Goal: Task Accomplishment & Management: Use online tool/utility

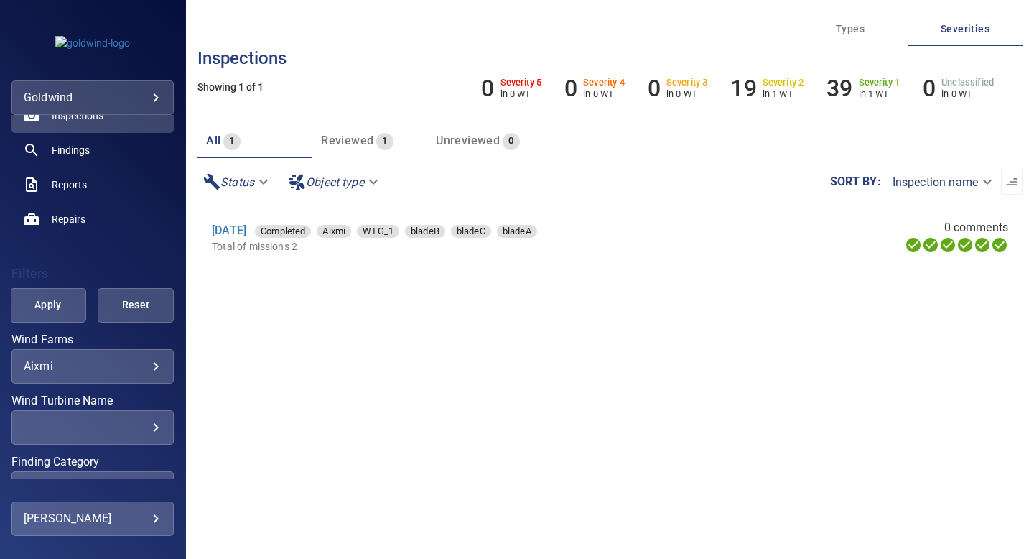
scroll to position [124, 0]
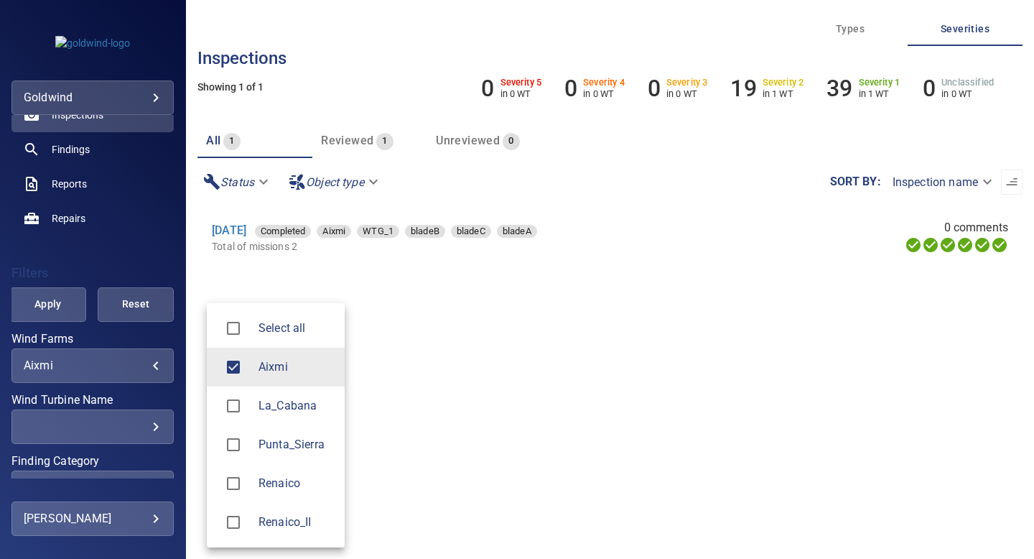
click at [155, 360] on body "**********" at bounding box center [517, 279] width 1034 height 559
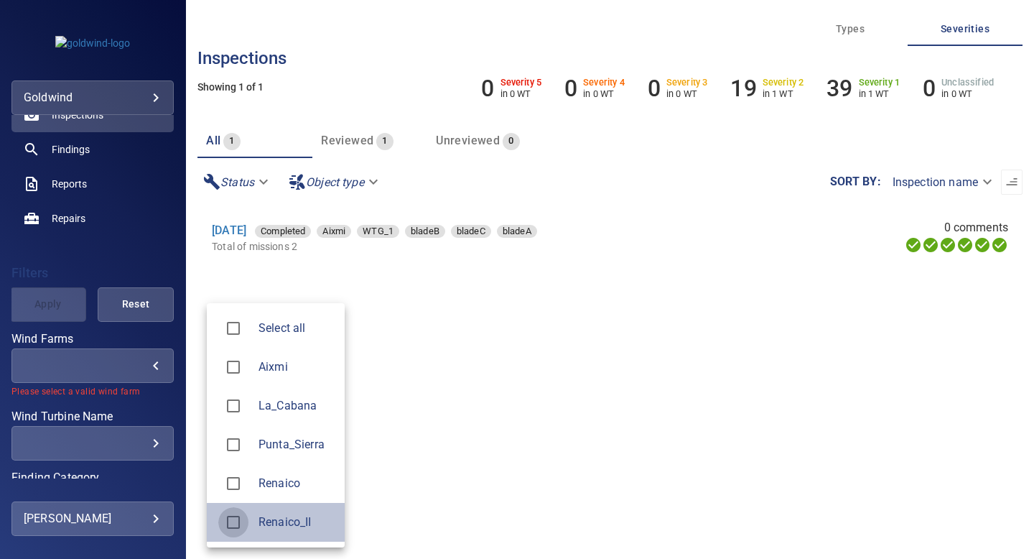
type input "**********"
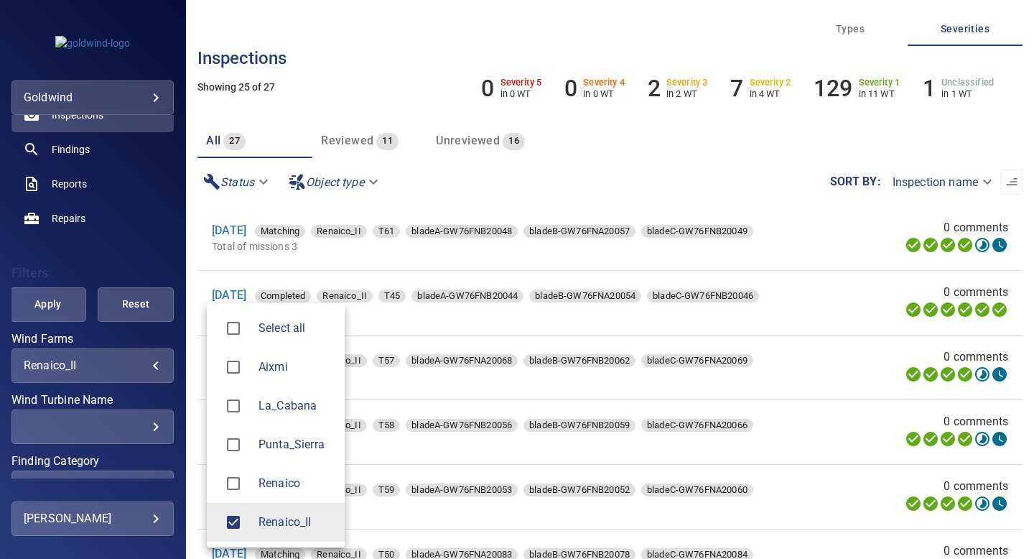
click at [142, 256] on div at bounding box center [517, 279] width 1034 height 559
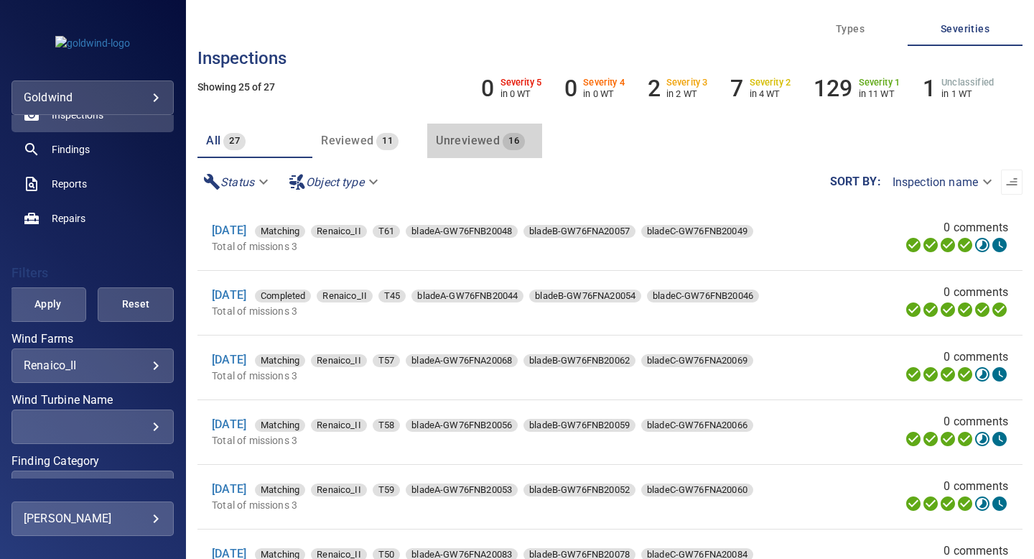
click at [474, 143] on span "Unreviewed" at bounding box center [468, 141] width 64 height 14
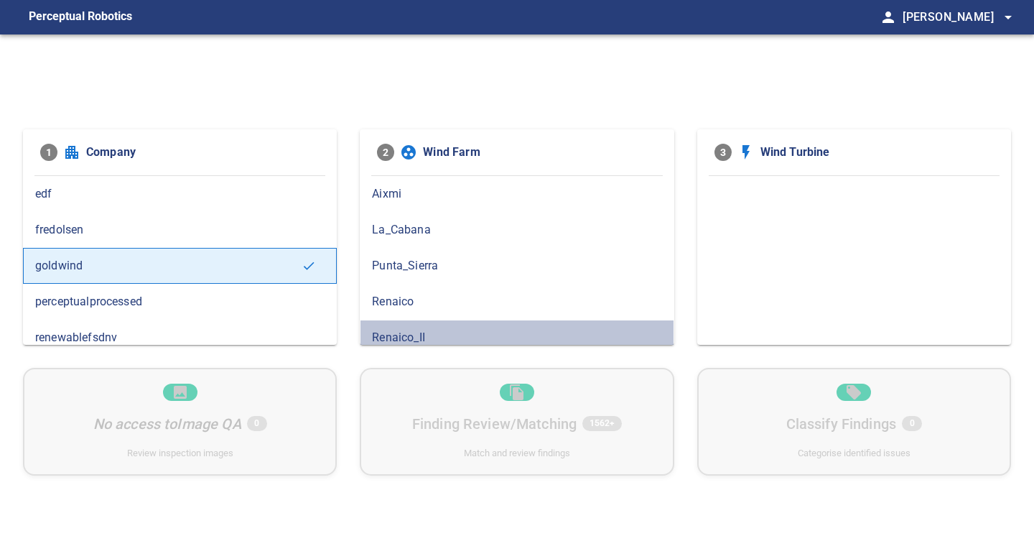
click at [432, 338] on span "Renaico_II" at bounding box center [516, 337] width 289 height 17
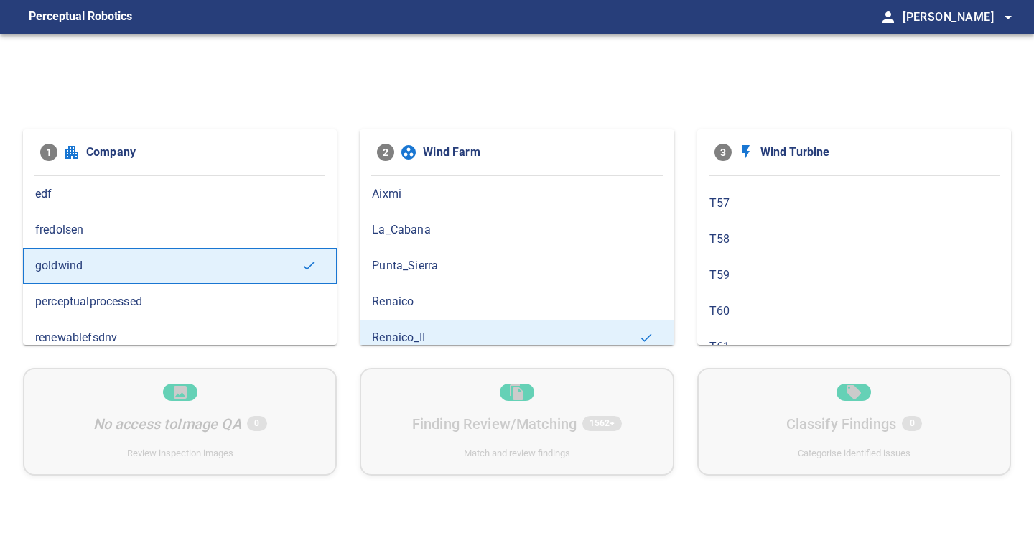
scroll to position [480, 0]
click at [728, 283] on span "T61" at bounding box center [854, 287] width 289 height 17
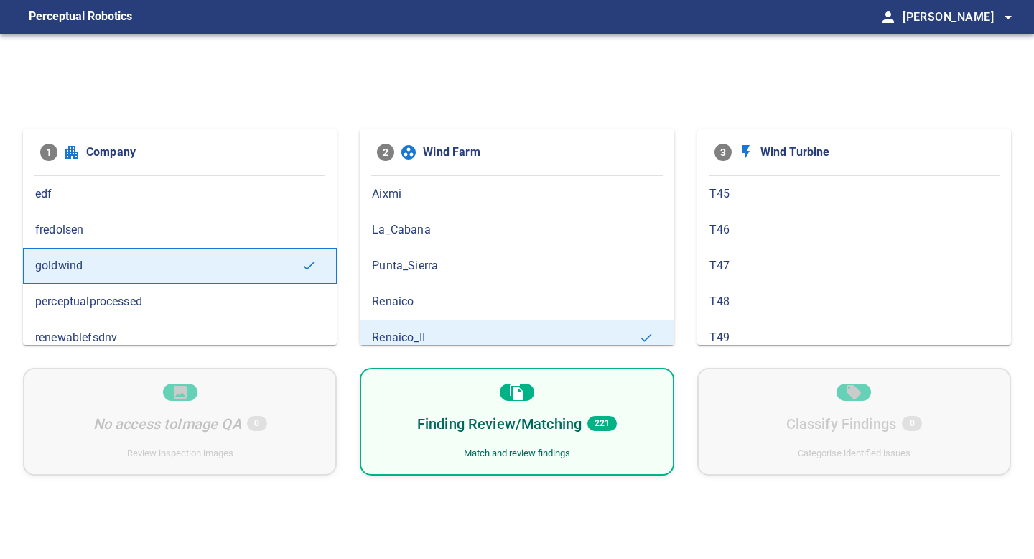
click at [644, 433] on div "Finding Review/Matching 221 Match and review findings" at bounding box center [517, 422] width 314 height 108
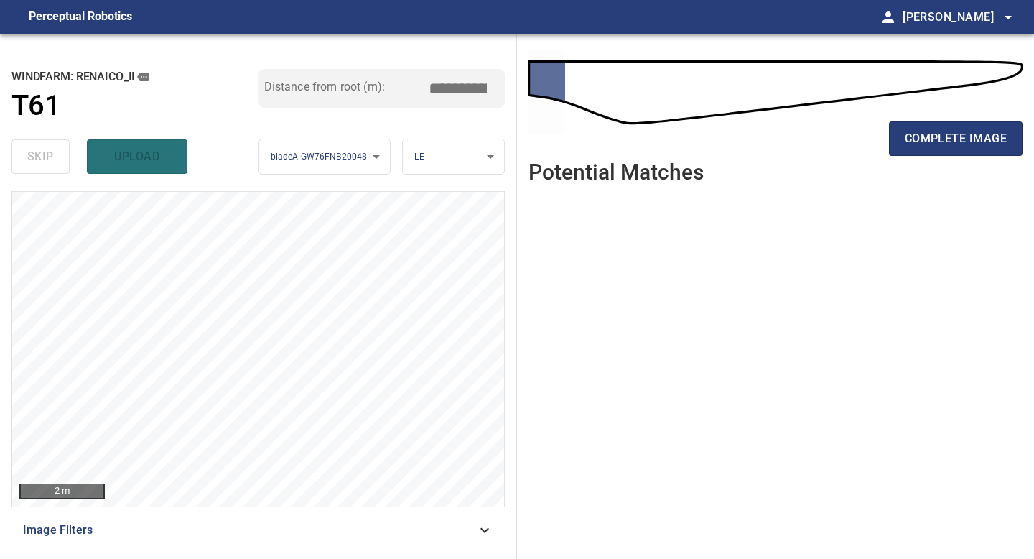
click at [622, 335] on ul at bounding box center [776, 365] width 494 height 341
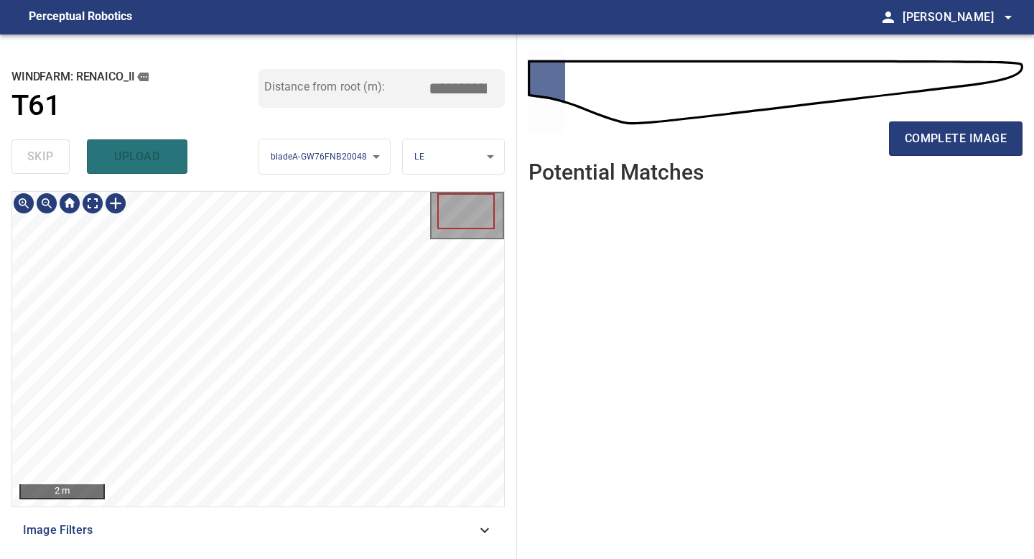
click at [941, 157] on div "complete image" at bounding box center [776, 144] width 494 height 57
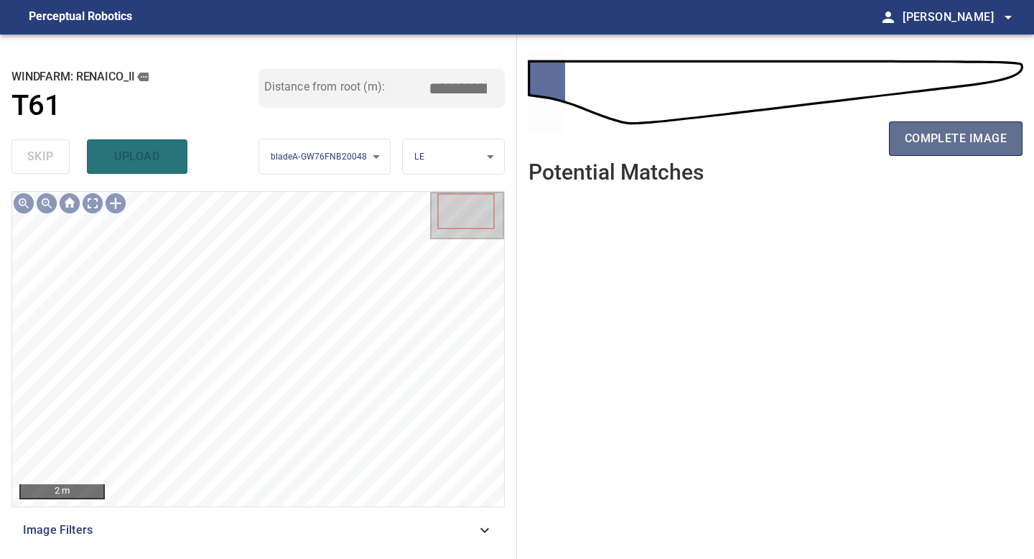
click at [956, 136] on span "complete image" at bounding box center [956, 139] width 102 height 20
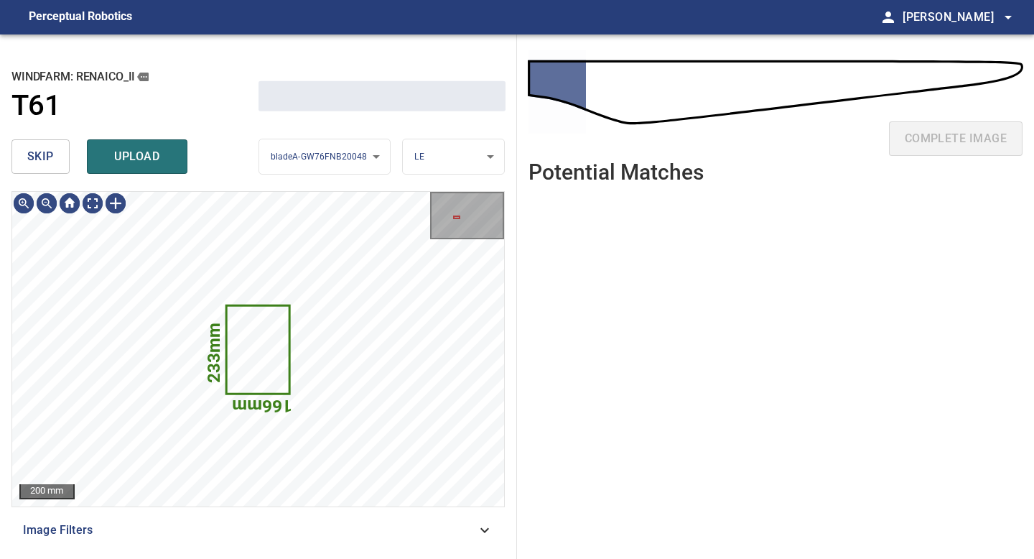
click at [60, 164] on button "skip" at bounding box center [40, 156] width 58 height 34
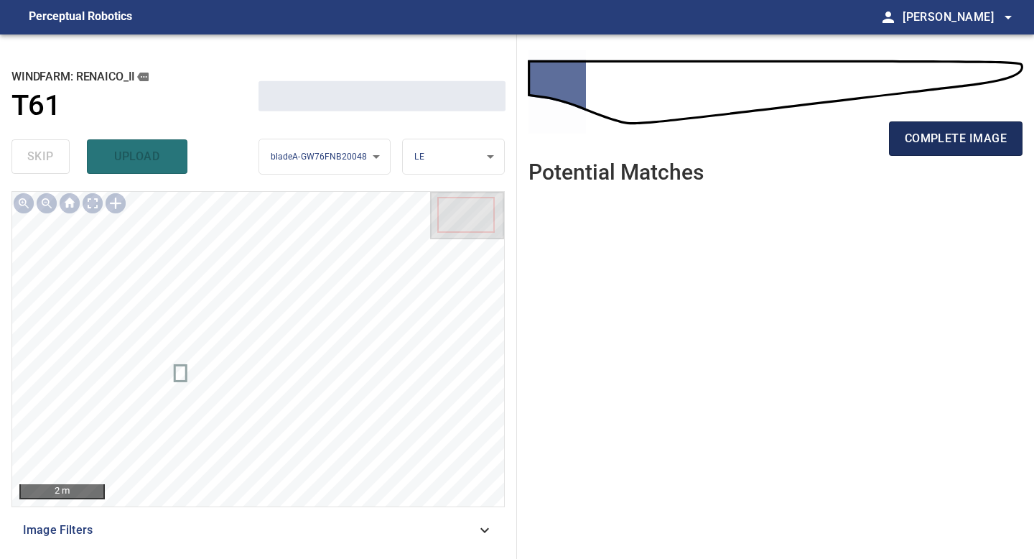
click at [972, 134] on span "complete image" at bounding box center [956, 139] width 102 height 20
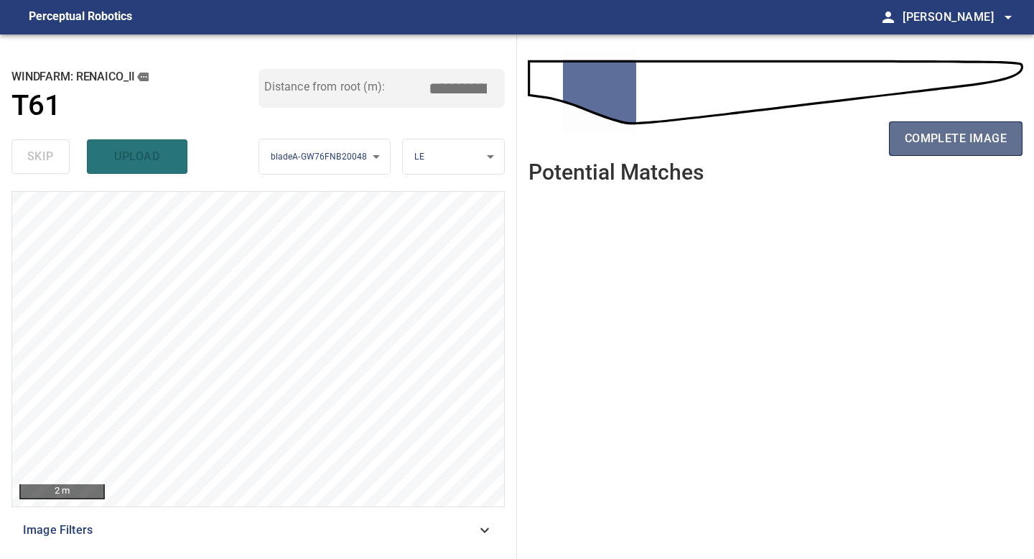
click at [973, 144] on span "complete image" at bounding box center [956, 139] width 102 height 20
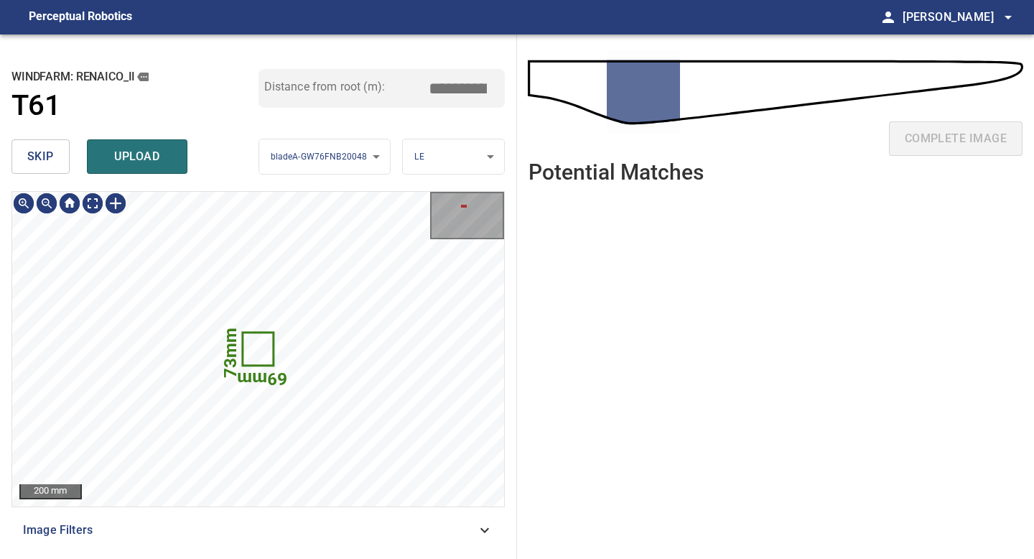
click at [60, 161] on button "skip" at bounding box center [40, 156] width 58 height 34
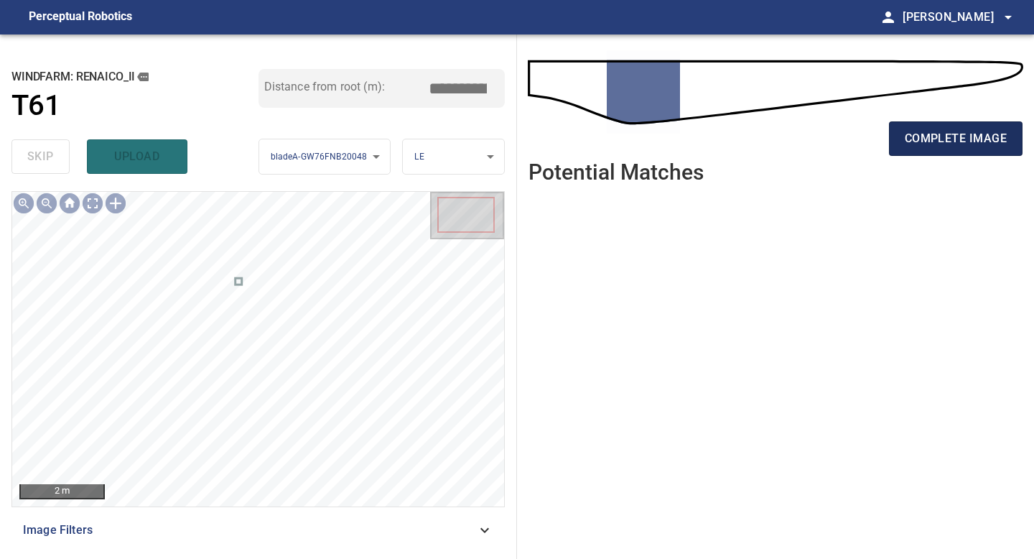
click at [939, 142] on span "complete image" at bounding box center [956, 139] width 102 height 20
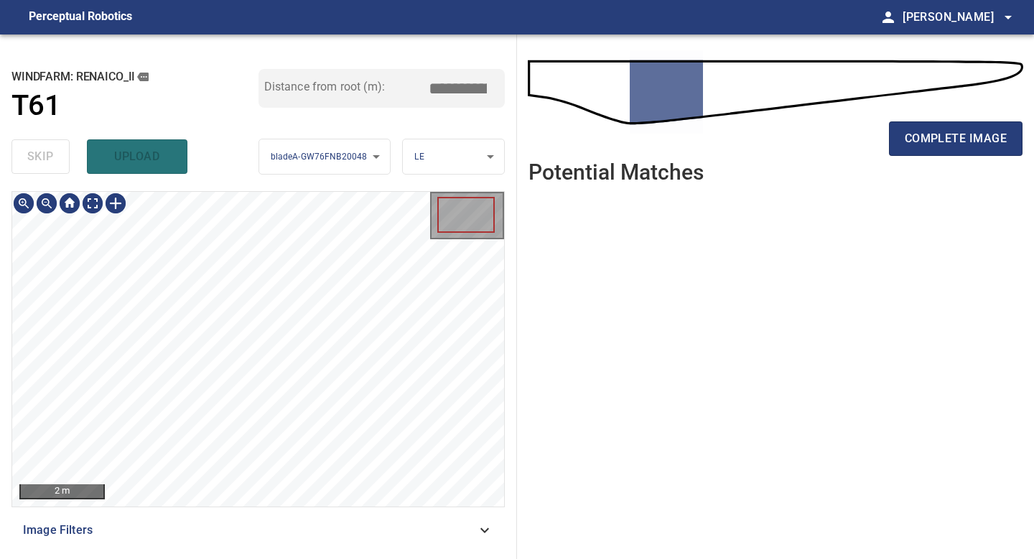
click at [269, 557] on div "**********" at bounding box center [258, 296] width 517 height 524
click at [911, 139] on span "complete image" at bounding box center [956, 139] width 102 height 20
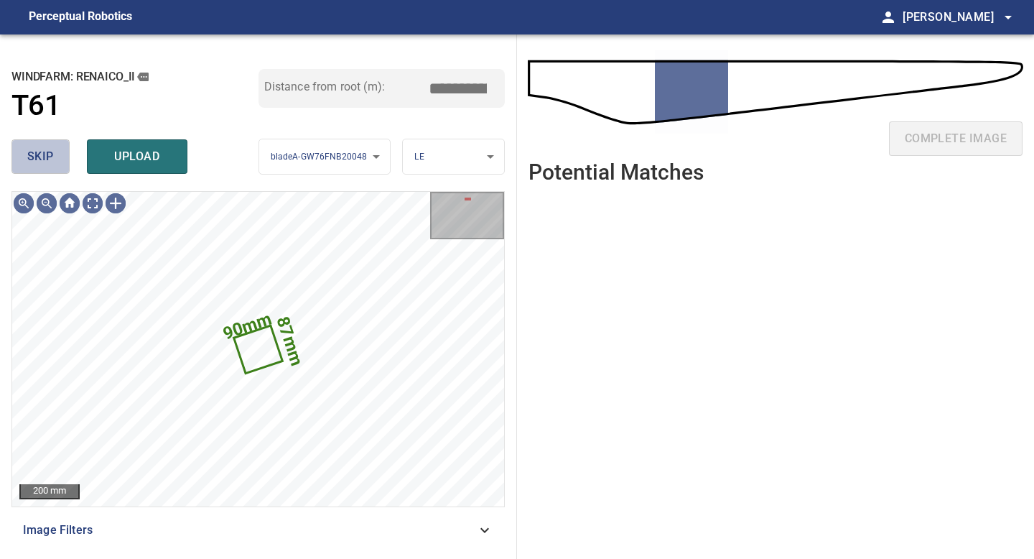
click at [52, 157] on span "skip" at bounding box center [40, 157] width 27 height 20
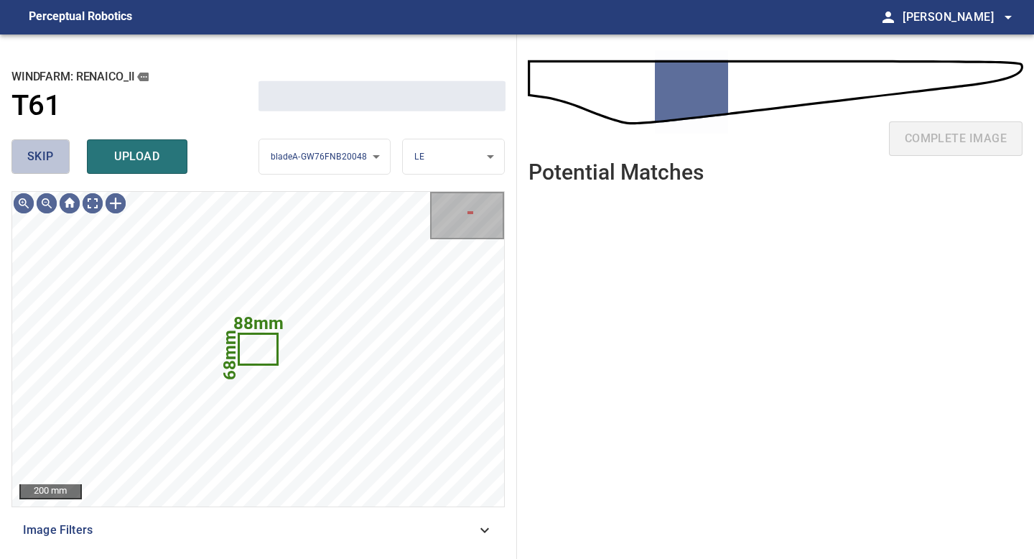
click at [52, 157] on span "skip" at bounding box center [40, 157] width 27 height 20
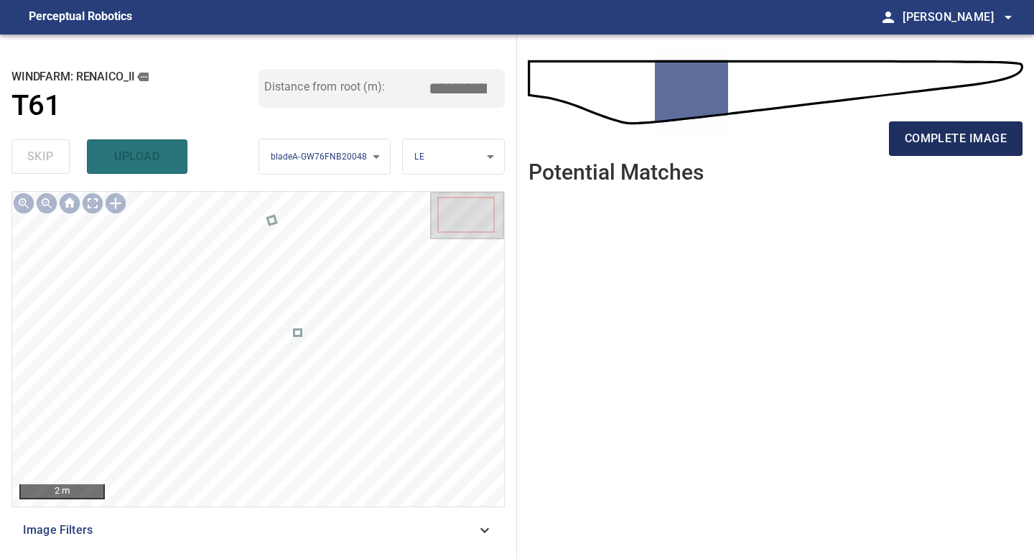
click at [967, 139] on span "complete image" at bounding box center [956, 139] width 102 height 20
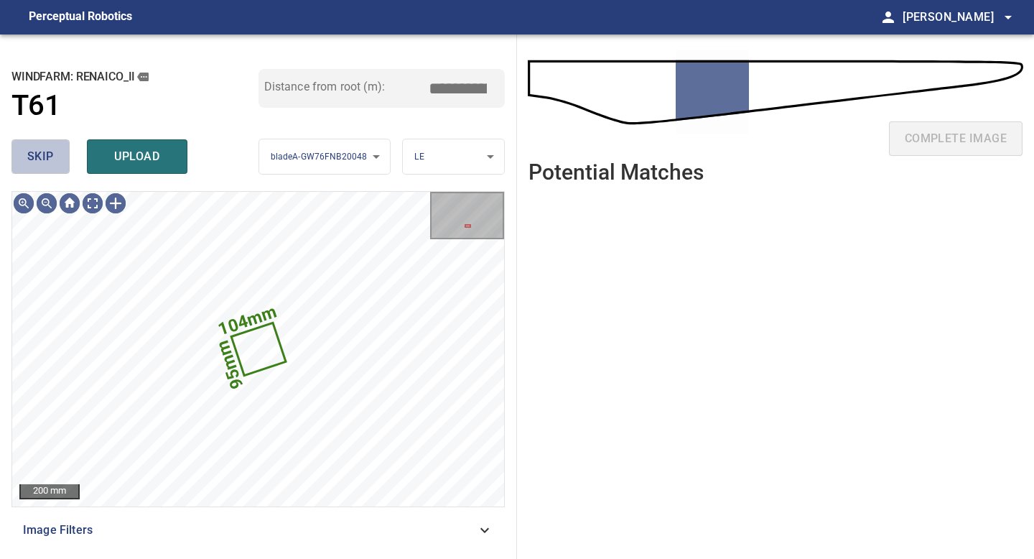
click at [32, 154] on span "skip" at bounding box center [40, 157] width 27 height 20
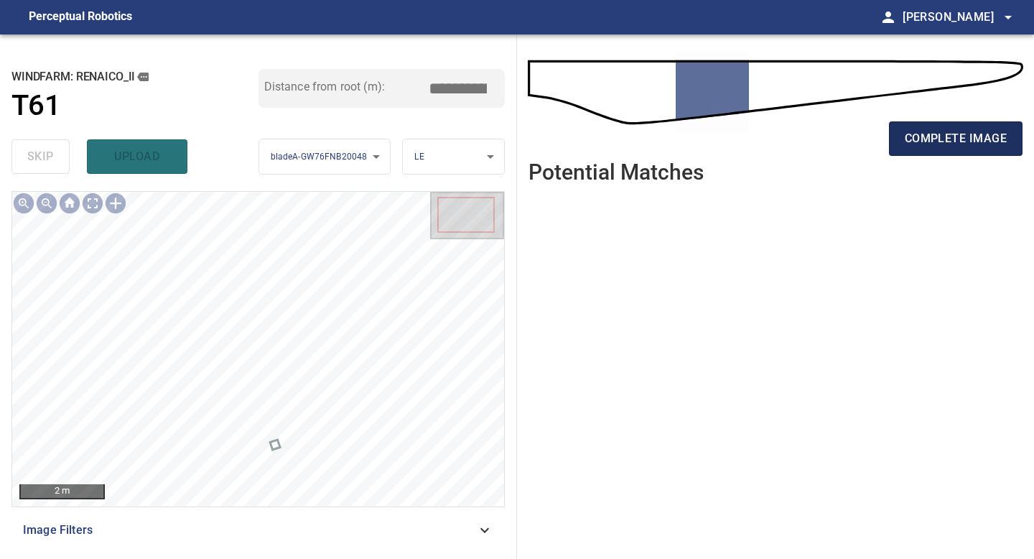
click at [947, 129] on span "complete image" at bounding box center [956, 139] width 102 height 20
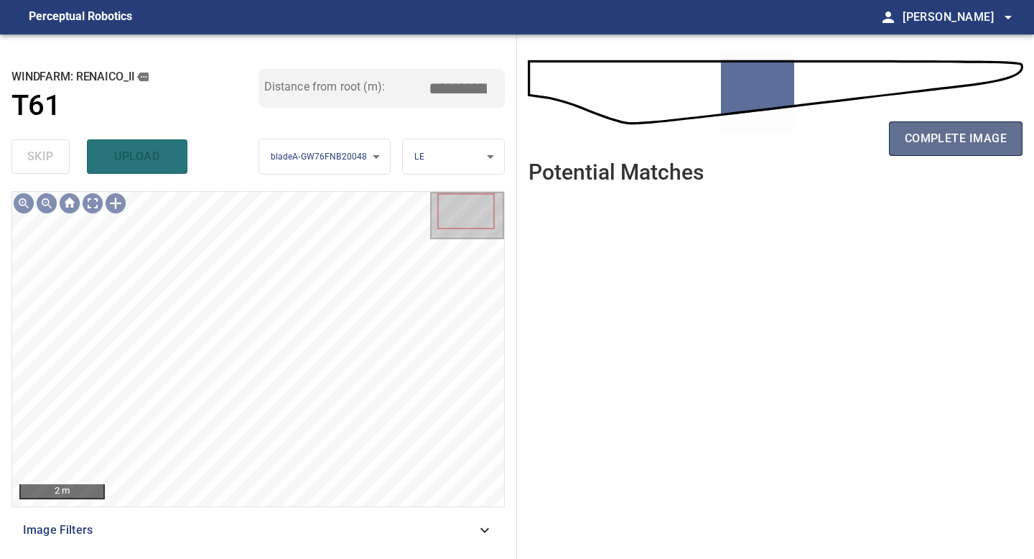
click at [975, 140] on span "complete image" at bounding box center [956, 139] width 102 height 20
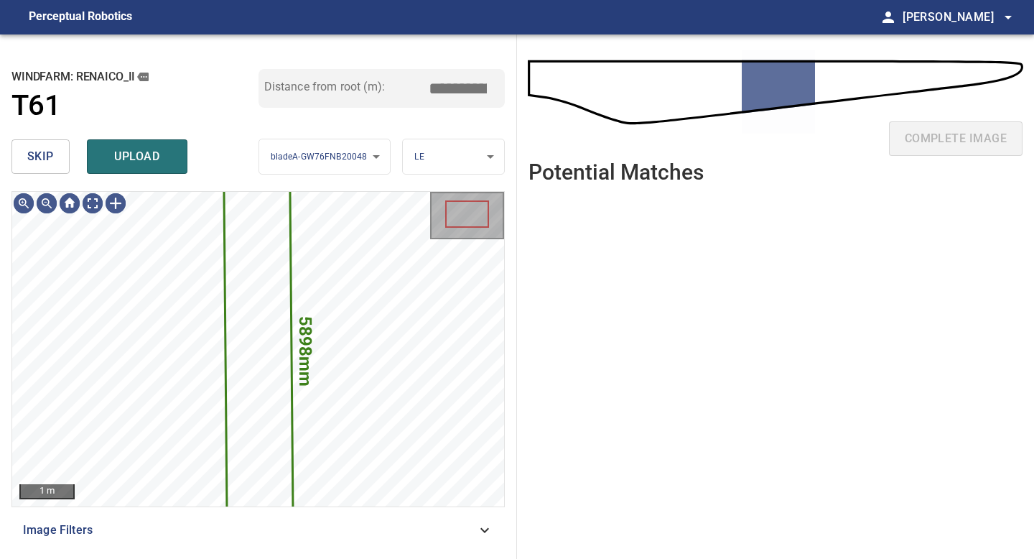
click at [37, 166] on span "skip" at bounding box center [40, 157] width 27 height 20
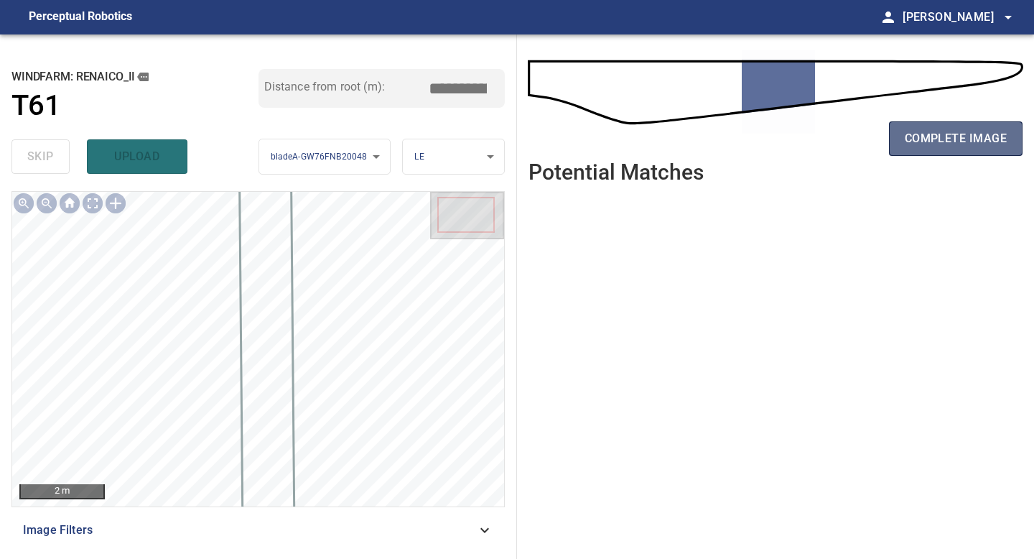
click at [950, 129] on span "complete image" at bounding box center [956, 139] width 102 height 20
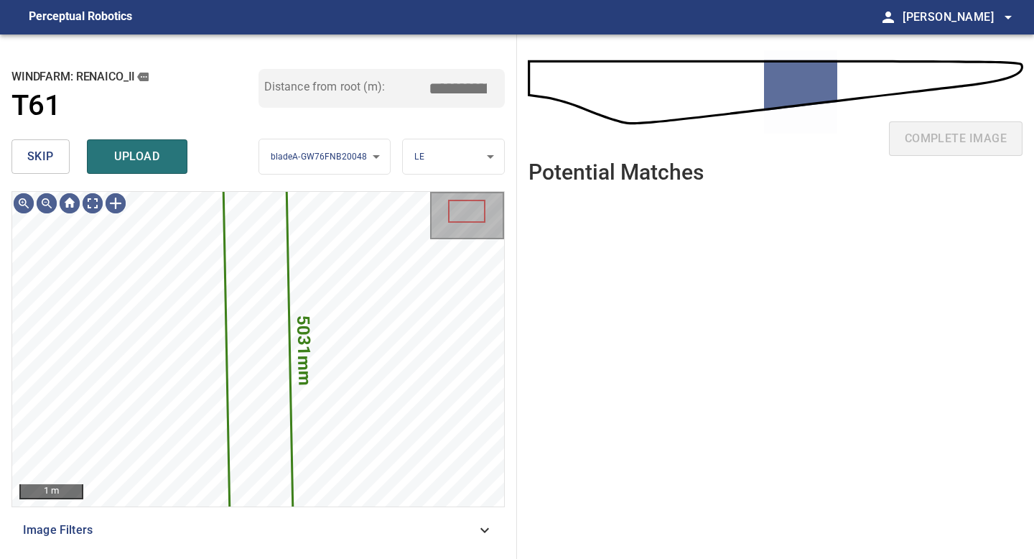
click at [60, 160] on button "skip" at bounding box center [40, 156] width 58 height 34
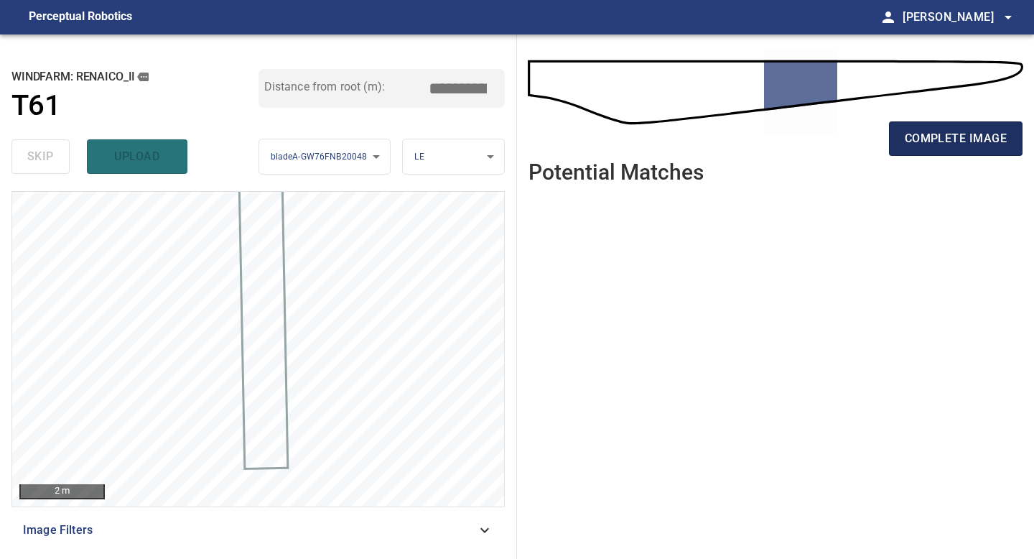
click at [927, 155] on button "complete image" at bounding box center [956, 138] width 134 height 34
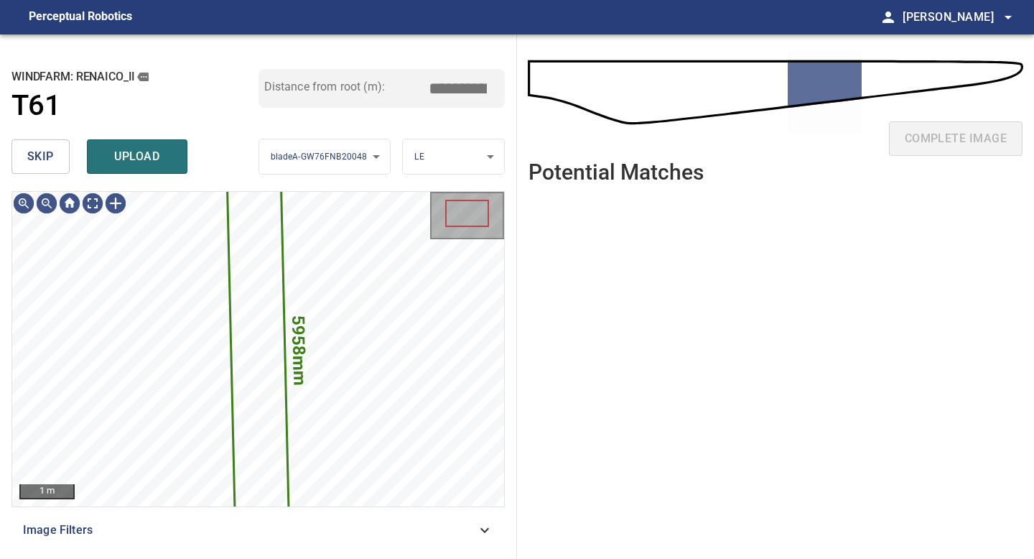
click at [41, 177] on div "skip upload" at bounding box center [134, 157] width 247 height 46
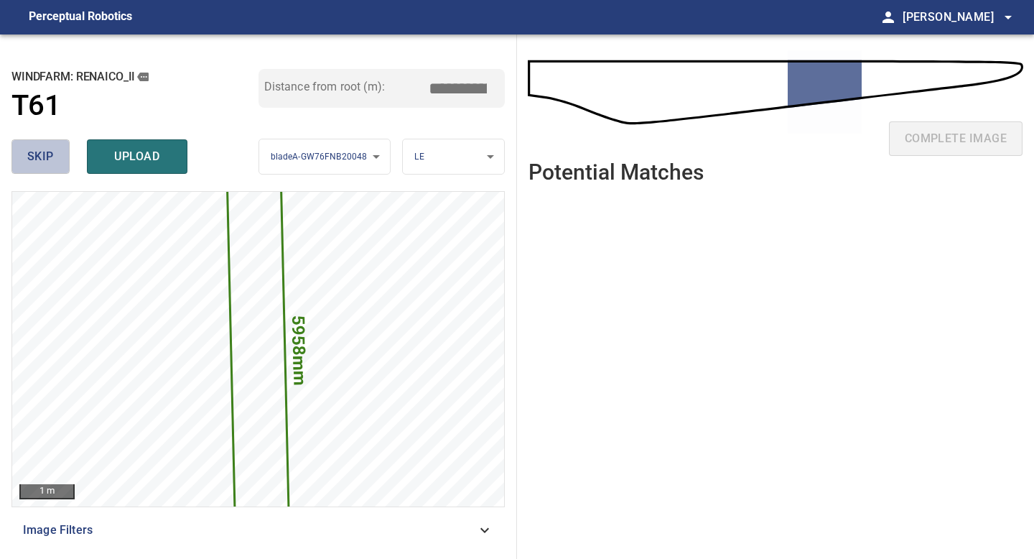
click at [52, 144] on button "skip" at bounding box center [40, 156] width 58 height 34
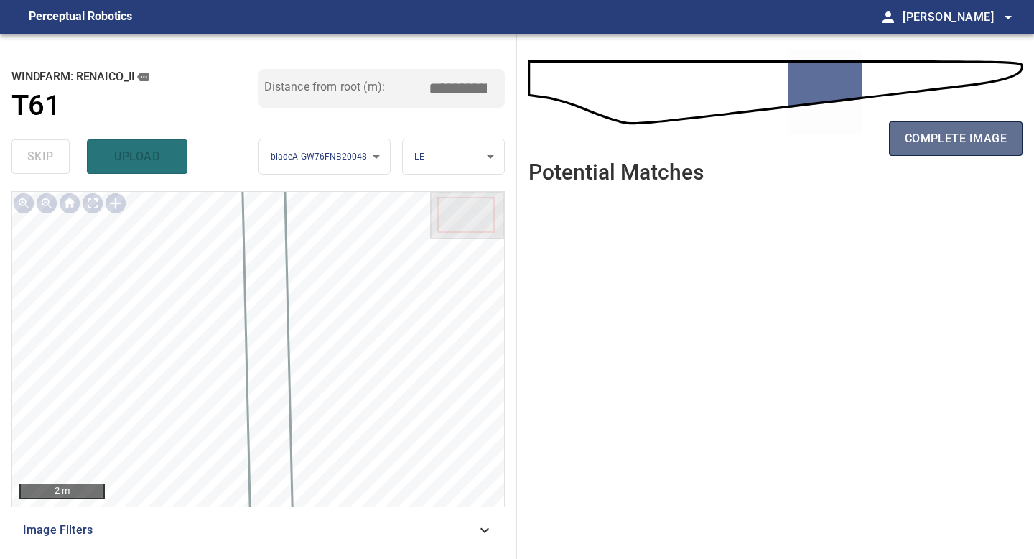
click at [942, 127] on button "complete image" at bounding box center [956, 138] width 134 height 34
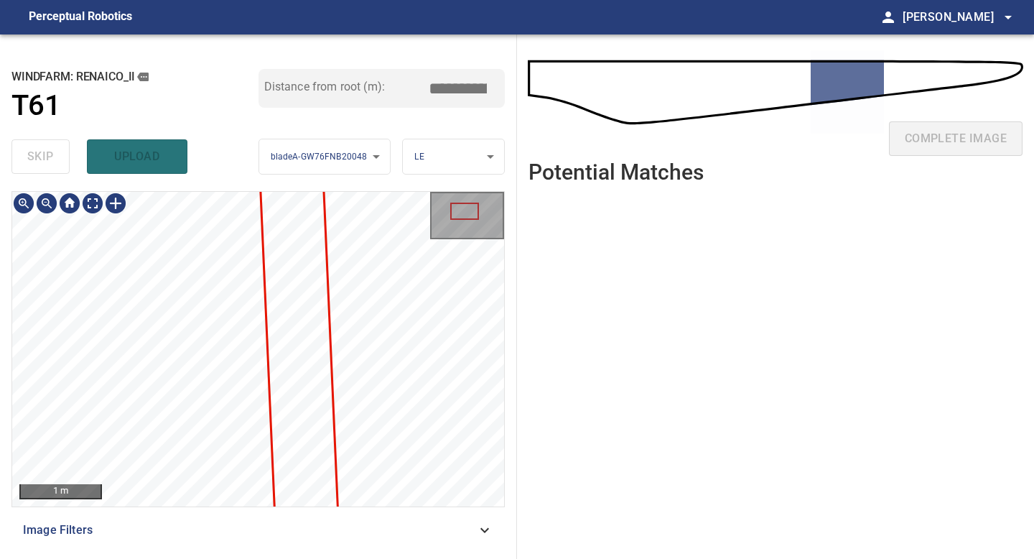
click at [229, 530] on div "1 m Image Filters" at bounding box center [257, 369] width 493 height 356
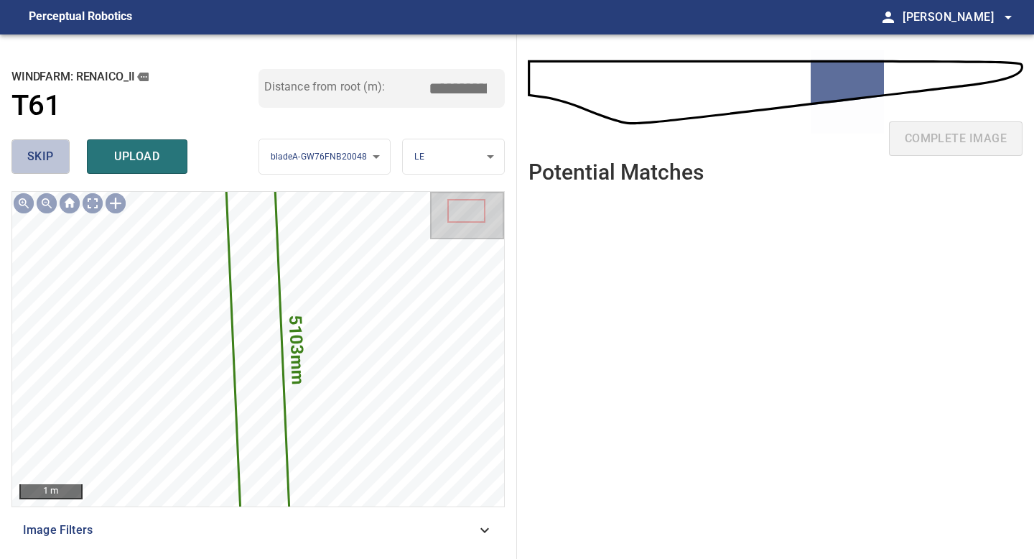
click at [42, 144] on button "skip" at bounding box center [40, 156] width 58 height 34
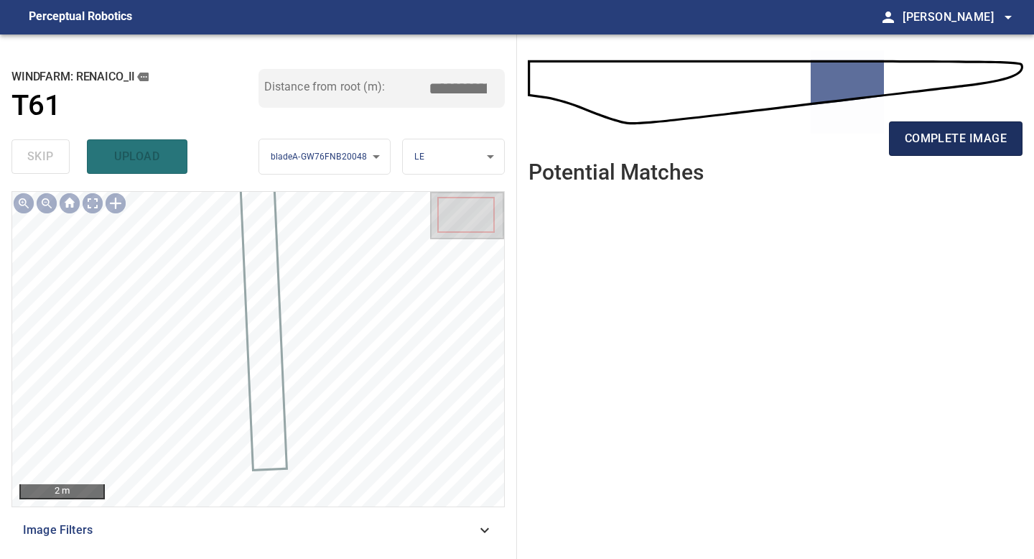
click at [945, 136] on span "complete image" at bounding box center [956, 139] width 102 height 20
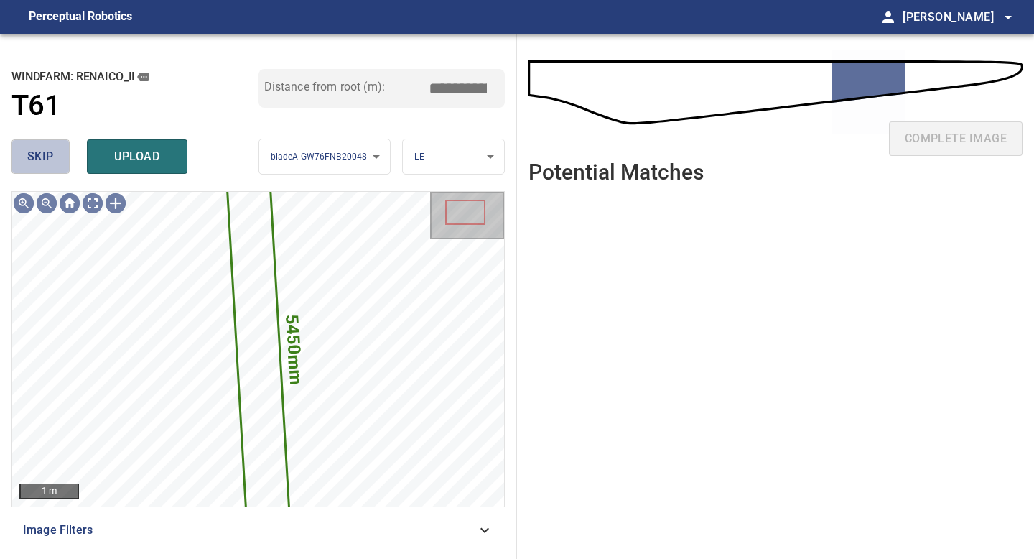
click at [49, 159] on span "skip" at bounding box center [40, 157] width 27 height 20
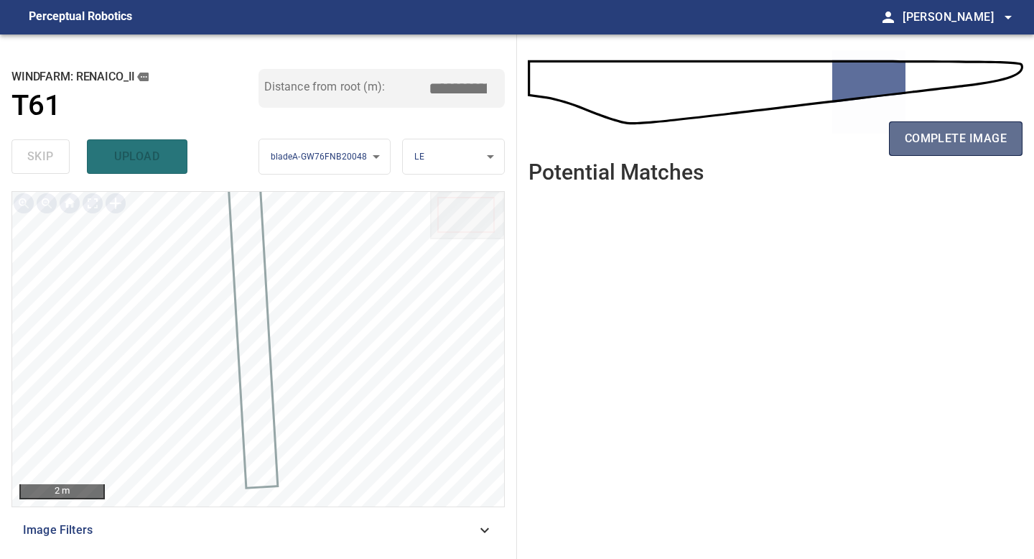
click at [961, 135] on span "complete image" at bounding box center [956, 139] width 102 height 20
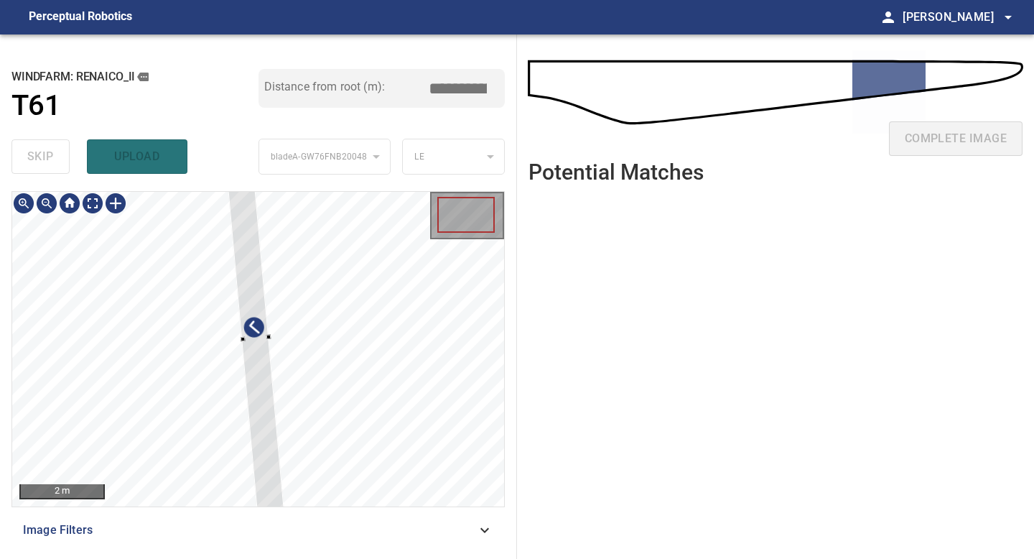
click at [271, 448] on div at bounding box center [255, 339] width 58 height 346
click at [269, 478] on div at bounding box center [268, 478] width 5 height 5
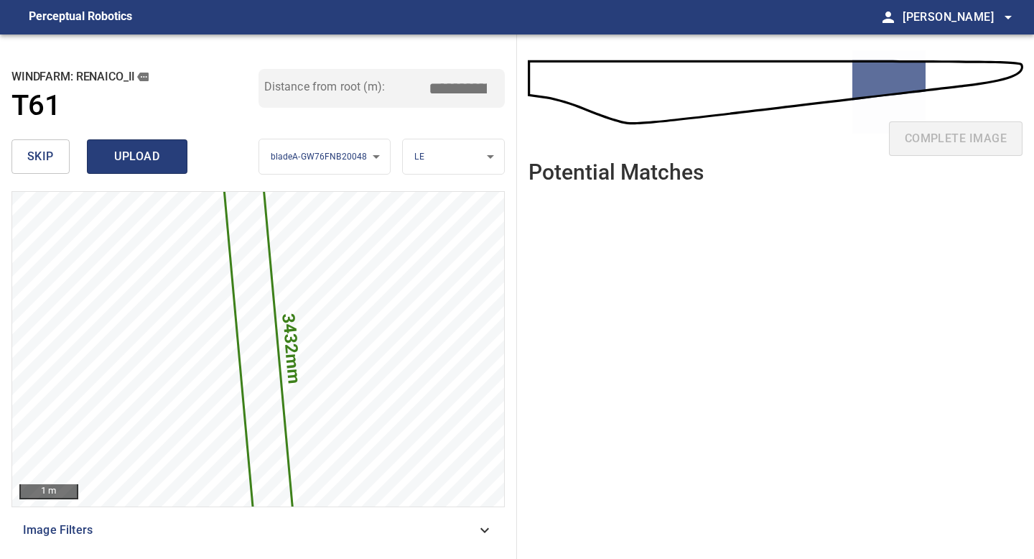
click at [147, 156] on span "upload" at bounding box center [137, 157] width 69 height 20
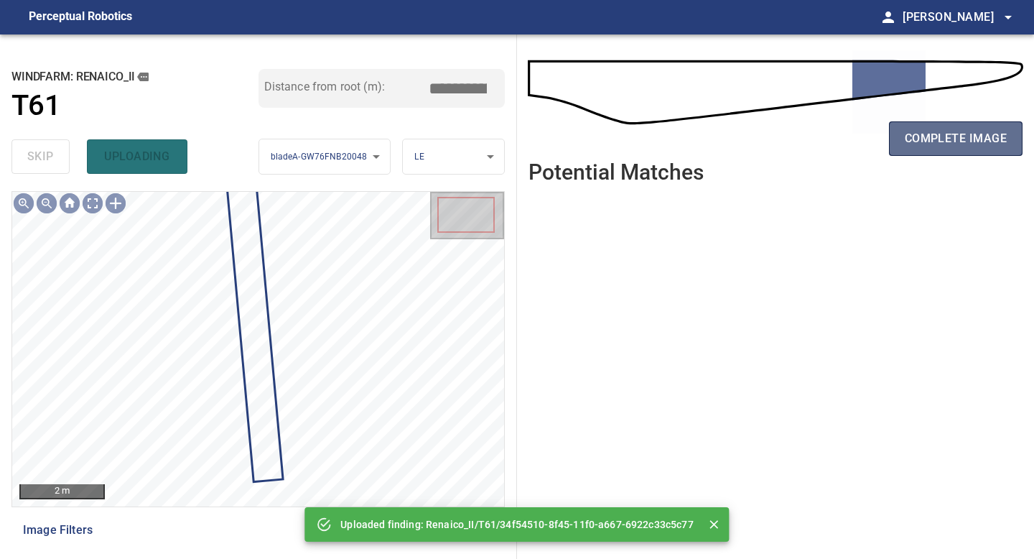
click at [940, 146] on span "complete image" at bounding box center [956, 139] width 102 height 20
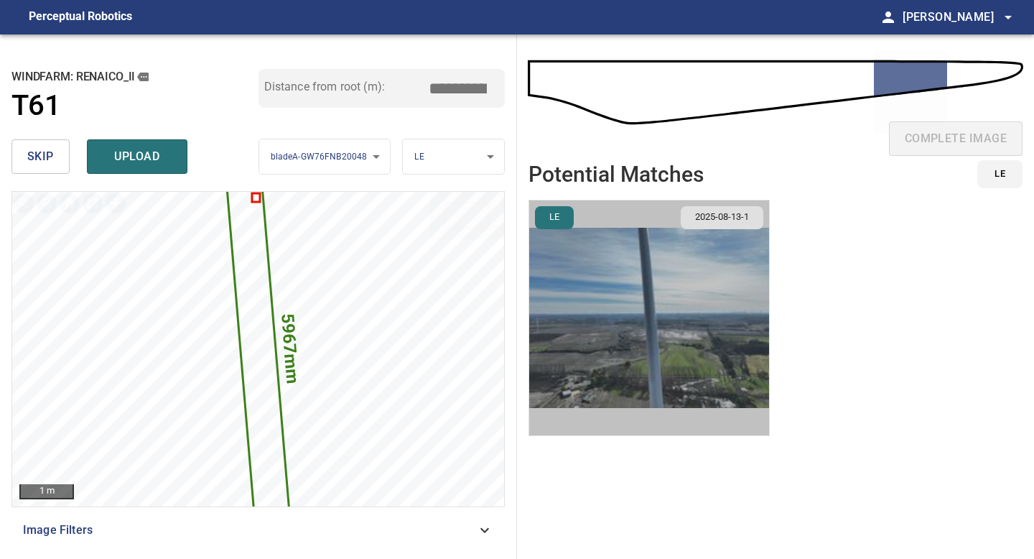
click at [710, 317] on img "button" at bounding box center [649, 317] width 240 height 235
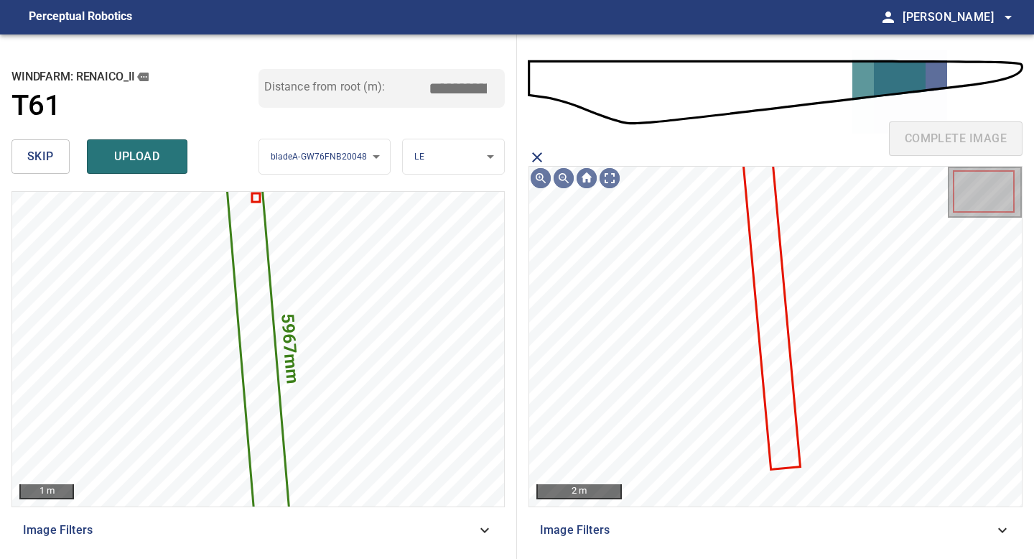
click at [764, 282] on icon at bounding box center [771, 307] width 56 height 321
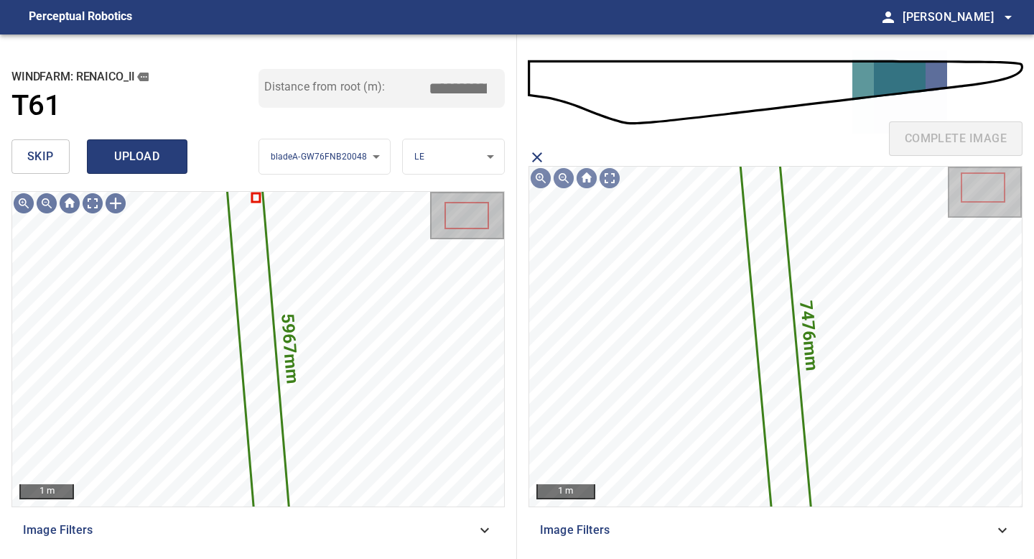
click at [156, 160] on span "upload" at bounding box center [137, 157] width 69 height 20
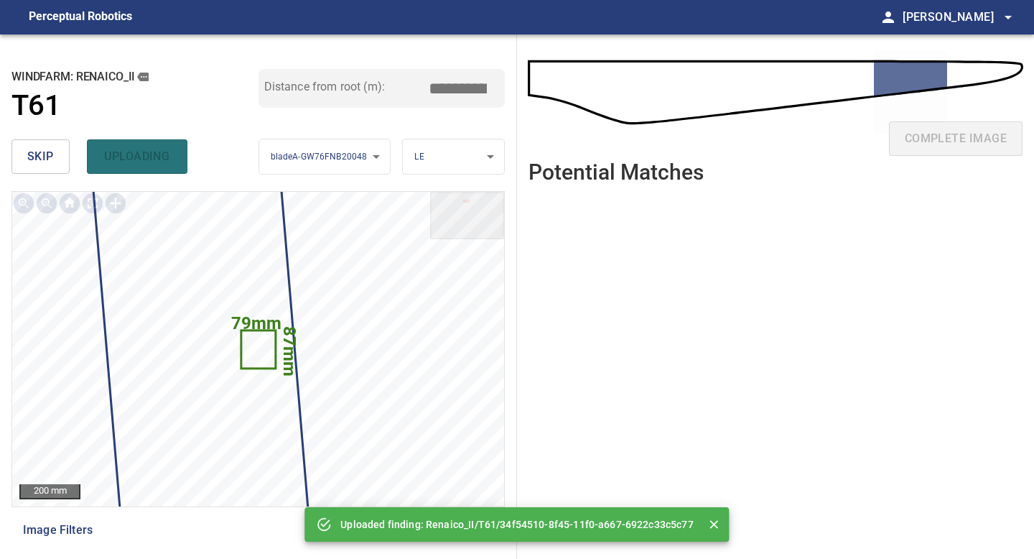
click at [32, 159] on span "skip" at bounding box center [40, 157] width 27 height 20
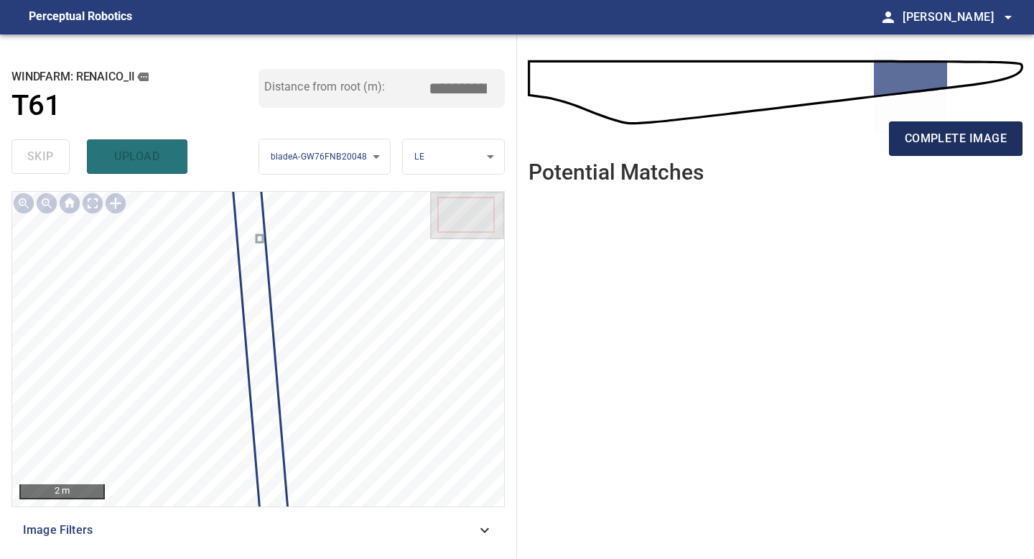
click at [971, 135] on span "complete image" at bounding box center [956, 139] width 102 height 20
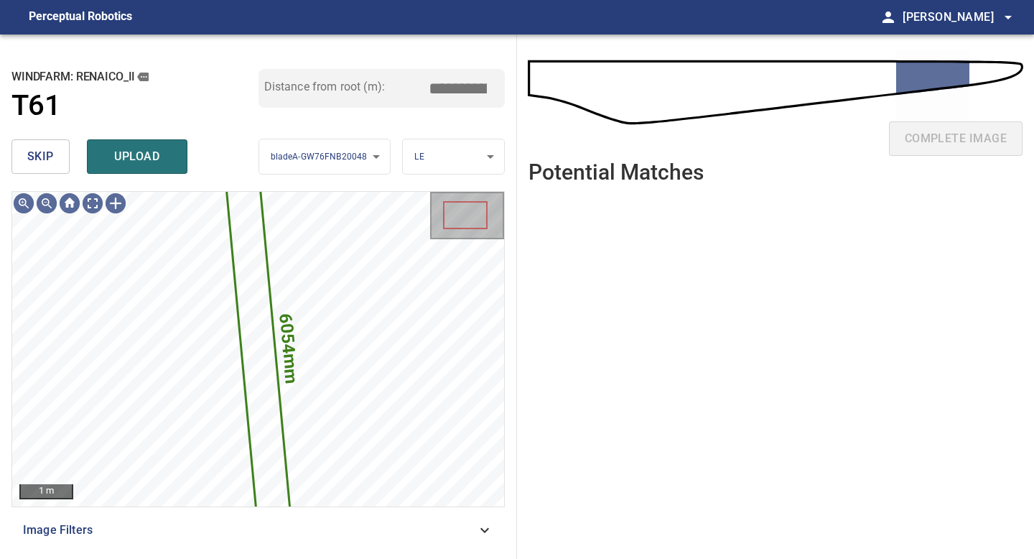
click at [59, 167] on button "skip" at bounding box center [40, 156] width 58 height 34
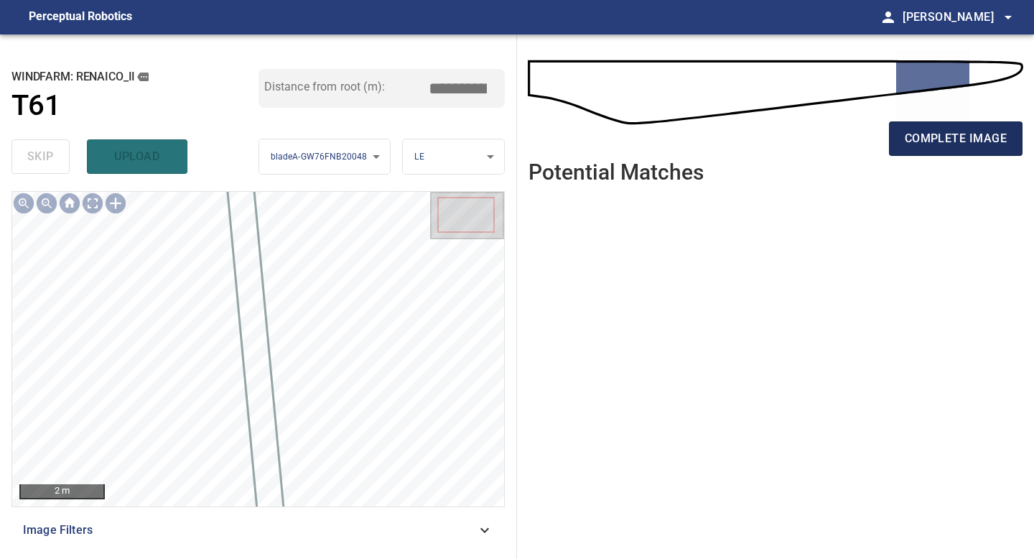
click at [960, 142] on span "complete image" at bounding box center [956, 139] width 102 height 20
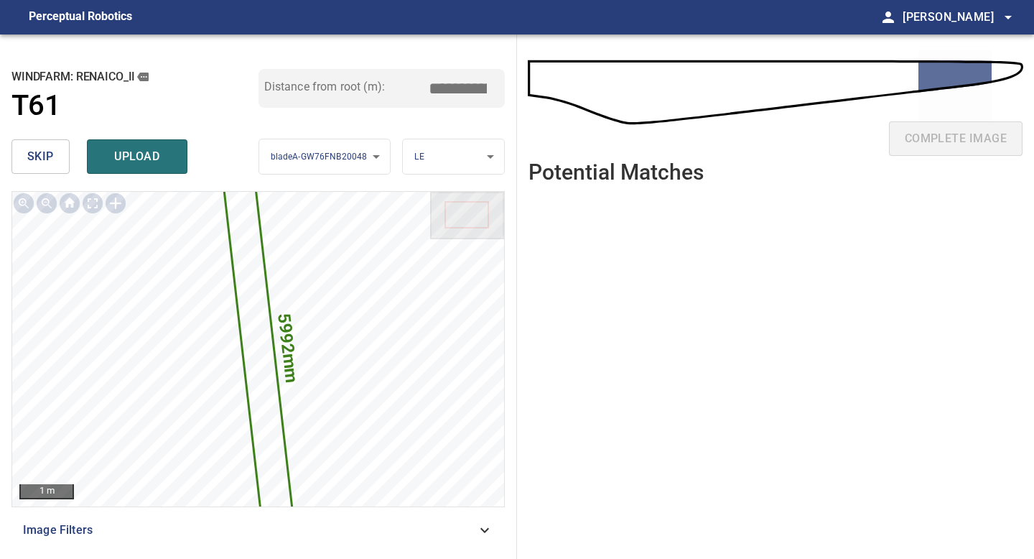
click at [455, 86] on input "*****" at bounding box center [463, 88] width 72 height 27
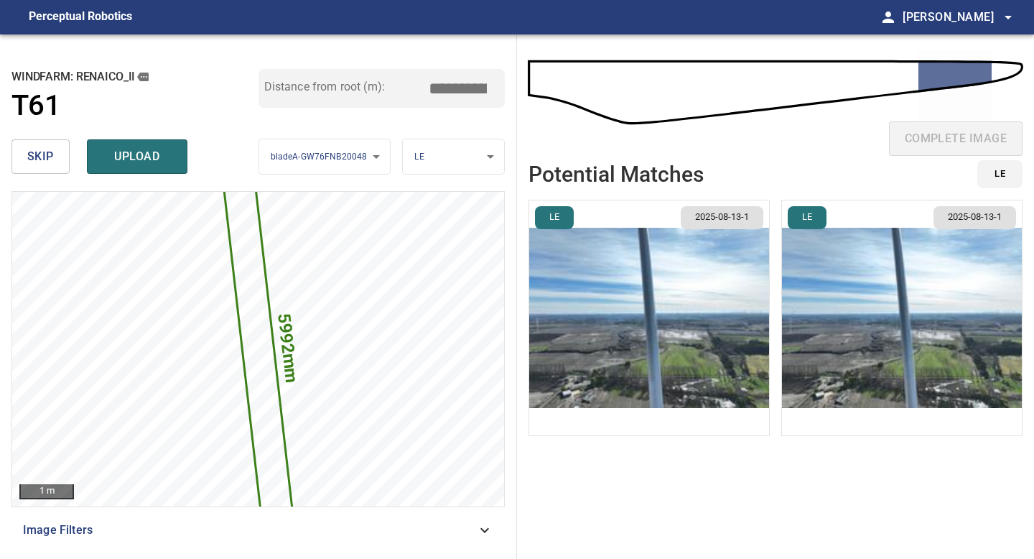
type input "*****"
click at [689, 309] on img "button" at bounding box center [649, 317] width 240 height 235
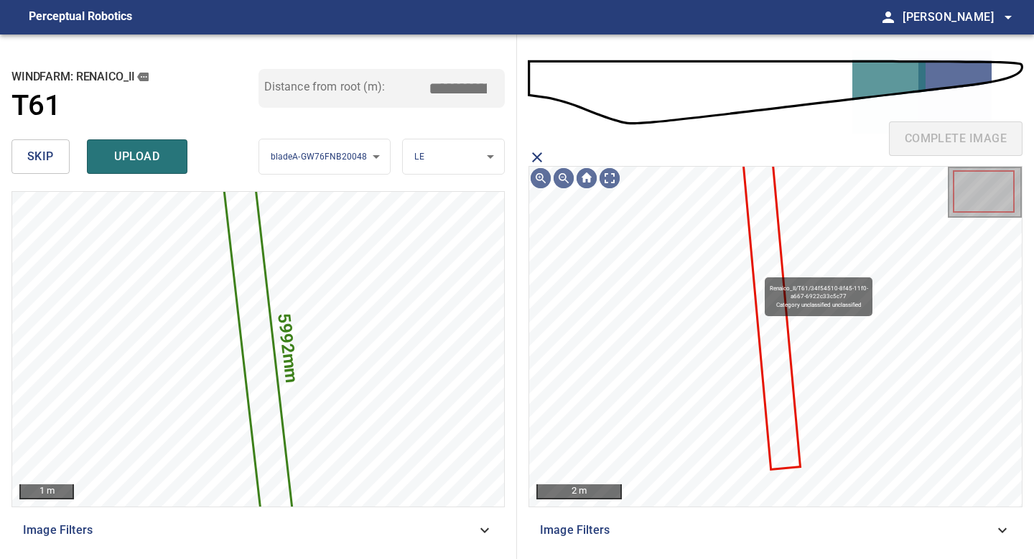
click at [758, 271] on icon at bounding box center [771, 307] width 56 height 321
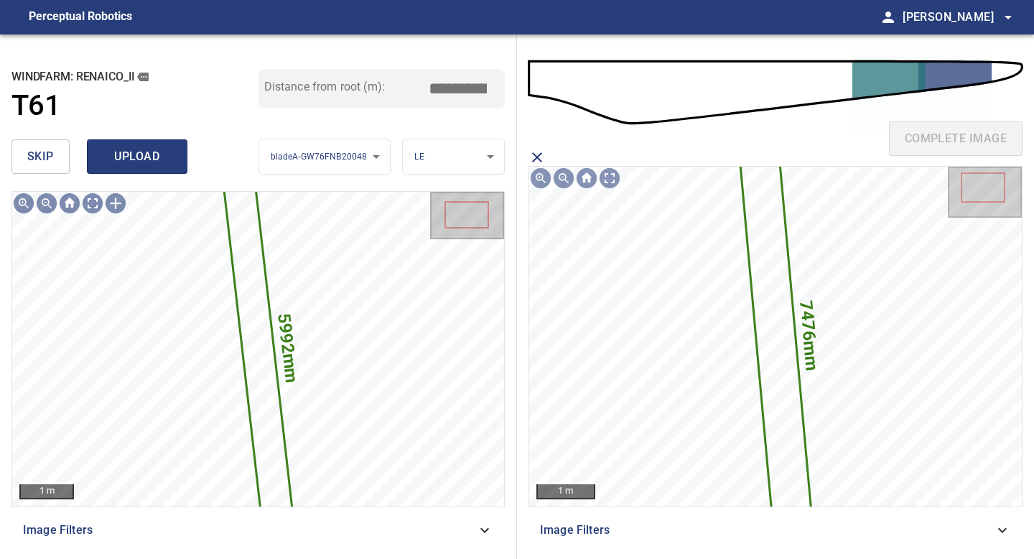
click at [139, 155] on span "upload" at bounding box center [137, 157] width 69 height 20
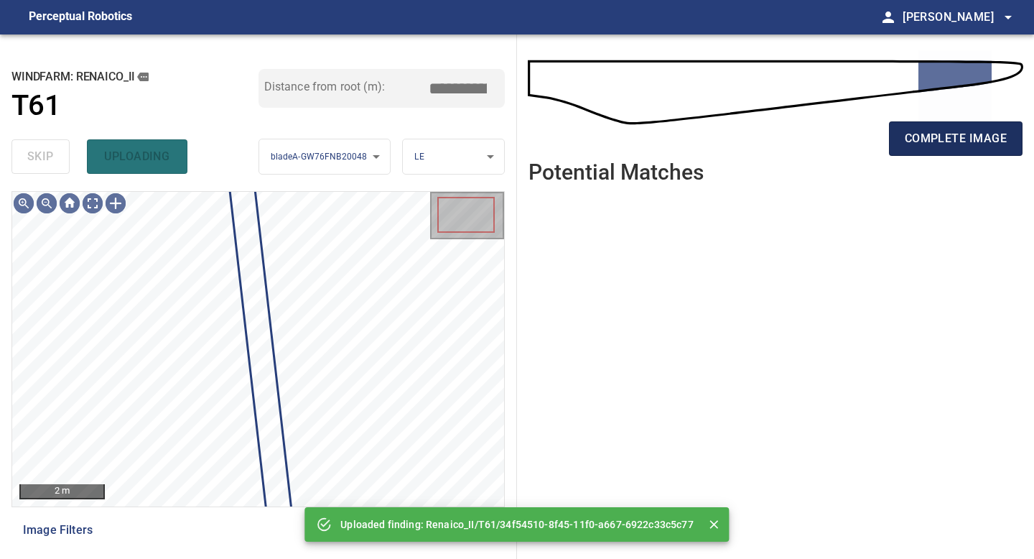
click at [970, 139] on span "complete image" at bounding box center [956, 139] width 102 height 20
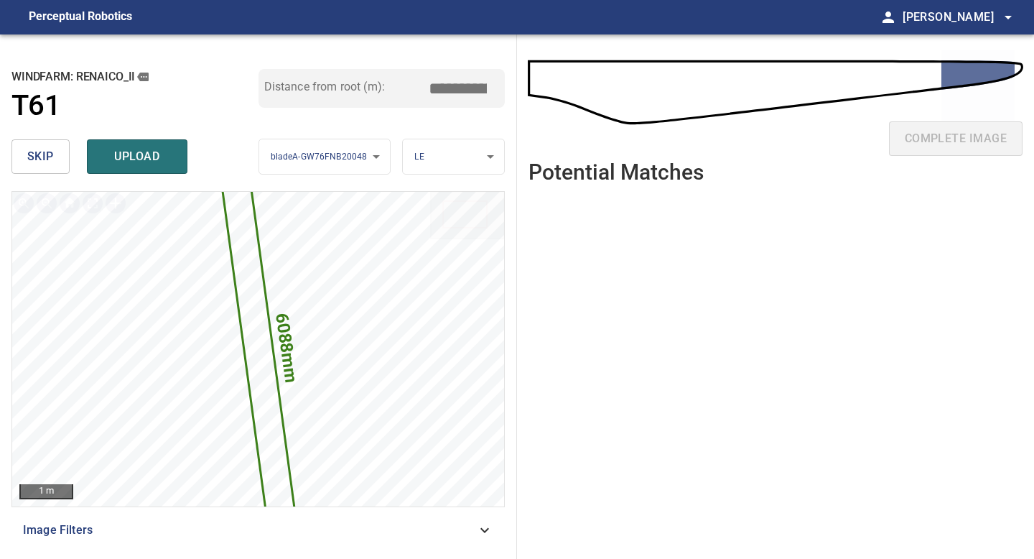
drag, startPoint x: 465, startPoint y: 83, endPoint x: 393, endPoint y: 80, distance: 71.9
click at [393, 80] on div "Distance from root (m): *****" at bounding box center [382, 88] width 247 height 39
click at [448, 84] on input "*****" at bounding box center [463, 88] width 72 height 27
drag, startPoint x: 455, startPoint y: 85, endPoint x: 429, endPoint y: 85, distance: 25.9
click at [429, 85] on input "*****" at bounding box center [463, 88] width 72 height 27
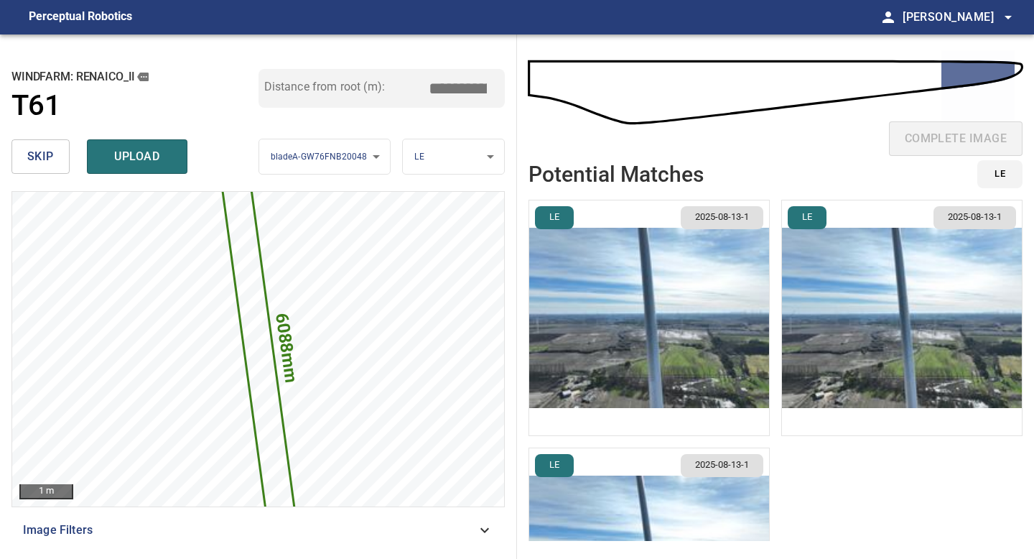
type input "*****"
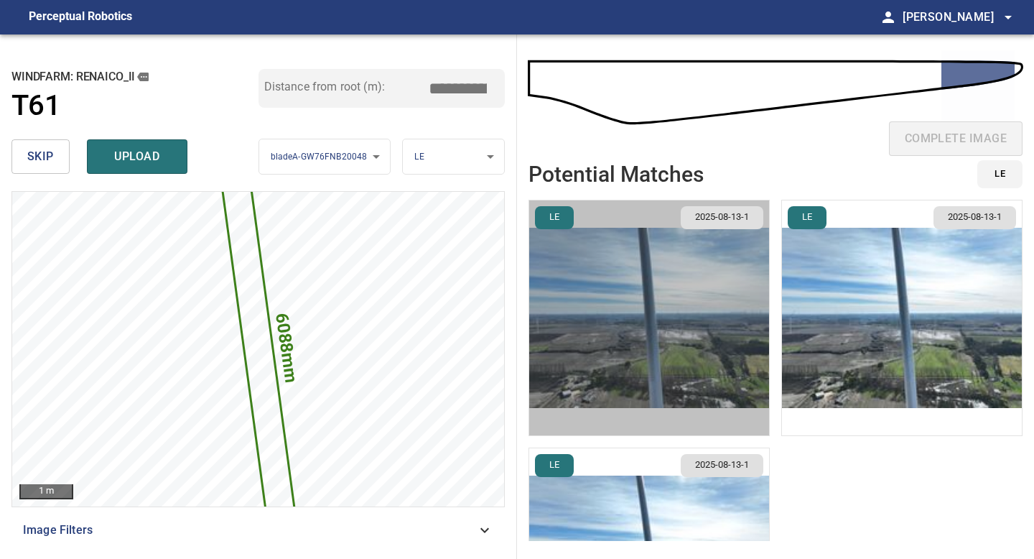
click at [686, 337] on img "button" at bounding box center [649, 317] width 240 height 235
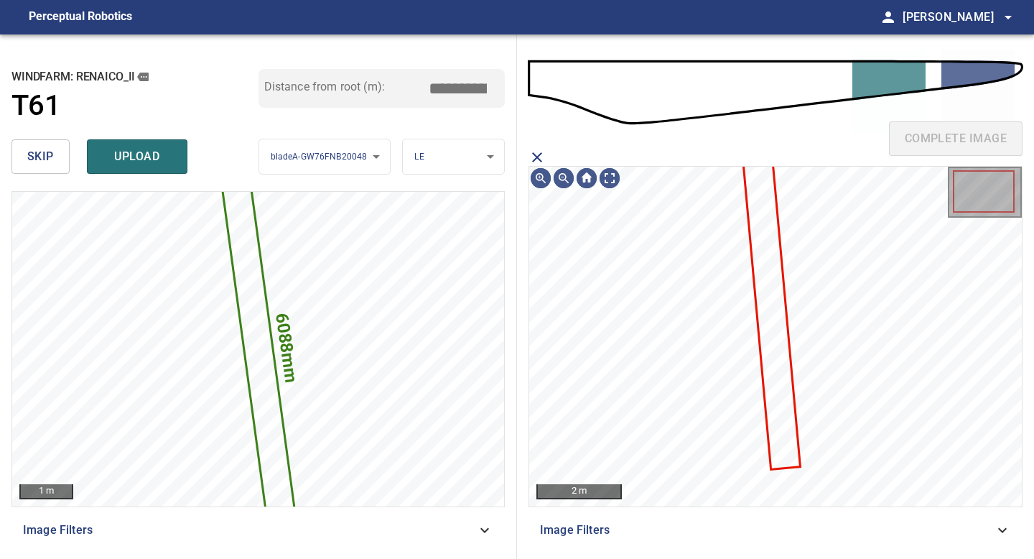
click at [768, 264] on icon at bounding box center [771, 307] width 56 height 321
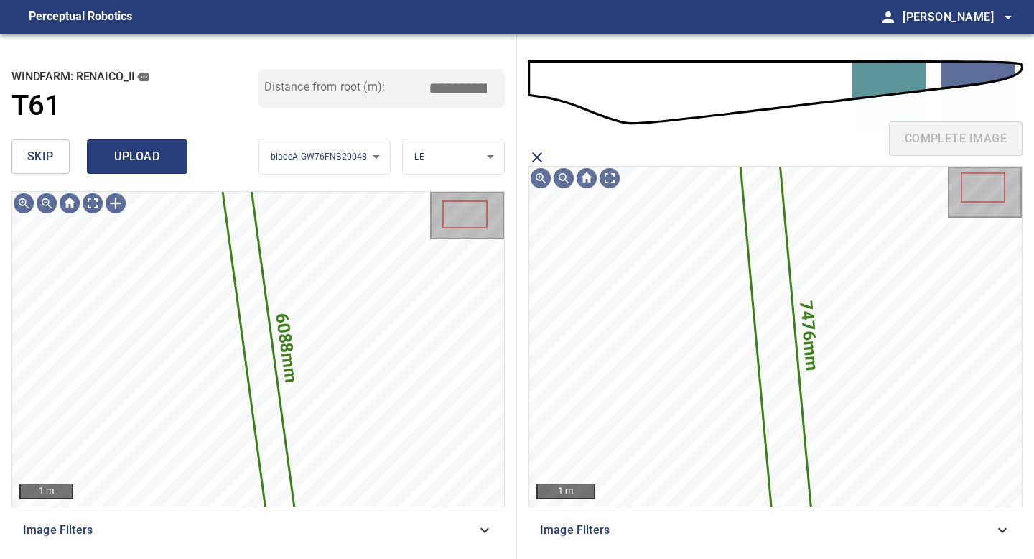
click at [159, 147] on span "upload" at bounding box center [137, 157] width 69 height 20
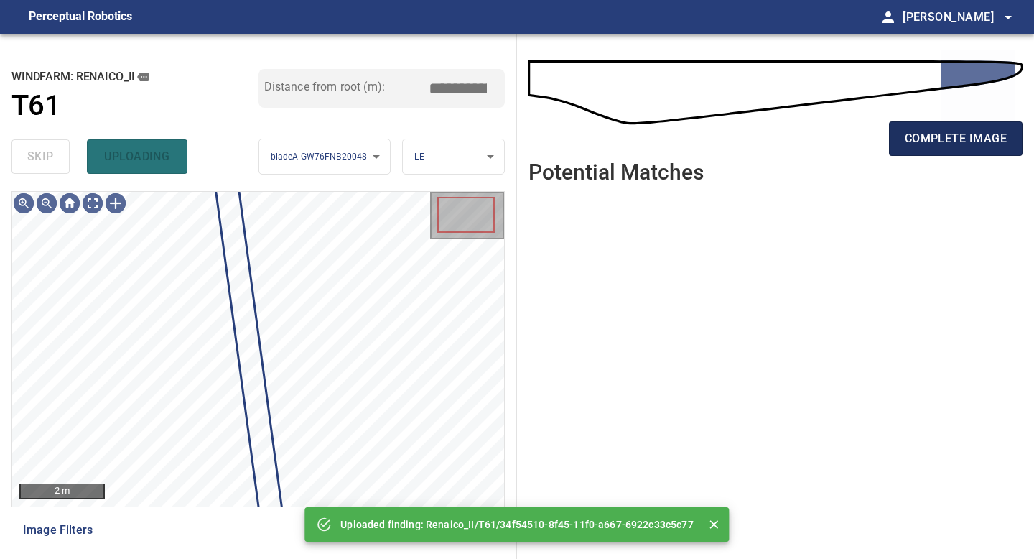
click at [944, 144] on span "complete image" at bounding box center [956, 139] width 102 height 20
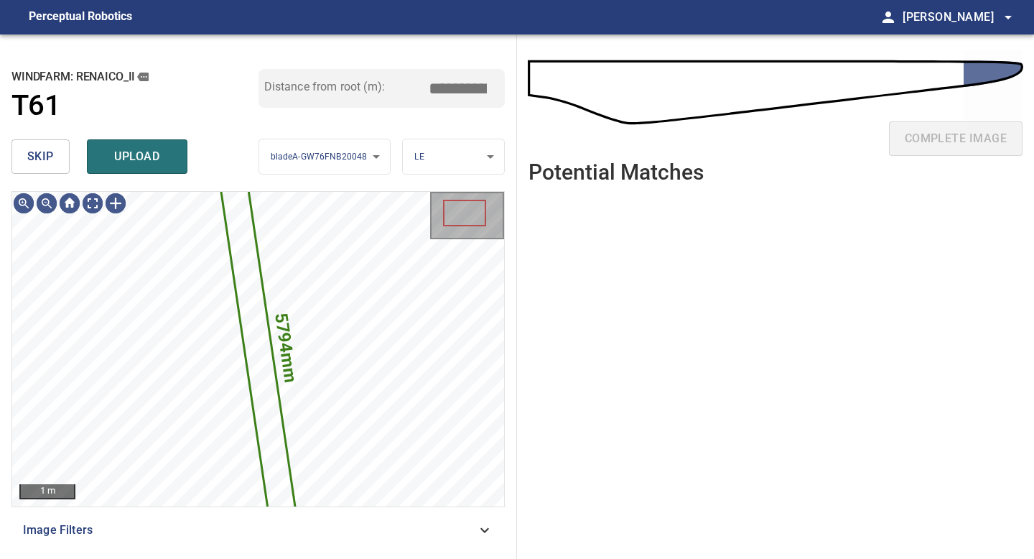
click at [53, 155] on button "skip" at bounding box center [40, 156] width 58 height 34
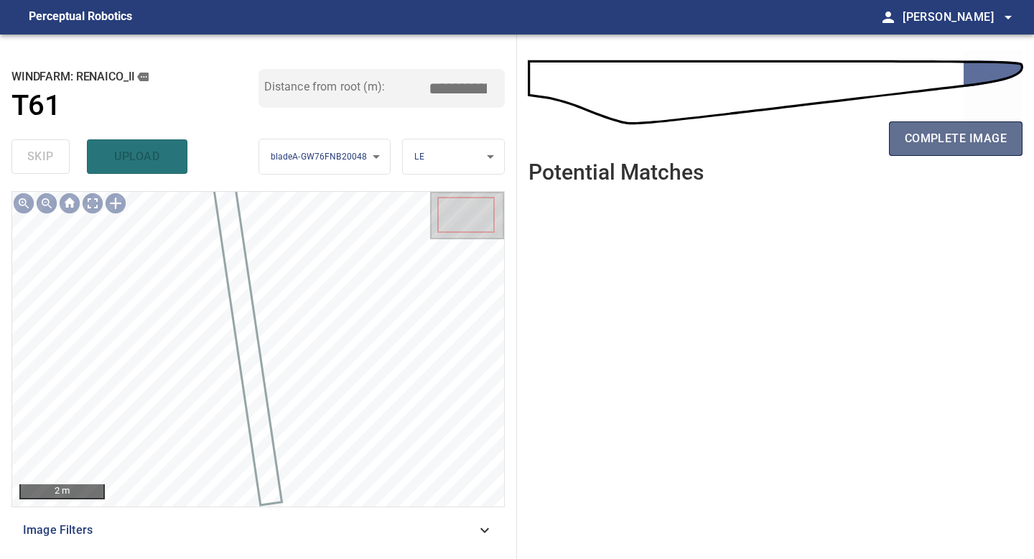
click at [953, 134] on span "complete image" at bounding box center [956, 139] width 102 height 20
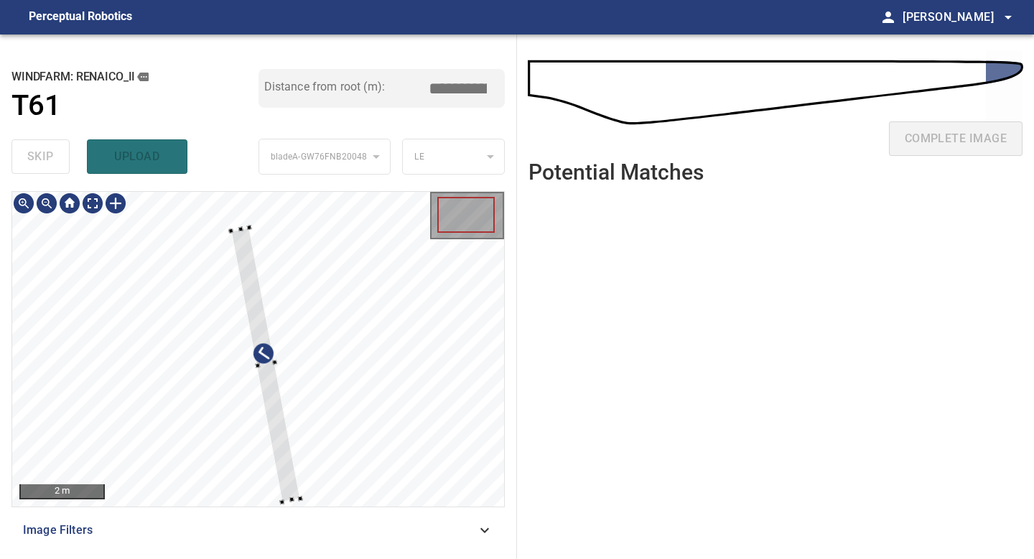
click at [231, 226] on div at bounding box center [258, 349] width 492 height 315
click at [294, 511] on div "2 m Image Filters" at bounding box center [257, 369] width 493 height 356
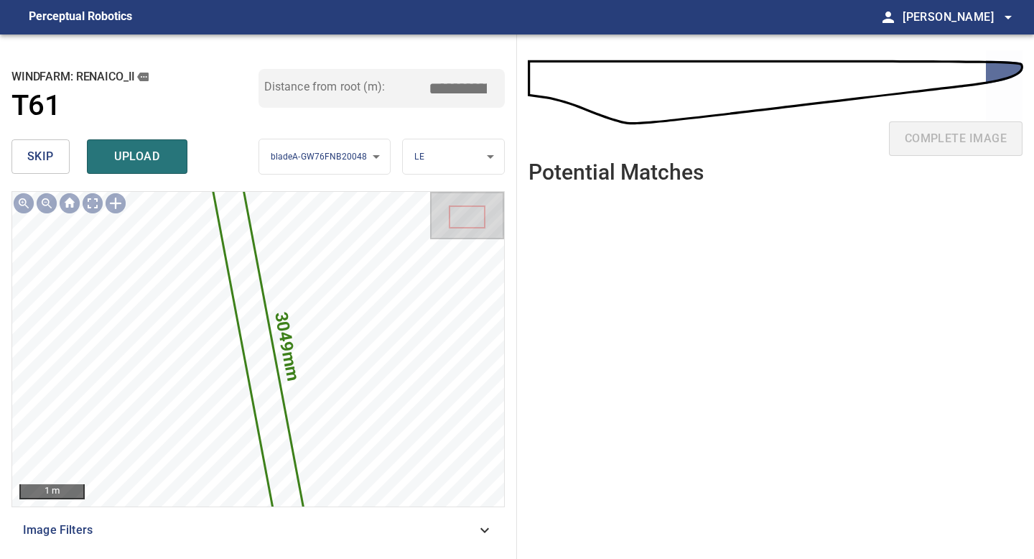
drag, startPoint x: 463, startPoint y: 86, endPoint x: 363, endPoint y: 75, distance: 100.5
click at [369, 77] on div "Distance from root (m): *****" at bounding box center [382, 88] width 247 height 39
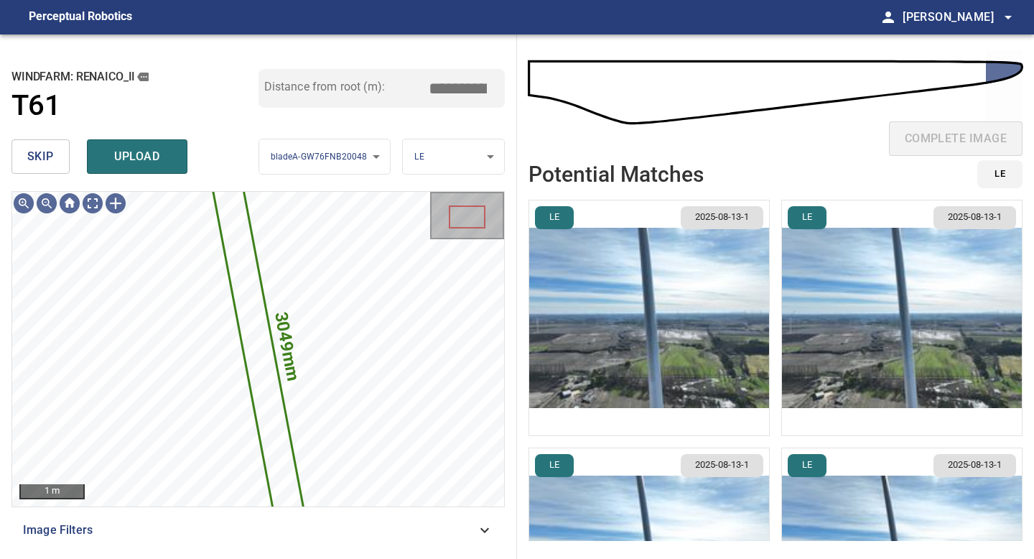
type input "*****"
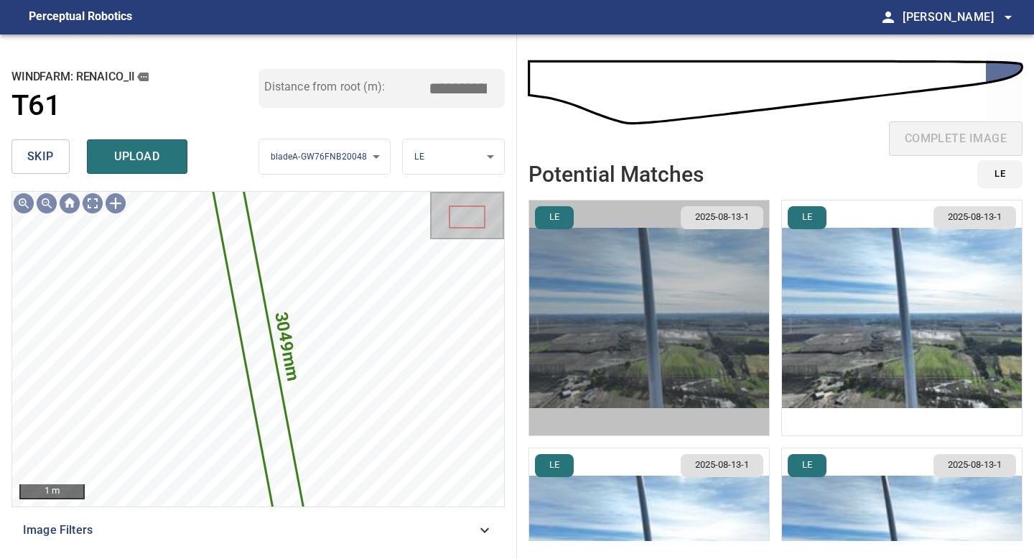
click at [678, 299] on img "button" at bounding box center [649, 317] width 240 height 235
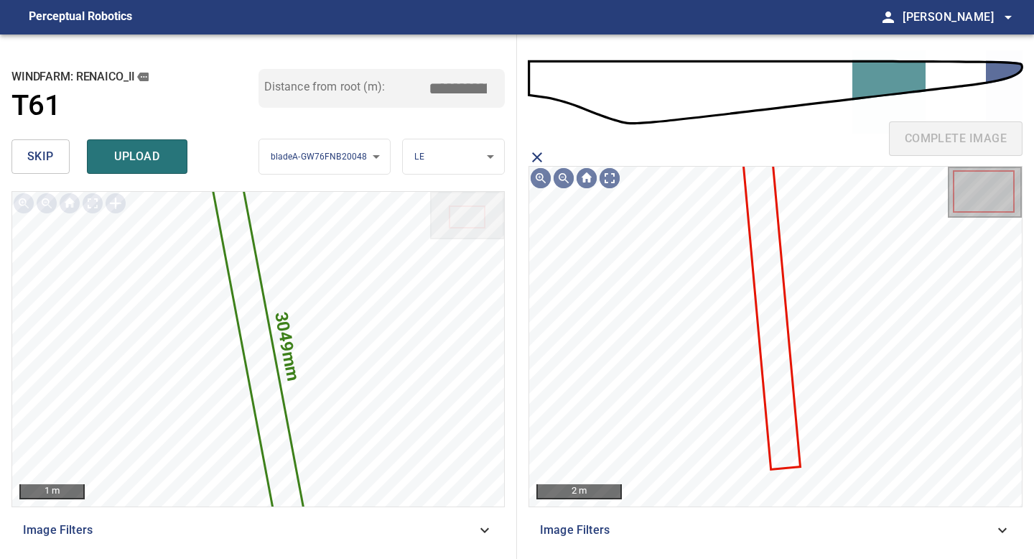
click at [763, 266] on icon at bounding box center [771, 307] width 56 height 321
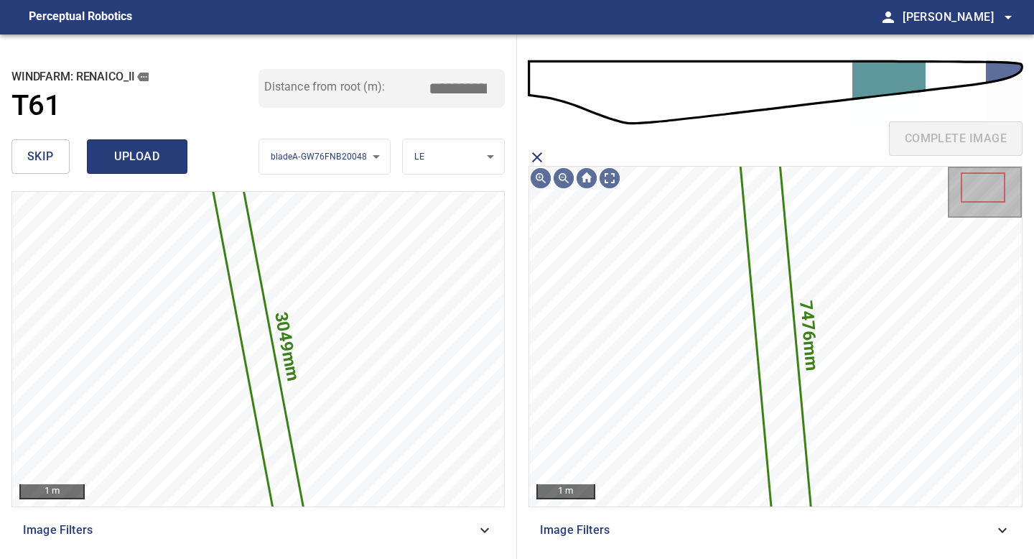
click at [129, 154] on span "upload" at bounding box center [137, 157] width 69 height 20
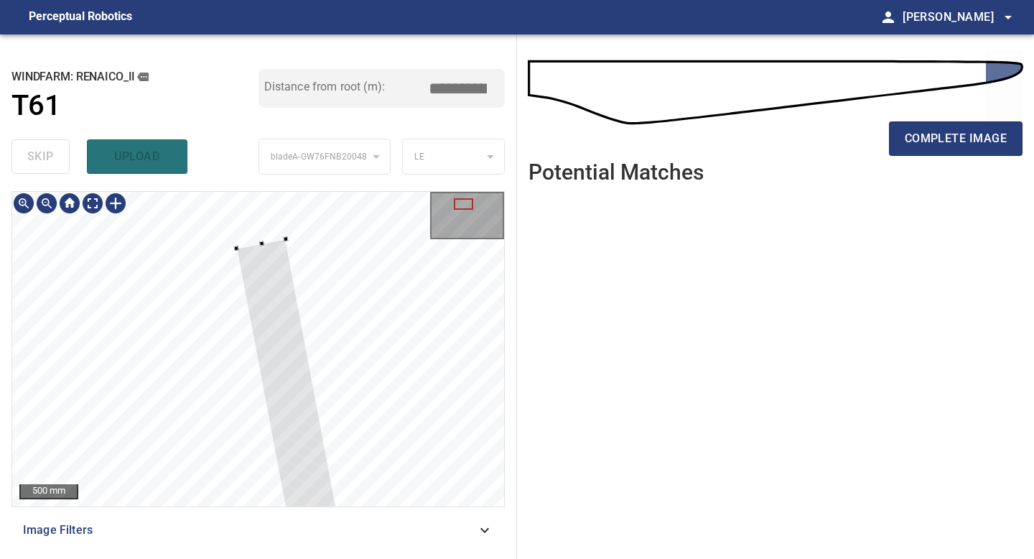
click at [262, 244] on div at bounding box center [261, 242] width 5 height 5
click at [43, 208] on div at bounding box center [46, 203] width 23 height 23
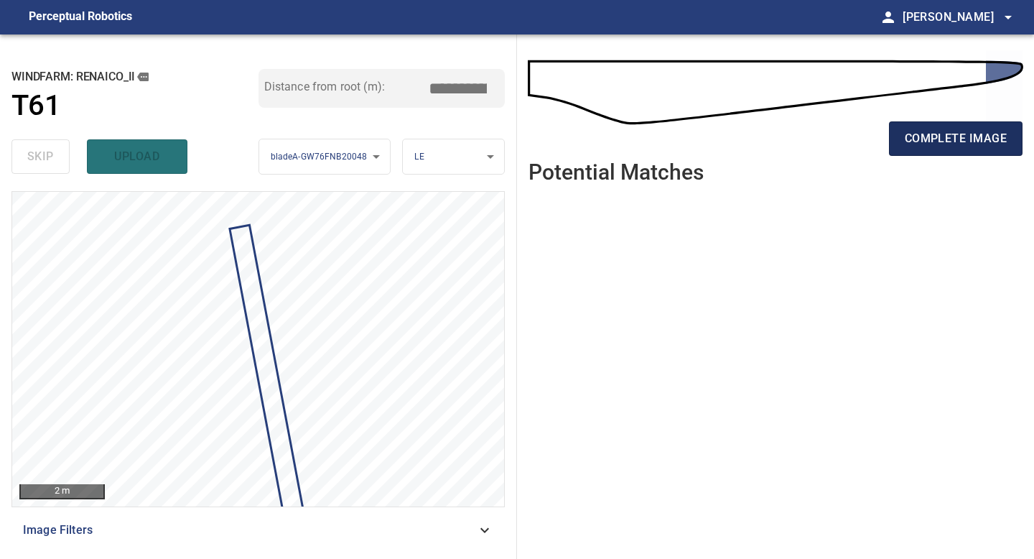
click at [969, 138] on span "complete image" at bounding box center [956, 139] width 102 height 20
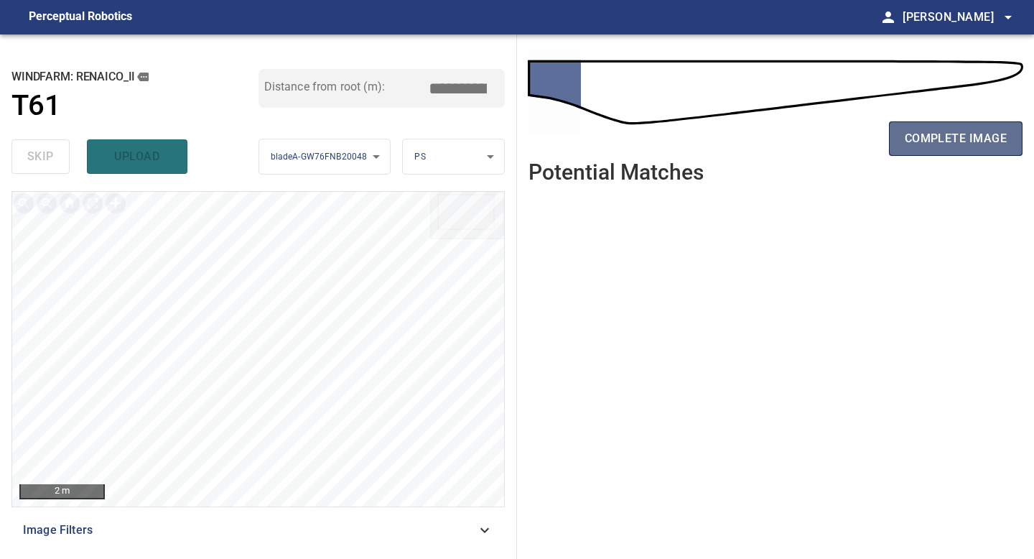
click at [949, 143] on span "complete image" at bounding box center [956, 139] width 102 height 20
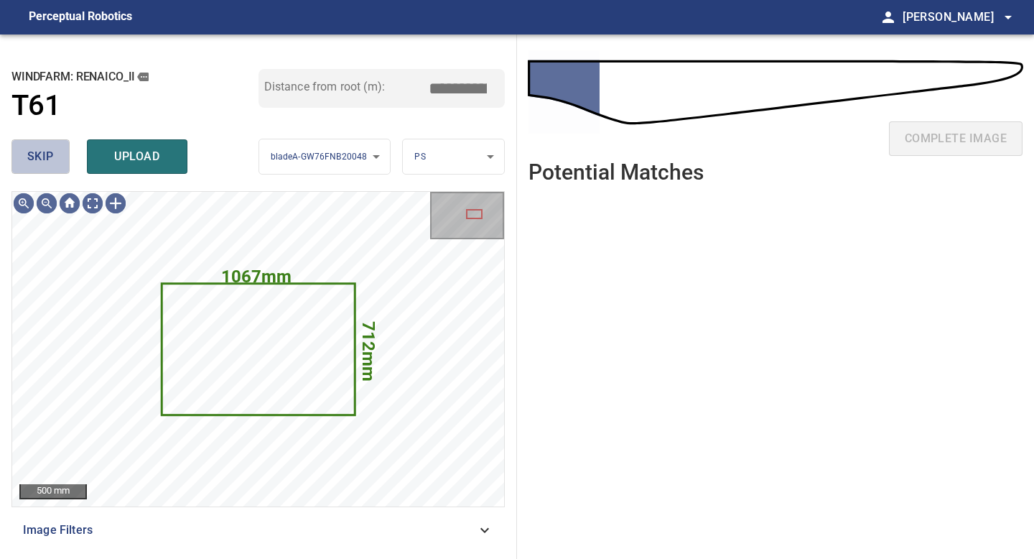
click at [46, 163] on span "skip" at bounding box center [40, 157] width 27 height 20
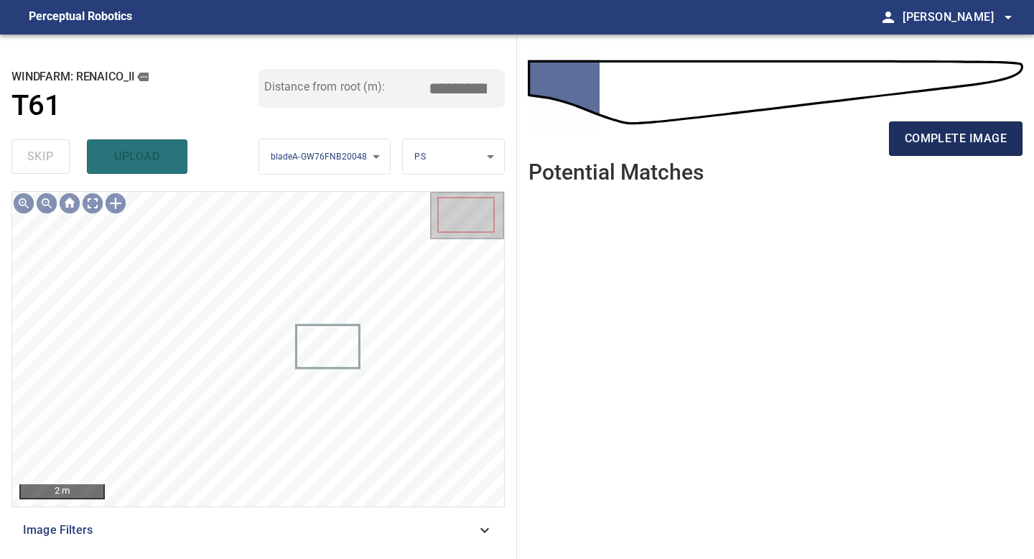
click at [956, 154] on button "complete image" at bounding box center [956, 138] width 134 height 34
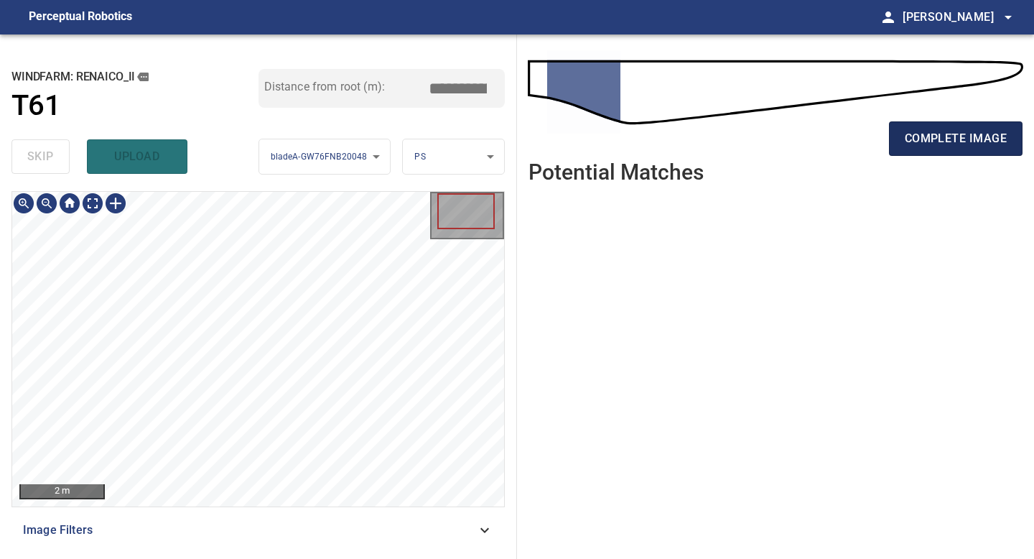
click at [965, 144] on span "complete image" at bounding box center [956, 139] width 102 height 20
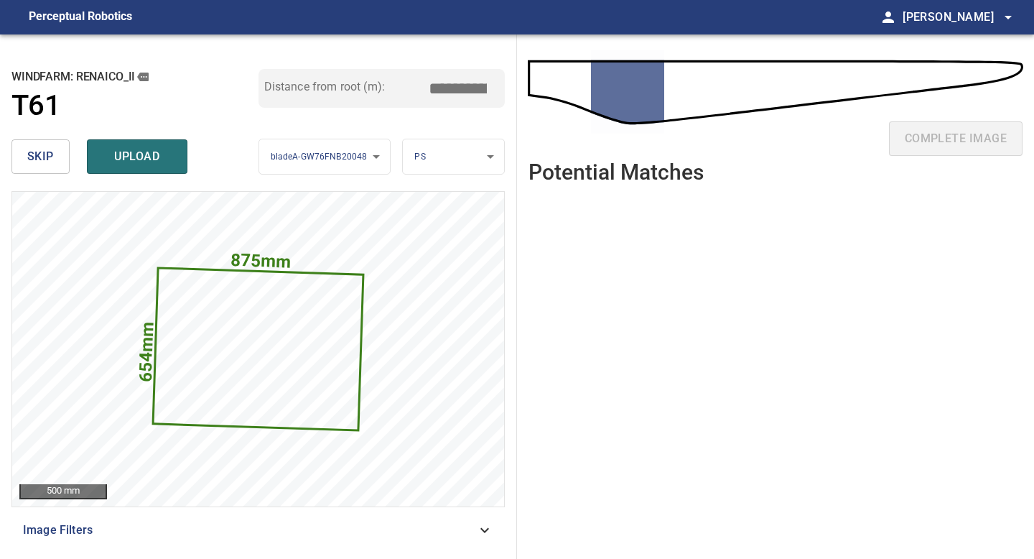
click at [43, 161] on span "skip" at bounding box center [40, 157] width 27 height 20
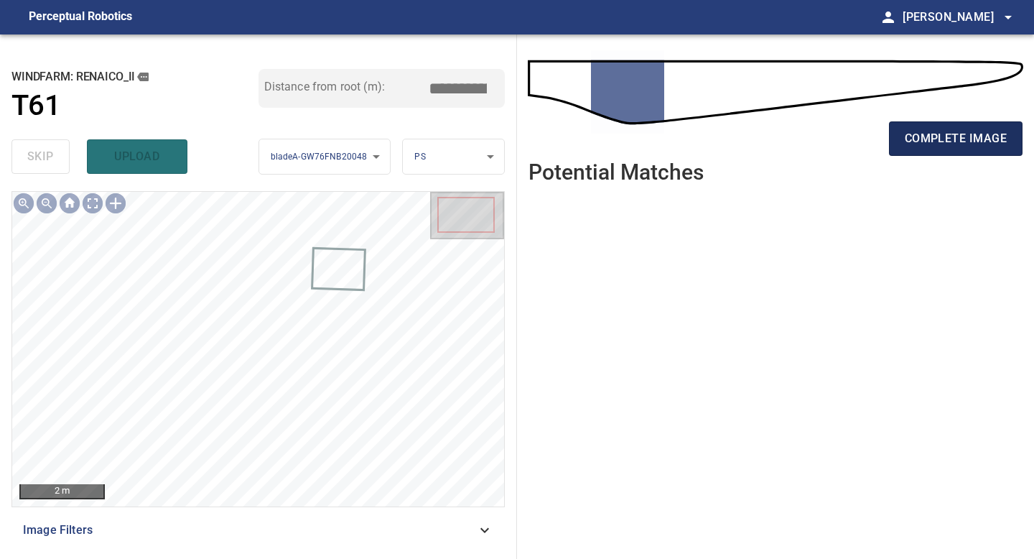
click at [965, 140] on span "complete image" at bounding box center [956, 139] width 102 height 20
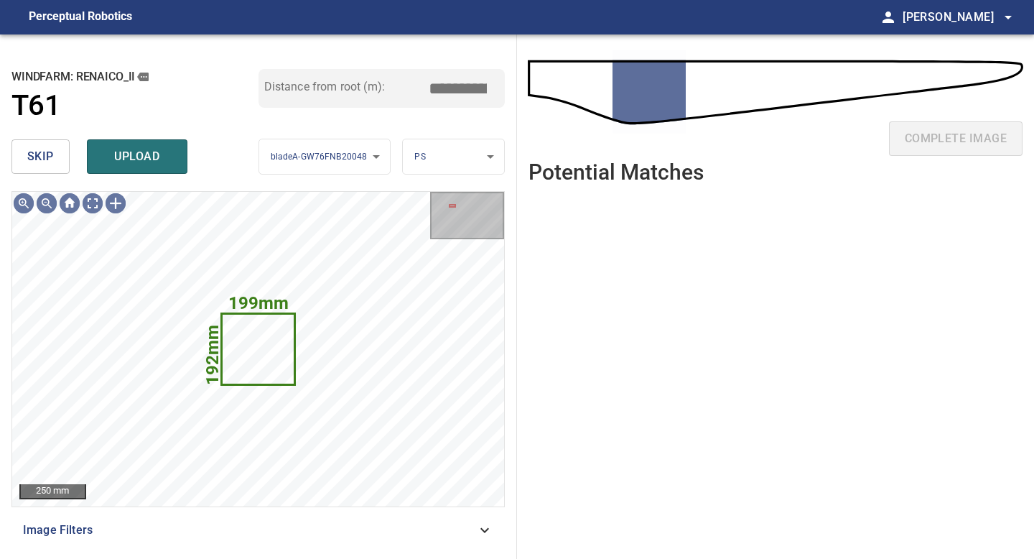
click at [43, 154] on span "skip" at bounding box center [40, 157] width 27 height 20
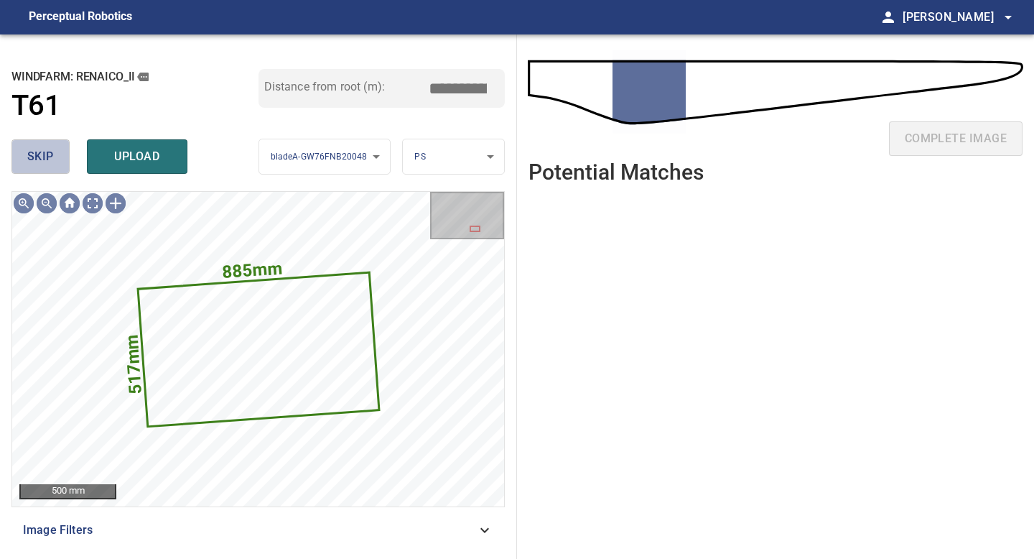
click at [43, 154] on span "skip" at bounding box center [40, 157] width 27 height 20
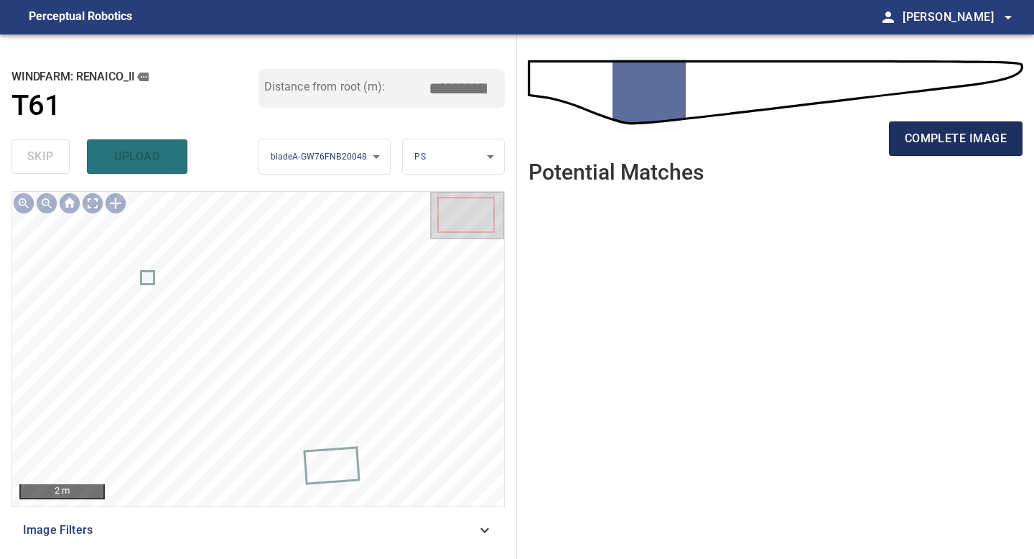
click at [953, 139] on span "complete image" at bounding box center [956, 139] width 102 height 20
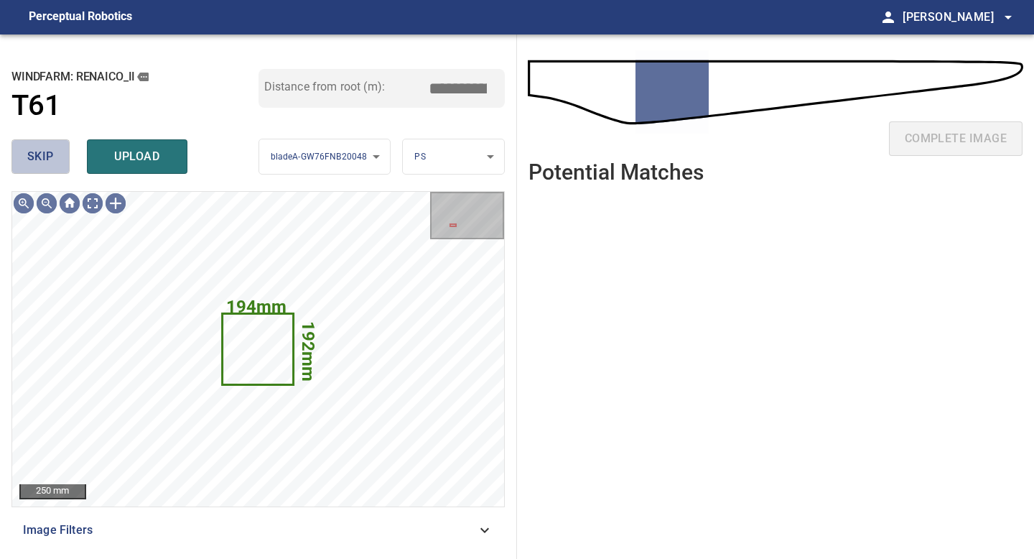
click at [30, 154] on span "skip" at bounding box center [40, 157] width 27 height 20
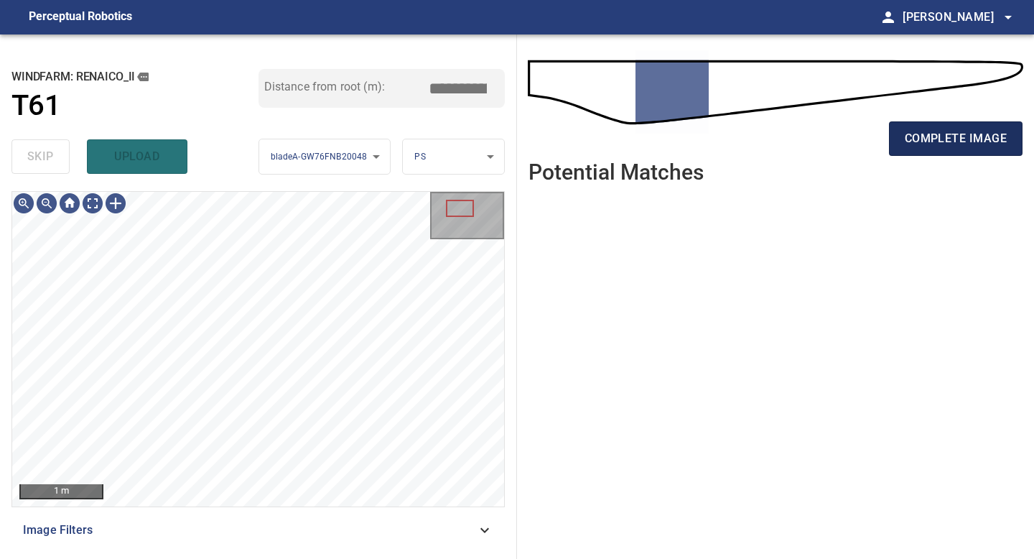
click at [965, 145] on span "complete image" at bounding box center [956, 139] width 102 height 20
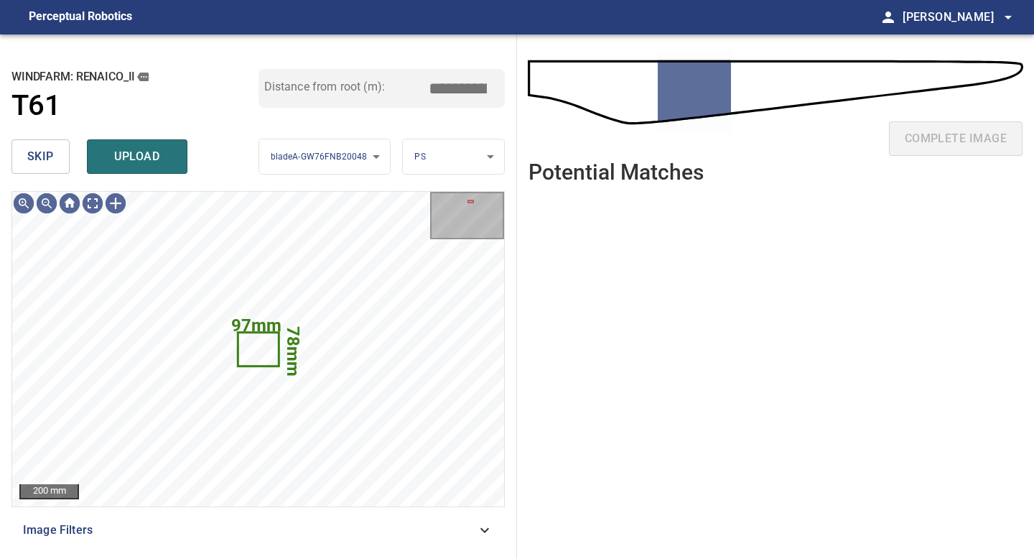
click at [40, 154] on span "skip" at bounding box center [40, 157] width 27 height 20
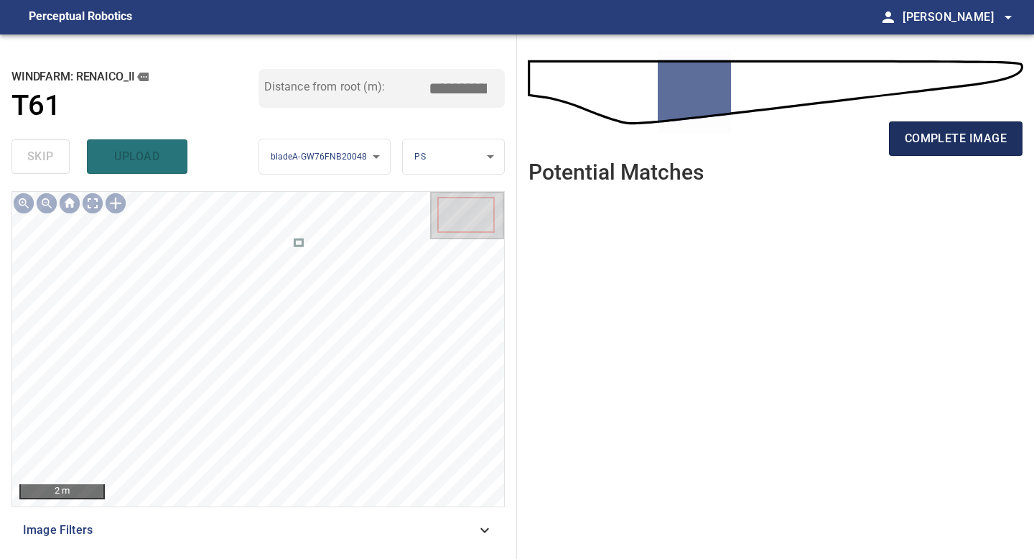
click at [949, 134] on span "complete image" at bounding box center [956, 139] width 102 height 20
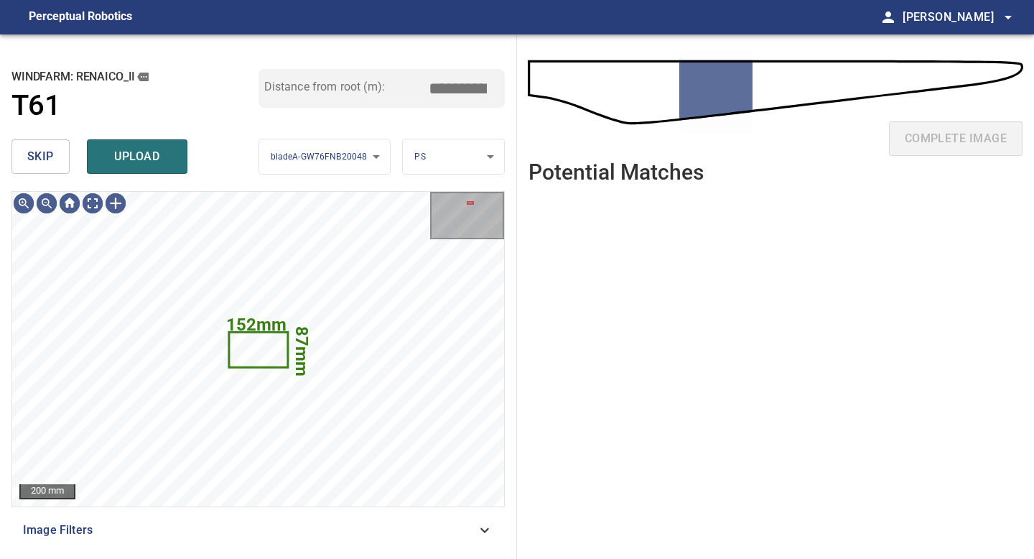
click at [53, 157] on button "skip" at bounding box center [40, 156] width 58 height 34
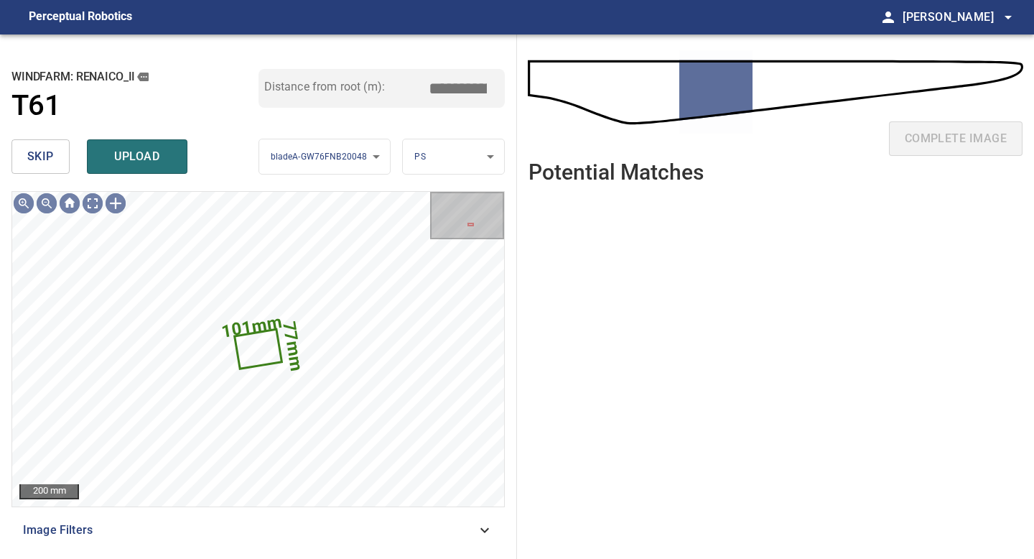
click at [53, 157] on button "skip" at bounding box center [40, 156] width 58 height 34
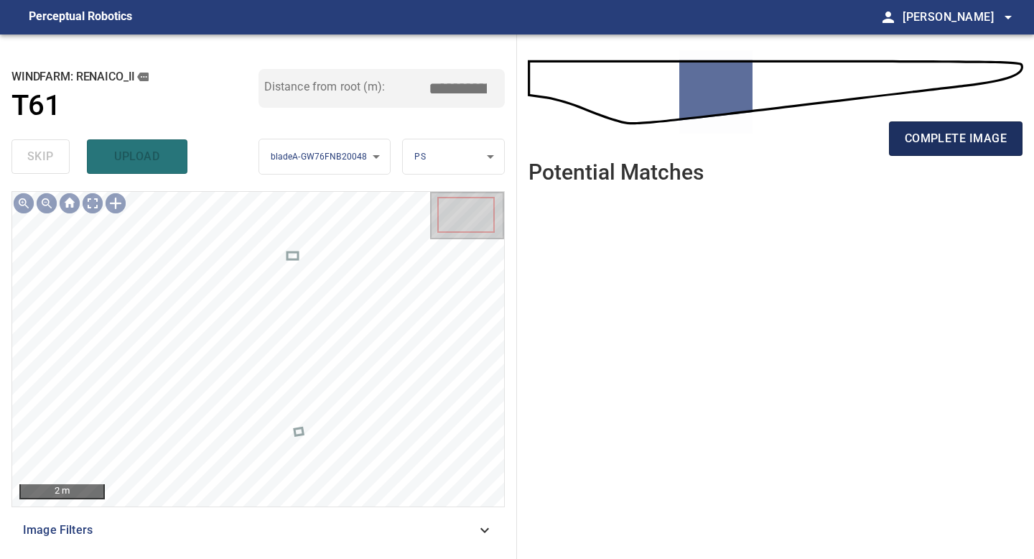
click at [946, 144] on span "complete image" at bounding box center [956, 139] width 102 height 20
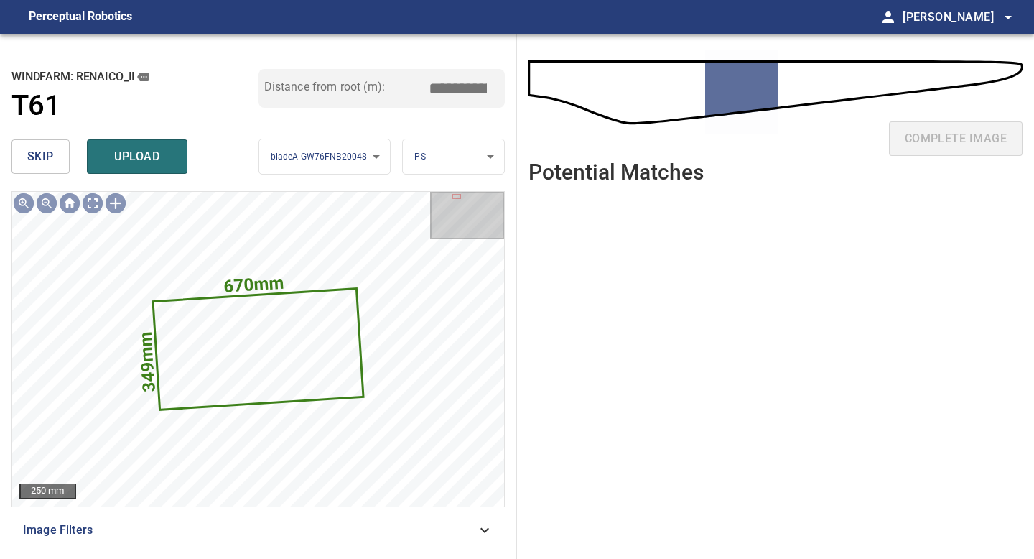
click at [37, 164] on span "skip" at bounding box center [40, 157] width 27 height 20
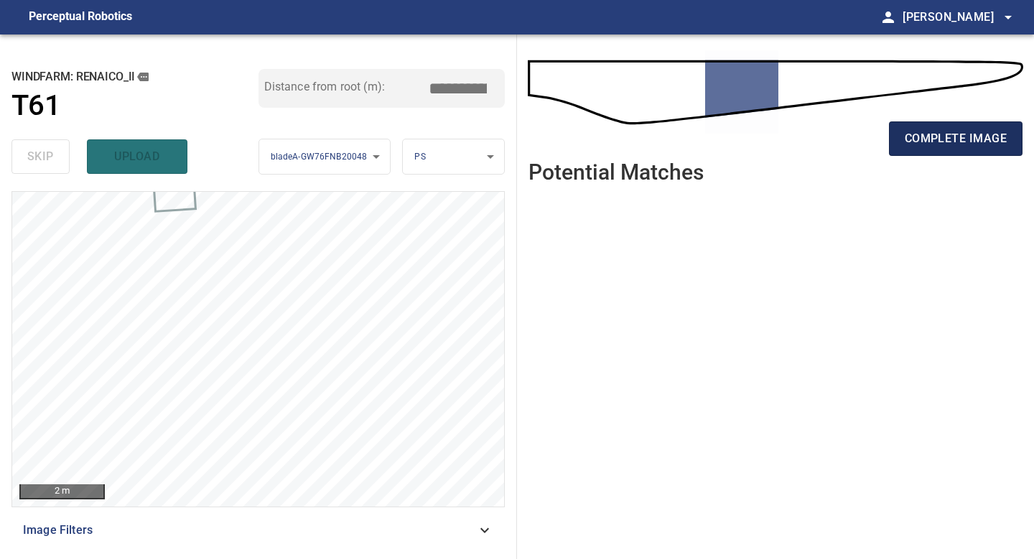
click at [948, 136] on span "complete image" at bounding box center [956, 139] width 102 height 20
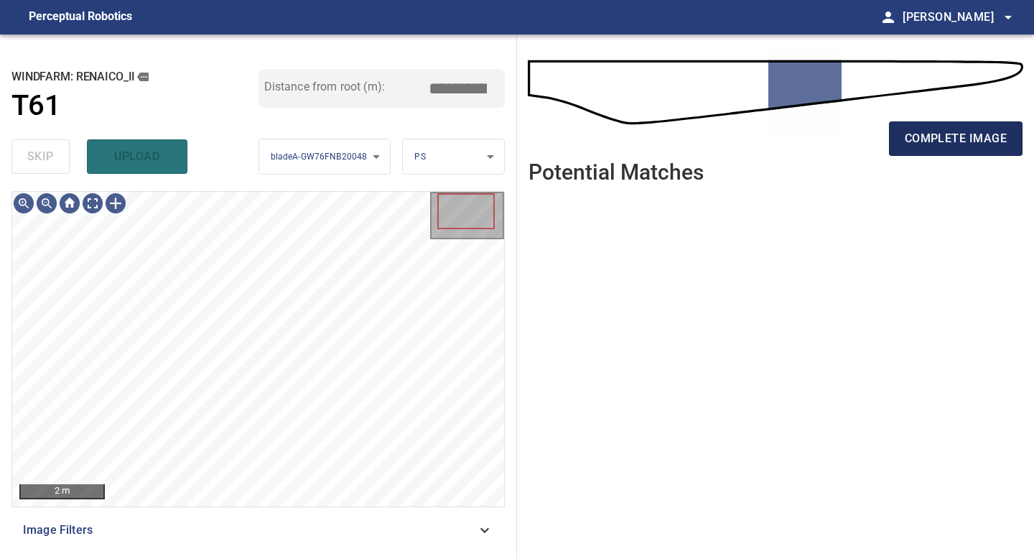
click at [962, 134] on span "complete image" at bounding box center [956, 139] width 102 height 20
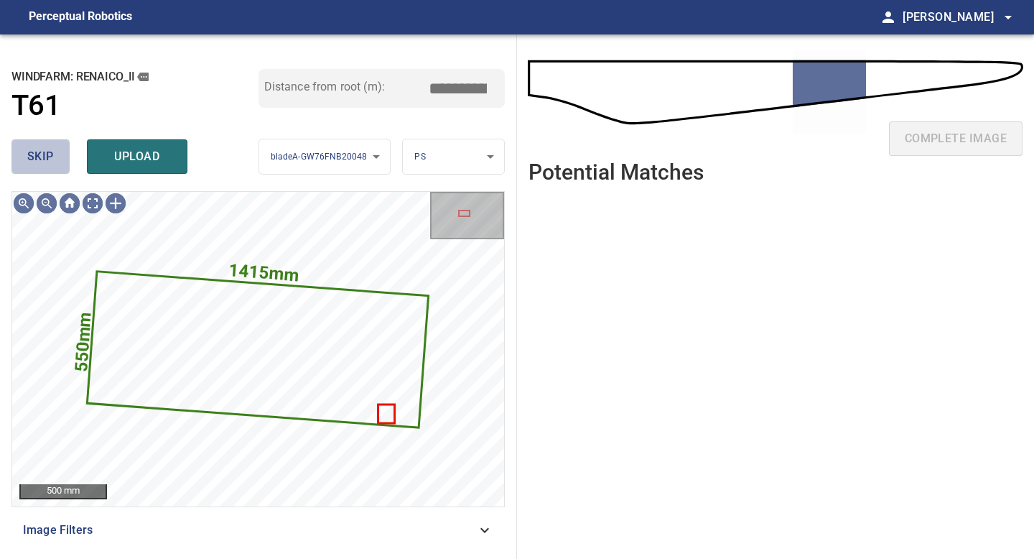
click at [52, 155] on span "skip" at bounding box center [40, 157] width 27 height 20
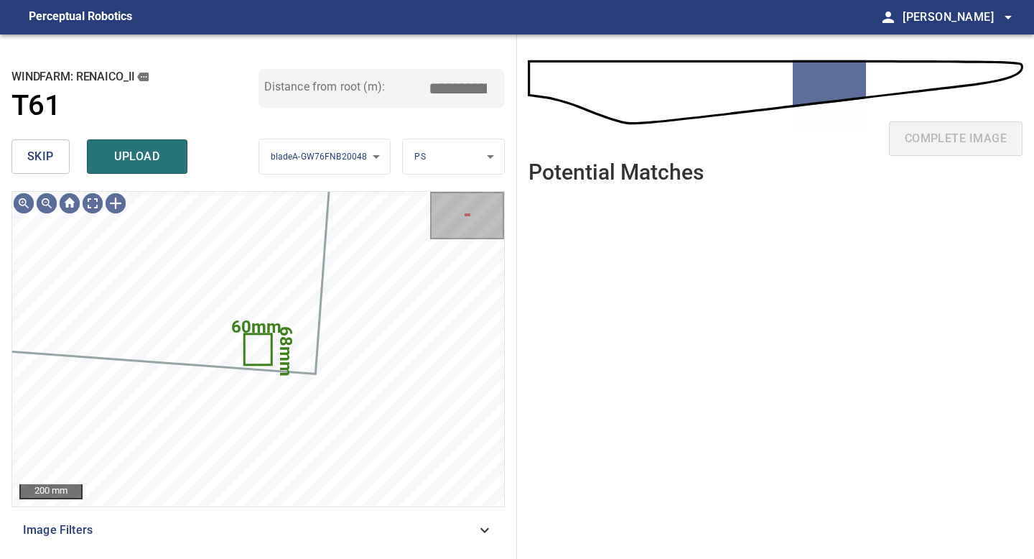
click at [52, 155] on span "skip" at bounding box center [40, 157] width 27 height 20
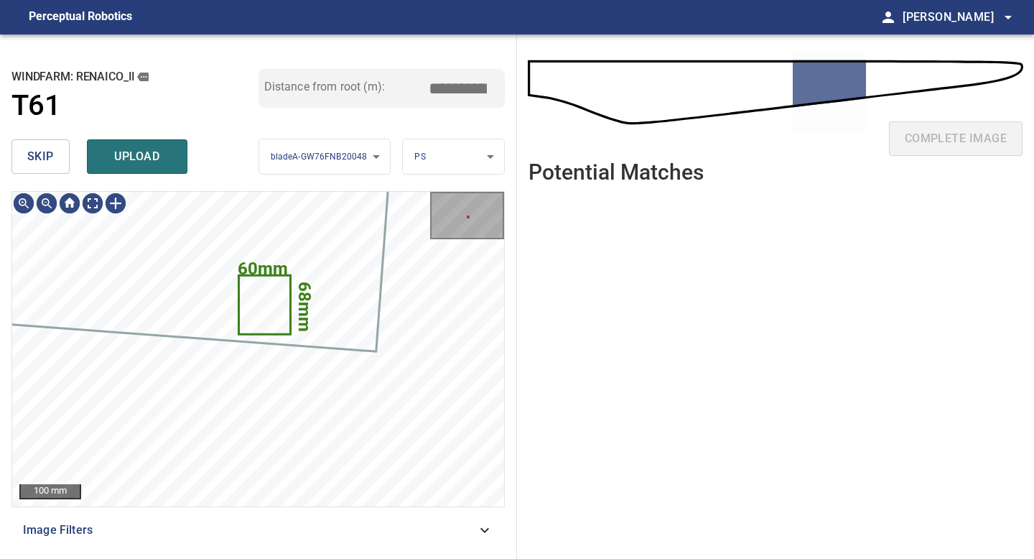
click at [43, 144] on button "skip" at bounding box center [40, 156] width 58 height 34
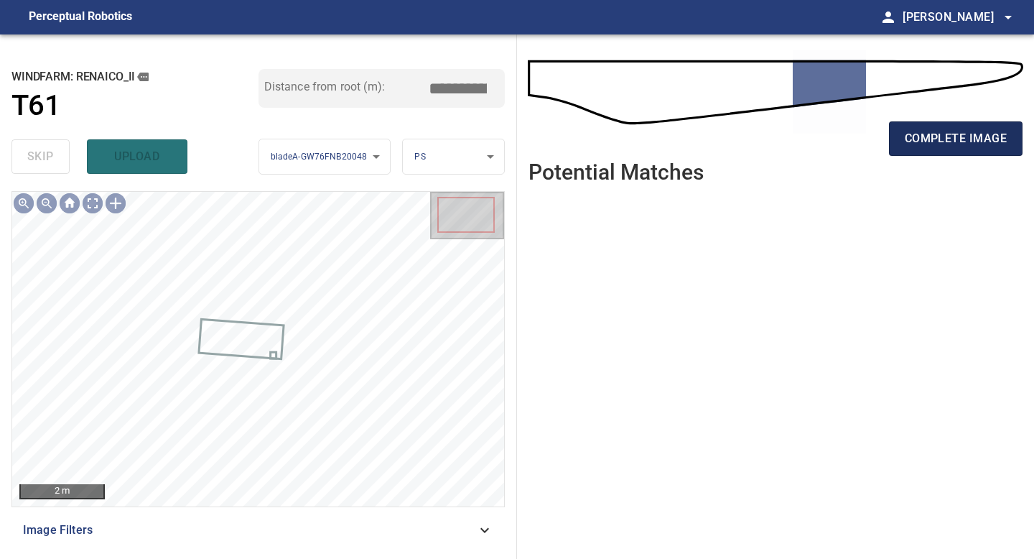
click at [938, 145] on span "complete image" at bounding box center [956, 139] width 102 height 20
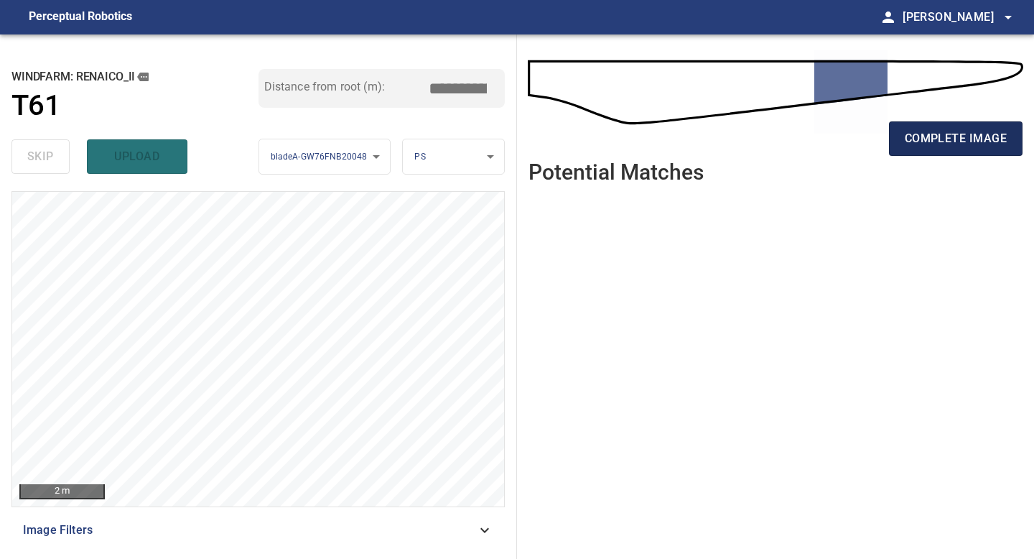
click at [907, 131] on span "complete image" at bounding box center [956, 139] width 102 height 20
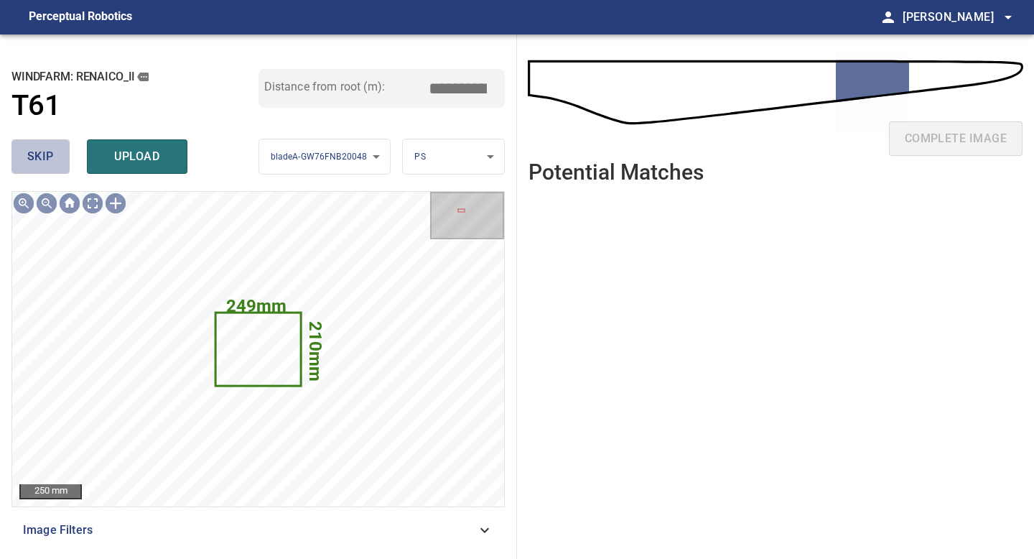
click at [47, 159] on span "skip" at bounding box center [40, 157] width 27 height 20
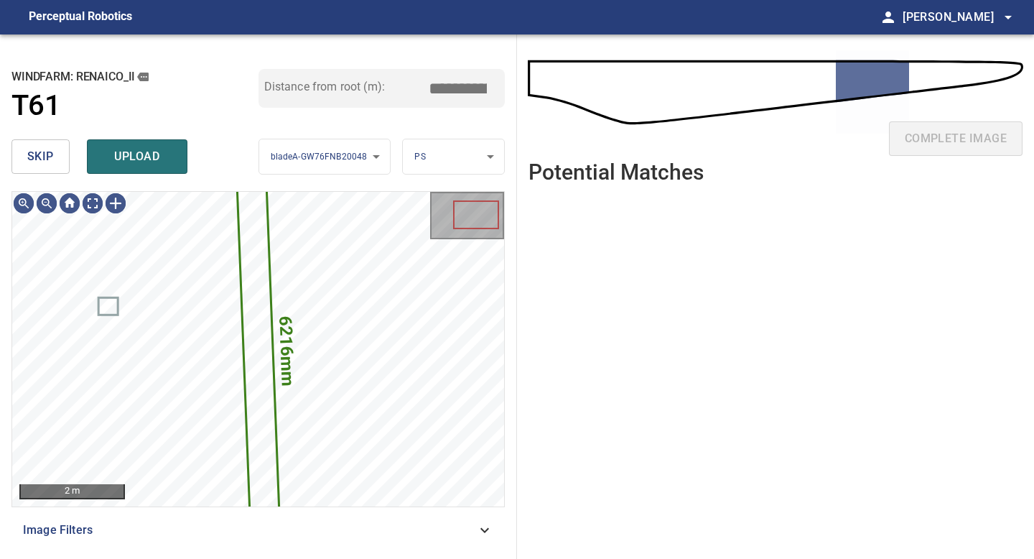
click at [54, 163] on button "skip" at bounding box center [40, 156] width 58 height 34
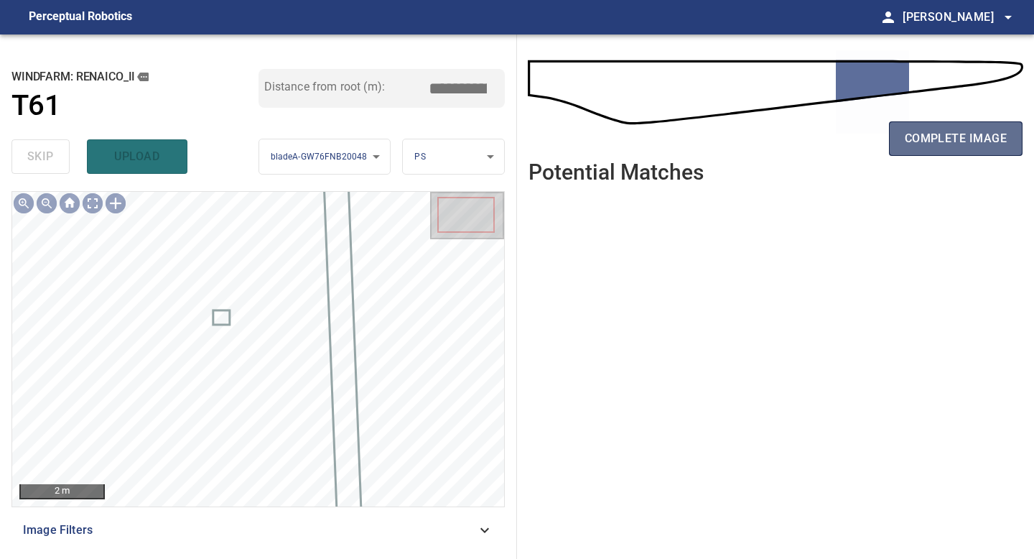
click at [970, 139] on span "complete image" at bounding box center [956, 139] width 102 height 20
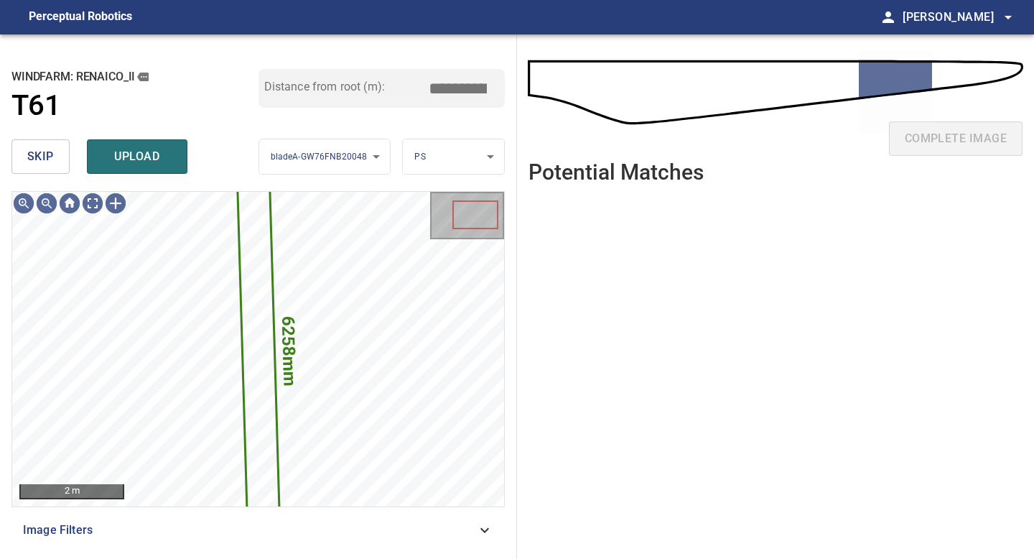
click at [57, 167] on button "skip" at bounding box center [40, 156] width 58 height 34
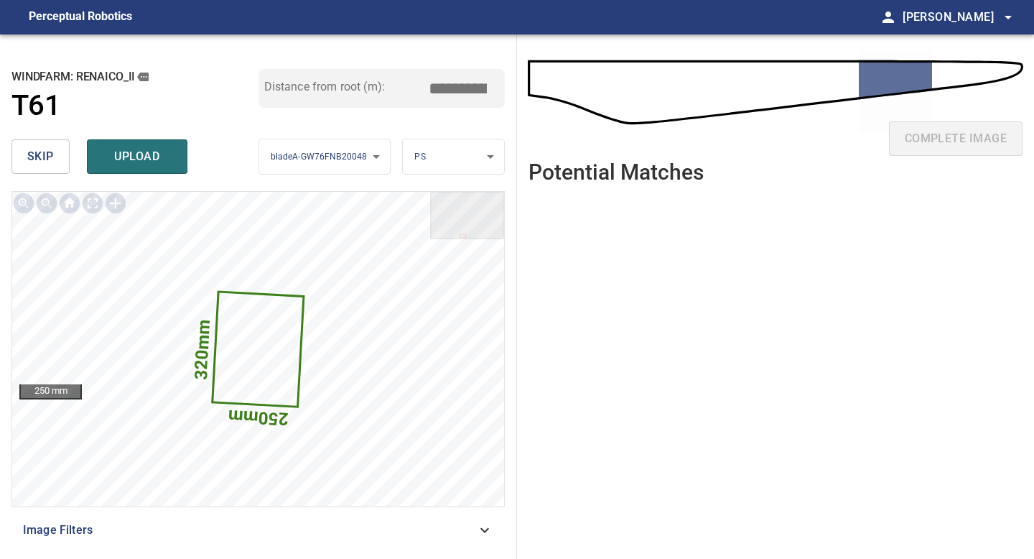
click at [37, 162] on span "skip" at bounding box center [40, 157] width 27 height 20
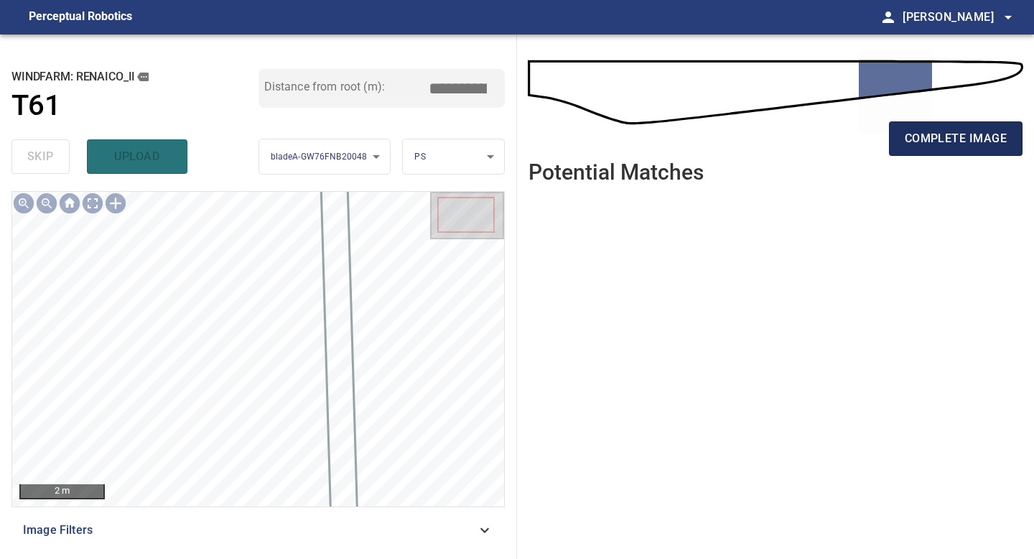
click at [958, 126] on button "complete image" at bounding box center [956, 138] width 134 height 34
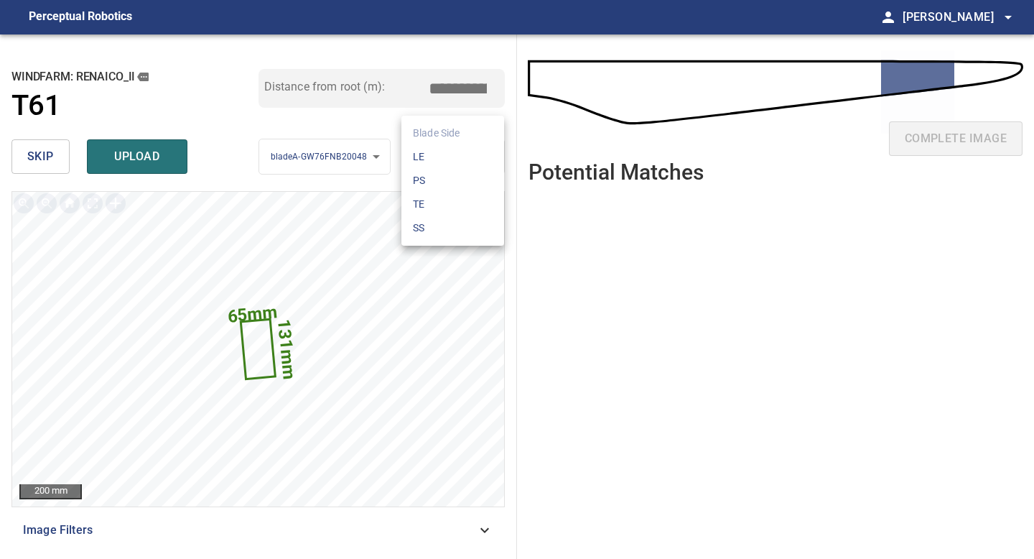
click at [444, 162] on body "**********" at bounding box center [517, 279] width 1034 height 559
click at [430, 205] on li "TE" at bounding box center [452, 204] width 103 height 24
click at [127, 162] on span "upload" at bounding box center [137, 157] width 69 height 20
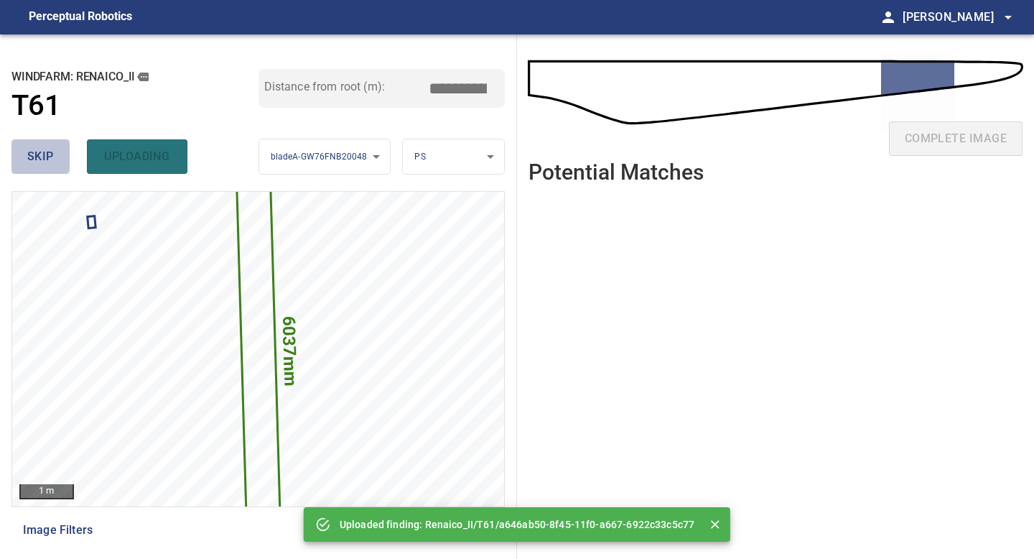
click at [17, 154] on button "skip" at bounding box center [40, 156] width 58 height 34
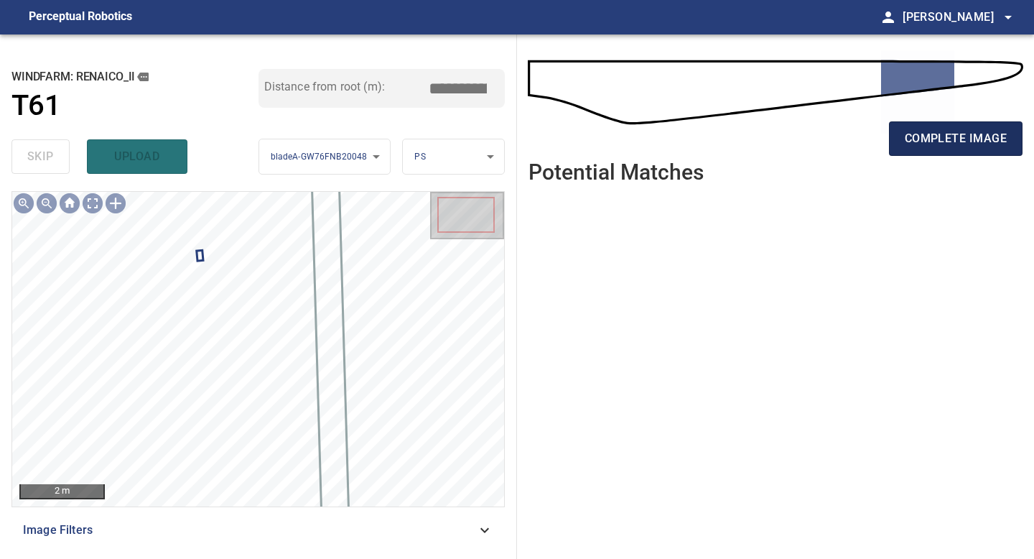
click at [936, 142] on span "complete image" at bounding box center [956, 139] width 102 height 20
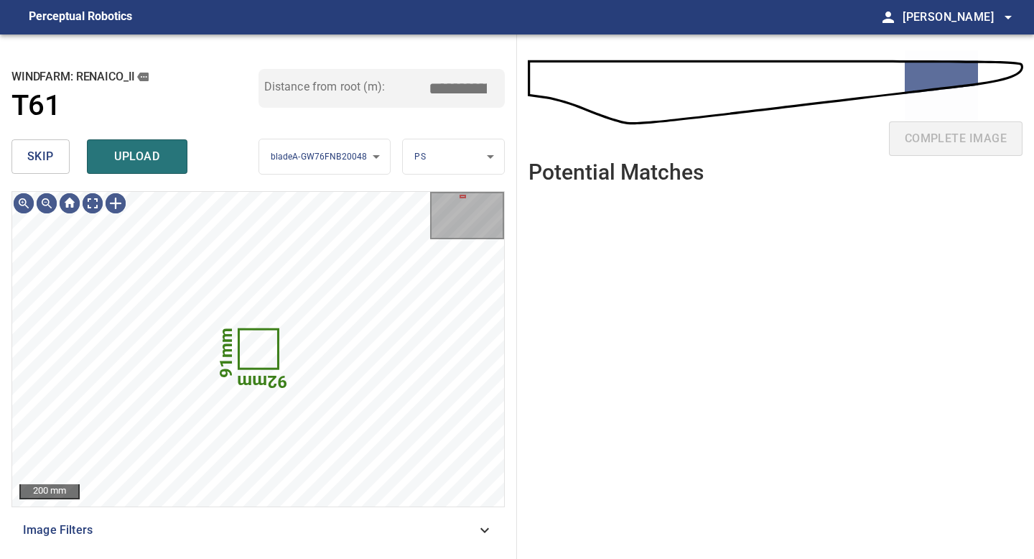
click at [38, 155] on span "skip" at bounding box center [40, 157] width 27 height 20
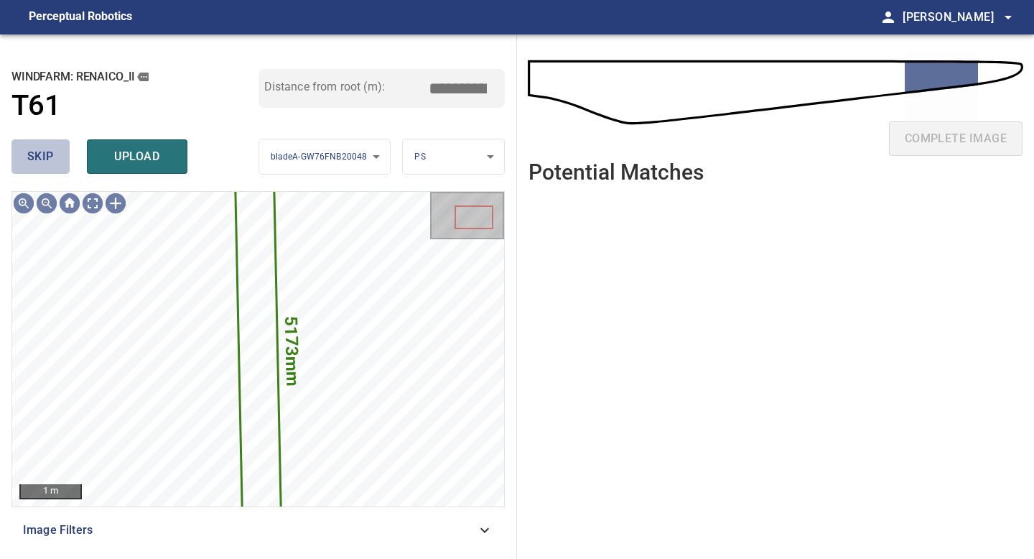
click at [38, 155] on span "skip" at bounding box center [40, 157] width 27 height 20
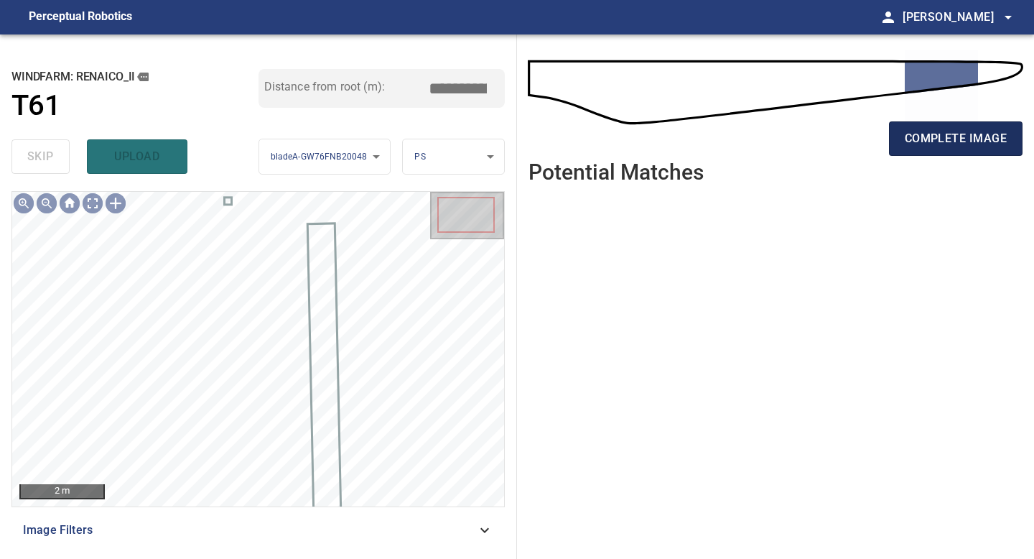
click at [950, 147] on span "complete image" at bounding box center [956, 139] width 102 height 20
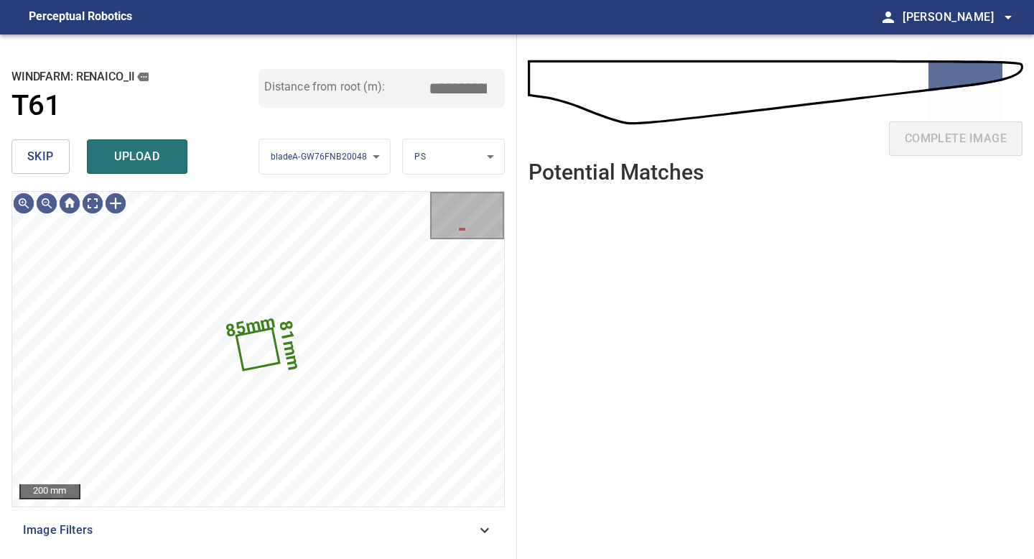
click at [42, 147] on span "skip" at bounding box center [40, 157] width 27 height 20
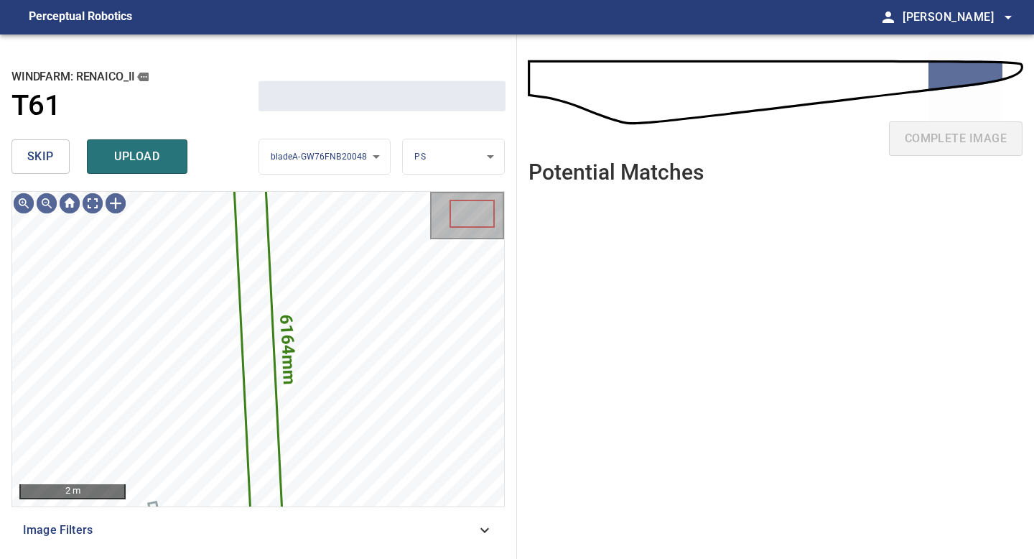
click at [42, 147] on span "skip" at bounding box center [40, 157] width 27 height 20
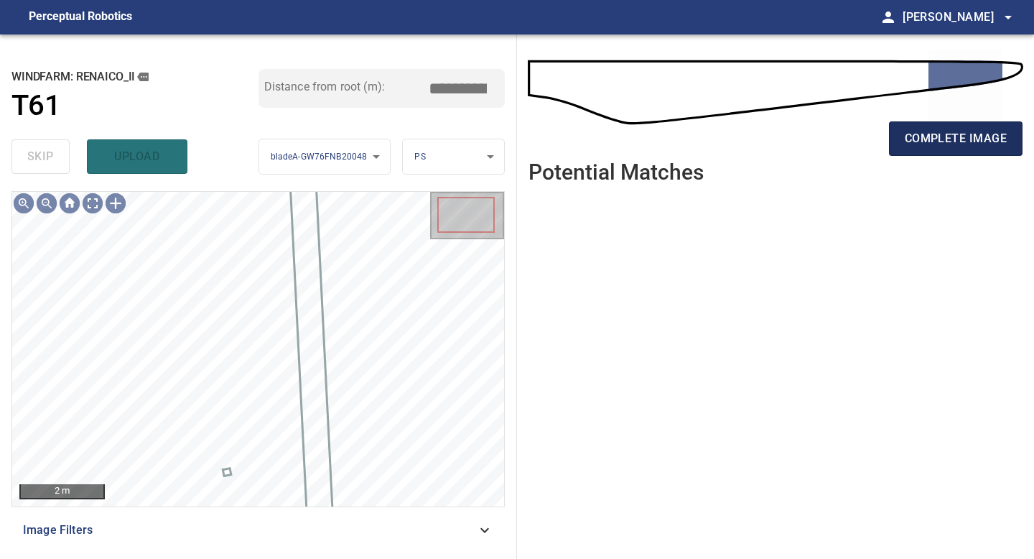
click at [970, 136] on span "complete image" at bounding box center [956, 139] width 102 height 20
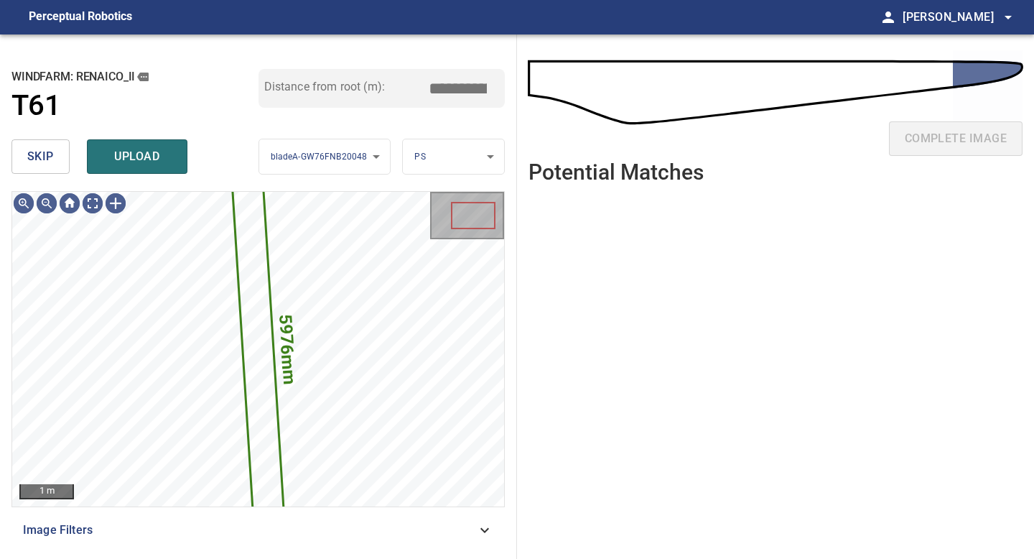
click at [41, 155] on span "skip" at bounding box center [40, 157] width 27 height 20
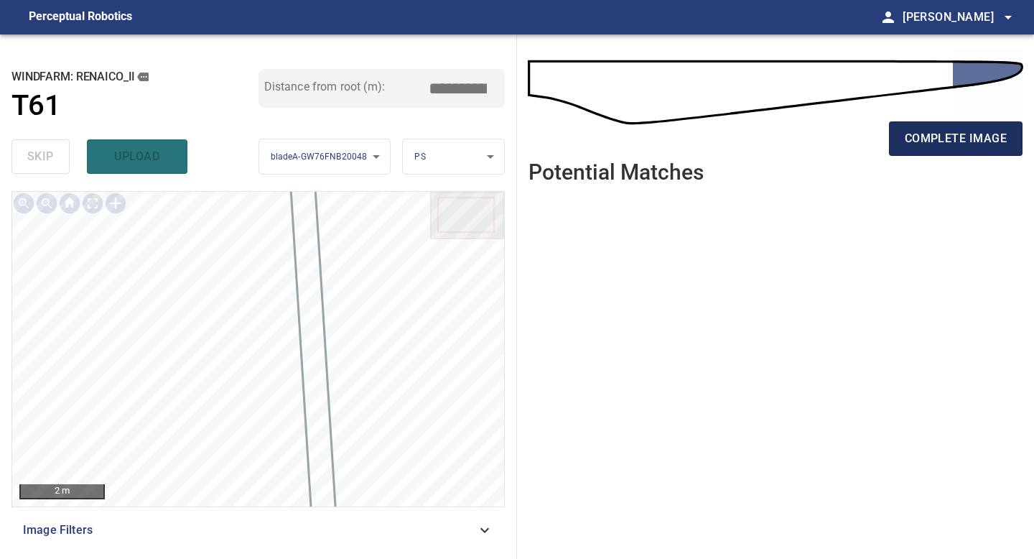
click at [969, 147] on span "complete image" at bounding box center [956, 139] width 102 height 20
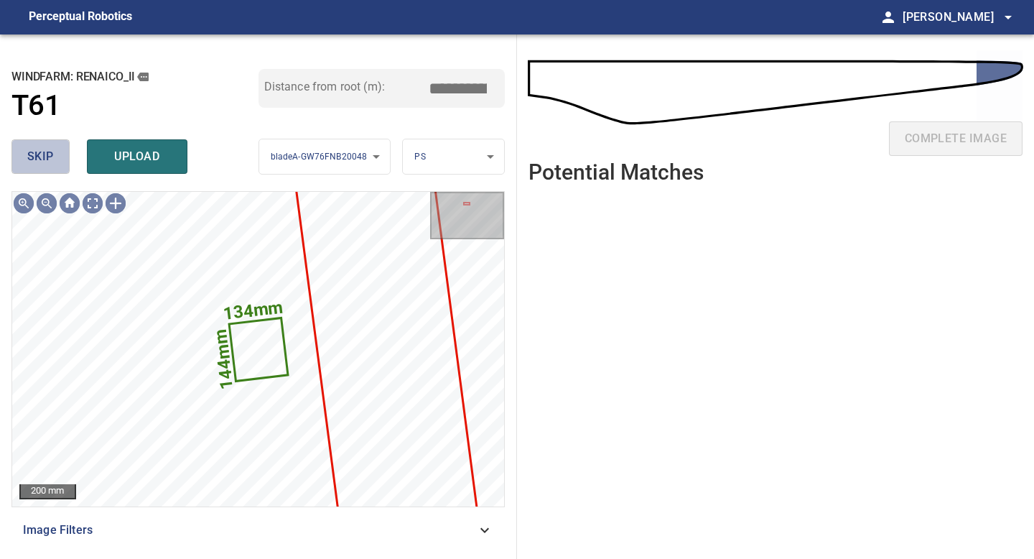
click at [45, 162] on span "skip" at bounding box center [40, 157] width 27 height 20
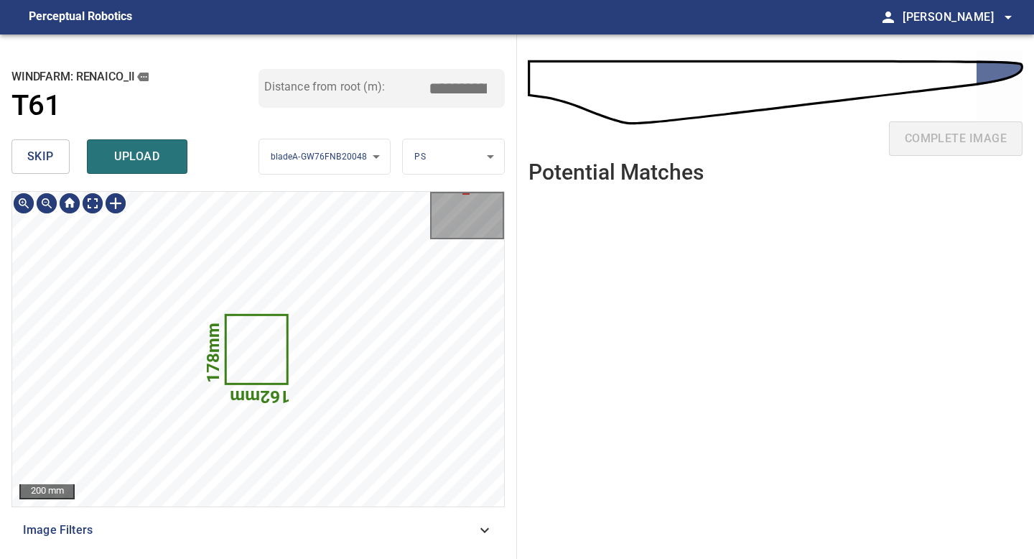
click at [191, 511] on div "178mm 162mm 200 mm Image Filters" at bounding box center [257, 369] width 493 height 356
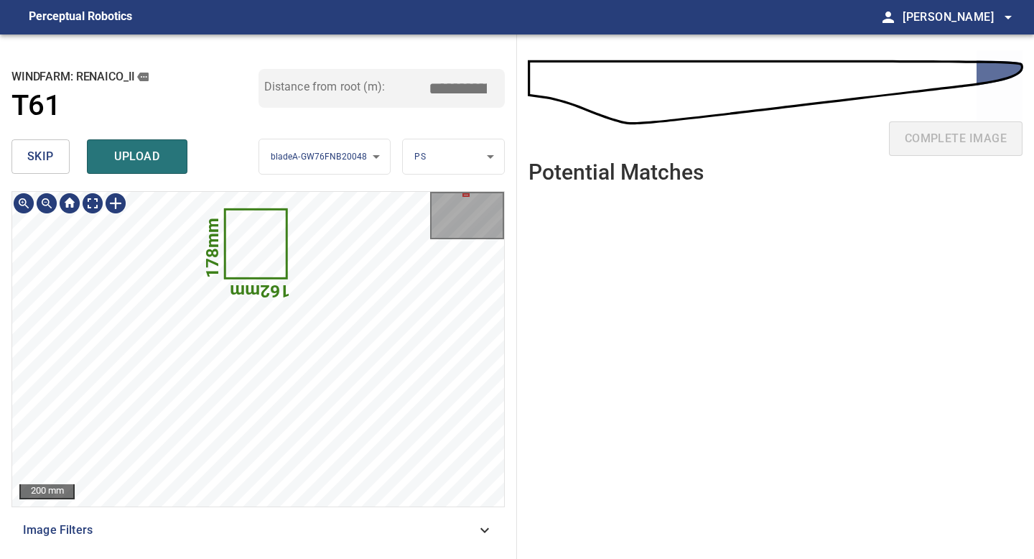
click at [47, 156] on span "skip" at bounding box center [40, 157] width 27 height 20
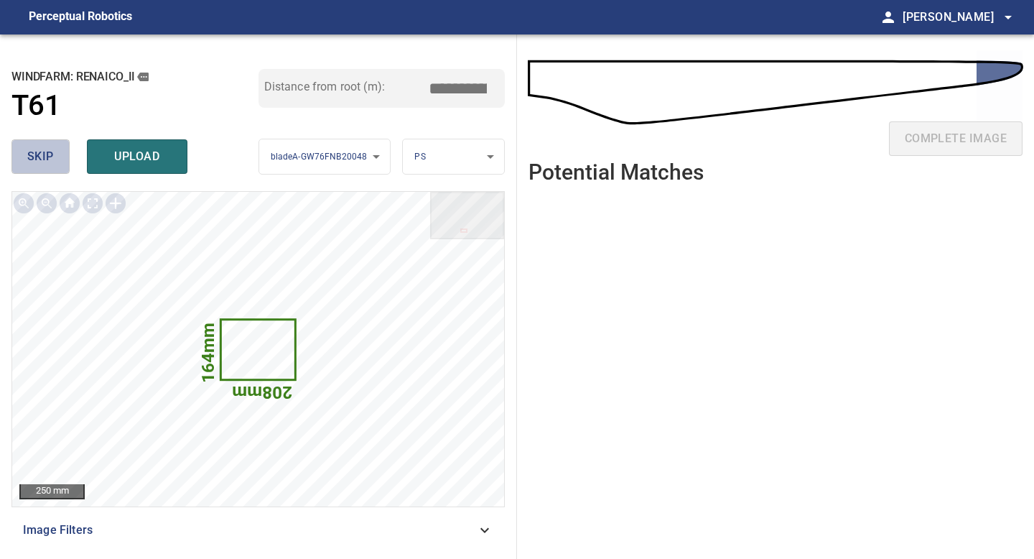
click at [47, 156] on span "skip" at bounding box center [40, 157] width 27 height 20
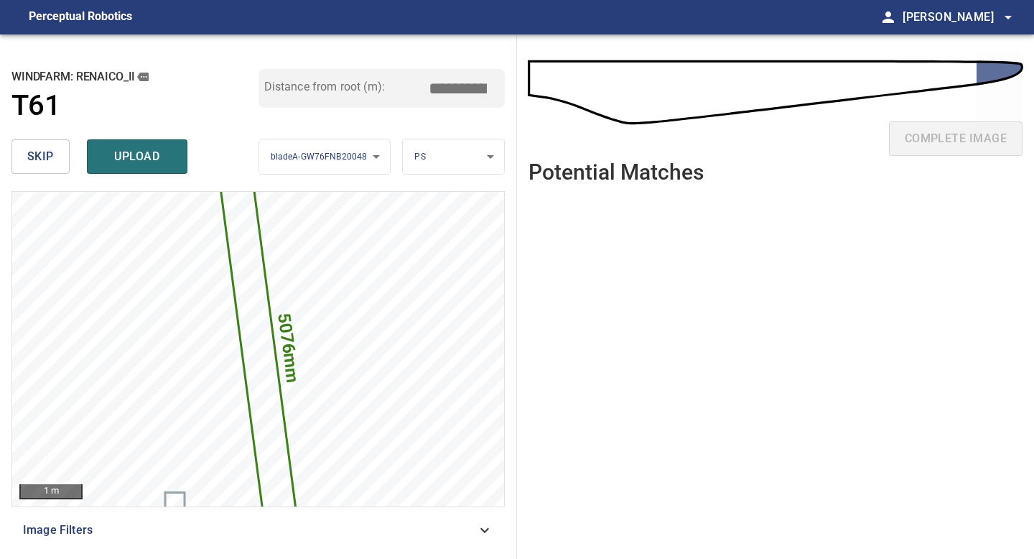
click at [51, 142] on button "skip" at bounding box center [40, 156] width 58 height 34
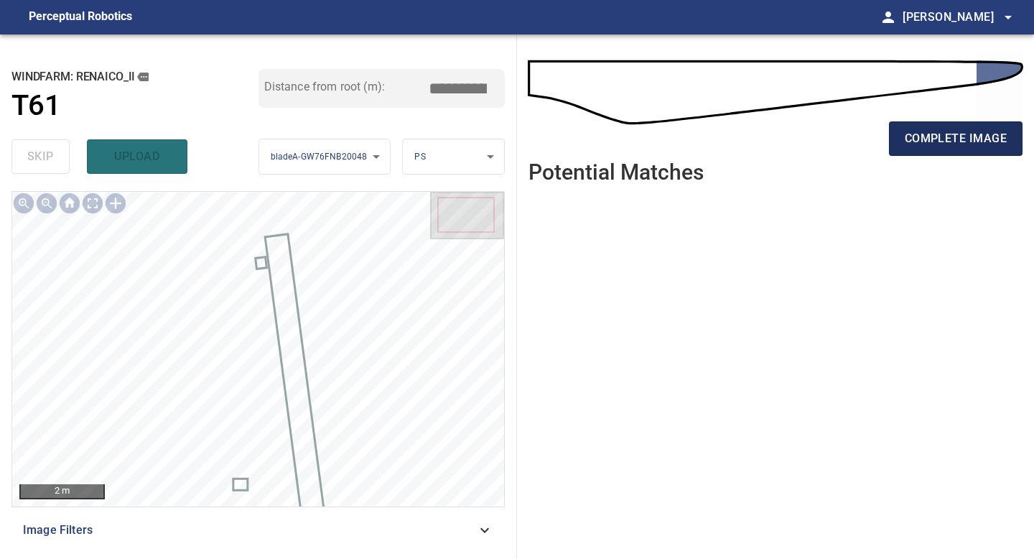
click at [967, 122] on button "complete image" at bounding box center [956, 138] width 134 height 34
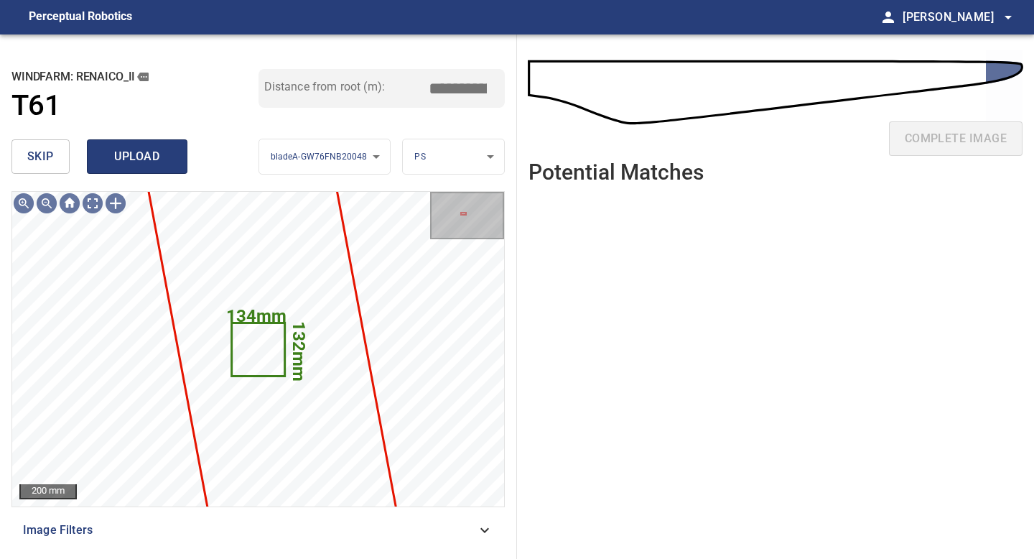
click at [129, 153] on span "upload" at bounding box center [137, 157] width 69 height 20
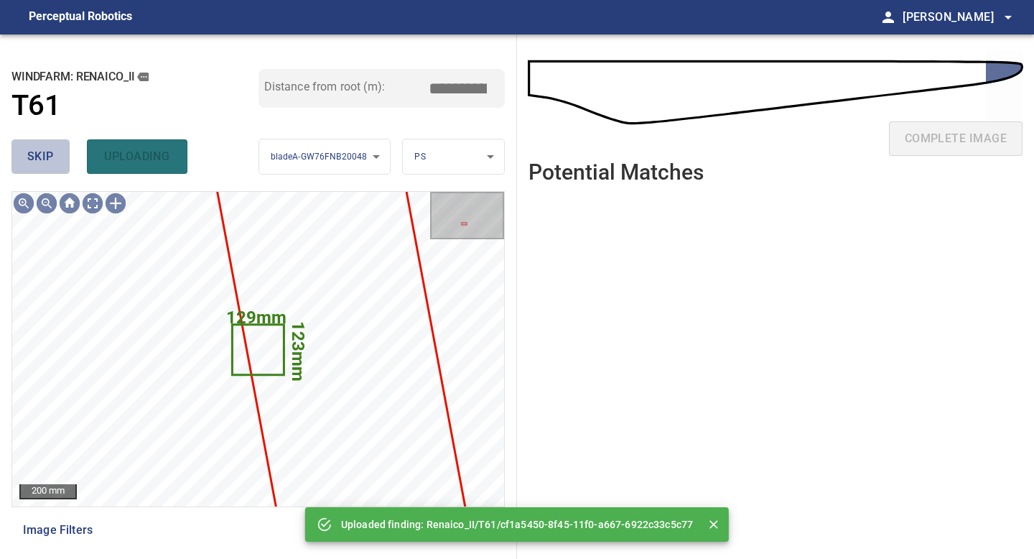
click at [55, 149] on button "skip" at bounding box center [40, 156] width 58 height 34
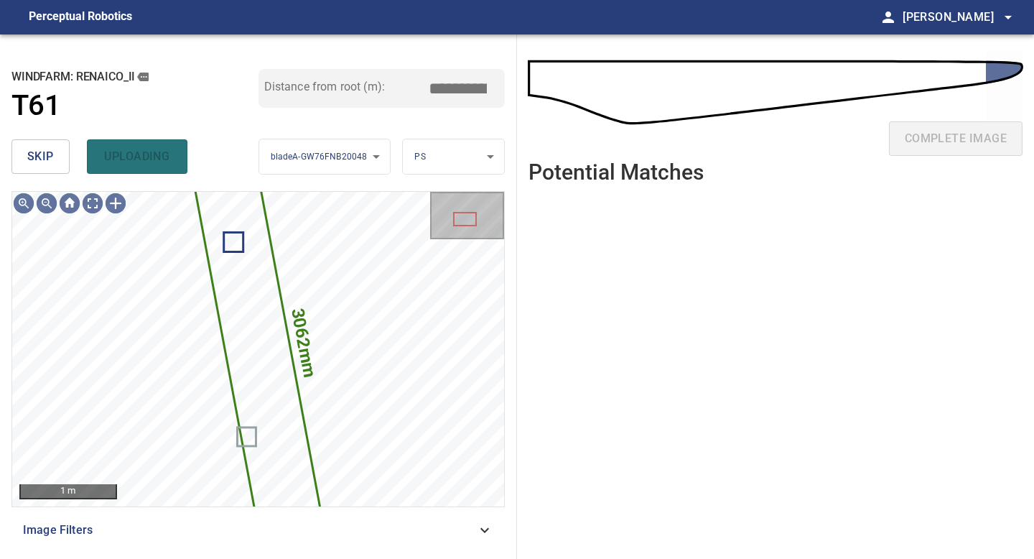
click at [55, 149] on button "skip" at bounding box center [40, 156] width 58 height 34
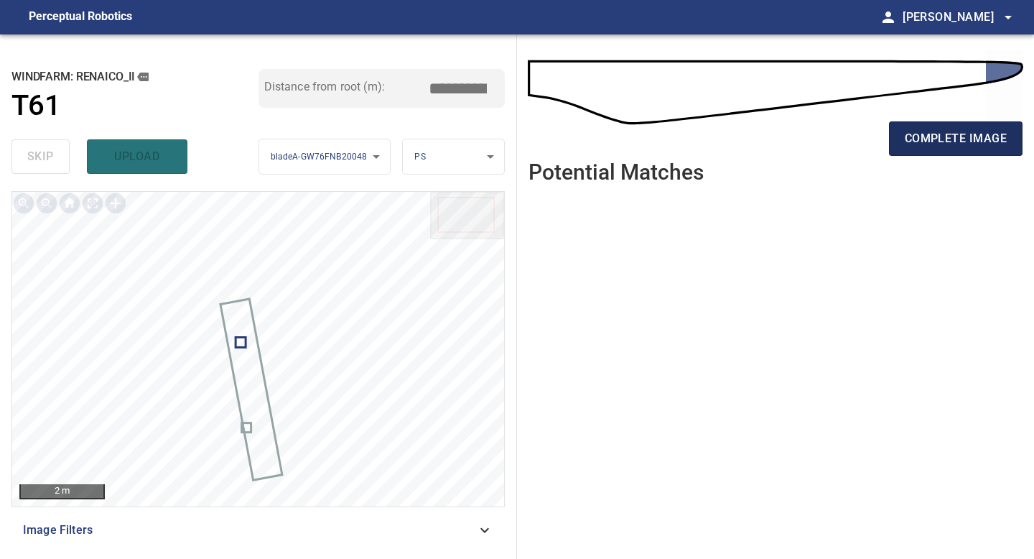
click at [972, 145] on span "complete image" at bounding box center [956, 139] width 102 height 20
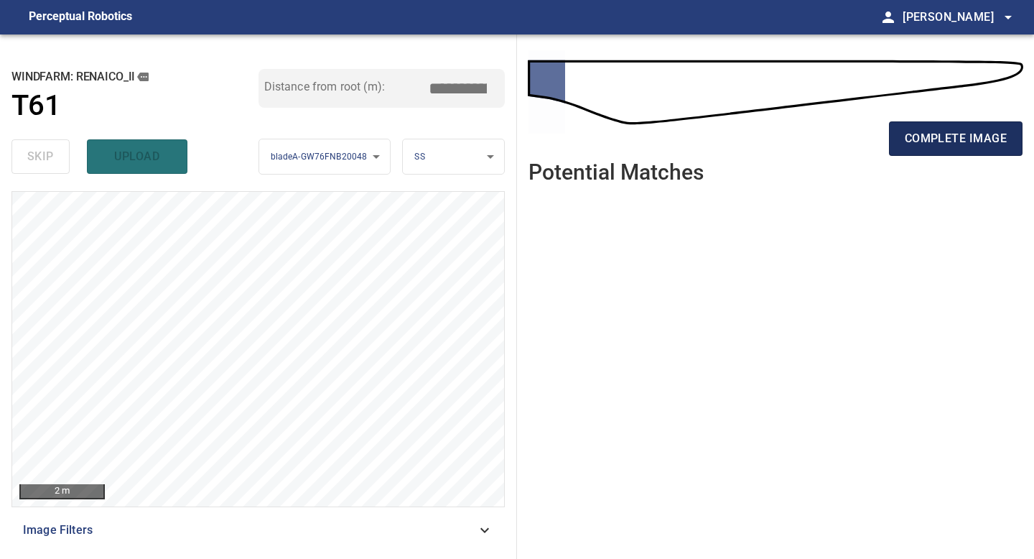
click at [967, 141] on span "complete image" at bounding box center [956, 139] width 102 height 20
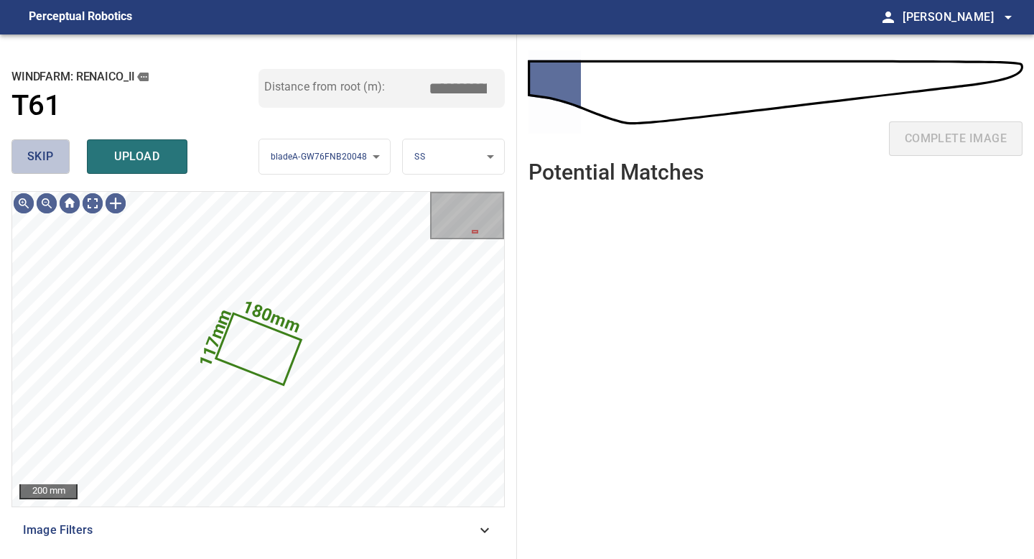
click at [40, 167] on button "skip" at bounding box center [40, 156] width 58 height 34
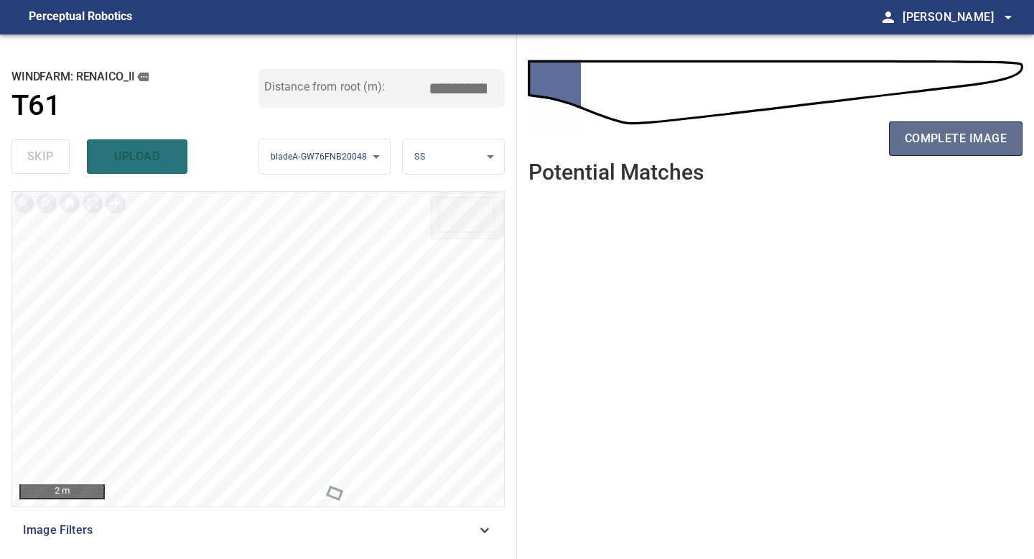
click at [953, 139] on span "complete image" at bounding box center [956, 139] width 102 height 20
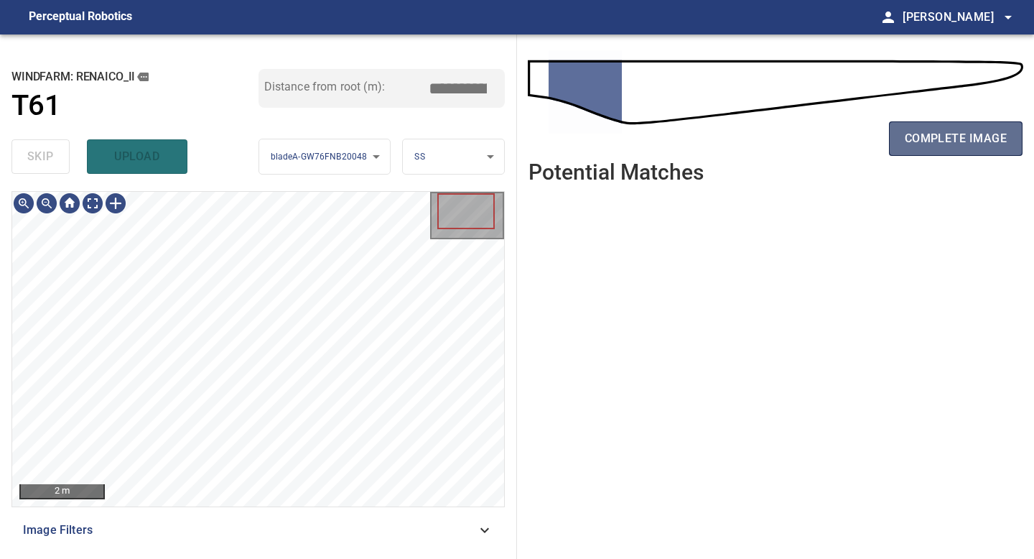
click at [940, 134] on span "complete image" at bounding box center [956, 139] width 102 height 20
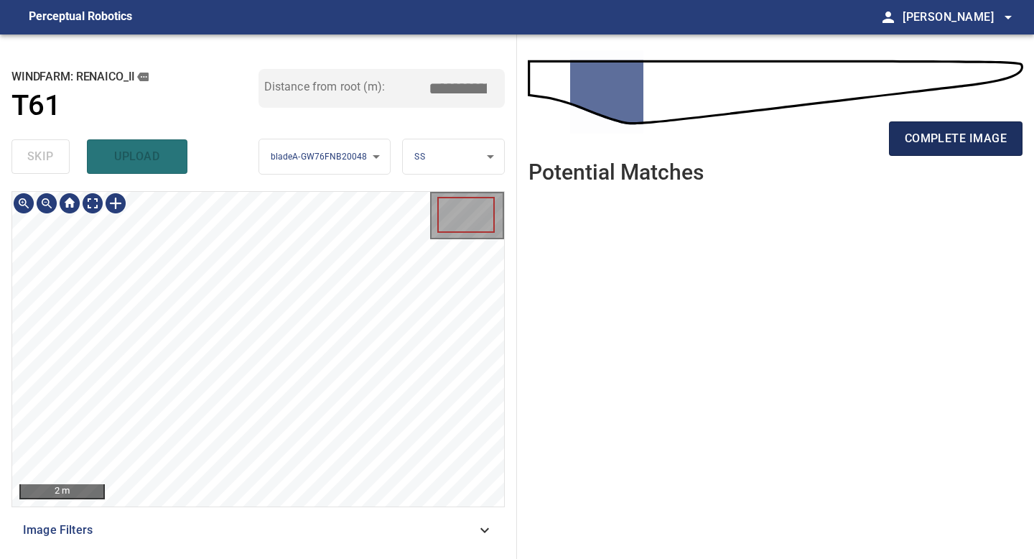
click at [925, 154] on button "complete image" at bounding box center [956, 138] width 134 height 34
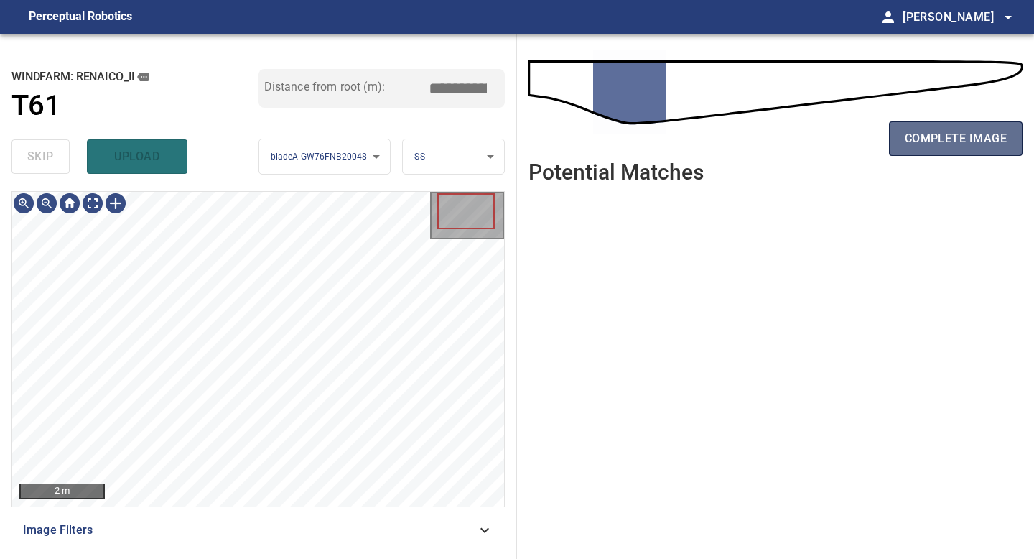
click at [968, 134] on span "complete image" at bounding box center [956, 139] width 102 height 20
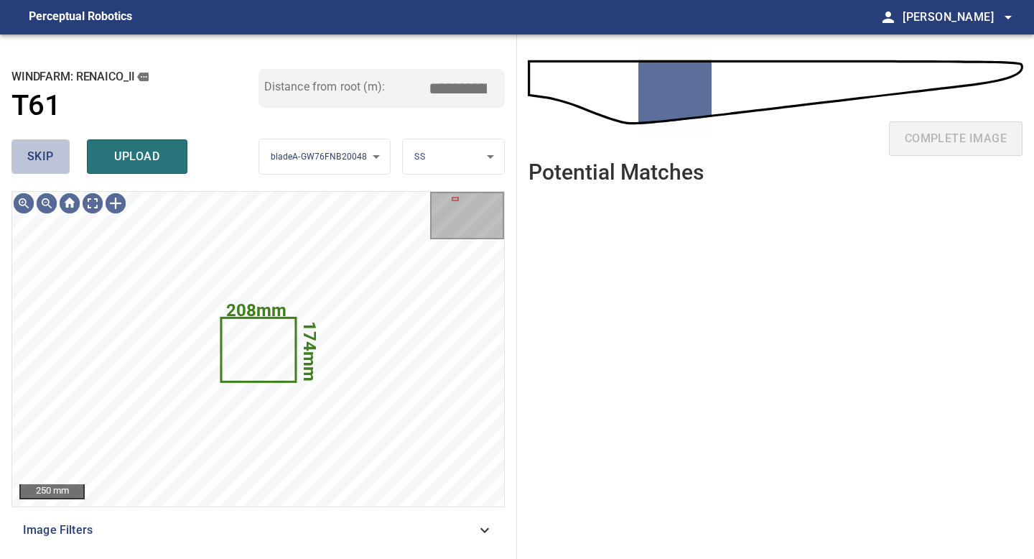
click at [57, 165] on button "skip" at bounding box center [40, 156] width 58 height 34
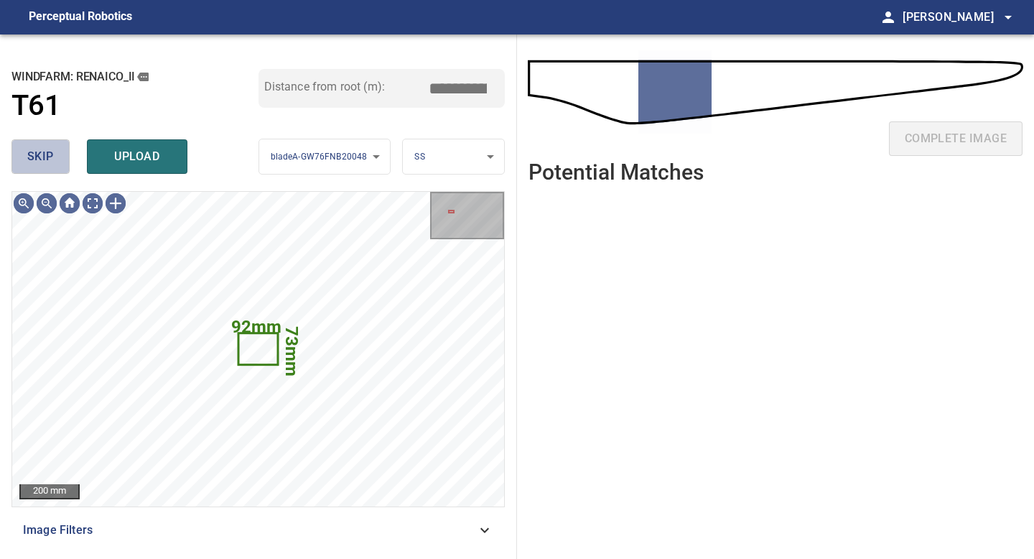
click at [57, 165] on button "skip" at bounding box center [40, 156] width 58 height 34
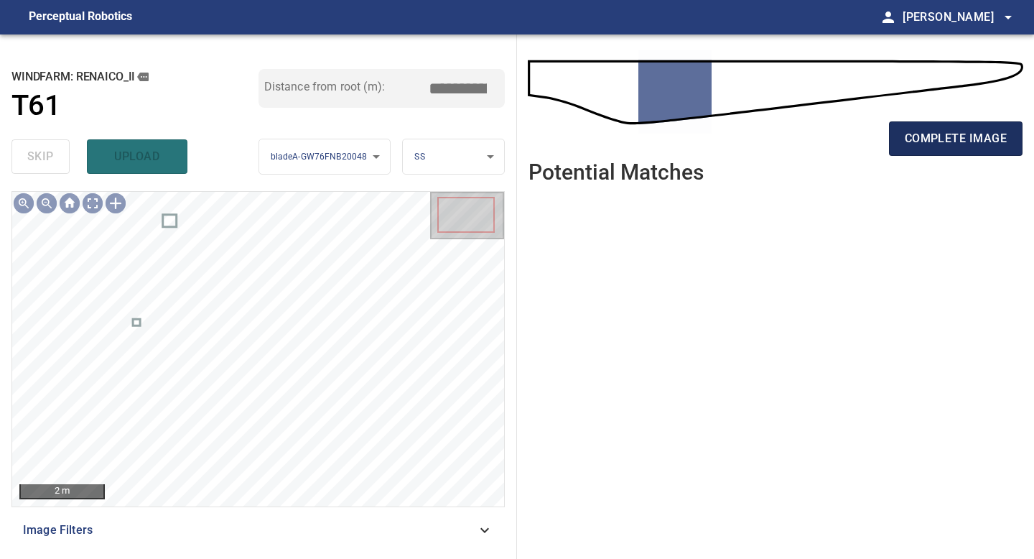
click at [956, 142] on span "complete image" at bounding box center [956, 139] width 102 height 20
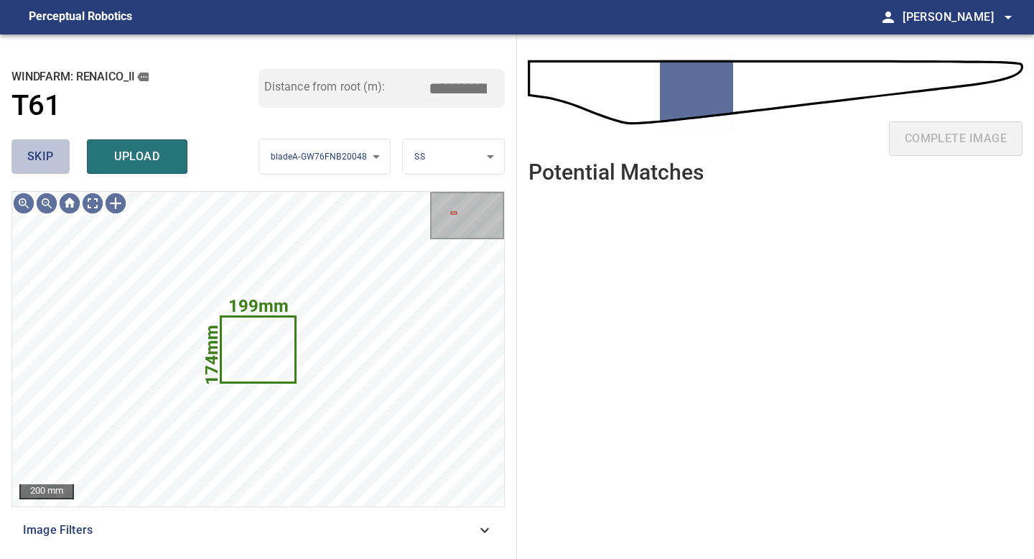
click at [45, 160] on span "skip" at bounding box center [40, 157] width 27 height 20
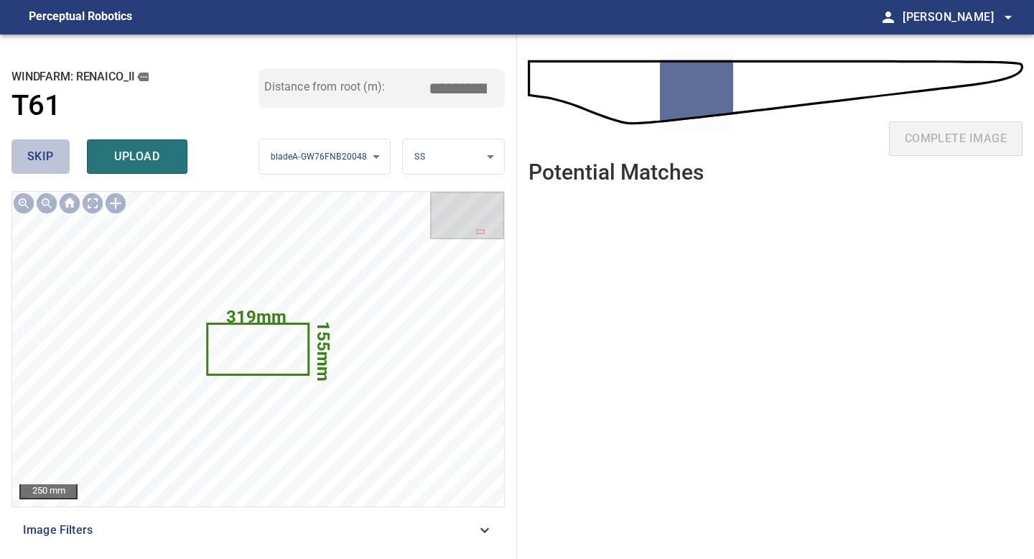
click at [55, 152] on button "skip" at bounding box center [40, 156] width 58 height 34
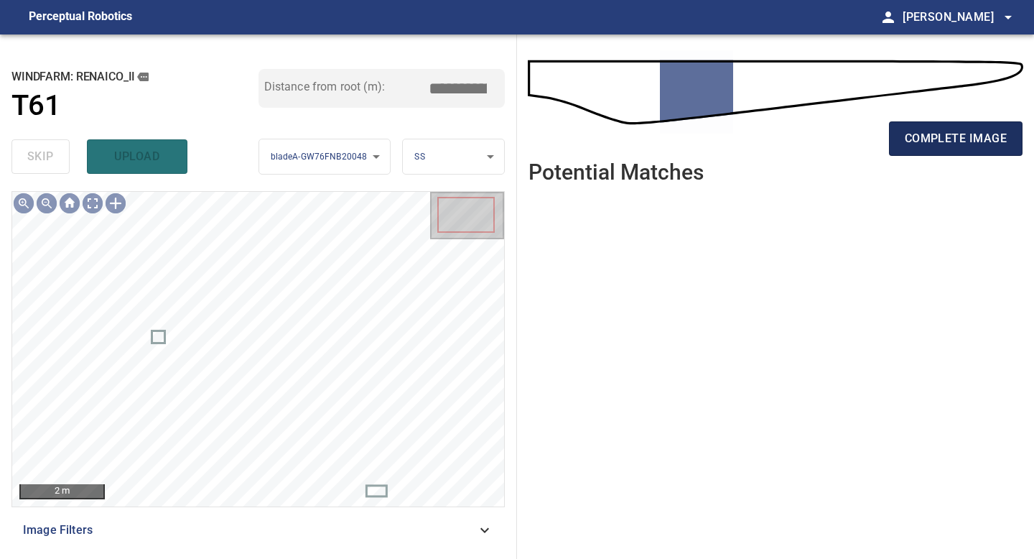
click at [951, 134] on span "complete image" at bounding box center [956, 139] width 102 height 20
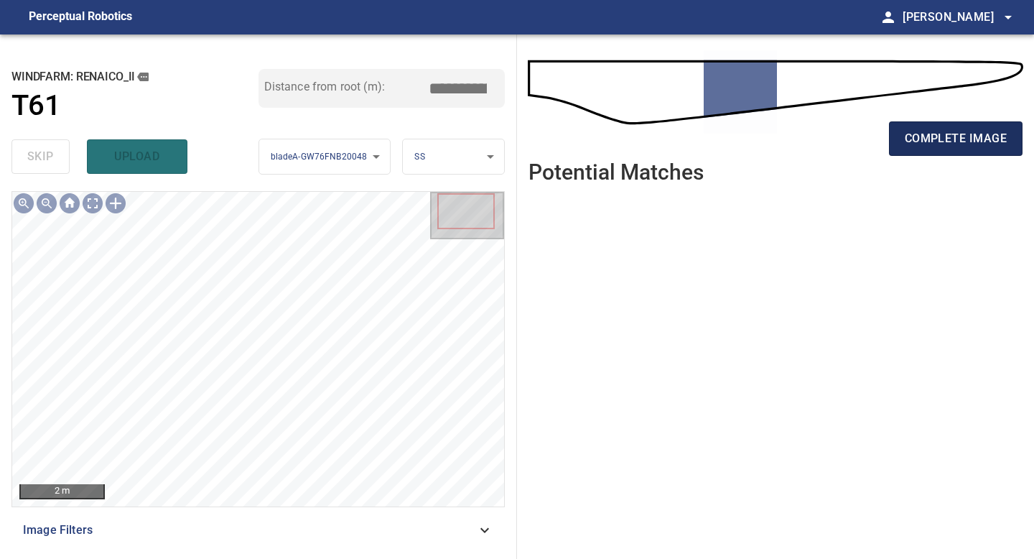
click at [965, 139] on span "complete image" at bounding box center [956, 139] width 102 height 20
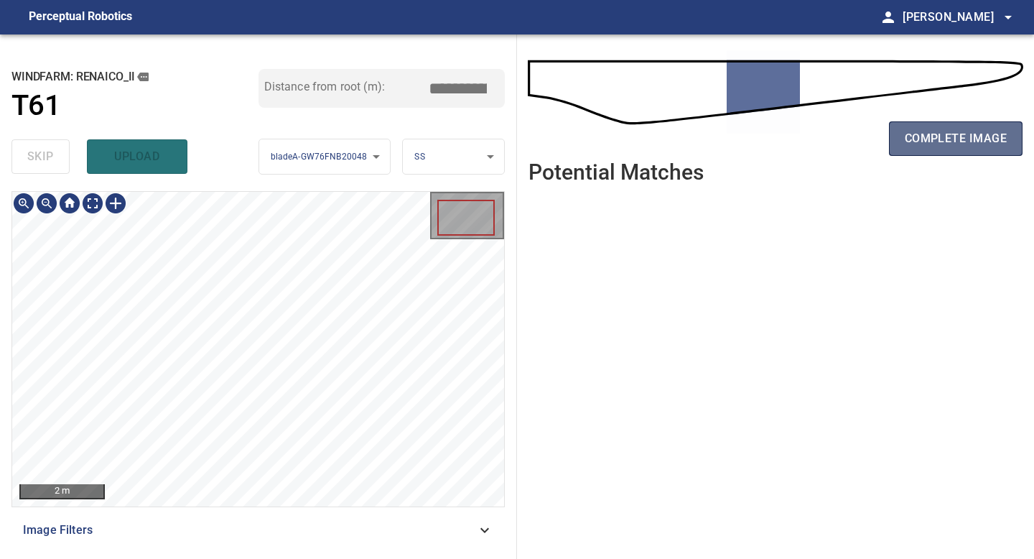
click at [965, 141] on span "complete image" at bounding box center [956, 139] width 102 height 20
click at [956, 139] on span "complete image" at bounding box center [956, 139] width 102 height 20
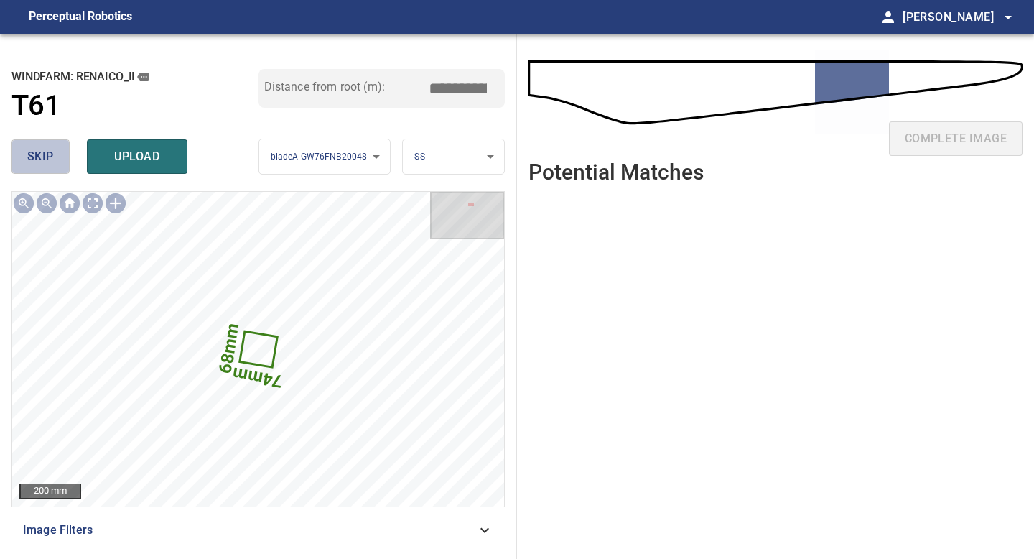
click at [44, 147] on span "skip" at bounding box center [40, 157] width 27 height 20
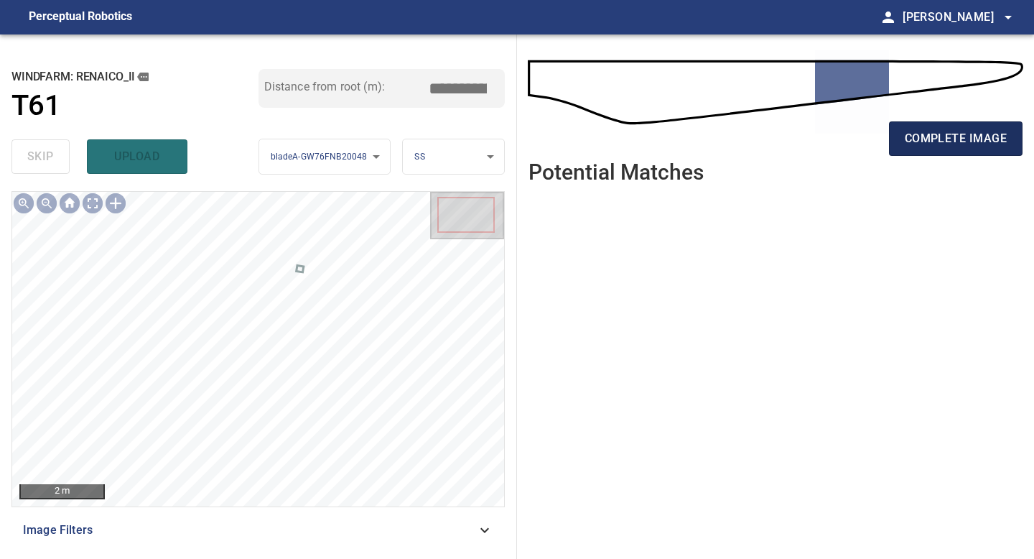
click at [946, 136] on span "complete image" at bounding box center [956, 139] width 102 height 20
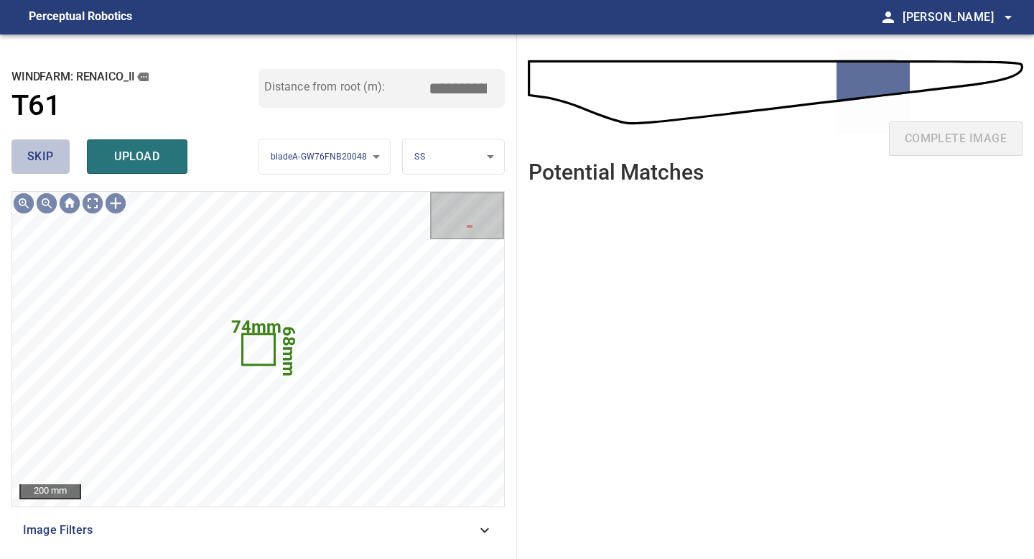
click at [45, 165] on span "skip" at bounding box center [40, 157] width 27 height 20
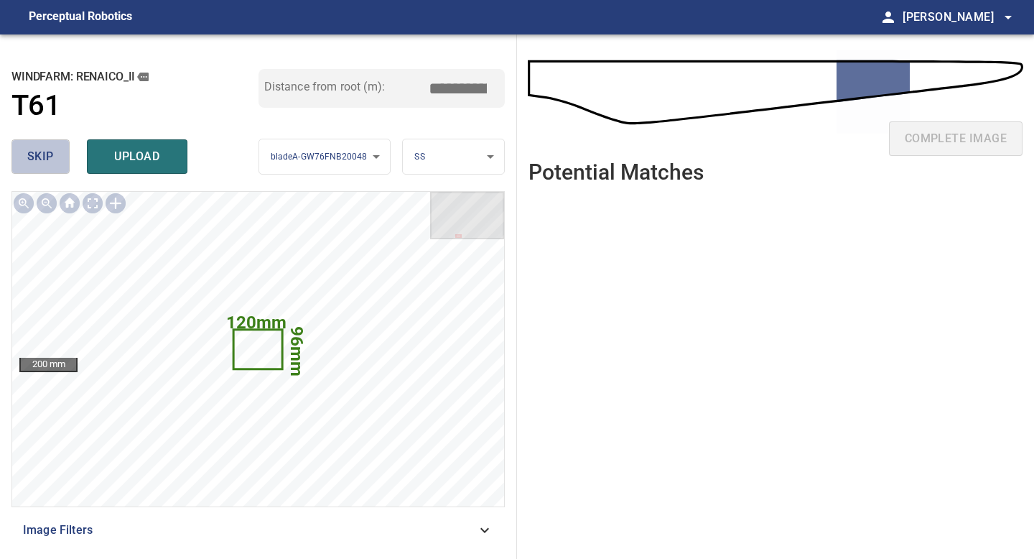
click at [47, 156] on span "skip" at bounding box center [40, 157] width 27 height 20
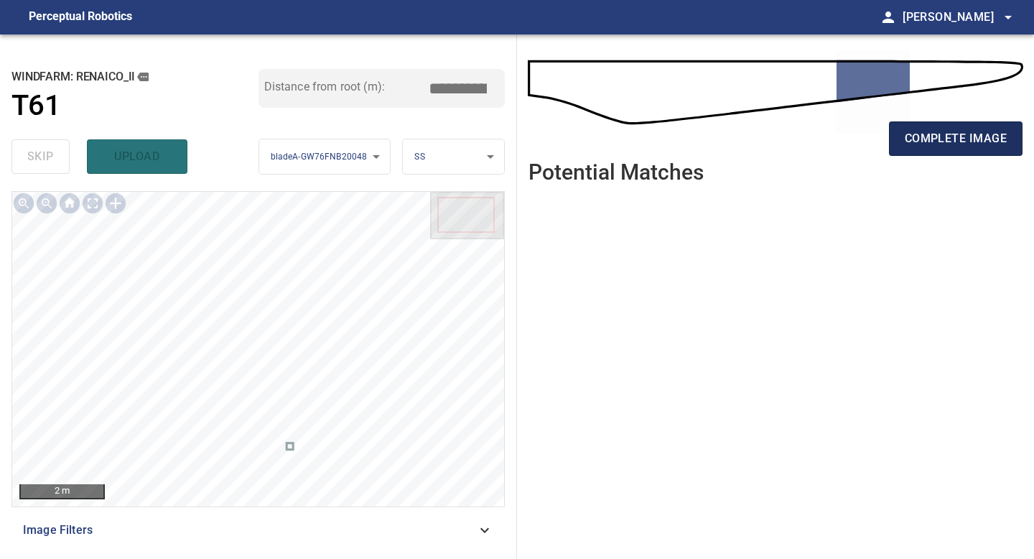
click at [969, 141] on span "complete image" at bounding box center [956, 139] width 102 height 20
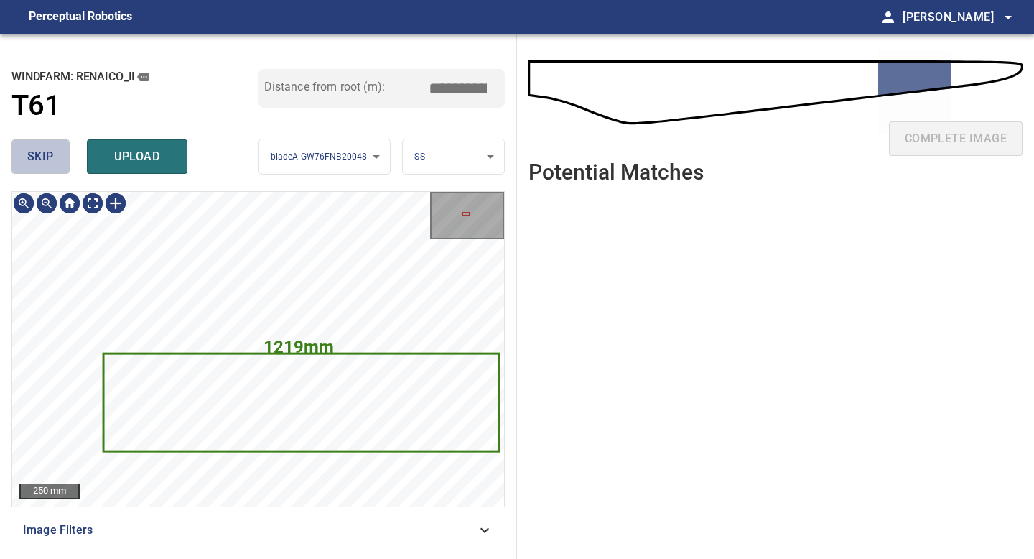
click at [55, 155] on button "skip" at bounding box center [40, 156] width 58 height 34
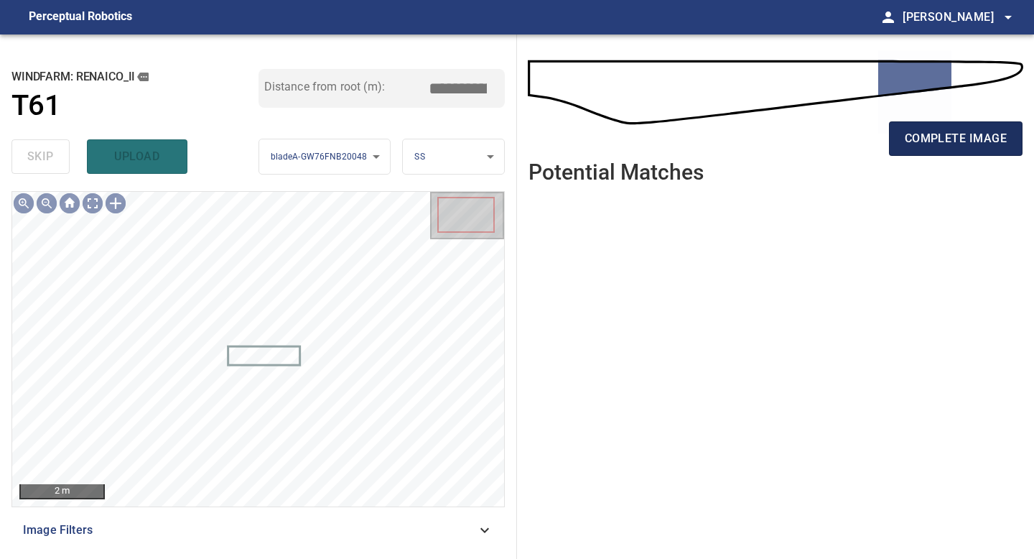
click at [947, 147] on span "complete image" at bounding box center [956, 139] width 102 height 20
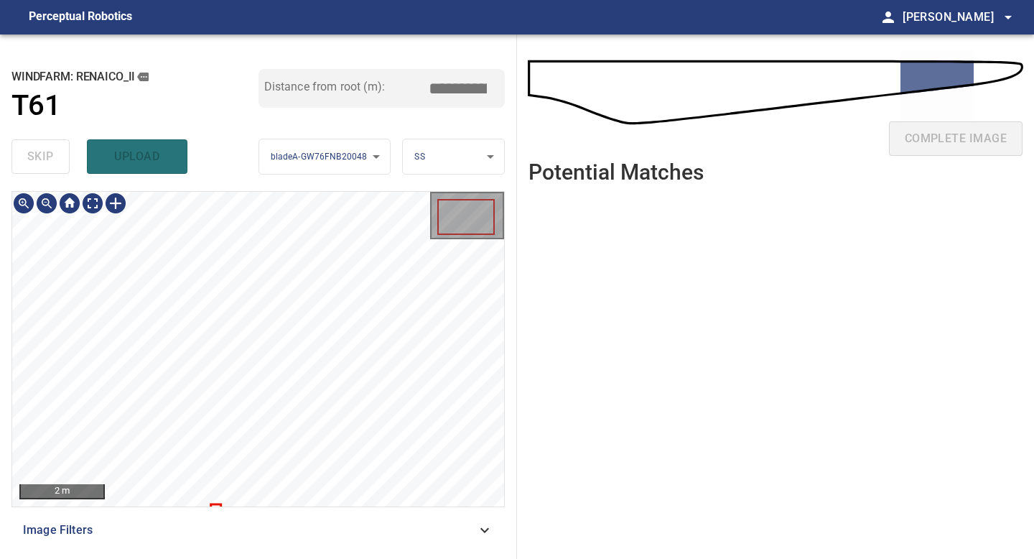
click at [286, 182] on div "**********" at bounding box center [258, 296] width 517 height 524
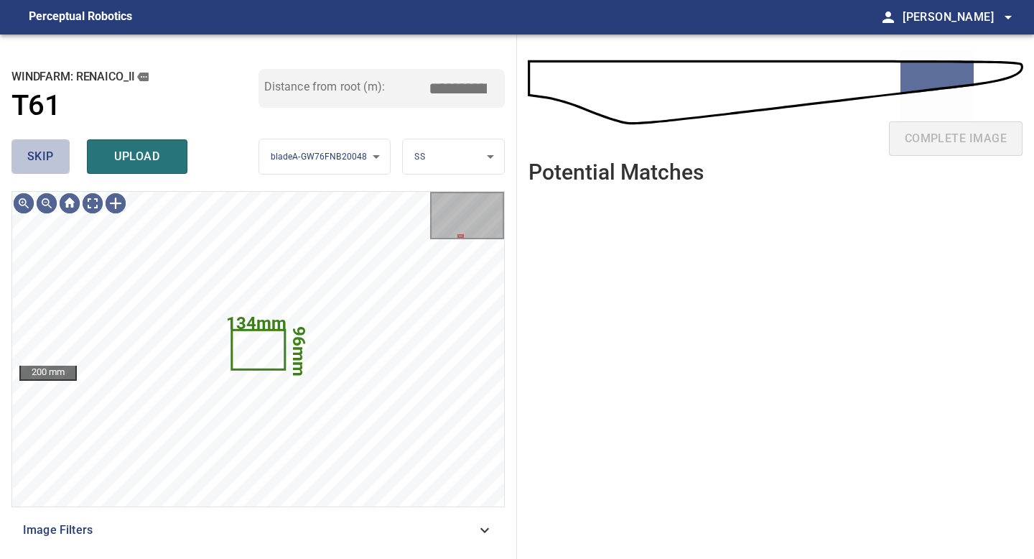
click at [52, 167] on button "skip" at bounding box center [40, 156] width 58 height 34
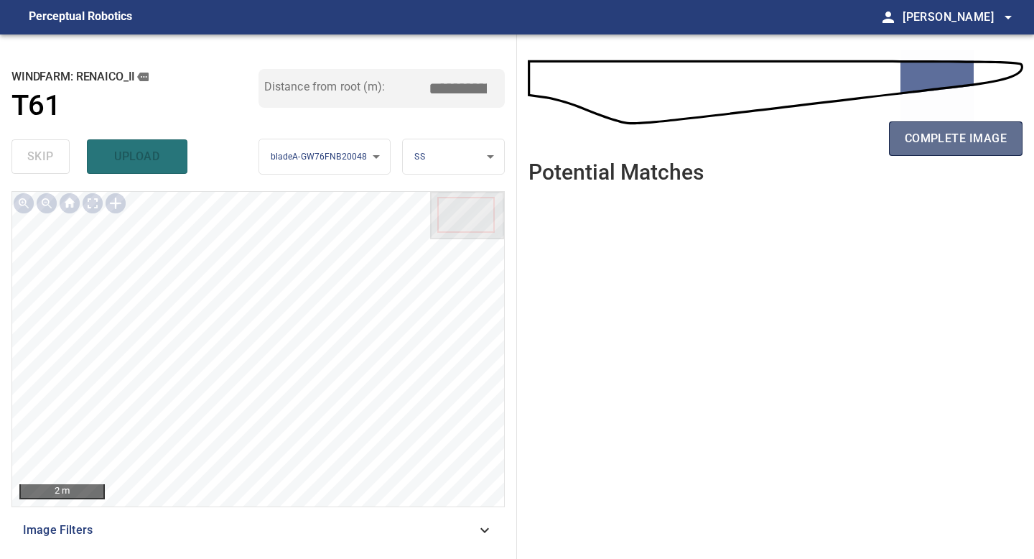
click at [965, 129] on span "complete image" at bounding box center [956, 139] width 102 height 20
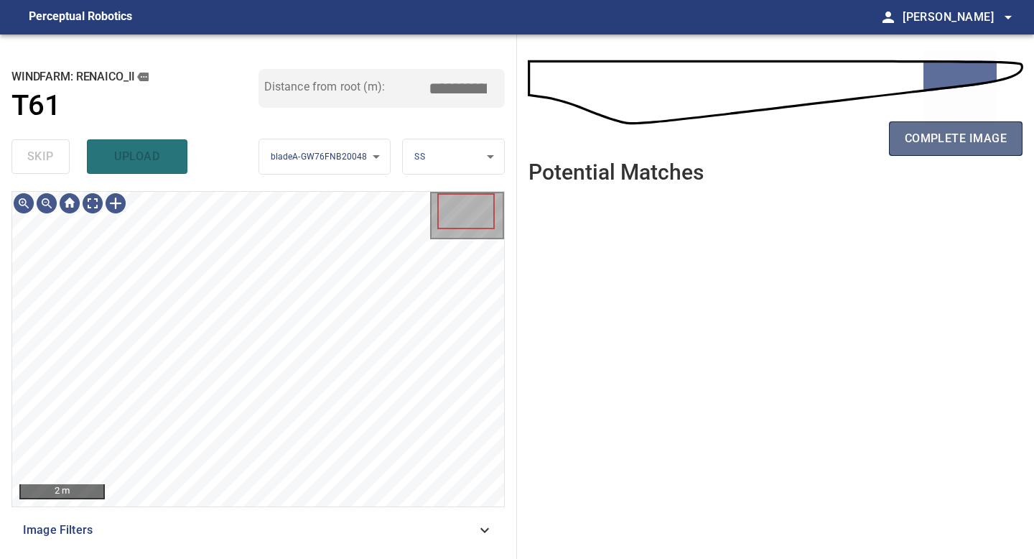
click at [965, 147] on span "complete image" at bounding box center [956, 139] width 102 height 20
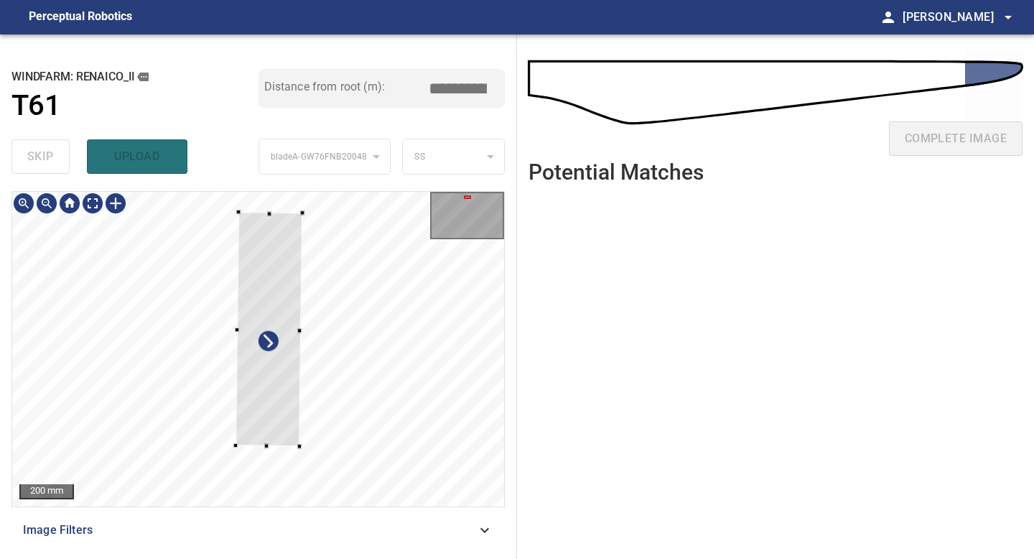
click at [270, 425] on div at bounding box center [269, 329] width 67 height 234
click at [295, 440] on div at bounding box center [295, 439] width 4 height 4
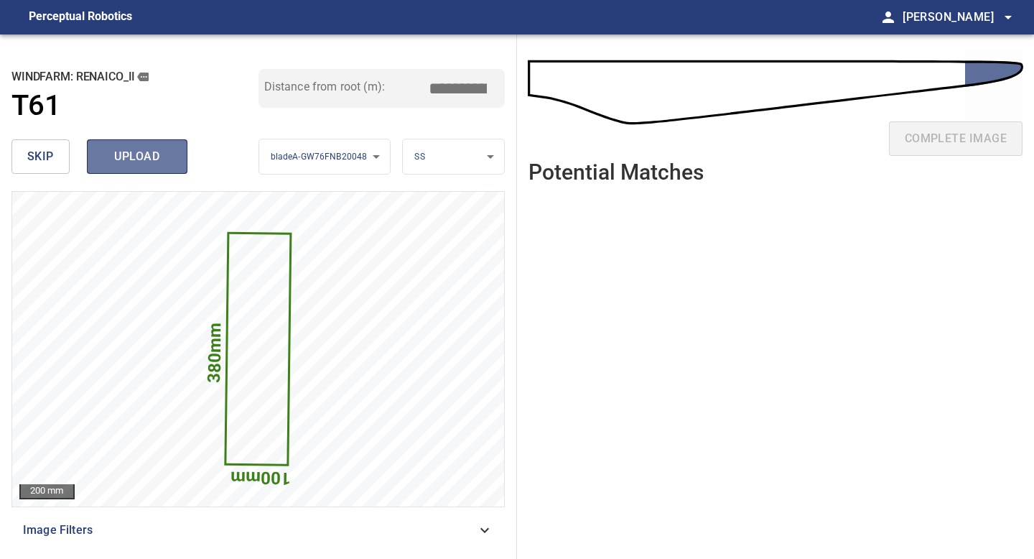
click at [135, 152] on span "upload" at bounding box center [137, 157] width 69 height 20
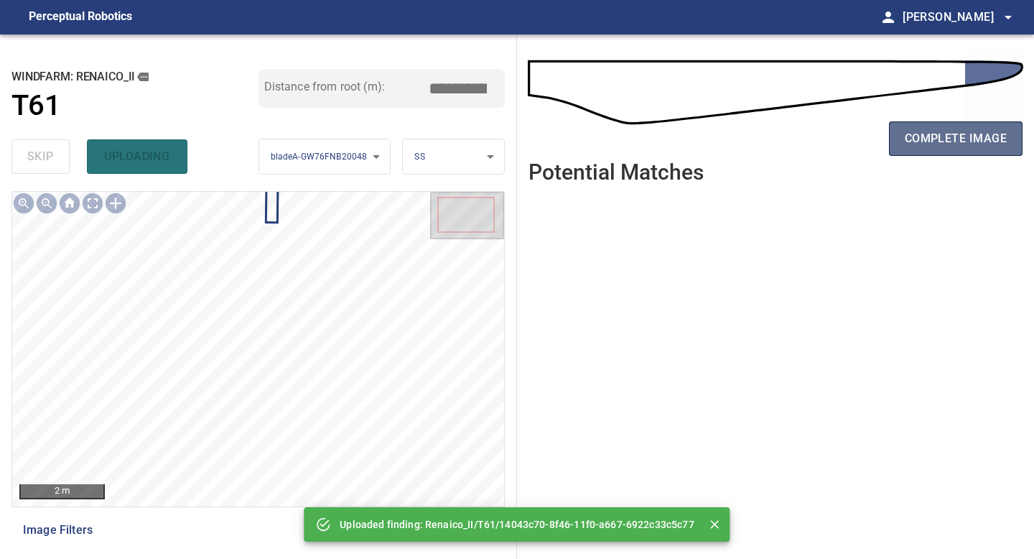
click at [957, 144] on span "complete image" at bounding box center [956, 139] width 102 height 20
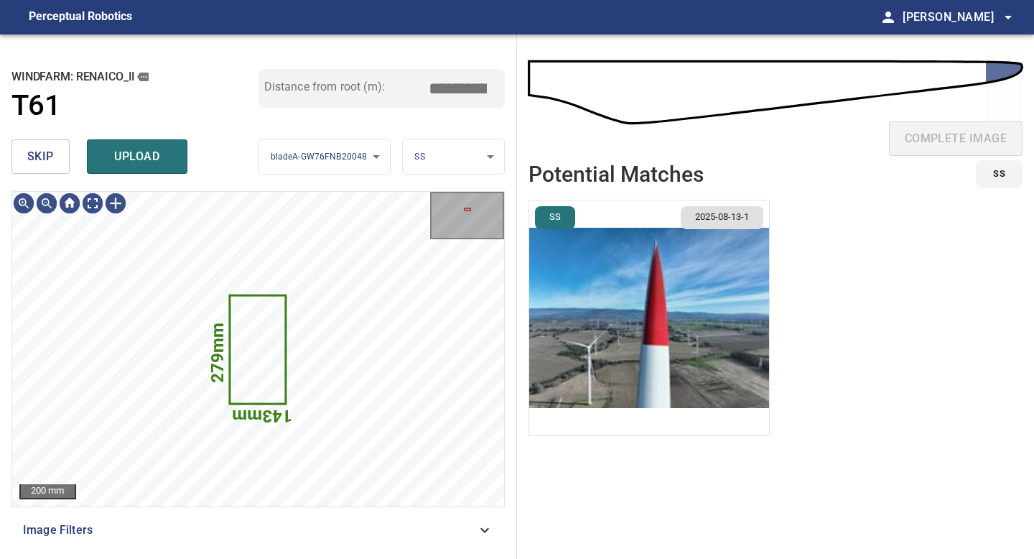
click at [48, 155] on span "skip" at bounding box center [40, 157] width 27 height 20
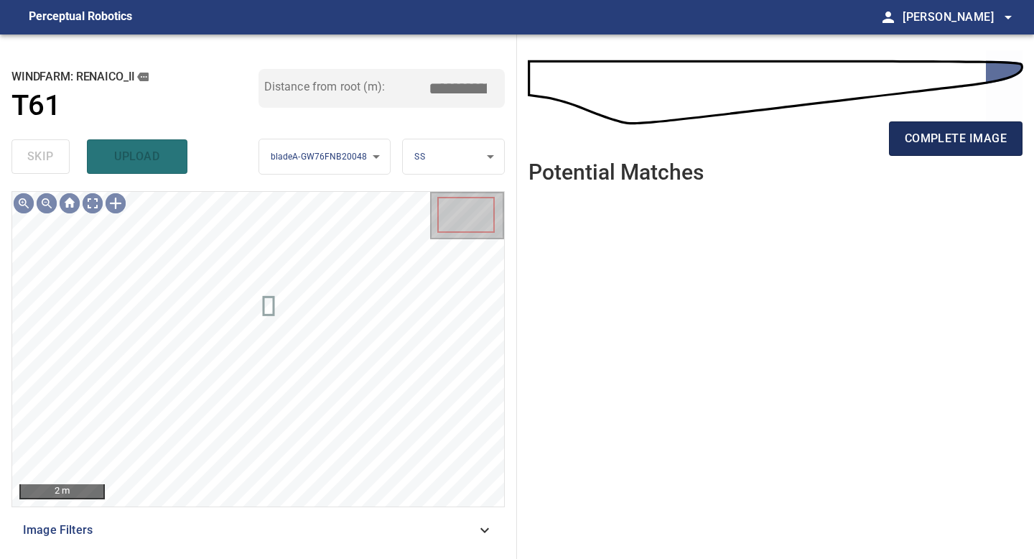
click at [953, 148] on span "complete image" at bounding box center [956, 139] width 102 height 20
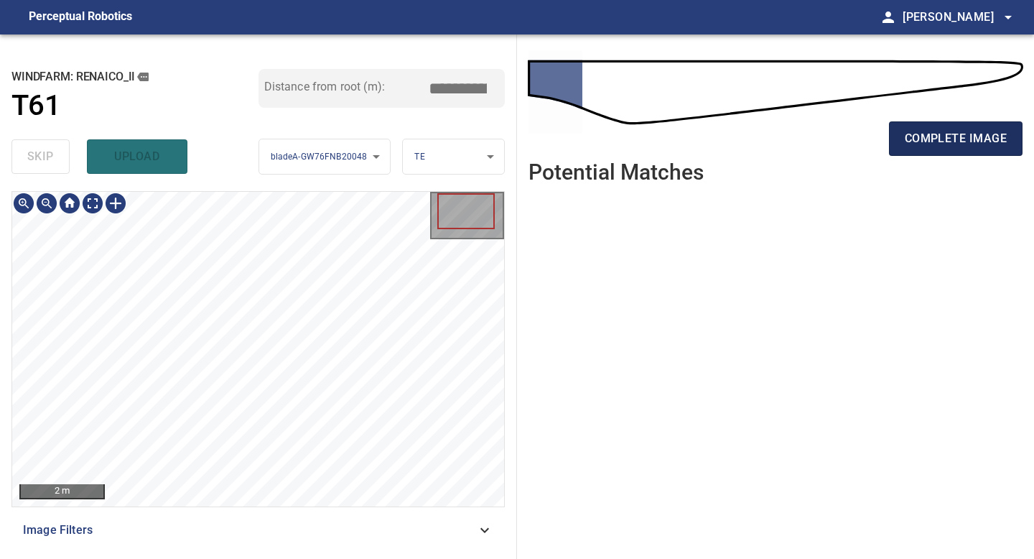
click at [947, 136] on span "complete image" at bounding box center [956, 139] width 102 height 20
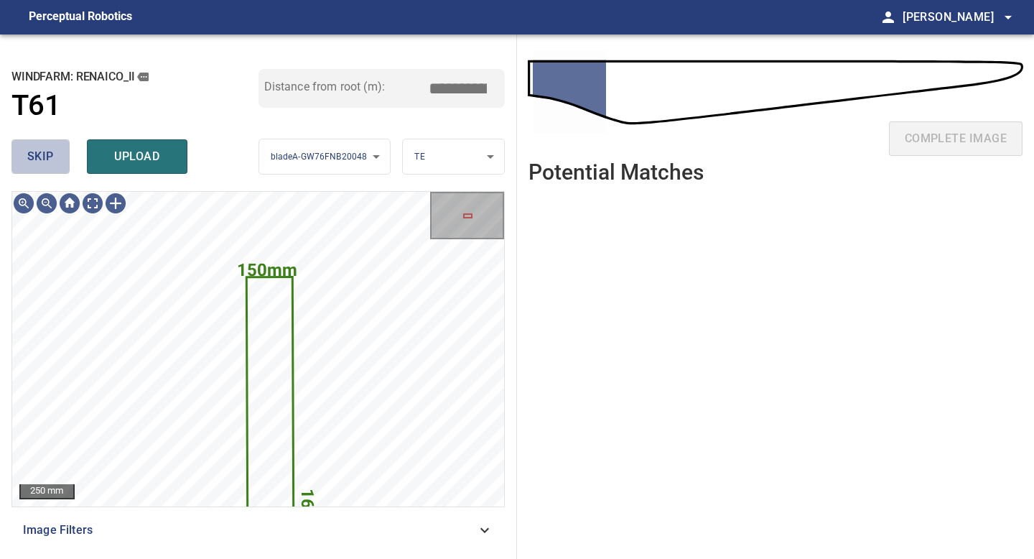
click at [57, 166] on button "skip" at bounding box center [40, 156] width 58 height 34
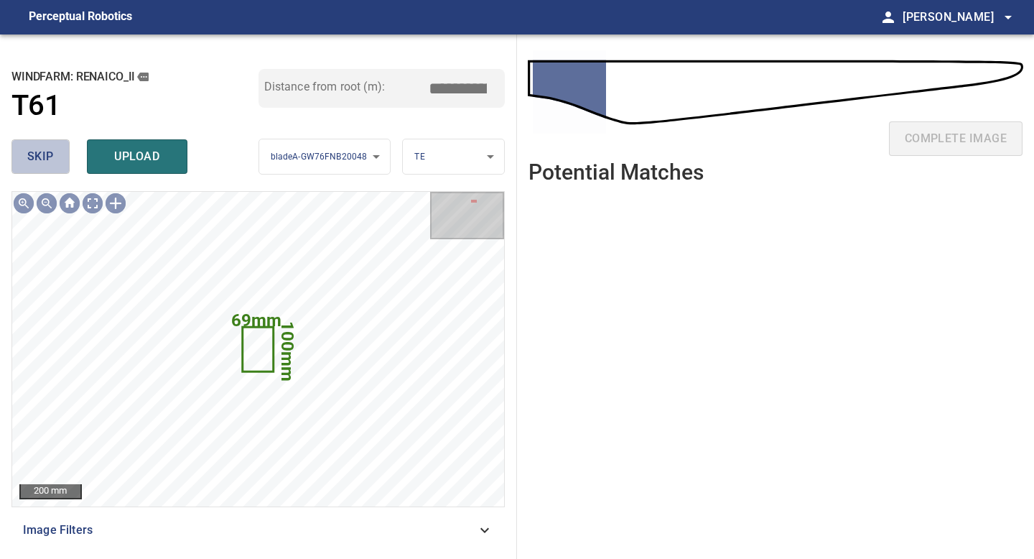
click at [57, 166] on button "skip" at bounding box center [40, 156] width 58 height 34
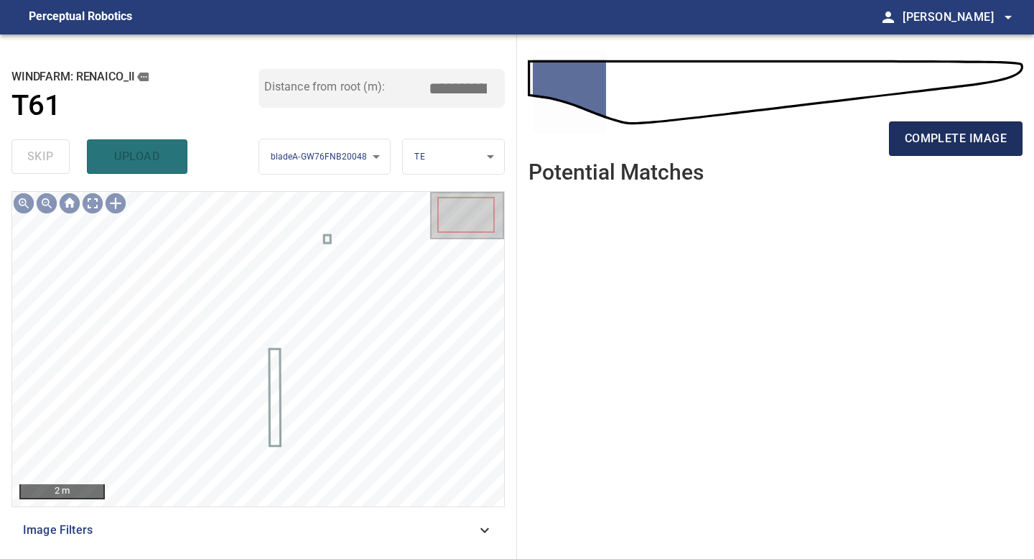
click at [906, 154] on button "complete image" at bounding box center [956, 138] width 134 height 34
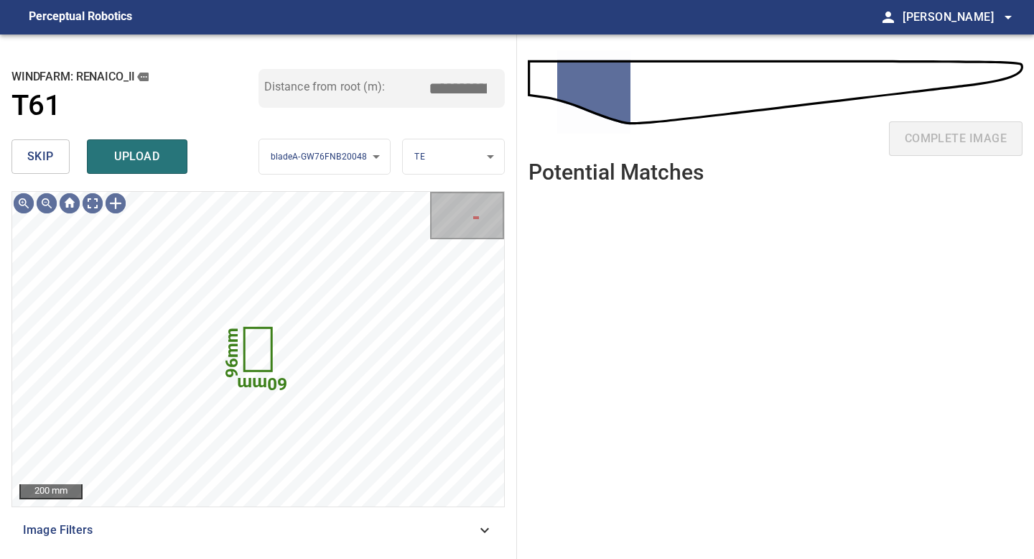
click at [46, 157] on span "skip" at bounding box center [40, 157] width 27 height 20
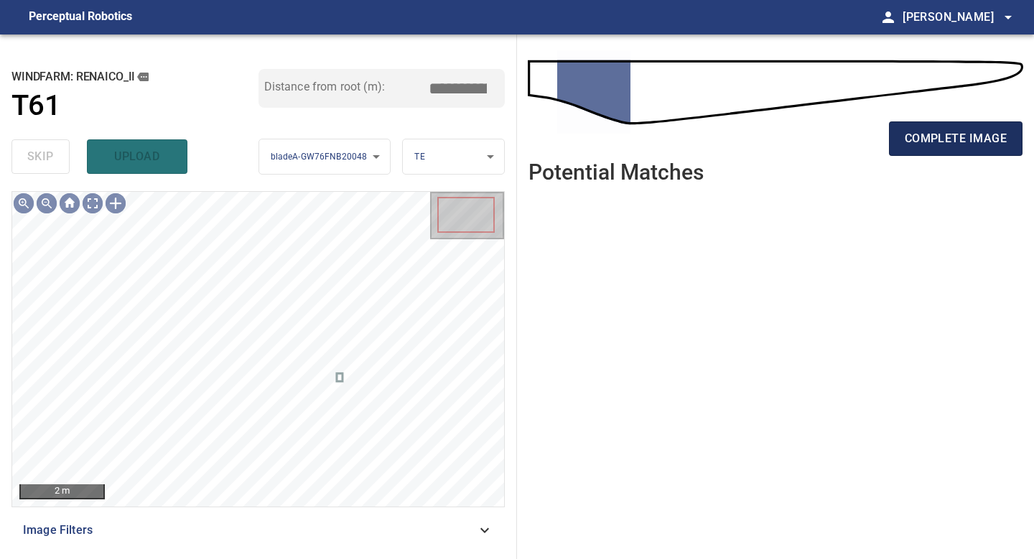
click at [953, 140] on span "complete image" at bounding box center [956, 139] width 102 height 20
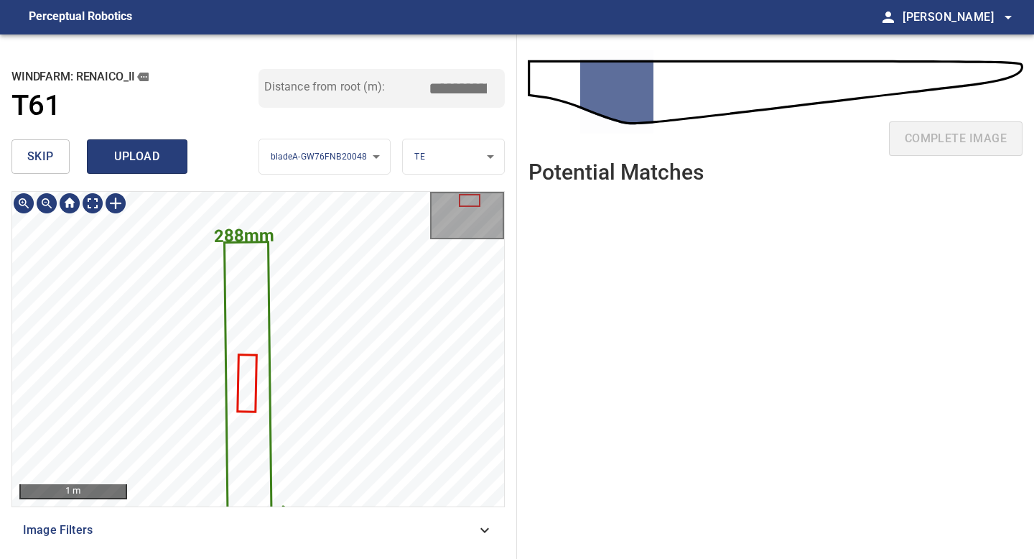
click at [137, 165] on span "upload" at bounding box center [137, 157] width 69 height 20
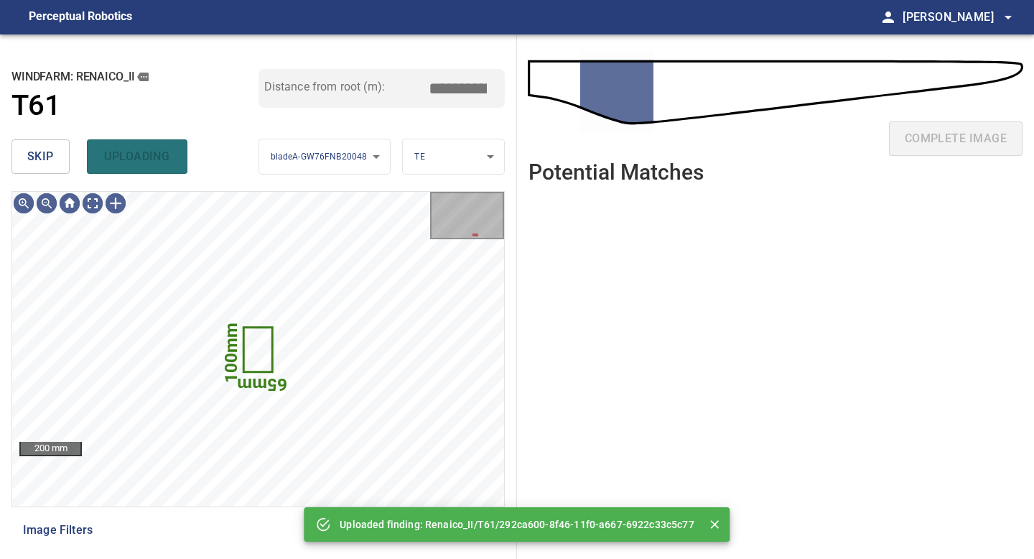
click at [33, 160] on span "skip" at bounding box center [40, 157] width 27 height 20
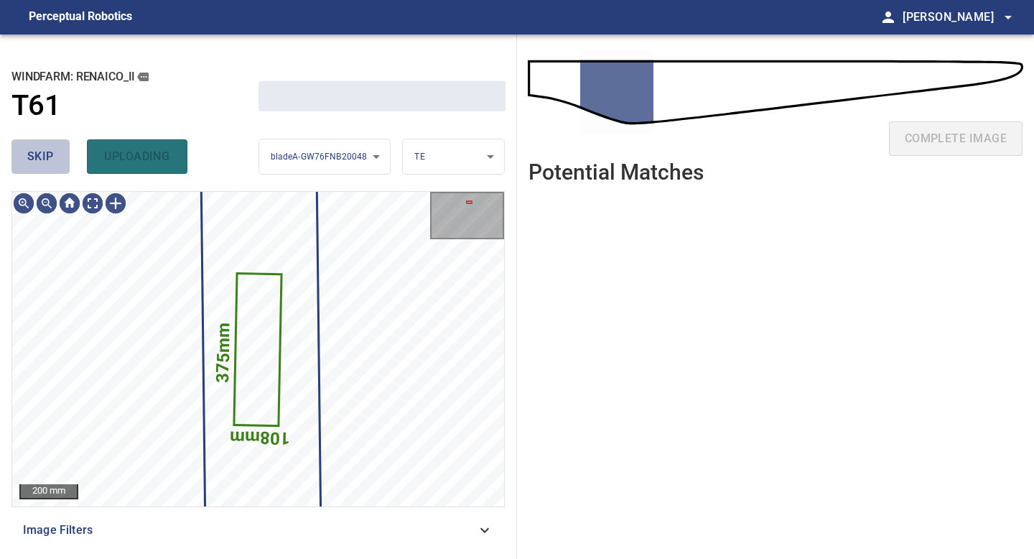
click at [33, 160] on span "skip" at bounding box center [40, 157] width 27 height 20
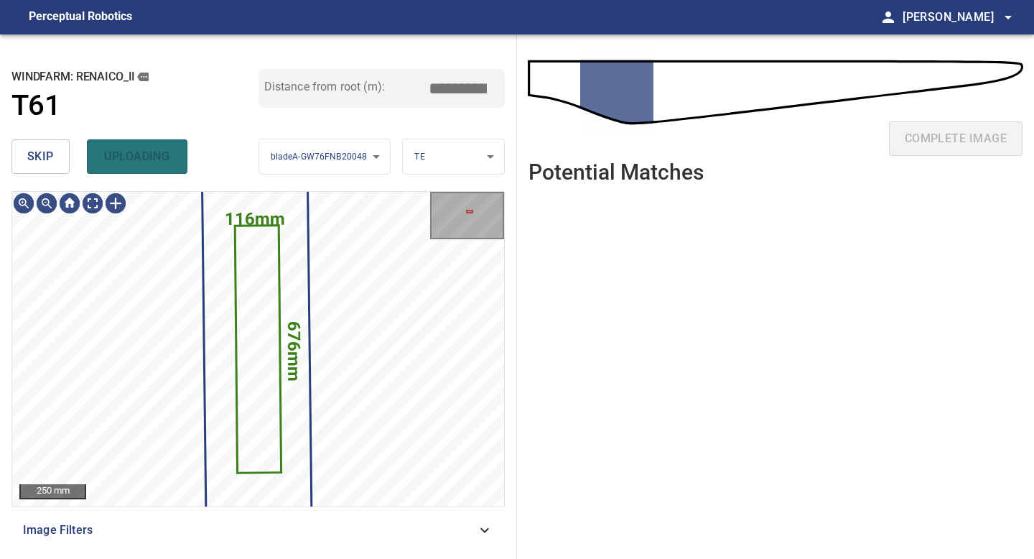
type input "*****"
click at [32, 160] on span "skip" at bounding box center [40, 157] width 27 height 20
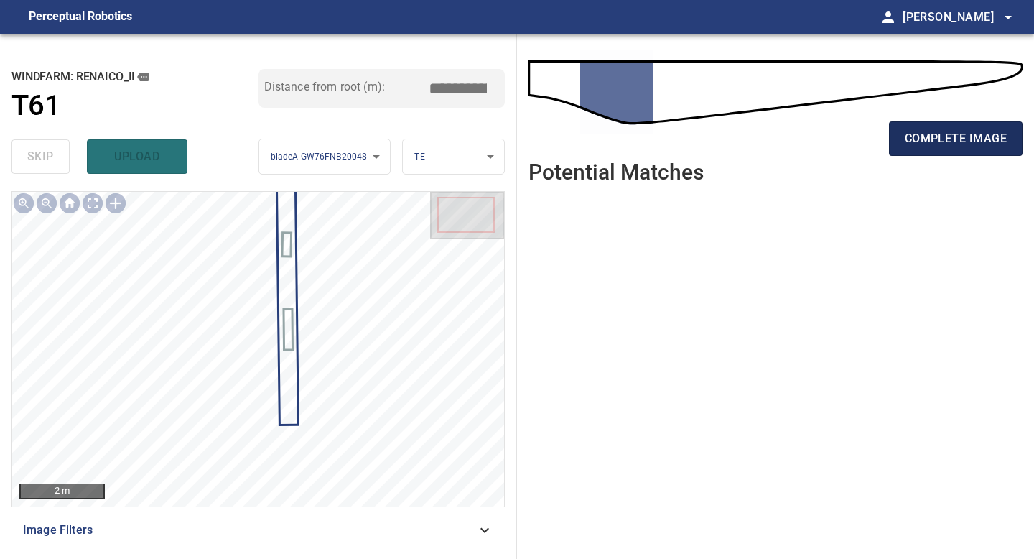
click at [948, 151] on button "complete image" at bounding box center [956, 138] width 134 height 34
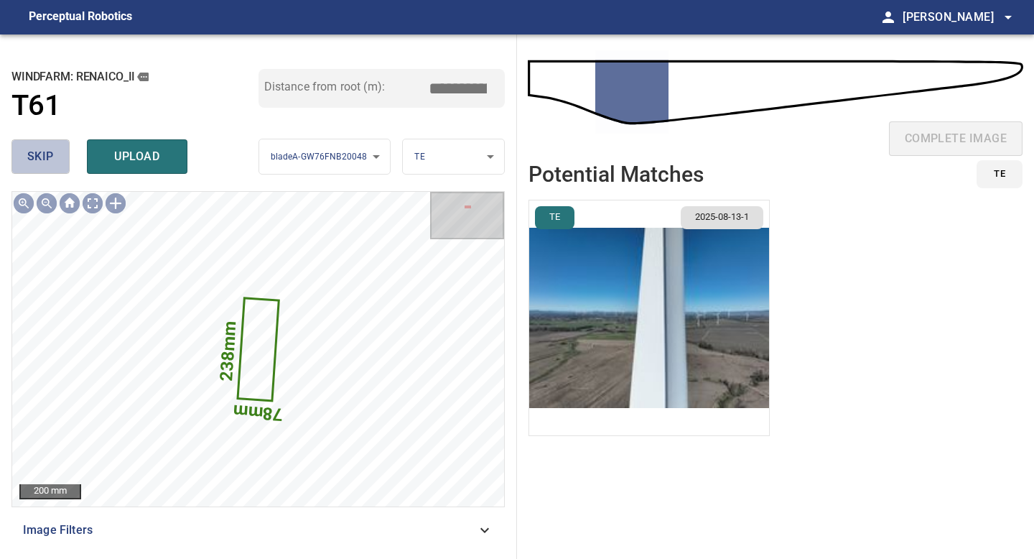
click at [53, 167] on button "skip" at bounding box center [40, 156] width 58 height 34
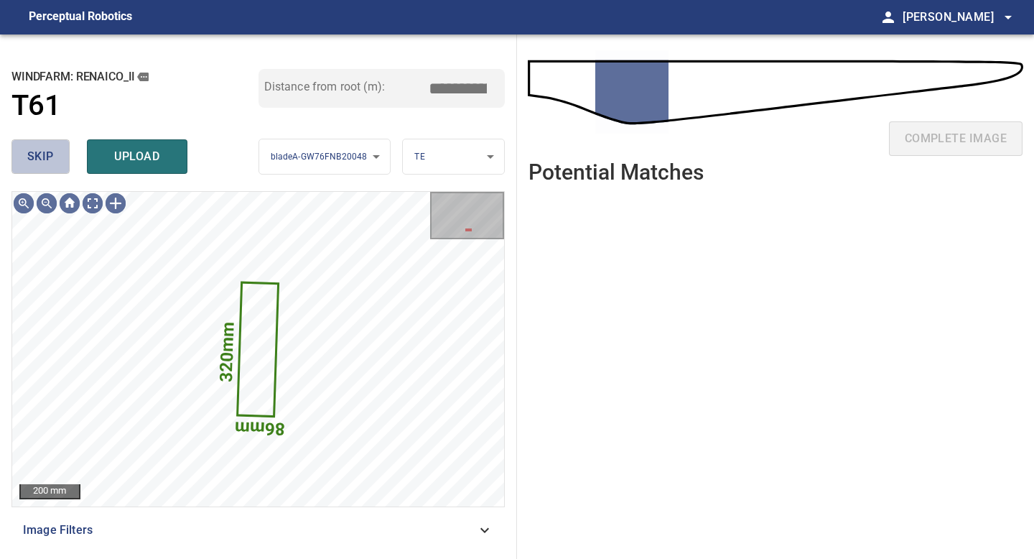
click at [53, 167] on button "skip" at bounding box center [40, 156] width 58 height 34
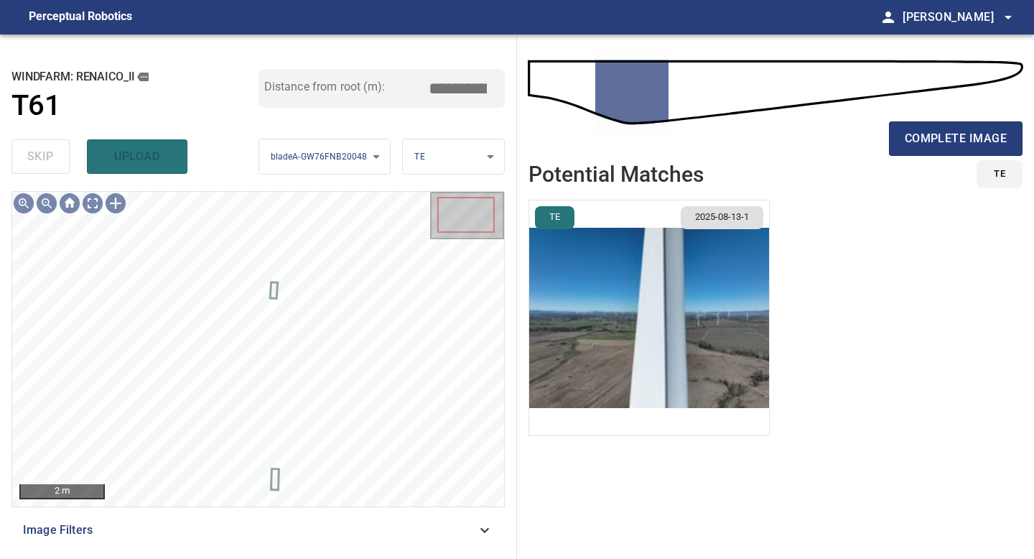
click at [946, 157] on div "complete image" at bounding box center [776, 144] width 494 height 57
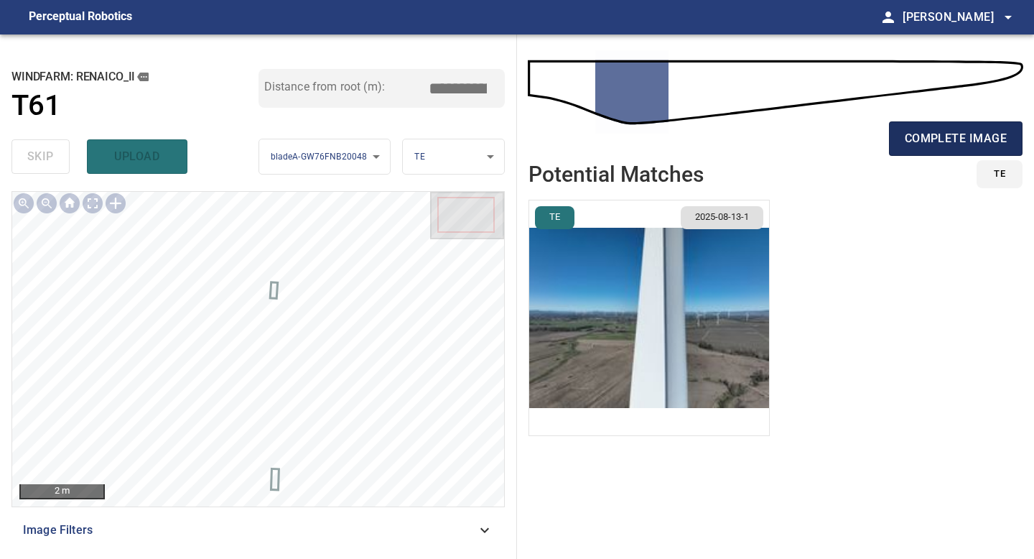
click at [946, 147] on span "complete image" at bounding box center [956, 139] width 102 height 20
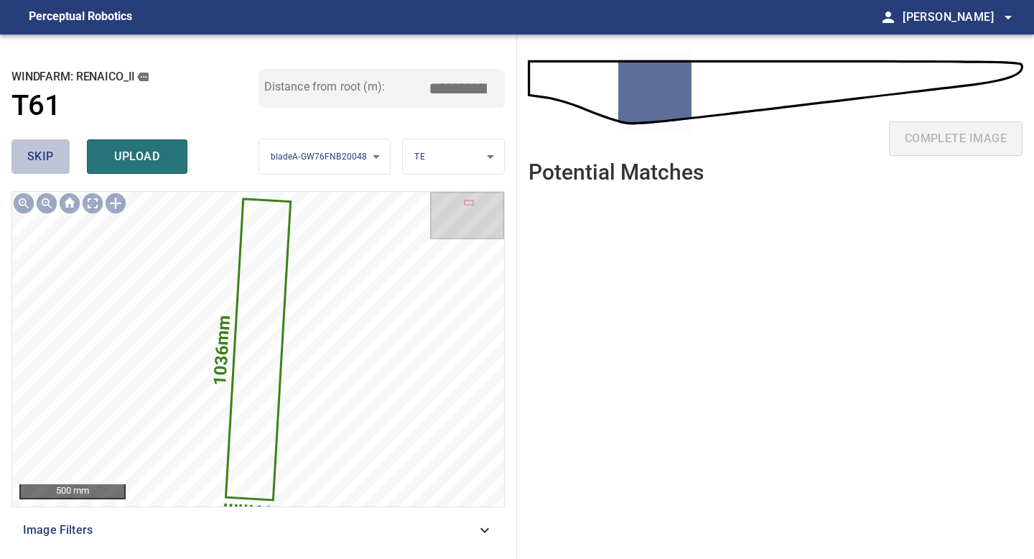
click at [56, 161] on button "skip" at bounding box center [40, 156] width 58 height 34
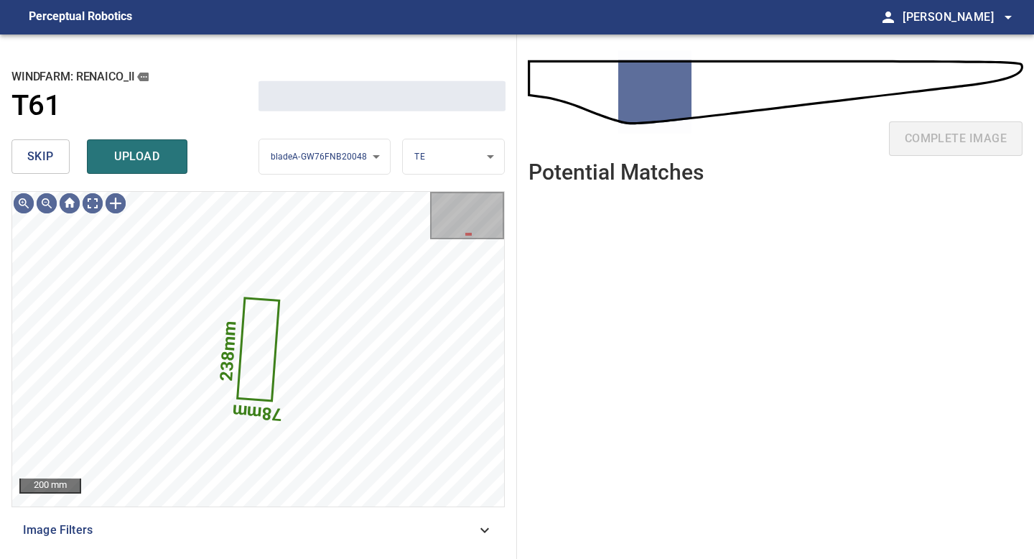
click at [56, 161] on button "skip" at bounding box center [40, 156] width 58 height 34
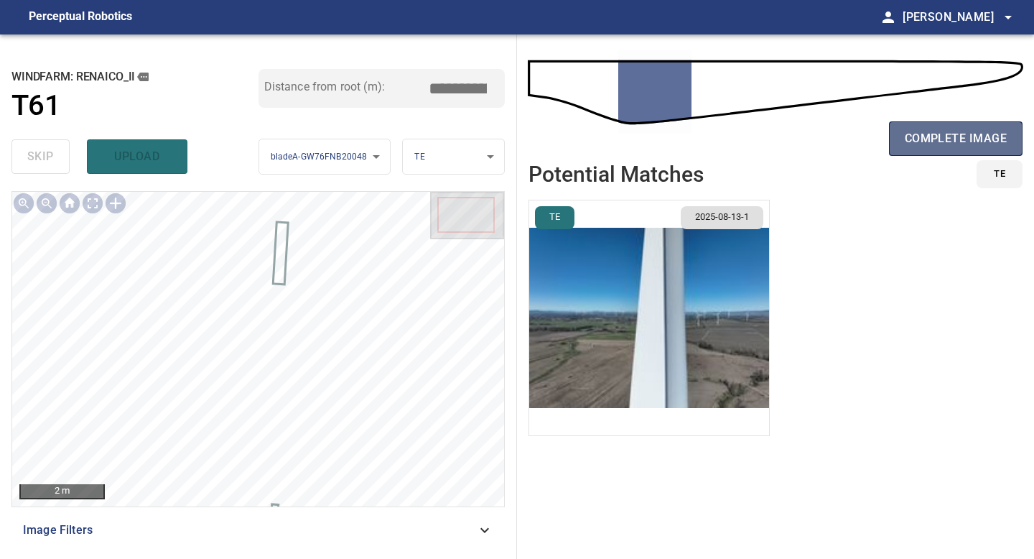
click at [941, 146] on span "complete image" at bounding box center [956, 139] width 102 height 20
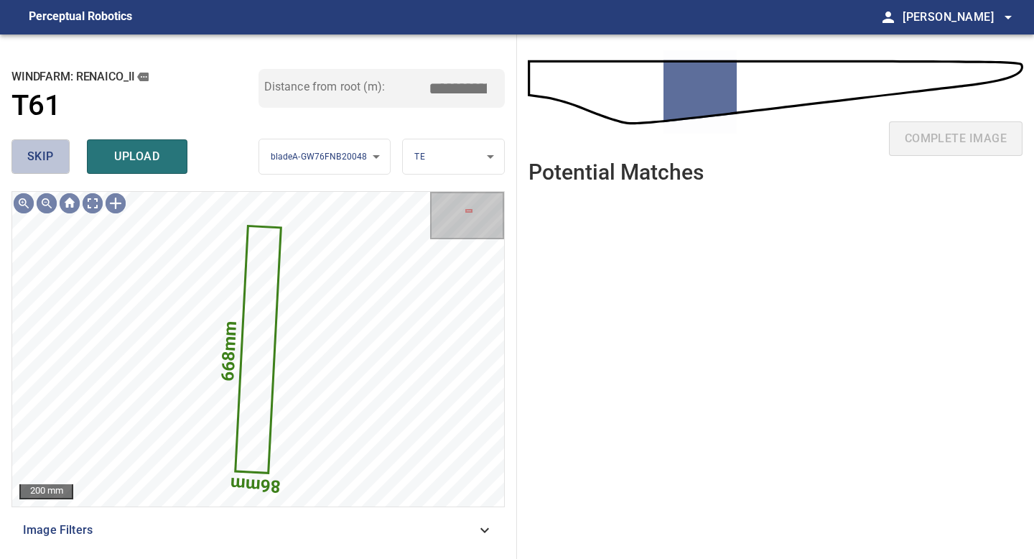
click at [41, 154] on span "skip" at bounding box center [40, 157] width 27 height 20
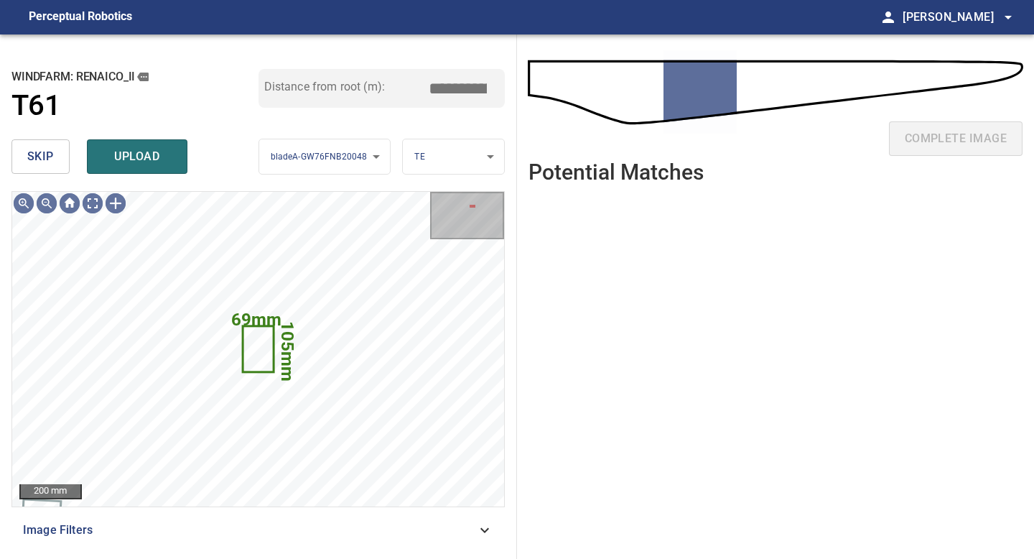
click at [41, 154] on span "skip" at bounding box center [40, 157] width 27 height 20
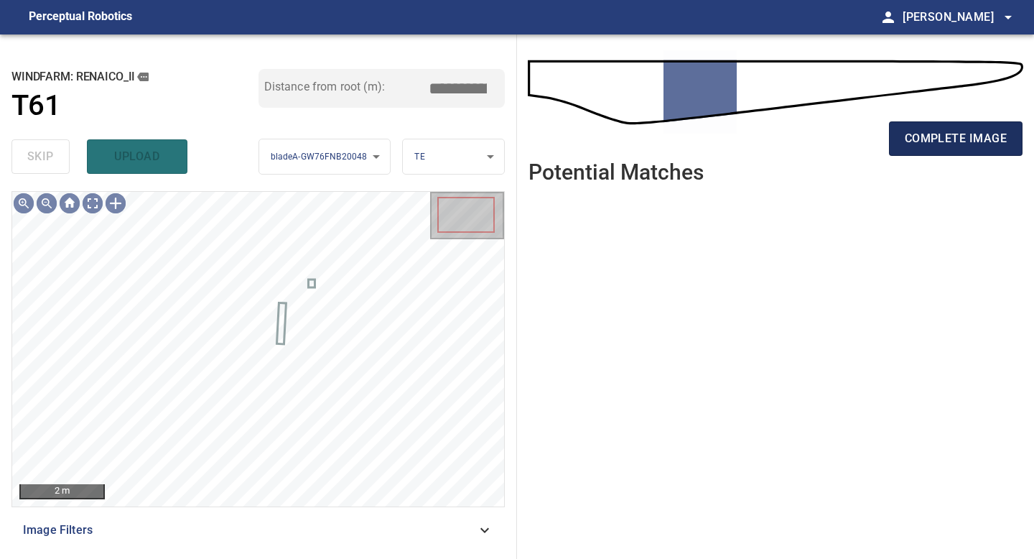
click at [949, 134] on span "complete image" at bounding box center [956, 139] width 102 height 20
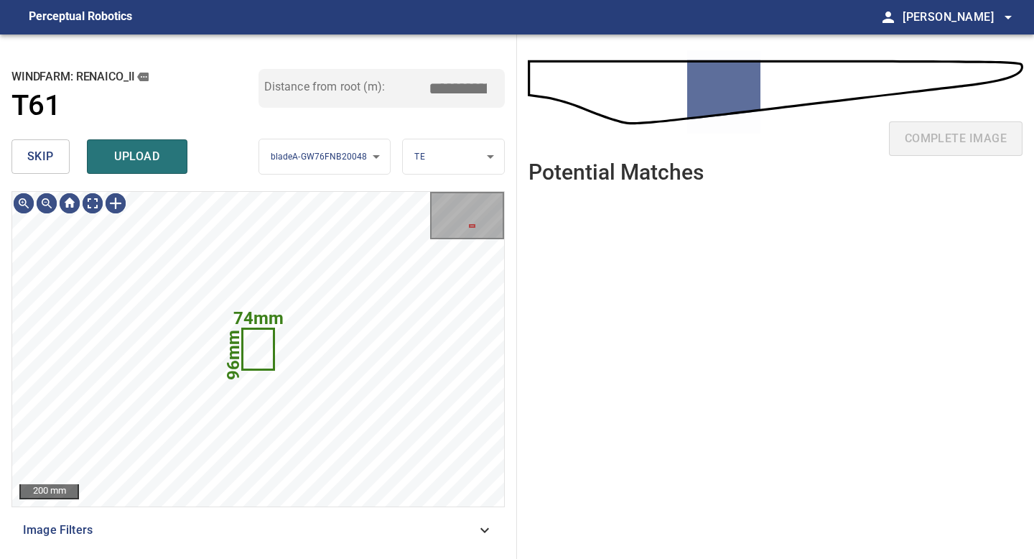
click at [56, 150] on button "skip" at bounding box center [40, 156] width 58 height 34
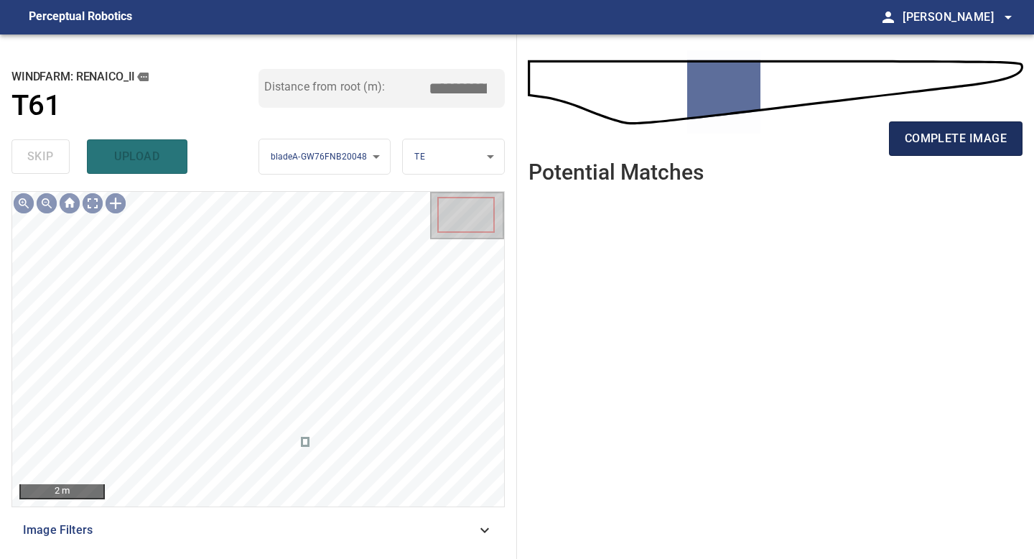
click at [937, 146] on span "complete image" at bounding box center [956, 139] width 102 height 20
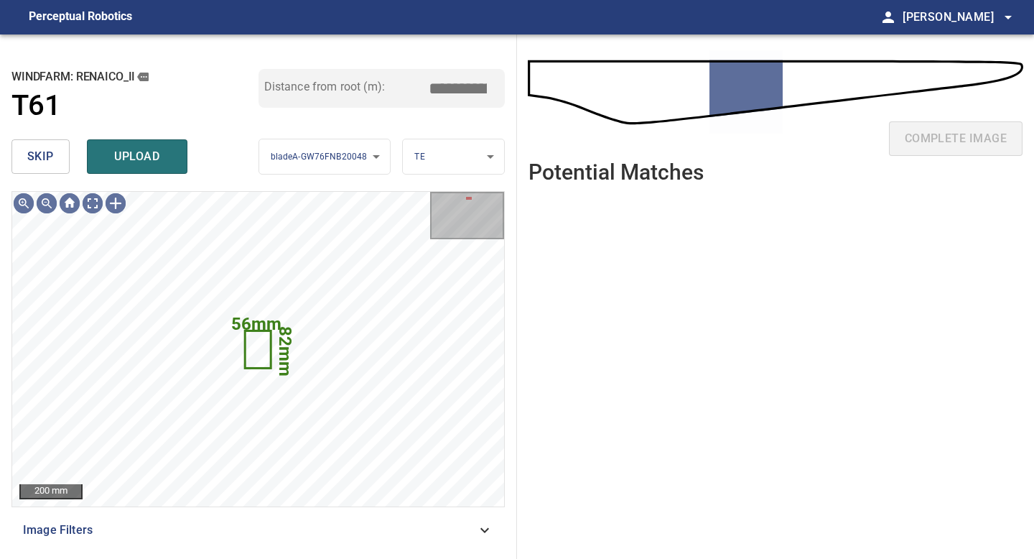
click at [55, 157] on button "skip" at bounding box center [40, 156] width 58 height 34
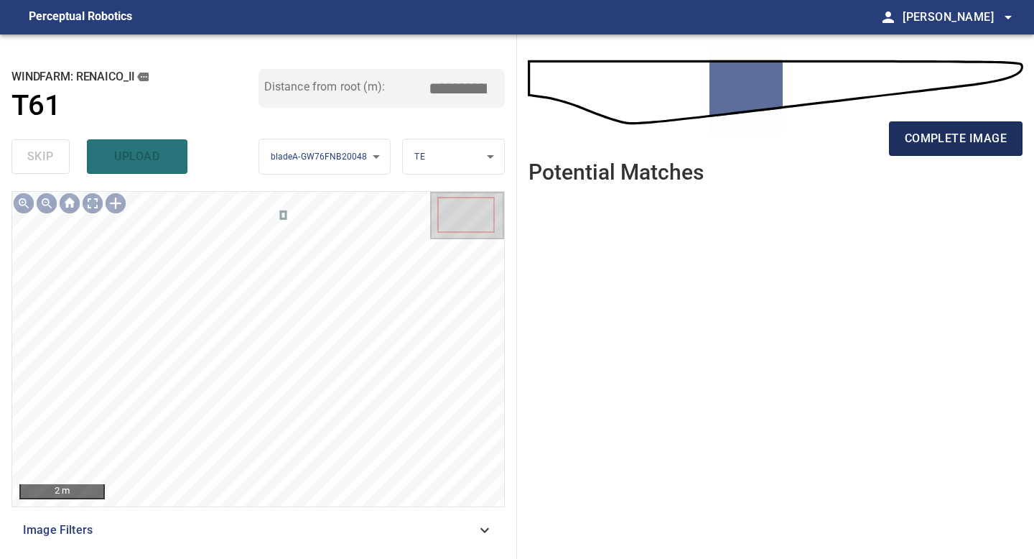
click at [924, 136] on span "complete image" at bounding box center [956, 139] width 102 height 20
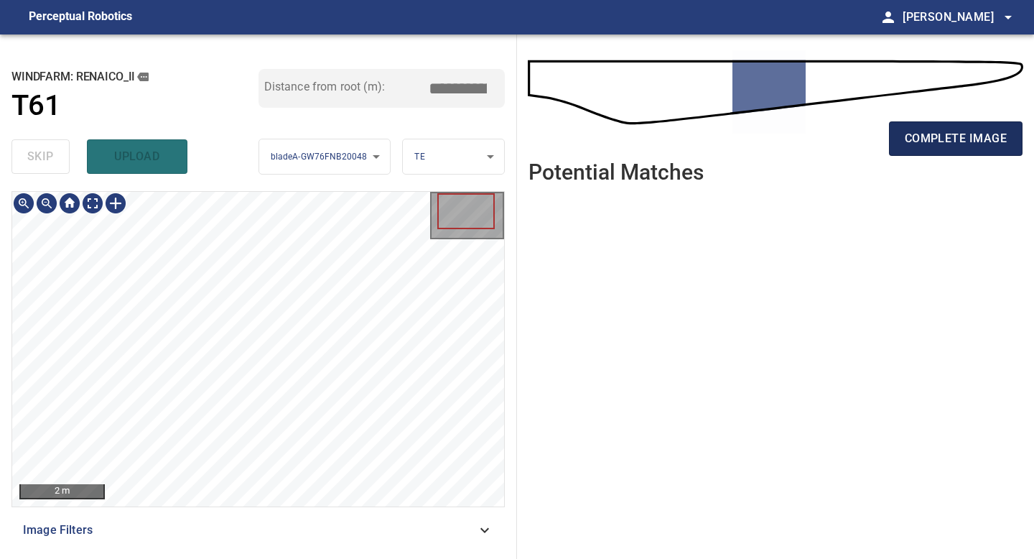
click at [924, 131] on span "complete image" at bounding box center [956, 139] width 102 height 20
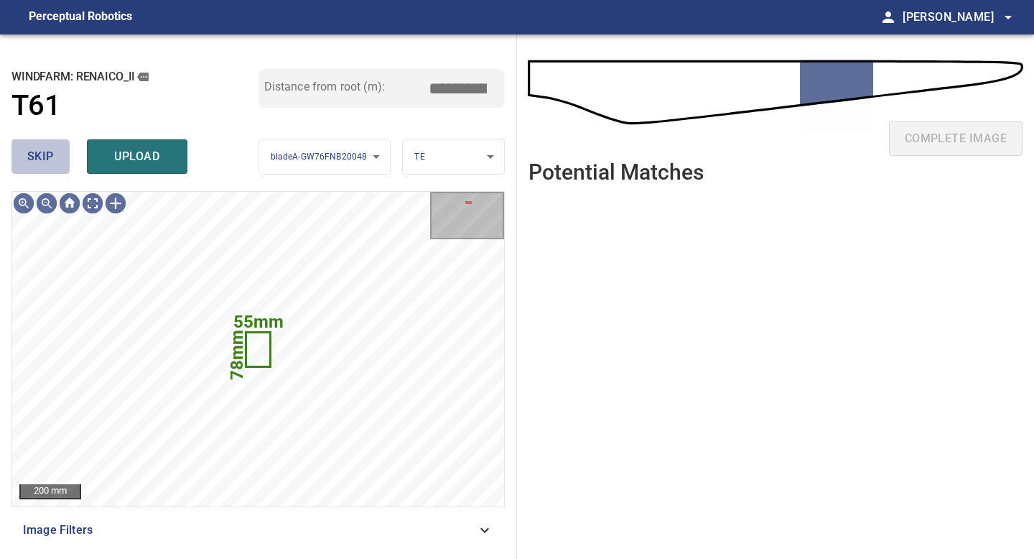
click at [52, 162] on span "skip" at bounding box center [40, 157] width 27 height 20
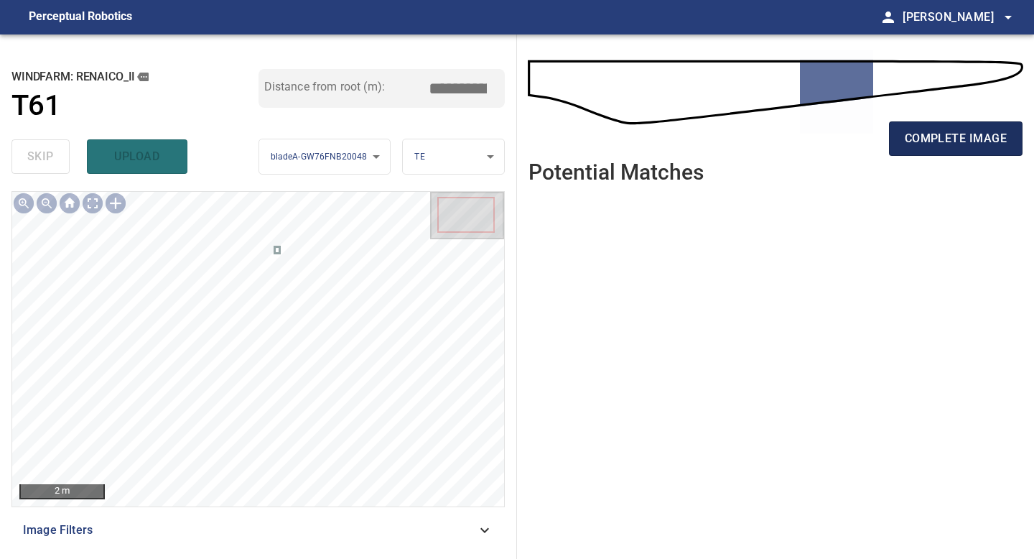
click at [933, 149] on button "complete image" at bounding box center [956, 138] width 134 height 34
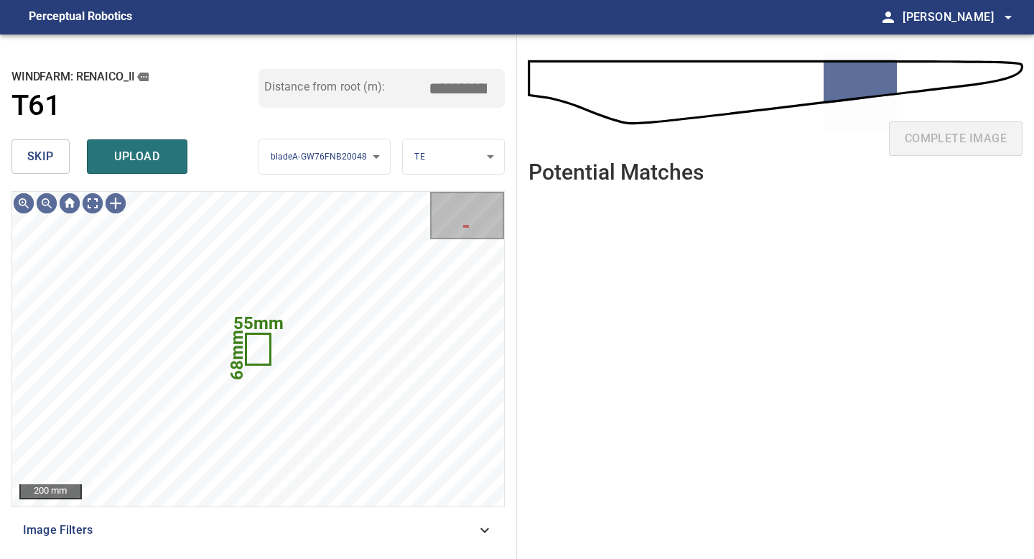
click at [54, 161] on button "skip" at bounding box center [40, 156] width 58 height 34
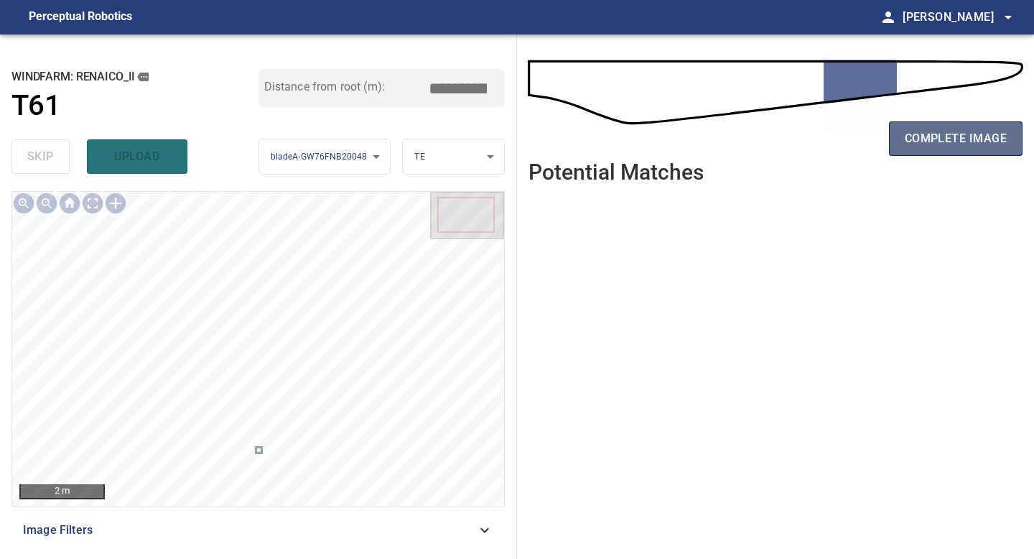
click at [907, 152] on button "complete image" at bounding box center [956, 138] width 134 height 34
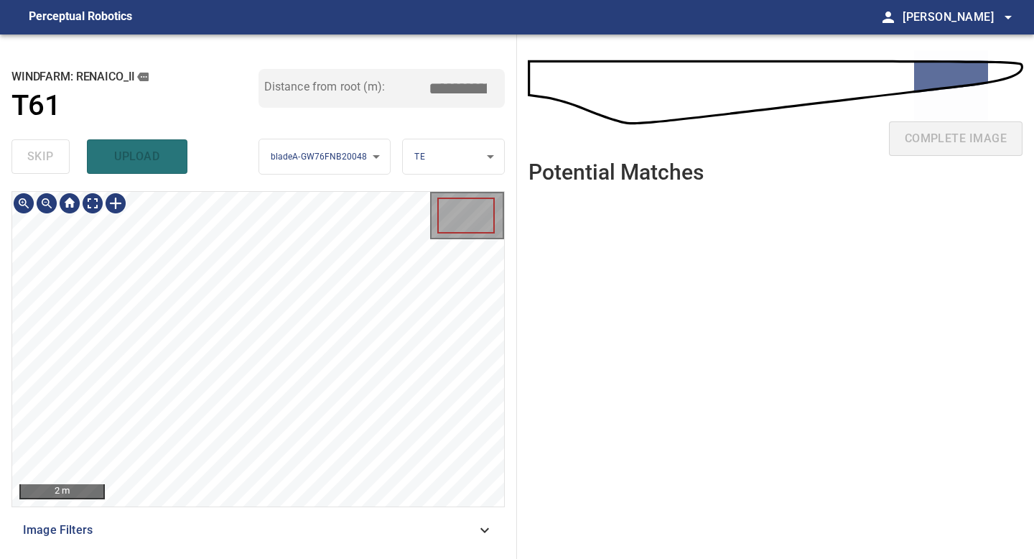
click at [369, 55] on div "**********" at bounding box center [258, 296] width 517 height 524
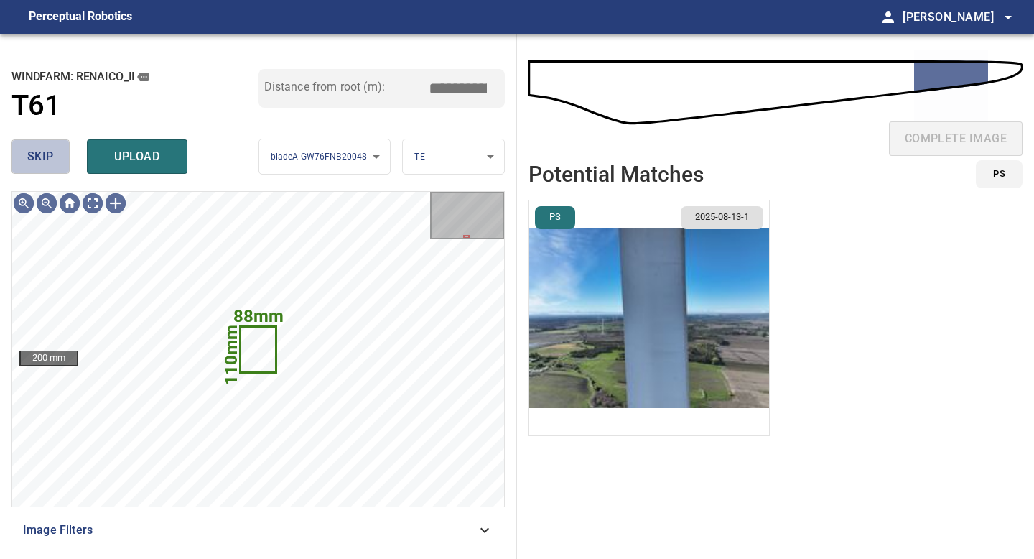
click at [50, 159] on span "skip" at bounding box center [40, 157] width 27 height 20
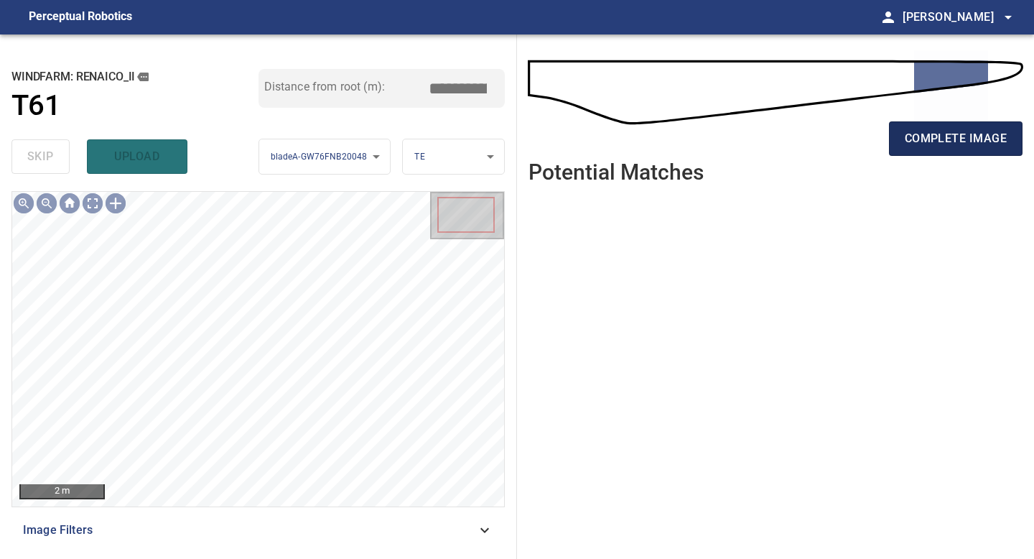
click at [921, 144] on span "complete image" at bounding box center [956, 139] width 102 height 20
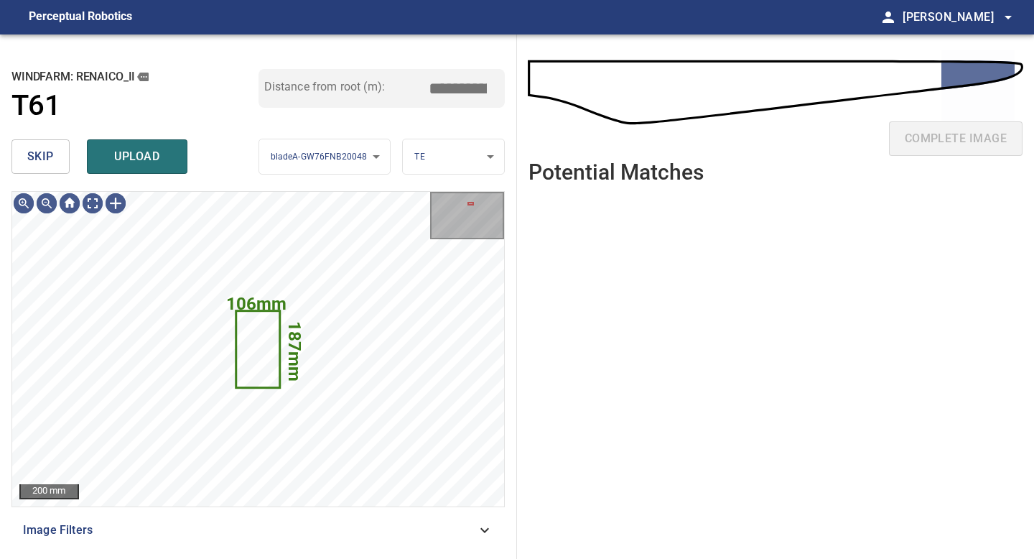
click at [54, 147] on button "skip" at bounding box center [40, 156] width 58 height 34
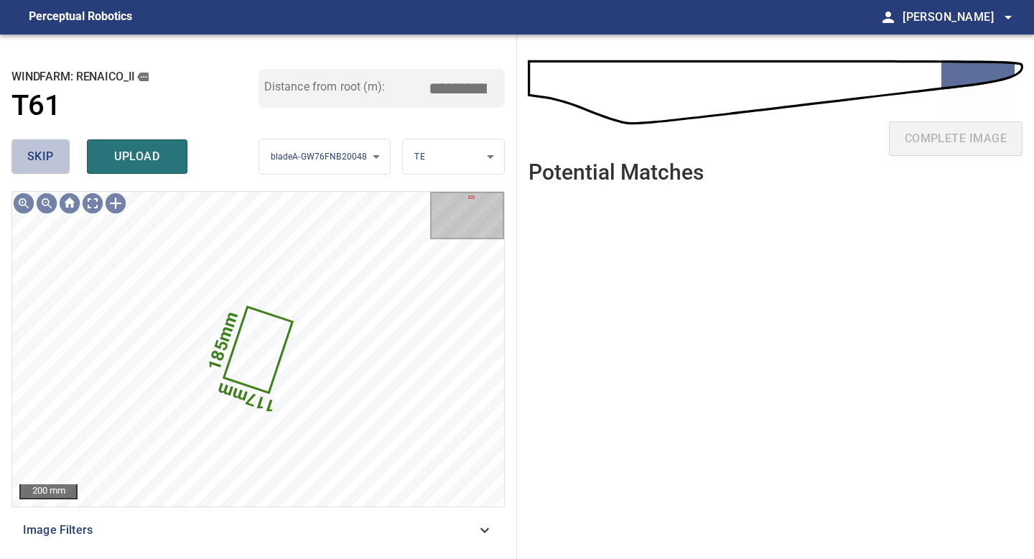
click at [54, 152] on button "skip" at bounding box center [40, 156] width 58 height 34
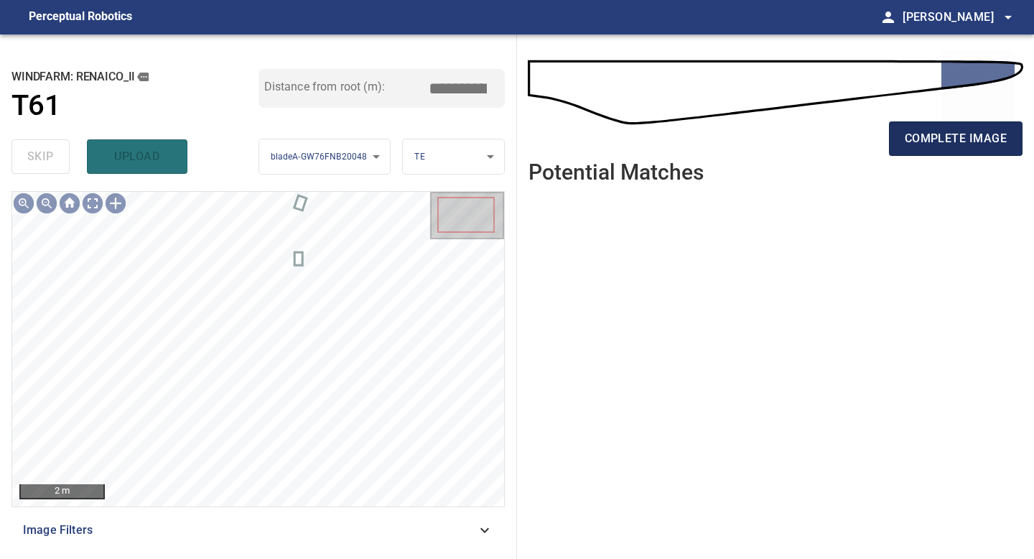
click at [911, 145] on span "complete image" at bounding box center [956, 139] width 102 height 20
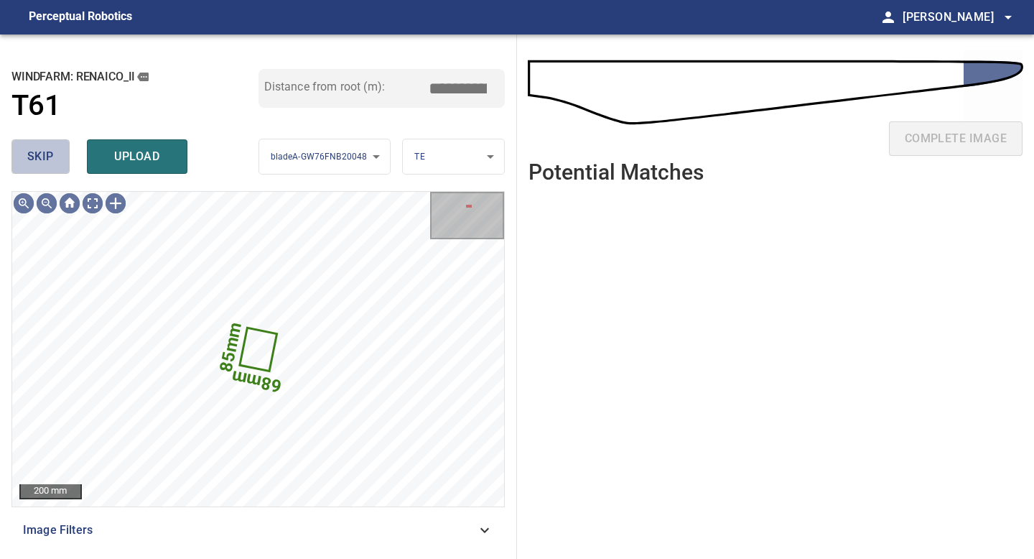
click at [59, 162] on button "skip" at bounding box center [40, 156] width 58 height 34
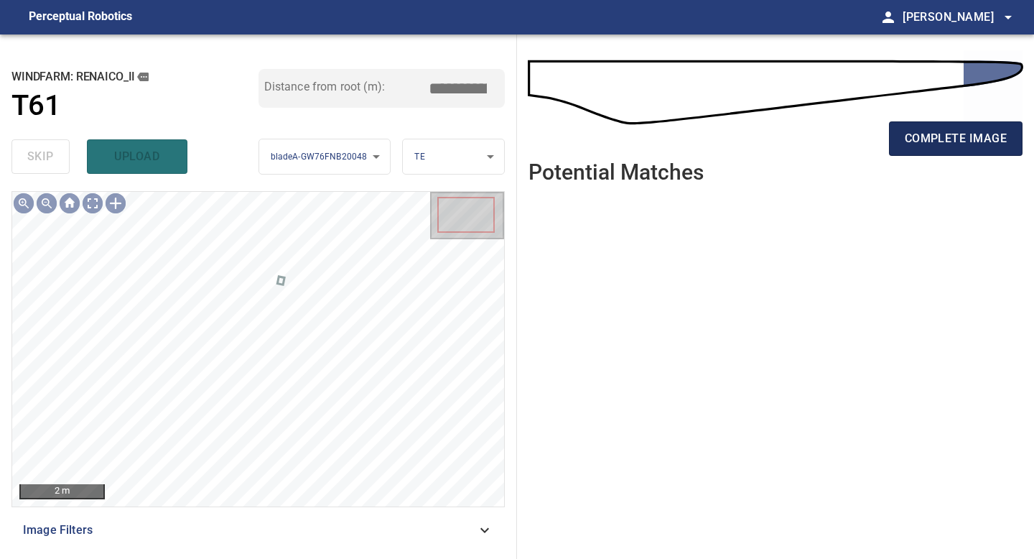
click at [928, 135] on span "complete image" at bounding box center [956, 139] width 102 height 20
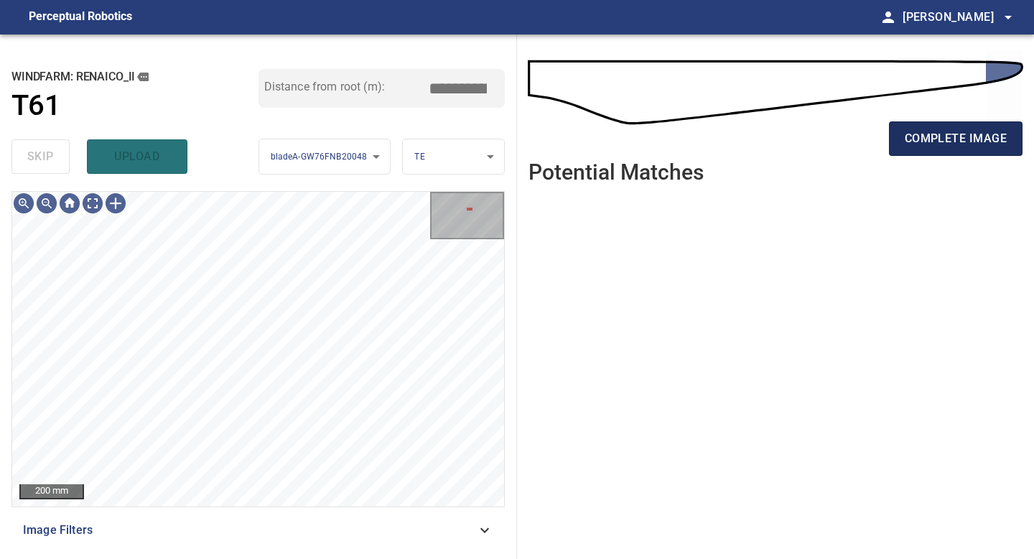
click at [962, 140] on span "complete image" at bounding box center [956, 139] width 102 height 20
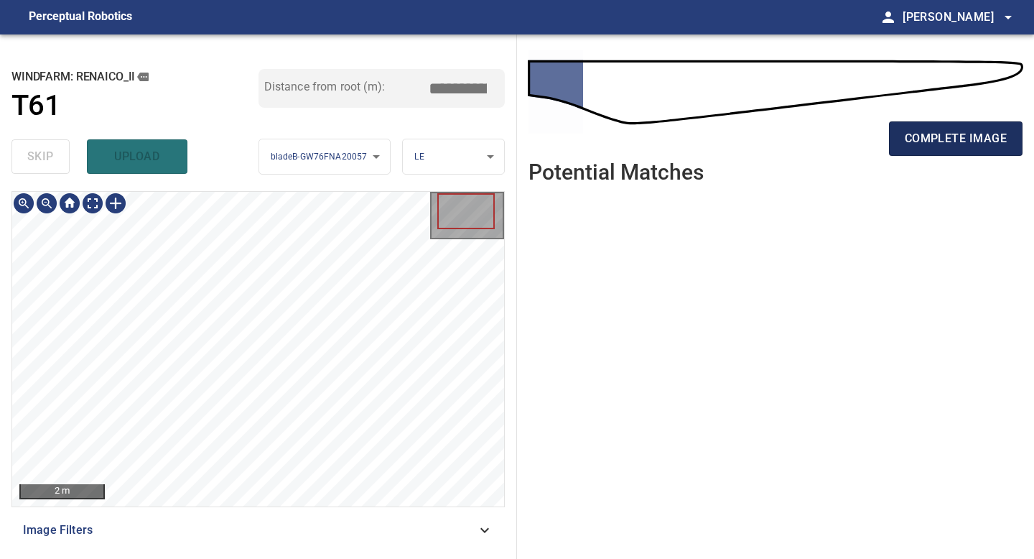
click at [930, 131] on span "complete image" at bounding box center [956, 139] width 102 height 20
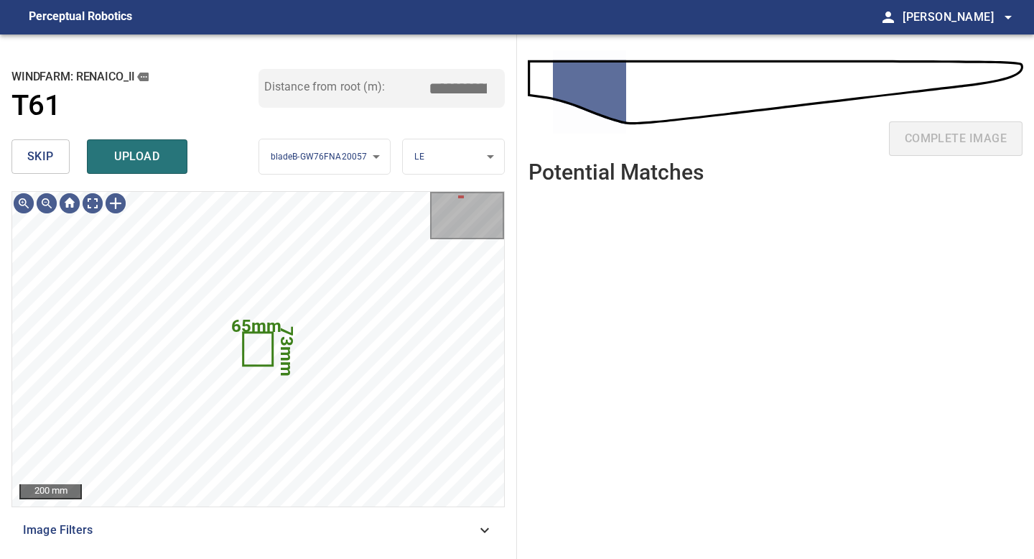
click at [45, 164] on span "skip" at bounding box center [40, 157] width 27 height 20
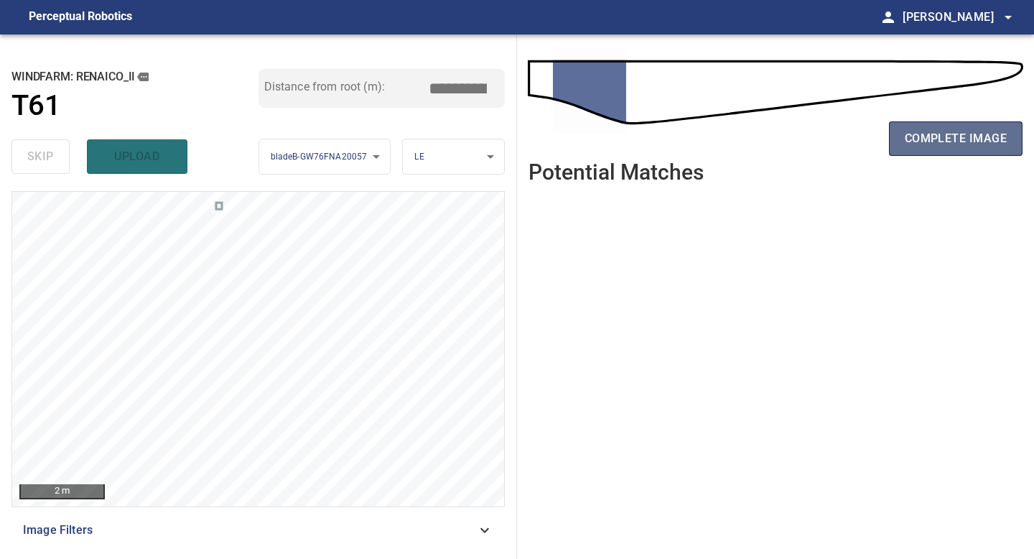
click at [956, 149] on button "complete image" at bounding box center [956, 138] width 134 height 34
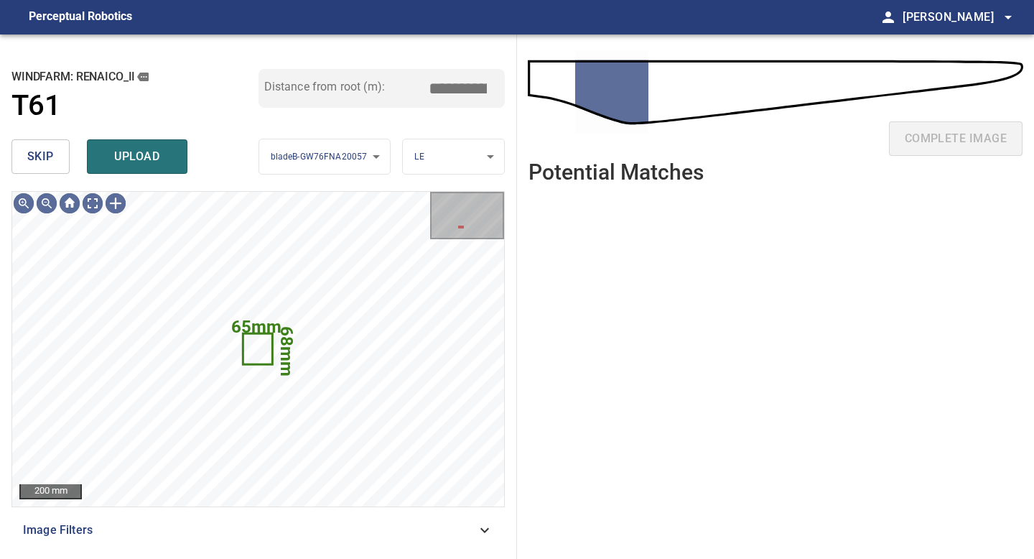
click at [47, 164] on span "skip" at bounding box center [40, 157] width 27 height 20
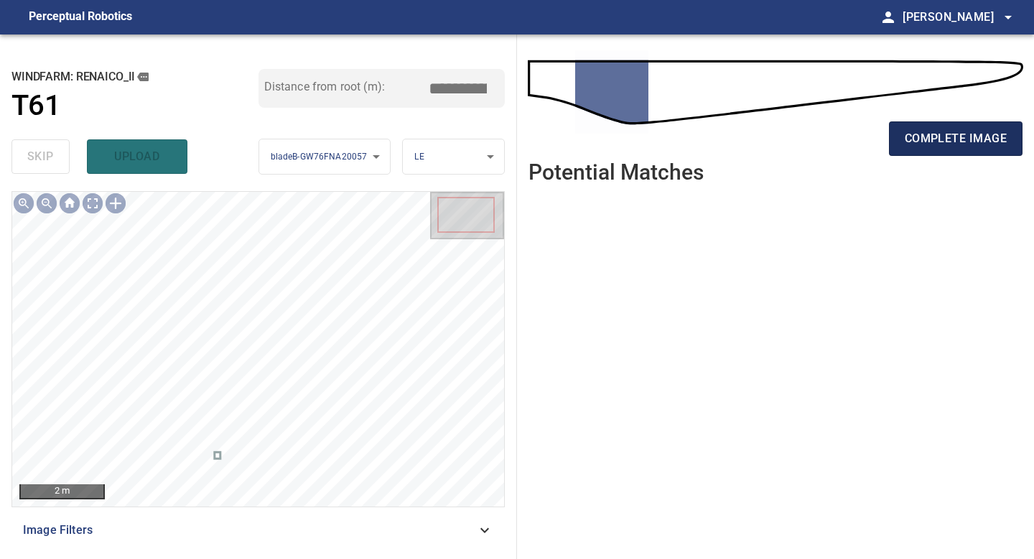
click at [978, 137] on span "complete image" at bounding box center [956, 139] width 102 height 20
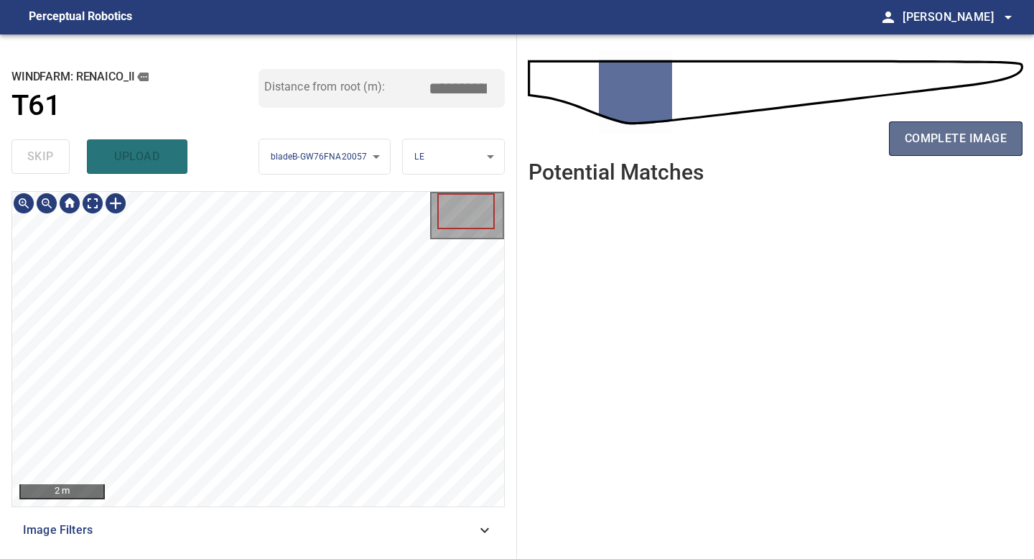
click at [964, 136] on span "complete image" at bounding box center [956, 139] width 102 height 20
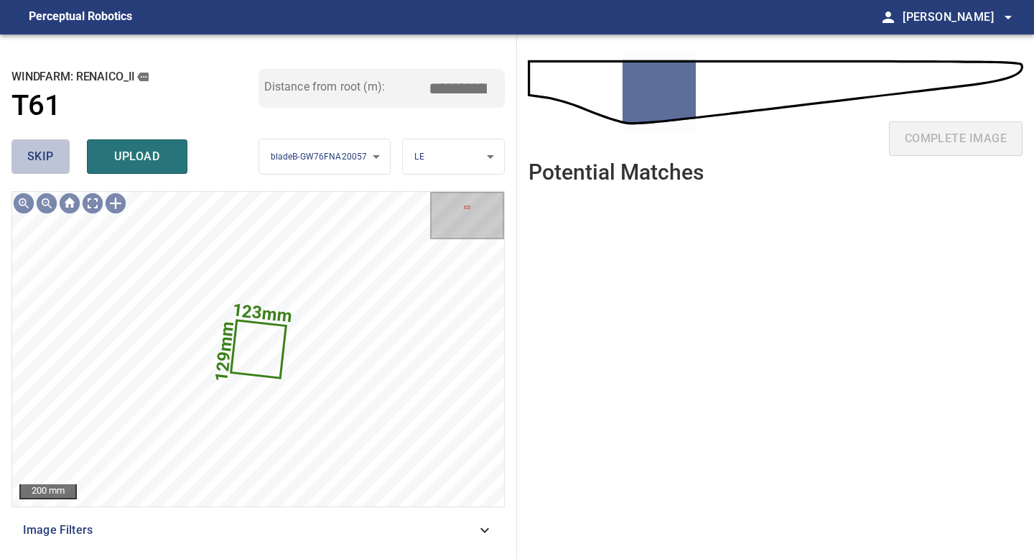
click at [36, 154] on span "skip" at bounding box center [40, 157] width 27 height 20
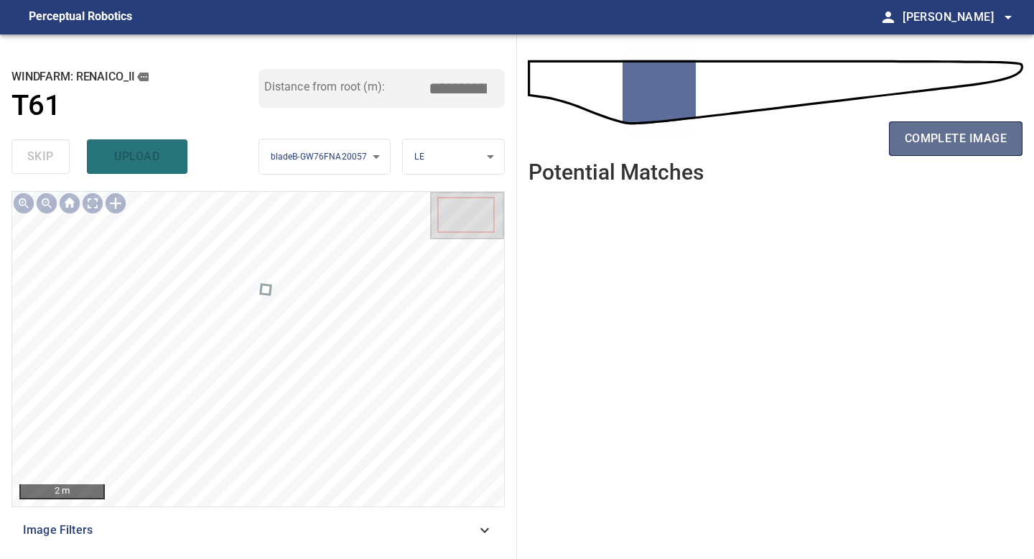
click at [914, 132] on span "complete image" at bounding box center [956, 139] width 102 height 20
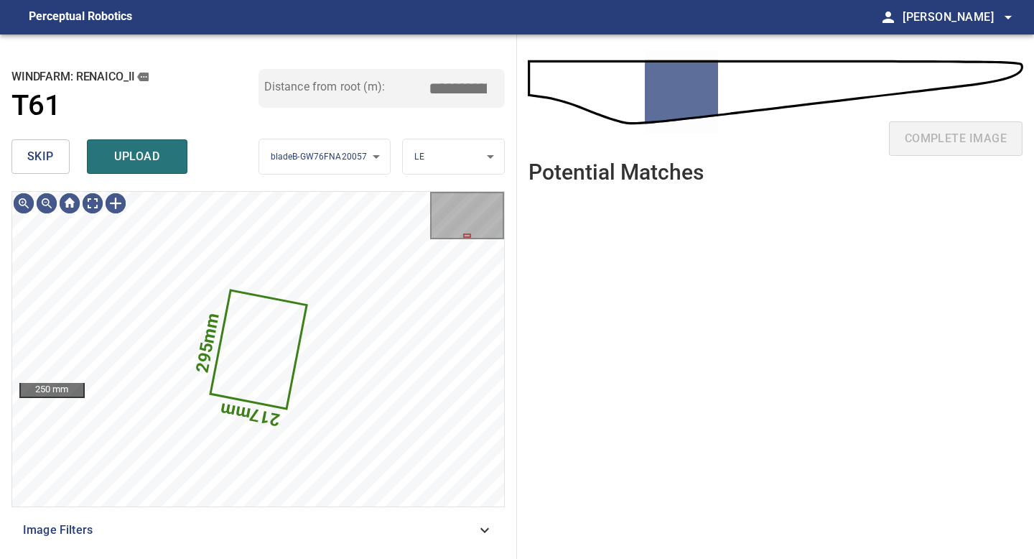
click at [45, 158] on span "skip" at bounding box center [40, 157] width 27 height 20
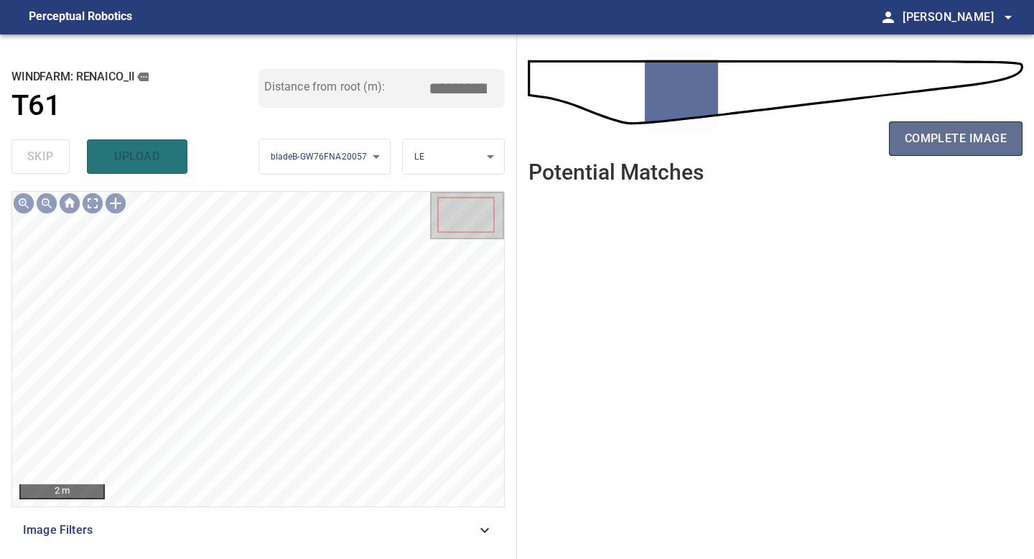
click at [945, 136] on span "complete image" at bounding box center [956, 139] width 102 height 20
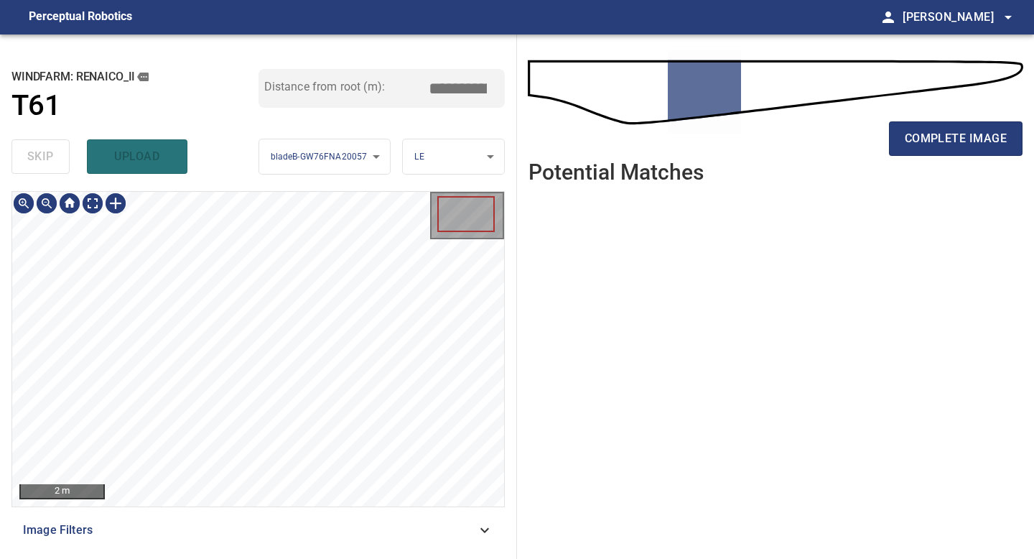
click at [267, 536] on div "2 m Image Filters" at bounding box center [257, 369] width 493 height 356
click at [949, 131] on span "complete image" at bounding box center [956, 139] width 102 height 20
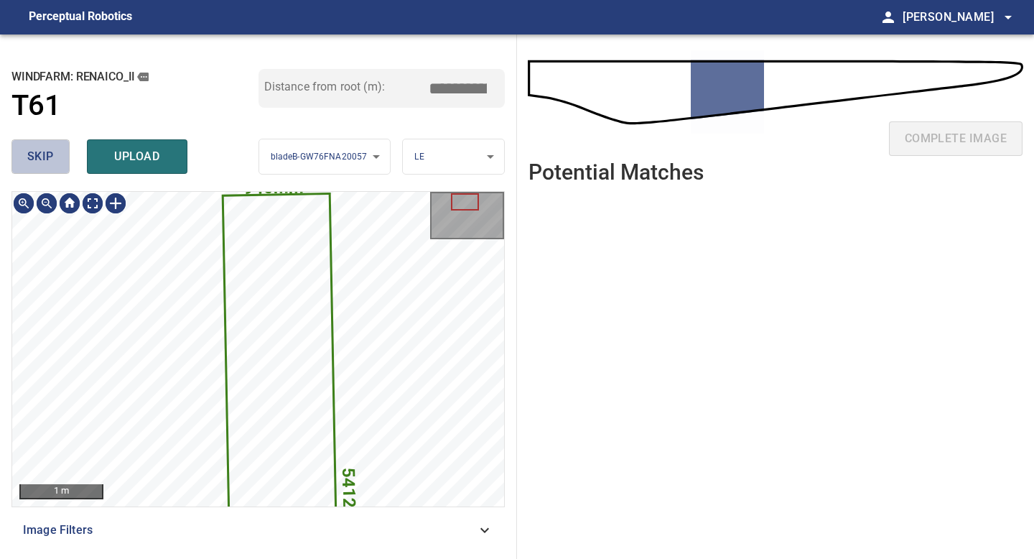
click at [52, 162] on span "skip" at bounding box center [40, 157] width 27 height 20
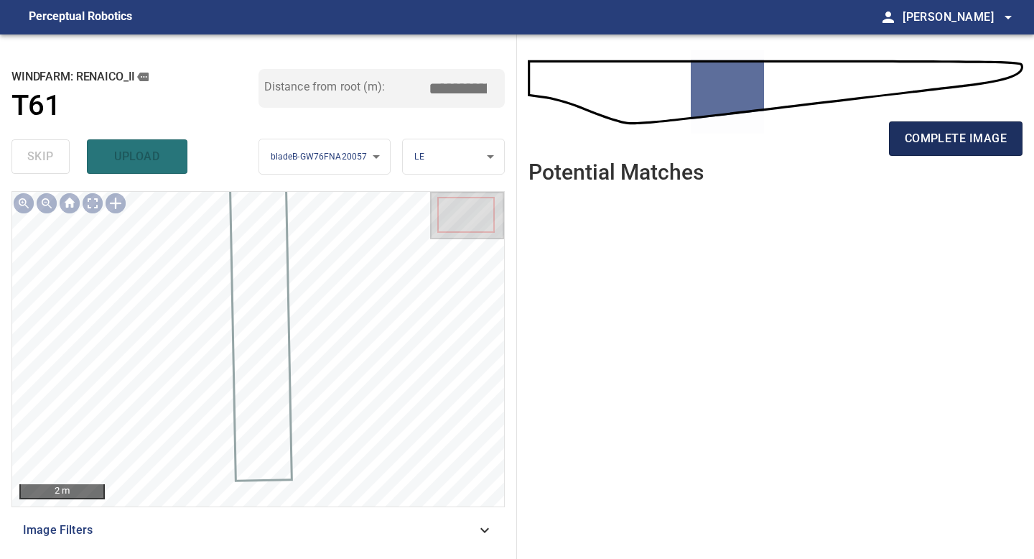
click at [977, 138] on span "complete image" at bounding box center [956, 139] width 102 height 20
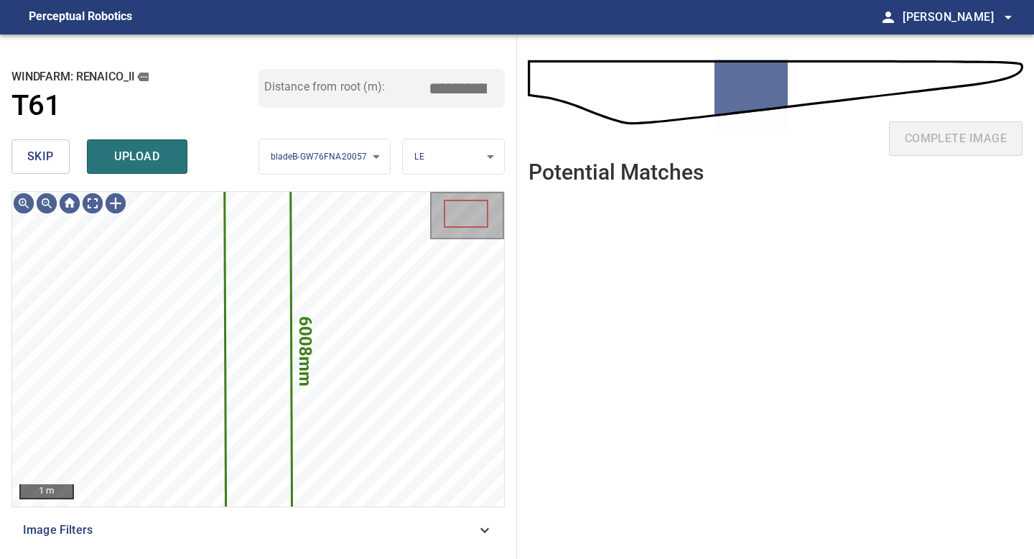
click at [40, 153] on span "skip" at bounding box center [40, 157] width 27 height 20
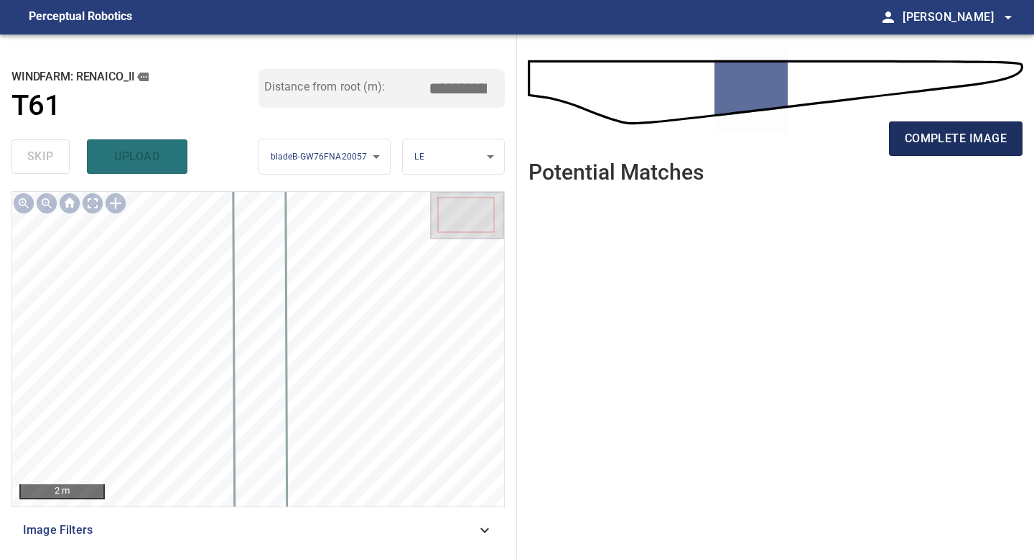
click at [938, 133] on span "complete image" at bounding box center [956, 139] width 102 height 20
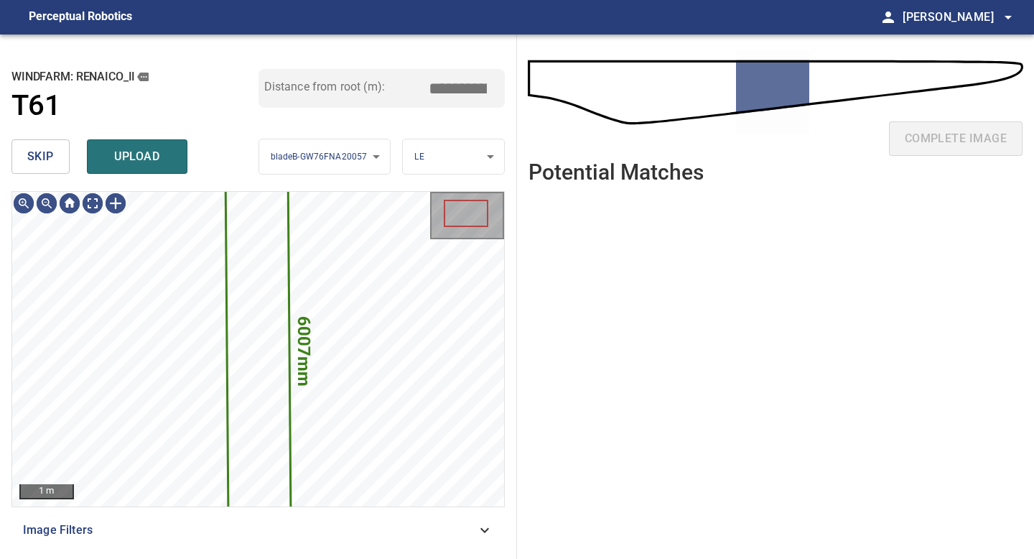
click at [50, 156] on span "skip" at bounding box center [40, 157] width 27 height 20
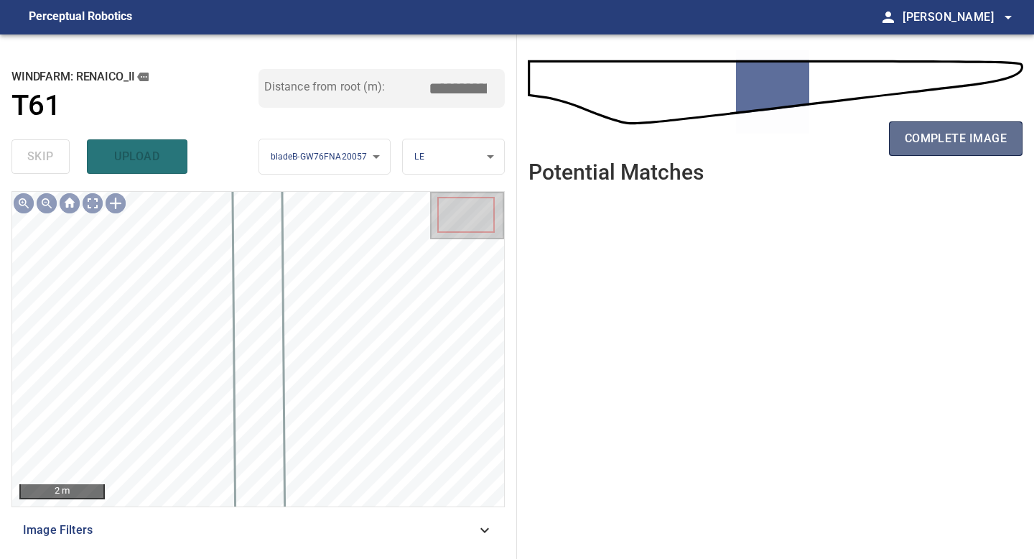
click at [922, 143] on span "complete image" at bounding box center [956, 139] width 102 height 20
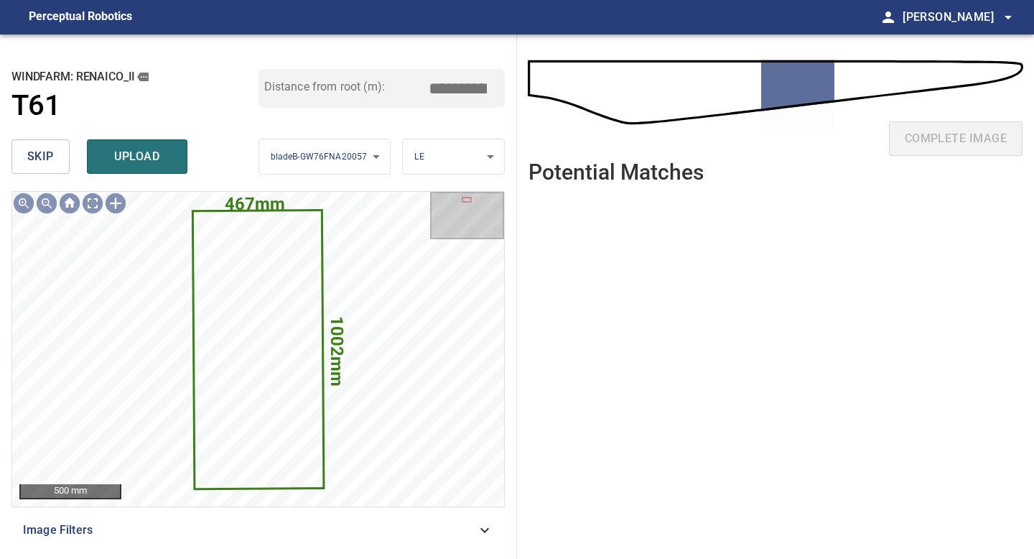
click at [37, 155] on span "skip" at bounding box center [40, 157] width 27 height 20
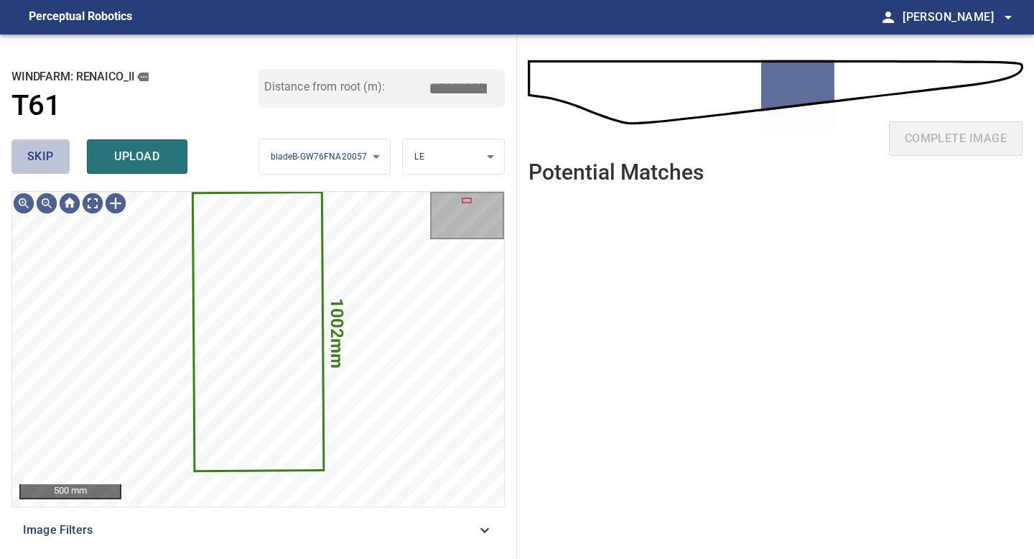
click at [59, 158] on button "skip" at bounding box center [40, 156] width 58 height 34
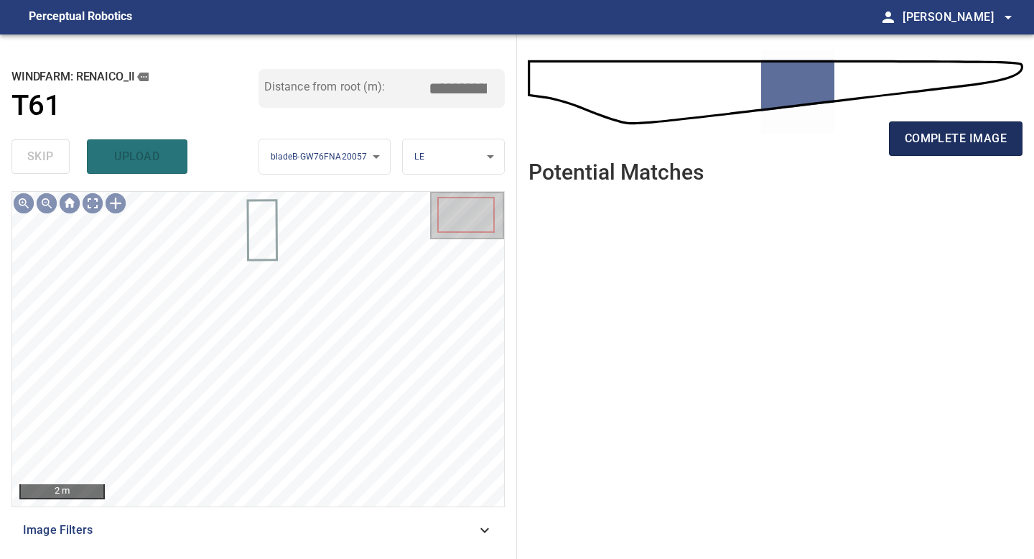
click at [961, 148] on span "complete image" at bounding box center [956, 139] width 102 height 20
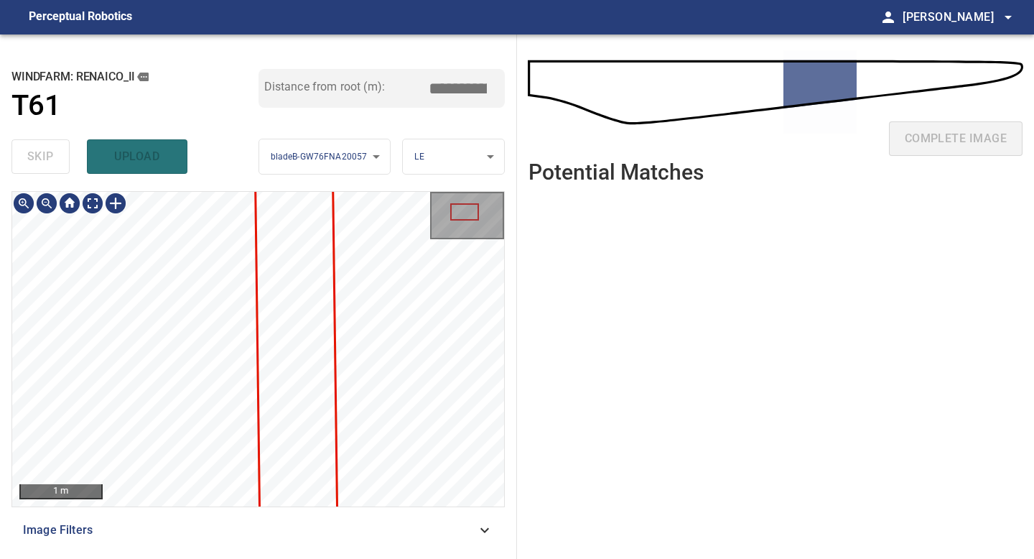
click at [226, 414] on div "**********" at bounding box center [258, 296] width 517 height 524
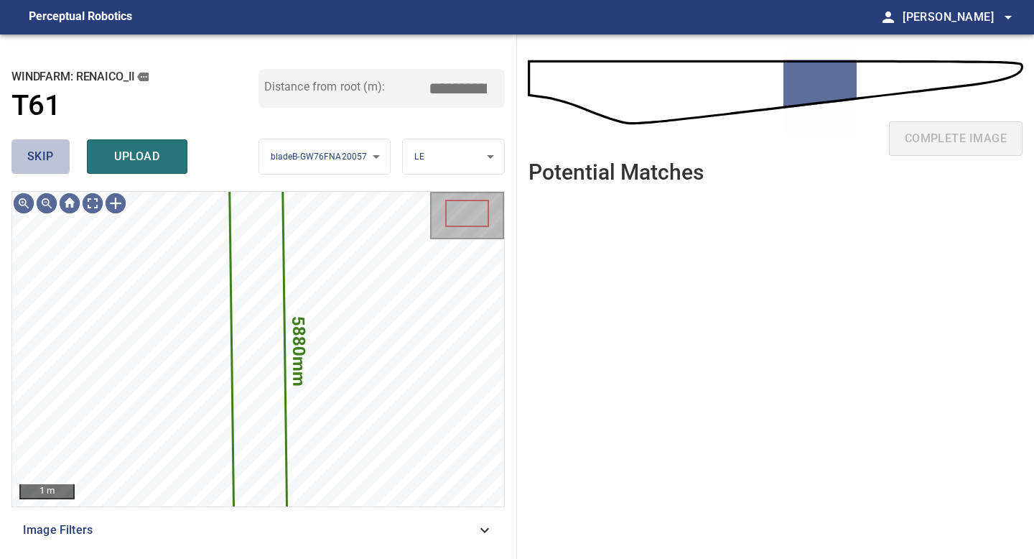
click at [46, 162] on span "skip" at bounding box center [40, 157] width 27 height 20
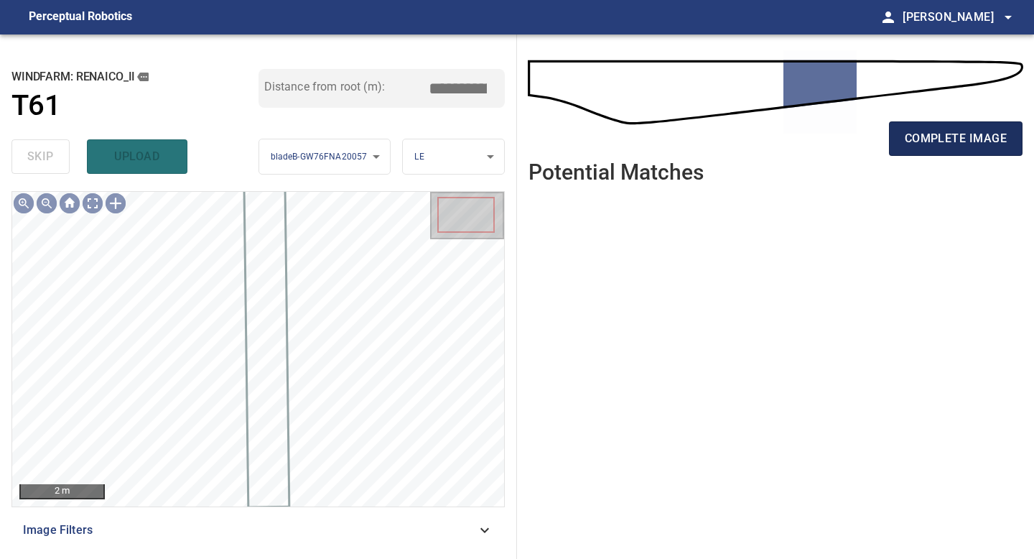
click at [956, 131] on span "complete image" at bounding box center [956, 139] width 102 height 20
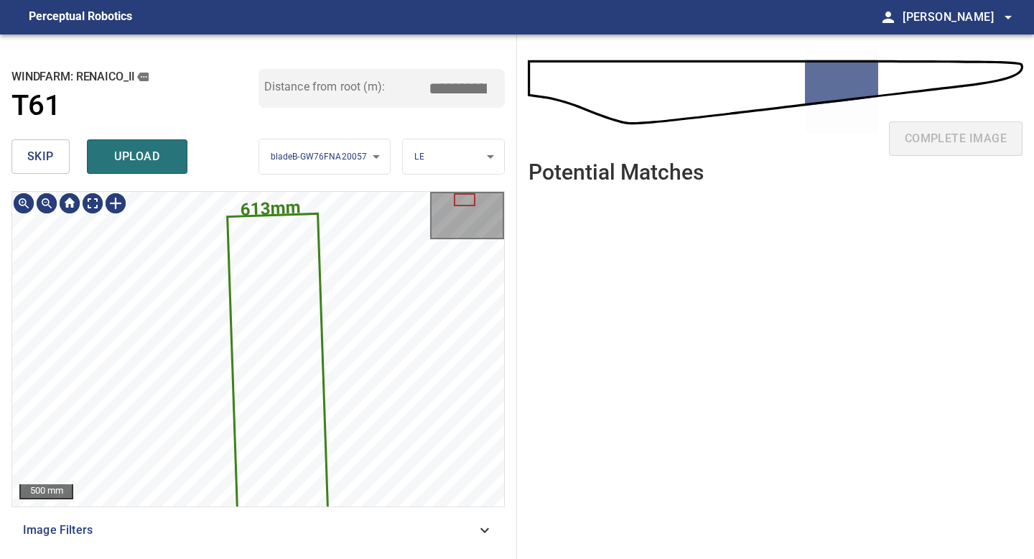
click at [62, 162] on button "skip" at bounding box center [40, 156] width 58 height 34
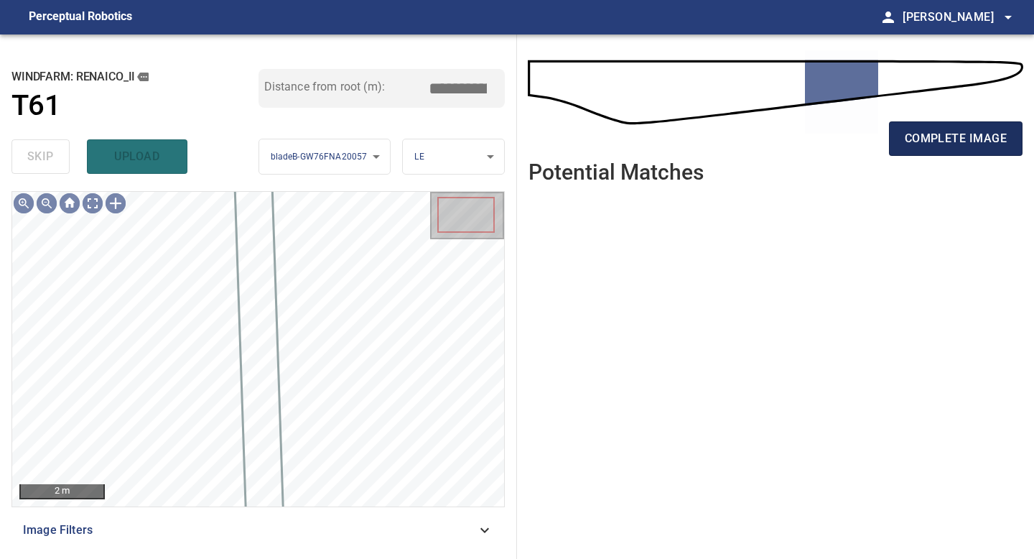
click at [955, 130] on span "complete image" at bounding box center [956, 139] width 102 height 20
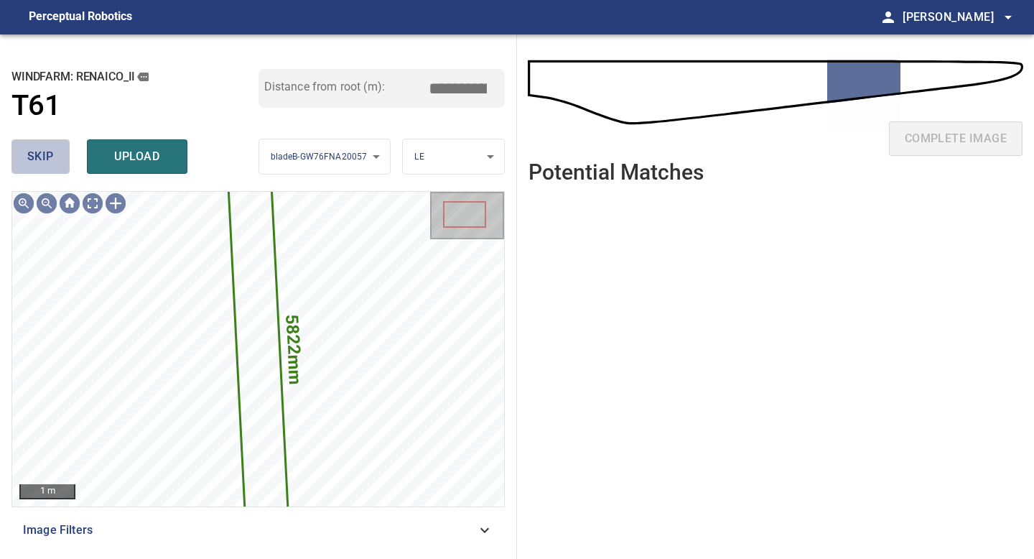
click at [53, 149] on span "skip" at bounding box center [40, 157] width 27 height 20
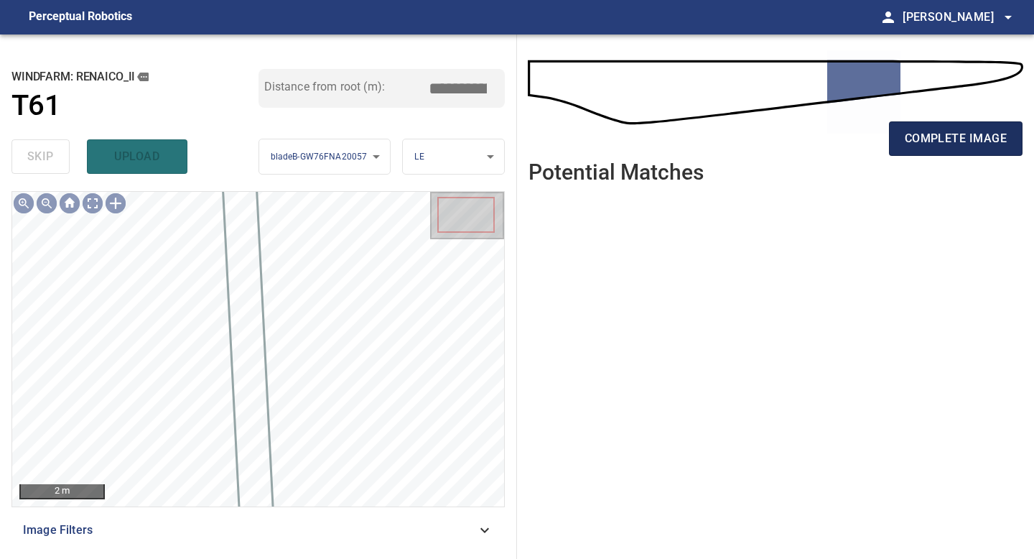
click at [944, 141] on span "complete image" at bounding box center [956, 139] width 102 height 20
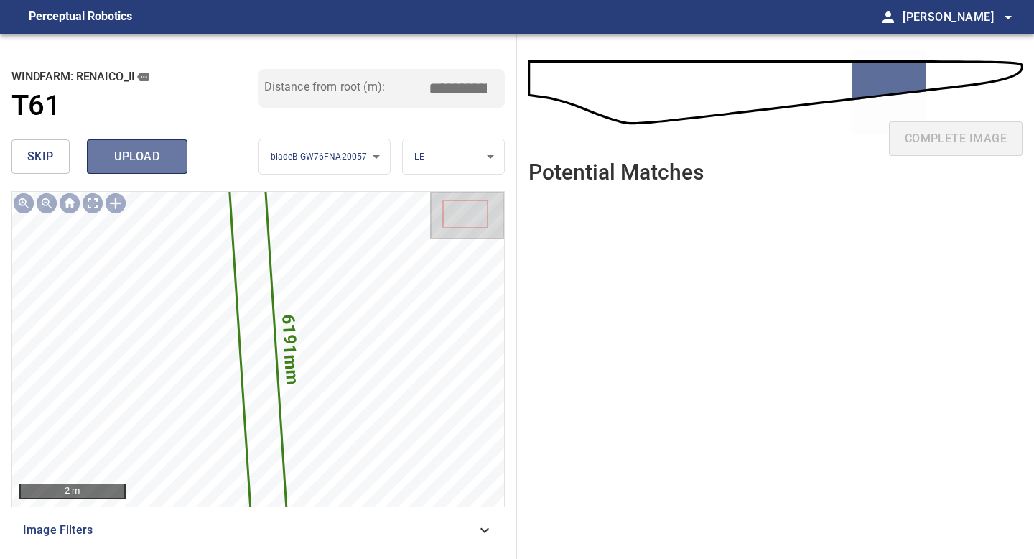
click at [145, 154] on span "upload" at bounding box center [137, 157] width 69 height 20
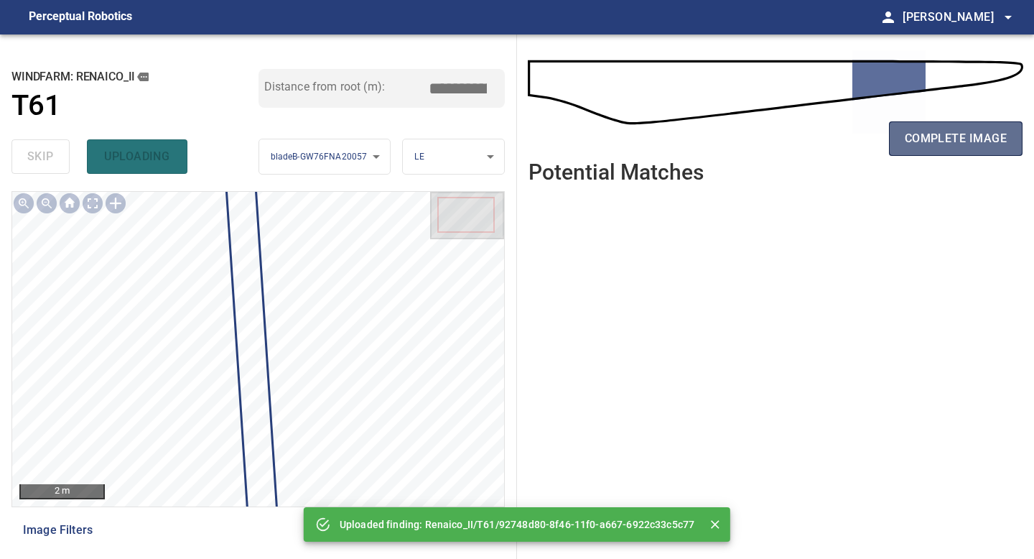
click at [958, 140] on span "complete image" at bounding box center [956, 139] width 102 height 20
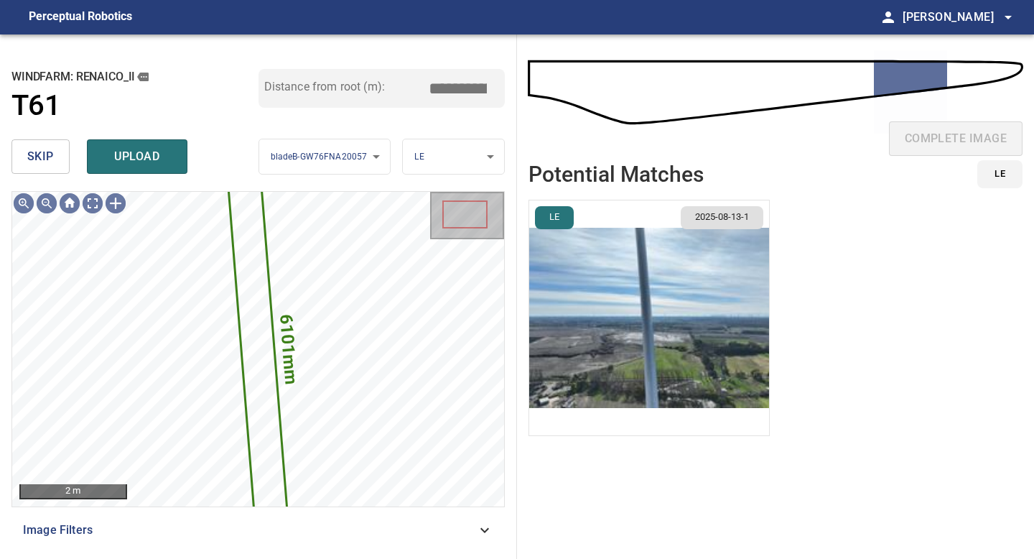
click at [661, 264] on img "button" at bounding box center [649, 317] width 240 height 235
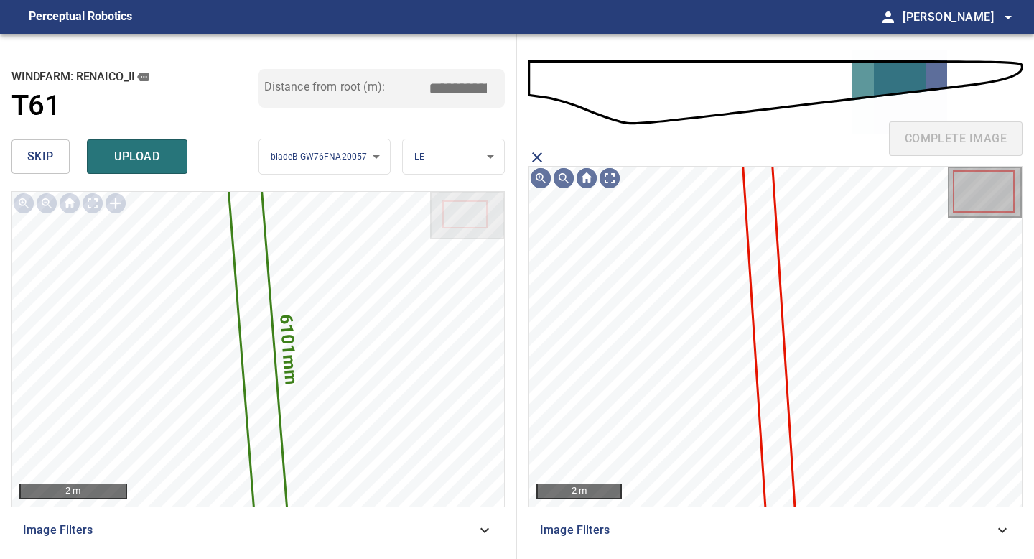
click at [768, 253] on icon at bounding box center [769, 335] width 50 height 358
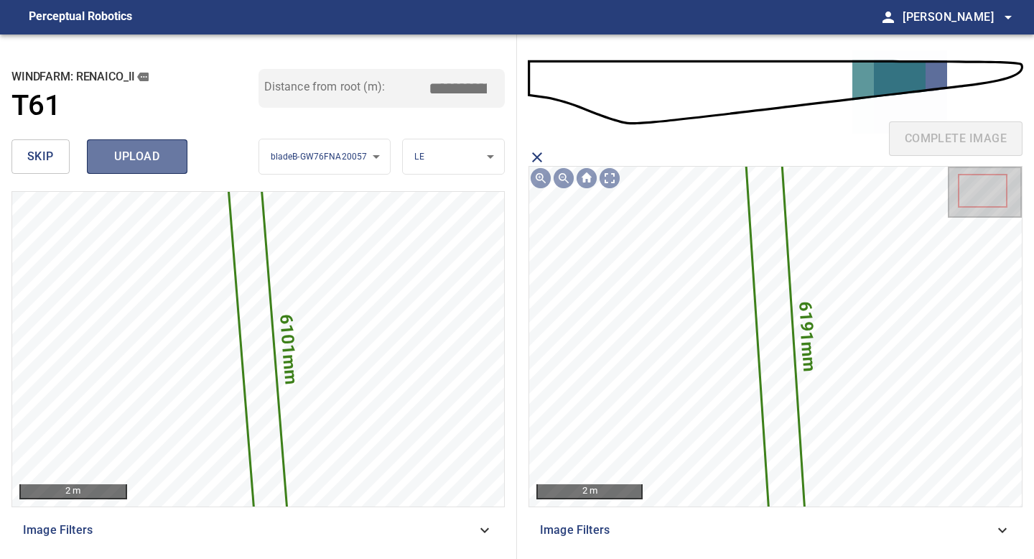
click at [133, 172] on button "upload" at bounding box center [137, 156] width 101 height 34
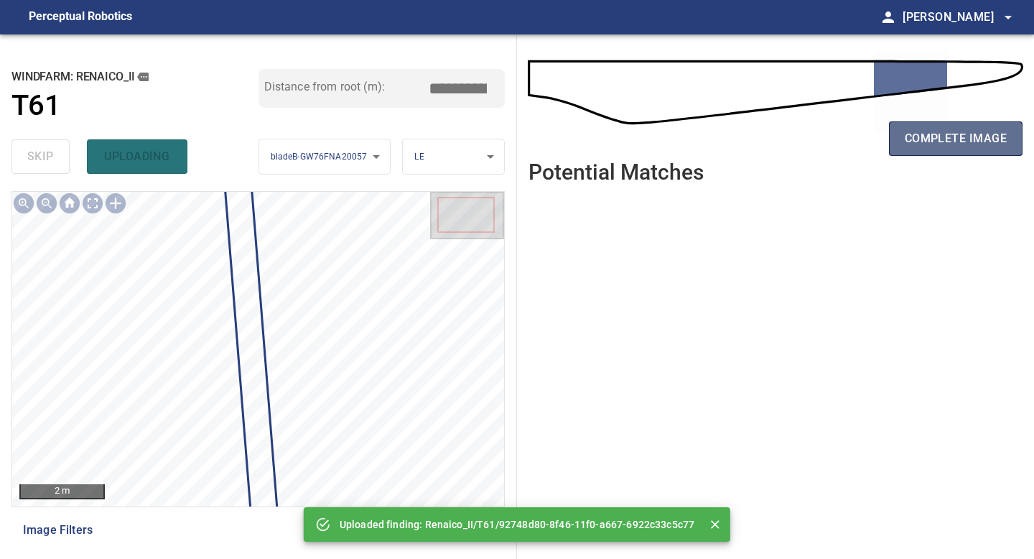
click at [961, 140] on span "complete image" at bounding box center [956, 139] width 102 height 20
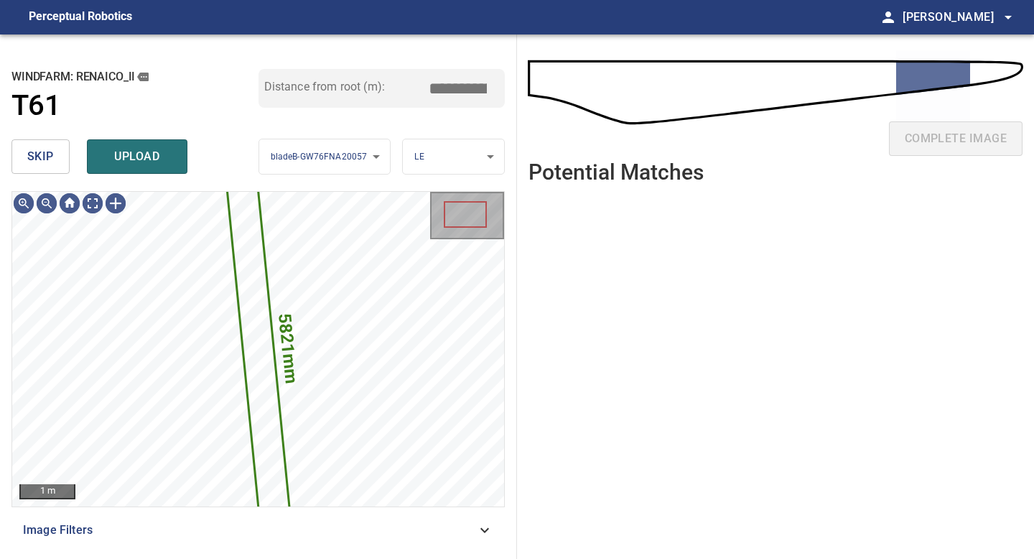
click at [49, 152] on span "skip" at bounding box center [40, 157] width 27 height 20
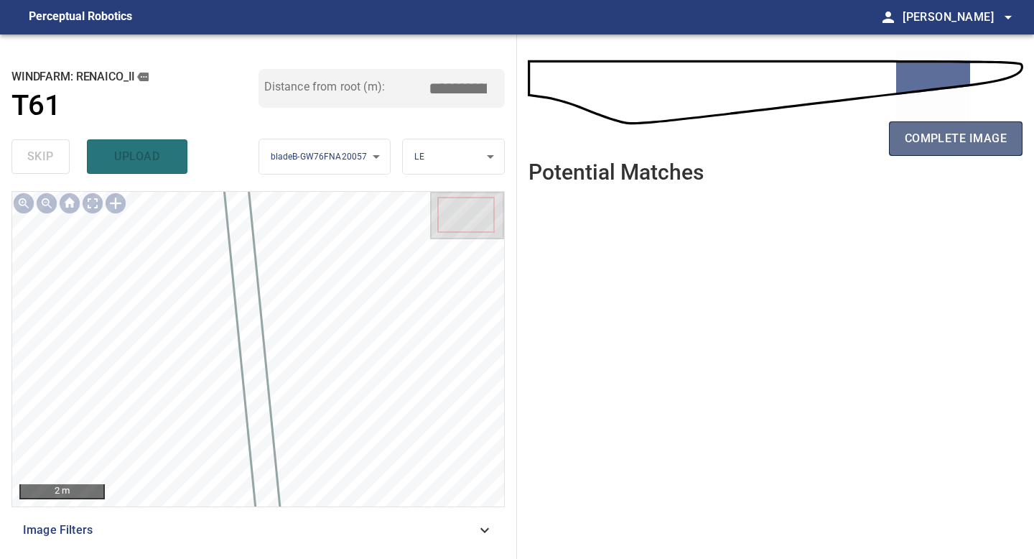
click at [909, 144] on span "complete image" at bounding box center [956, 139] width 102 height 20
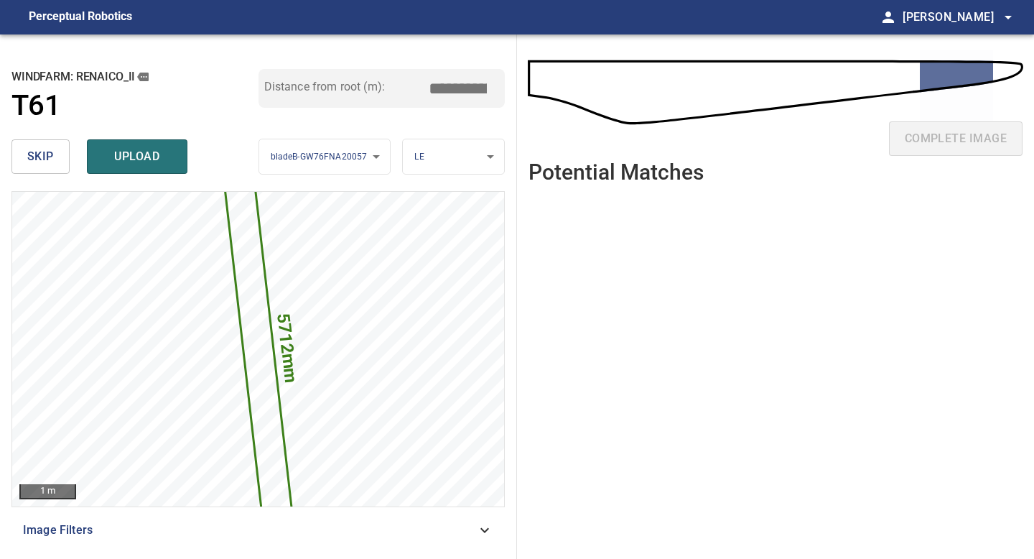
drag, startPoint x: 464, startPoint y: 86, endPoint x: 457, endPoint y: 85, distance: 7.3
click at [457, 85] on input "*****" at bounding box center [463, 88] width 72 height 27
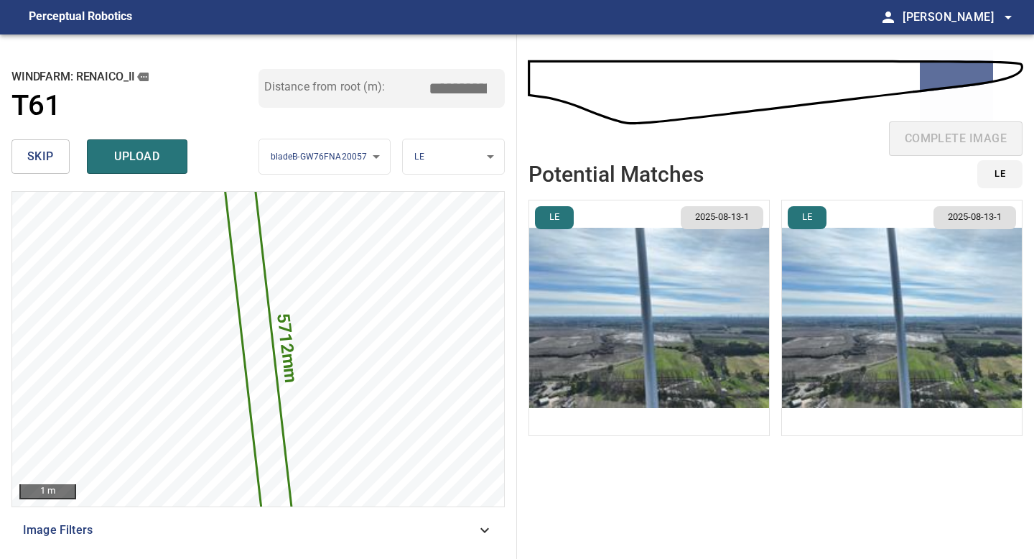
type input "*****"
click at [698, 330] on img "button" at bounding box center [649, 317] width 240 height 235
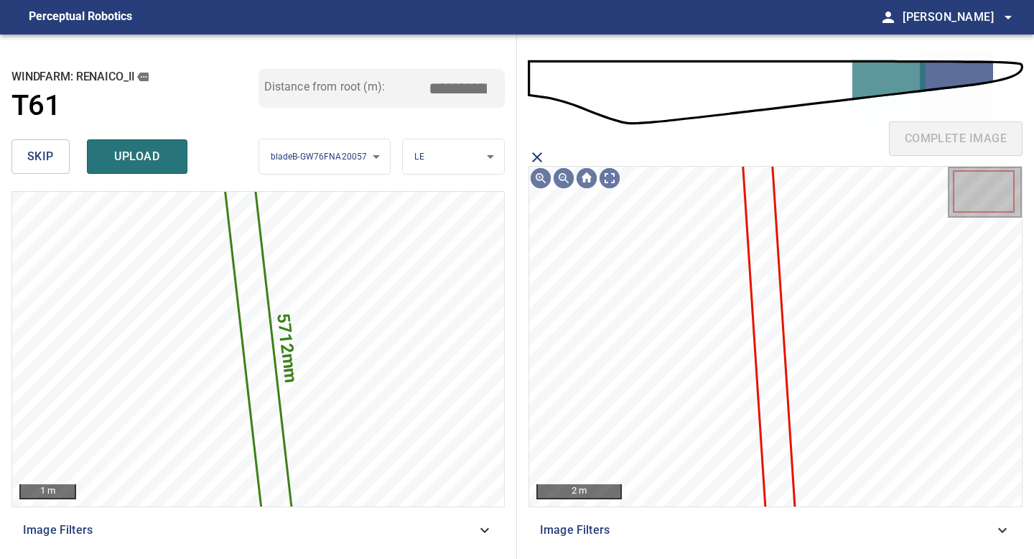
click at [768, 283] on icon at bounding box center [769, 335] width 50 height 358
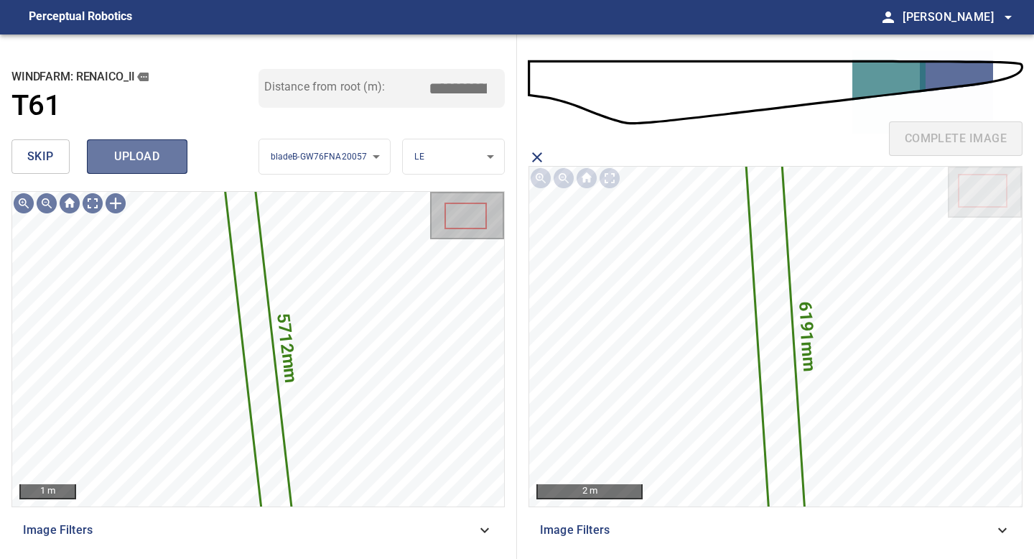
click at [154, 152] on span "upload" at bounding box center [137, 157] width 69 height 20
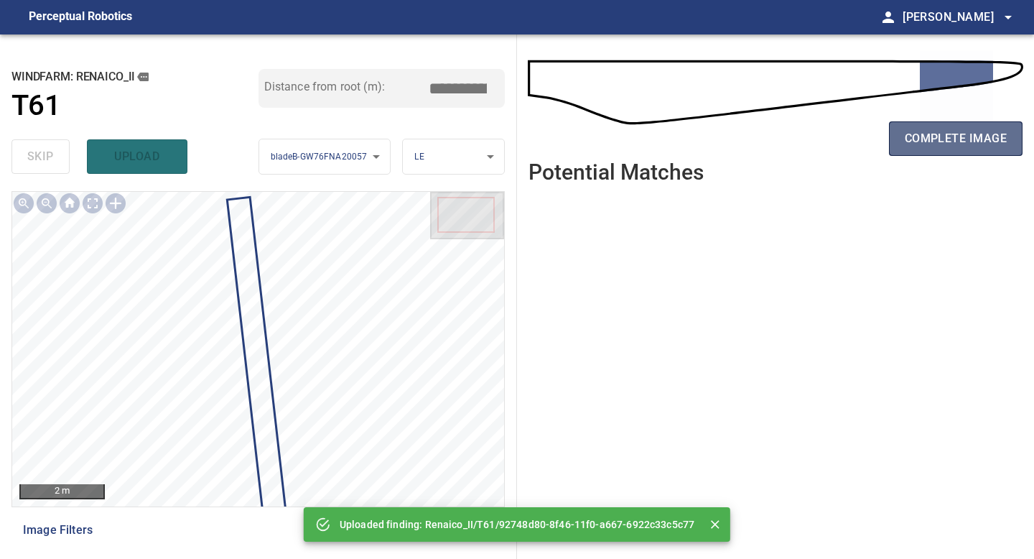
click at [971, 139] on span "complete image" at bounding box center [956, 139] width 102 height 20
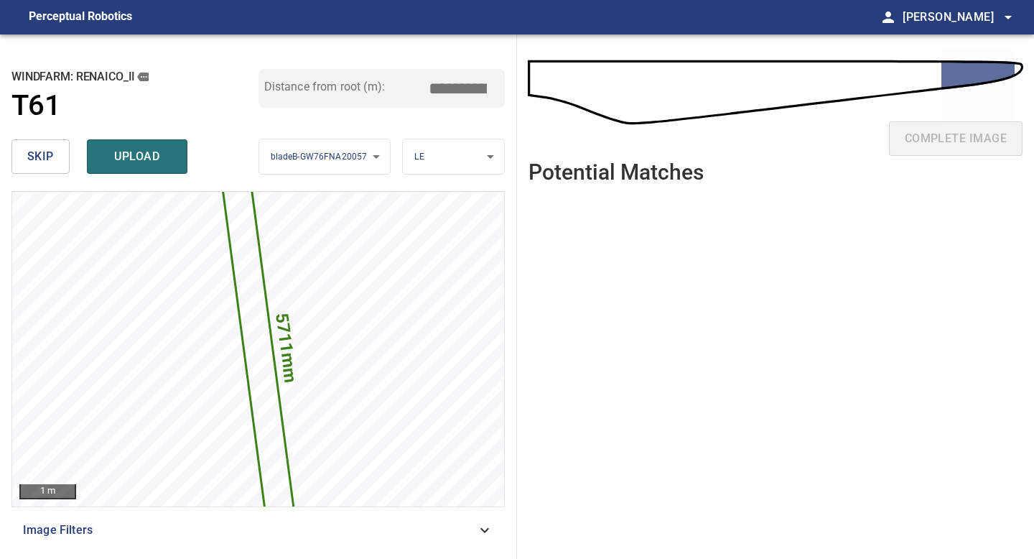
drag, startPoint x: 455, startPoint y: 85, endPoint x: 408, endPoint y: 81, distance: 47.5
click at [408, 81] on div "Distance from root (m): *****" at bounding box center [382, 88] width 247 height 39
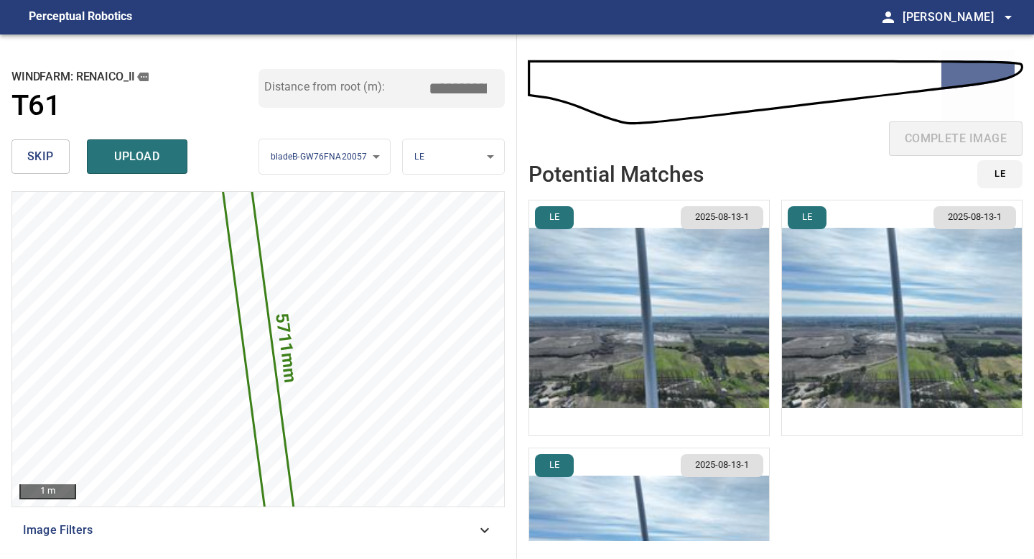
type input "*****"
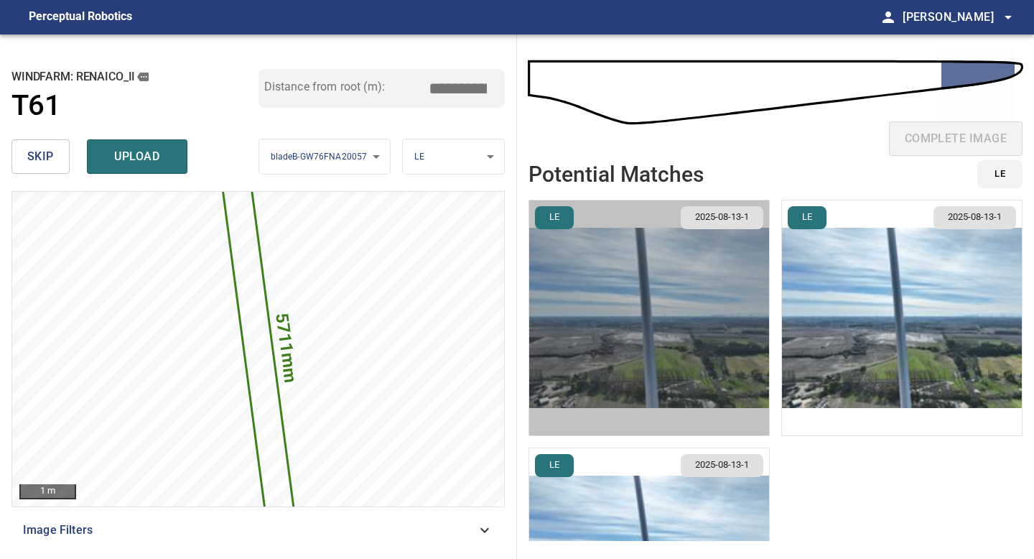
click at [723, 346] on img "button" at bounding box center [649, 317] width 240 height 235
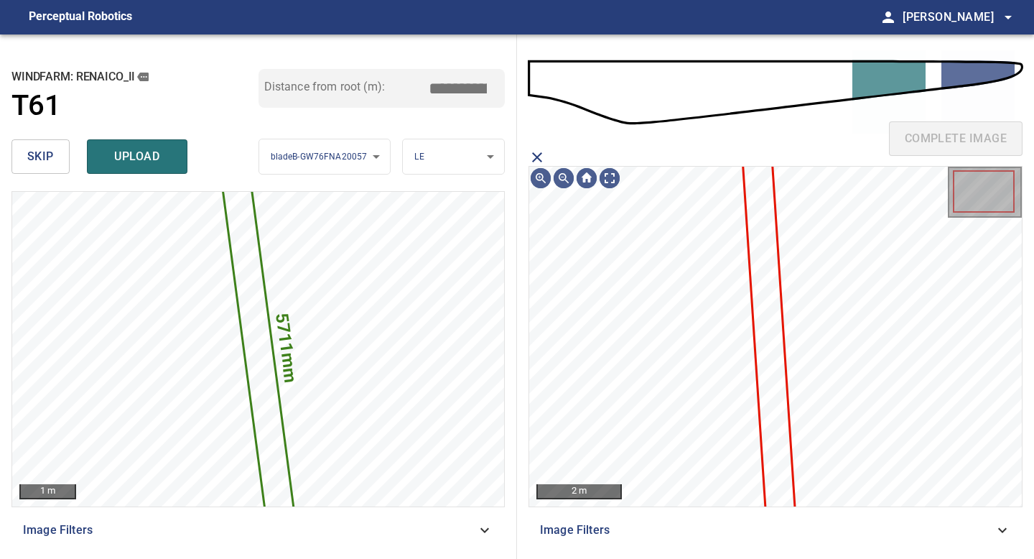
click at [774, 288] on icon at bounding box center [769, 335] width 50 height 358
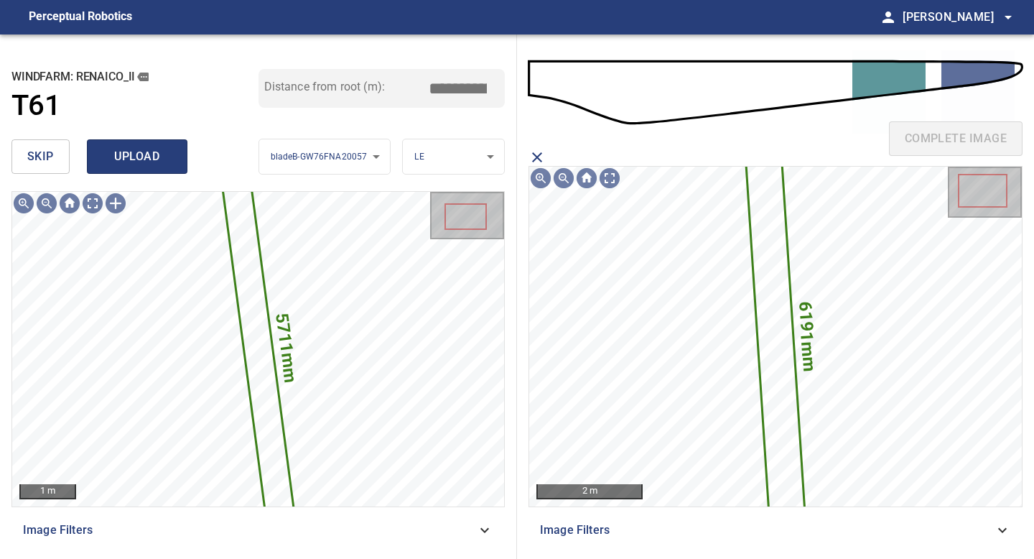
click at [136, 144] on button "upload" at bounding box center [137, 156] width 101 height 34
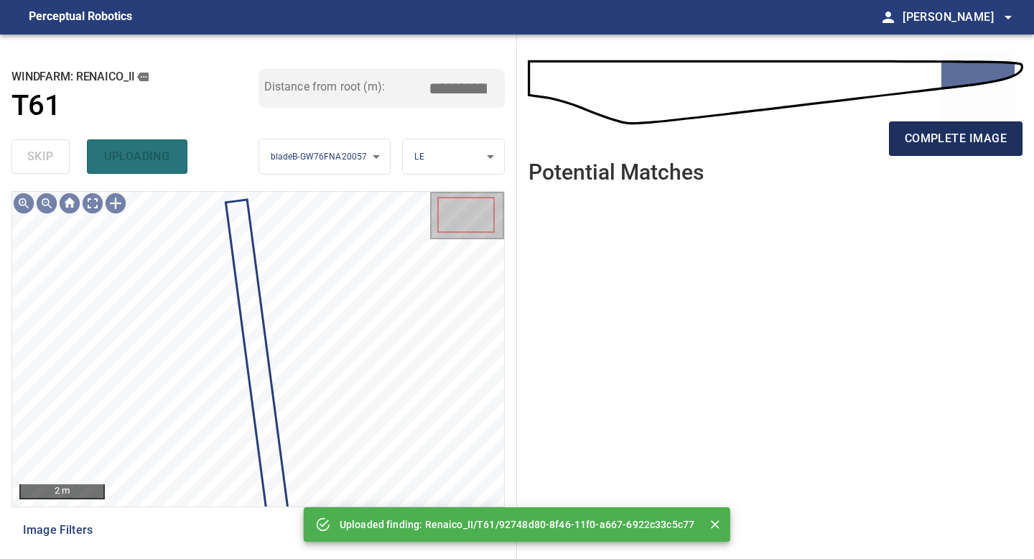
click at [925, 138] on span "complete image" at bounding box center [956, 139] width 102 height 20
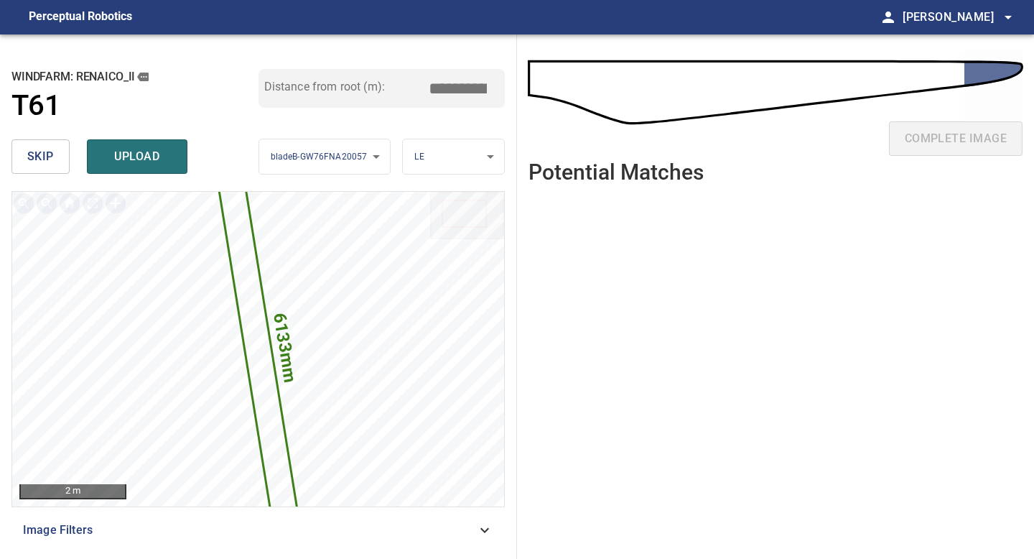
drag, startPoint x: 462, startPoint y: 89, endPoint x: 381, endPoint y: 68, distance: 83.3
click at [381, 68] on div "**********" at bounding box center [258, 296] width 517 height 524
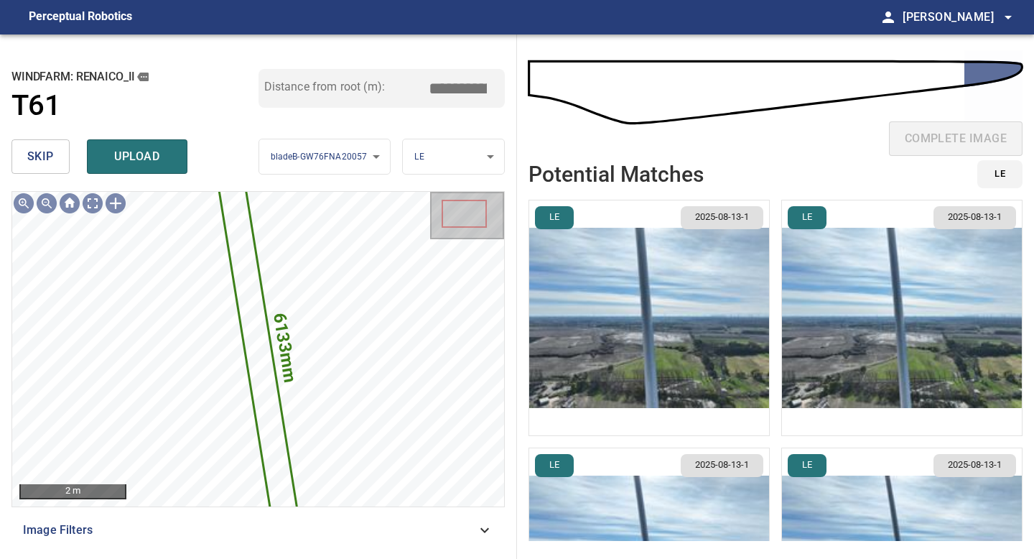
type input "*****"
click at [652, 298] on img "button" at bounding box center [649, 317] width 240 height 235
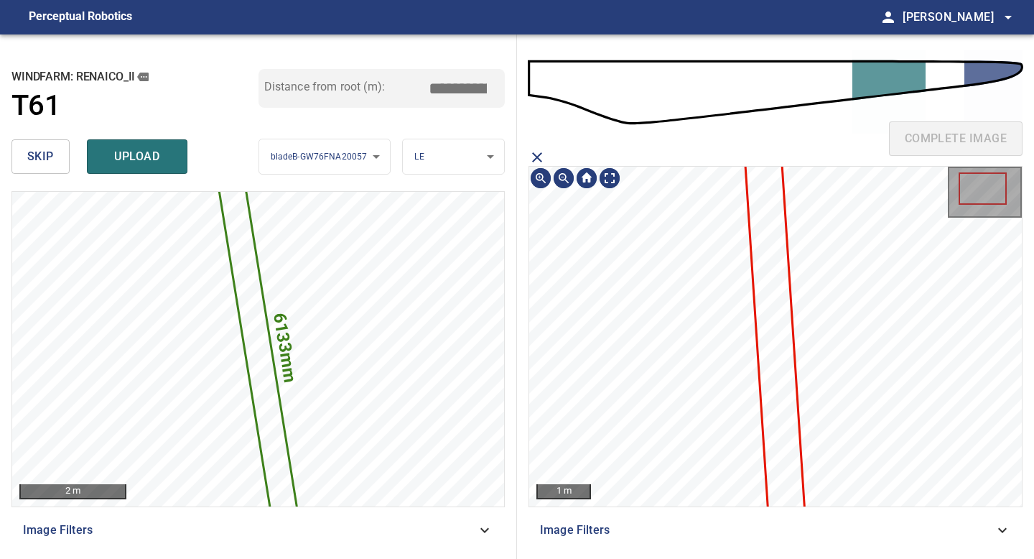
click at [754, 256] on icon at bounding box center [776, 357] width 65 height 458
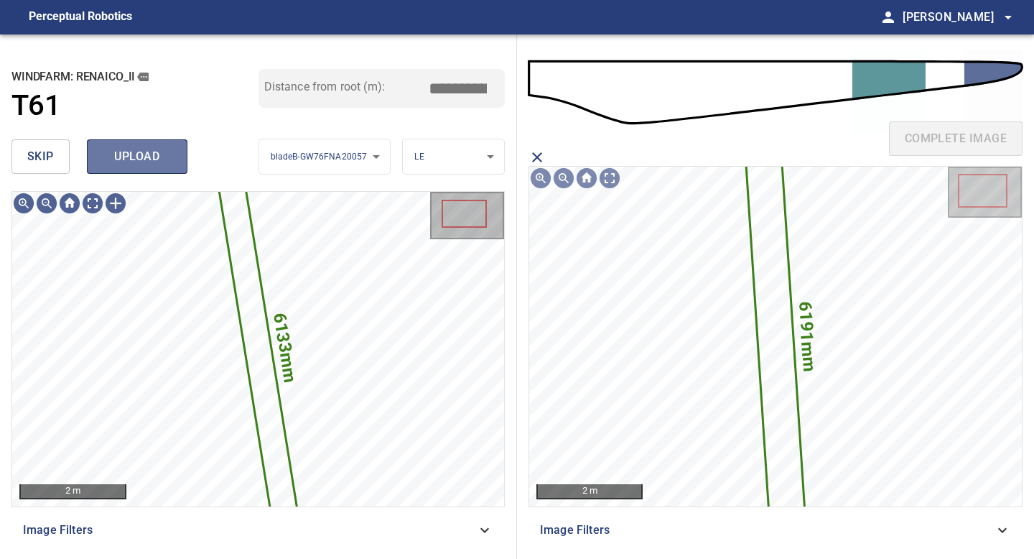
click at [142, 169] on button "upload" at bounding box center [137, 156] width 101 height 34
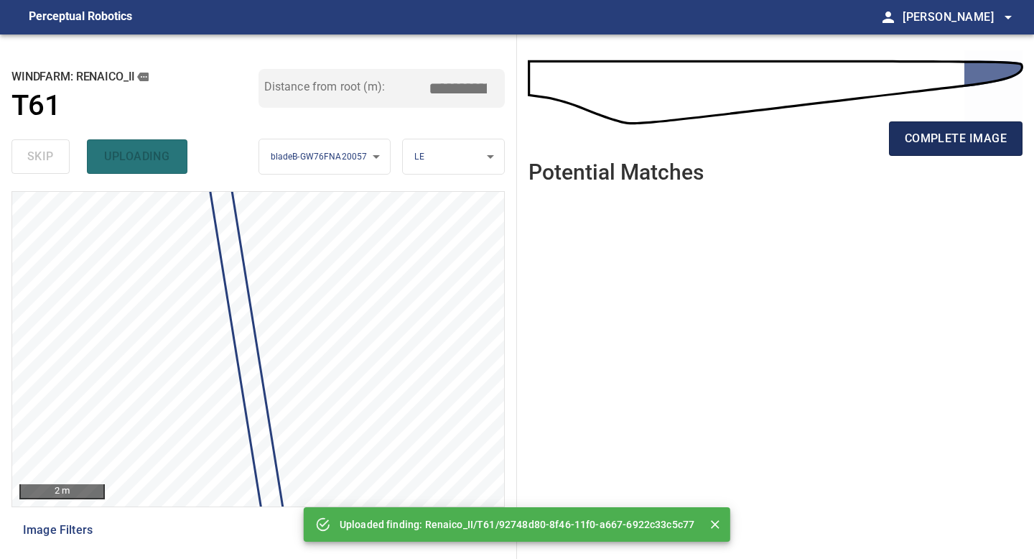
click at [972, 136] on span "complete image" at bounding box center [956, 139] width 102 height 20
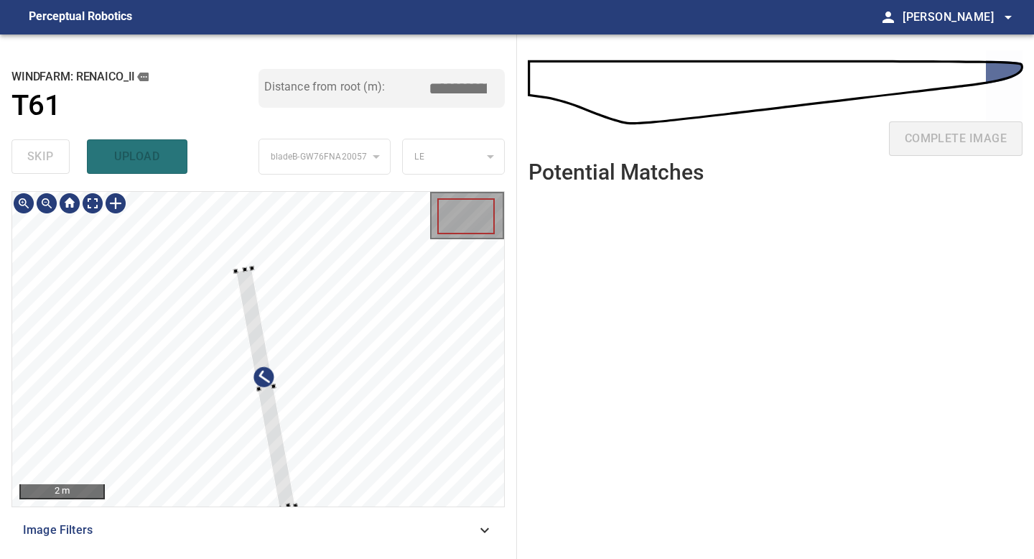
click at [249, 283] on div at bounding box center [266, 389] width 60 height 240
click at [220, 212] on div at bounding box center [258, 349] width 492 height 315
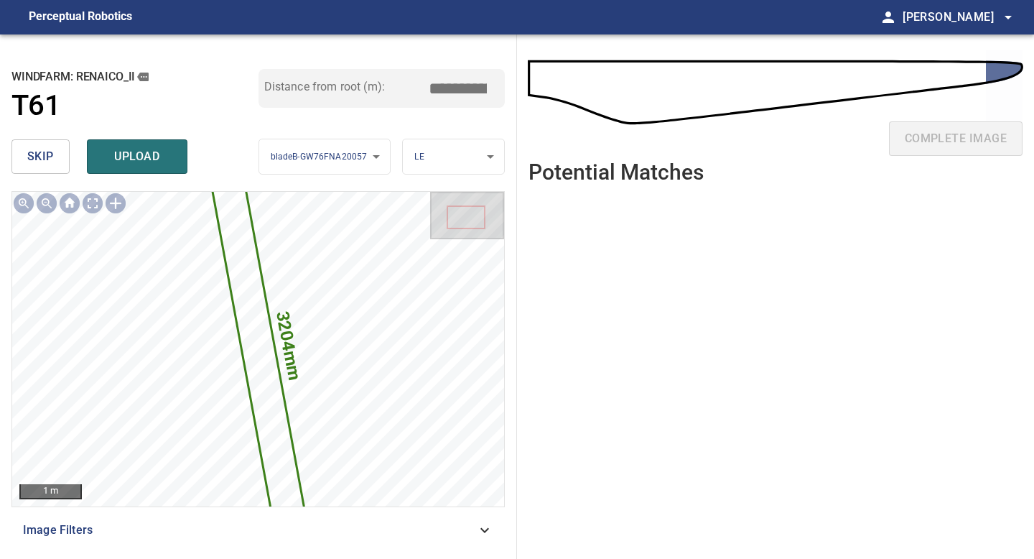
drag, startPoint x: 463, startPoint y: 87, endPoint x: 375, endPoint y: 80, distance: 87.9
click at [377, 81] on div "Distance from root (m): *****" at bounding box center [382, 88] width 247 height 39
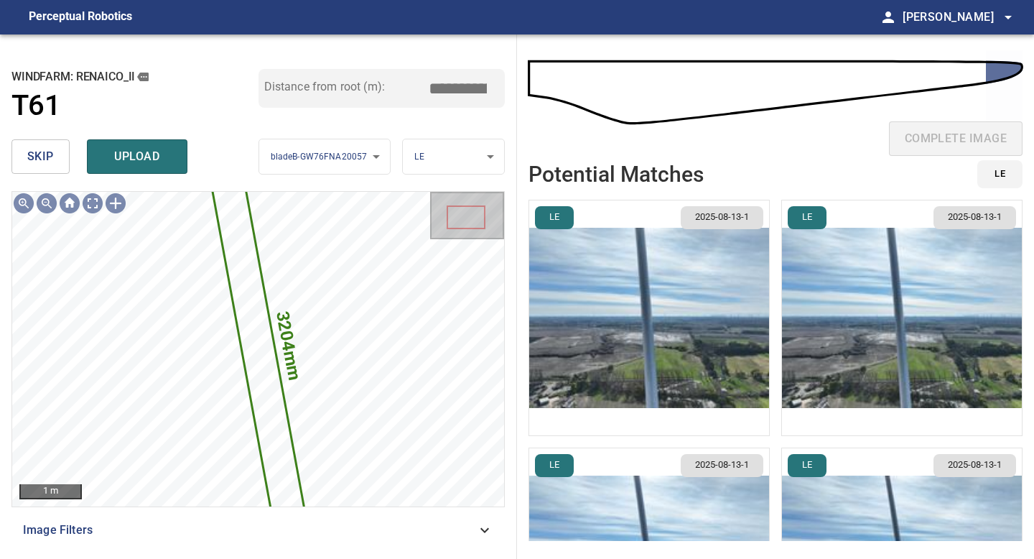
type input "*****"
click at [684, 305] on img "button" at bounding box center [649, 317] width 240 height 235
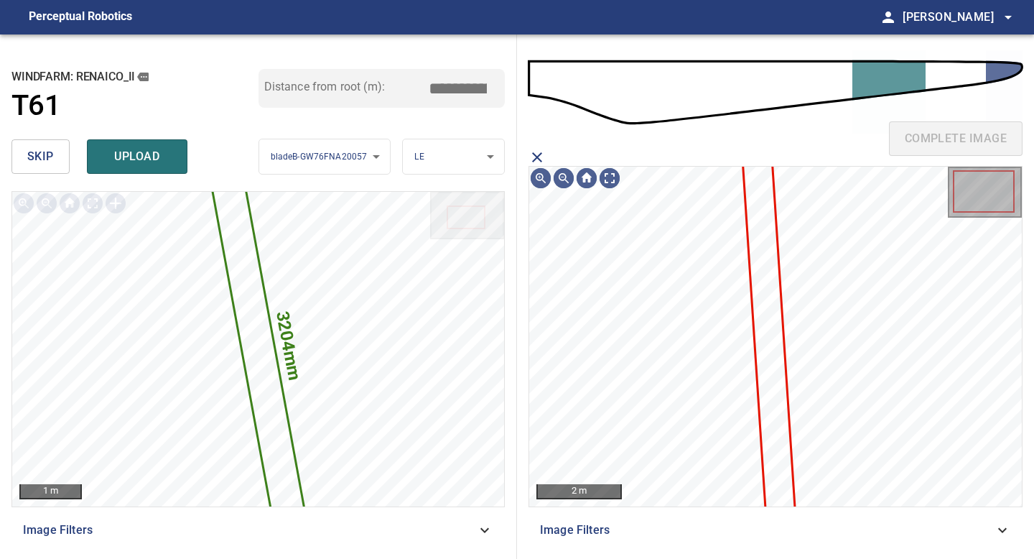
click at [761, 254] on icon at bounding box center [769, 335] width 50 height 358
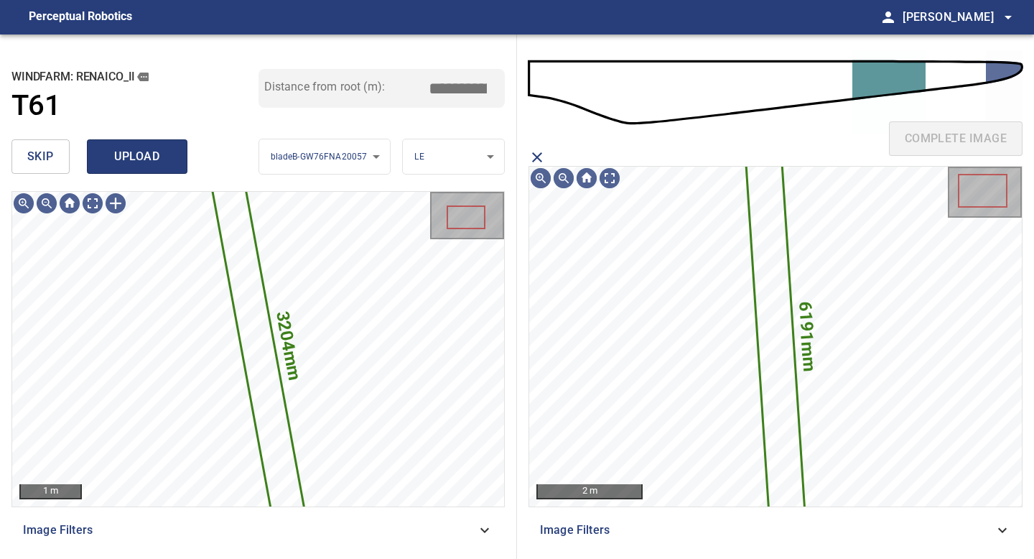
click at [134, 144] on button "upload" at bounding box center [137, 156] width 101 height 34
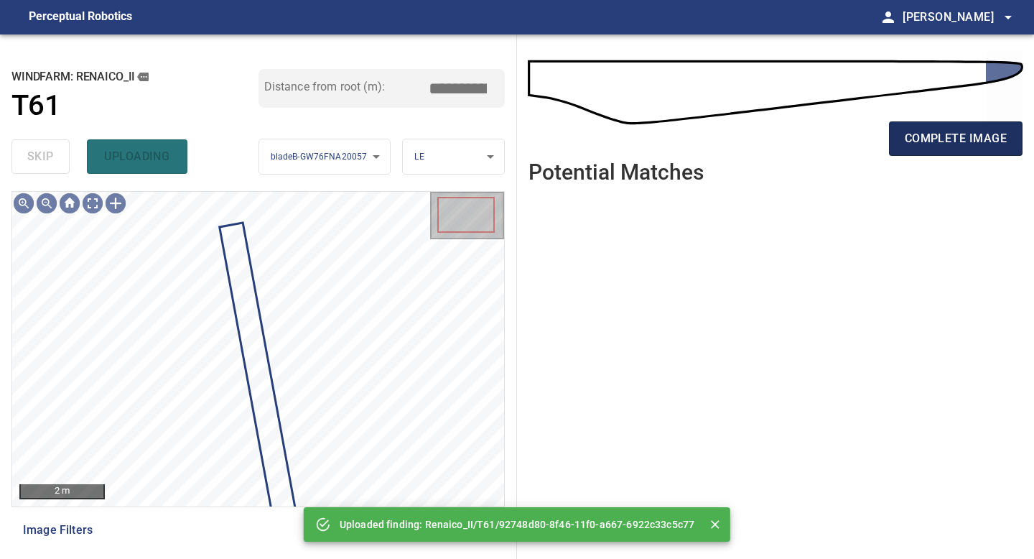
click at [939, 142] on span "complete image" at bounding box center [956, 139] width 102 height 20
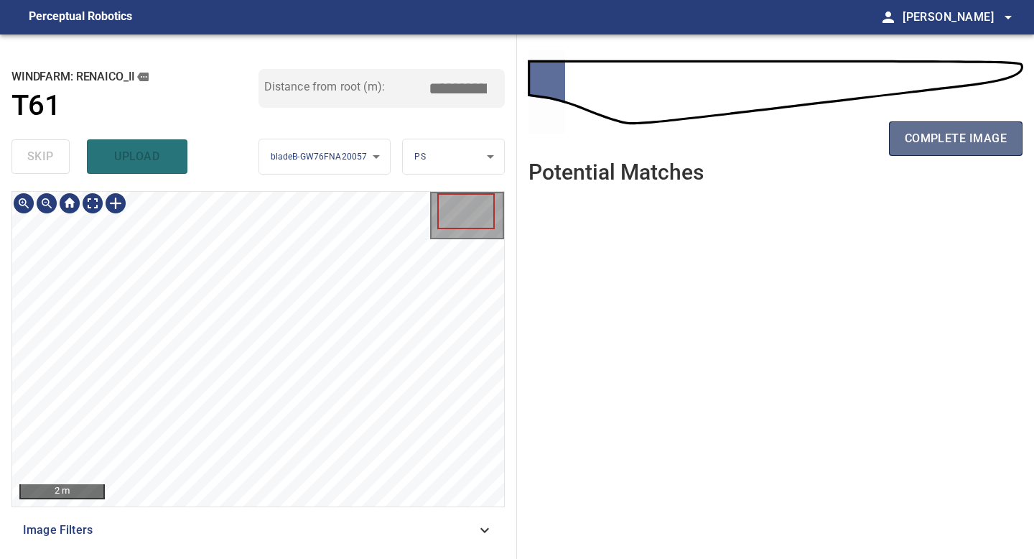
click at [963, 144] on span "complete image" at bounding box center [956, 139] width 102 height 20
click at [968, 136] on span "complete image" at bounding box center [956, 139] width 102 height 20
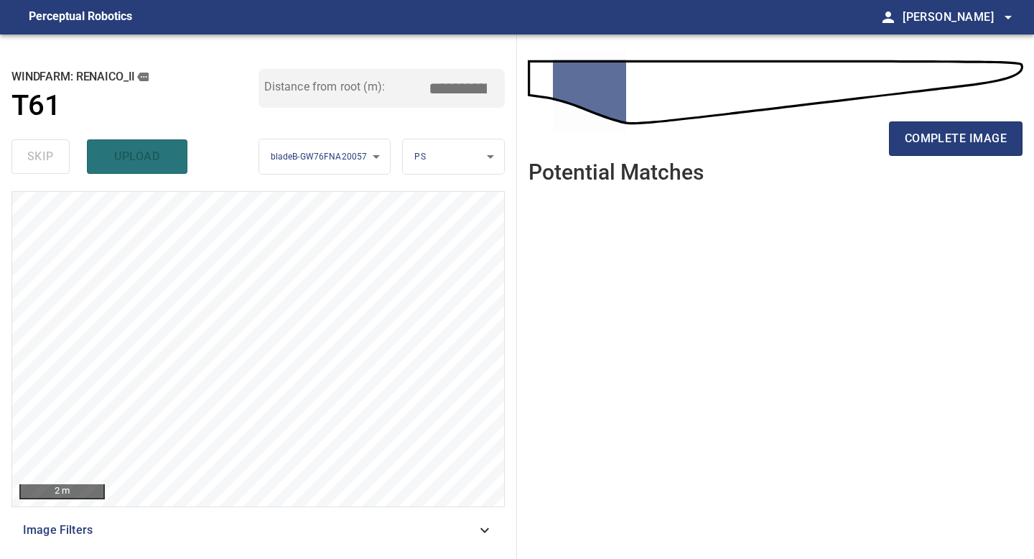
click at [968, 136] on span "complete image" at bounding box center [956, 139] width 102 height 20
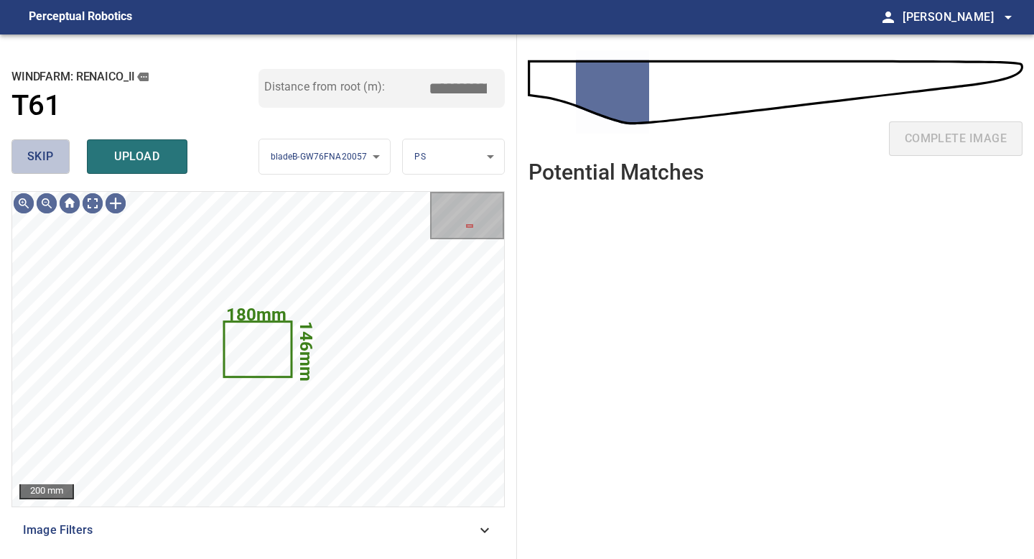
click at [47, 153] on span "skip" at bounding box center [40, 157] width 27 height 20
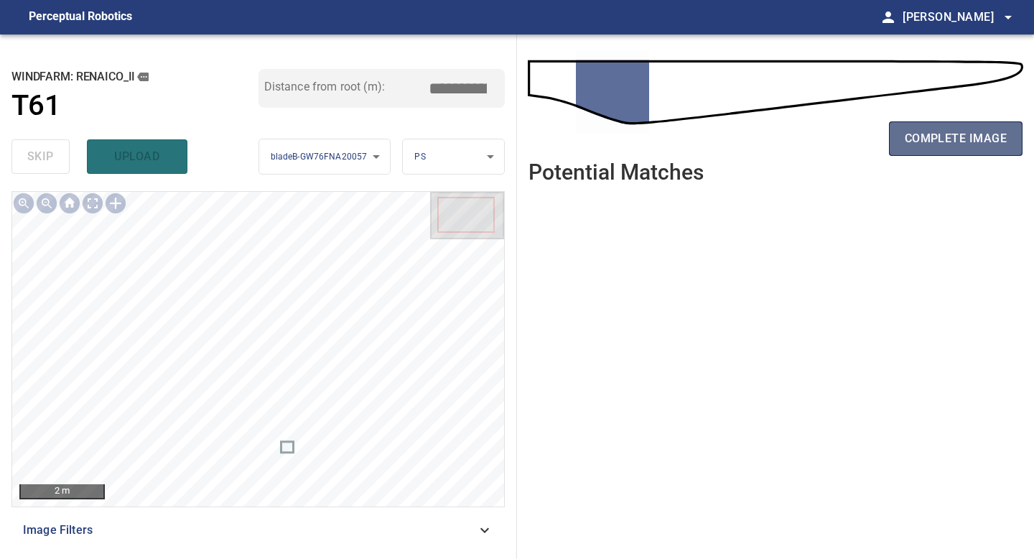
click at [961, 142] on span "complete image" at bounding box center [956, 139] width 102 height 20
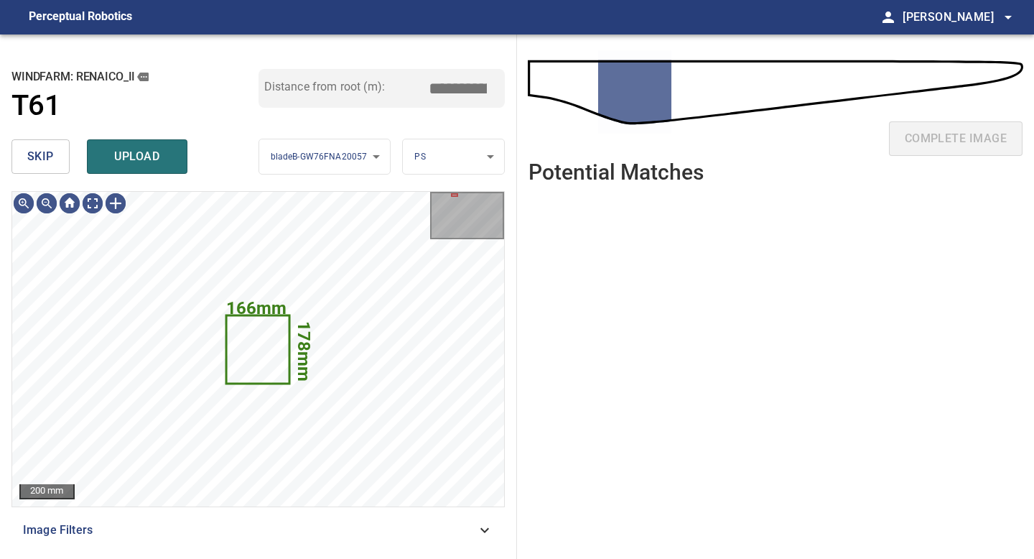
click at [42, 152] on span "skip" at bounding box center [40, 157] width 27 height 20
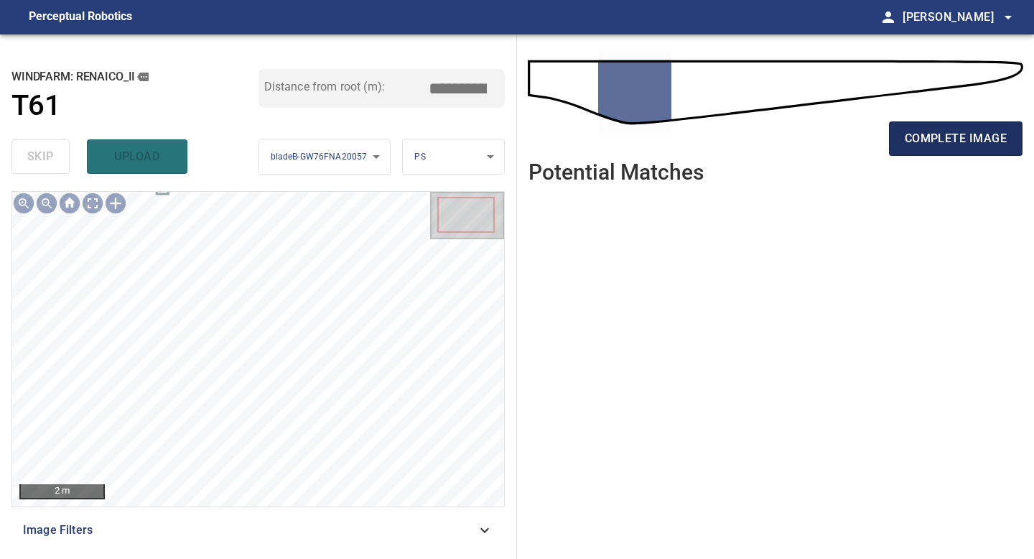
click at [967, 144] on span "complete image" at bounding box center [956, 139] width 102 height 20
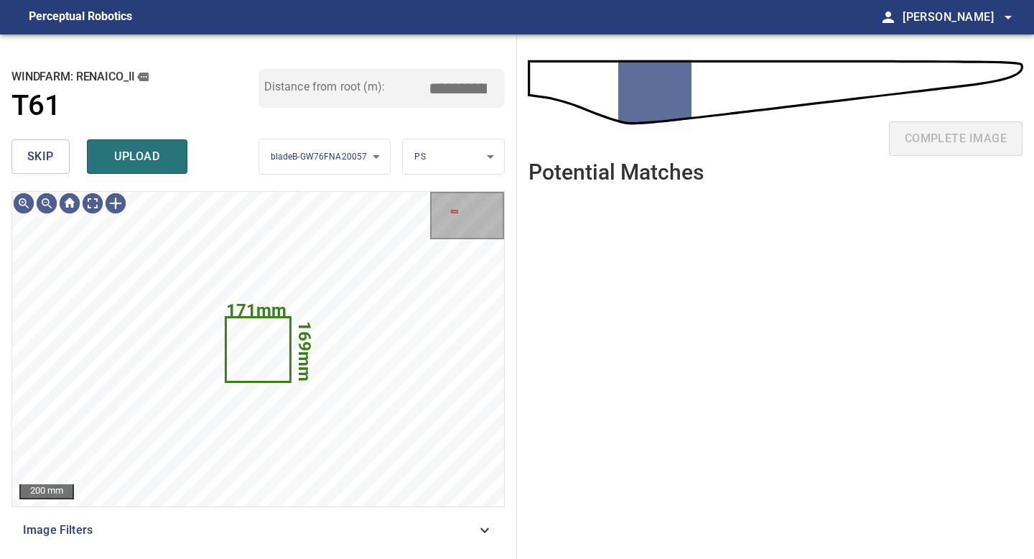
click at [40, 163] on span "skip" at bounding box center [40, 157] width 27 height 20
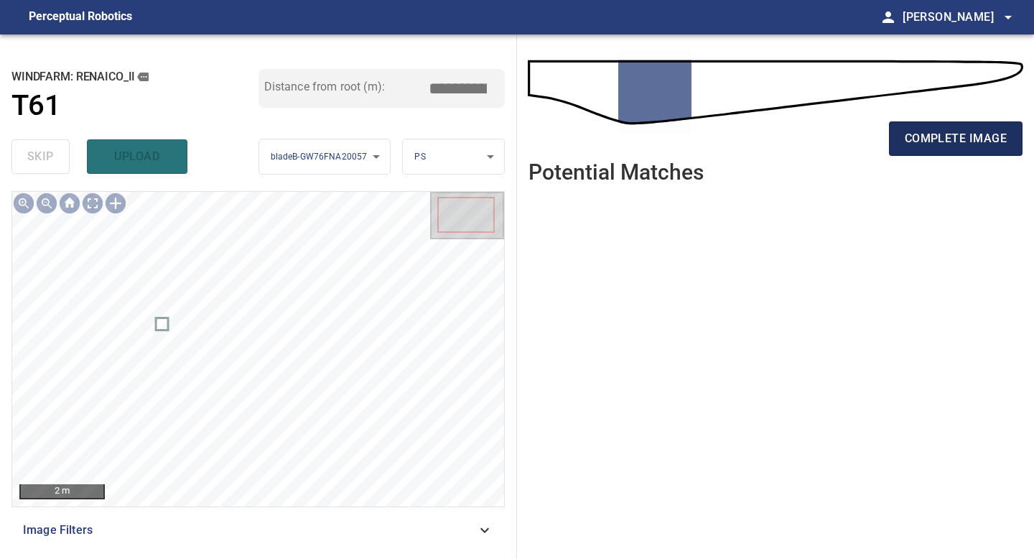
click at [954, 130] on span "complete image" at bounding box center [956, 139] width 102 height 20
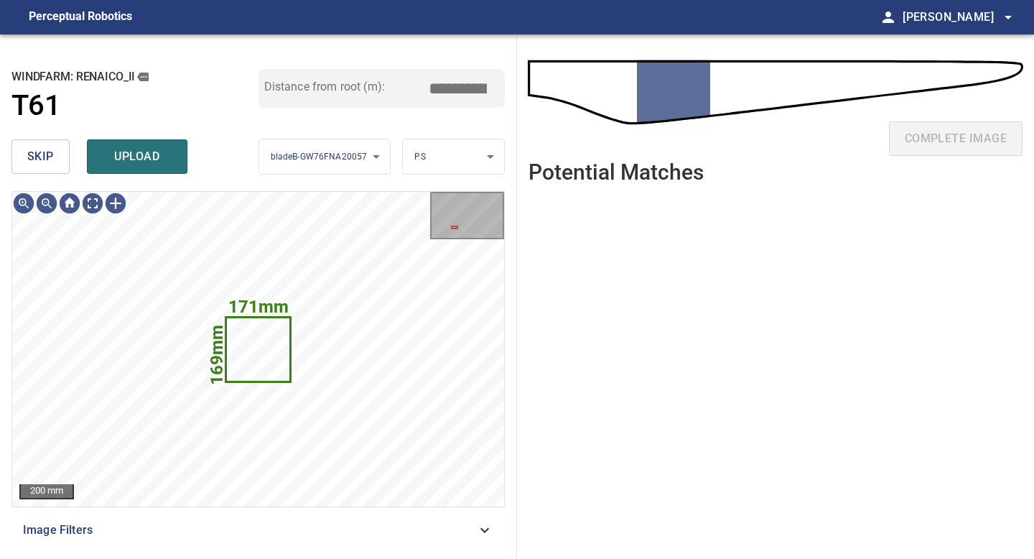
click at [56, 159] on button "skip" at bounding box center [40, 156] width 58 height 34
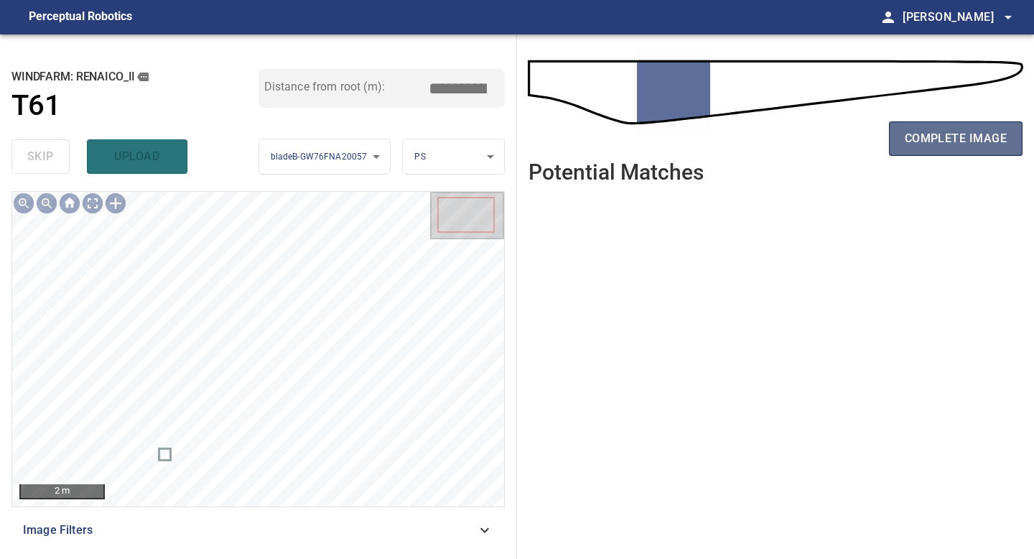
click at [933, 142] on span "complete image" at bounding box center [956, 139] width 102 height 20
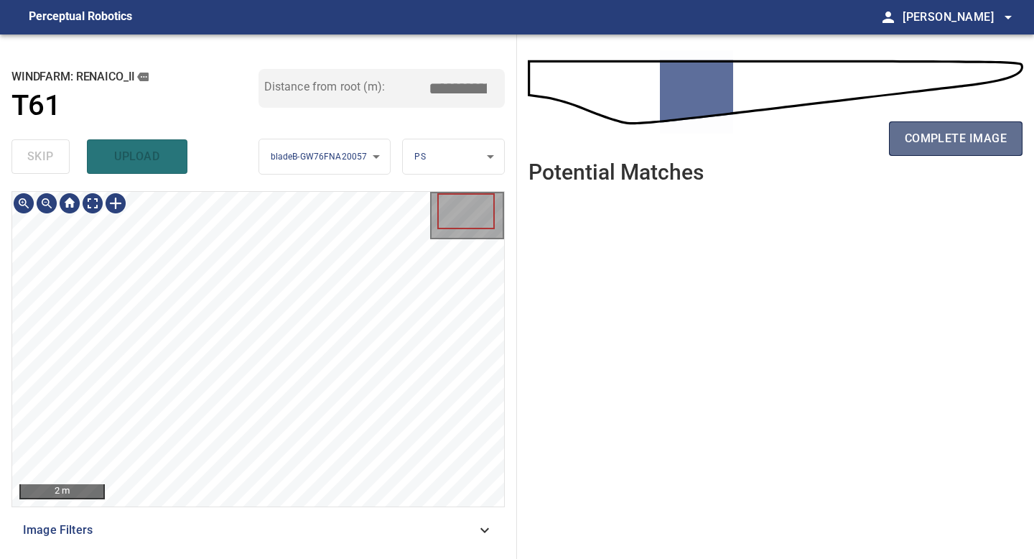
click at [921, 146] on span "complete image" at bounding box center [956, 139] width 102 height 20
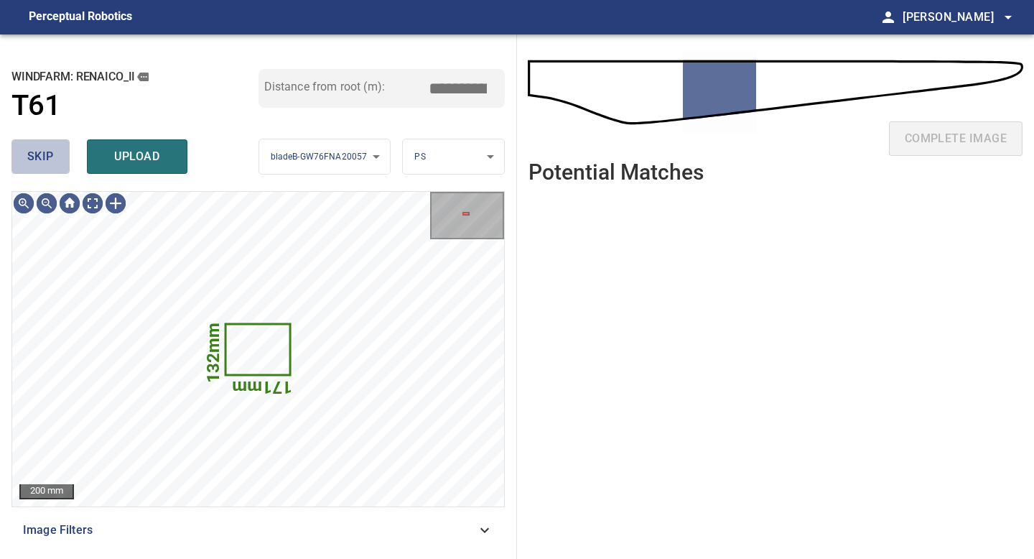
click at [54, 157] on button "skip" at bounding box center [40, 156] width 58 height 34
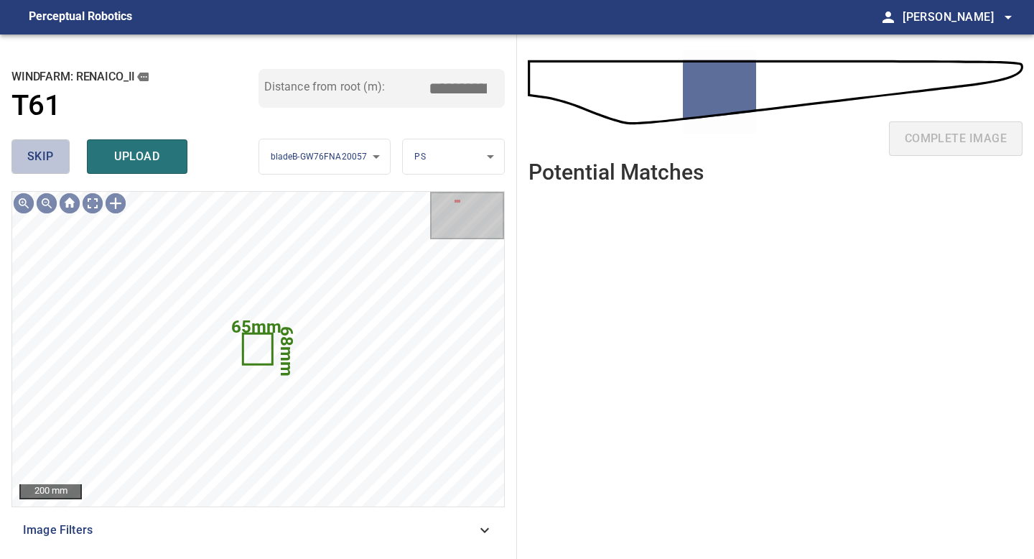
click at [54, 157] on button "skip" at bounding box center [40, 156] width 58 height 34
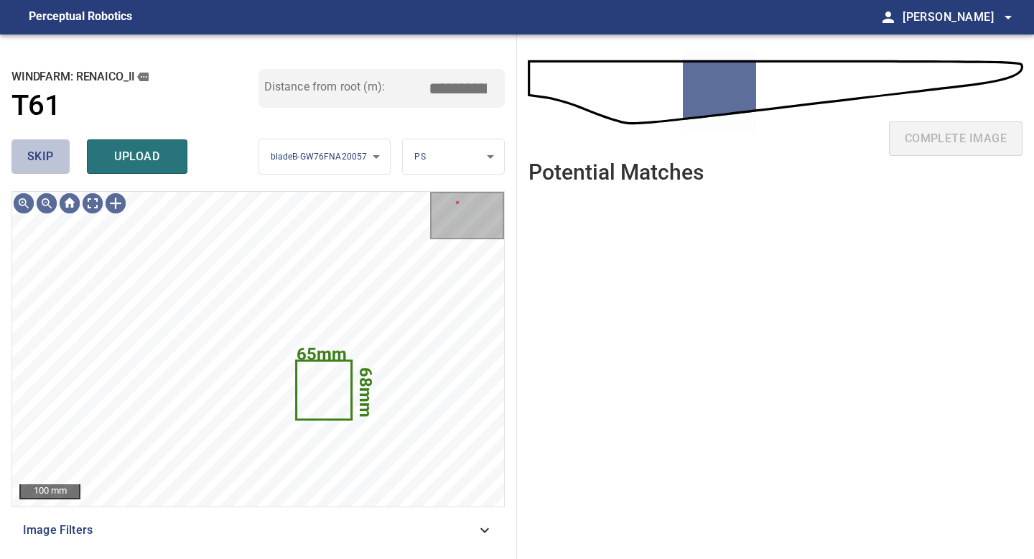
click at [59, 159] on button "skip" at bounding box center [40, 156] width 58 height 34
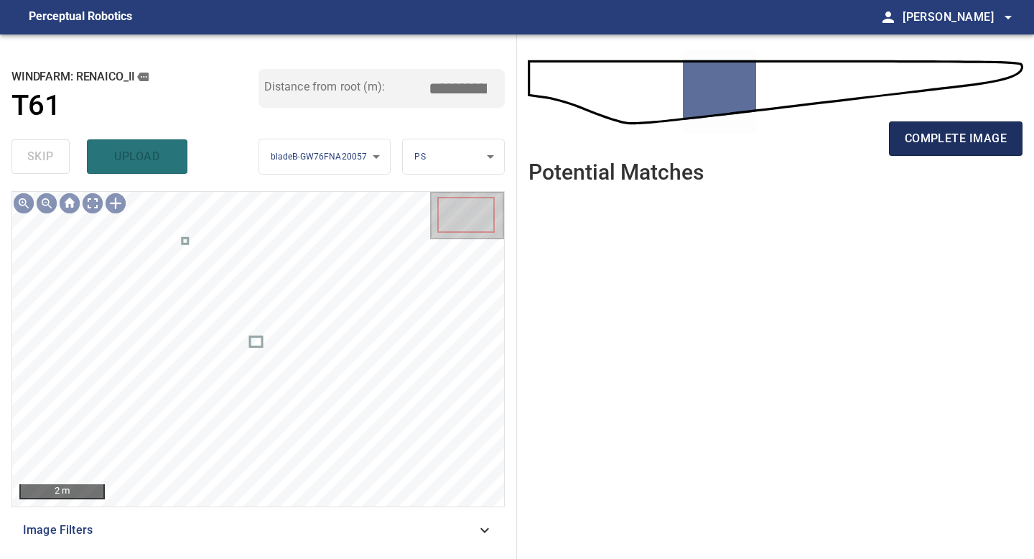
click at [984, 142] on span "complete image" at bounding box center [956, 139] width 102 height 20
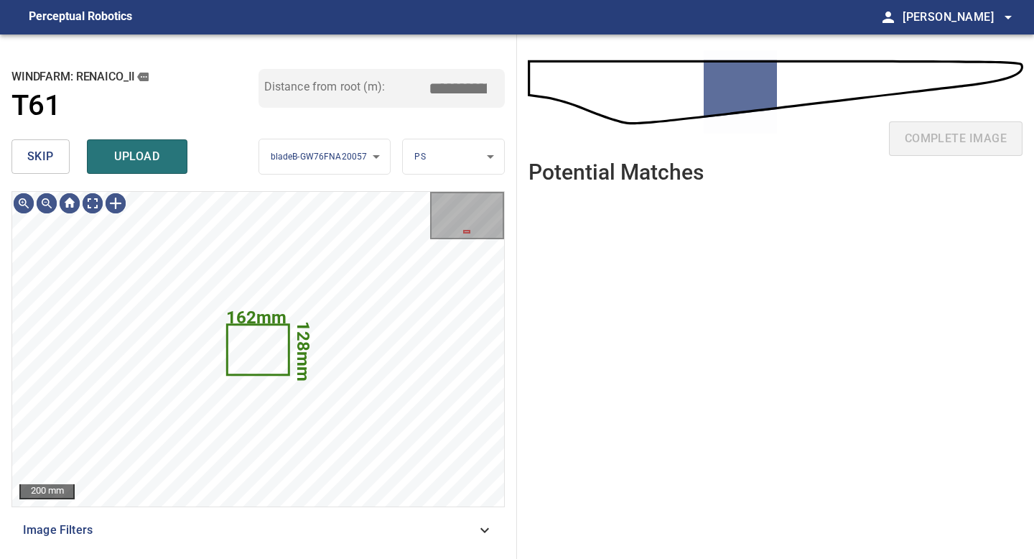
click at [58, 164] on button "skip" at bounding box center [40, 156] width 58 height 34
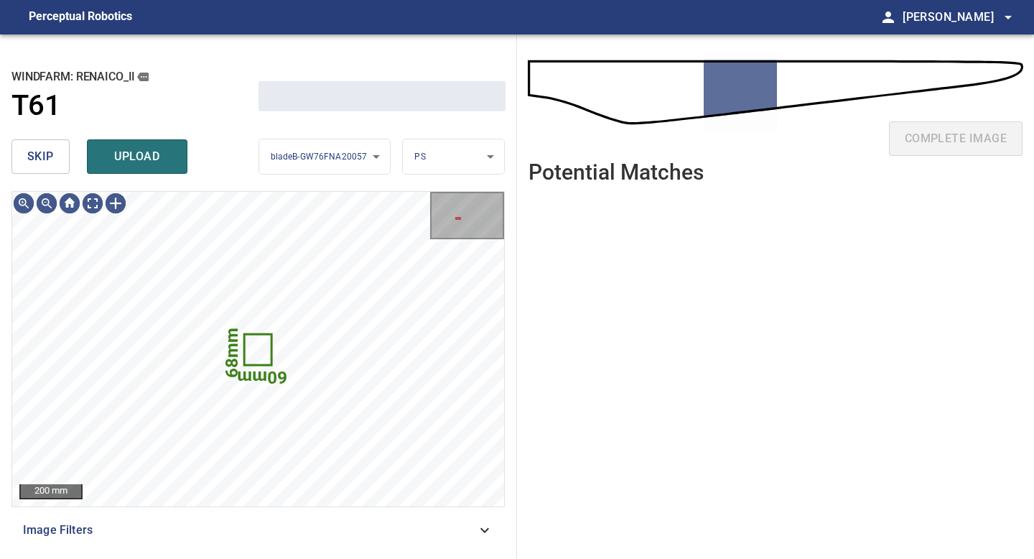
click at [58, 164] on button "skip" at bounding box center [40, 156] width 58 height 34
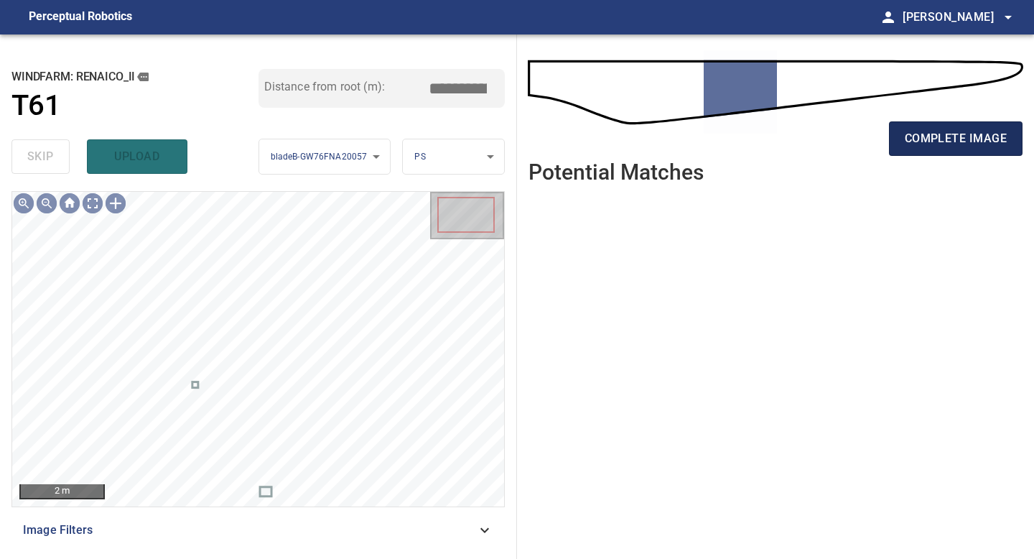
click at [945, 141] on span "complete image" at bounding box center [956, 139] width 102 height 20
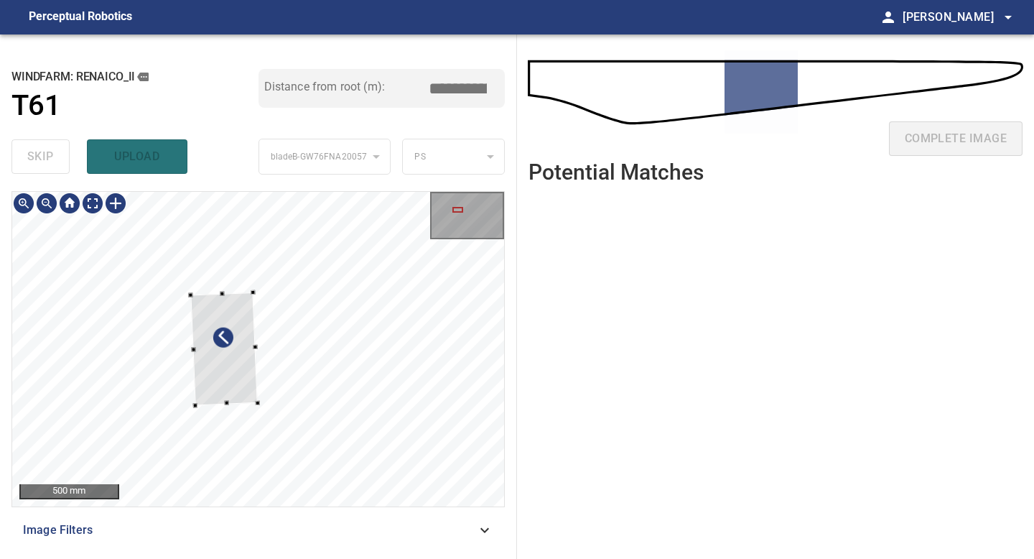
click at [253, 403] on div at bounding box center [224, 348] width 68 height 113
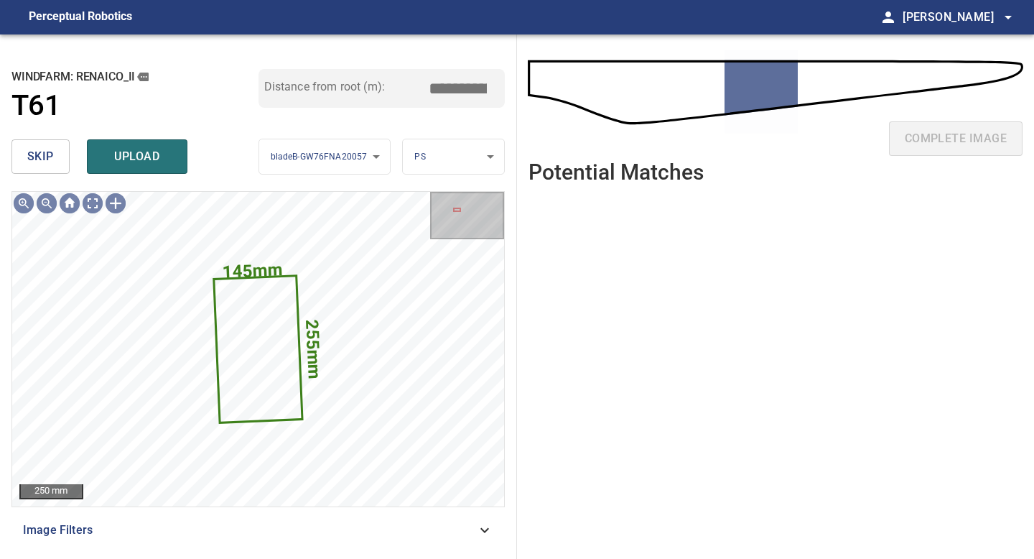
click at [446, 162] on body "**********" at bounding box center [517, 279] width 1034 height 559
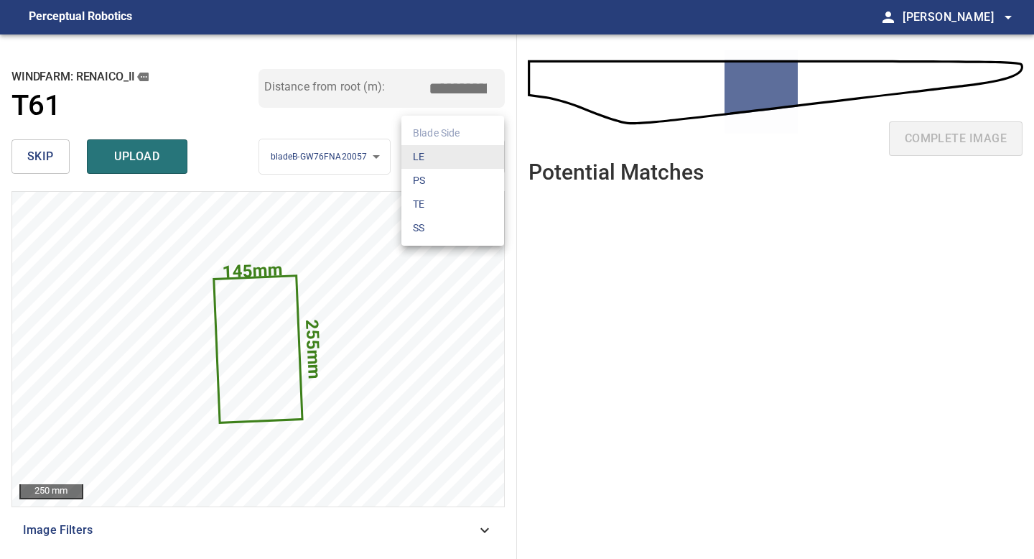
click at [434, 207] on li "TE" at bounding box center [452, 204] width 103 height 24
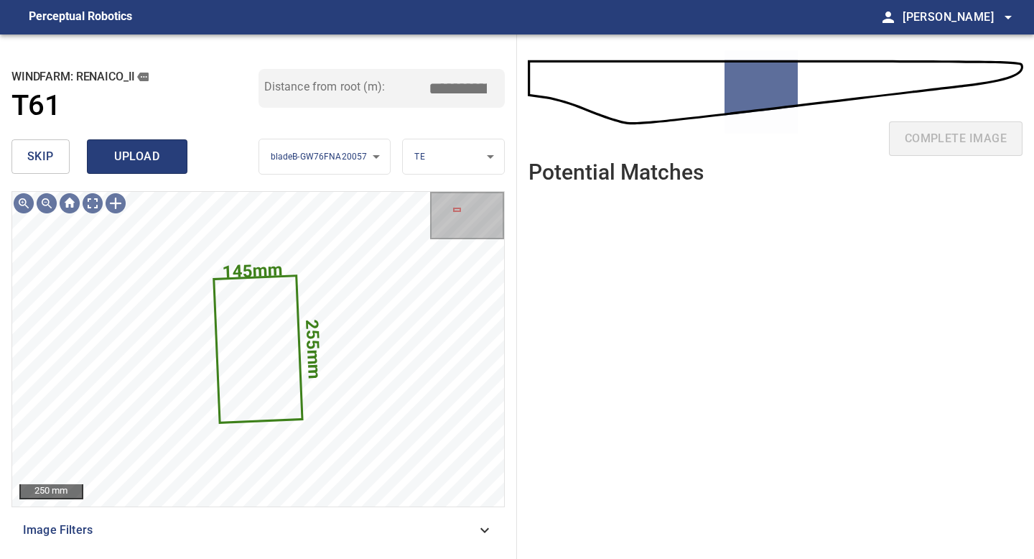
click at [127, 157] on span "upload" at bounding box center [137, 157] width 69 height 20
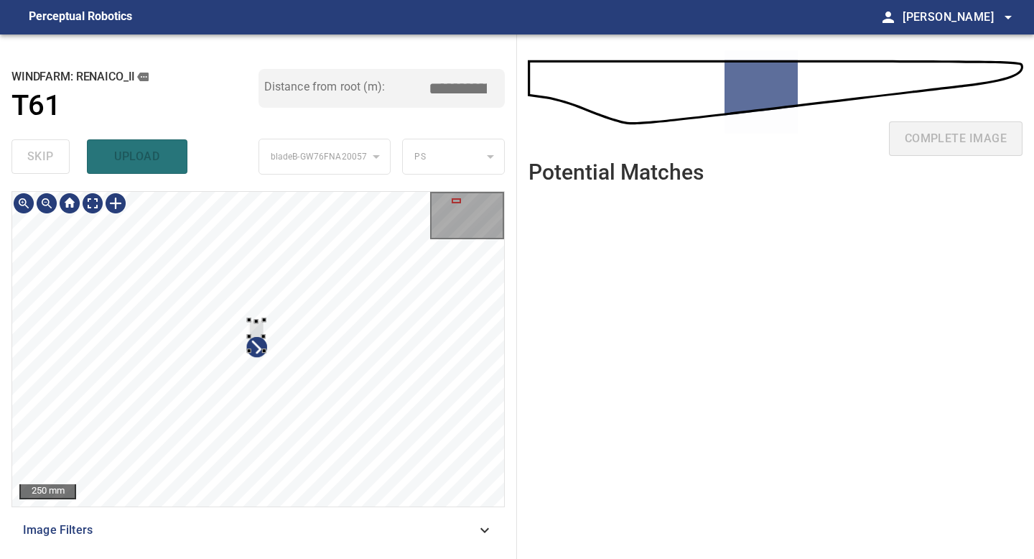
click at [271, 379] on div at bounding box center [258, 349] width 492 height 315
click at [270, 367] on div at bounding box center [270, 368] width 4 height 4
click at [263, 321] on div at bounding box center [259, 329] width 21 height 48
click at [260, 366] on div at bounding box center [258, 349] width 492 height 315
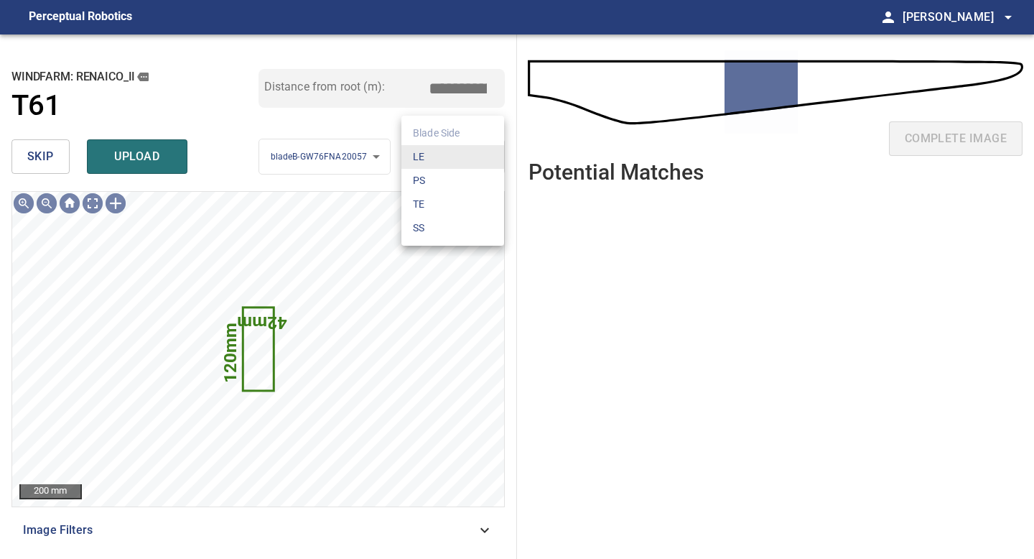
click at [424, 160] on body "**********" at bounding box center [517, 279] width 1034 height 559
click at [420, 200] on li "TE" at bounding box center [452, 204] width 103 height 24
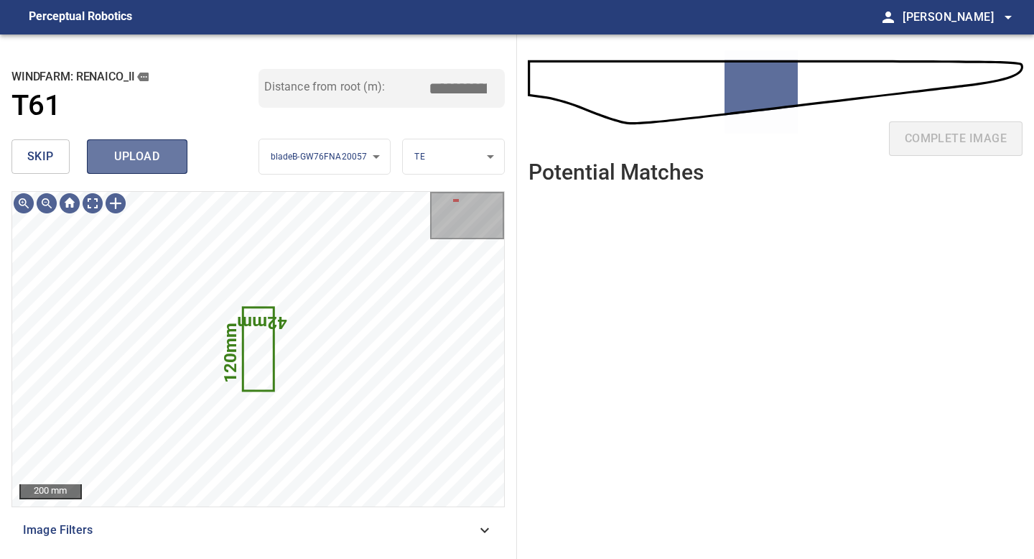
click at [150, 158] on span "upload" at bounding box center [137, 157] width 69 height 20
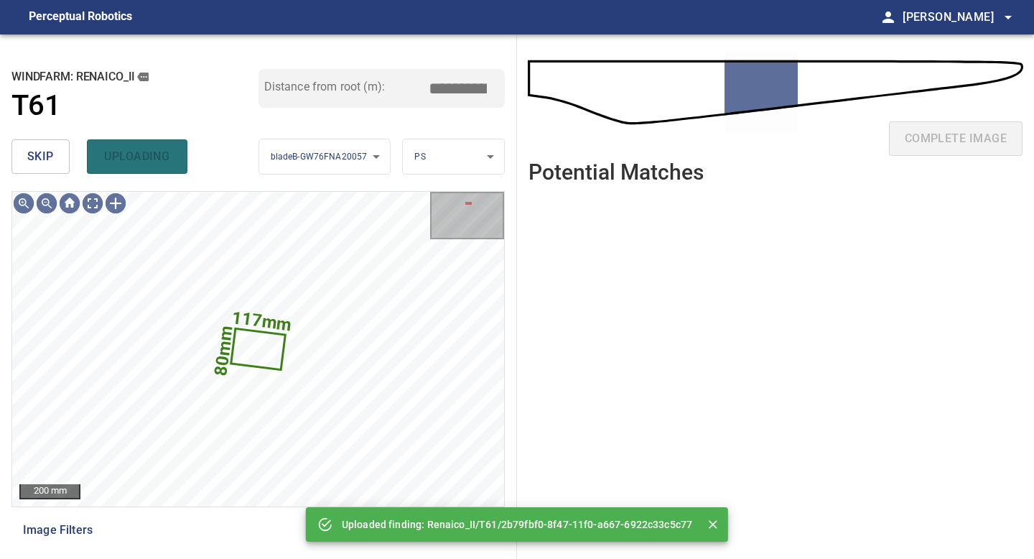
click at [58, 152] on button "skip" at bounding box center [40, 156] width 58 height 34
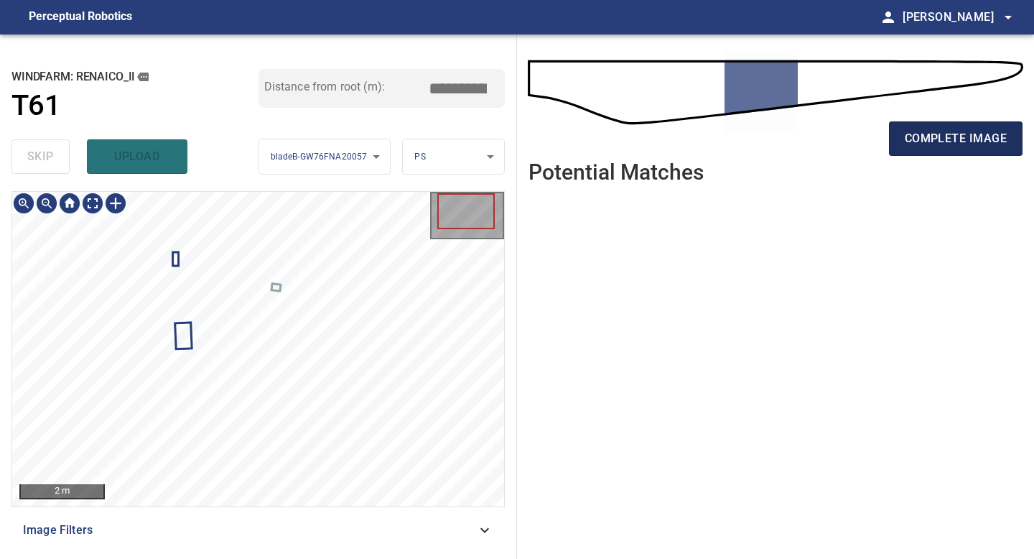
click at [961, 150] on button "complete image" at bounding box center [956, 138] width 134 height 34
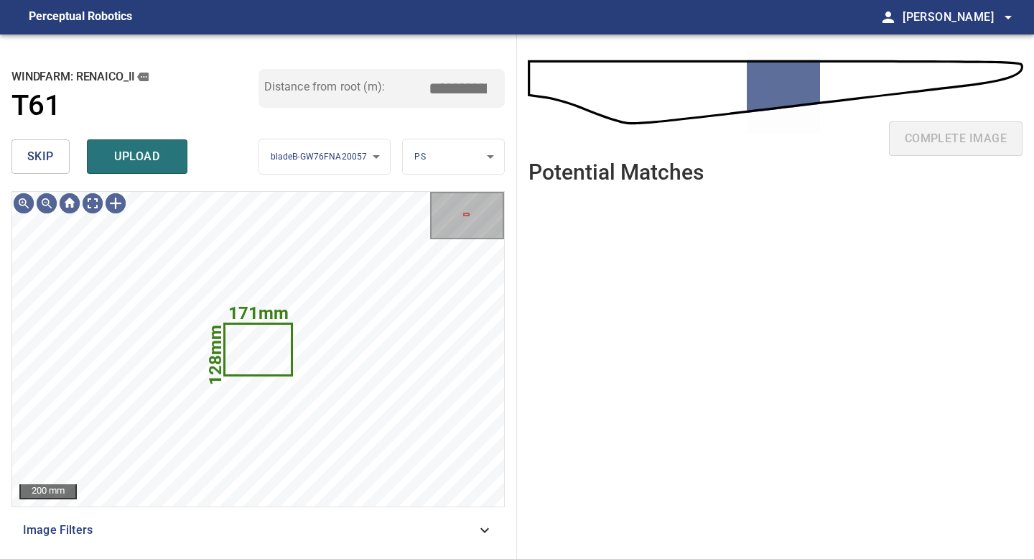
click at [57, 152] on button "skip" at bounding box center [40, 156] width 58 height 34
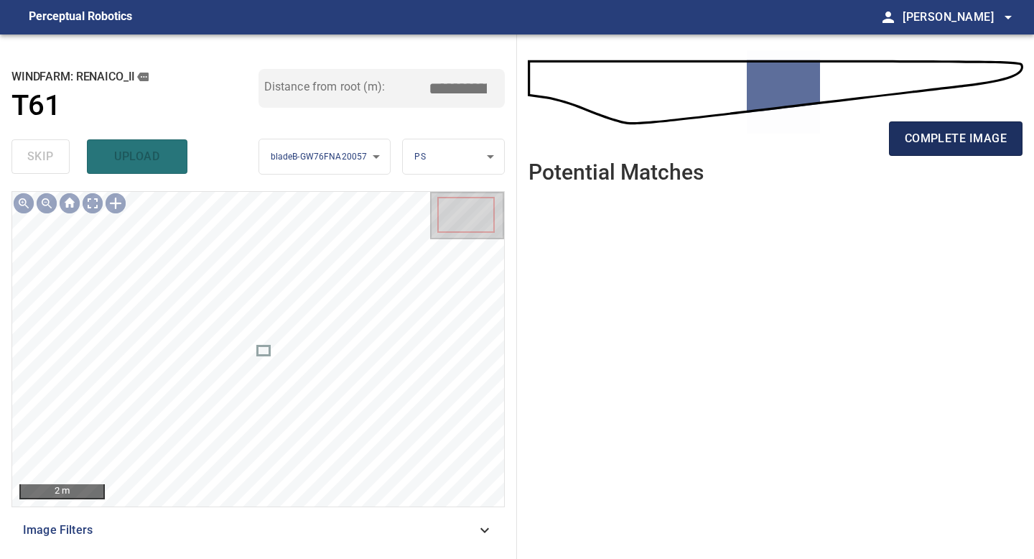
click at [939, 136] on span "complete image" at bounding box center [956, 139] width 102 height 20
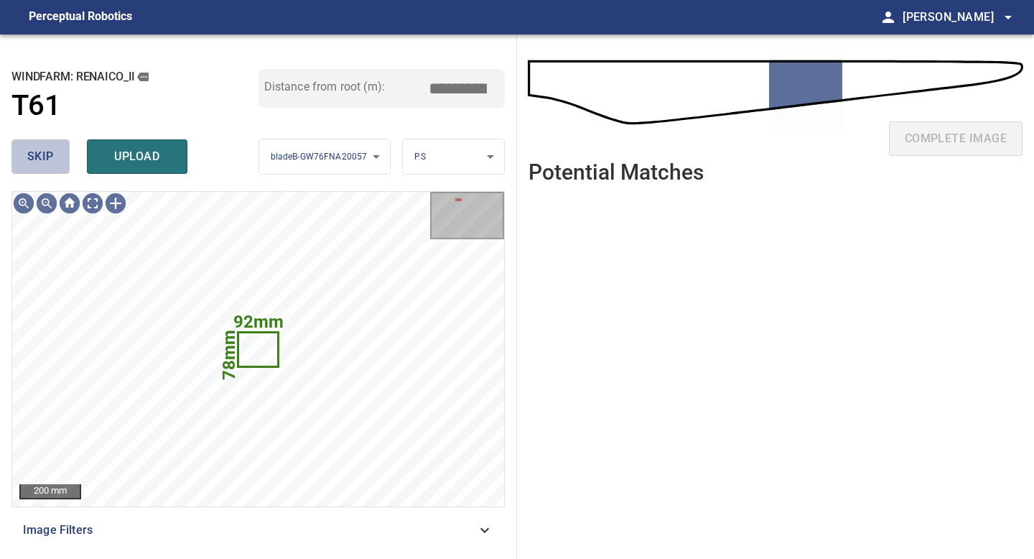
click at [39, 162] on span "skip" at bounding box center [40, 157] width 27 height 20
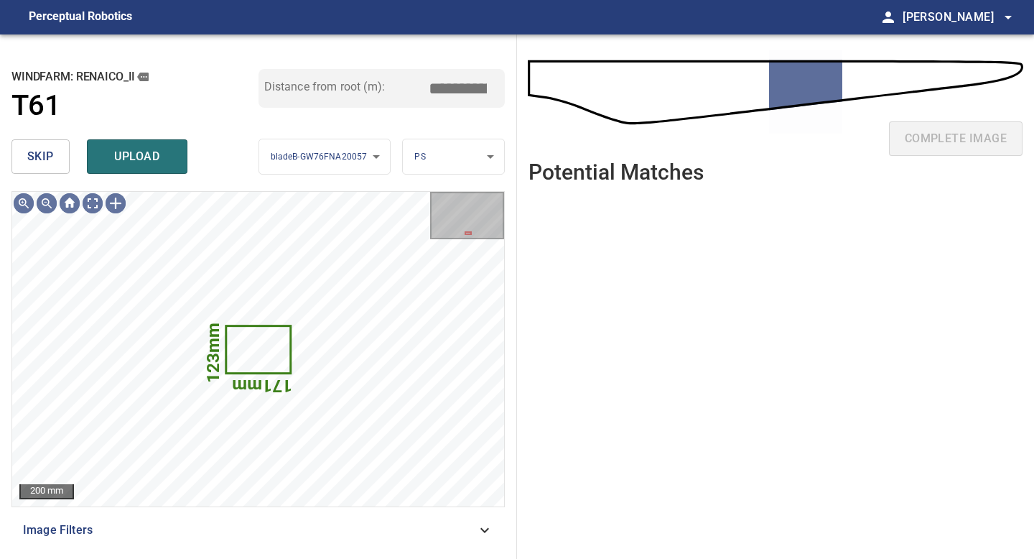
click at [39, 162] on span "skip" at bounding box center [40, 157] width 27 height 20
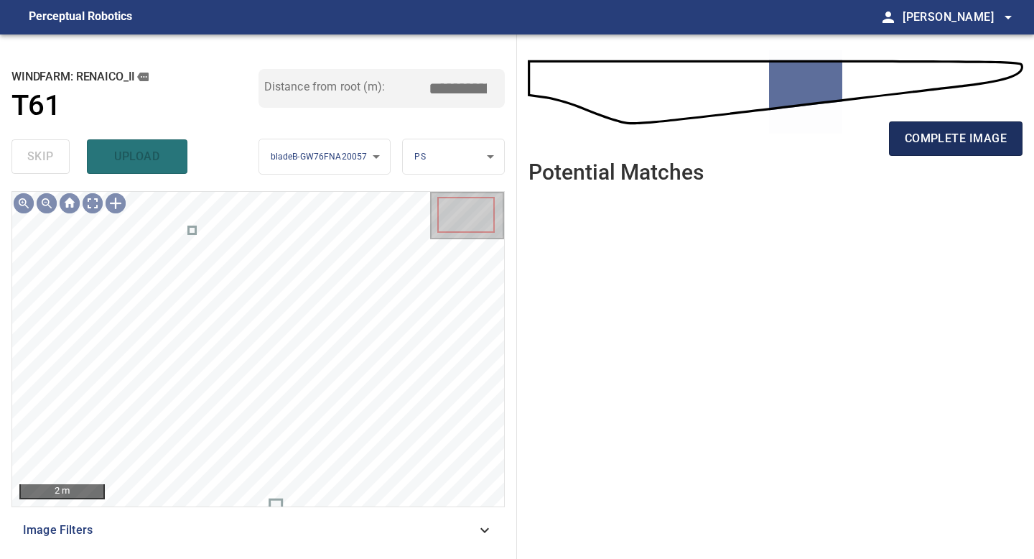
click at [958, 149] on button "complete image" at bounding box center [956, 138] width 134 height 34
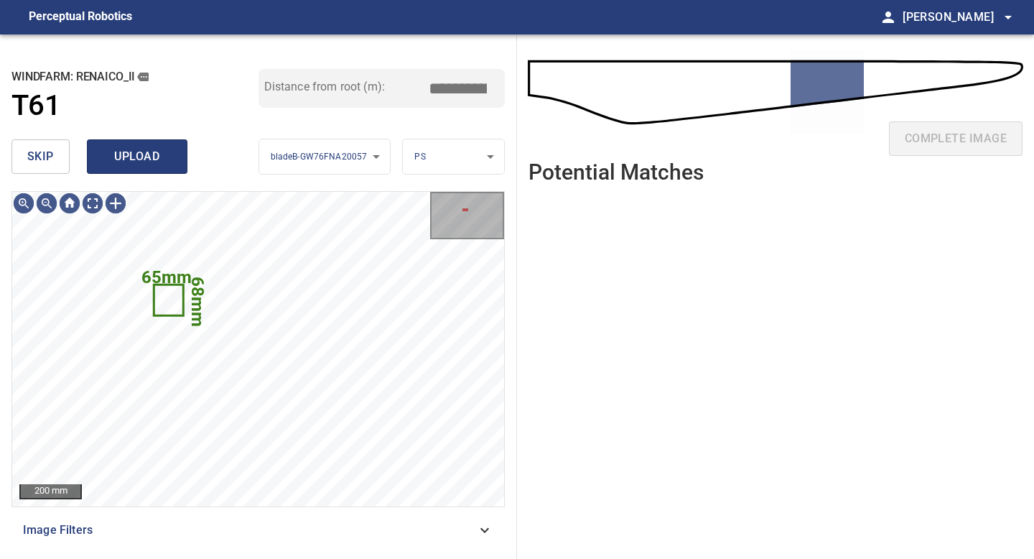
click at [131, 163] on span "upload" at bounding box center [137, 157] width 69 height 20
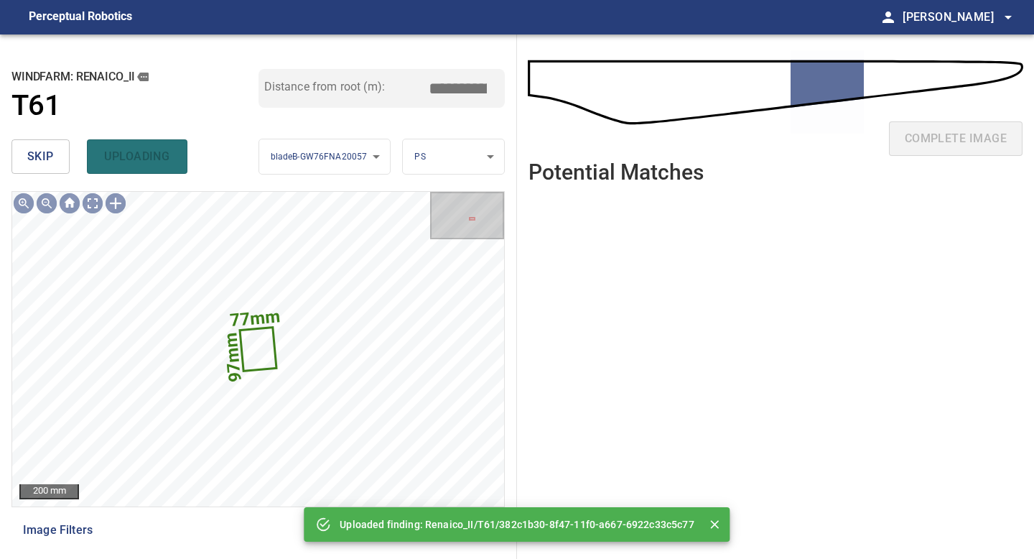
click at [52, 155] on span "skip" at bounding box center [40, 157] width 27 height 20
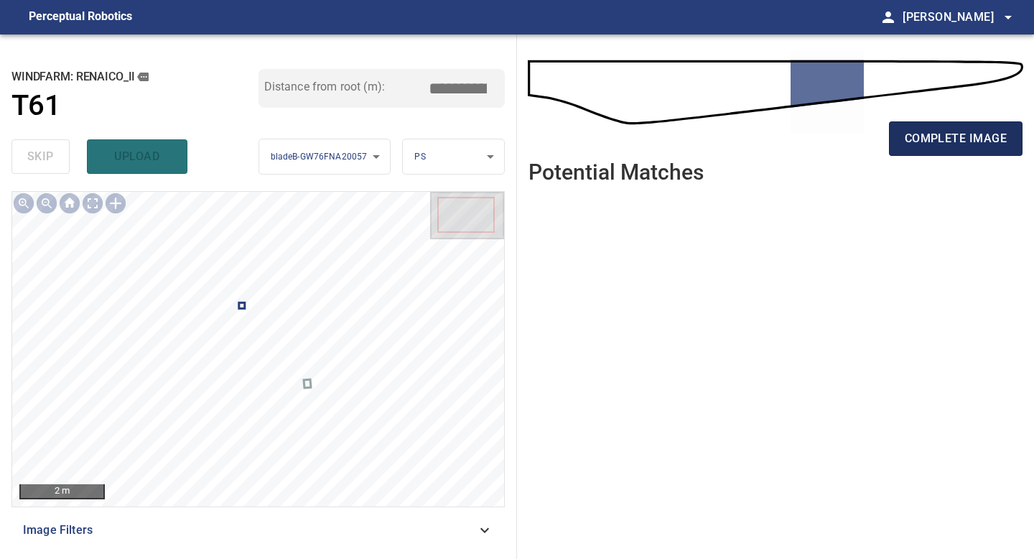
click at [949, 149] on button "complete image" at bounding box center [956, 138] width 134 height 34
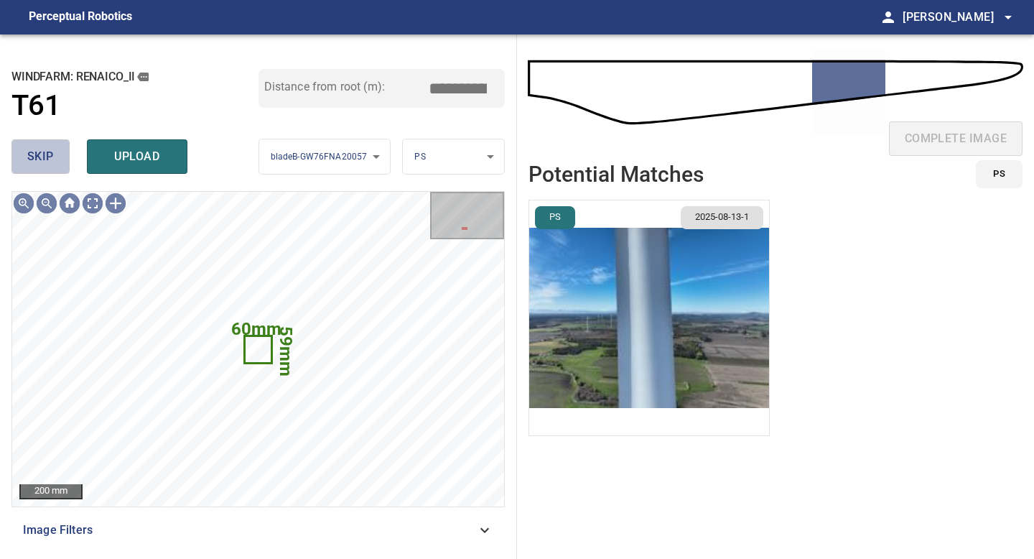
click at [57, 164] on button "skip" at bounding box center [40, 156] width 58 height 34
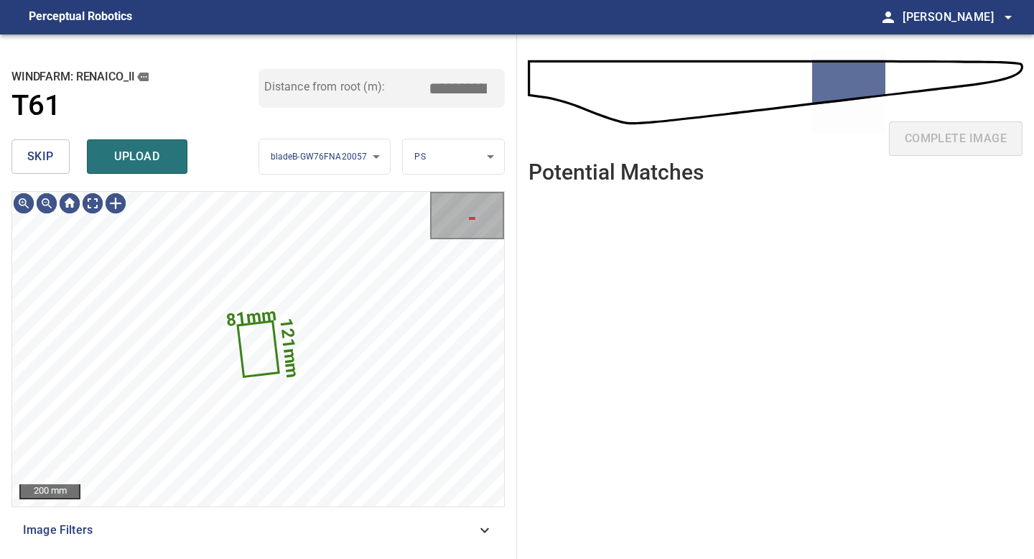
click at [57, 164] on button "skip" at bounding box center [40, 156] width 58 height 34
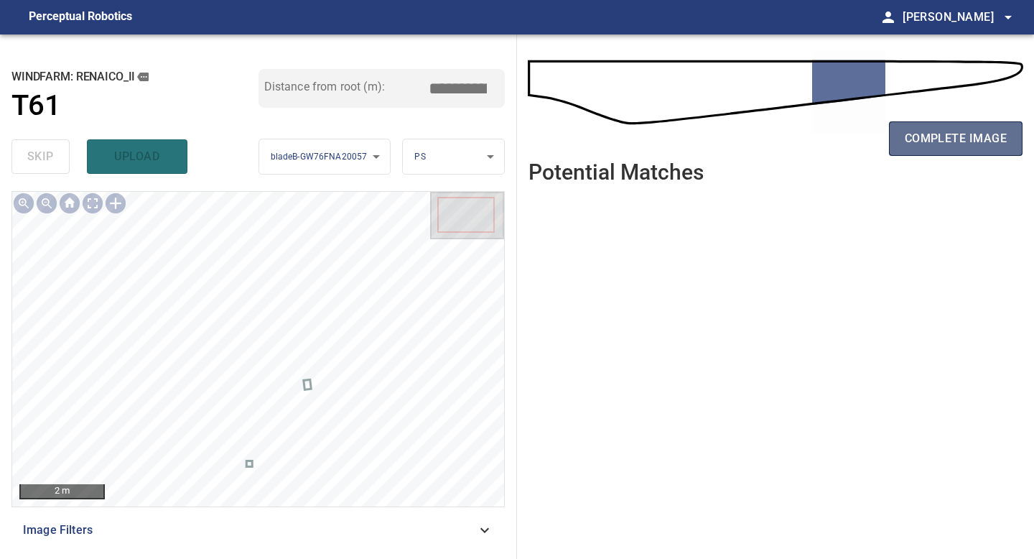
click at [934, 136] on span "complete image" at bounding box center [956, 139] width 102 height 20
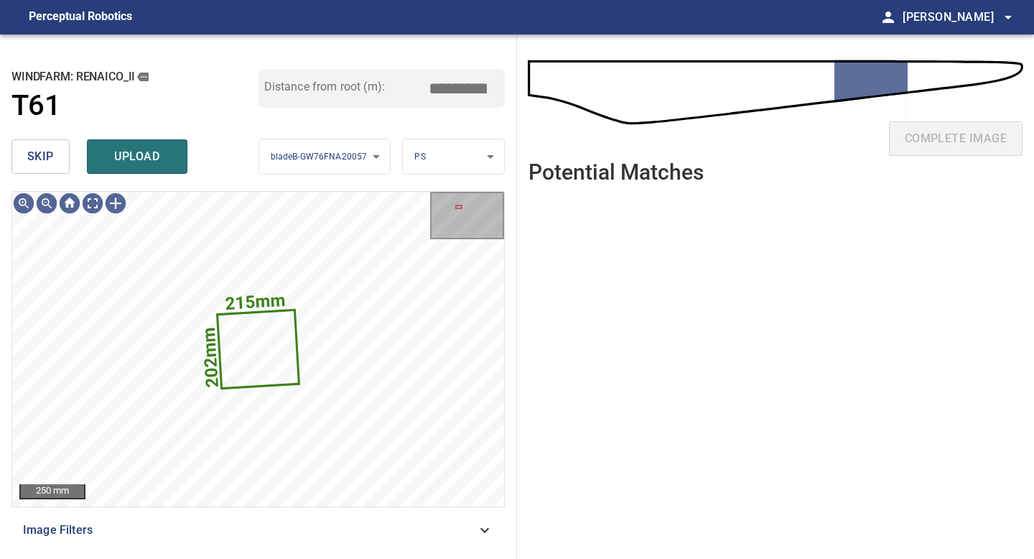
click at [51, 154] on span "skip" at bounding box center [40, 157] width 27 height 20
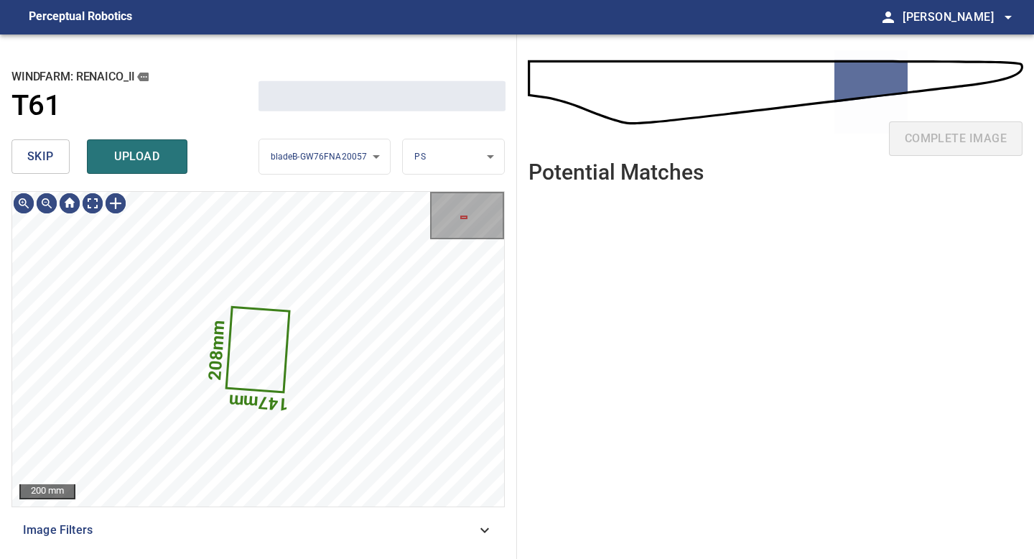
click at [51, 154] on span "skip" at bounding box center [40, 157] width 27 height 20
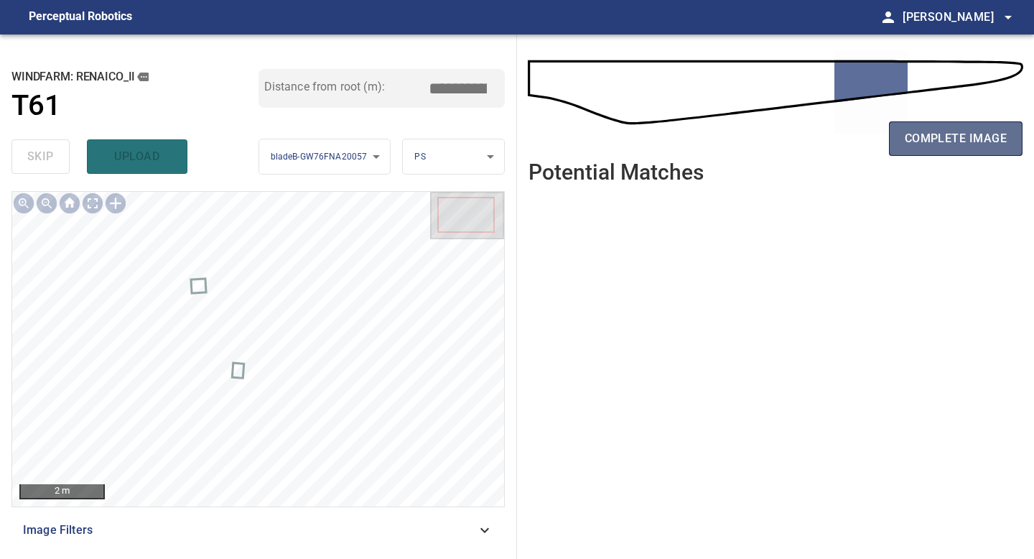
click at [903, 135] on button "complete image" at bounding box center [956, 138] width 134 height 34
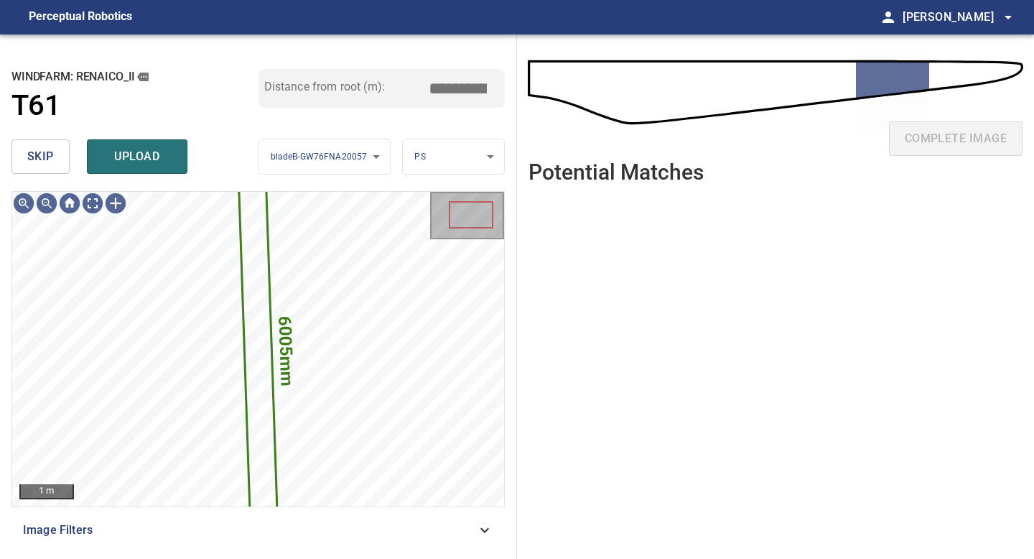
click at [52, 158] on span "skip" at bounding box center [40, 157] width 27 height 20
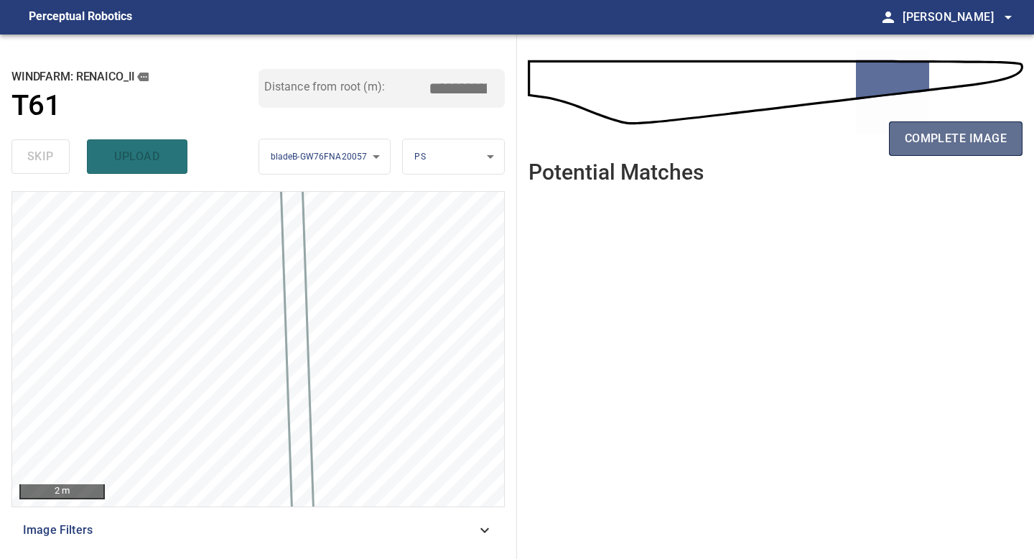
click at [973, 134] on span "complete image" at bounding box center [956, 139] width 102 height 20
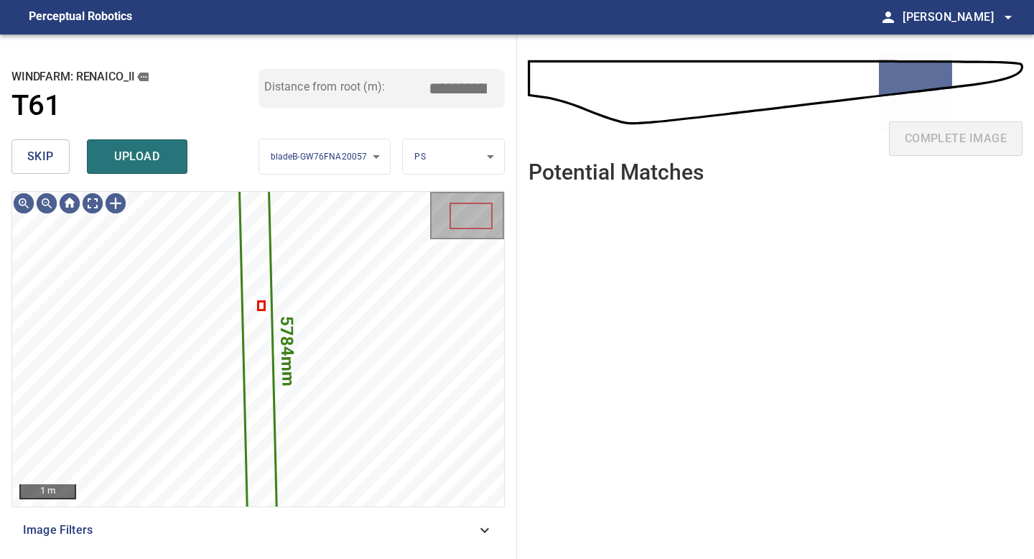
click at [58, 155] on button "skip" at bounding box center [40, 156] width 58 height 34
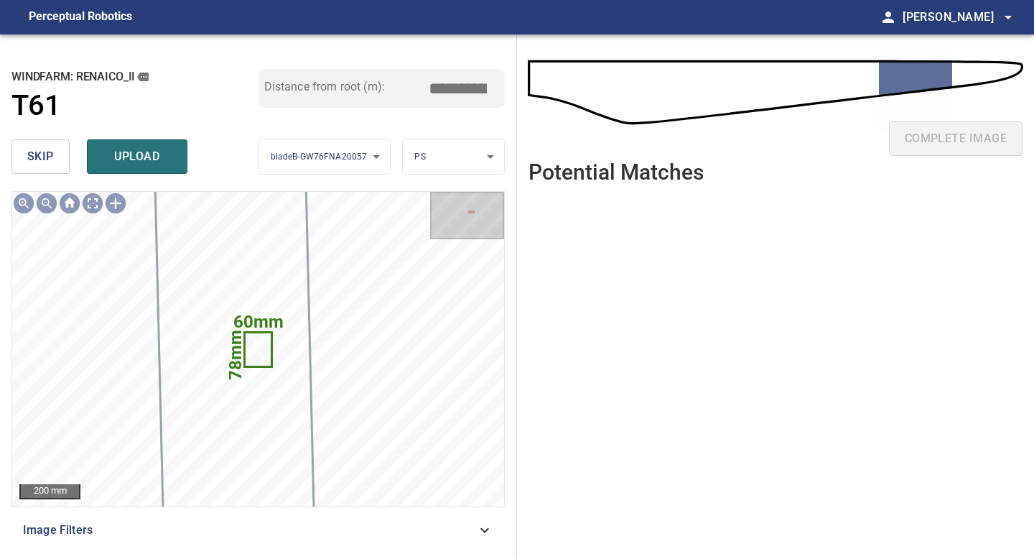
click at [58, 155] on button "skip" at bounding box center [40, 156] width 58 height 34
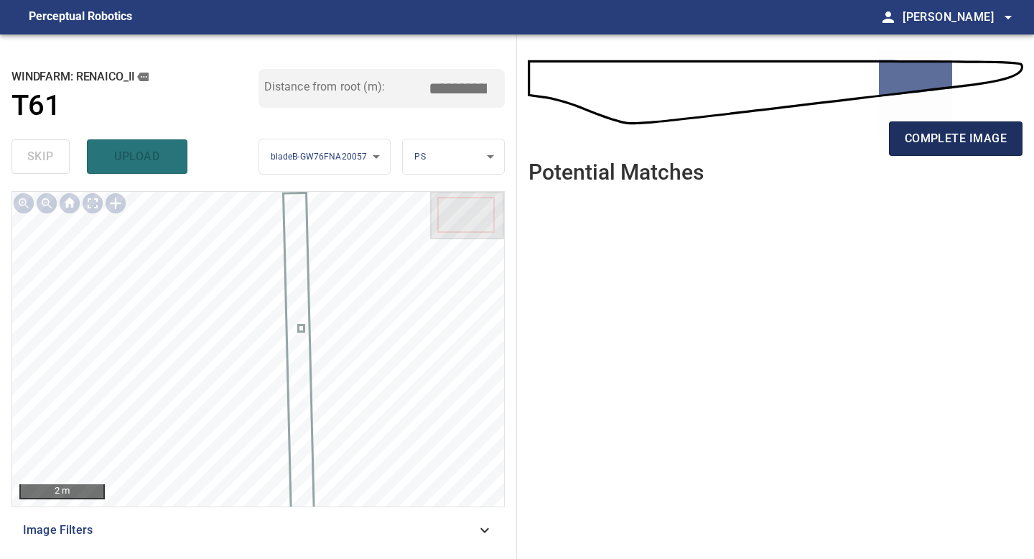
click at [986, 143] on span "complete image" at bounding box center [956, 139] width 102 height 20
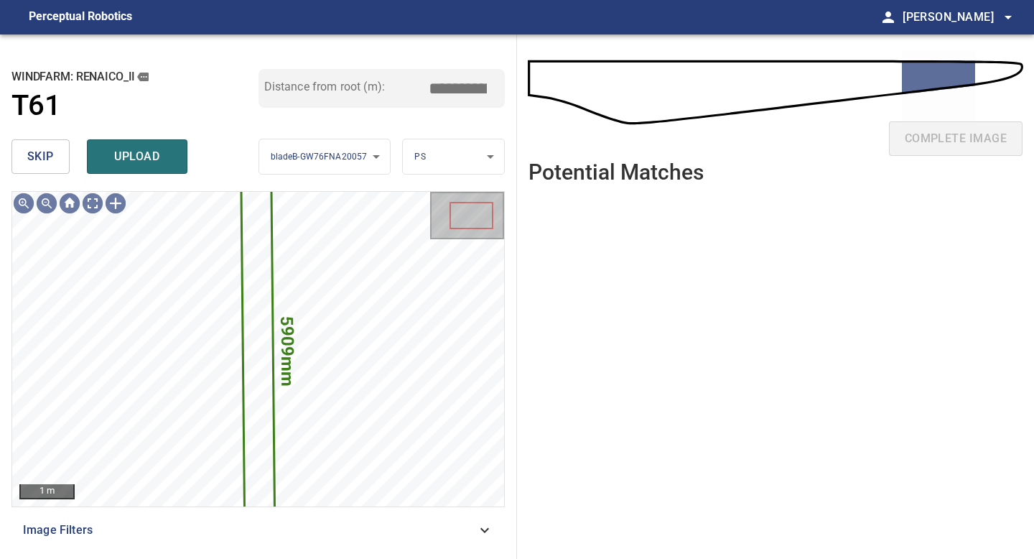
click at [51, 152] on span "skip" at bounding box center [40, 157] width 27 height 20
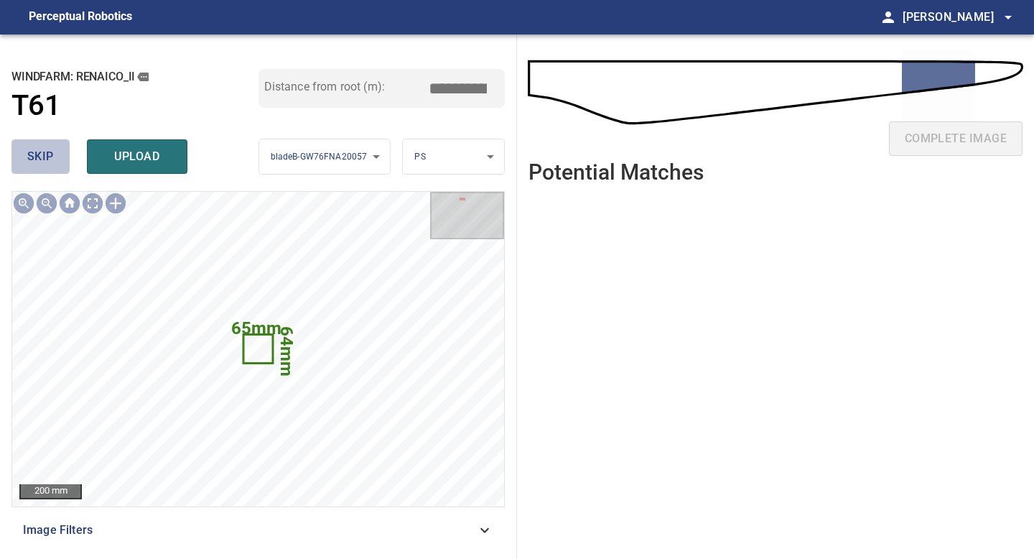
click at [51, 152] on span "skip" at bounding box center [40, 157] width 27 height 20
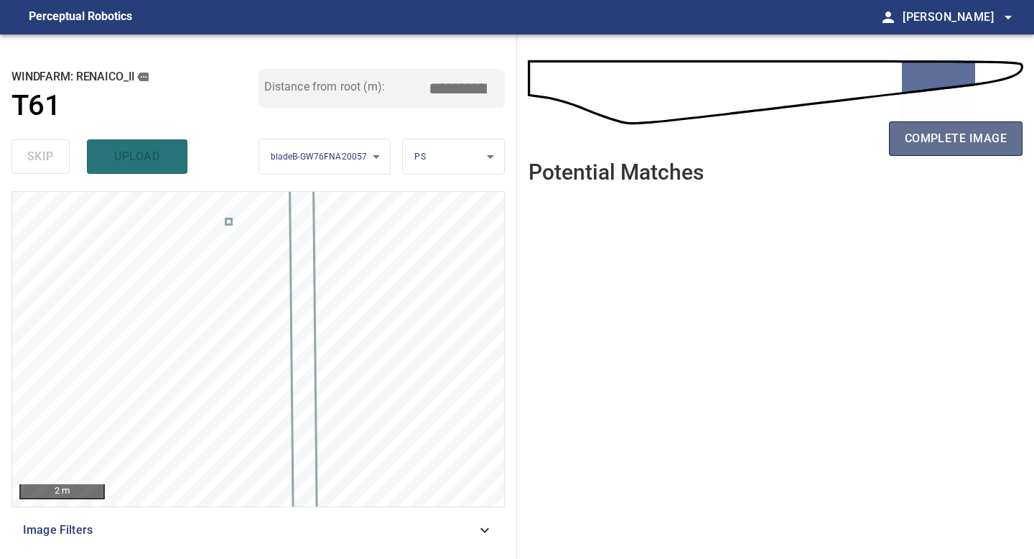
click at [977, 145] on span "complete image" at bounding box center [956, 139] width 102 height 20
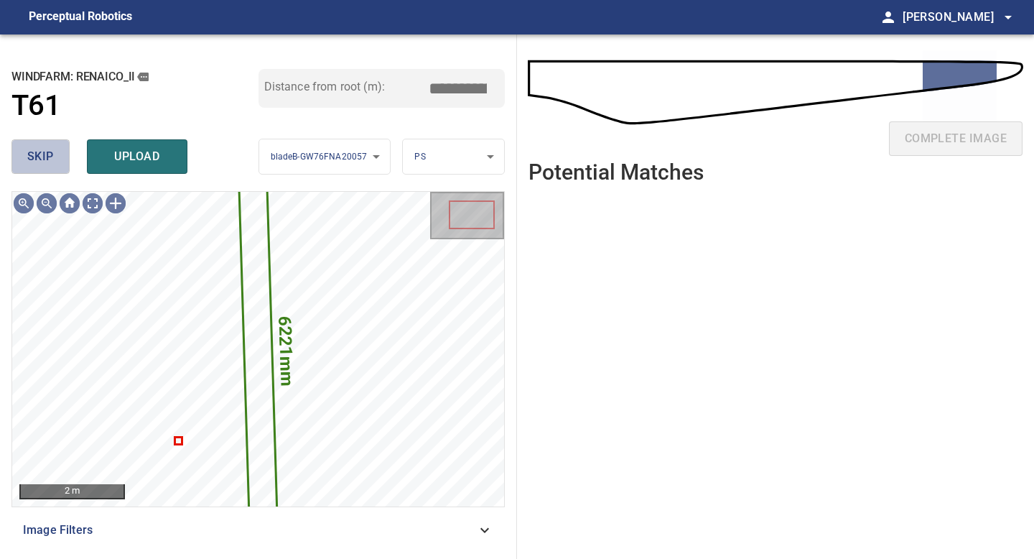
click at [47, 162] on span "skip" at bounding box center [40, 157] width 27 height 20
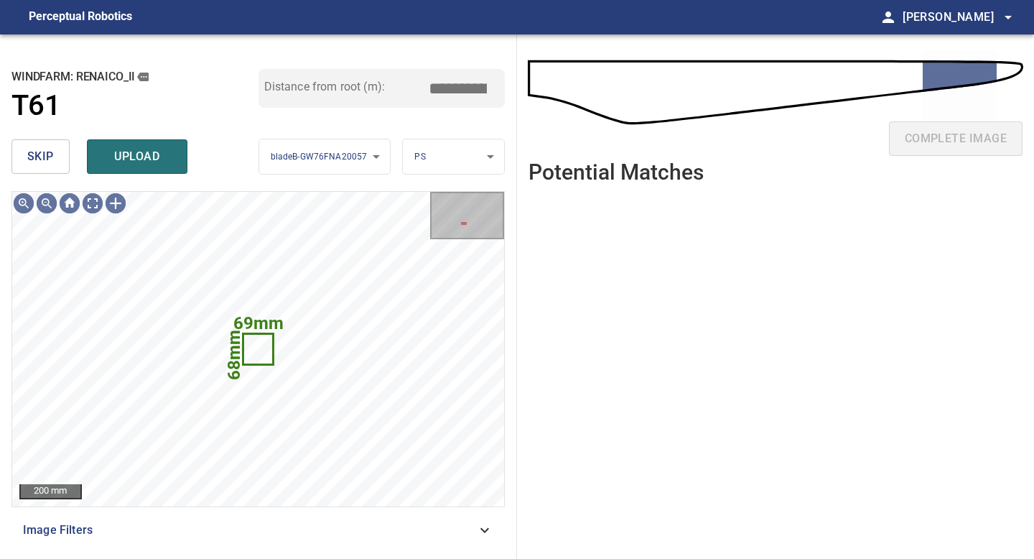
click at [47, 162] on span "skip" at bounding box center [40, 157] width 27 height 20
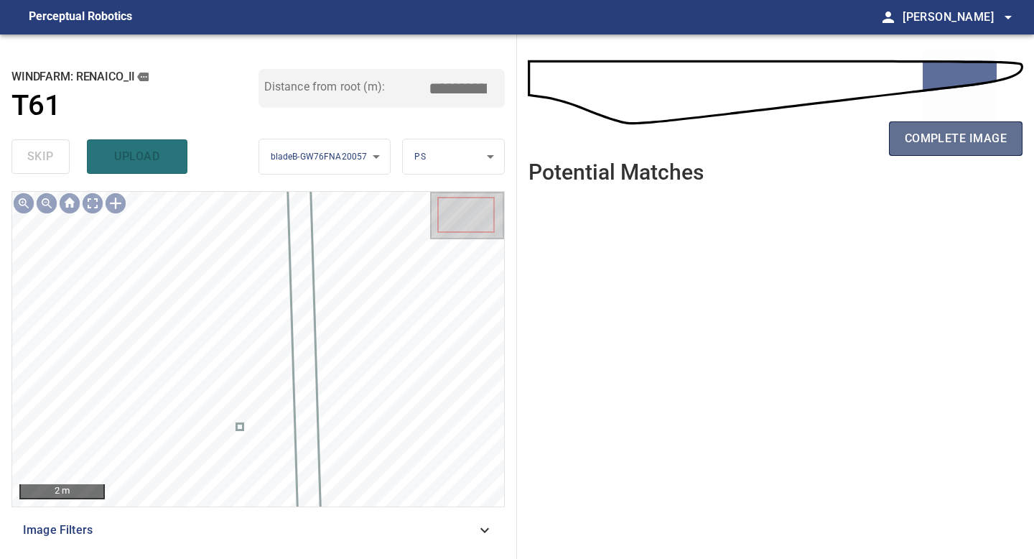
click at [944, 138] on span "complete image" at bounding box center [956, 139] width 102 height 20
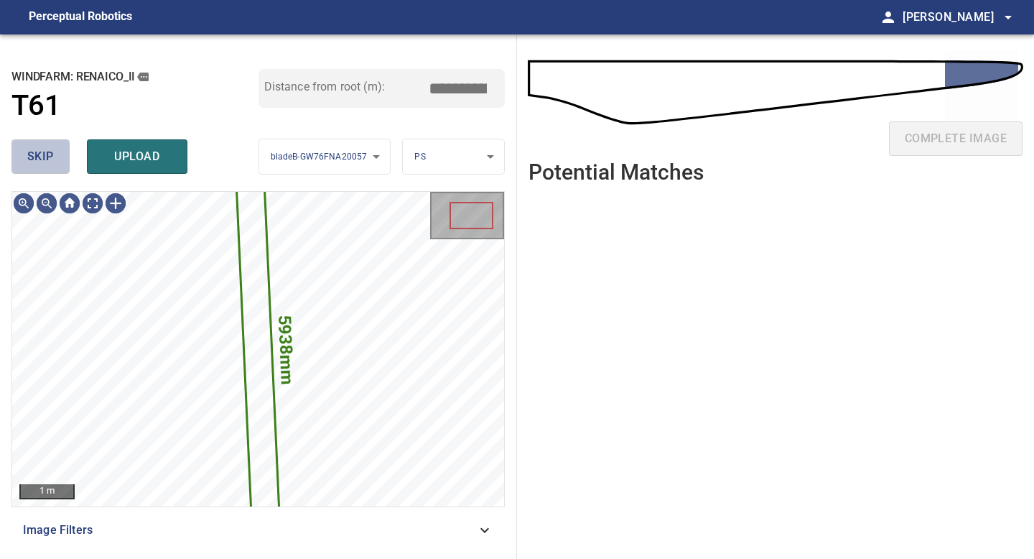
click at [57, 155] on button "skip" at bounding box center [40, 156] width 58 height 34
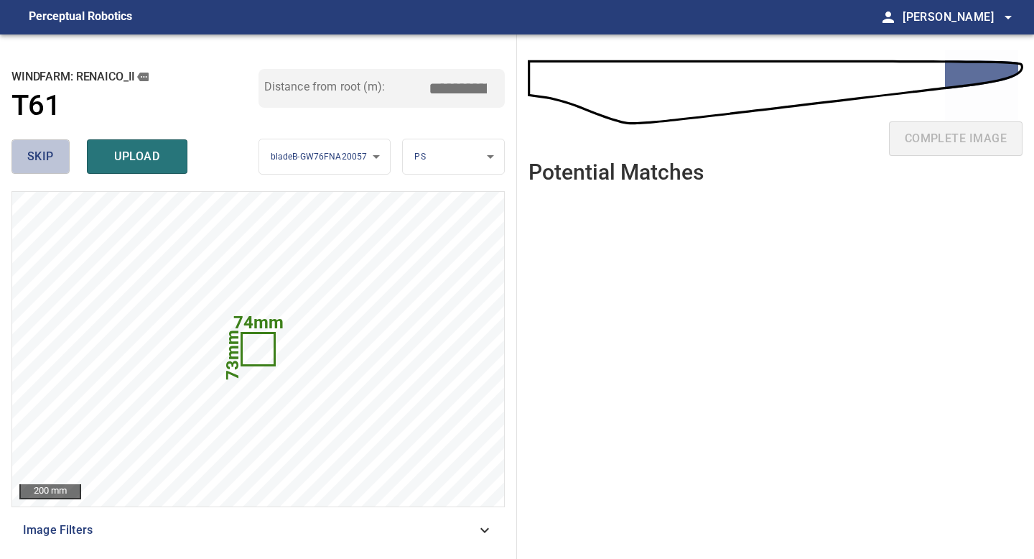
click at [54, 157] on button "skip" at bounding box center [40, 156] width 58 height 34
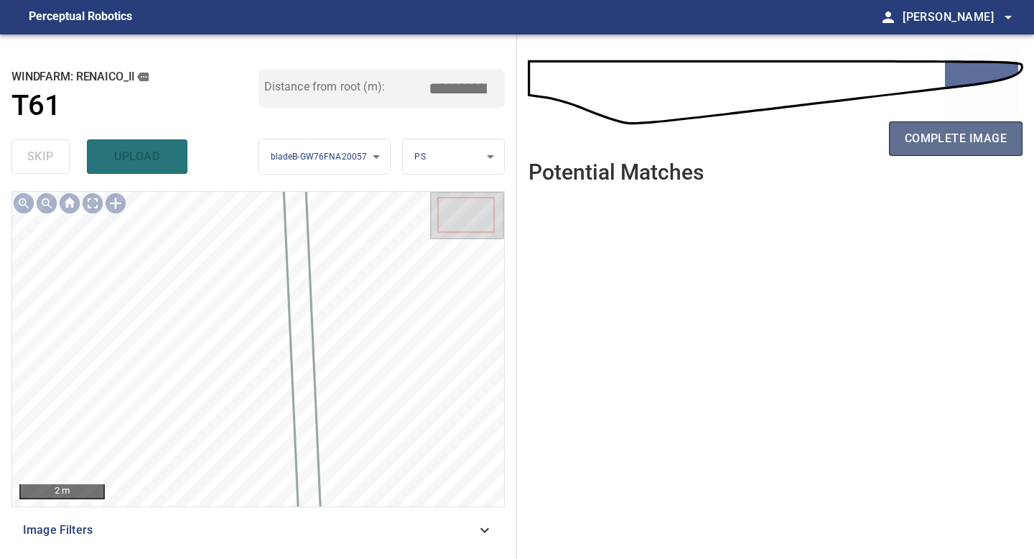
click at [920, 138] on span "complete image" at bounding box center [956, 139] width 102 height 20
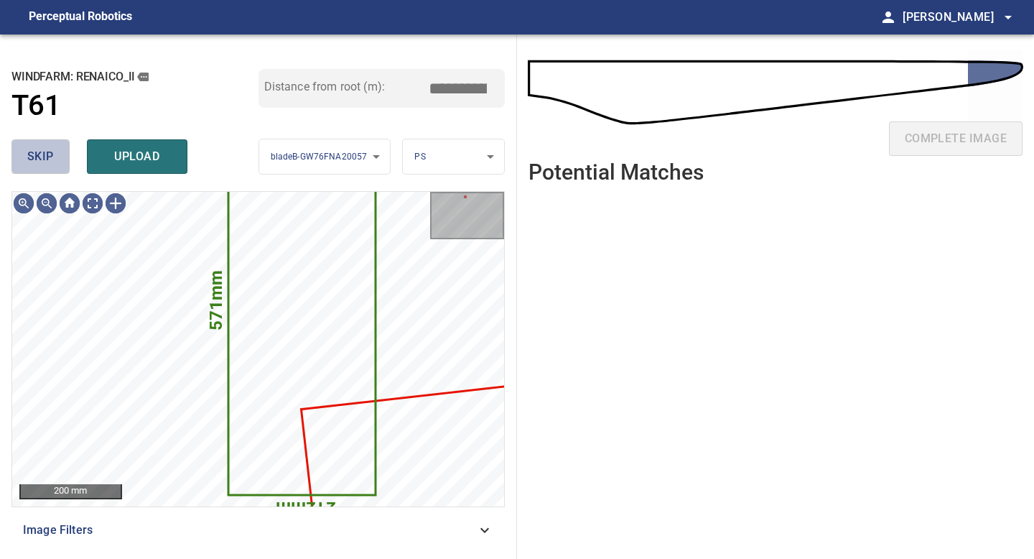
click at [50, 167] on button "skip" at bounding box center [40, 156] width 58 height 34
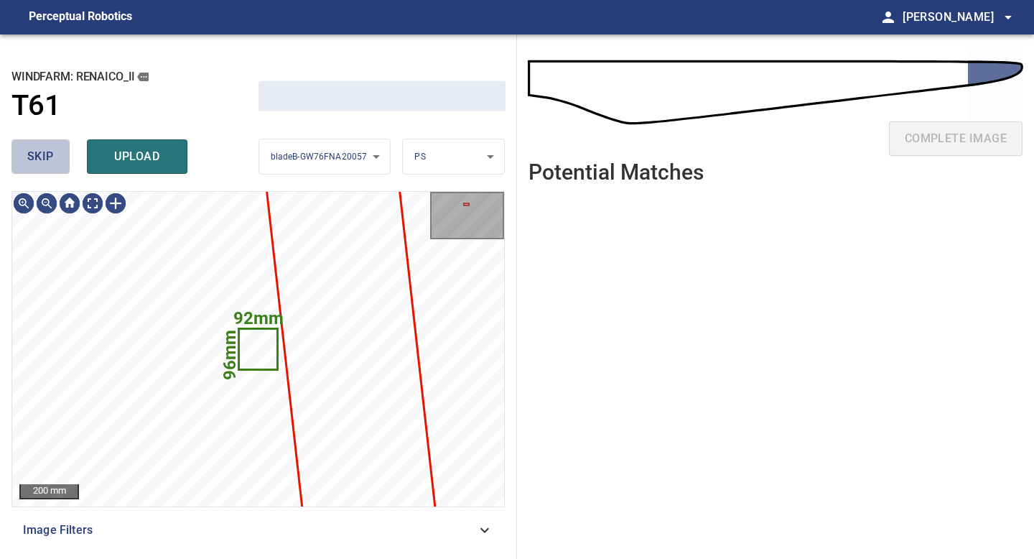
click at [50, 167] on button "skip" at bounding box center [40, 156] width 58 height 34
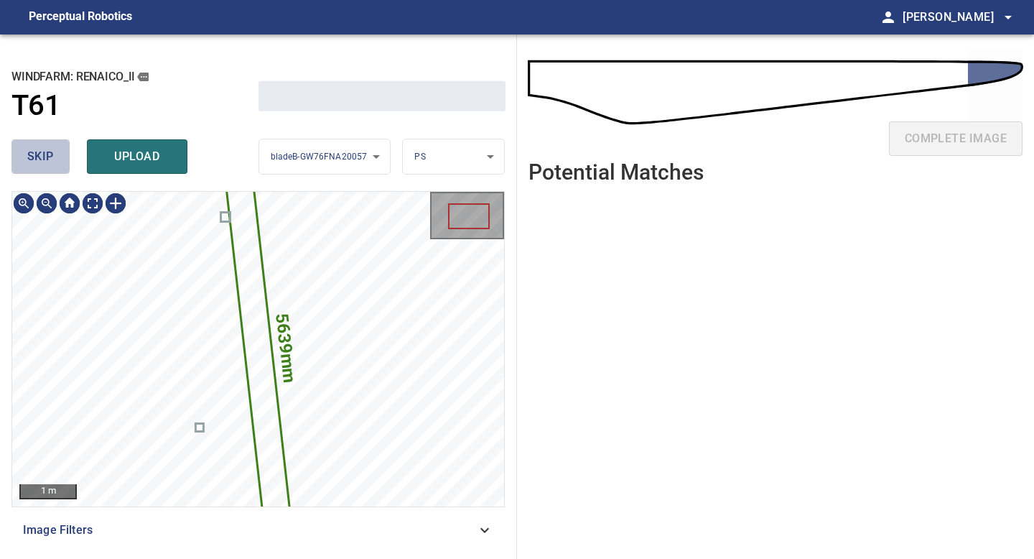
click at [50, 167] on button "skip" at bounding box center [40, 156] width 58 height 34
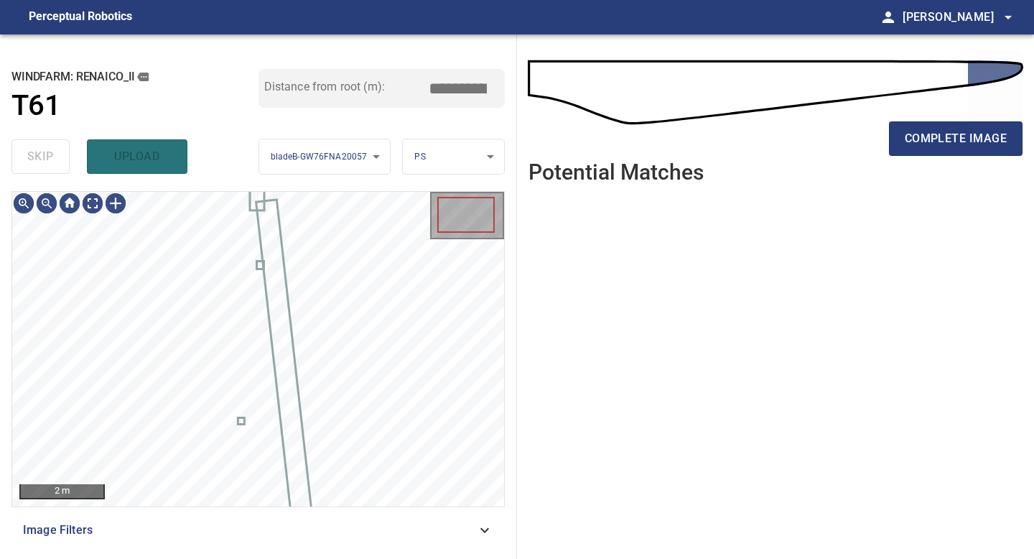
click at [50, 167] on div "skip upload" at bounding box center [134, 157] width 247 height 46
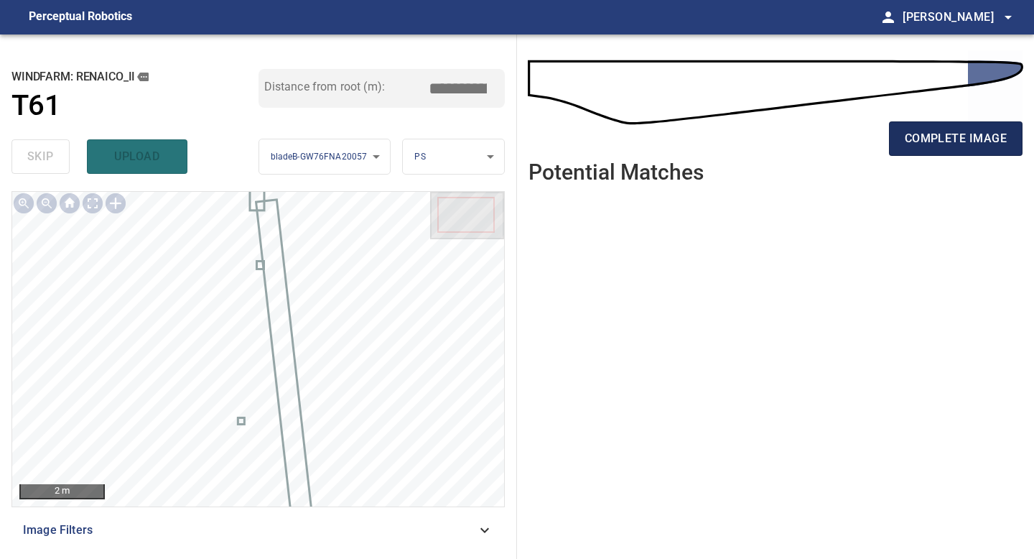
click at [954, 131] on span "complete image" at bounding box center [956, 139] width 102 height 20
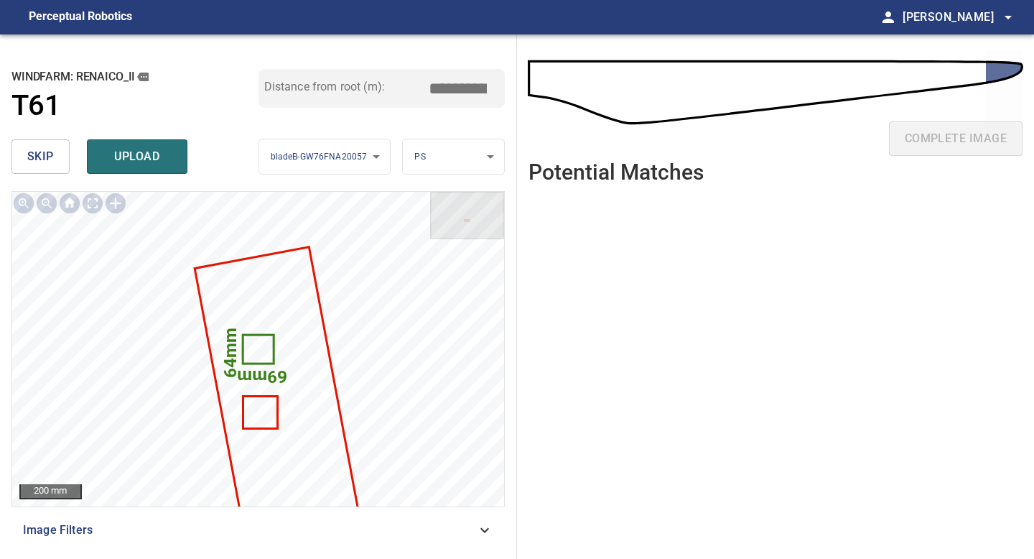
click at [52, 149] on span "skip" at bounding box center [40, 157] width 27 height 20
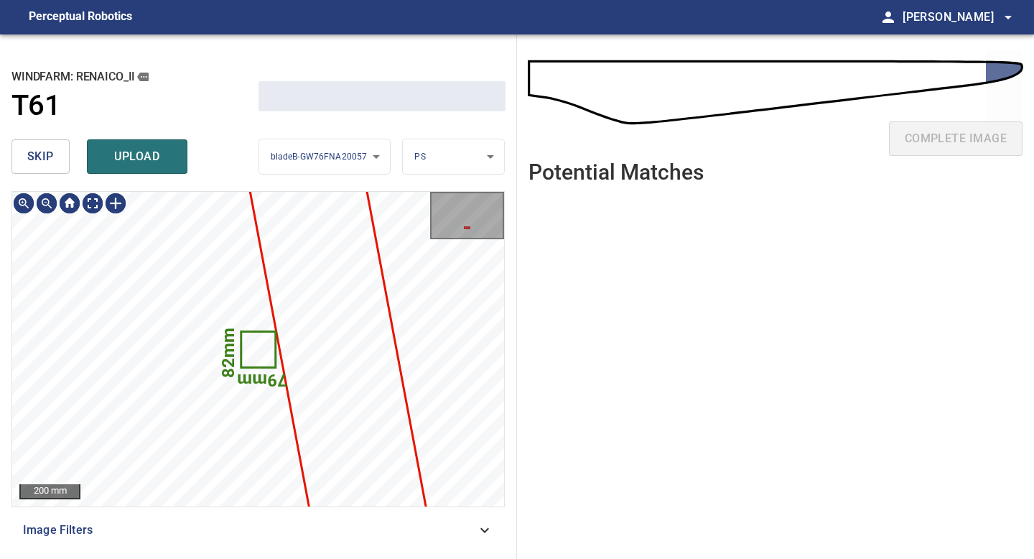
click at [52, 149] on span "skip" at bounding box center [40, 157] width 27 height 20
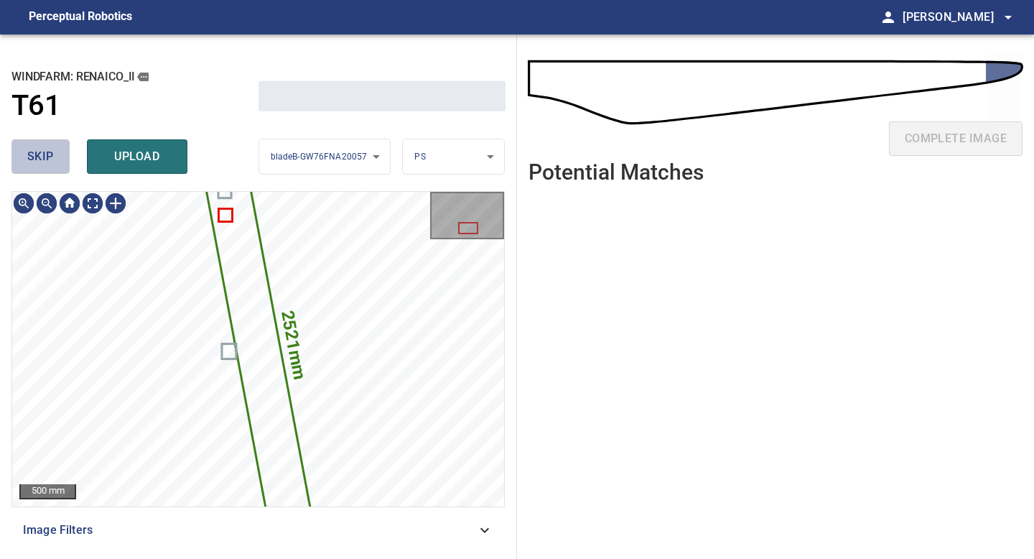
click at [52, 149] on span "skip" at bounding box center [40, 157] width 27 height 20
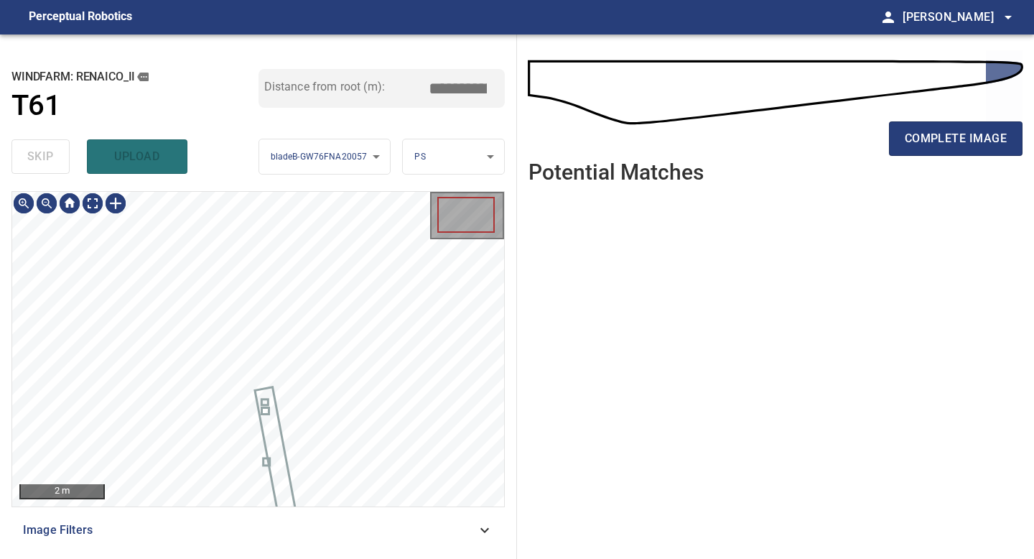
type input "*****"
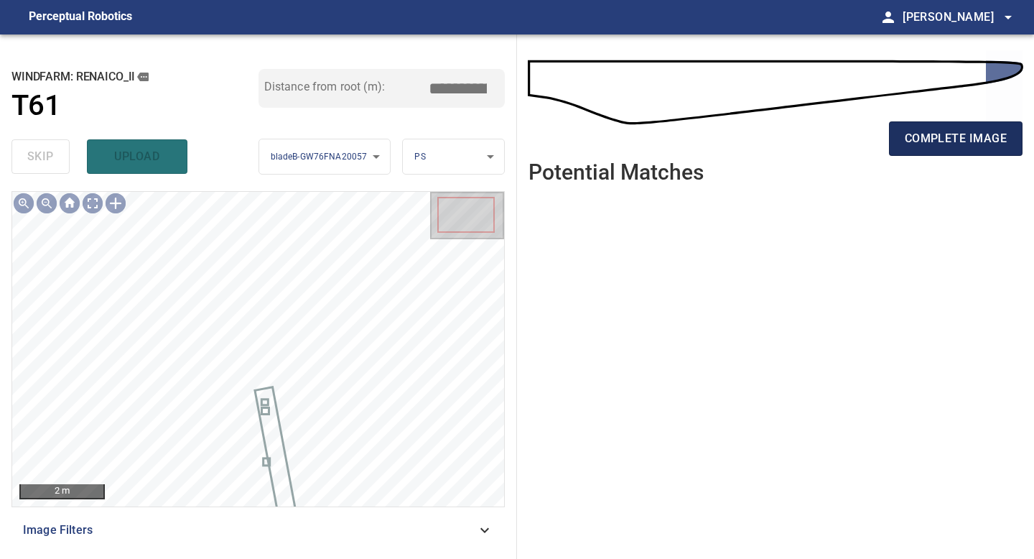
click at [920, 141] on span "complete image" at bounding box center [956, 139] width 102 height 20
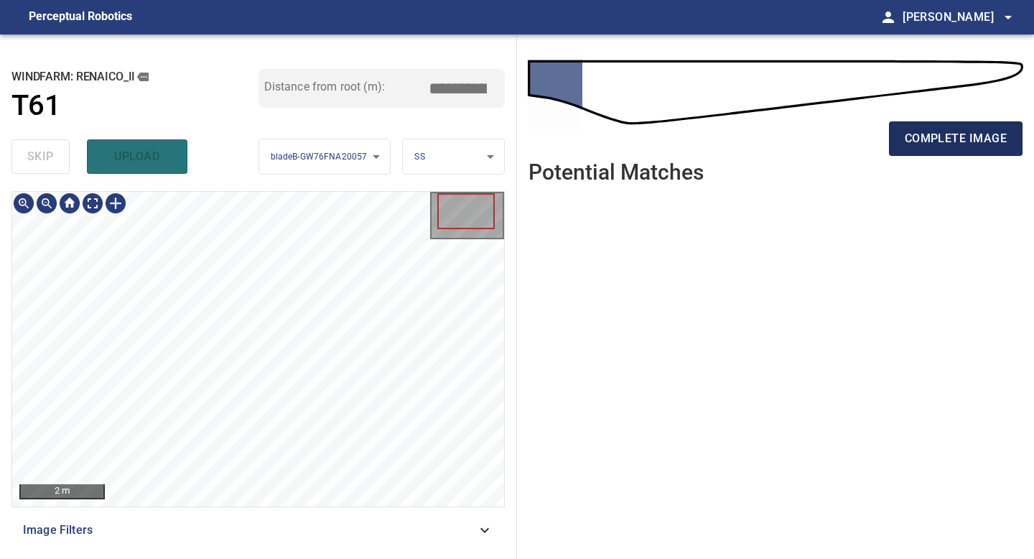
click at [947, 133] on span "complete image" at bounding box center [956, 139] width 102 height 20
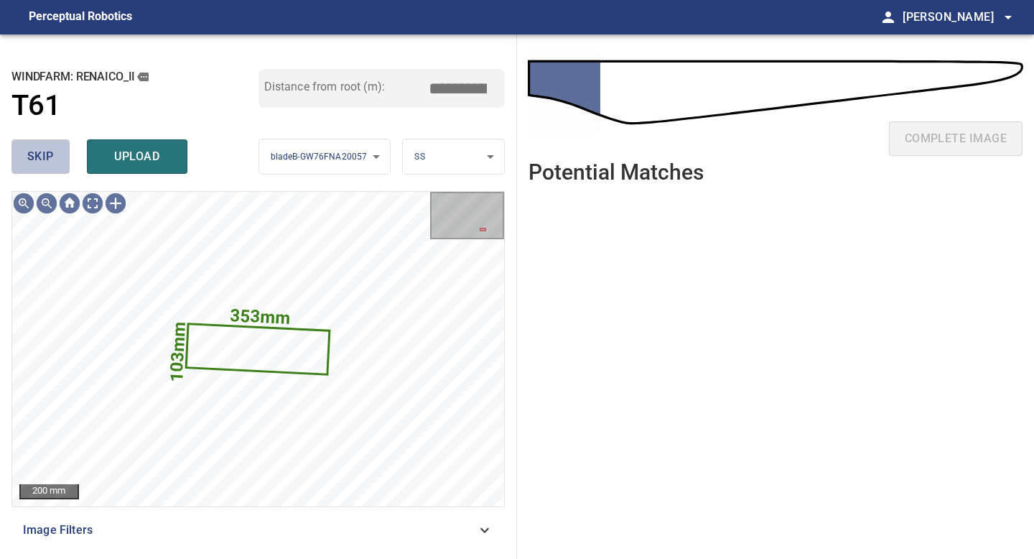
click at [45, 167] on button "skip" at bounding box center [40, 156] width 58 height 34
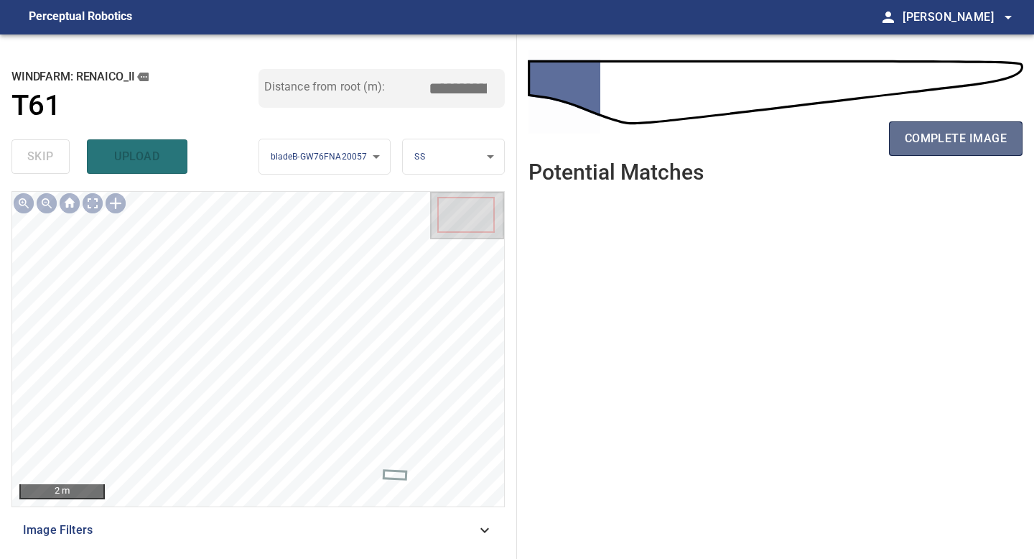
click at [962, 134] on span "complete image" at bounding box center [956, 139] width 102 height 20
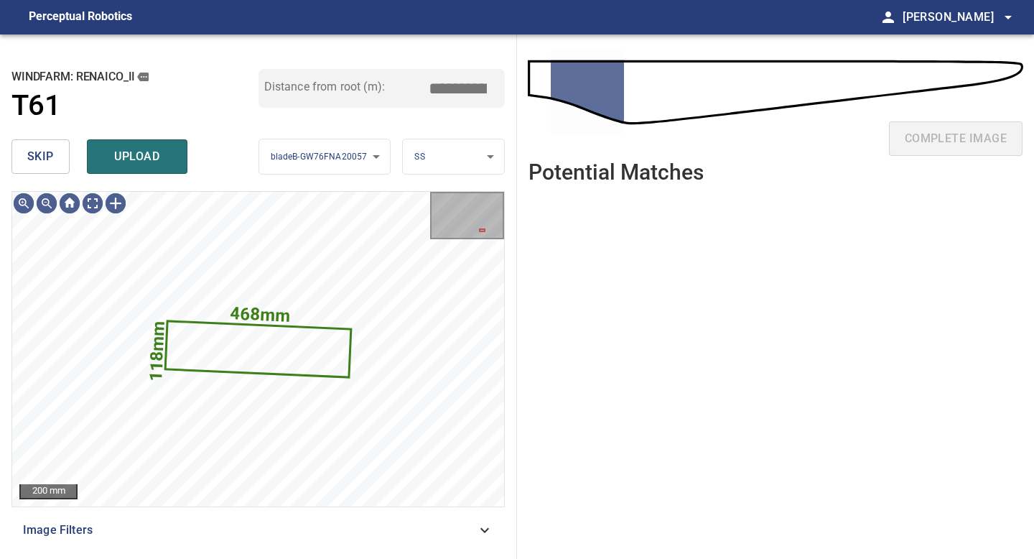
click at [52, 168] on button "skip" at bounding box center [40, 156] width 58 height 34
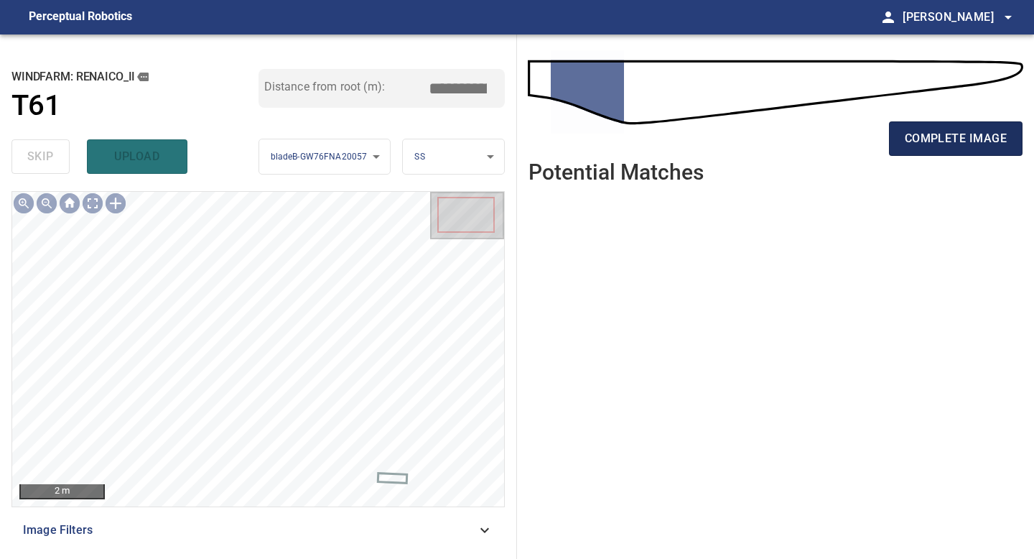
click at [944, 133] on span "complete image" at bounding box center [956, 139] width 102 height 20
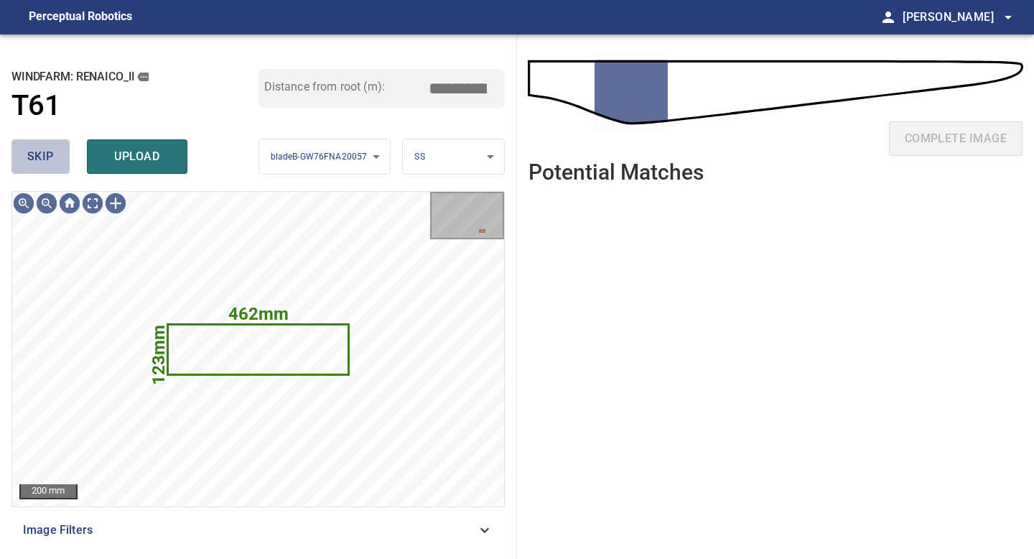
click at [47, 159] on span "skip" at bounding box center [40, 157] width 27 height 20
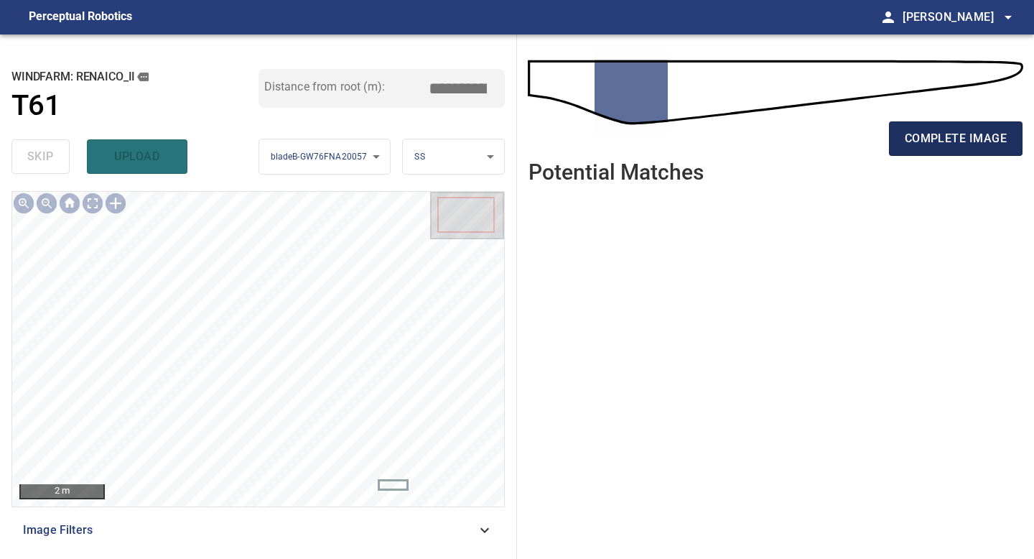
click at [958, 145] on span "complete image" at bounding box center [956, 139] width 102 height 20
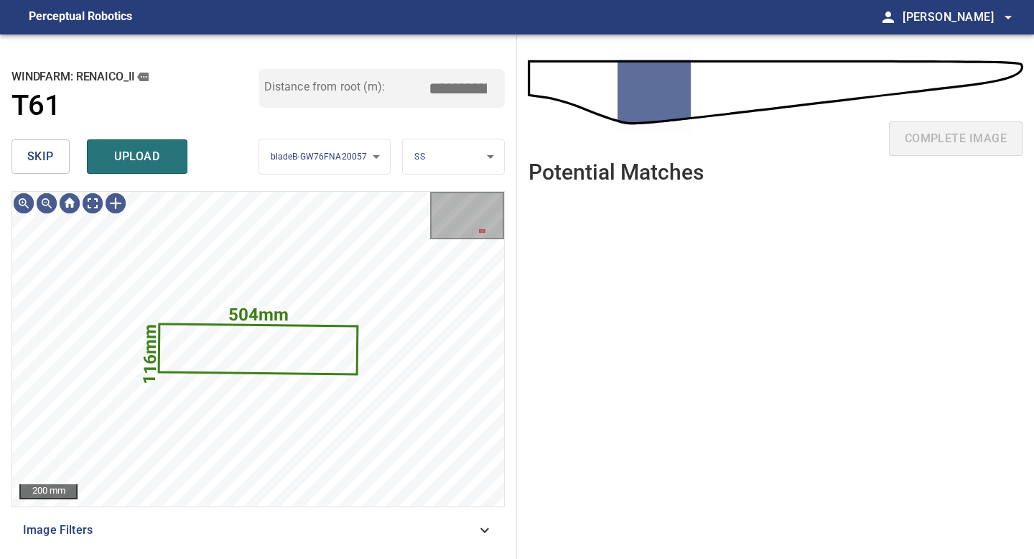
click at [52, 161] on span "skip" at bounding box center [40, 157] width 27 height 20
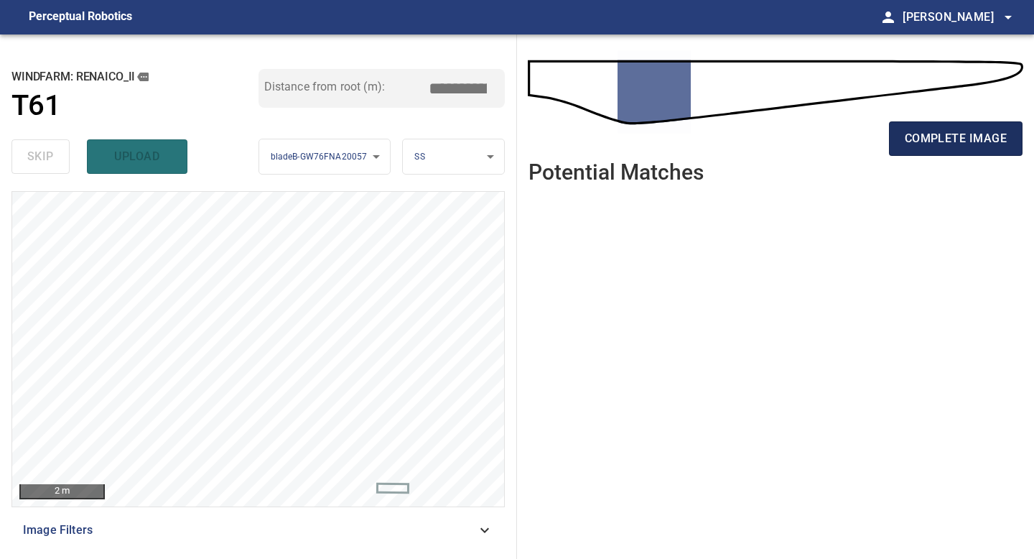
click at [963, 128] on button "complete image" at bounding box center [956, 138] width 134 height 34
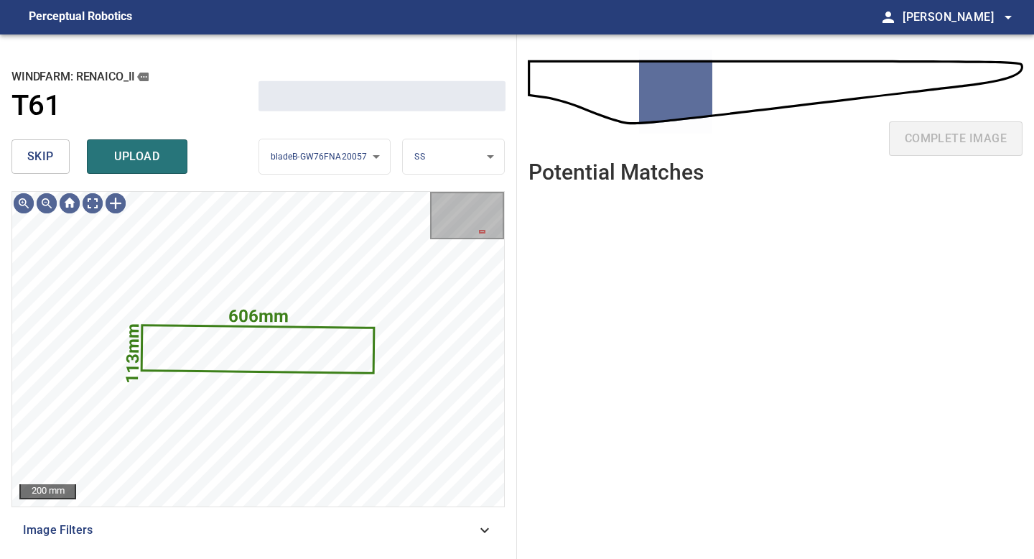
click at [51, 164] on span "skip" at bounding box center [40, 157] width 27 height 20
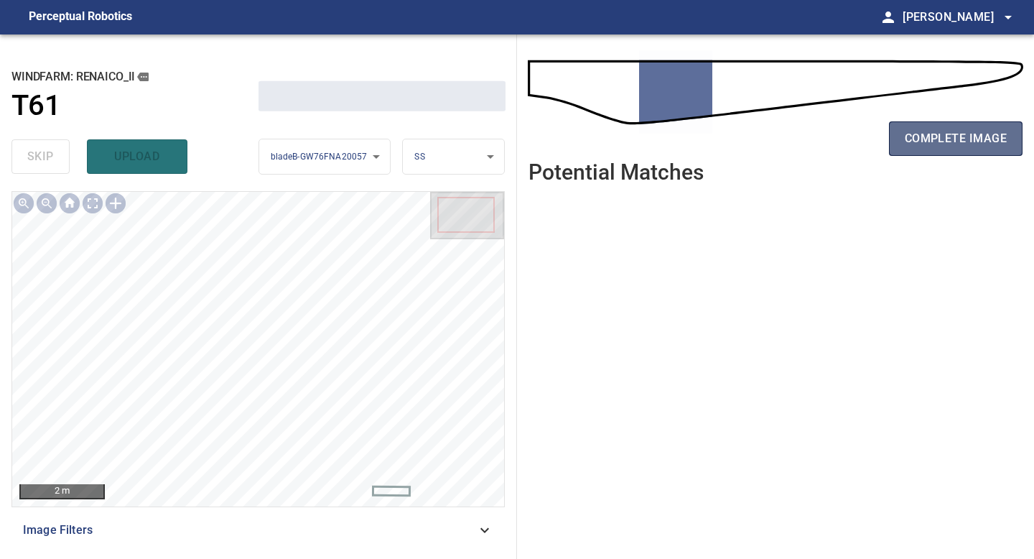
click at [921, 149] on button "complete image" at bounding box center [956, 138] width 134 height 34
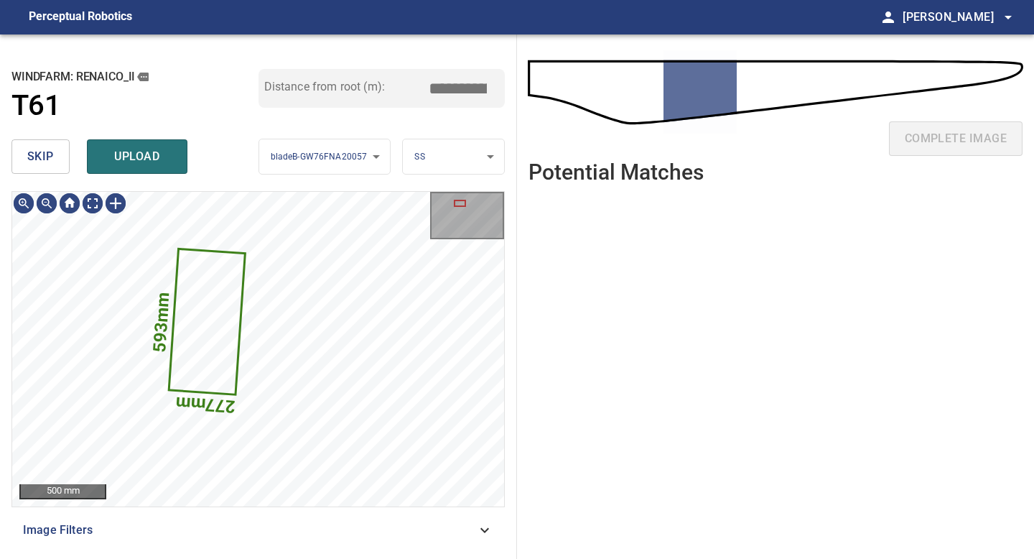
click at [36, 152] on span "skip" at bounding box center [40, 157] width 27 height 20
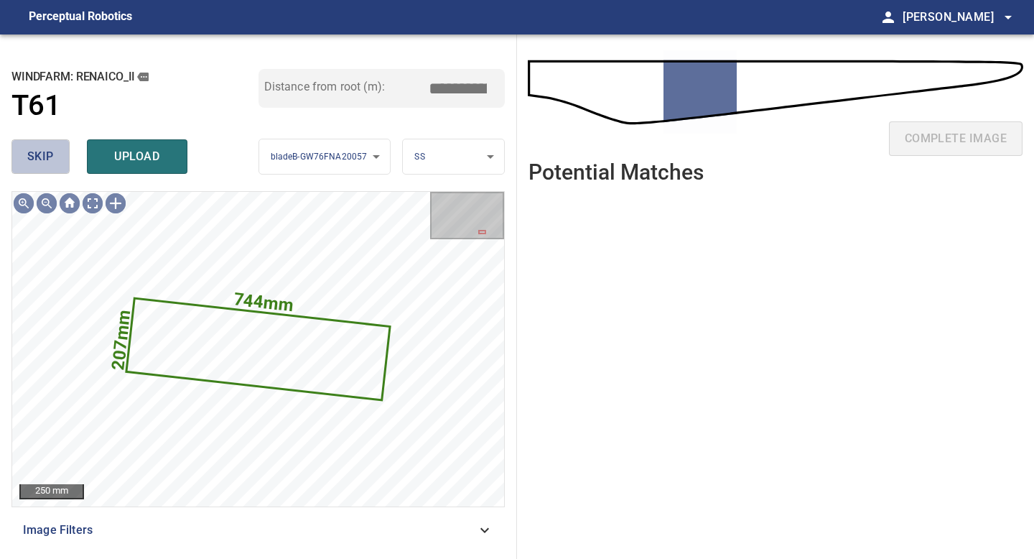
click at [36, 152] on span "skip" at bounding box center [40, 157] width 27 height 20
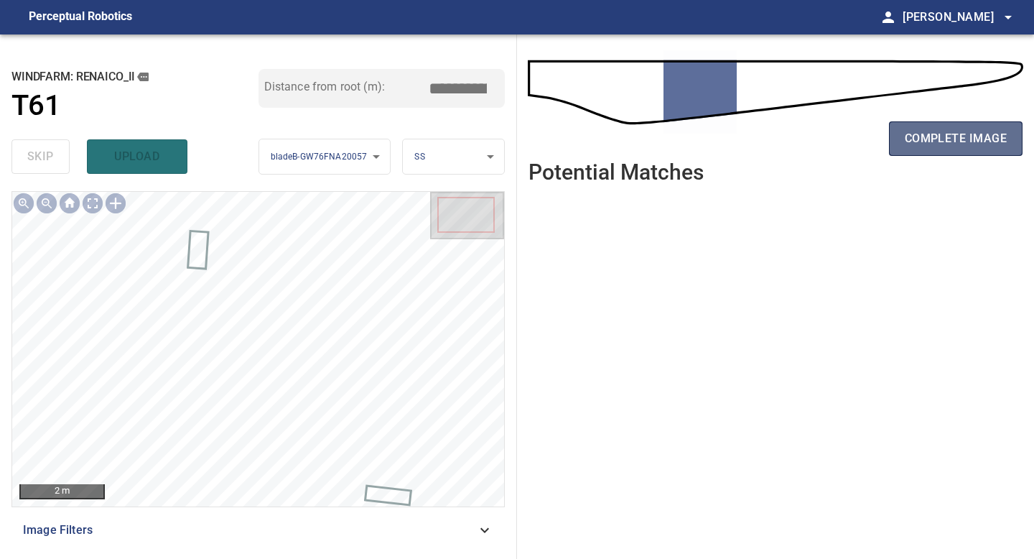
click at [904, 139] on button "complete image" at bounding box center [956, 138] width 134 height 34
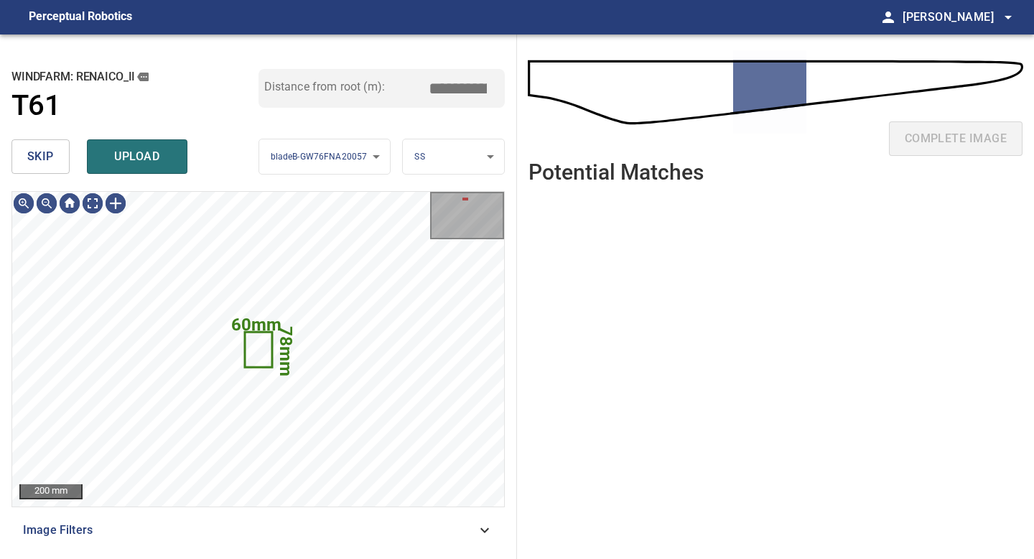
click at [50, 166] on span "skip" at bounding box center [40, 157] width 27 height 20
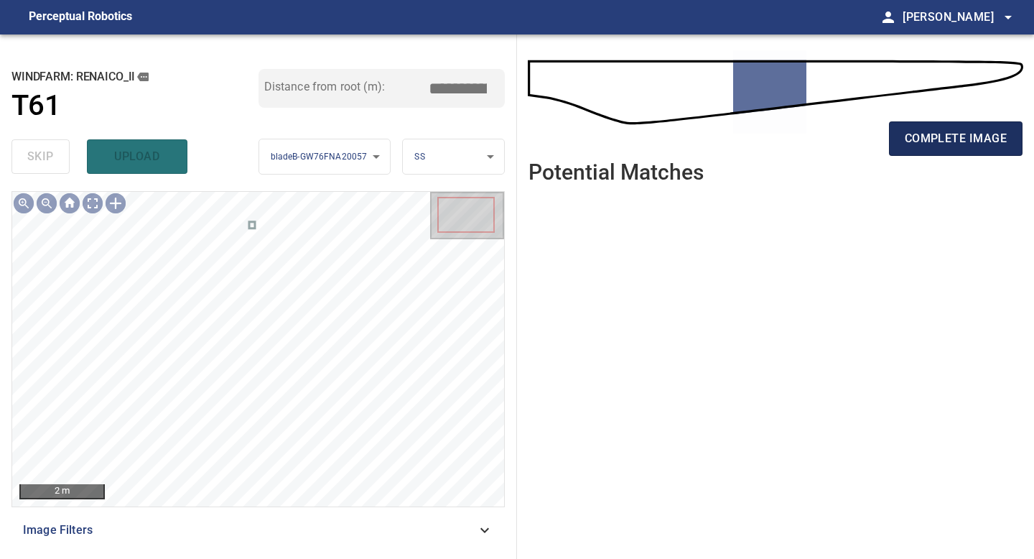
click at [949, 136] on span "complete image" at bounding box center [956, 139] width 102 height 20
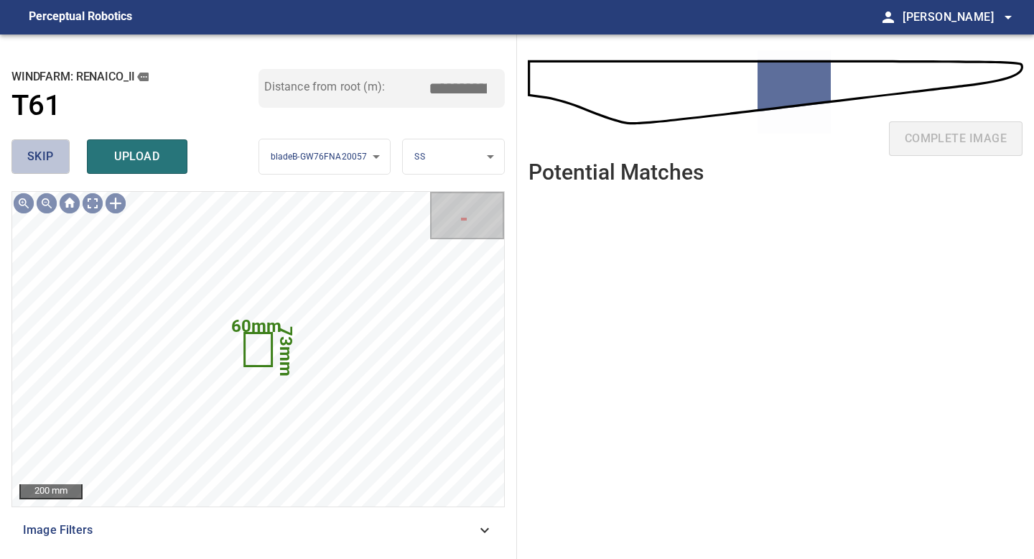
click at [57, 152] on button "skip" at bounding box center [40, 156] width 58 height 34
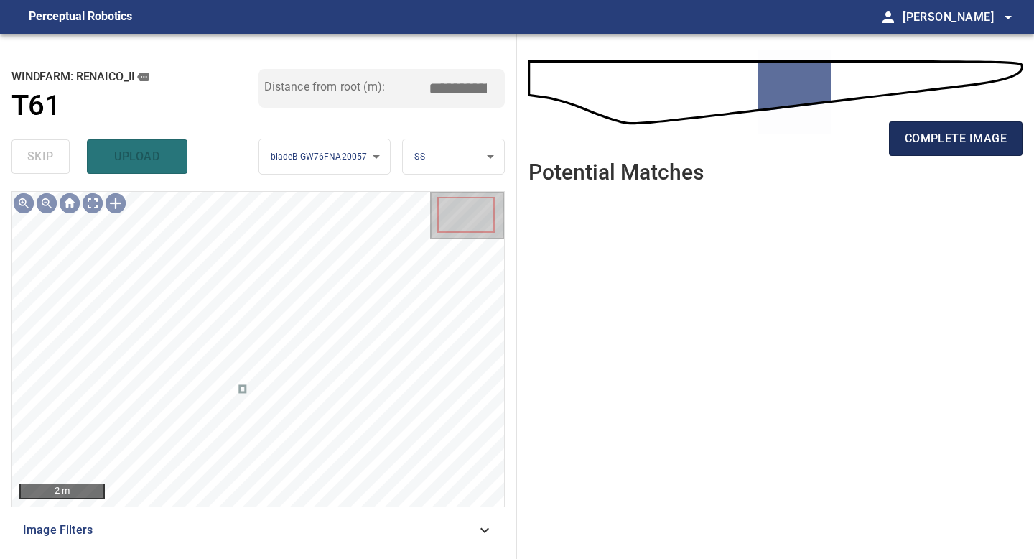
click at [927, 150] on button "complete image" at bounding box center [956, 138] width 134 height 34
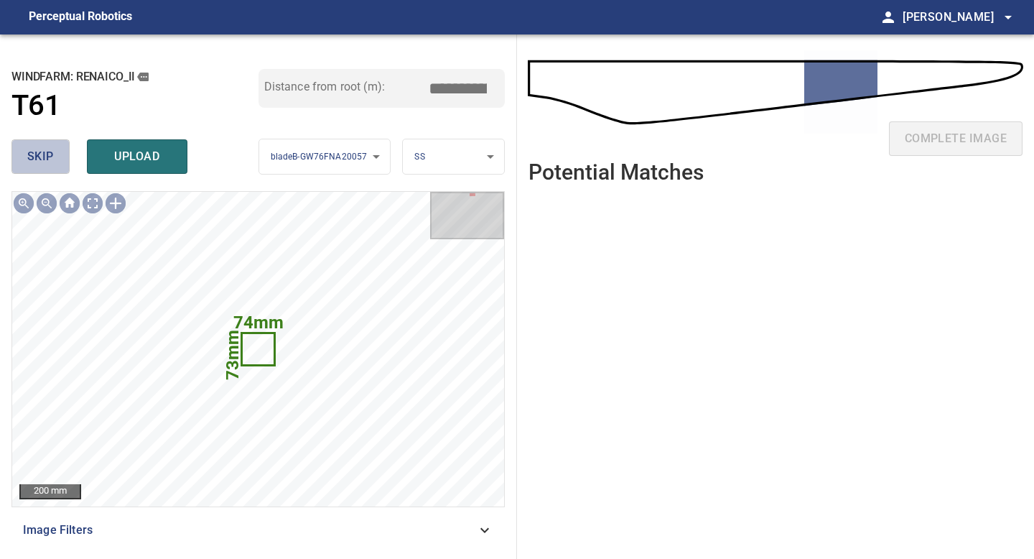
click at [37, 166] on span "skip" at bounding box center [40, 157] width 27 height 20
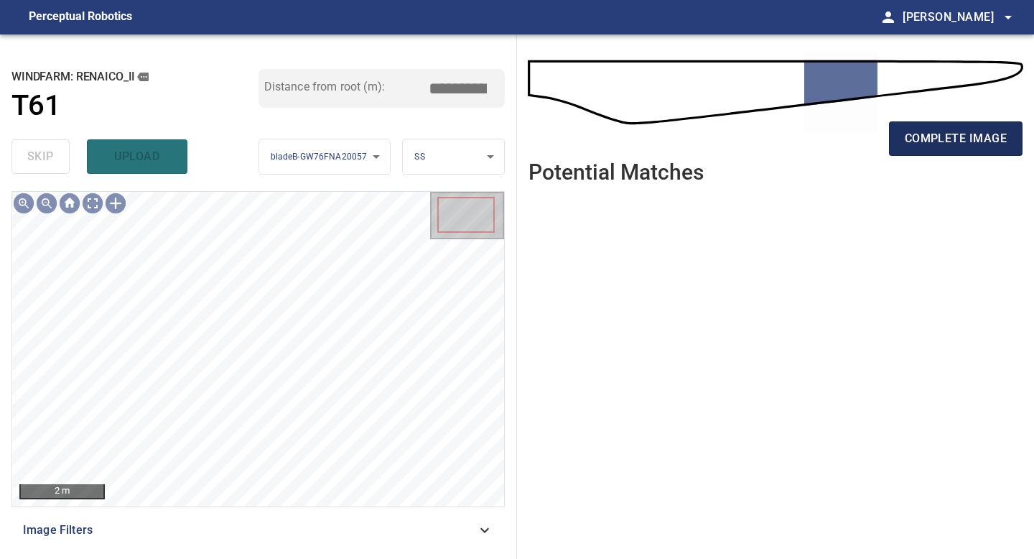
click at [945, 146] on span "complete image" at bounding box center [956, 139] width 102 height 20
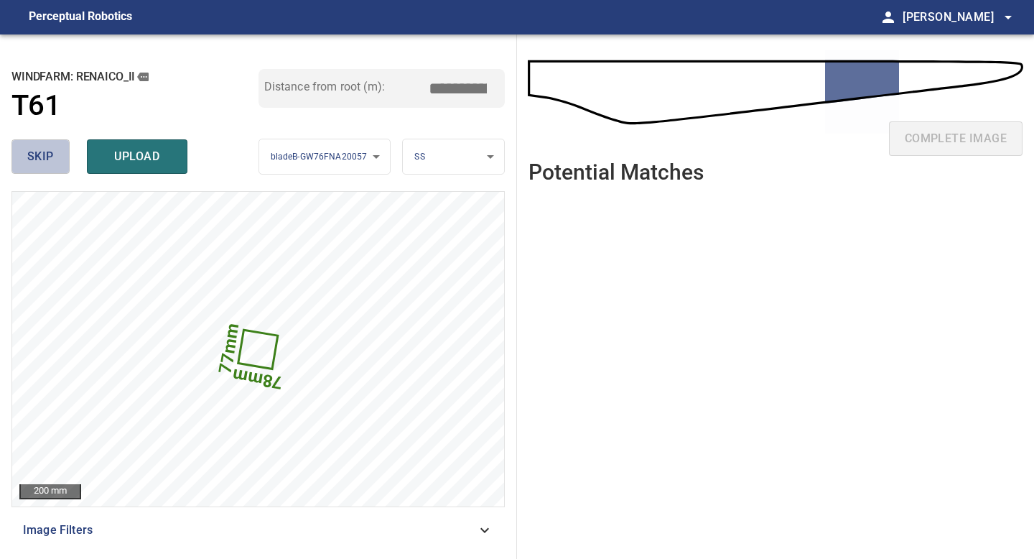
click at [54, 154] on button "skip" at bounding box center [40, 156] width 58 height 34
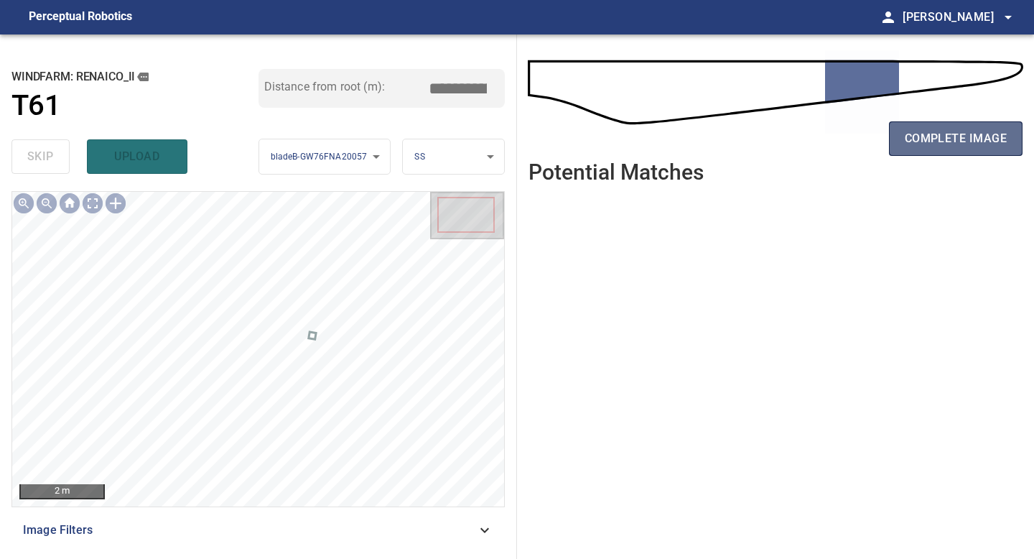
click at [954, 134] on span "complete image" at bounding box center [956, 139] width 102 height 20
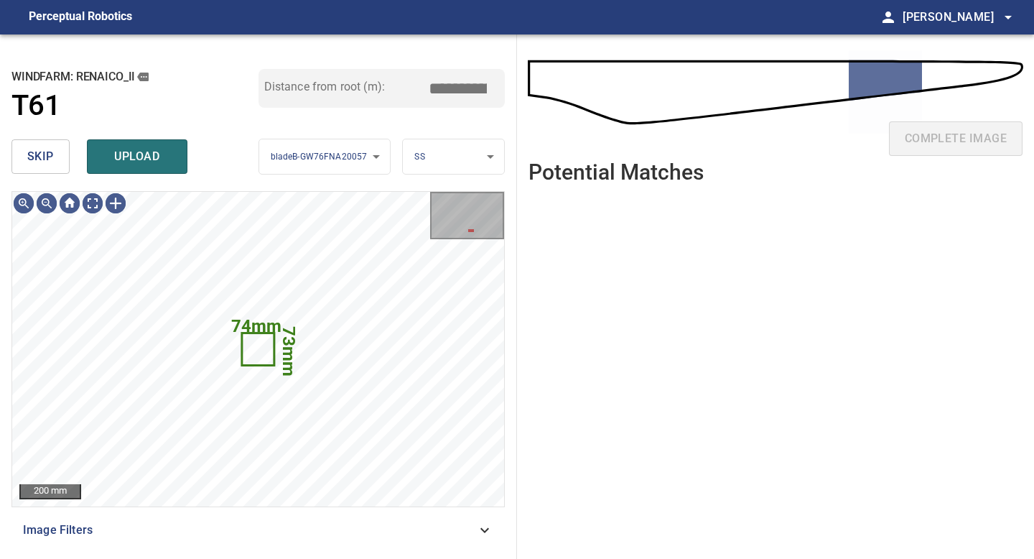
click at [50, 161] on span "skip" at bounding box center [40, 157] width 27 height 20
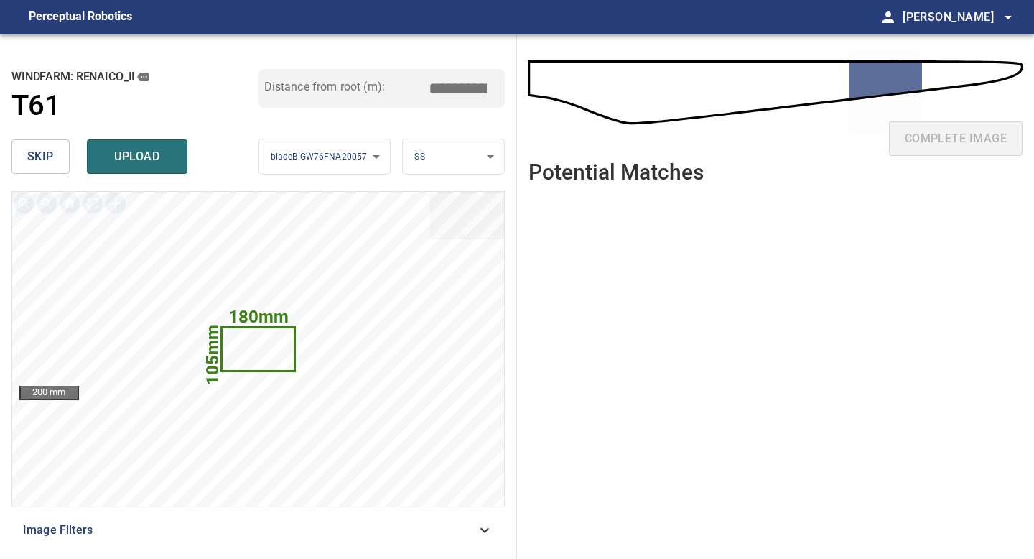
click at [45, 150] on span "skip" at bounding box center [40, 157] width 27 height 20
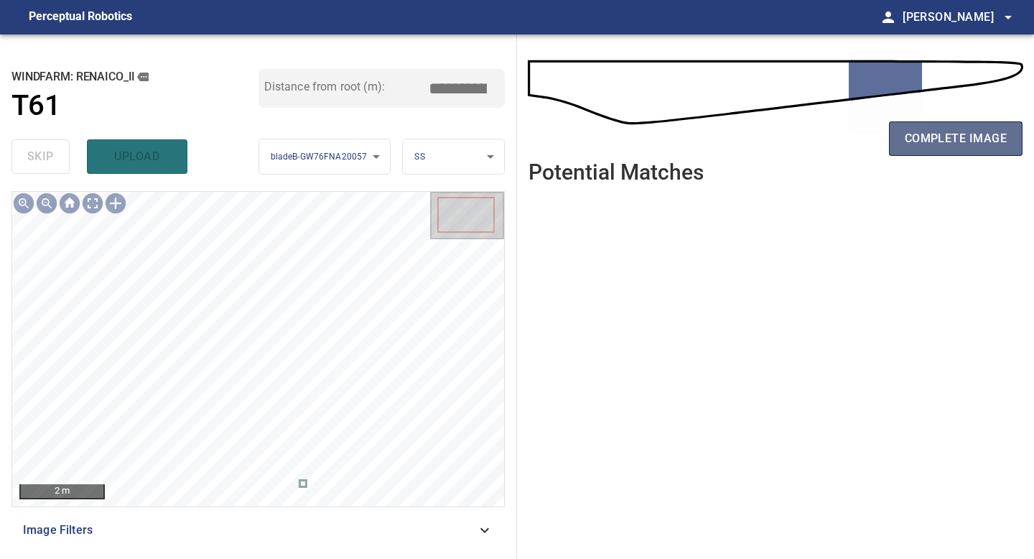
click at [960, 129] on span "complete image" at bounding box center [956, 139] width 102 height 20
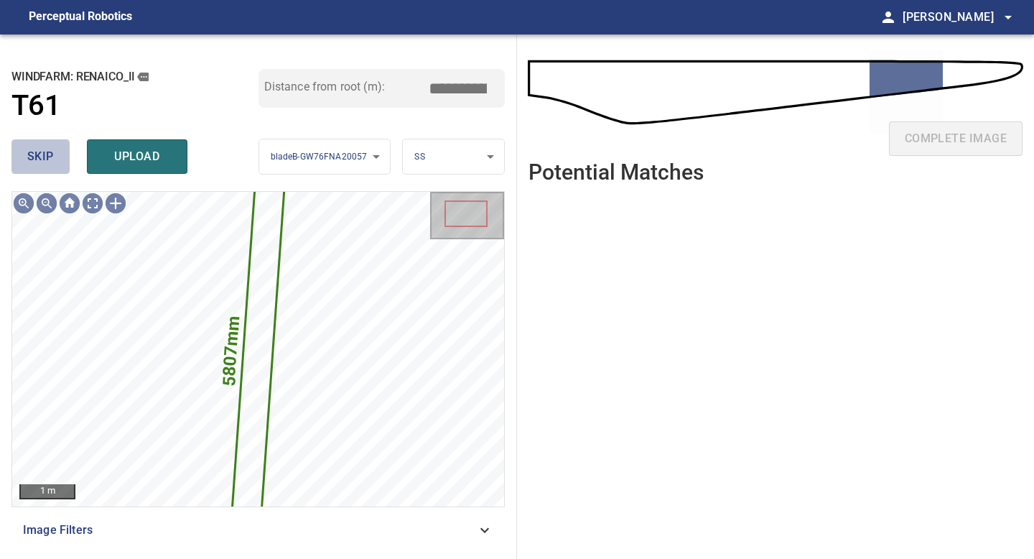
click at [52, 143] on button "skip" at bounding box center [40, 156] width 58 height 34
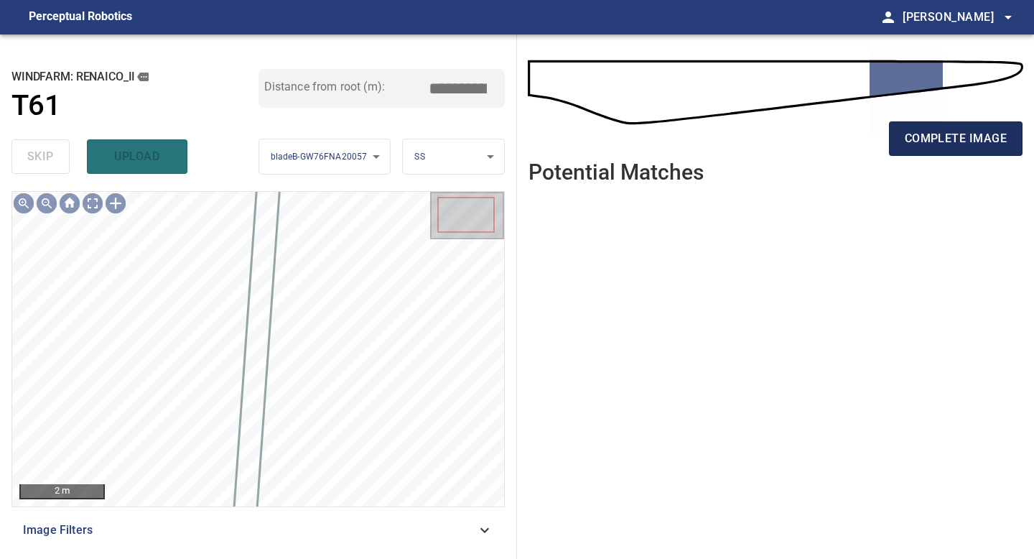
click at [949, 136] on span "complete image" at bounding box center [956, 139] width 102 height 20
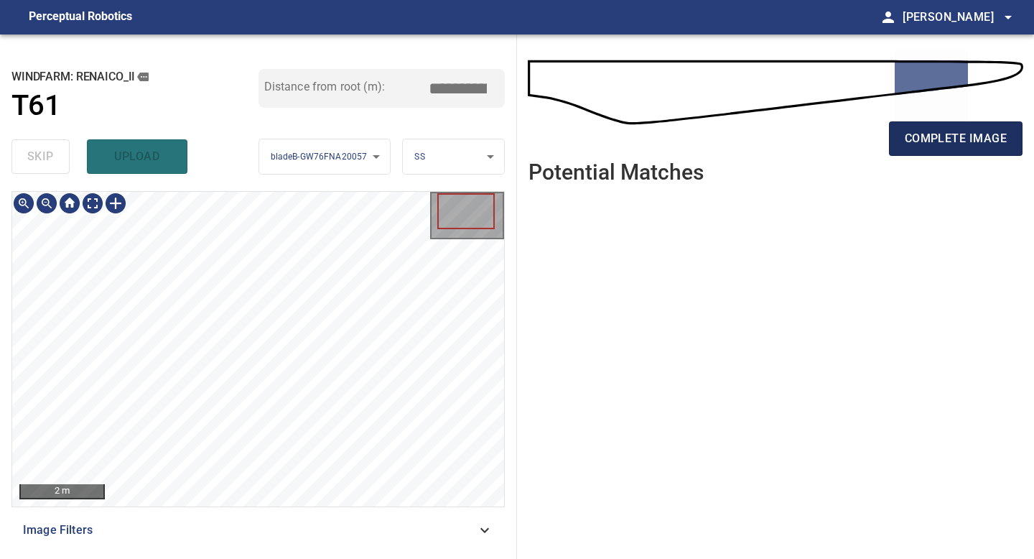
click at [977, 139] on span "complete image" at bounding box center [956, 139] width 102 height 20
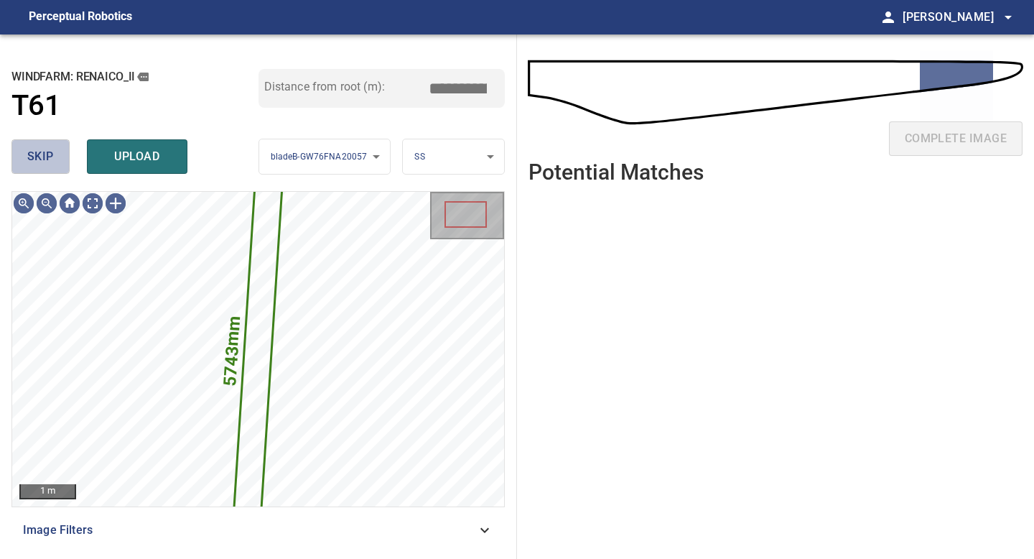
click at [43, 152] on span "skip" at bounding box center [40, 157] width 27 height 20
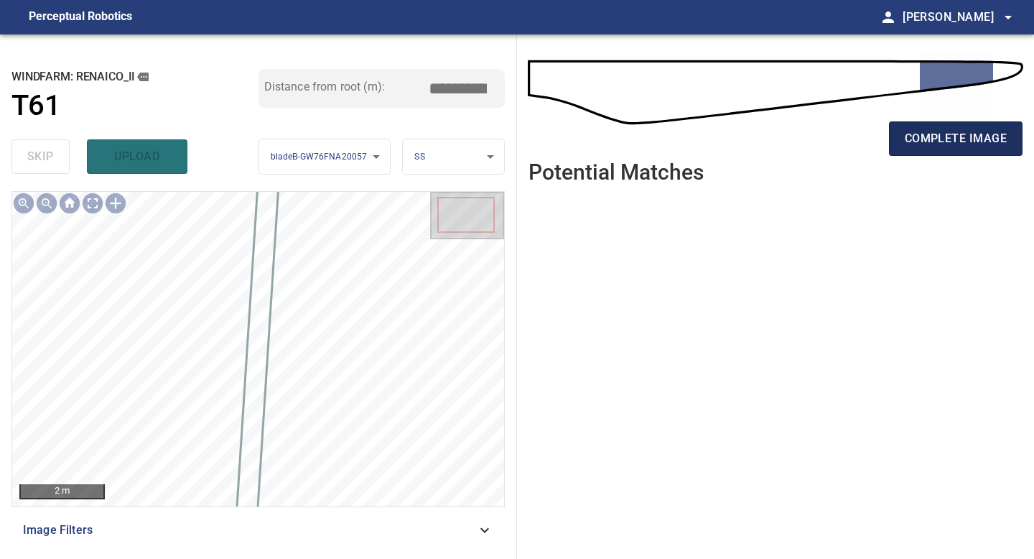
click at [970, 146] on span "complete image" at bounding box center [956, 139] width 102 height 20
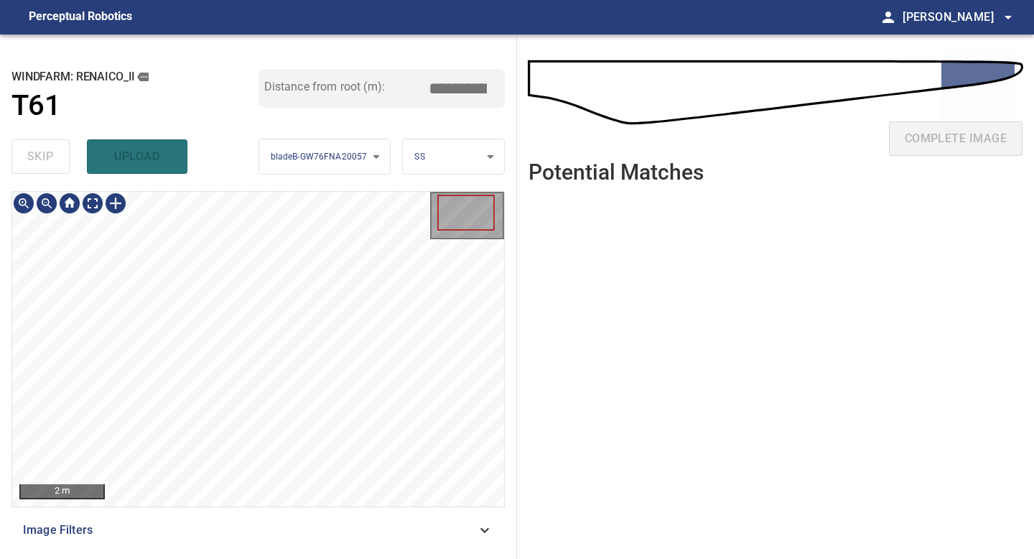
click at [308, 134] on div "**********" at bounding box center [258, 296] width 517 height 524
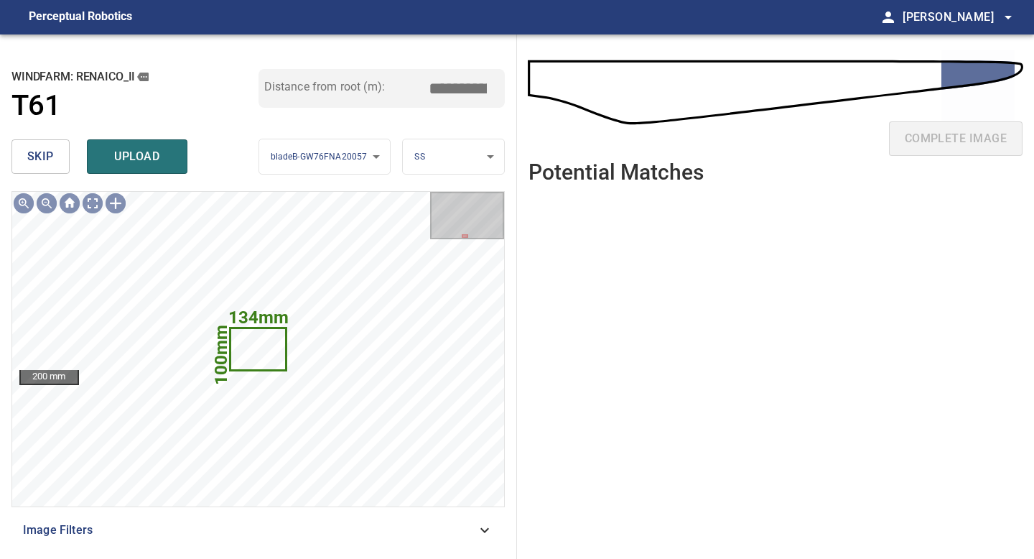
click at [52, 142] on button "skip" at bounding box center [40, 156] width 58 height 34
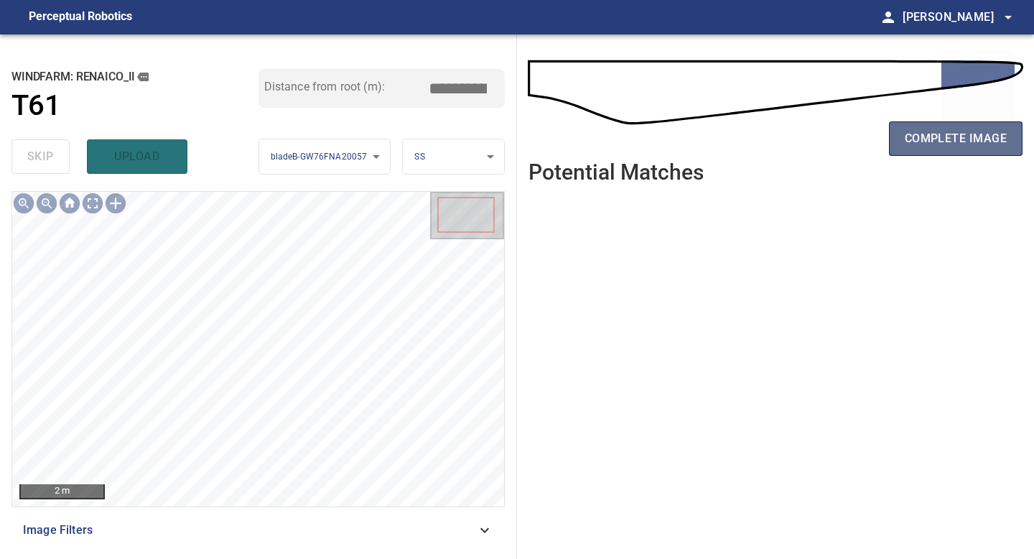
click at [967, 152] on button "complete image" at bounding box center [956, 138] width 134 height 34
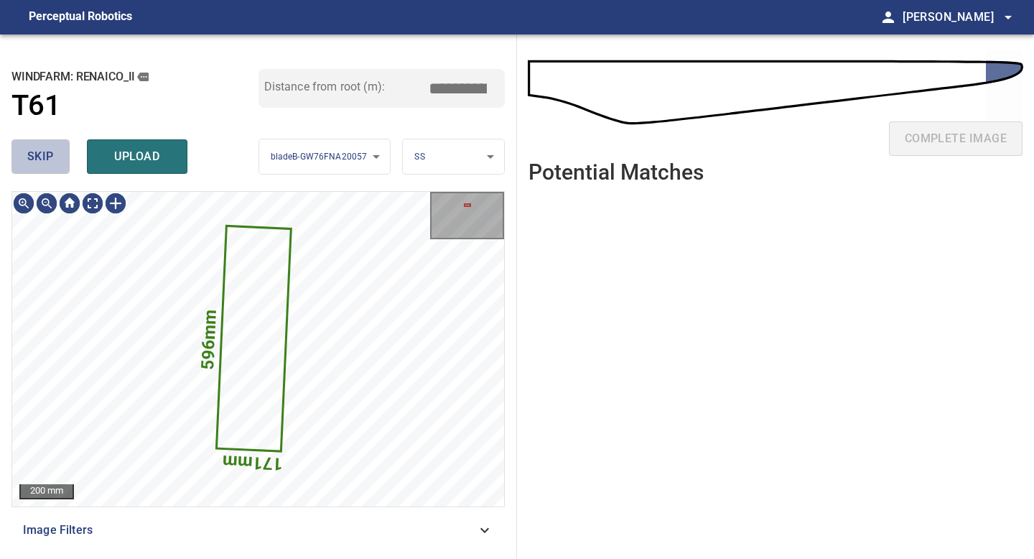
click at [57, 169] on button "skip" at bounding box center [40, 156] width 58 height 34
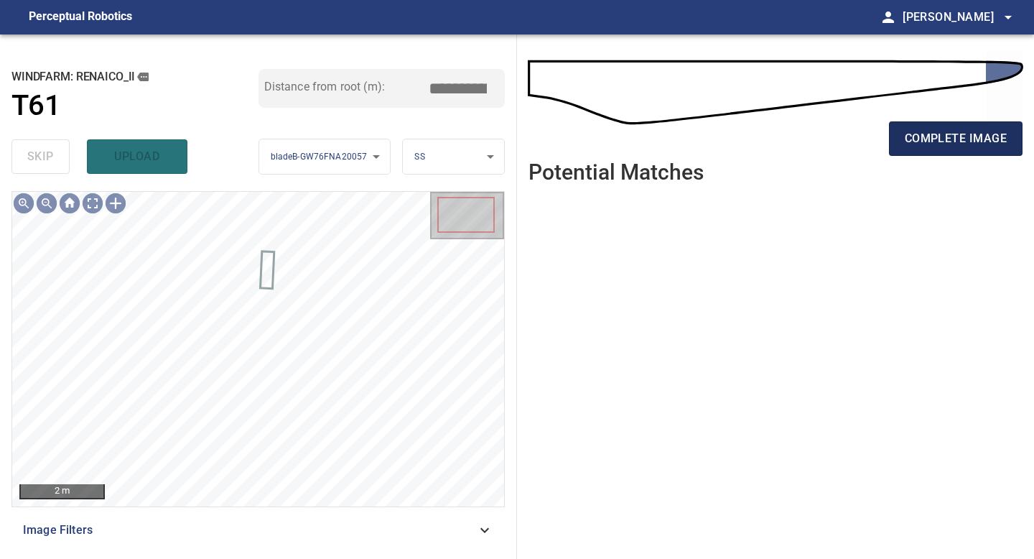
click at [976, 141] on span "complete image" at bounding box center [956, 139] width 102 height 20
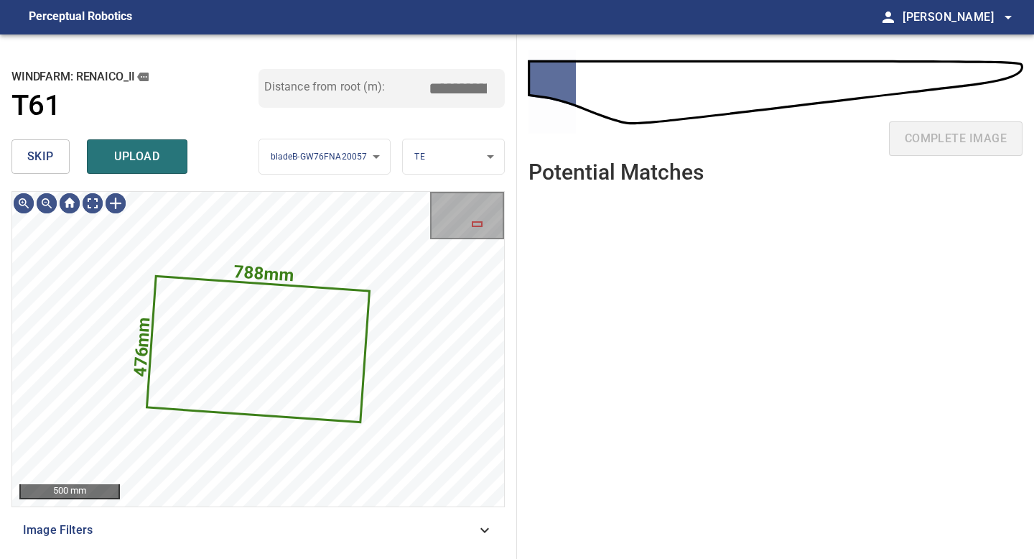
click at [55, 157] on button "skip" at bounding box center [40, 156] width 58 height 34
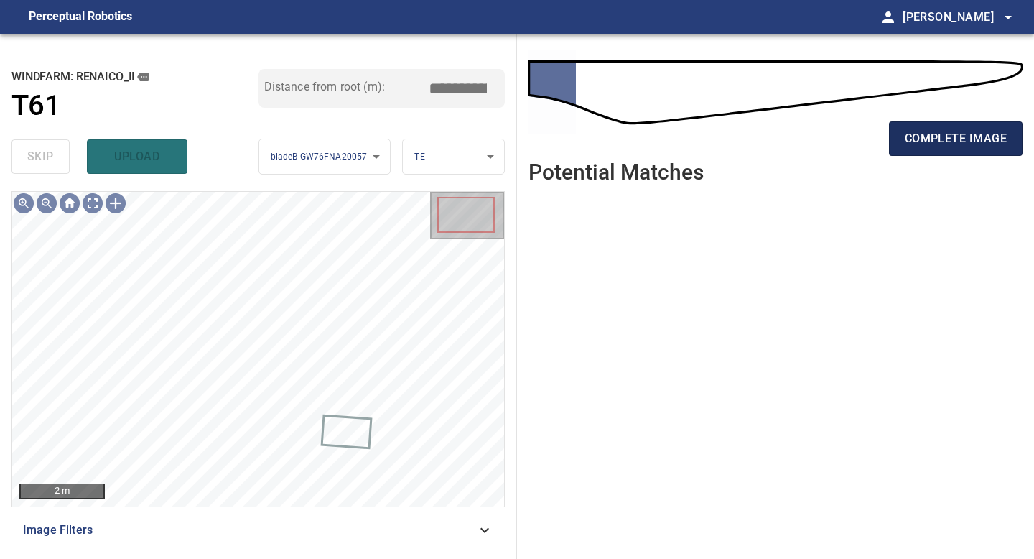
click at [945, 150] on button "complete image" at bounding box center [956, 138] width 134 height 34
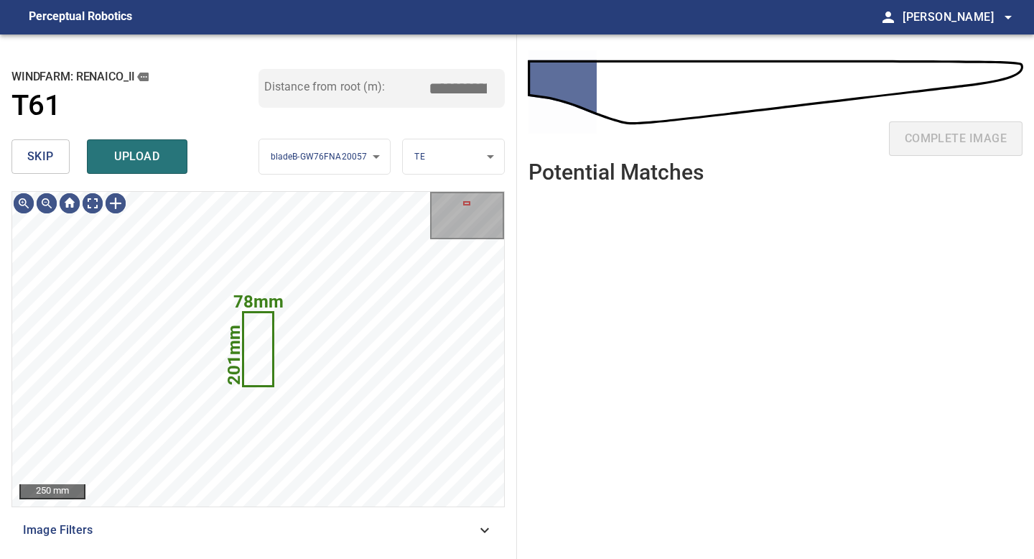
click at [33, 152] on span "skip" at bounding box center [40, 157] width 27 height 20
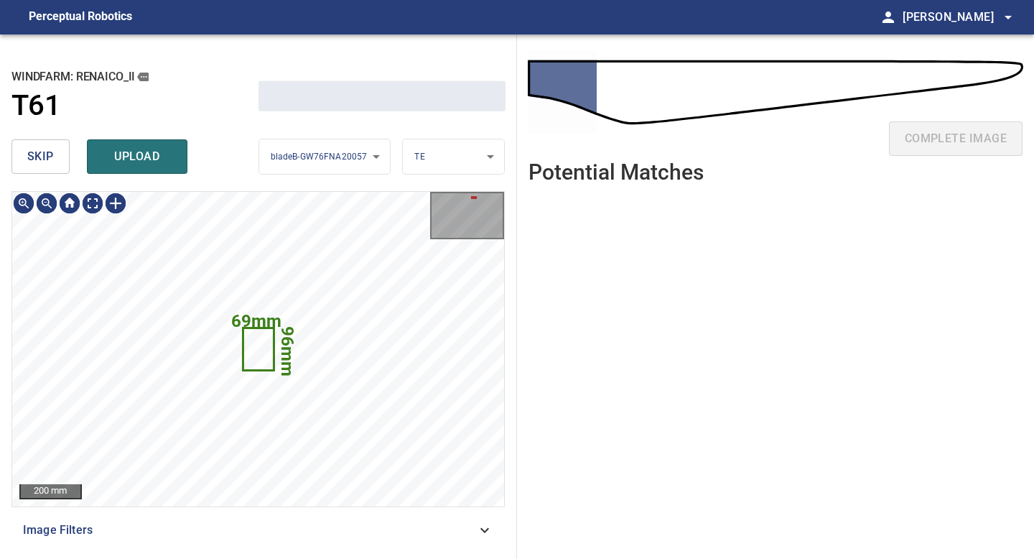
click at [33, 152] on span "skip" at bounding box center [40, 157] width 27 height 20
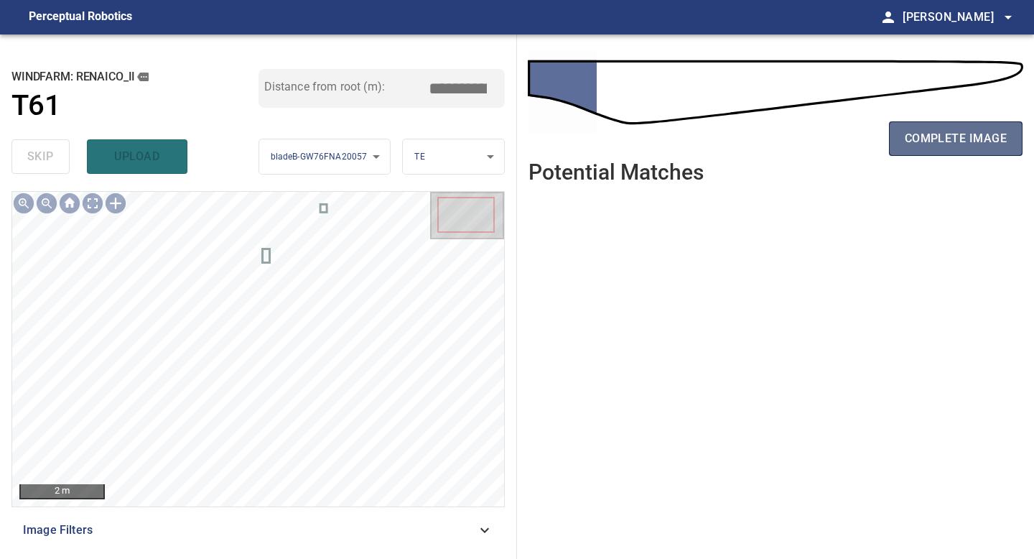
click at [970, 132] on span "complete image" at bounding box center [956, 139] width 102 height 20
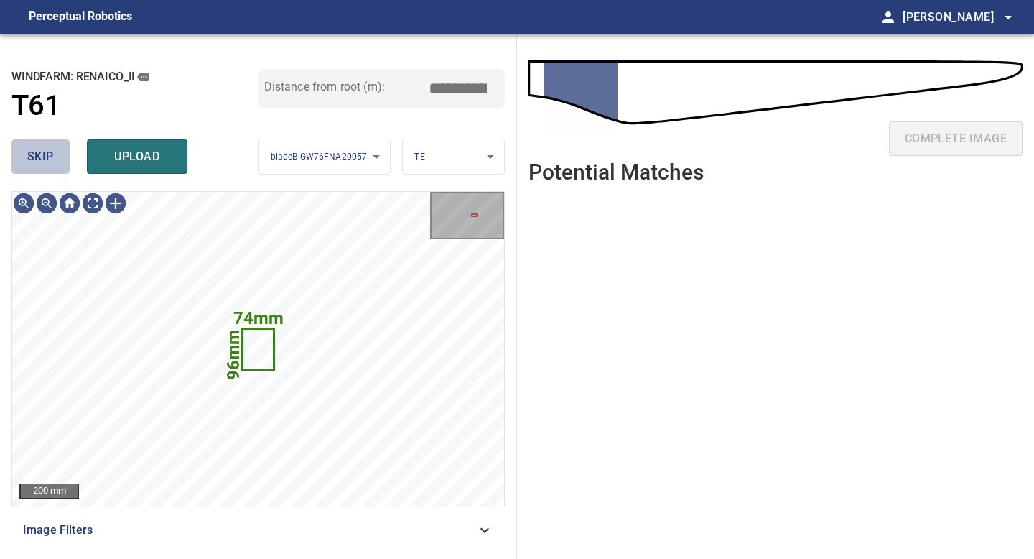
click at [58, 164] on button "skip" at bounding box center [40, 156] width 58 height 34
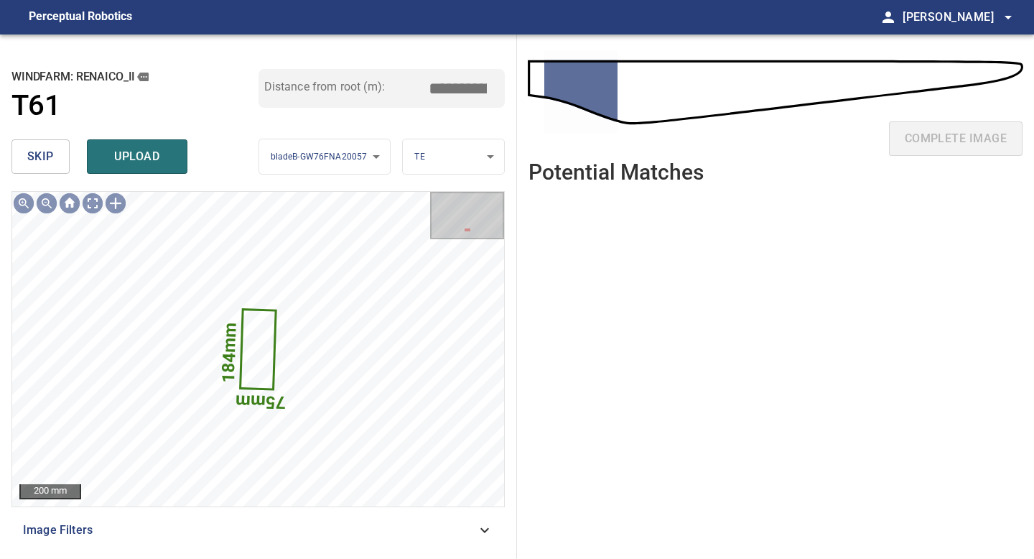
click at [58, 164] on button "skip" at bounding box center [40, 156] width 58 height 34
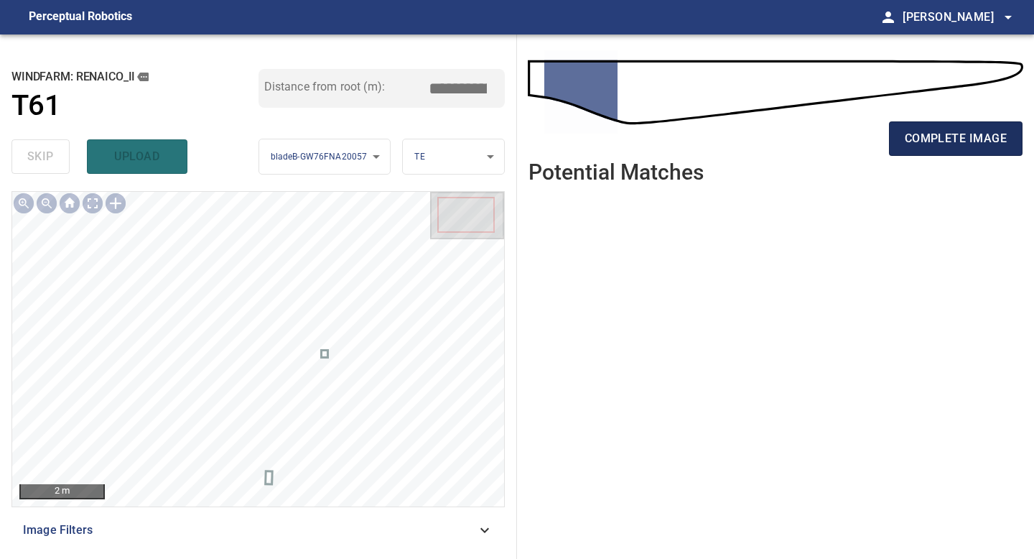
click at [965, 136] on span "complete image" at bounding box center [956, 139] width 102 height 20
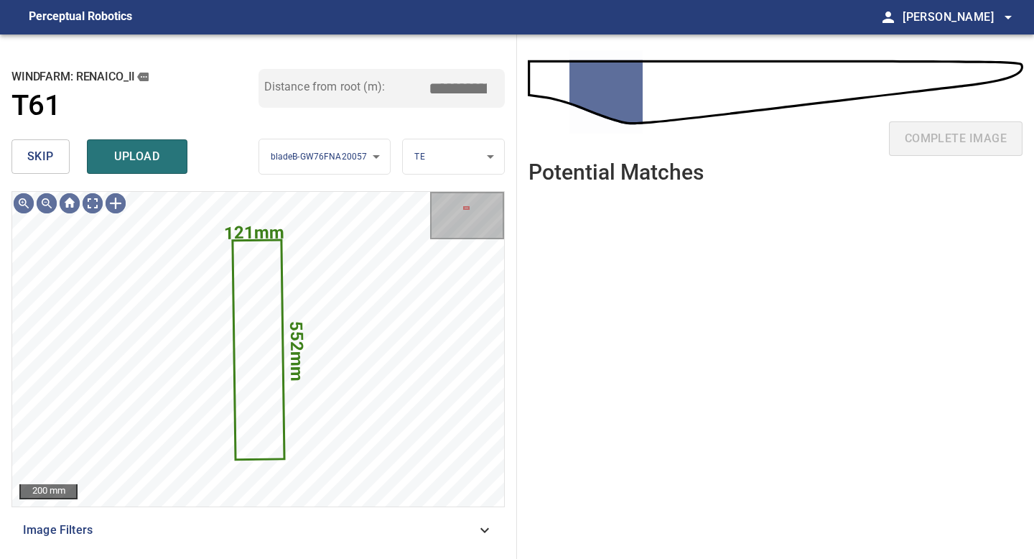
click at [52, 159] on span "skip" at bounding box center [40, 157] width 27 height 20
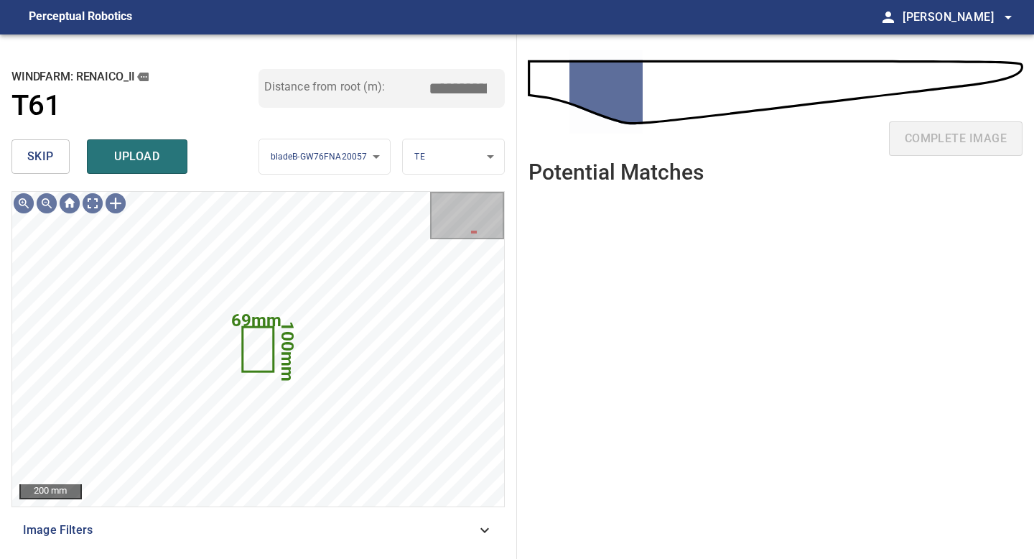
click at [41, 156] on span "skip" at bounding box center [40, 157] width 27 height 20
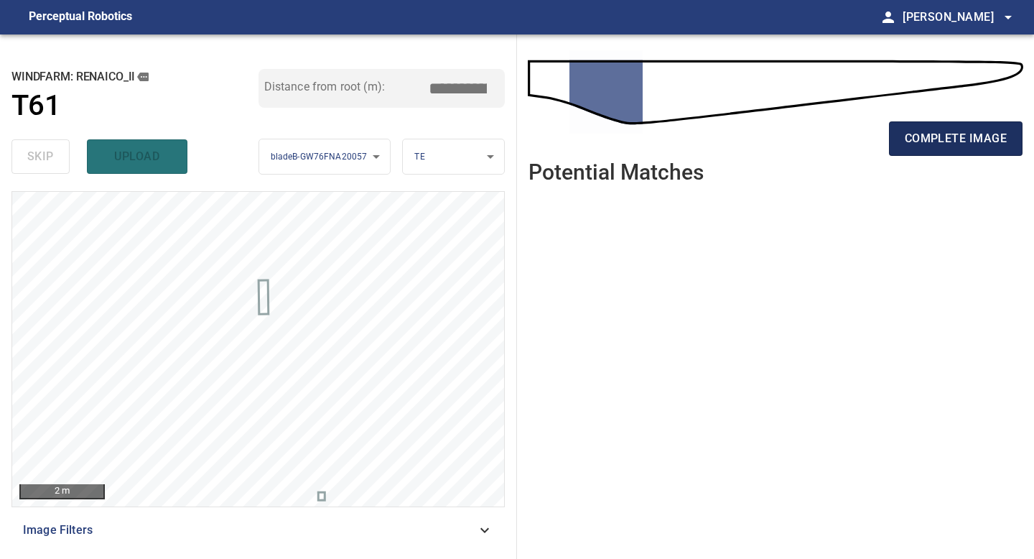
click at [964, 134] on span "complete image" at bounding box center [956, 139] width 102 height 20
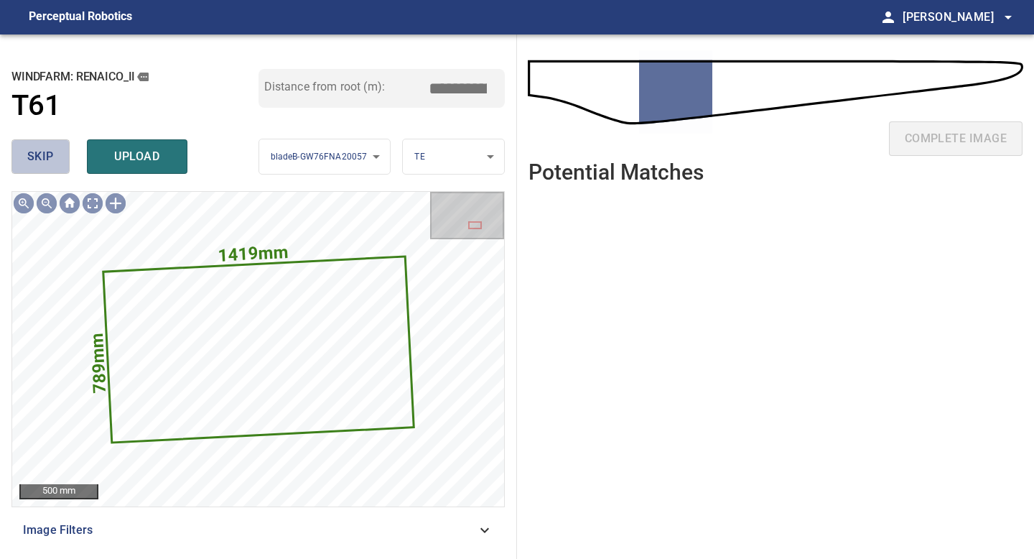
click at [39, 152] on span "skip" at bounding box center [40, 157] width 27 height 20
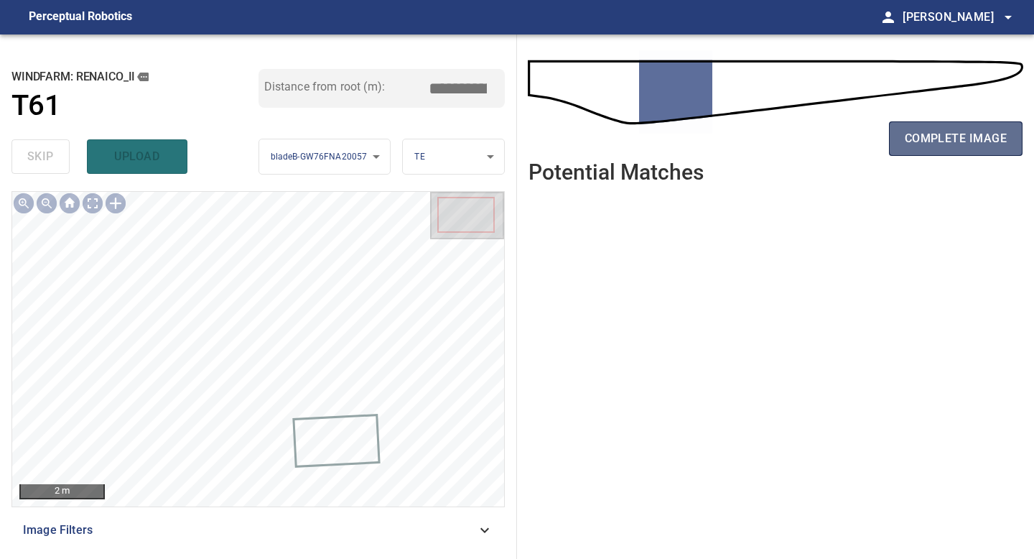
click at [937, 131] on span "complete image" at bounding box center [956, 139] width 102 height 20
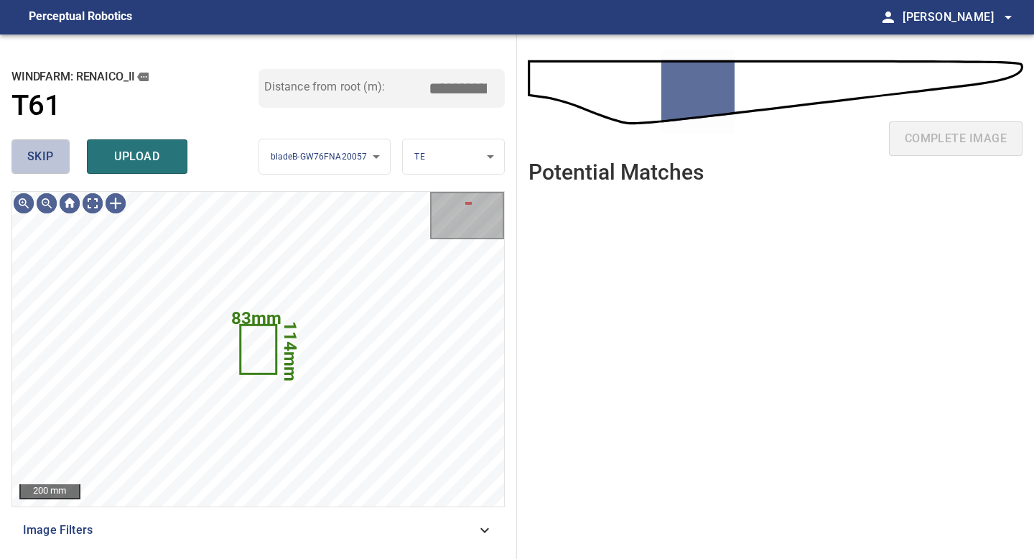
click at [62, 156] on button "skip" at bounding box center [40, 156] width 58 height 34
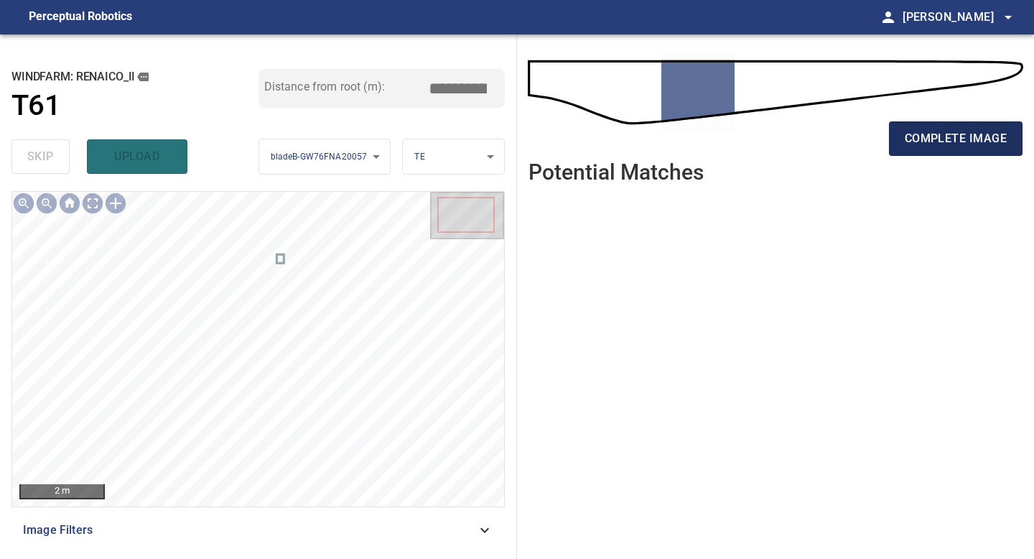
click at [908, 144] on span "complete image" at bounding box center [956, 139] width 102 height 20
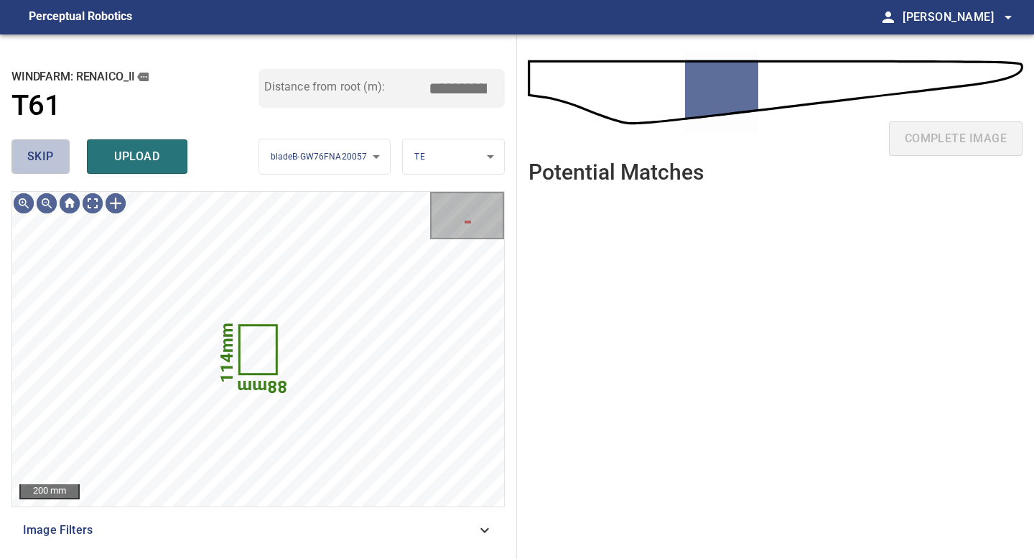
click at [51, 157] on span "skip" at bounding box center [40, 157] width 27 height 20
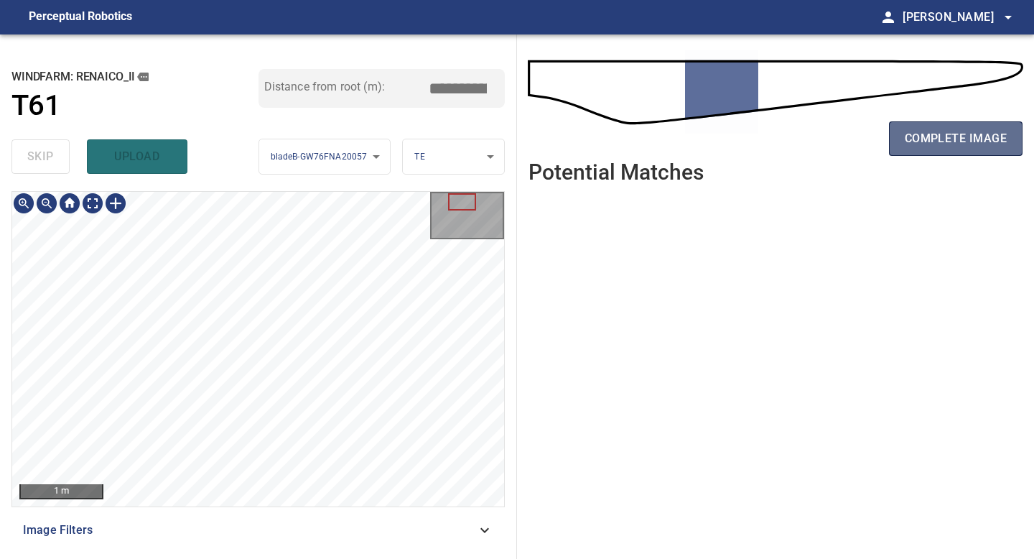
click at [926, 137] on span "complete image" at bounding box center [956, 139] width 102 height 20
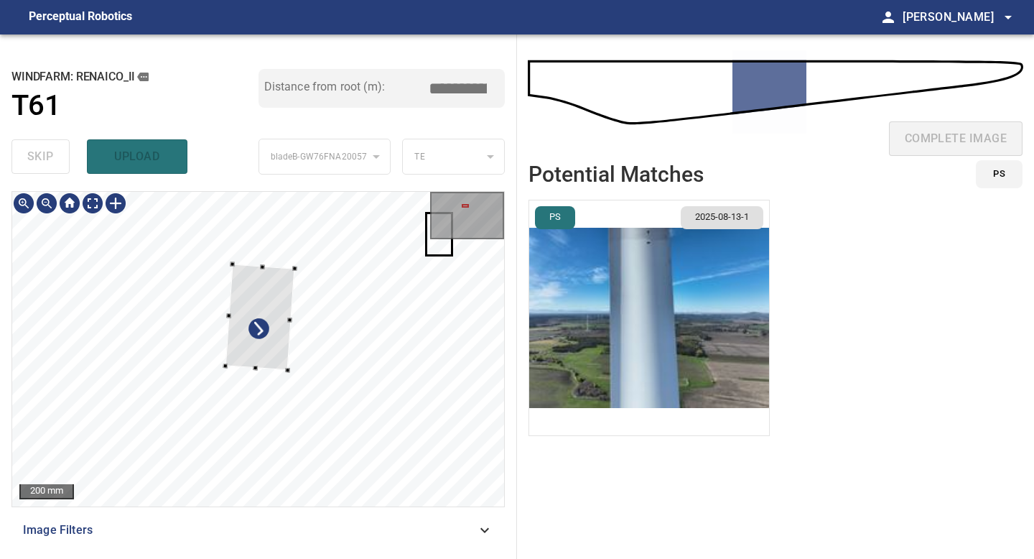
click at [275, 361] on div at bounding box center [261, 317] width 70 height 106
click at [256, 407] on div at bounding box center [258, 349] width 492 height 315
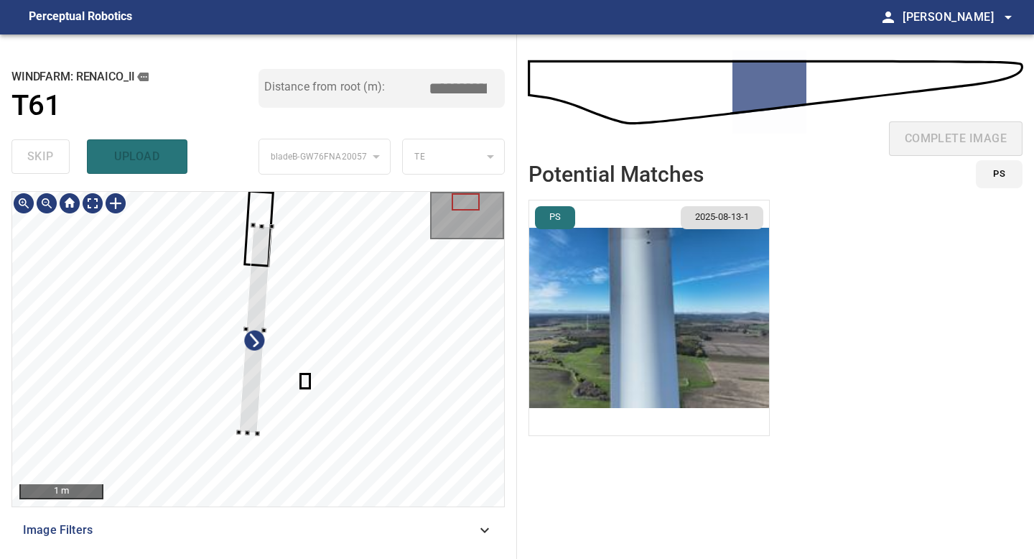
click at [273, 223] on div at bounding box center [258, 349] width 492 height 315
click at [251, 189] on div "**********" at bounding box center [258, 296] width 517 height 524
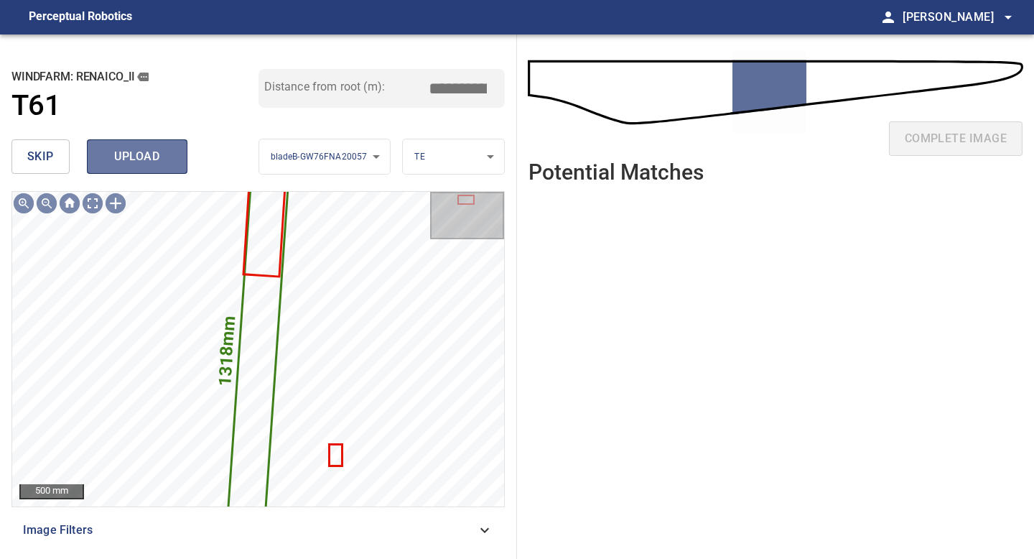
click at [133, 152] on span "upload" at bounding box center [137, 157] width 69 height 20
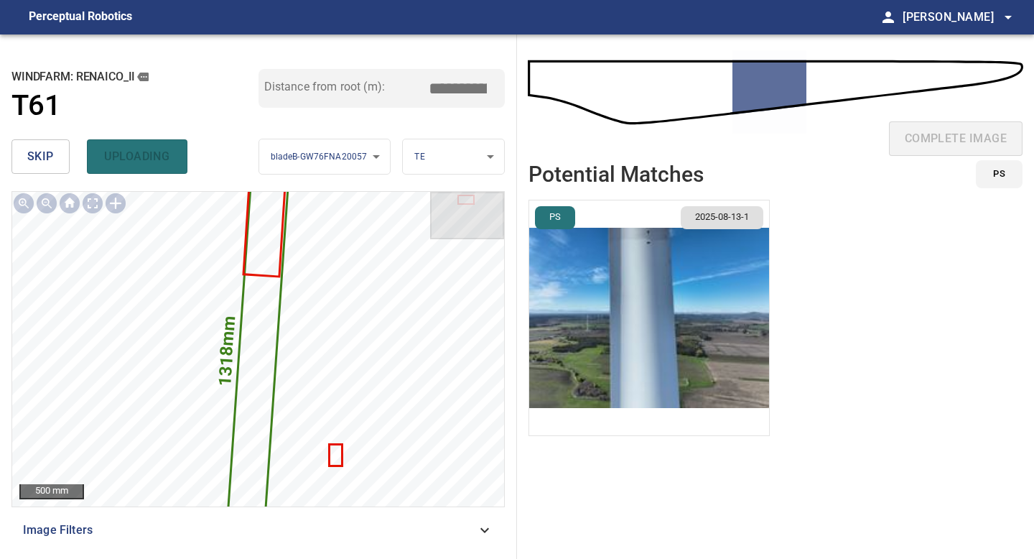
click at [51, 152] on span "skip" at bounding box center [40, 157] width 27 height 20
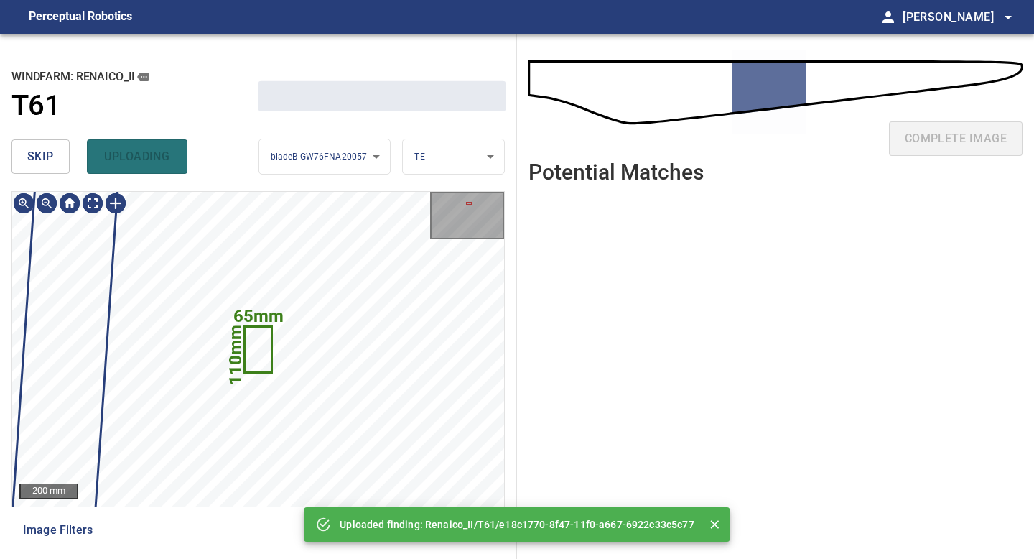
click at [51, 152] on span "skip" at bounding box center [40, 157] width 27 height 20
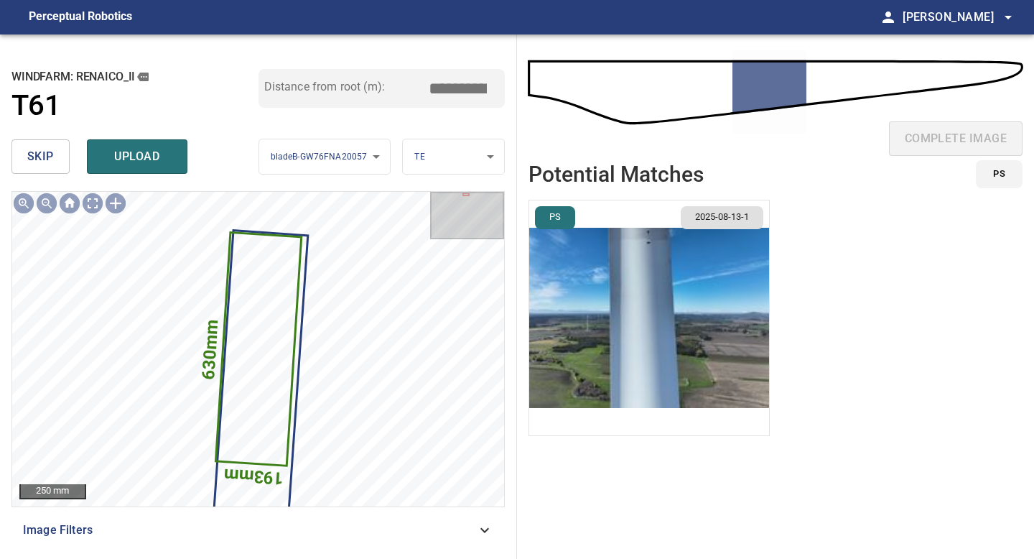
type input "*****"
click at [51, 152] on span "skip" at bounding box center [40, 157] width 27 height 20
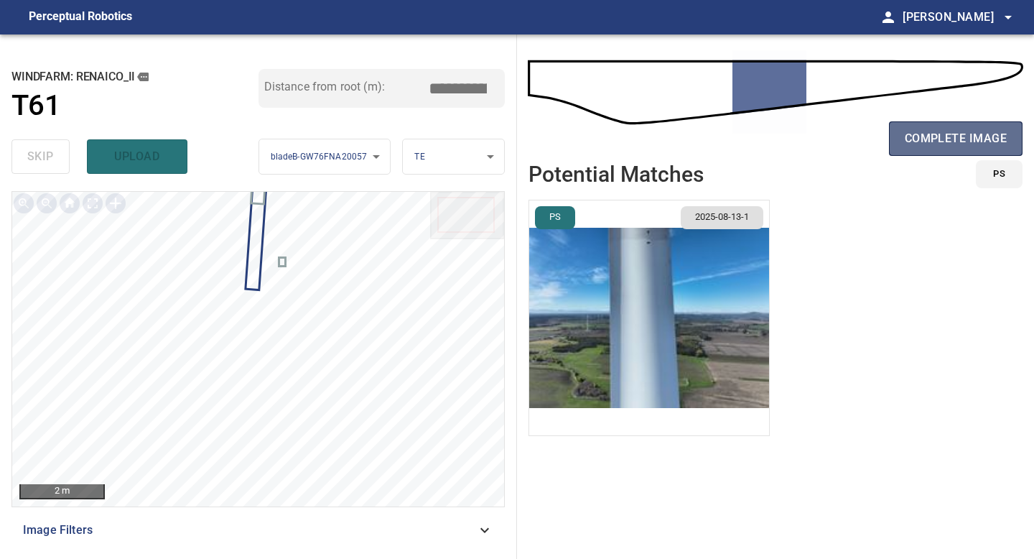
click at [961, 139] on span "complete image" at bounding box center [956, 139] width 102 height 20
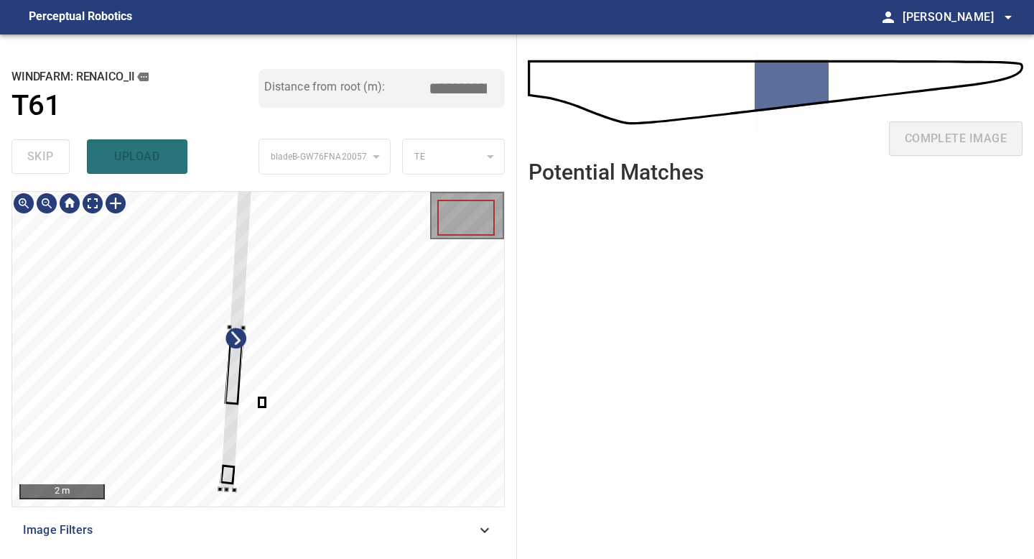
click at [237, 494] on div at bounding box center [258, 349] width 492 height 315
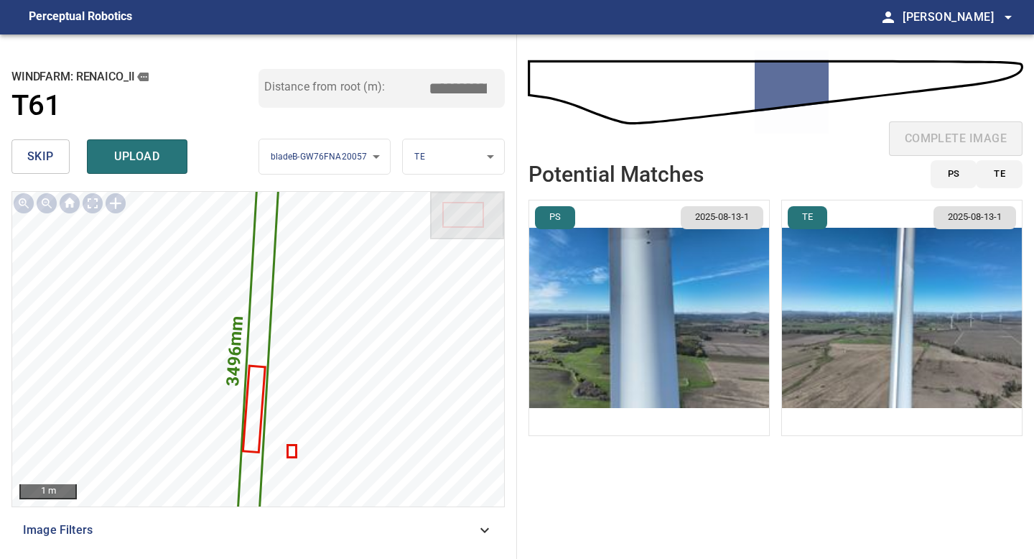
click at [878, 317] on img "button" at bounding box center [902, 317] width 240 height 235
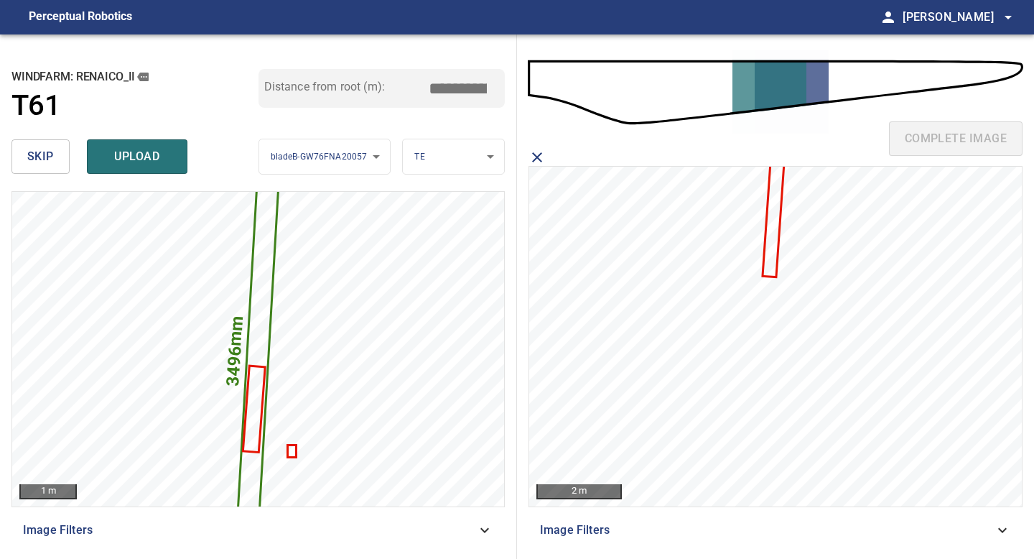
click at [776, 250] on icon at bounding box center [774, 214] width 20 height 124
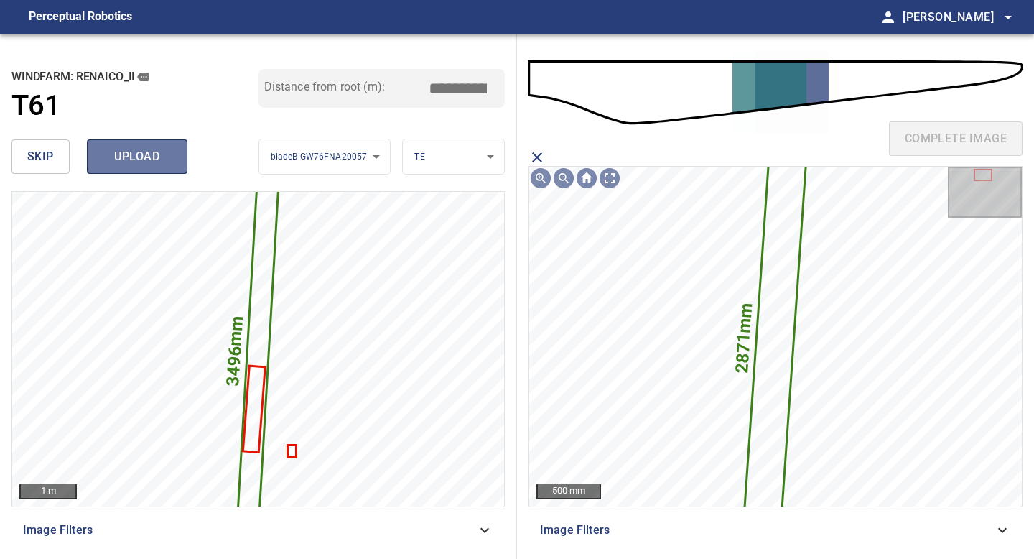
click at [160, 143] on button "upload" at bounding box center [137, 156] width 101 height 34
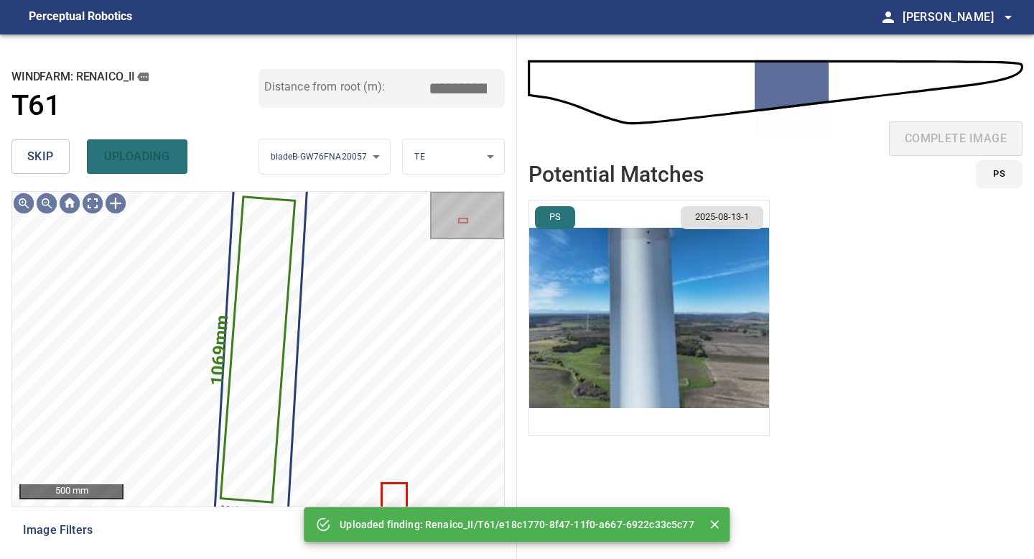
click at [54, 155] on button "skip" at bounding box center [40, 156] width 58 height 34
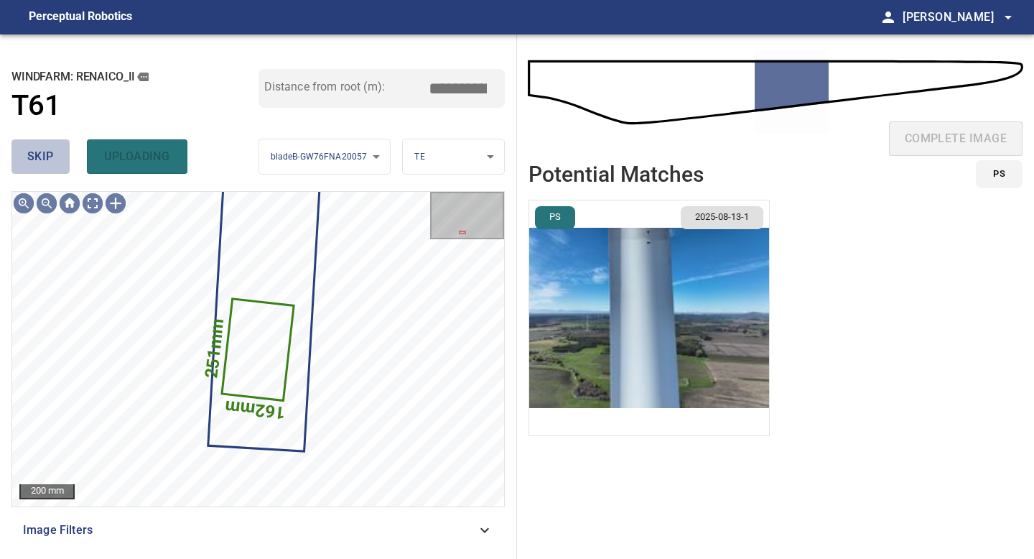
click at [54, 155] on button "skip" at bounding box center [40, 156] width 58 height 34
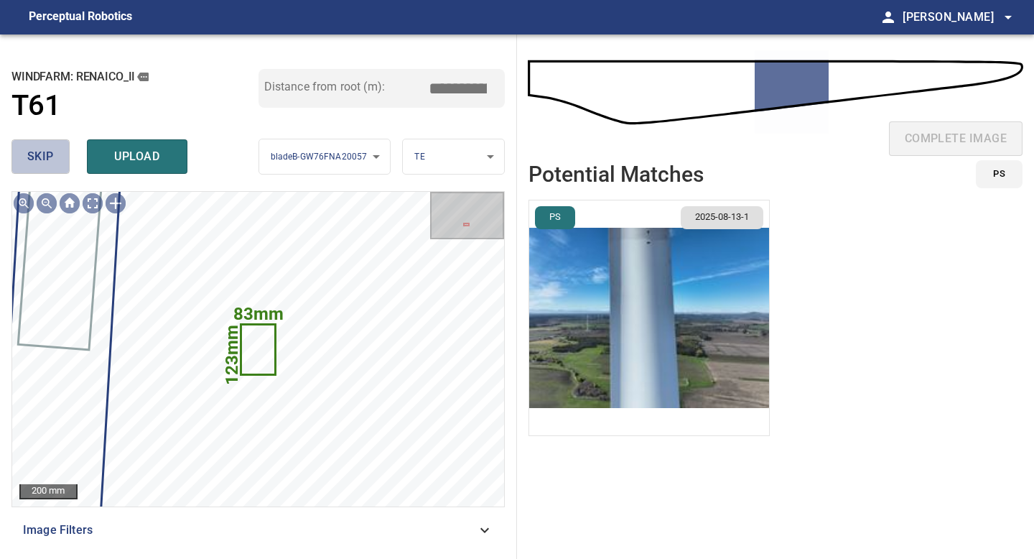
click at [54, 155] on button "skip" at bounding box center [40, 156] width 58 height 34
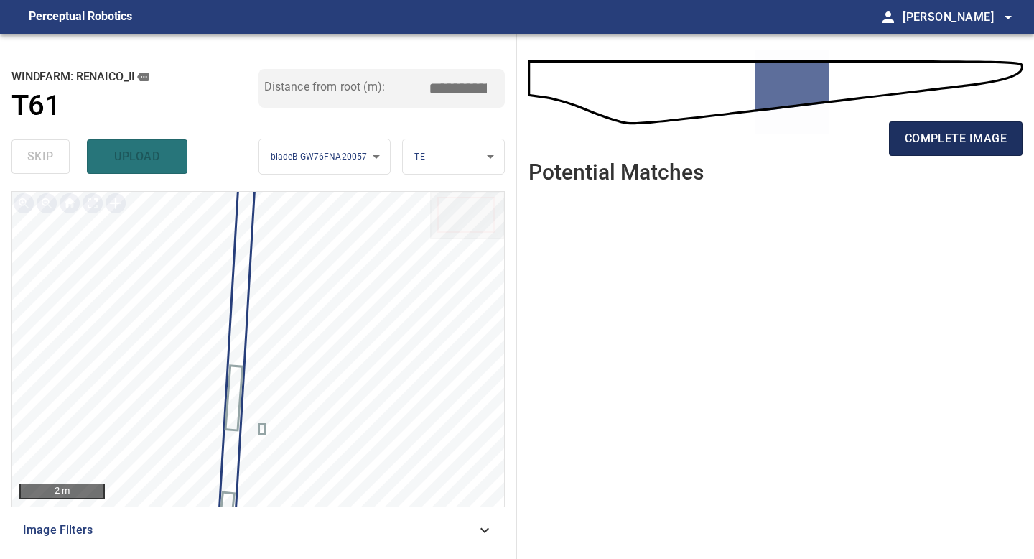
click at [956, 130] on span "complete image" at bounding box center [956, 139] width 102 height 20
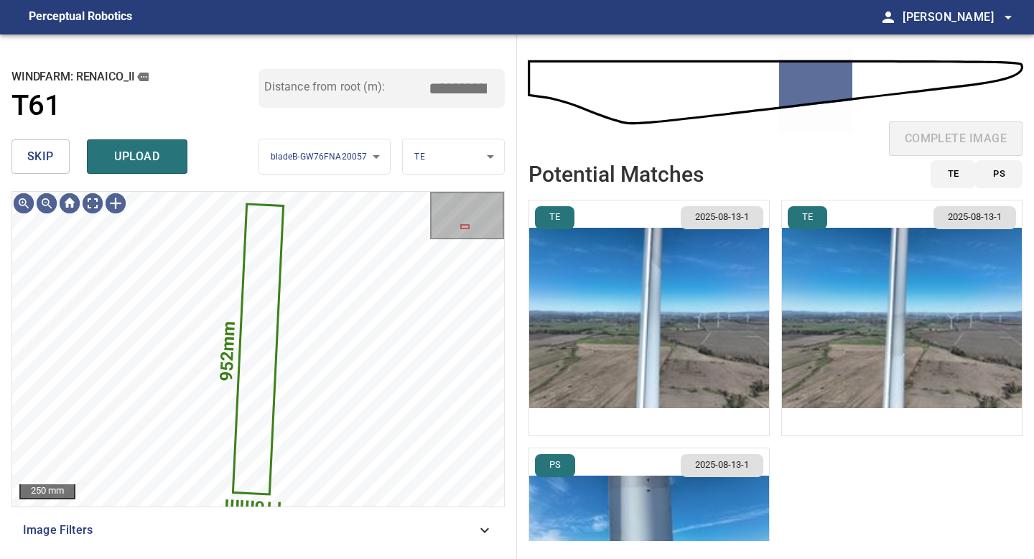
click at [57, 157] on button "skip" at bounding box center [40, 156] width 58 height 34
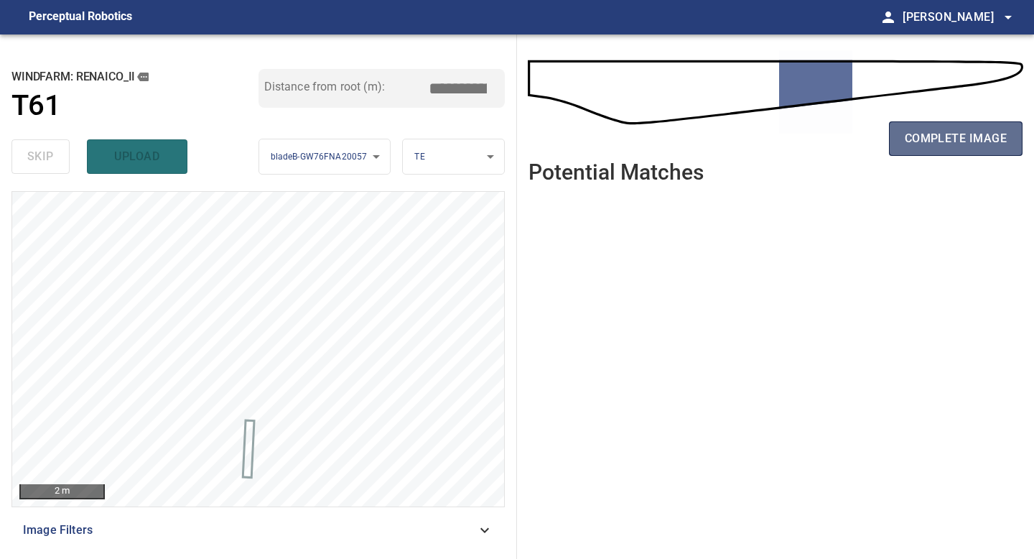
click at [910, 152] on button "complete image" at bounding box center [956, 138] width 134 height 34
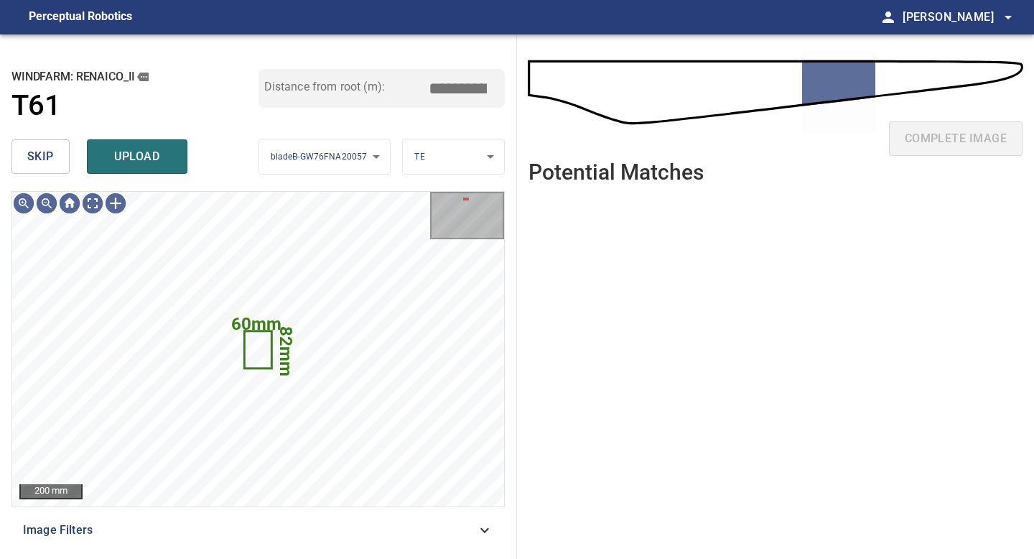
click at [38, 155] on span "skip" at bounding box center [40, 157] width 27 height 20
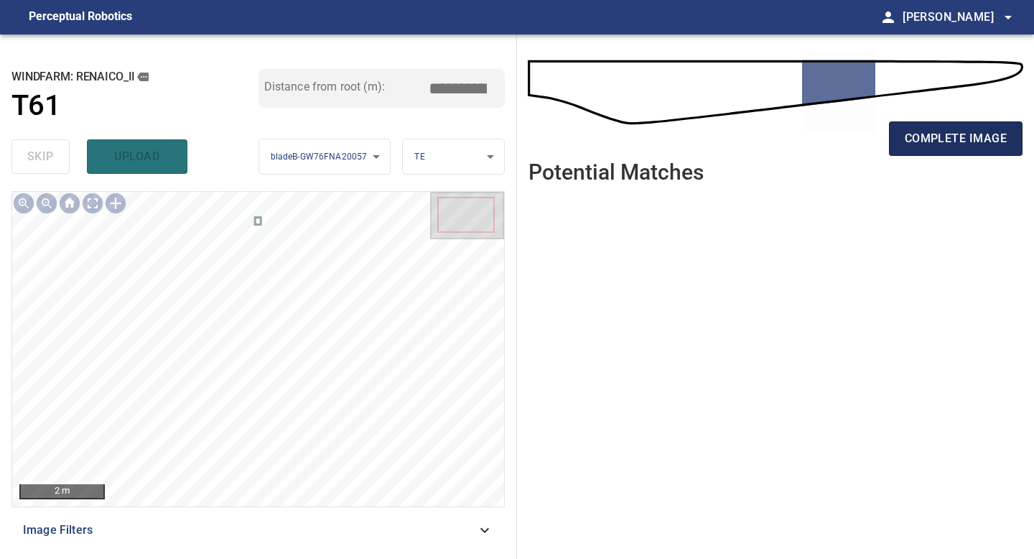
click at [932, 133] on span "complete image" at bounding box center [956, 139] width 102 height 20
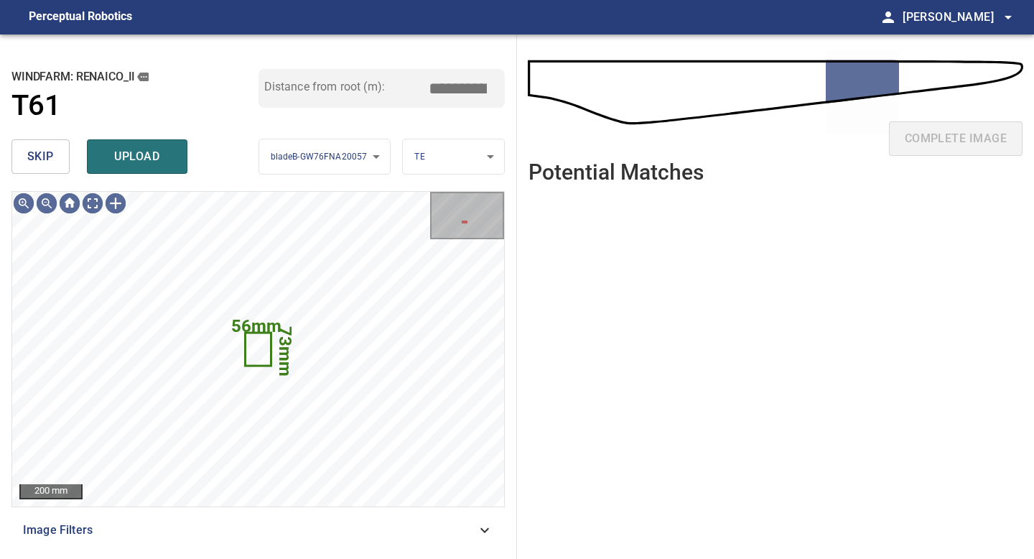
click at [52, 153] on span "skip" at bounding box center [40, 157] width 27 height 20
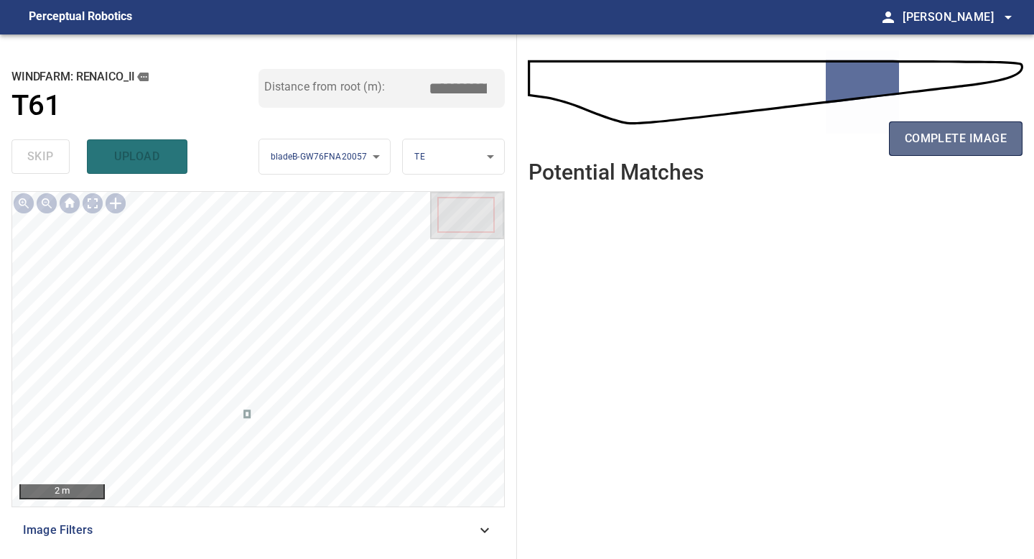
click at [898, 141] on button "complete image" at bounding box center [956, 138] width 134 height 34
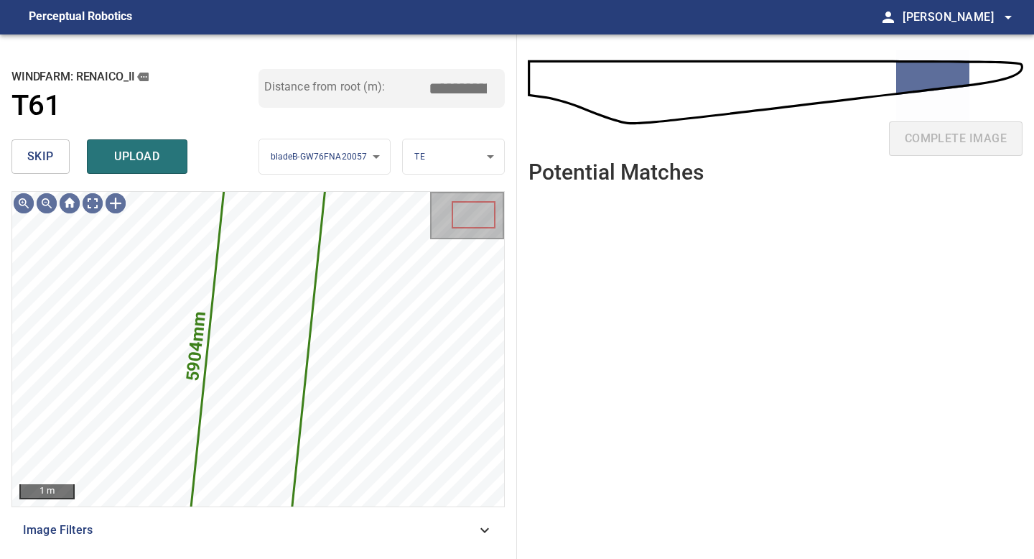
click at [46, 154] on span "skip" at bounding box center [40, 157] width 27 height 20
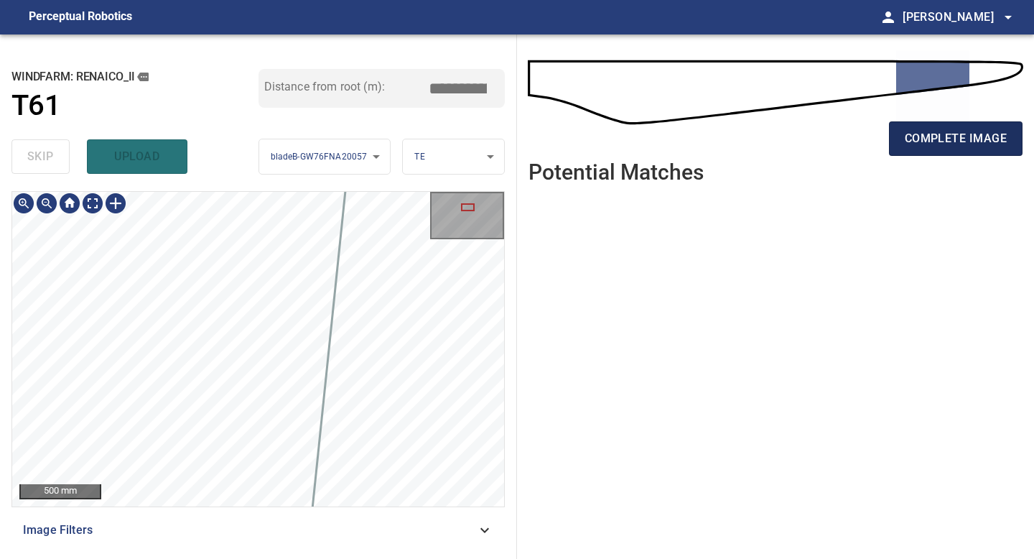
click at [953, 131] on span "complete image" at bounding box center [956, 139] width 102 height 20
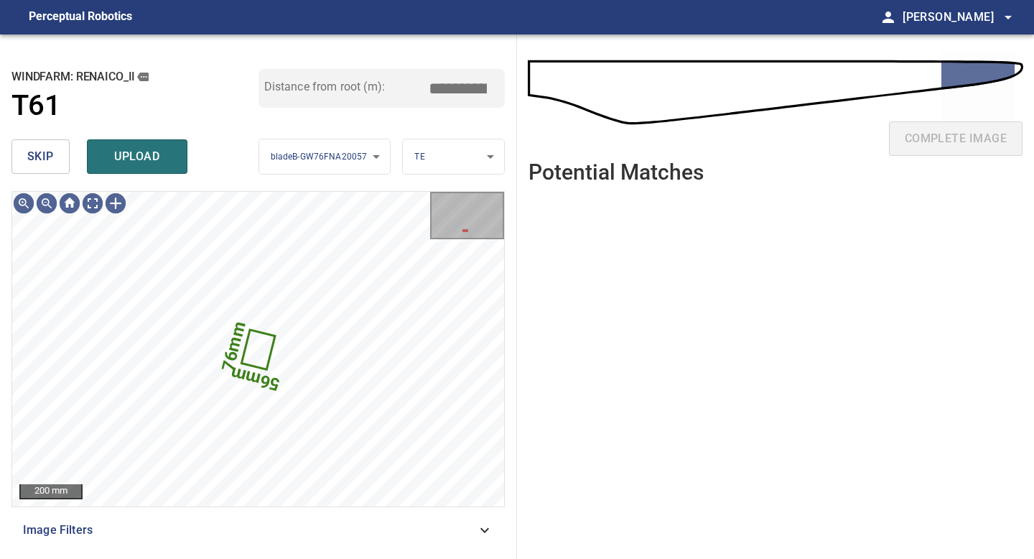
click at [59, 158] on button "skip" at bounding box center [40, 156] width 58 height 34
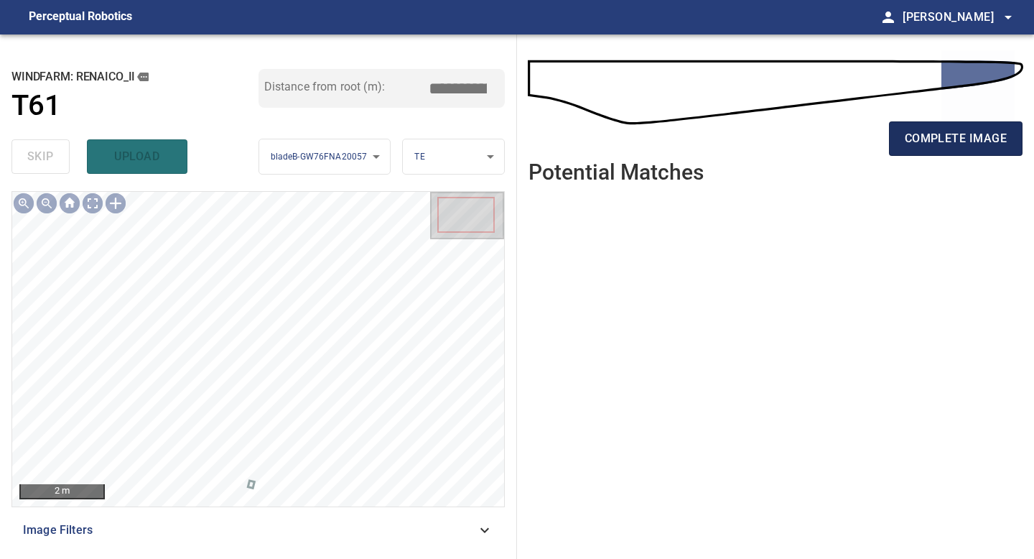
click at [950, 129] on span "complete image" at bounding box center [956, 139] width 102 height 20
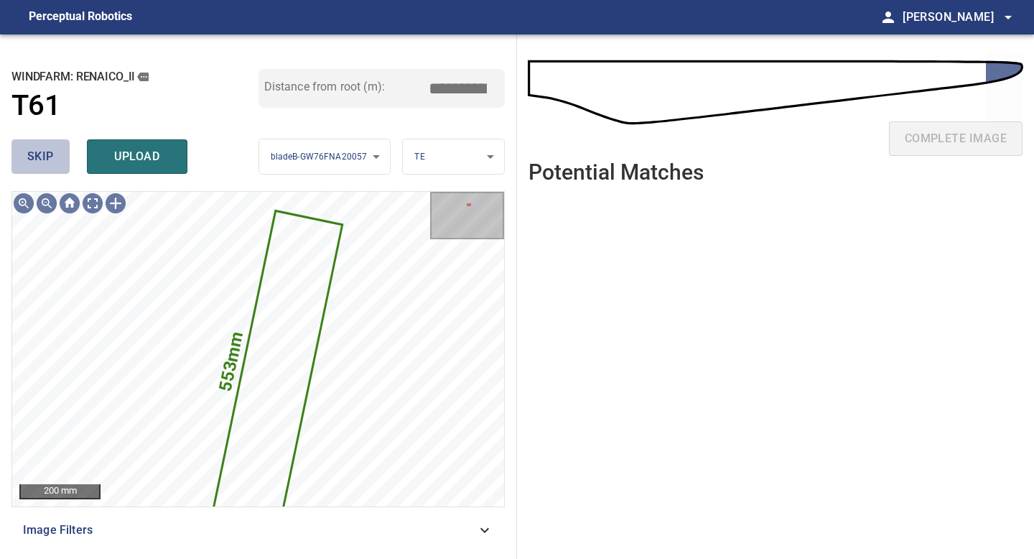
click at [48, 149] on span "skip" at bounding box center [40, 157] width 27 height 20
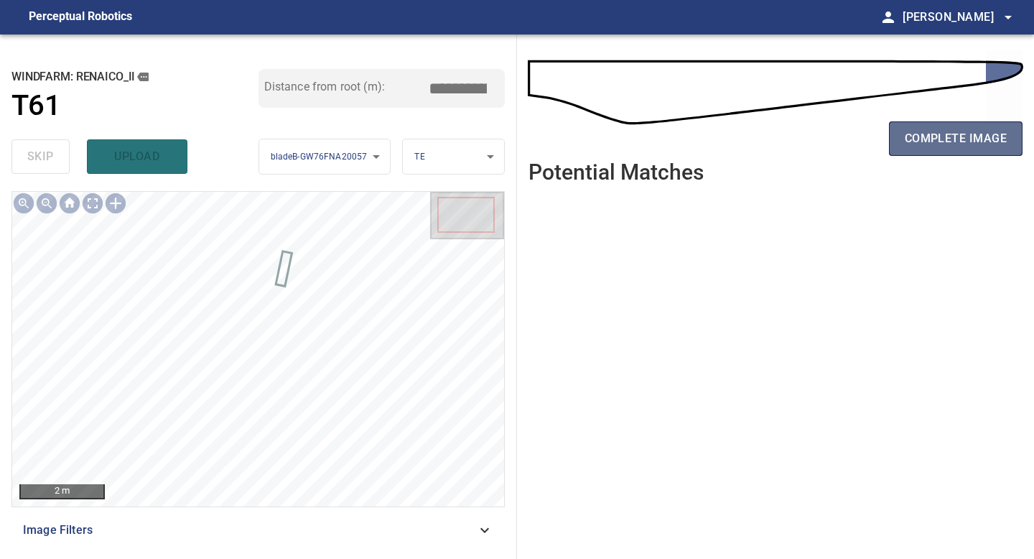
click at [919, 139] on span "complete image" at bounding box center [956, 139] width 102 height 20
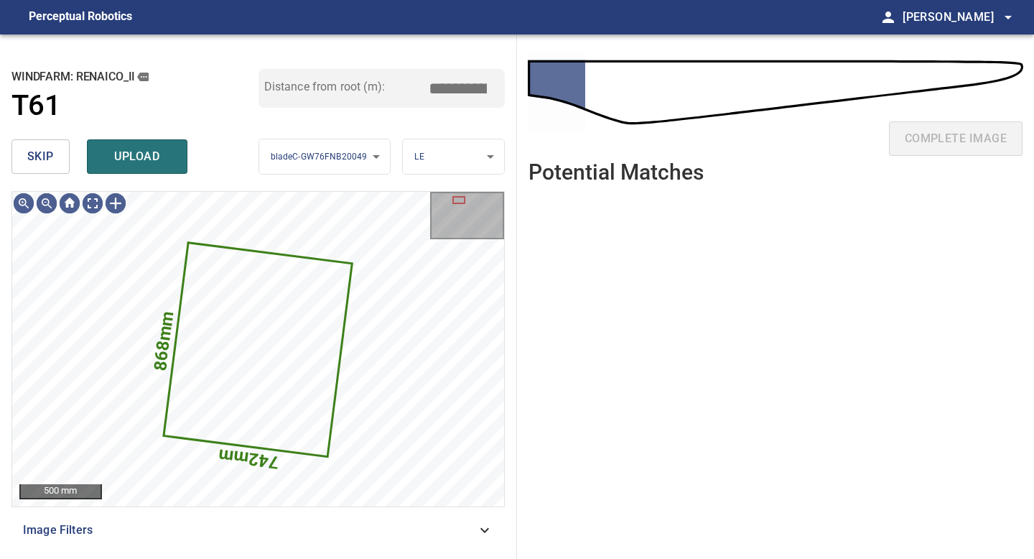
click at [51, 164] on span "skip" at bounding box center [40, 157] width 27 height 20
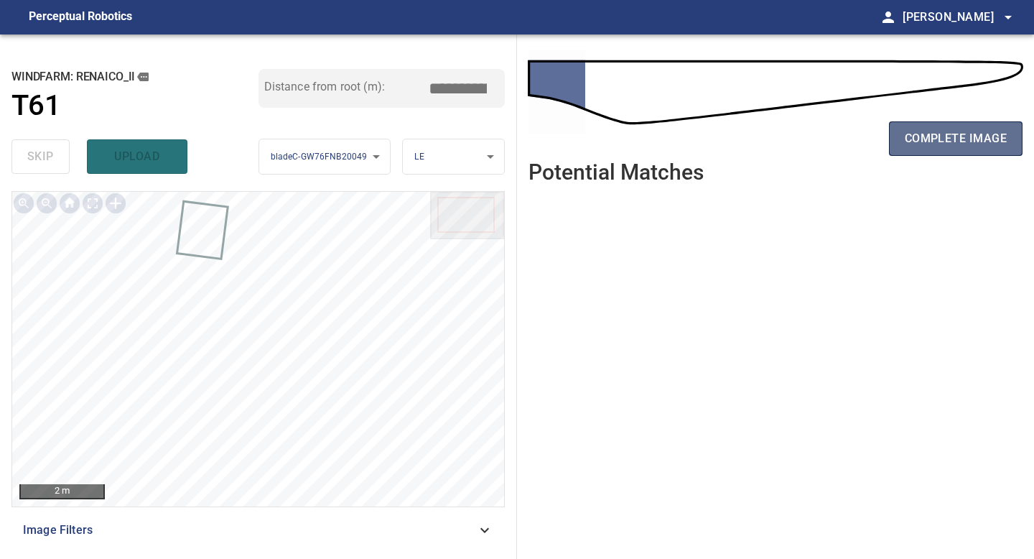
click at [916, 144] on span "complete image" at bounding box center [956, 139] width 102 height 20
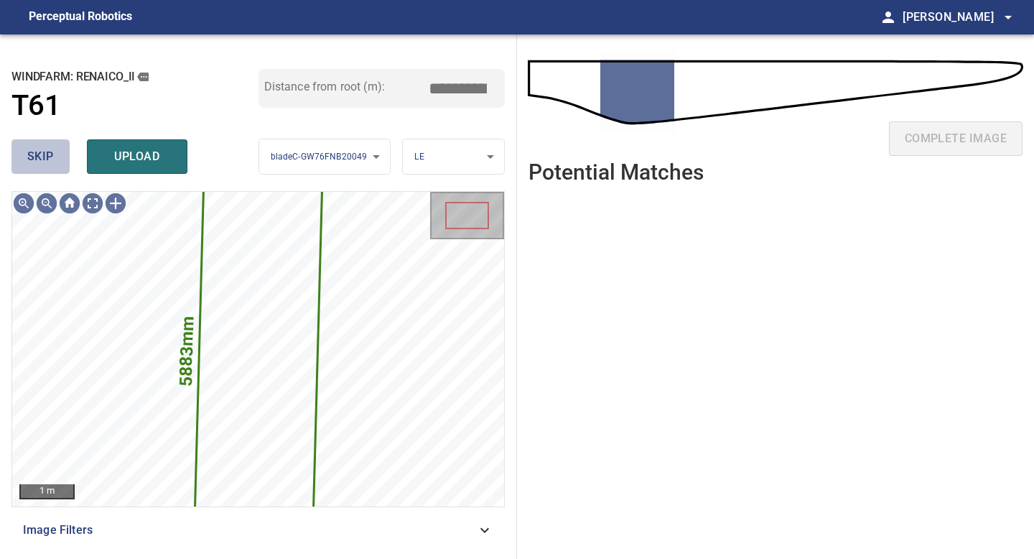
click at [53, 152] on button "skip" at bounding box center [40, 156] width 58 height 34
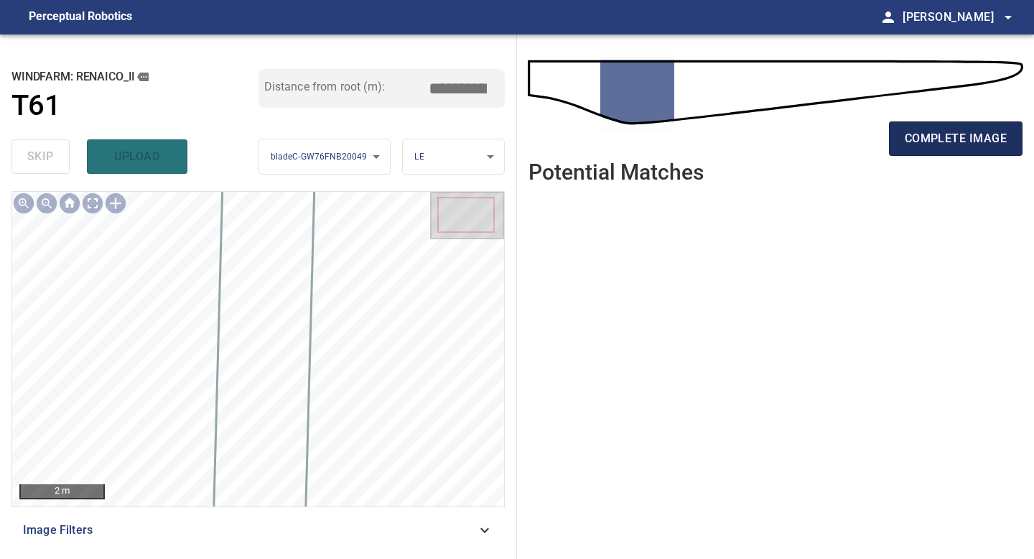
click at [929, 139] on span "complete image" at bounding box center [956, 139] width 102 height 20
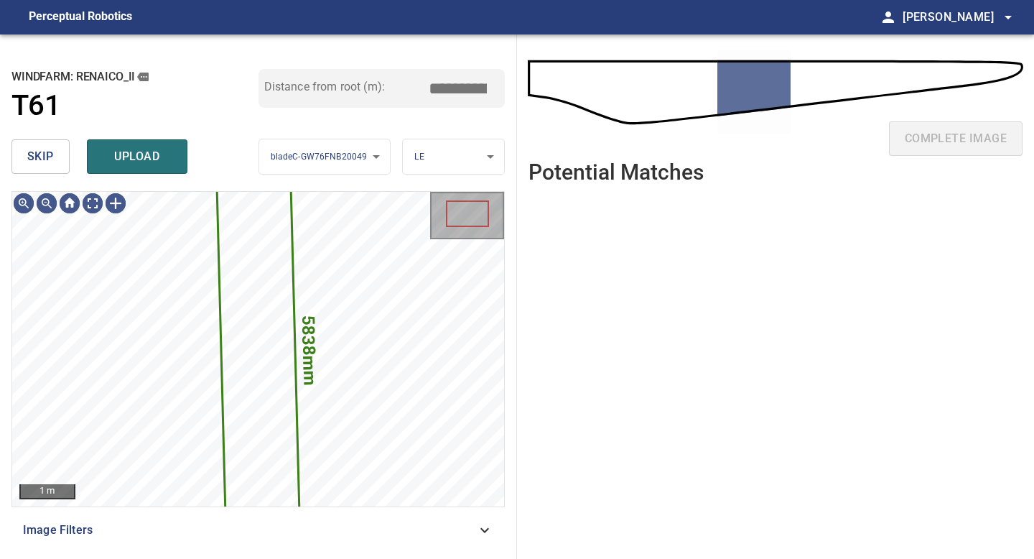
click at [68, 161] on button "skip" at bounding box center [40, 156] width 58 height 34
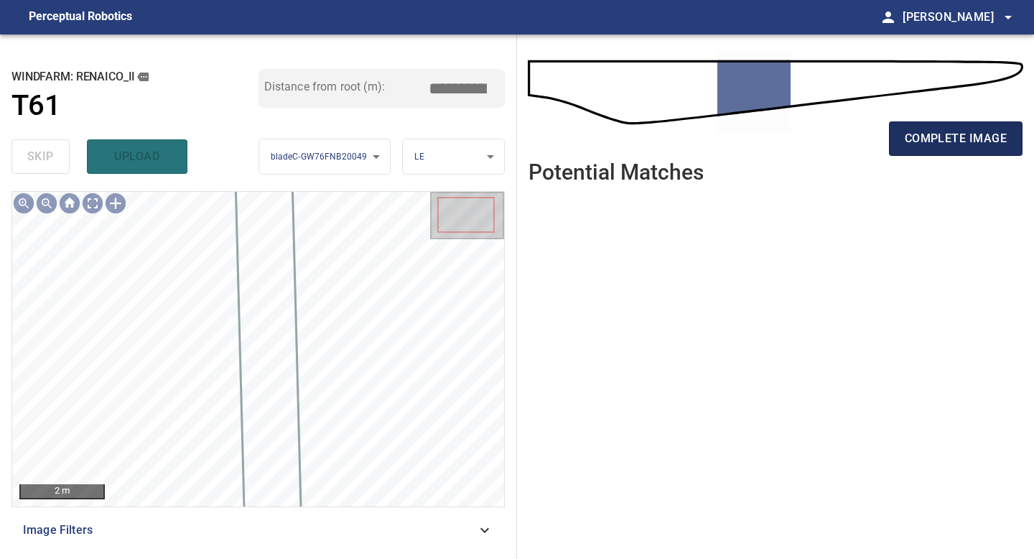
click at [952, 133] on span "complete image" at bounding box center [956, 139] width 102 height 20
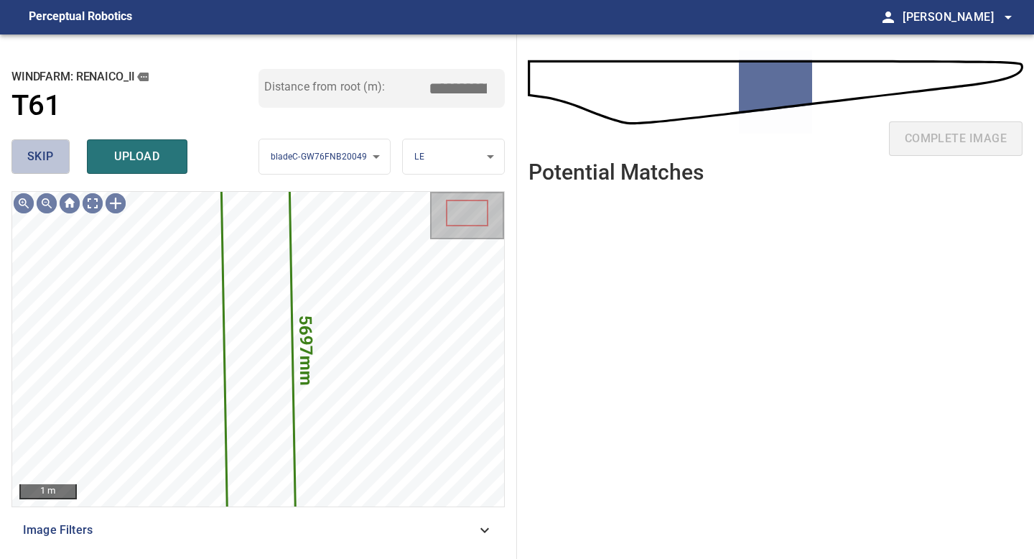
click at [44, 157] on span "skip" at bounding box center [40, 157] width 27 height 20
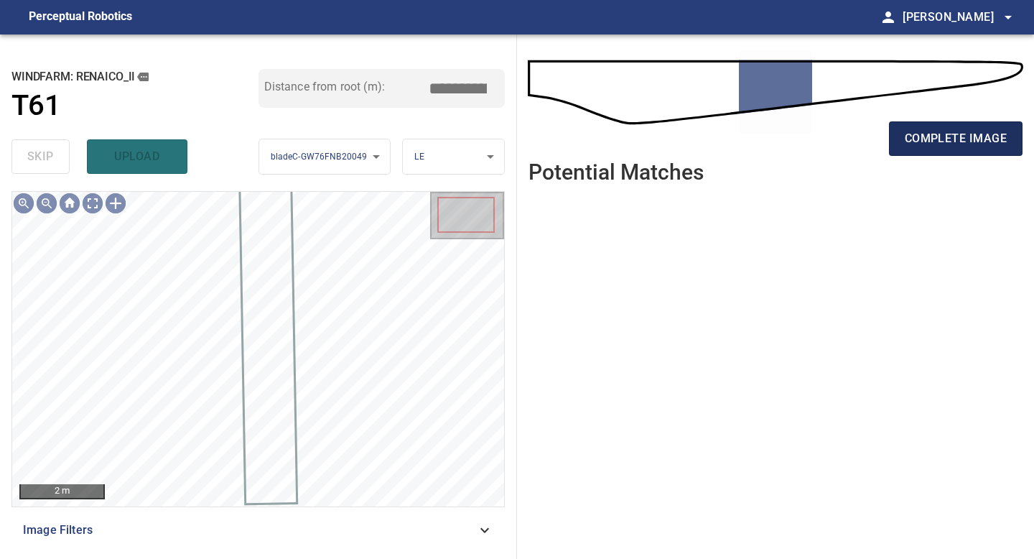
click at [924, 147] on span "complete image" at bounding box center [956, 139] width 102 height 20
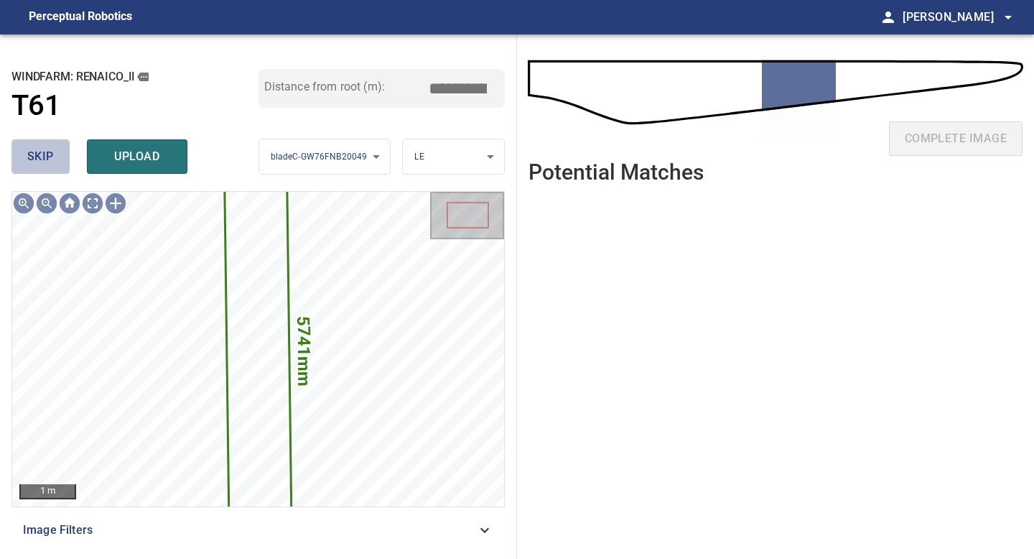
click at [55, 152] on button "skip" at bounding box center [40, 156] width 58 height 34
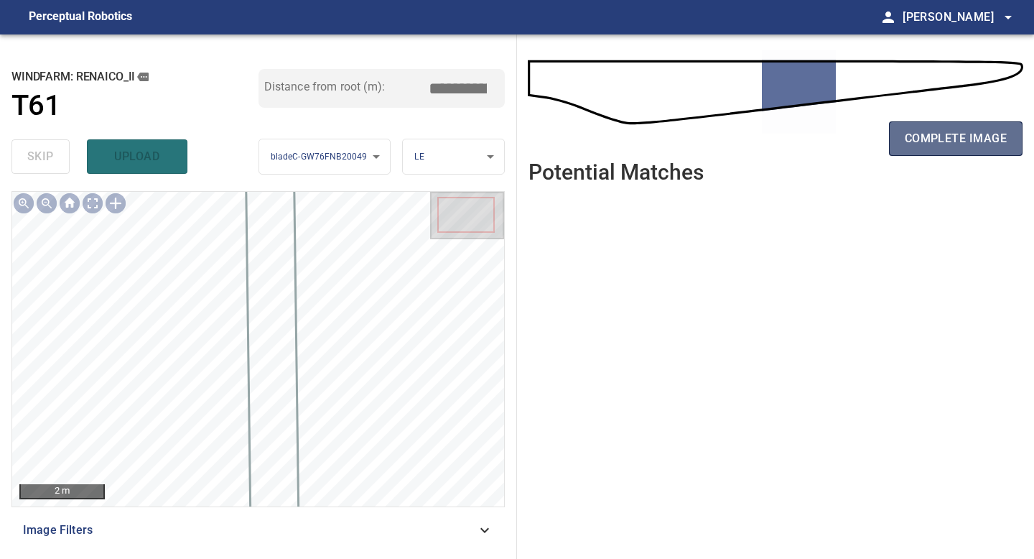
click at [996, 130] on span "complete image" at bounding box center [956, 139] width 102 height 20
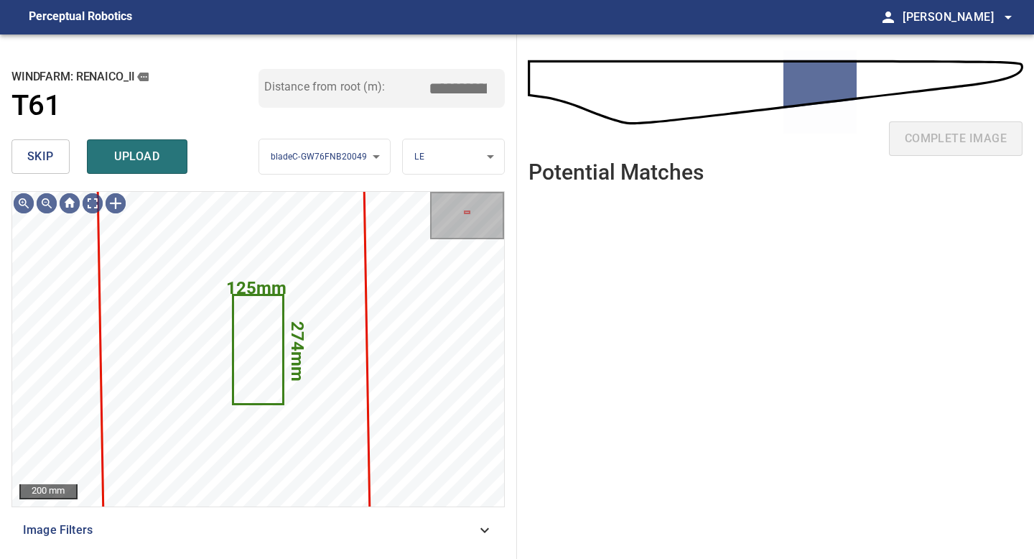
click at [44, 149] on span "skip" at bounding box center [40, 157] width 27 height 20
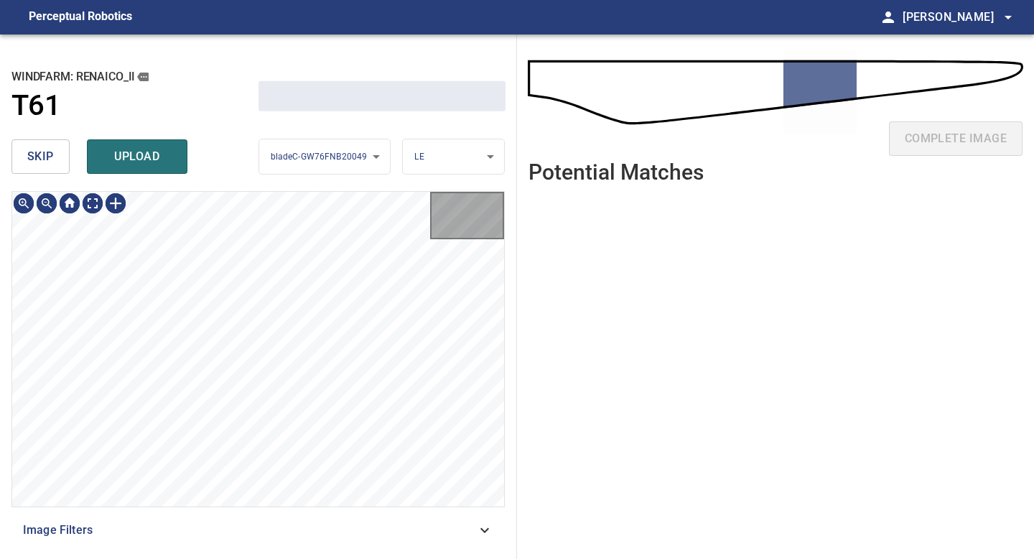
click at [44, 149] on span "skip" at bounding box center [40, 157] width 27 height 20
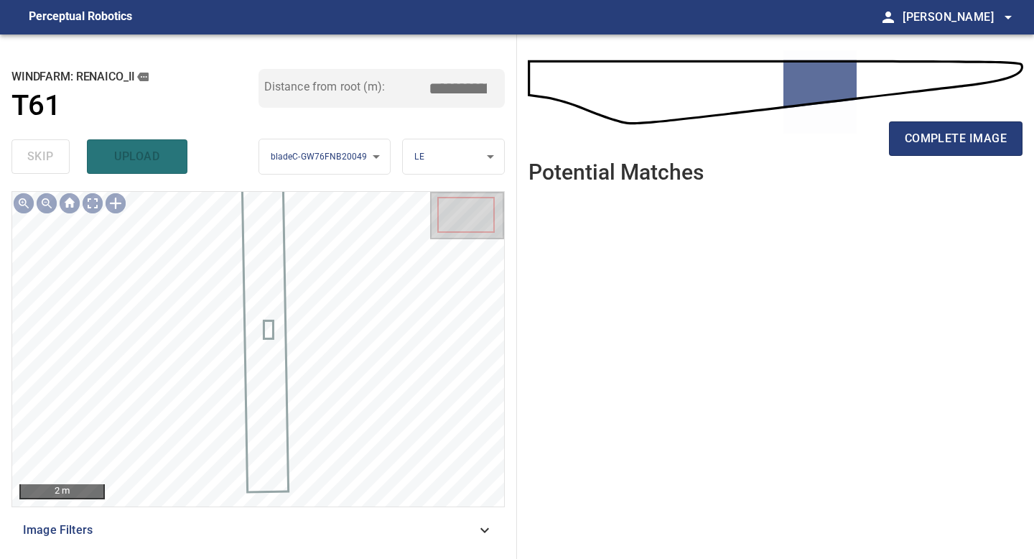
click at [942, 156] on div "complete image" at bounding box center [776, 144] width 494 height 57
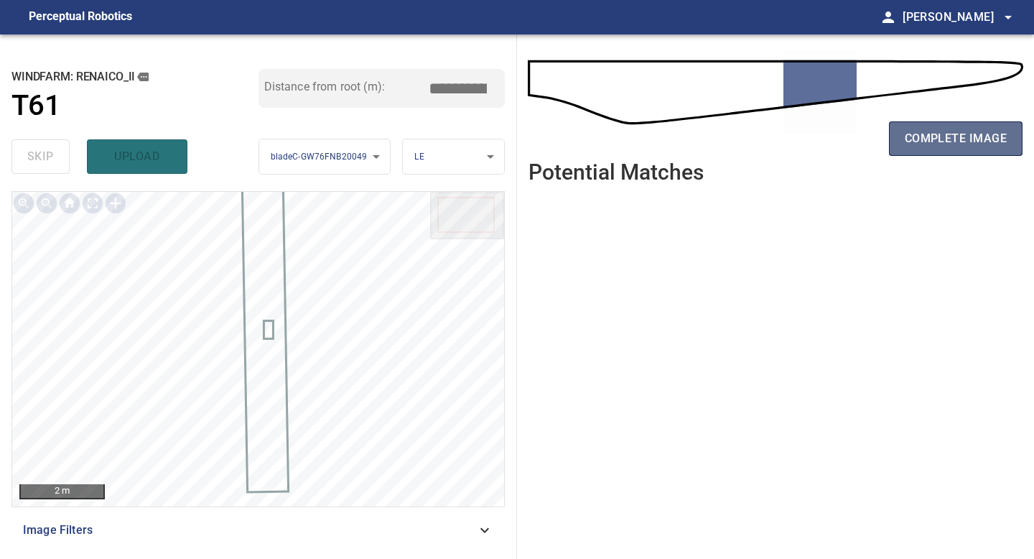
click at [941, 147] on span "complete image" at bounding box center [956, 139] width 102 height 20
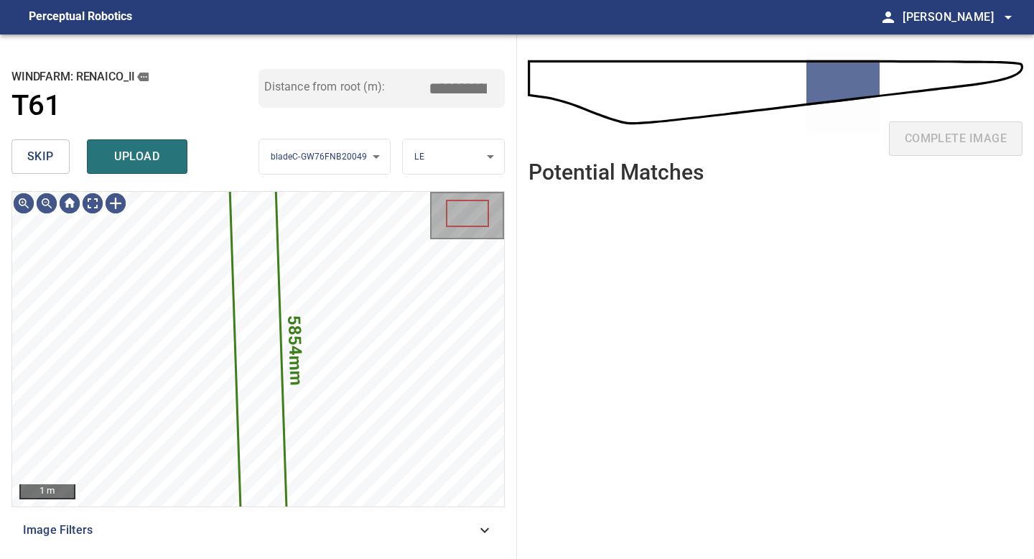
click at [34, 144] on button "skip" at bounding box center [40, 156] width 58 height 34
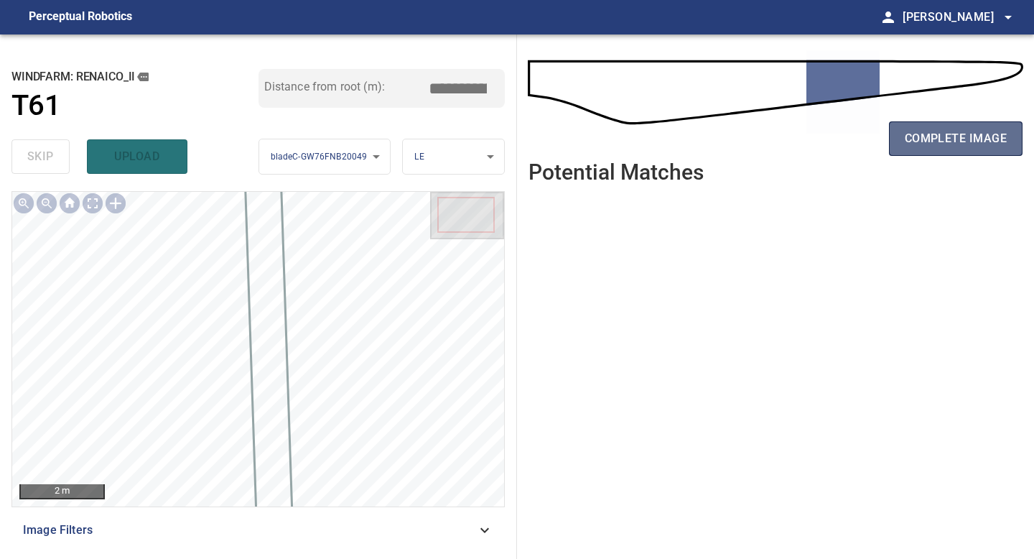
click at [961, 145] on span "complete image" at bounding box center [956, 139] width 102 height 20
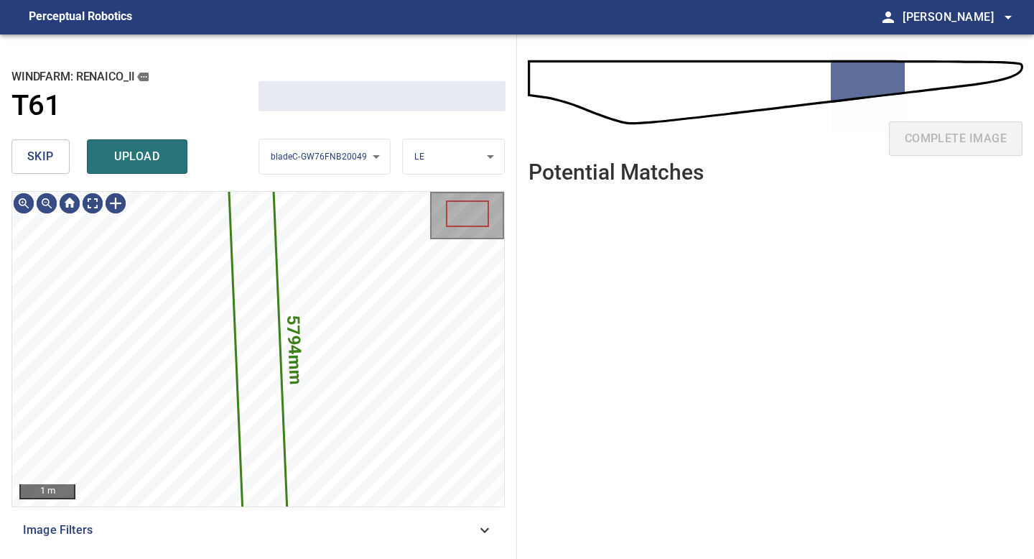
click at [62, 166] on button "skip" at bounding box center [40, 156] width 58 height 34
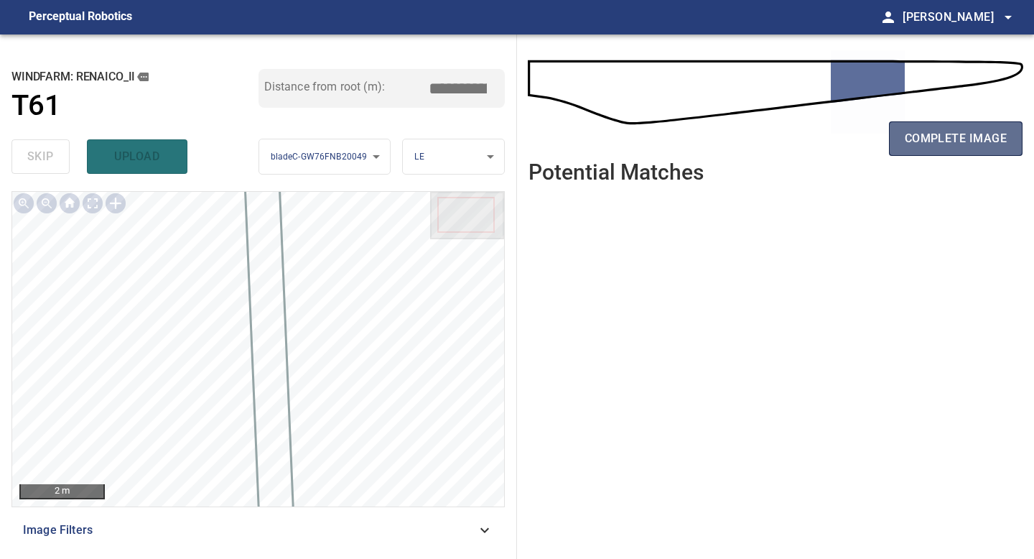
click at [942, 134] on span "complete image" at bounding box center [956, 139] width 102 height 20
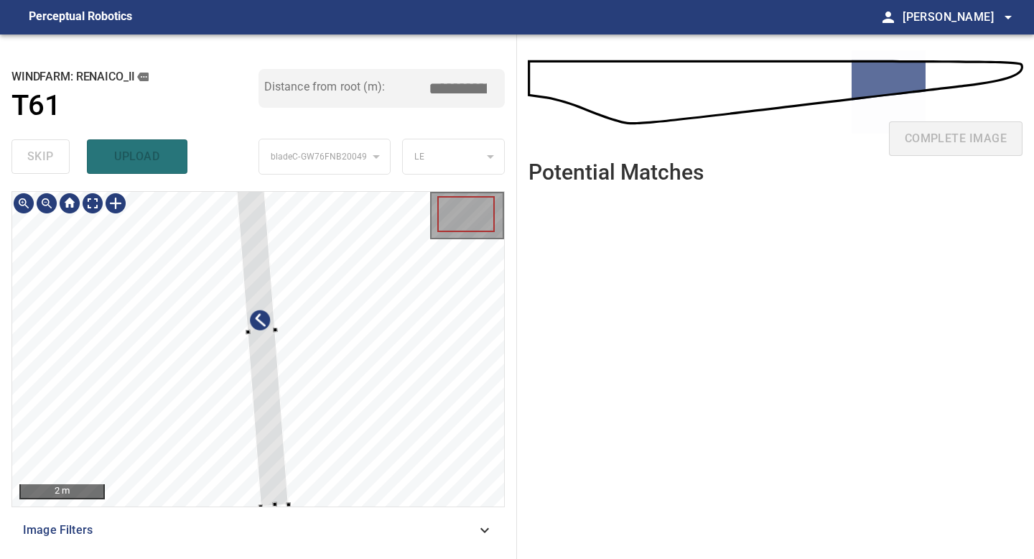
click at [255, 388] on div at bounding box center [261, 332] width 55 height 350
click at [268, 437] on div at bounding box center [259, 304] width 50 height 294
click at [269, 441] on div at bounding box center [260, 331] width 50 height 288
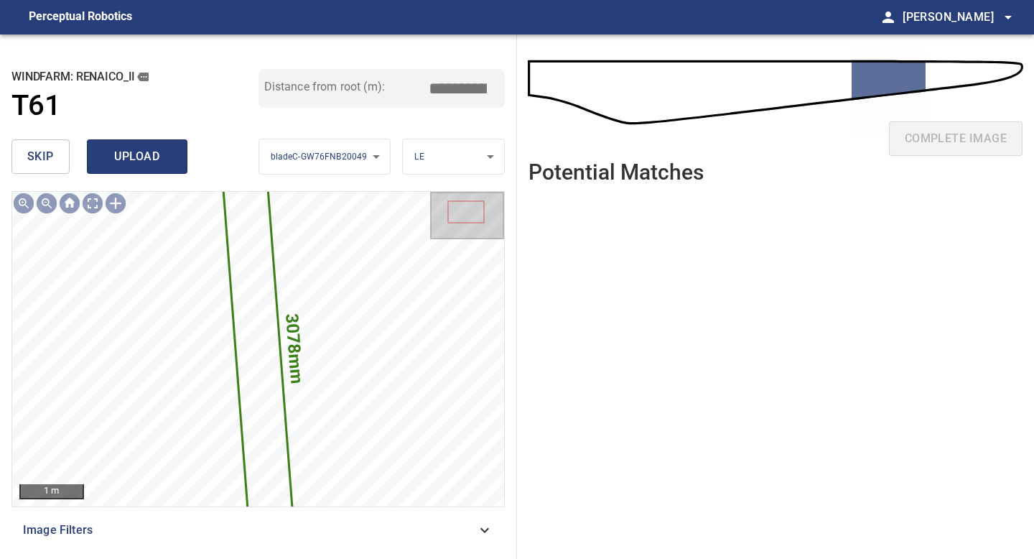
click at [145, 160] on span "upload" at bounding box center [137, 157] width 69 height 20
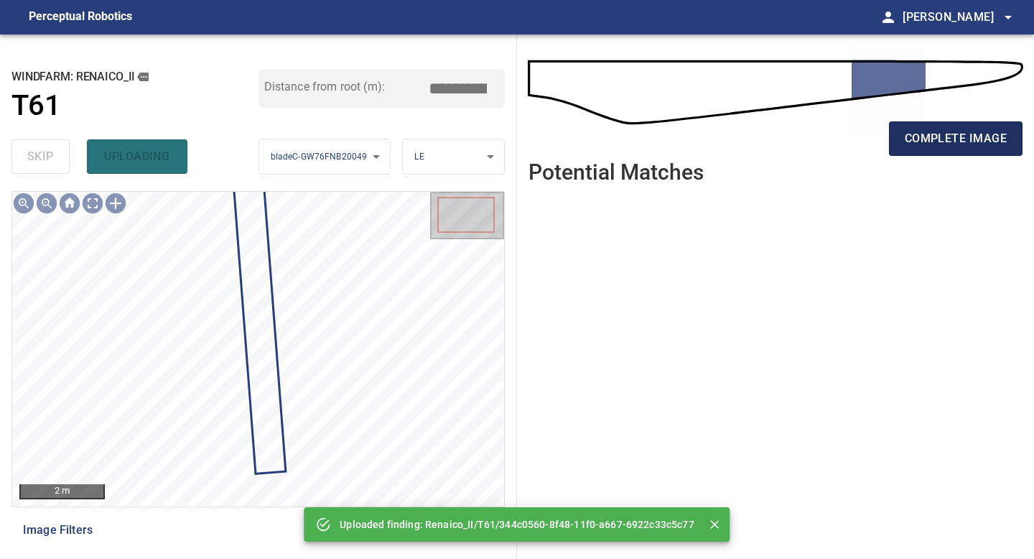
click at [956, 139] on span "complete image" at bounding box center [956, 139] width 102 height 20
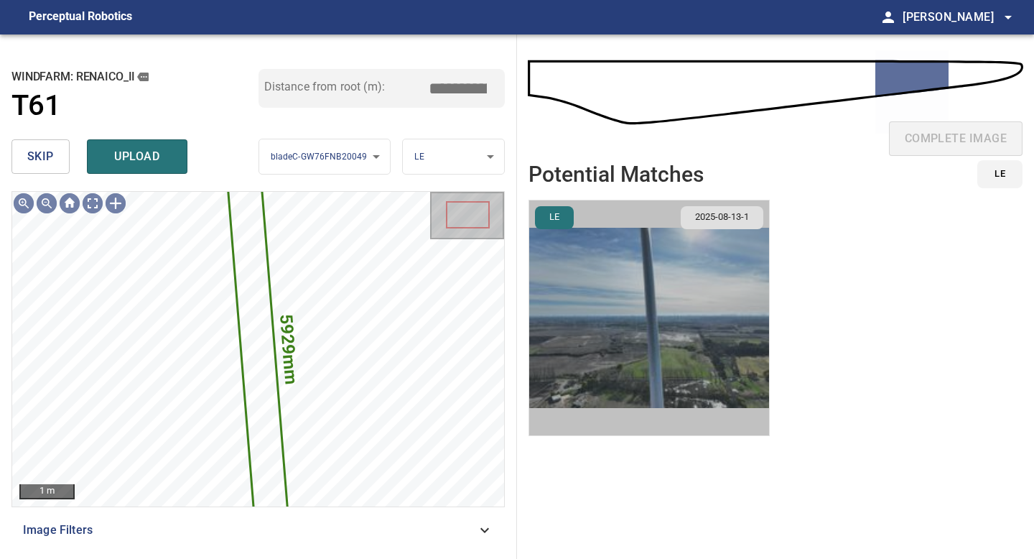
click at [654, 269] on img "button" at bounding box center [649, 317] width 240 height 235
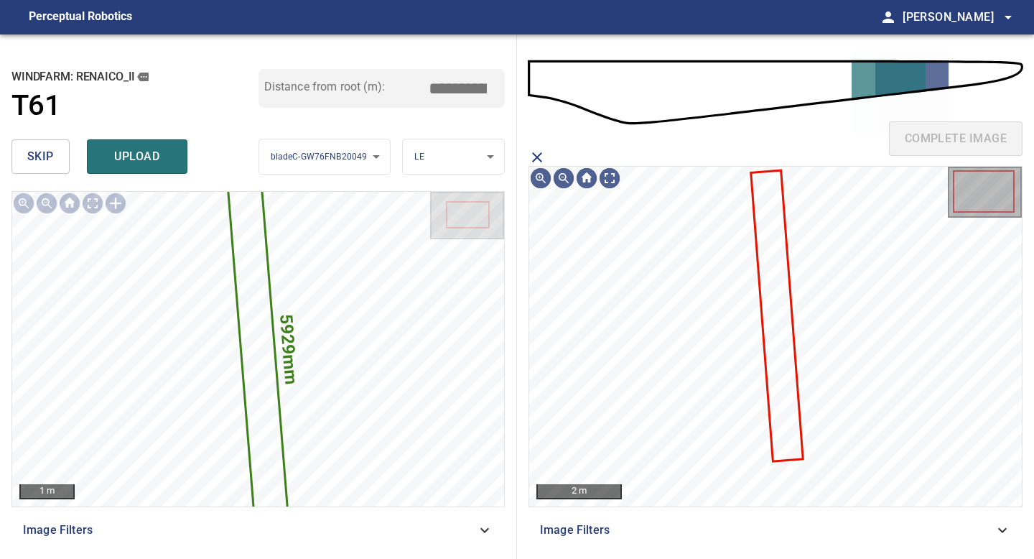
click at [780, 260] on icon at bounding box center [777, 316] width 50 height 289
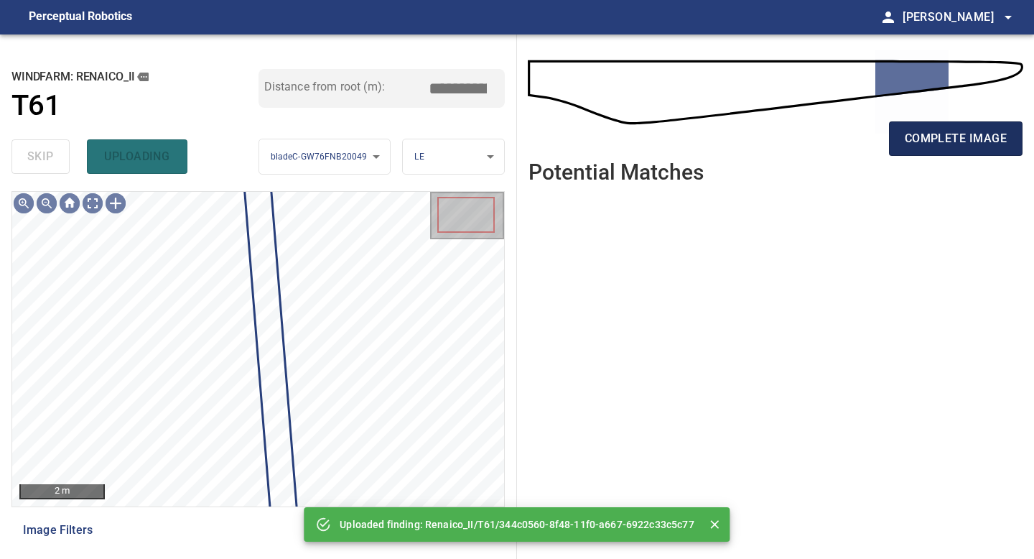
click at [965, 142] on span "complete image" at bounding box center [956, 139] width 102 height 20
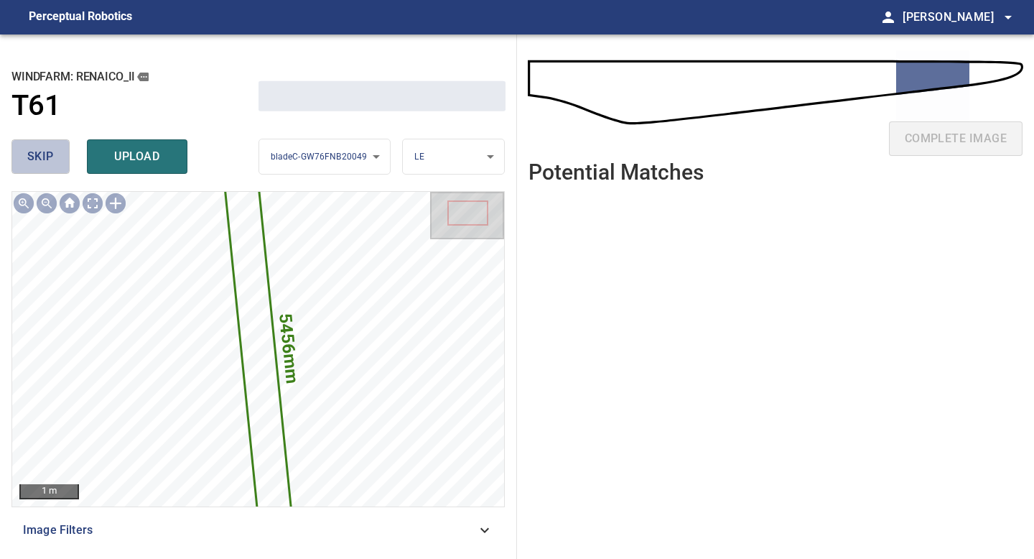
click at [32, 153] on span "skip" at bounding box center [40, 157] width 27 height 20
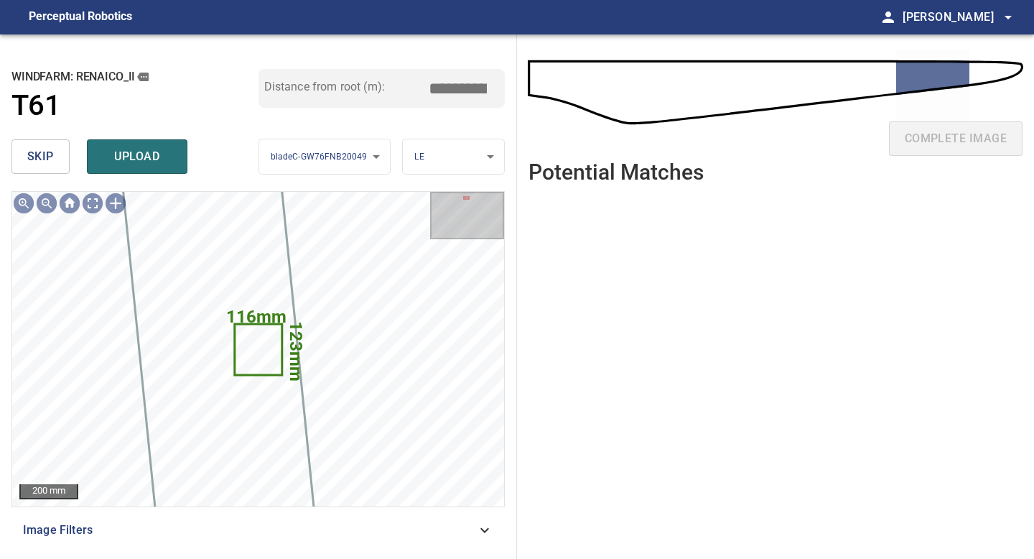
click at [32, 153] on span "skip" at bounding box center [40, 157] width 27 height 20
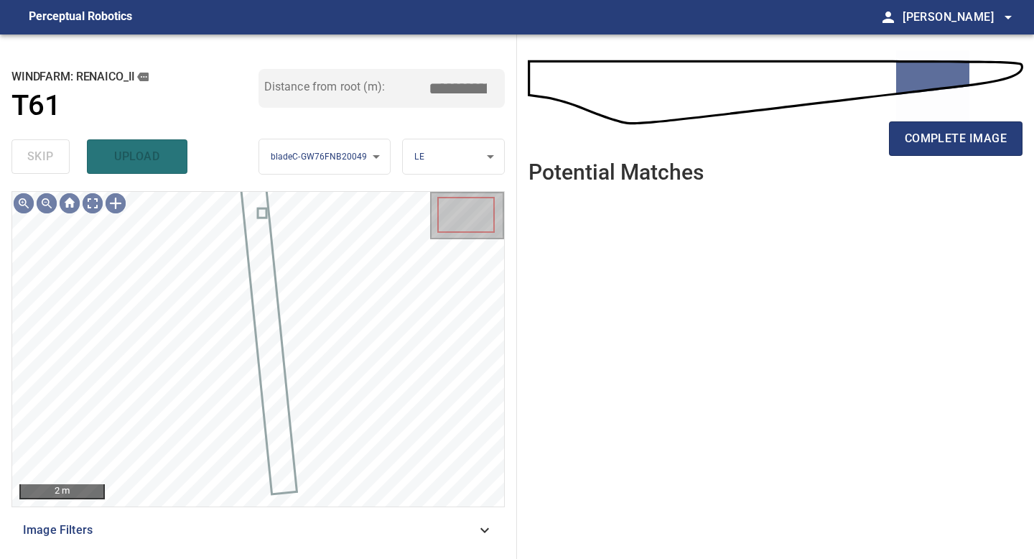
type input "*****"
click at [948, 159] on div "complete image" at bounding box center [776, 144] width 494 height 57
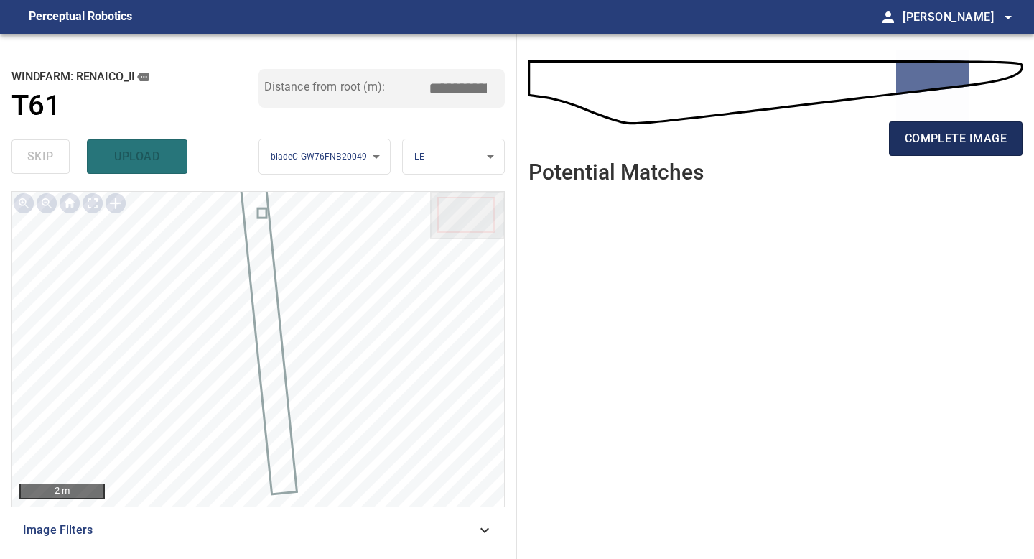
click at [944, 147] on span "complete image" at bounding box center [956, 139] width 102 height 20
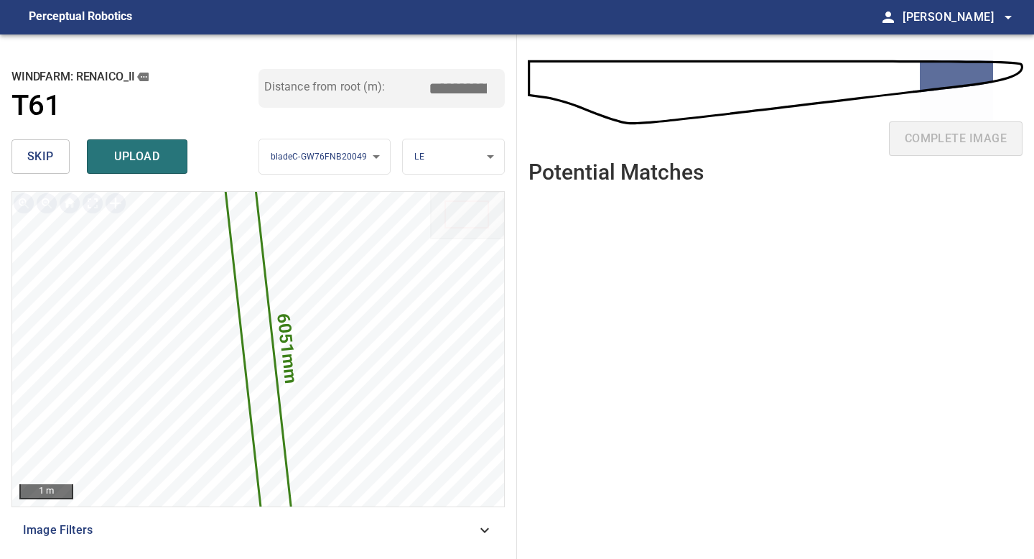
click at [463, 85] on input "*****" at bounding box center [463, 88] width 72 height 27
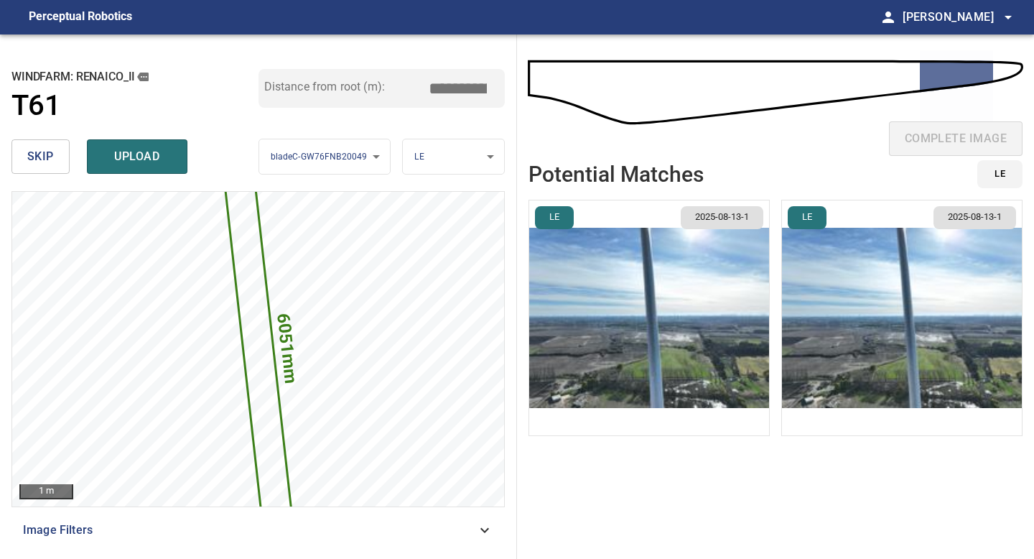
type input "*****"
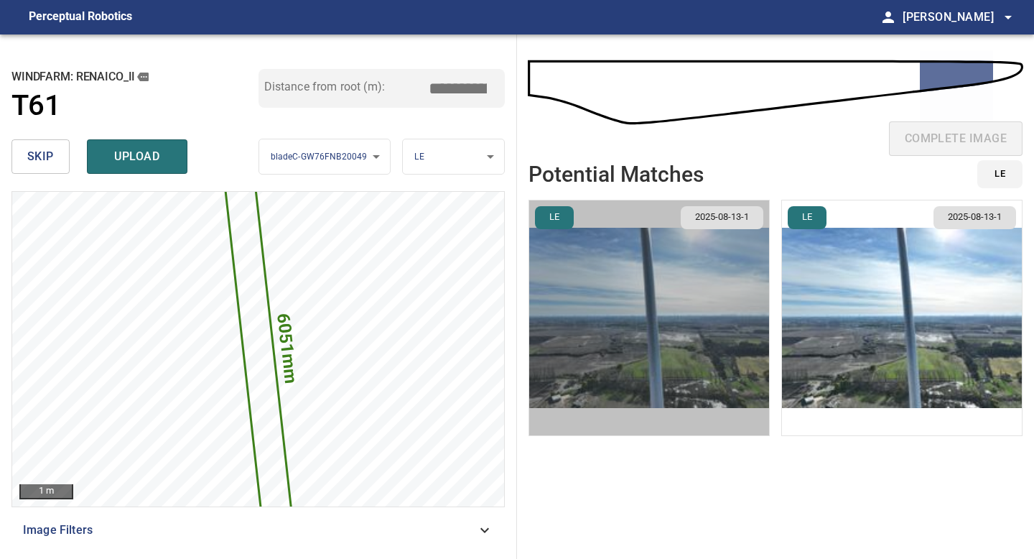
click at [680, 302] on img "button" at bounding box center [649, 317] width 240 height 235
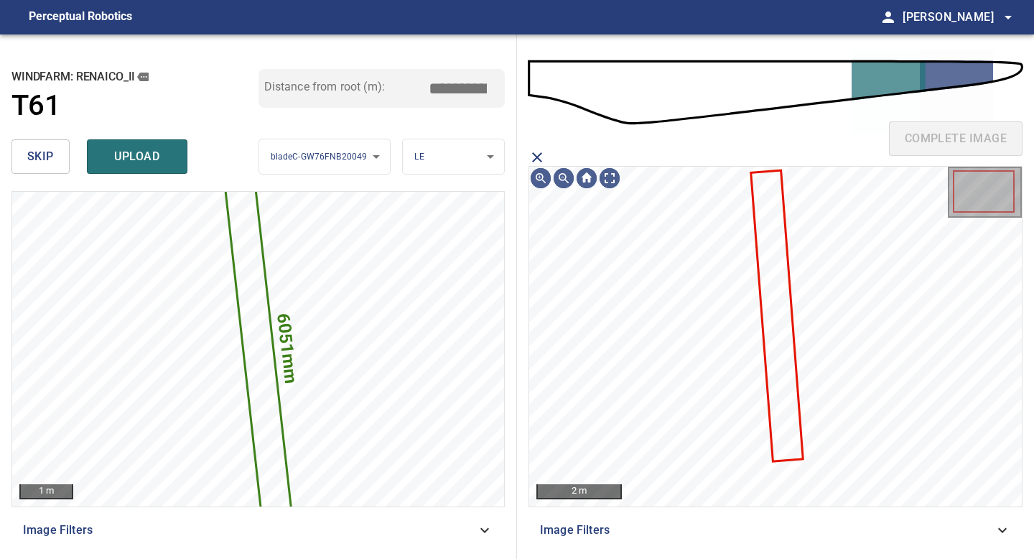
click at [771, 269] on icon at bounding box center [777, 316] width 50 height 289
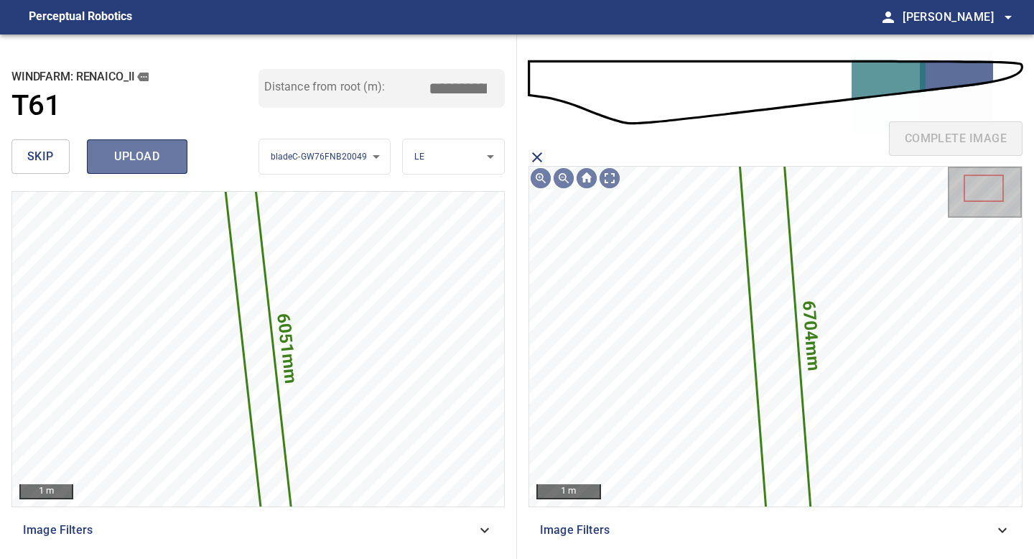
click at [158, 145] on button "upload" at bounding box center [137, 156] width 101 height 34
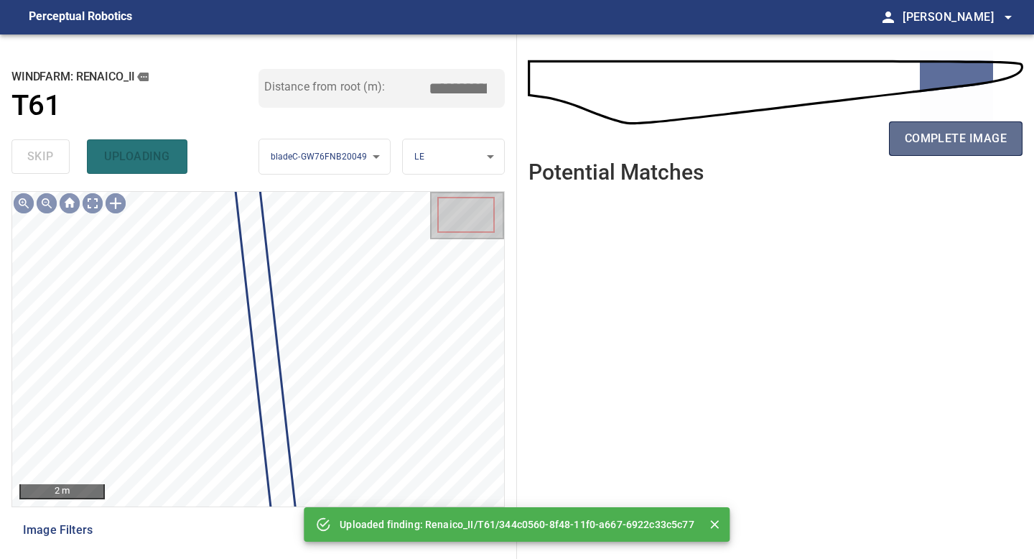
click at [949, 136] on span "complete image" at bounding box center [956, 139] width 102 height 20
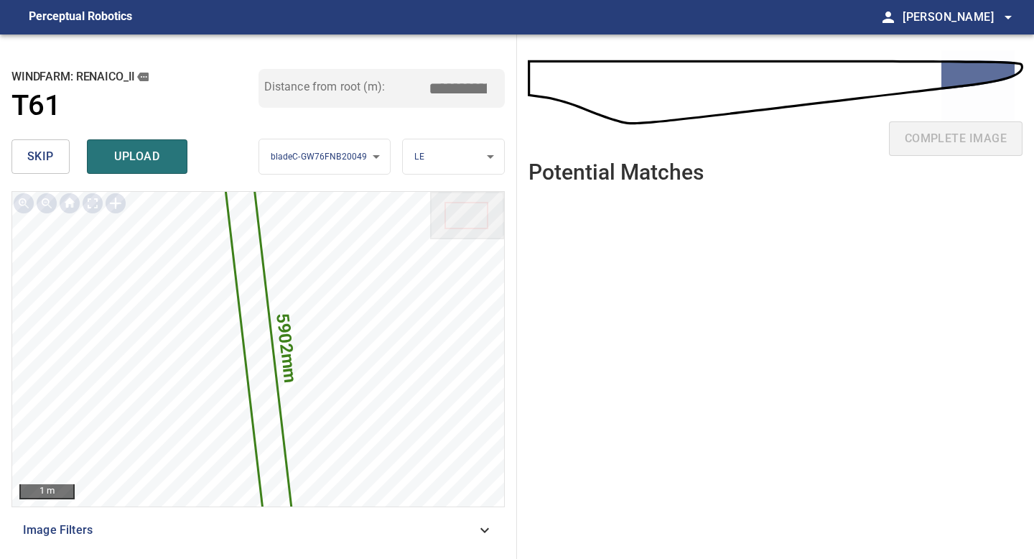
click at [47, 149] on span "skip" at bounding box center [40, 157] width 27 height 20
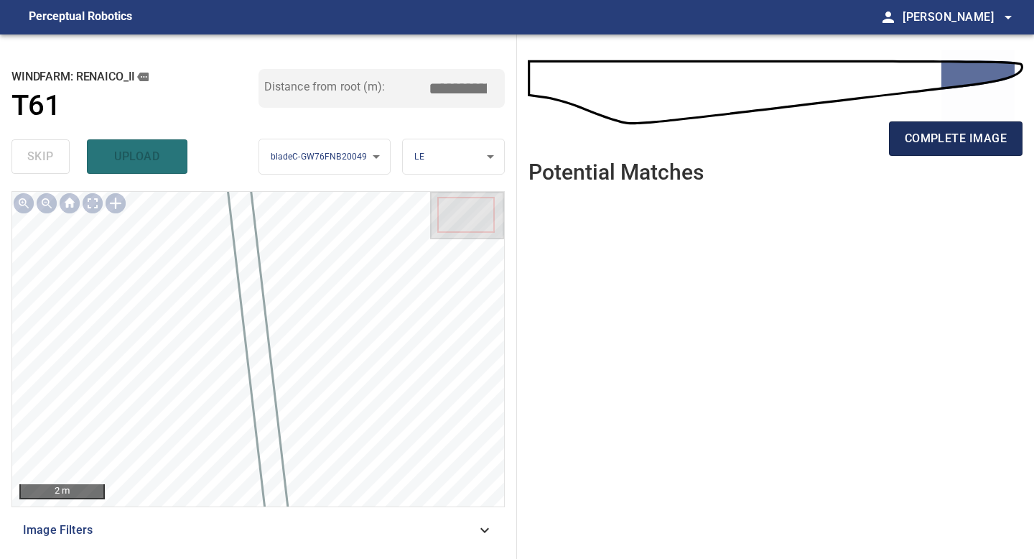
click at [967, 139] on span "complete image" at bounding box center [956, 139] width 102 height 20
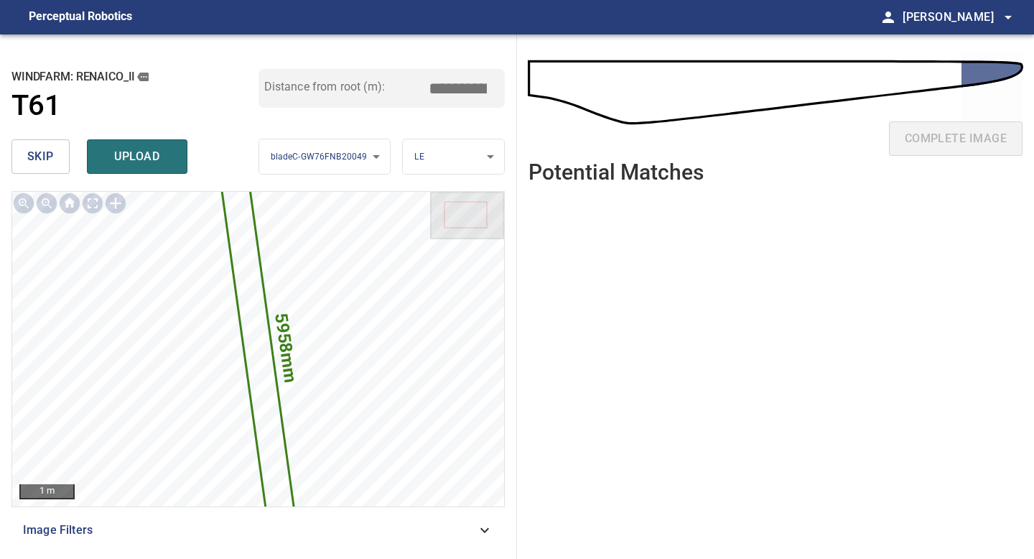
drag, startPoint x: 464, startPoint y: 80, endPoint x: 371, endPoint y: 80, distance: 93.4
click at [371, 80] on div "Distance from root (m): *****" at bounding box center [382, 88] width 247 height 39
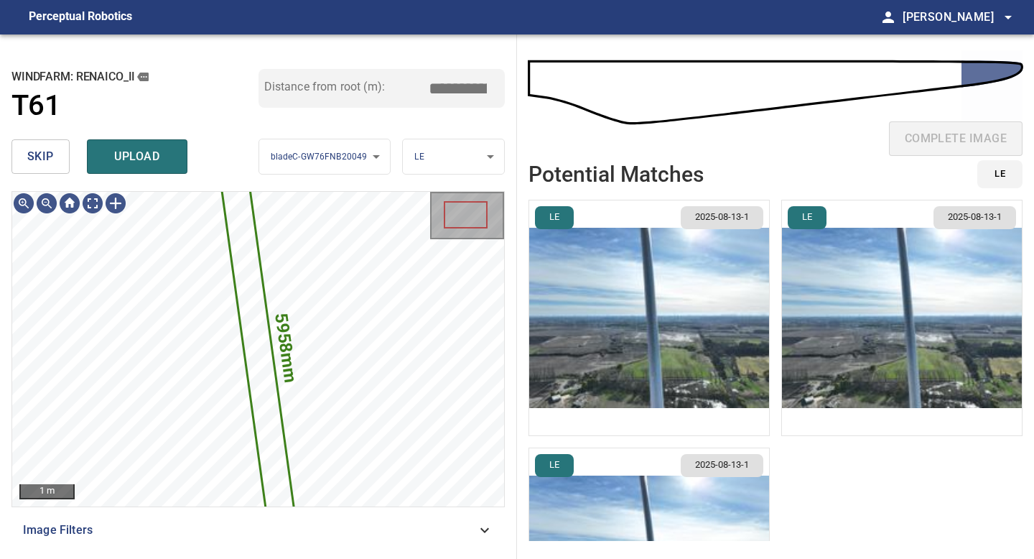
type input "*****"
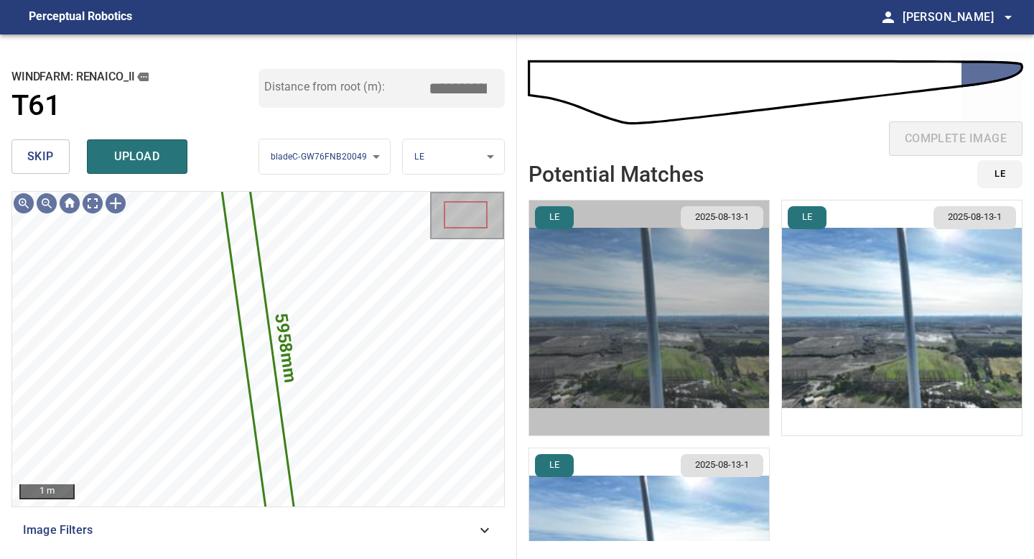
click at [723, 271] on img "button" at bounding box center [649, 317] width 240 height 235
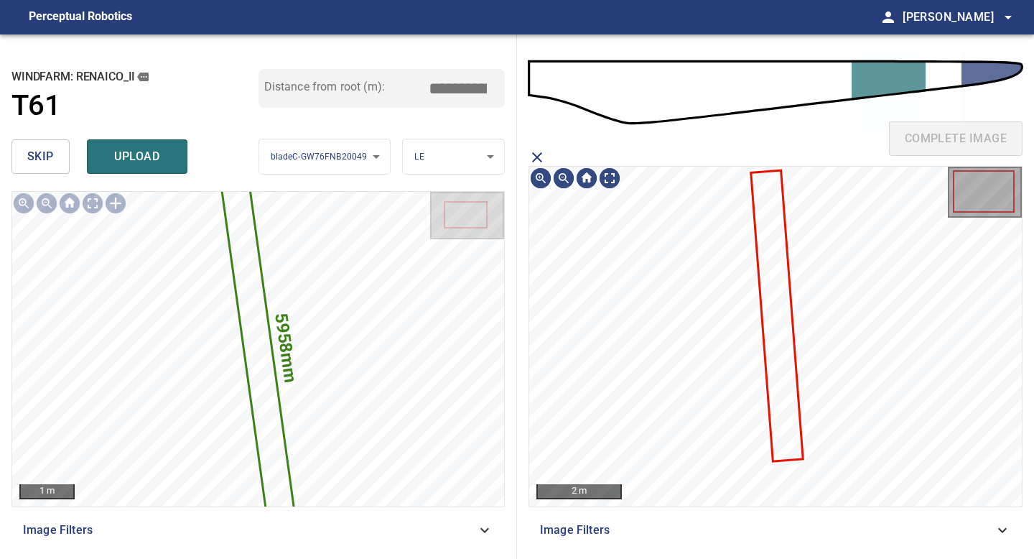
click at [779, 268] on icon at bounding box center [777, 316] width 50 height 289
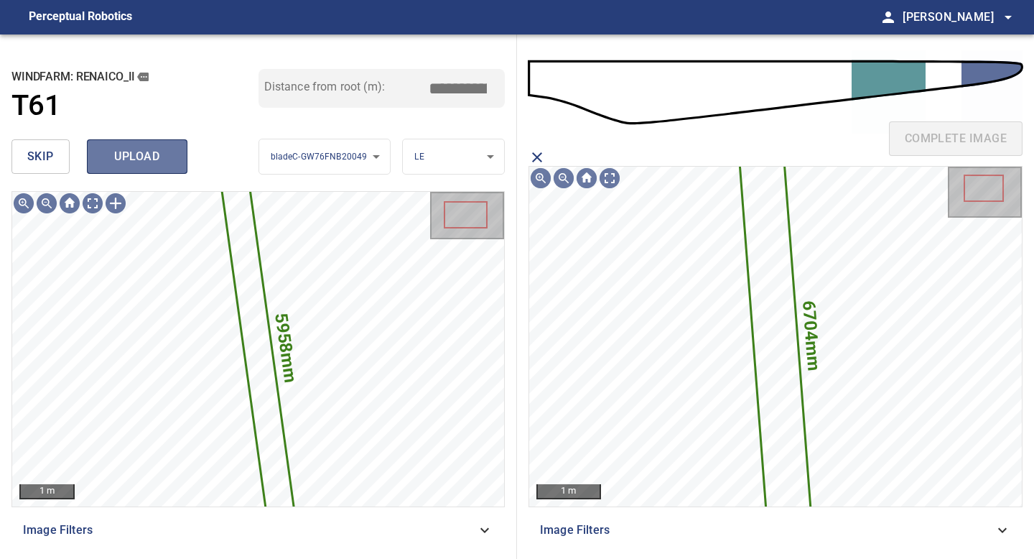
click at [121, 144] on button "upload" at bounding box center [137, 156] width 101 height 34
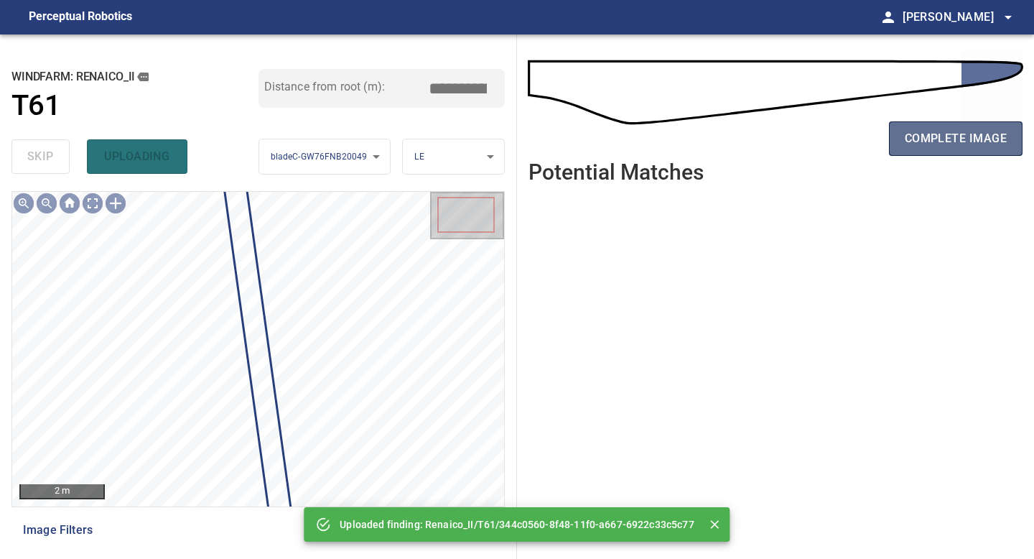
click at [960, 145] on span "complete image" at bounding box center [956, 139] width 102 height 20
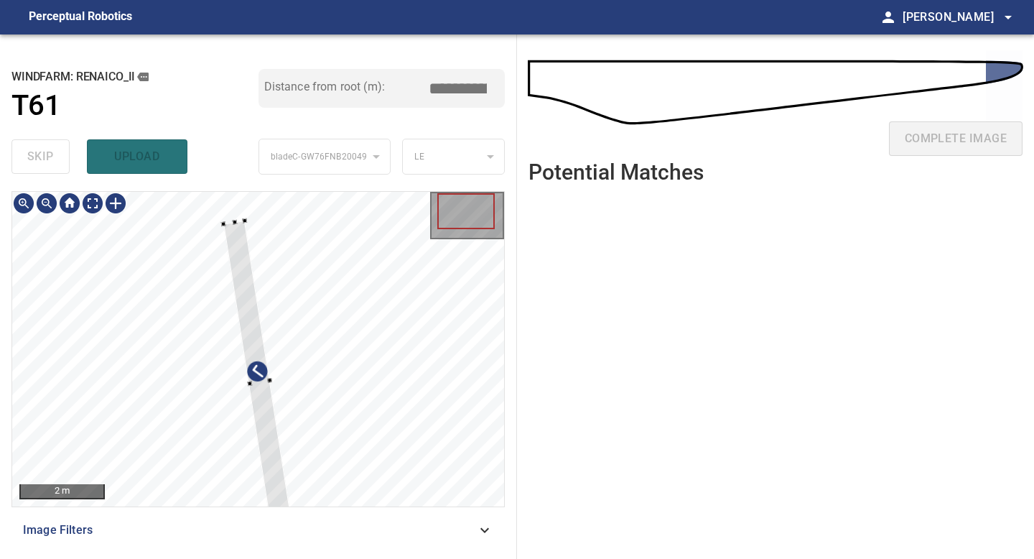
click at [223, 220] on div at bounding box center [258, 349] width 492 height 315
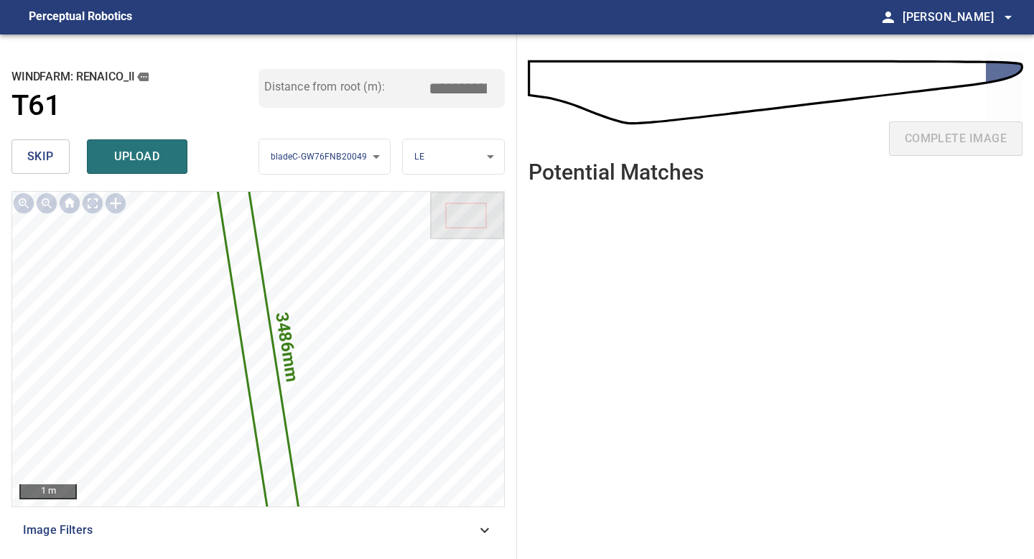
drag, startPoint x: 462, startPoint y: 90, endPoint x: 411, endPoint y: 85, distance: 51.2
click at [439, 90] on input "*****" at bounding box center [463, 88] width 72 height 27
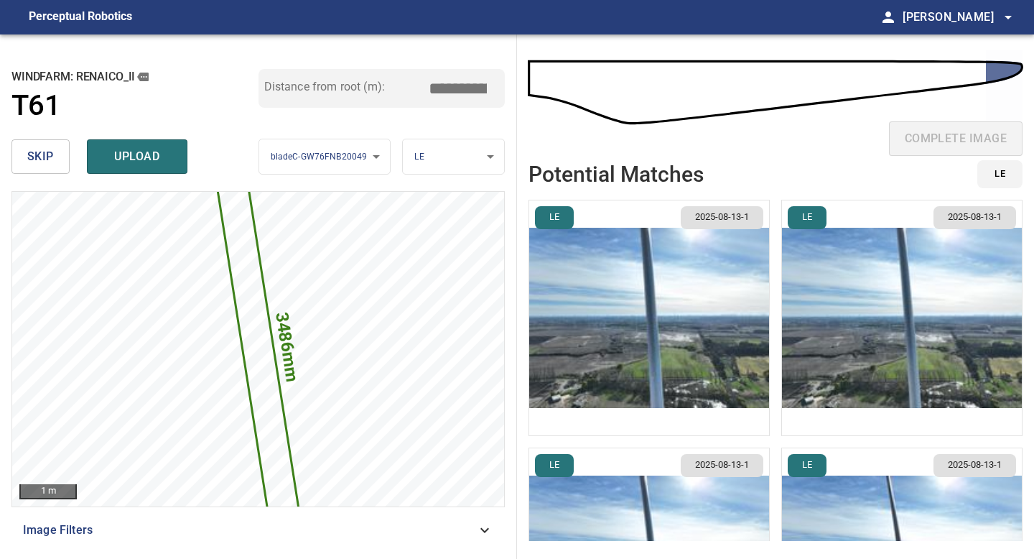
type input "*****"
click at [692, 297] on img "button" at bounding box center [649, 317] width 240 height 235
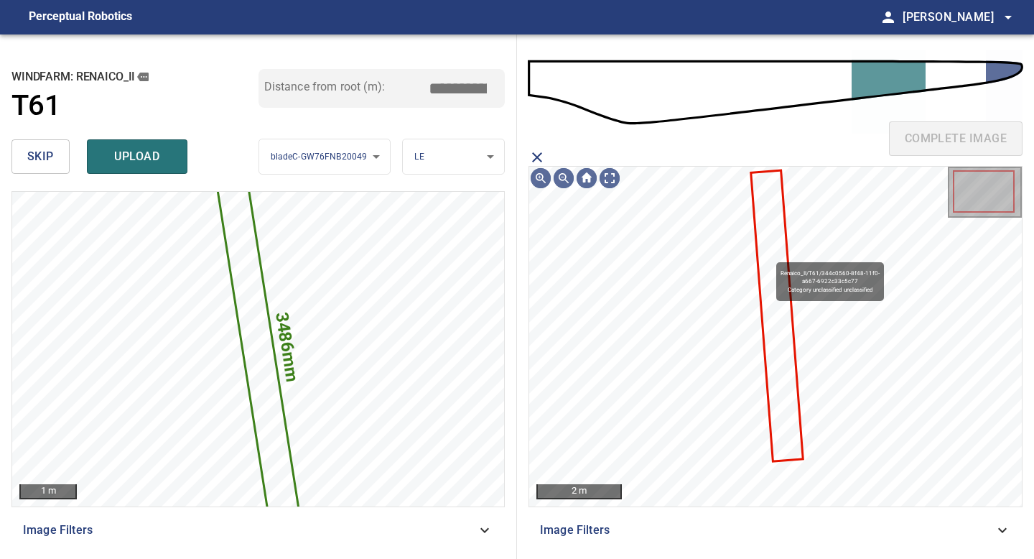
click at [770, 256] on icon at bounding box center [777, 316] width 50 height 289
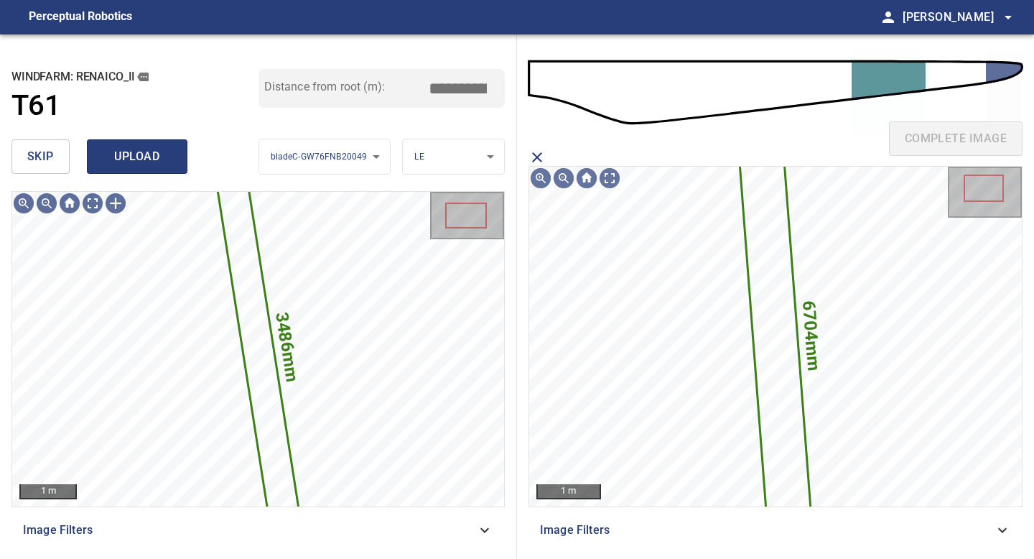
click at [148, 154] on span "upload" at bounding box center [137, 157] width 69 height 20
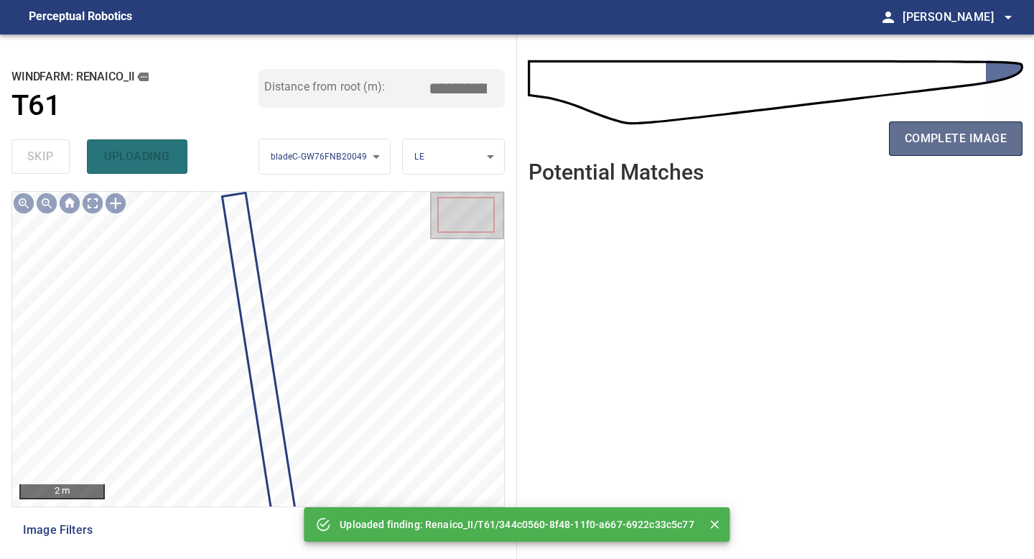
click at [916, 147] on span "complete image" at bounding box center [956, 139] width 102 height 20
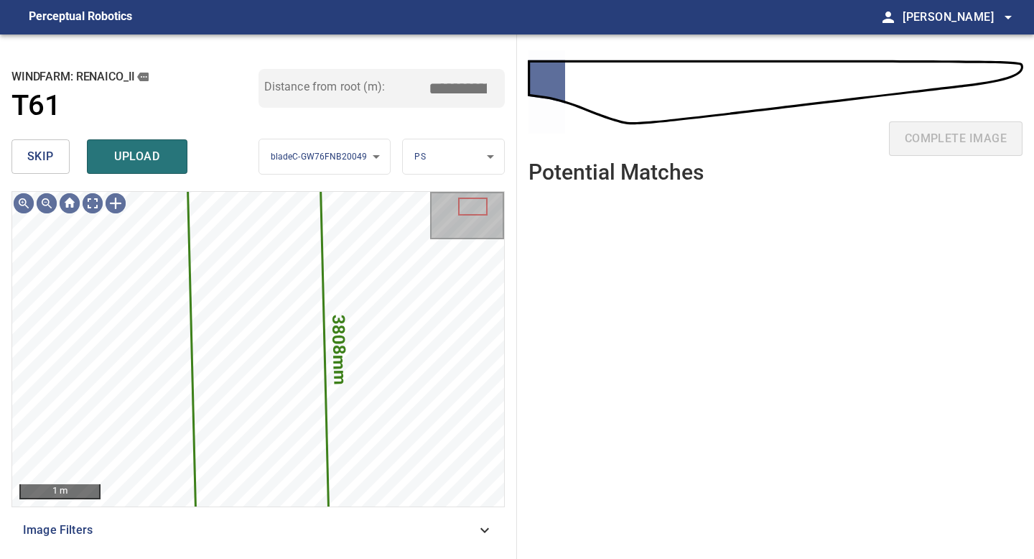
click at [48, 149] on span "skip" at bounding box center [40, 157] width 27 height 20
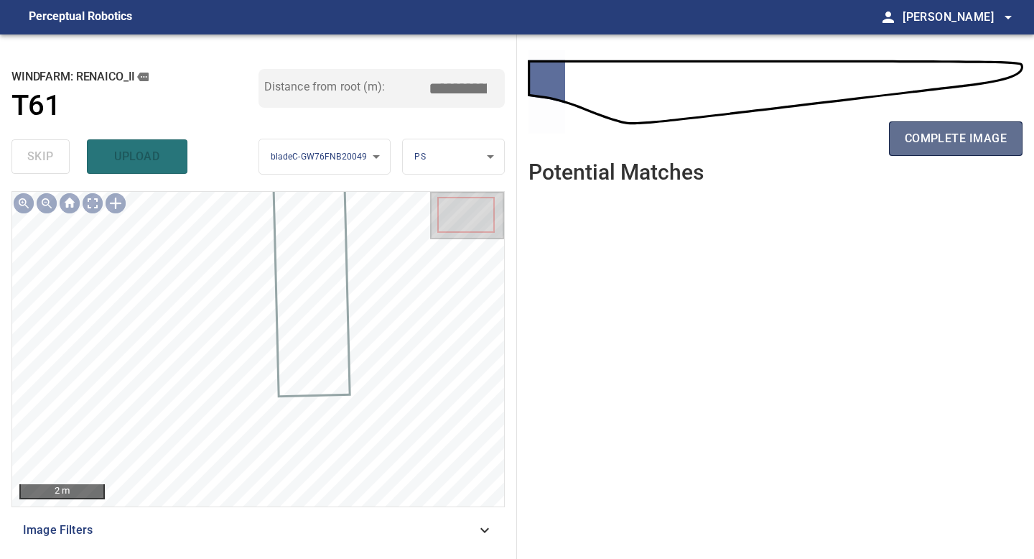
click at [979, 129] on span "complete image" at bounding box center [956, 139] width 102 height 20
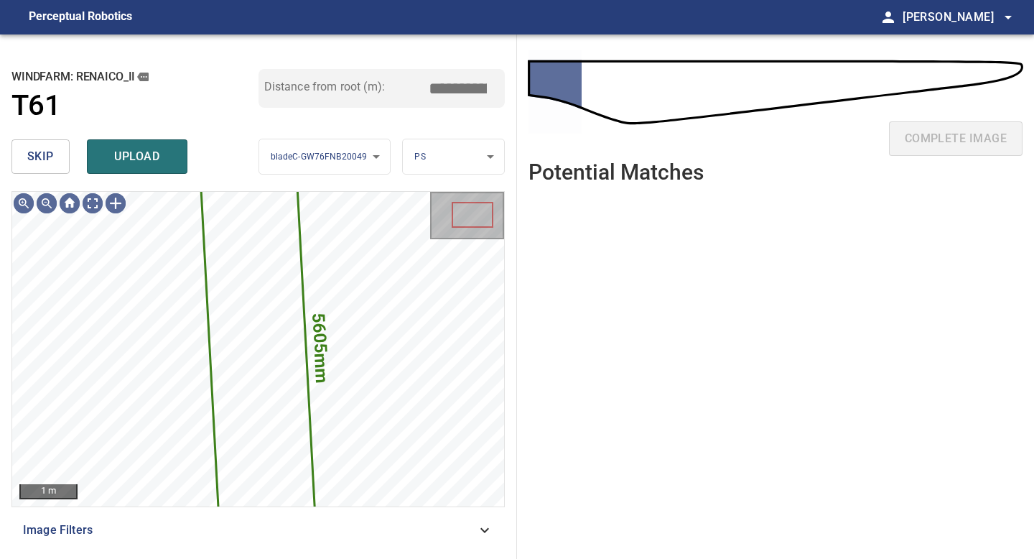
click at [40, 157] on span "skip" at bounding box center [40, 157] width 27 height 20
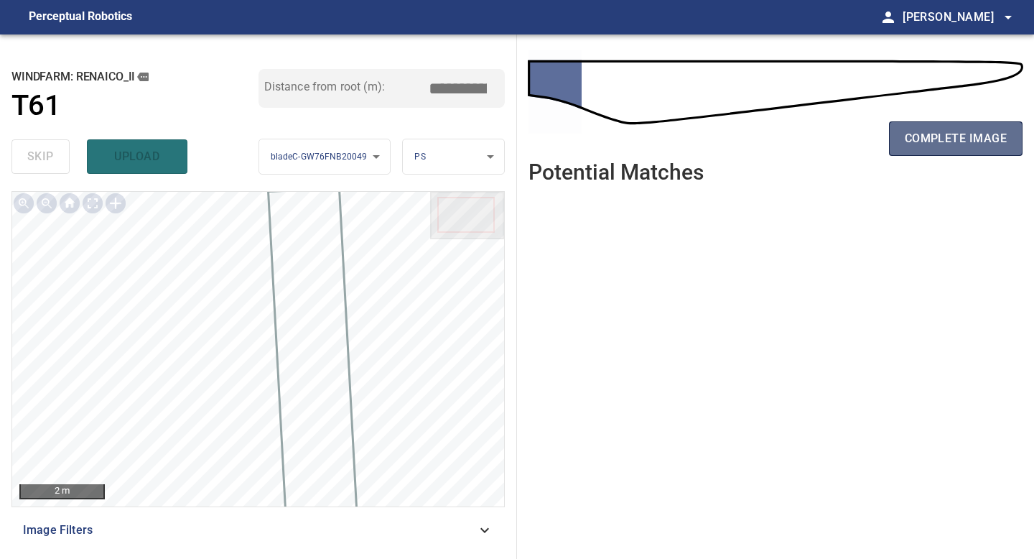
click at [972, 134] on span "complete image" at bounding box center [956, 139] width 102 height 20
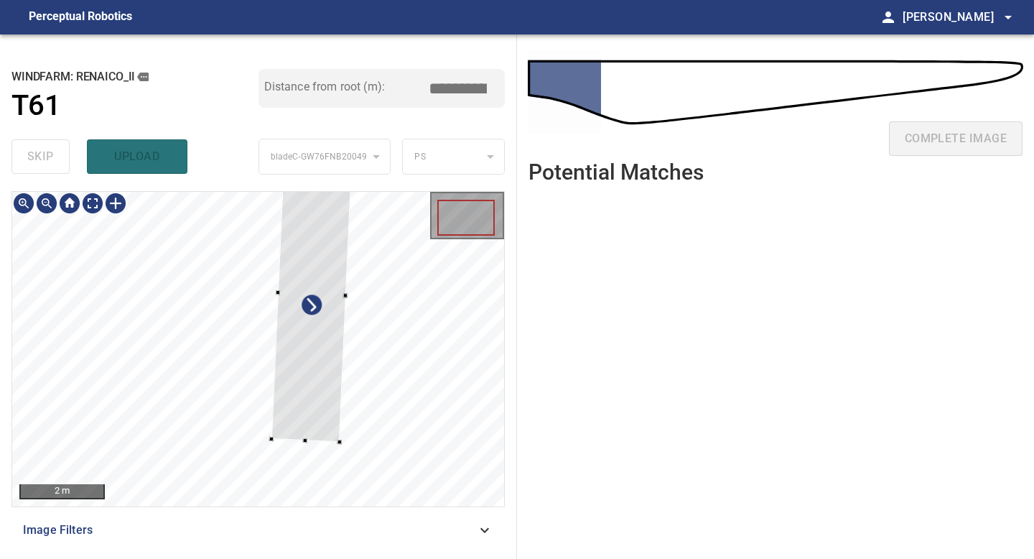
click at [307, 399] on div at bounding box center [312, 293] width 82 height 297
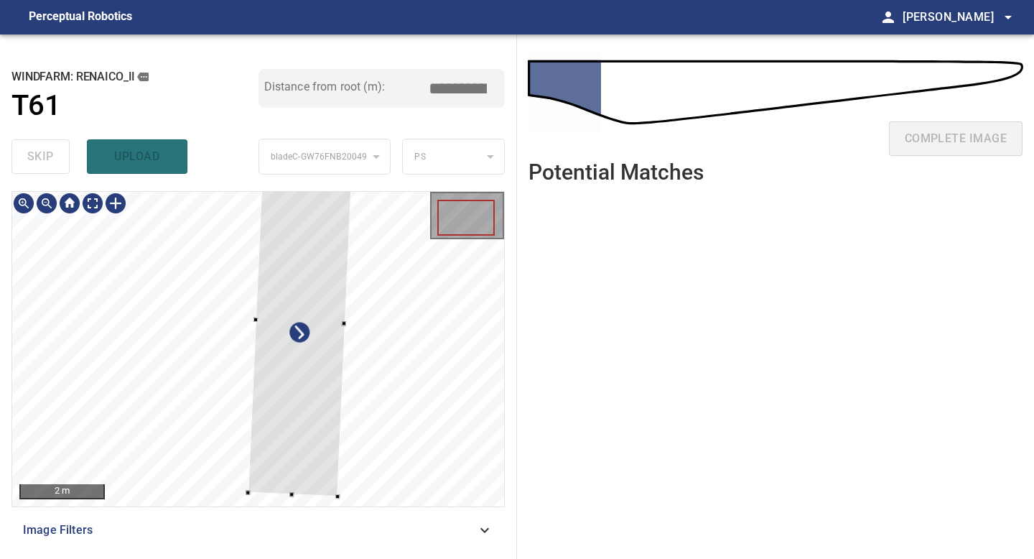
click at [247, 498] on div at bounding box center [258, 349] width 492 height 315
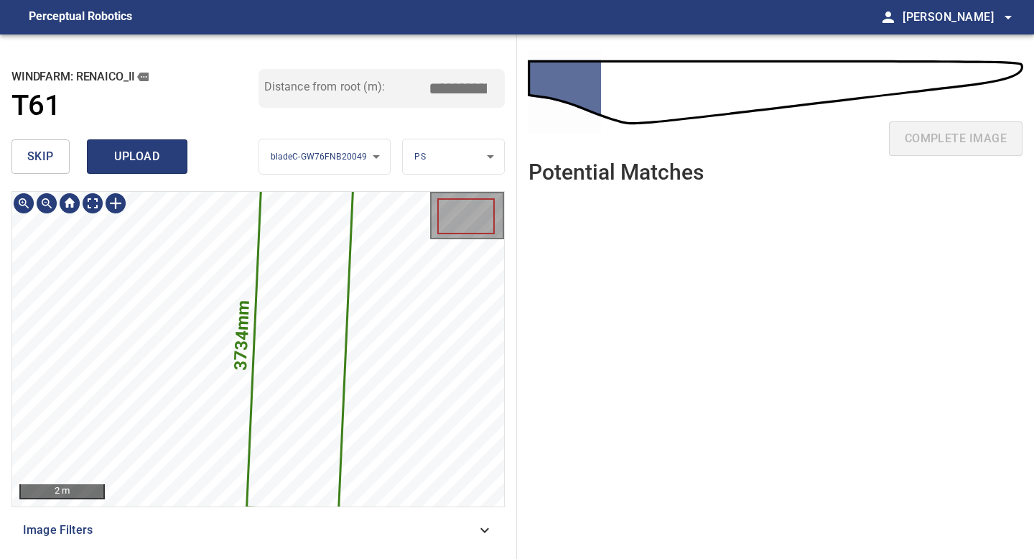
click at [139, 163] on span "upload" at bounding box center [137, 157] width 69 height 20
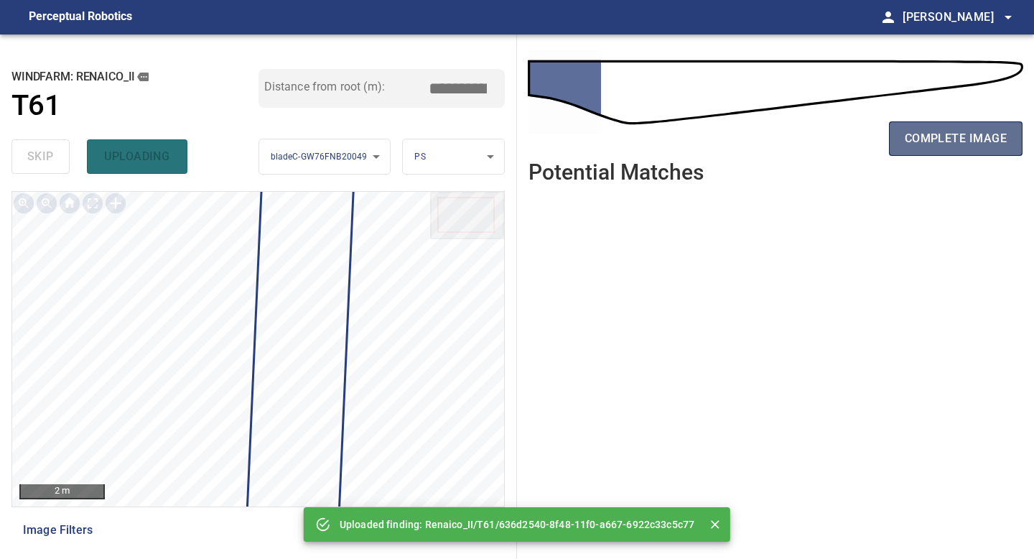
click at [970, 138] on span "complete image" at bounding box center [956, 139] width 102 height 20
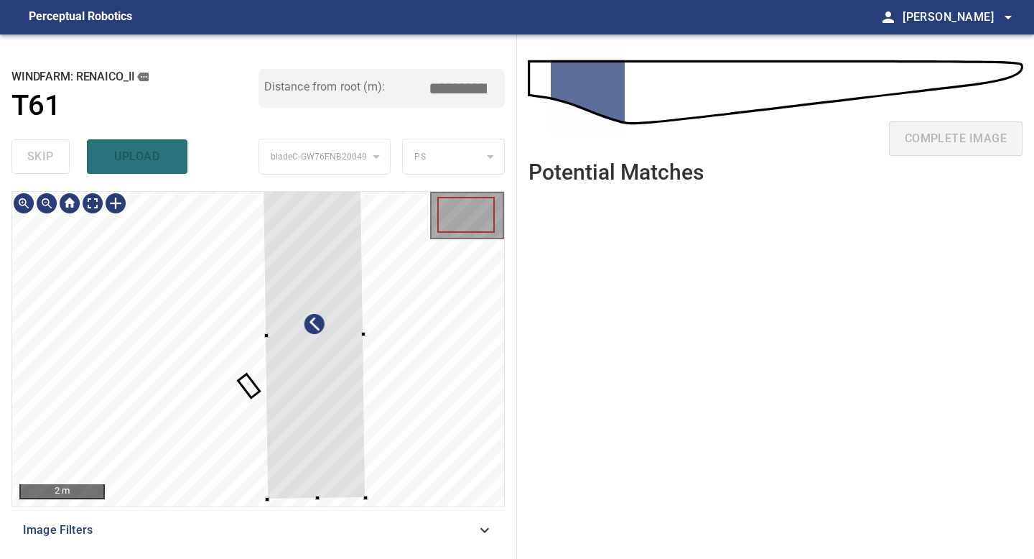
click at [265, 504] on div at bounding box center [258, 349] width 492 height 315
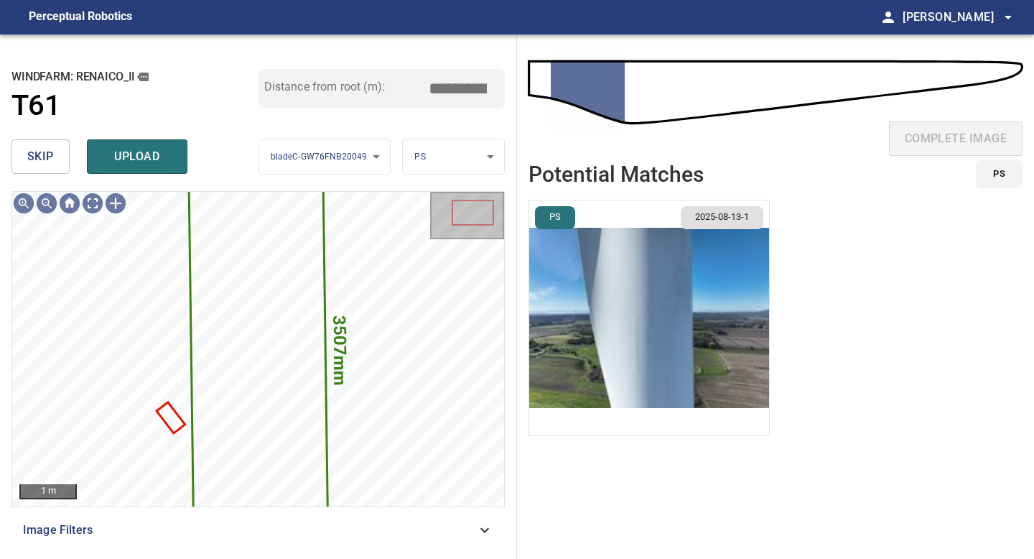
click at [720, 308] on img "button" at bounding box center [649, 317] width 240 height 235
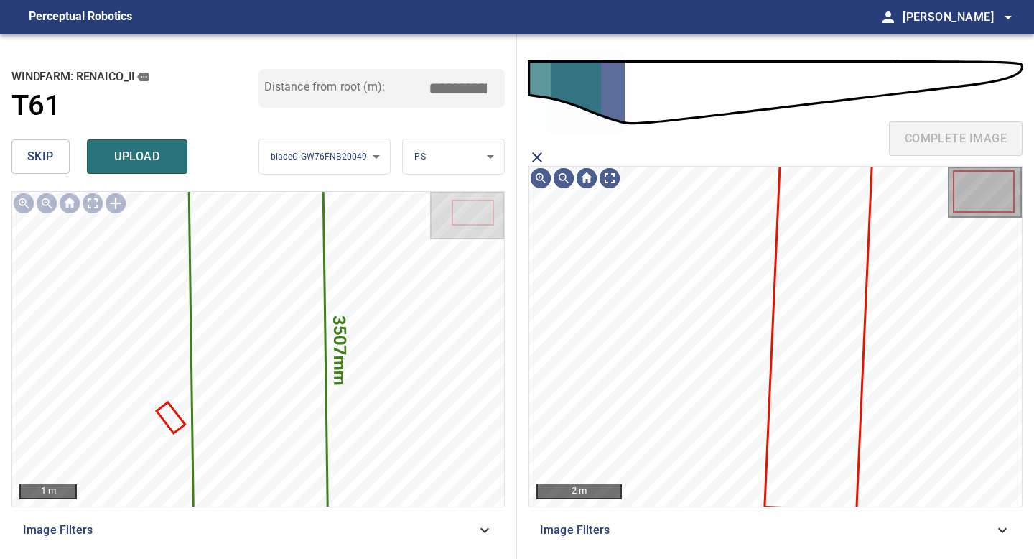
click at [817, 280] on icon at bounding box center [818, 334] width 105 height 352
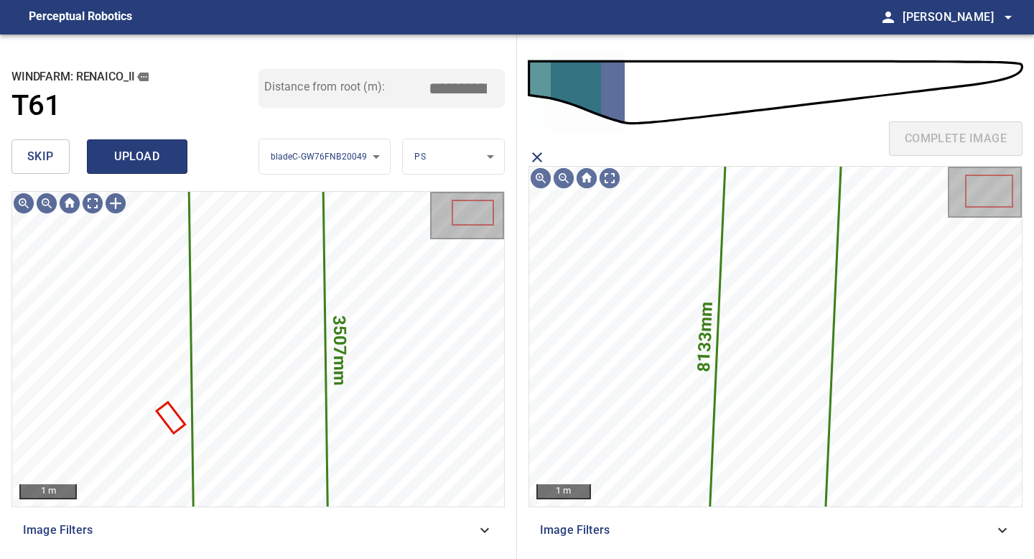
click at [140, 154] on span "upload" at bounding box center [137, 157] width 69 height 20
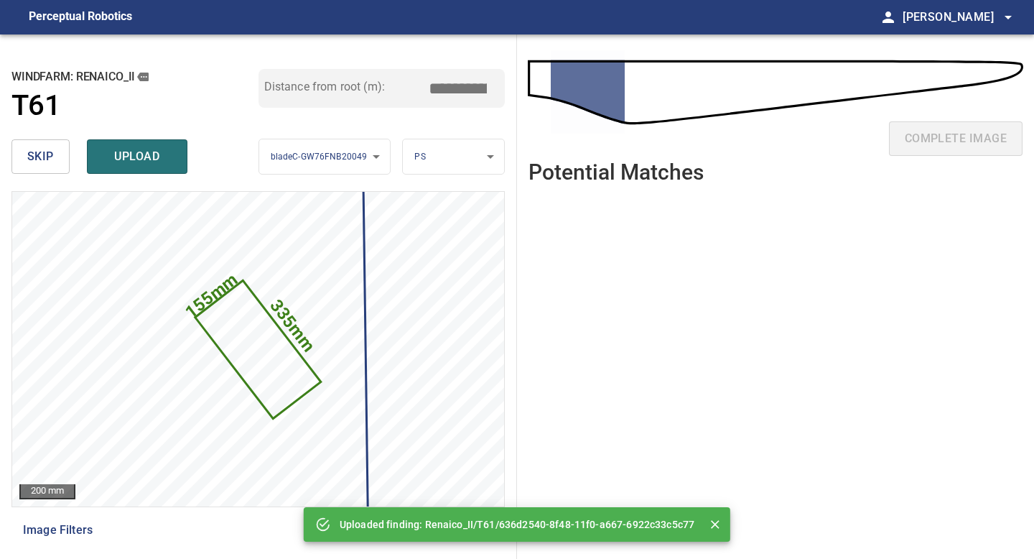
click at [50, 162] on span "skip" at bounding box center [40, 157] width 27 height 20
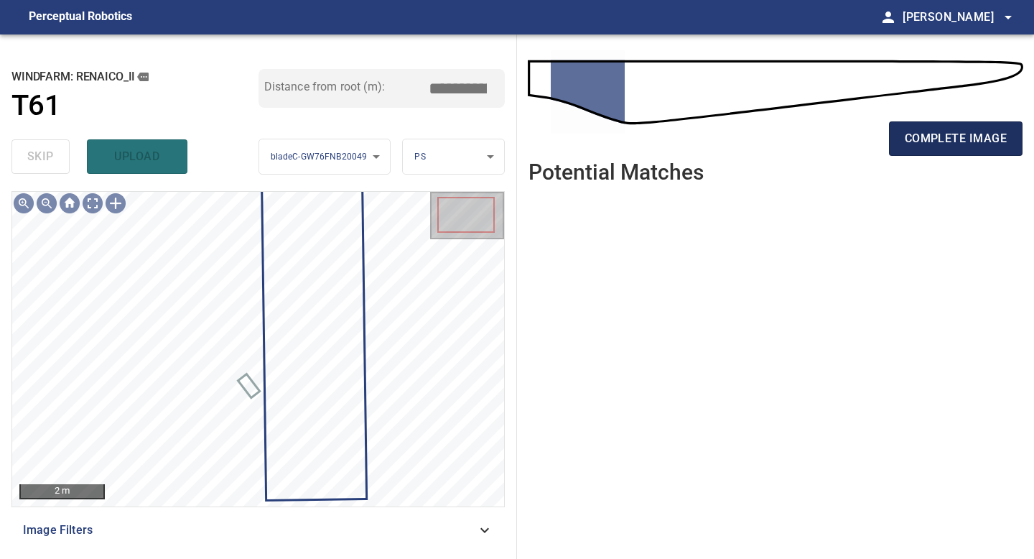
click at [937, 145] on span "complete image" at bounding box center [956, 139] width 102 height 20
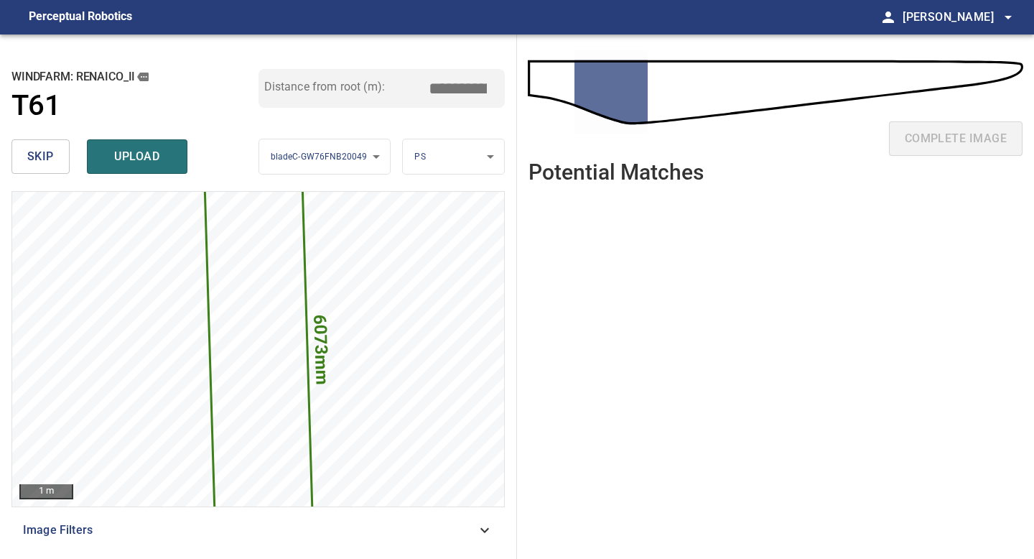
drag, startPoint x: 465, startPoint y: 86, endPoint x: 410, endPoint y: 75, distance: 56.5
click at [410, 75] on div "Distance from root (m): *****" at bounding box center [382, 88] width 247 height 39
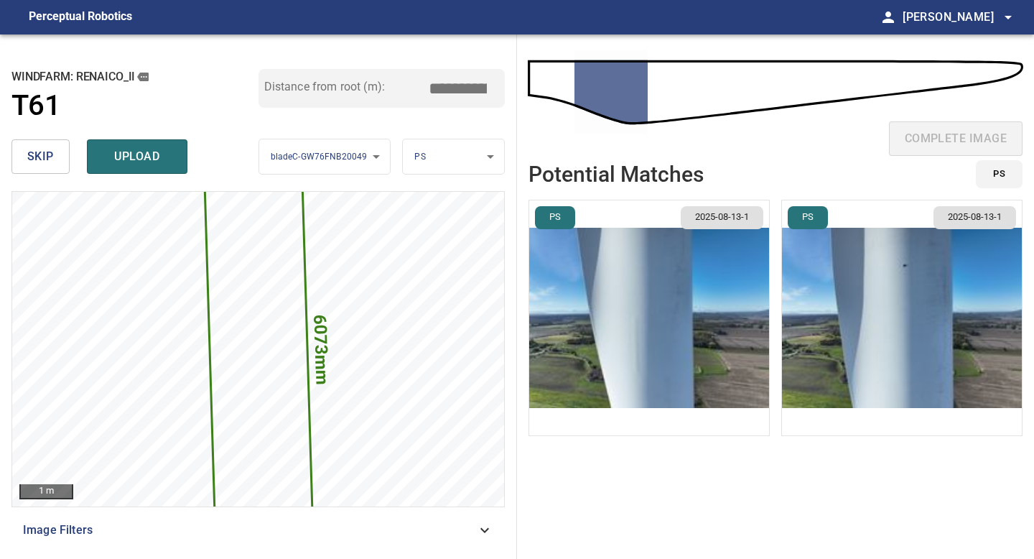
type input "****"
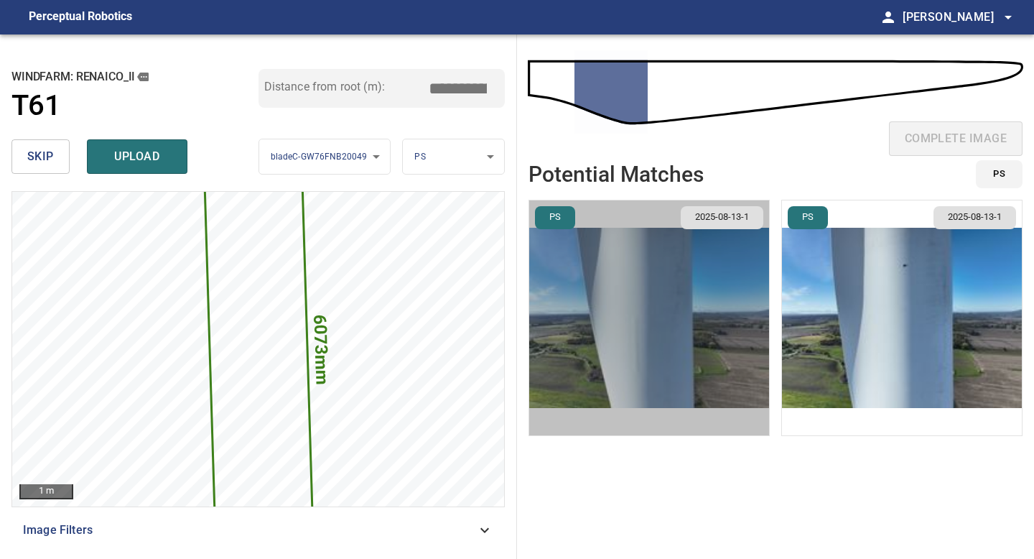
click at [727, 286] on img "button" at bounding box center [649, 317] width 240 height 235
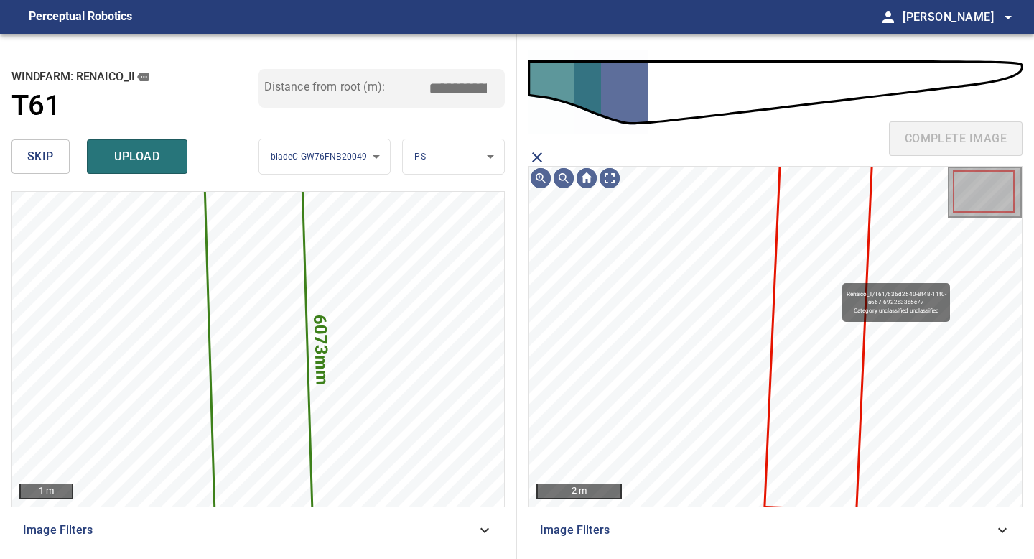
click at [835, 276] on icon at bounding box center [818, 334] width 105 height 352
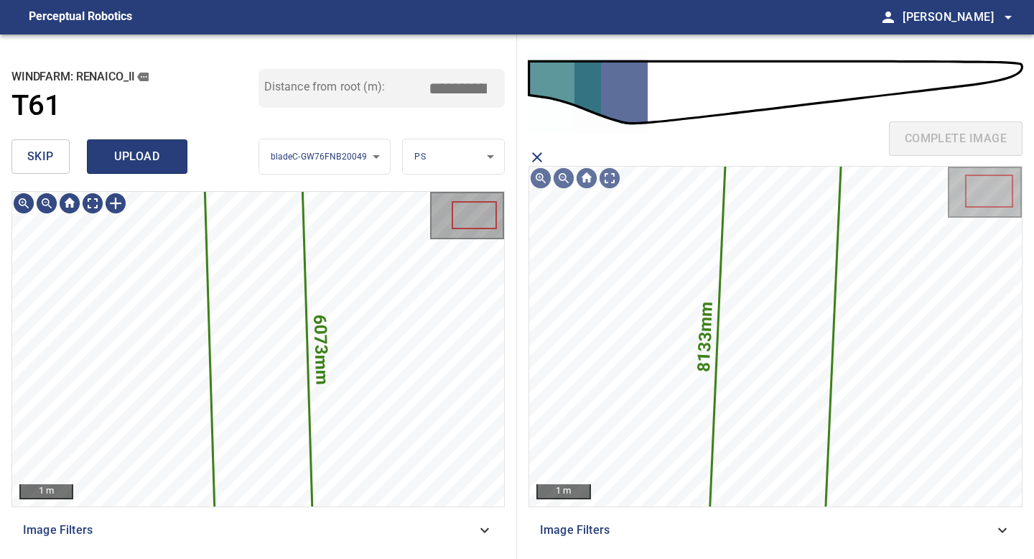
click at [141, 153] on span "upload" at bounding box center [137, 157] width 69 height 20
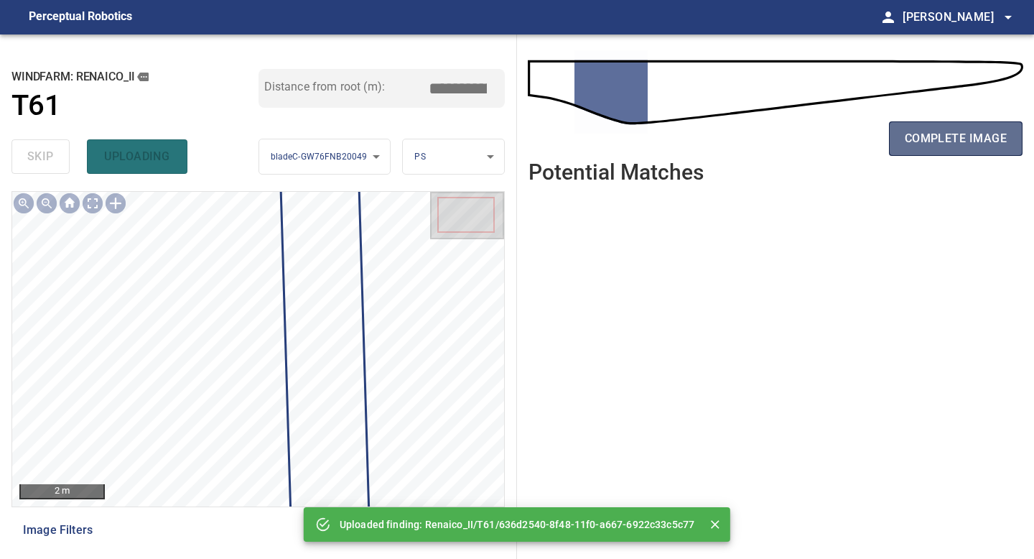
click at [925, 134] on span "complete image" at bounding box center [956, 139] width 102 height 20
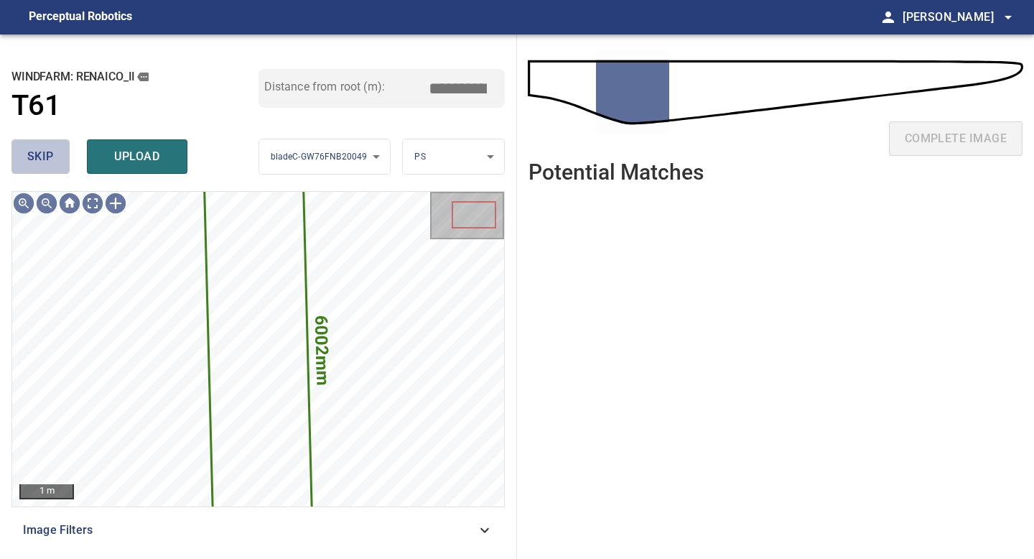
click at [59, 145] on button "skip" at bounding box center [40, 156] width 58 height 34
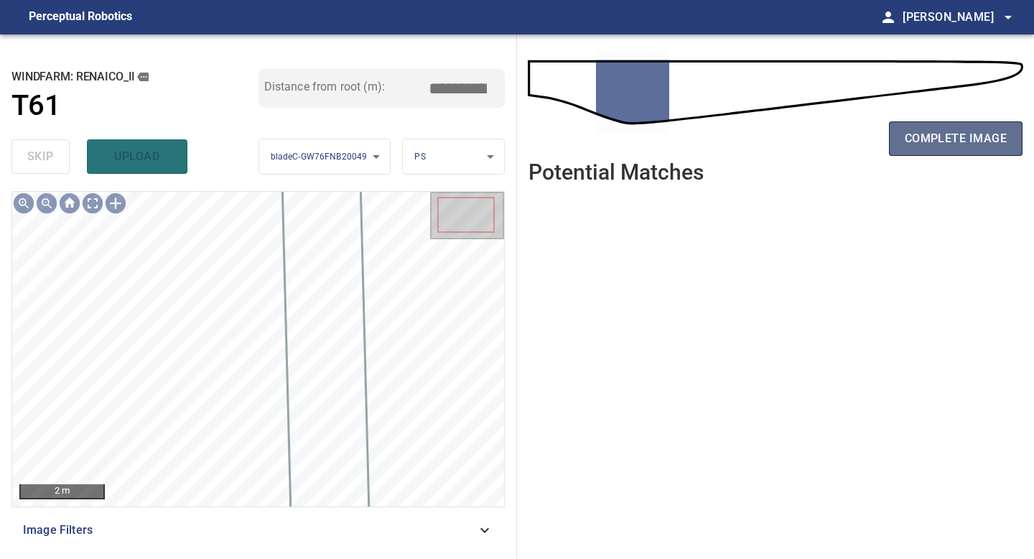
click at [988, 131] on span "complete image" at bounding box center [956, 139] width 102 height 20
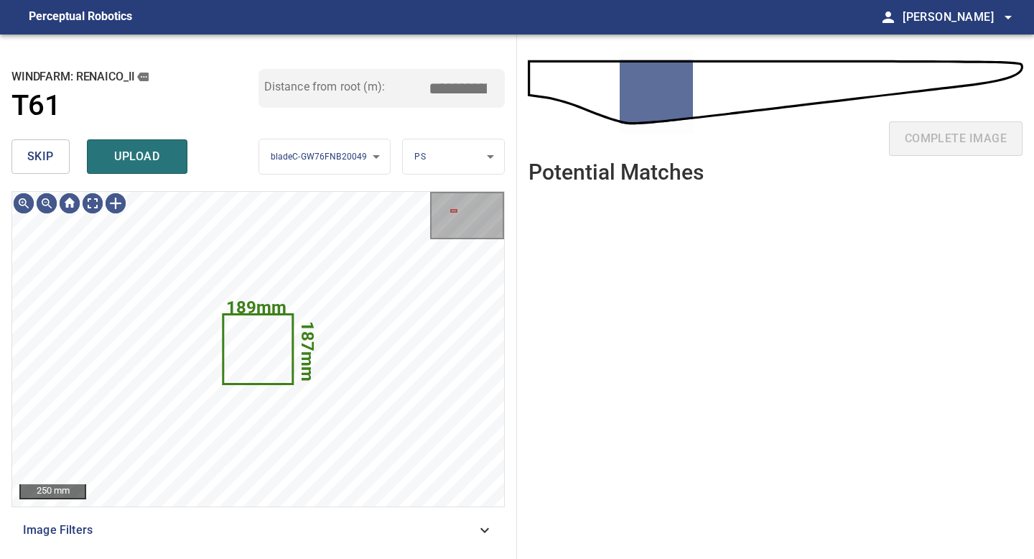
click at [60, 161] on button "skip" at bounding box center [40, 156] width 58 height 34
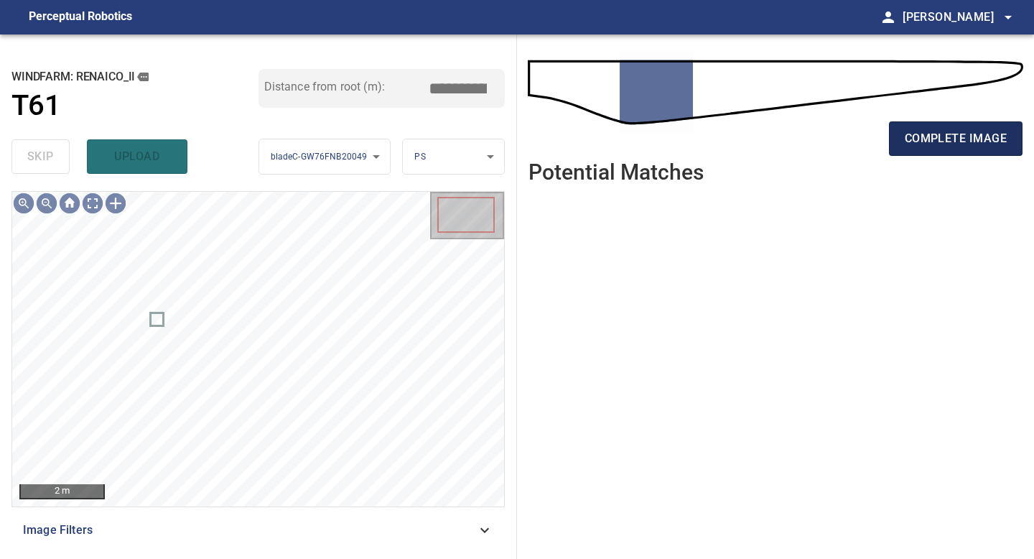
click at [942, 127] on button "complete image" at bounding box center [956, 138] width 134 height 34
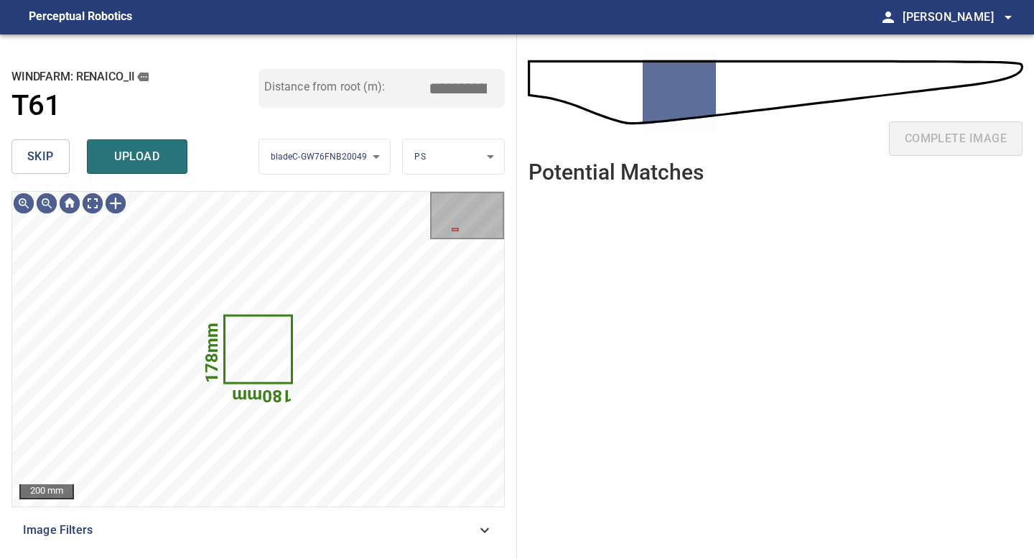
click at [55, 156] on button "skip" at bounding box center [40, 156] width 58 height 34
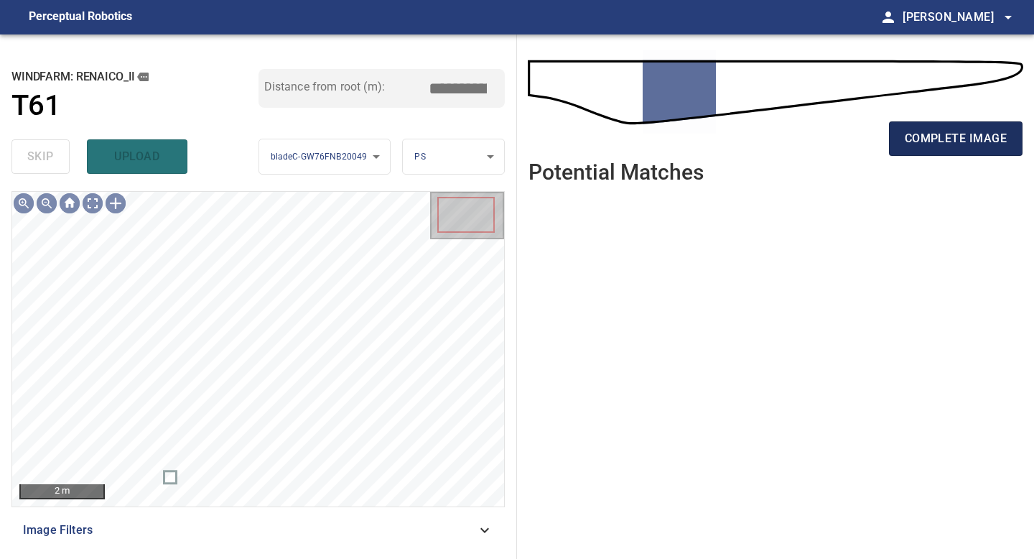
click at [939, 141] on span "complete image" at bounding box center [956, 139] width 102 height 20
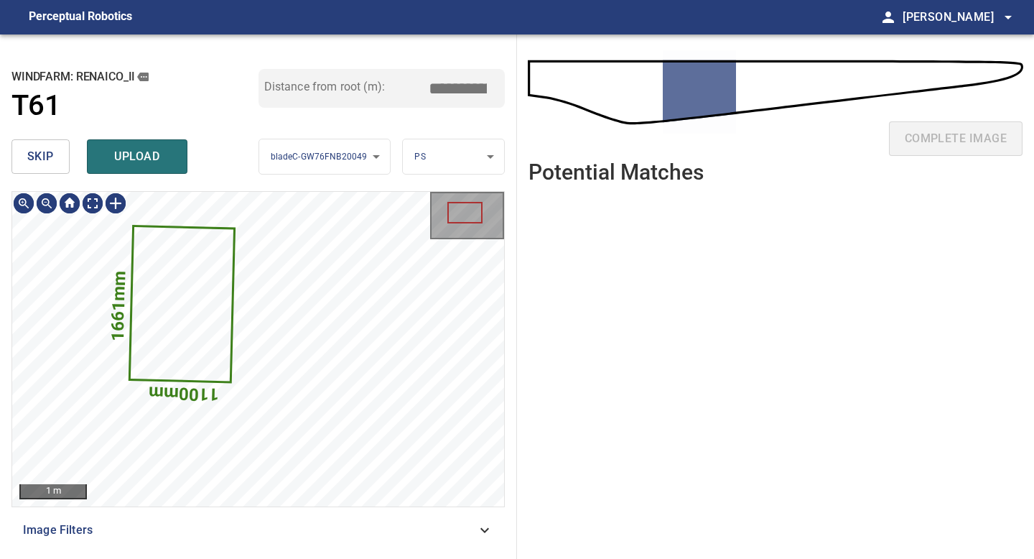
click at [32, 157] on span "skip" at bounding box center [40, 157] width 27 height 20
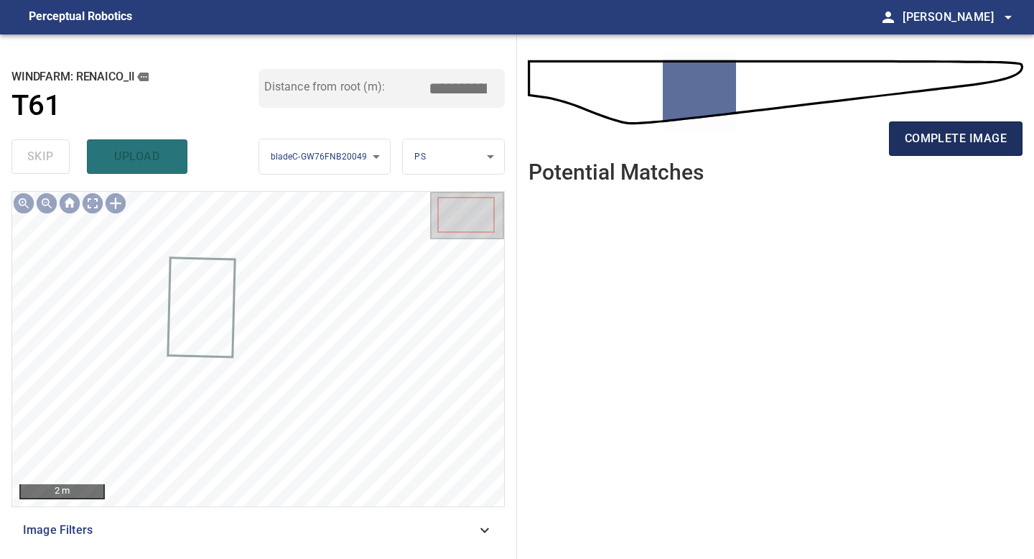
click at [942, 134] on span "complete image" at bounding box center [956, 139] width 102 height 20
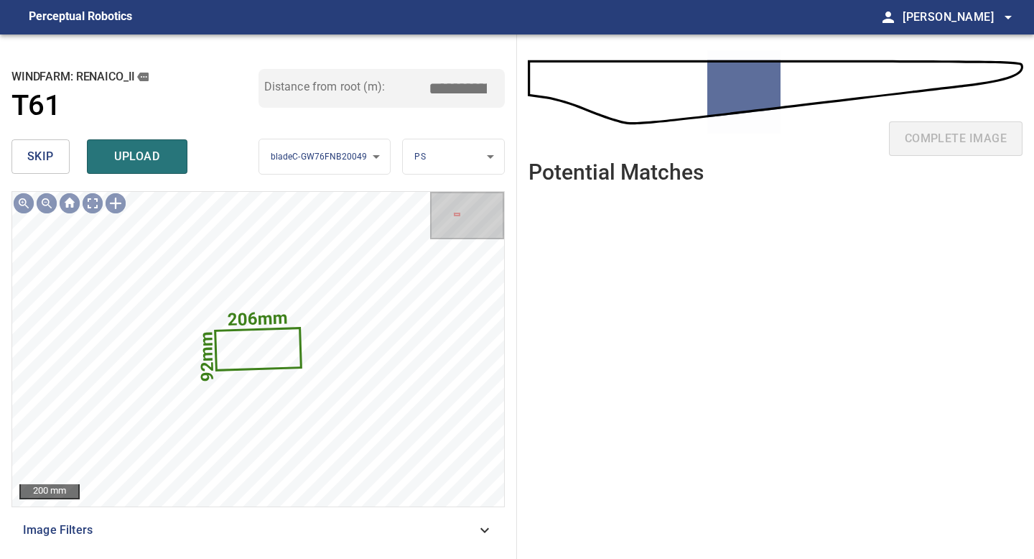
click at [46, 159] on span "skip" at bounding box center [40, 157] width 27 height 20
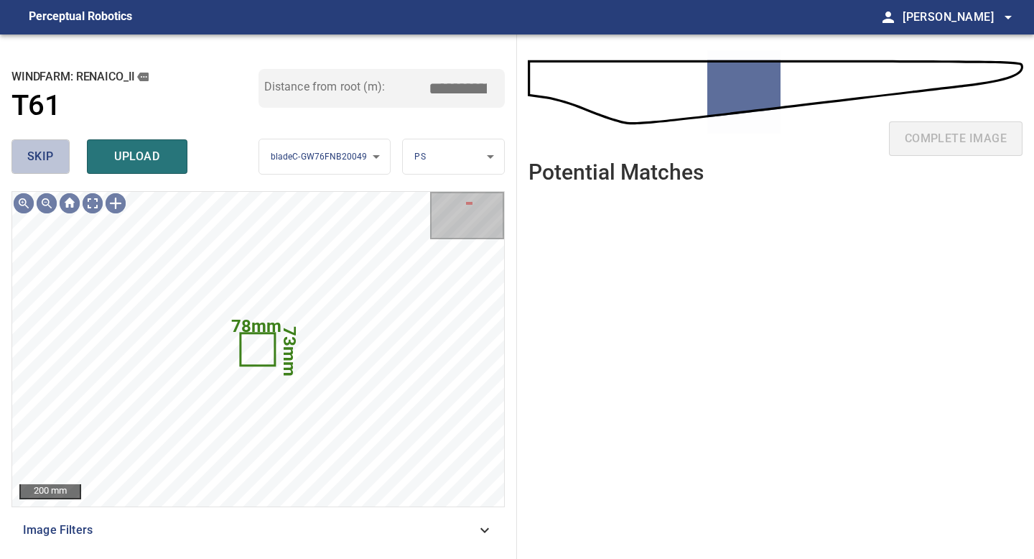
click at [46, 159] on span "skip" at bounding box center [40, 157] width 27 height 20
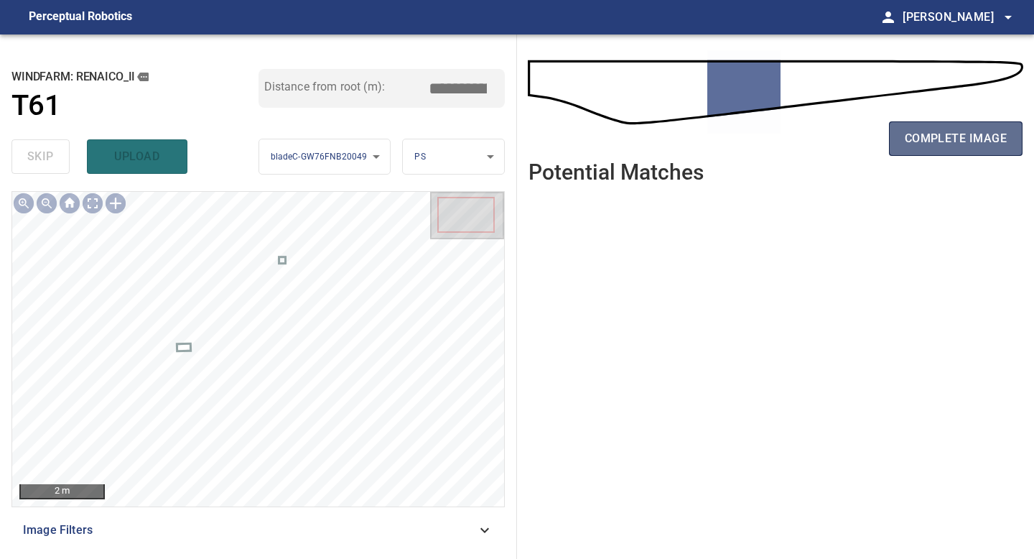
click at [968, 134] on span "complete image" at bounding box center [956, 139] width 102 height 20
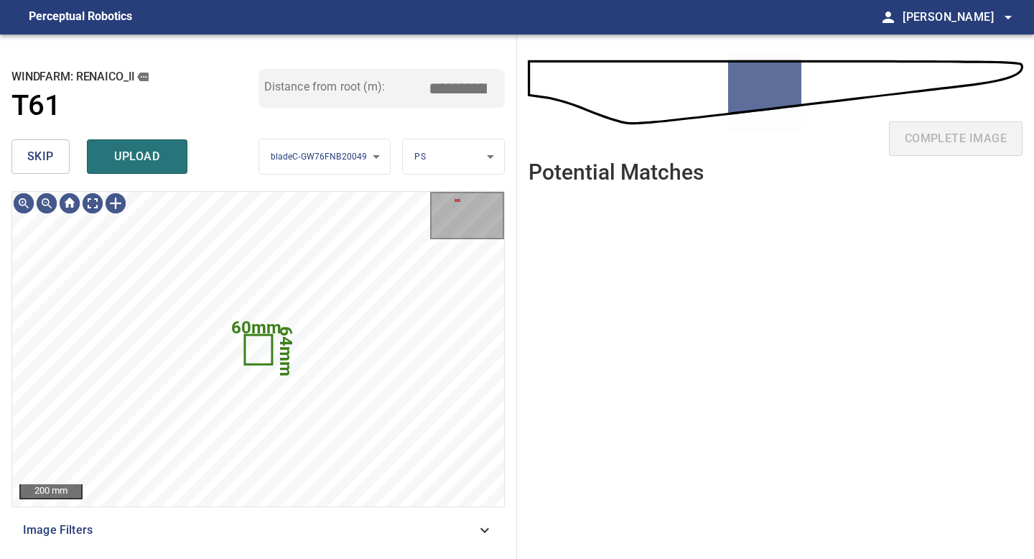
click at [50, 166] on span "skip" at bounding box center [40, 157] width 27 height 20
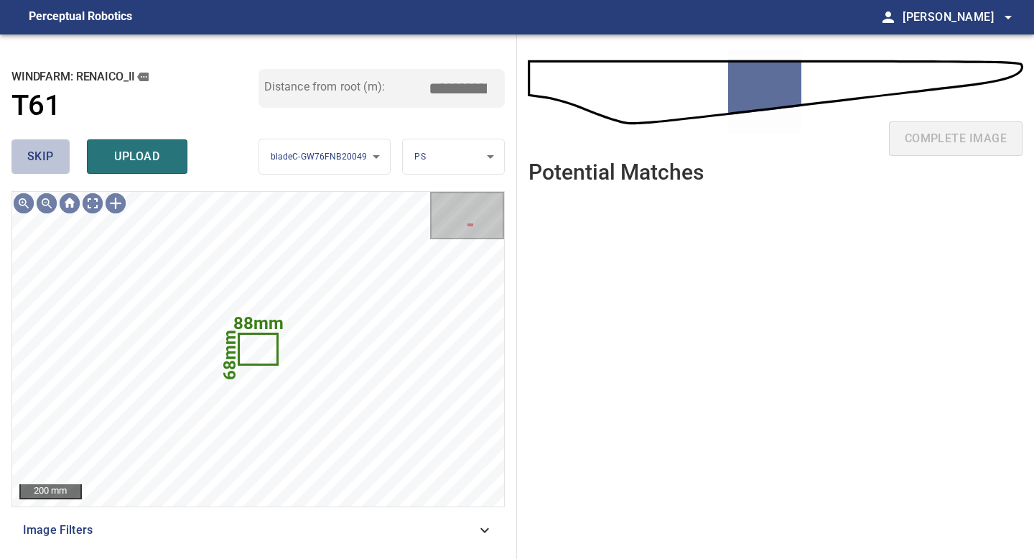
click at [50, 166] on span "skip" at bounding box center [40, 157] width 27 height 20
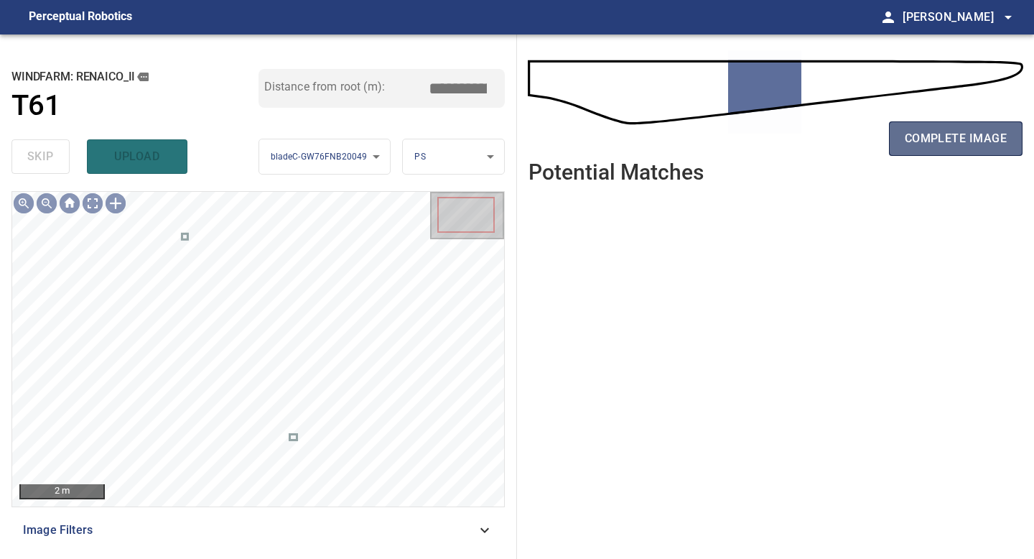
click at [944, 139] on span "complete image" at bounding box center [956, 139] width 102 height 20
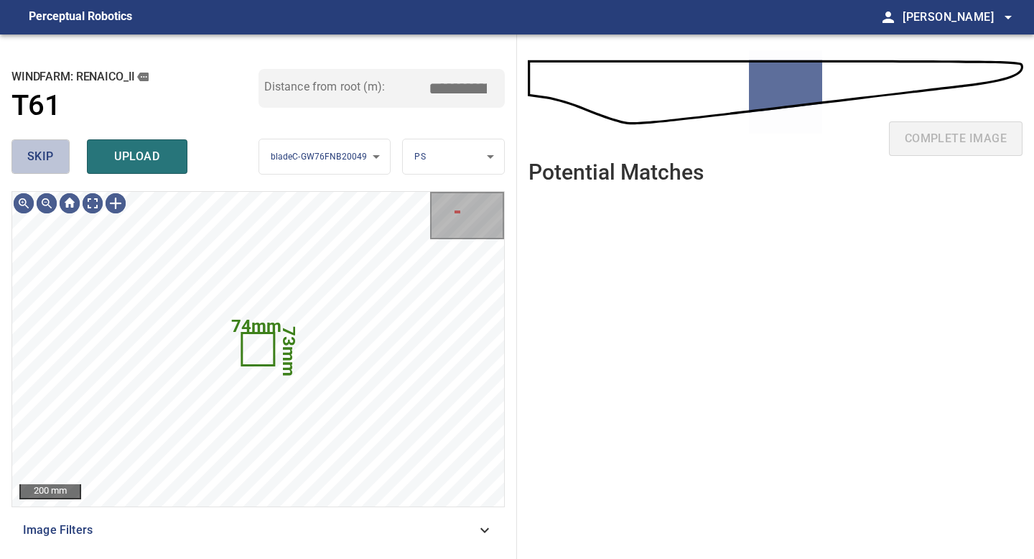
click at [52, 168] on button "skip" at bounding box center [40, 156] width 58 height 34
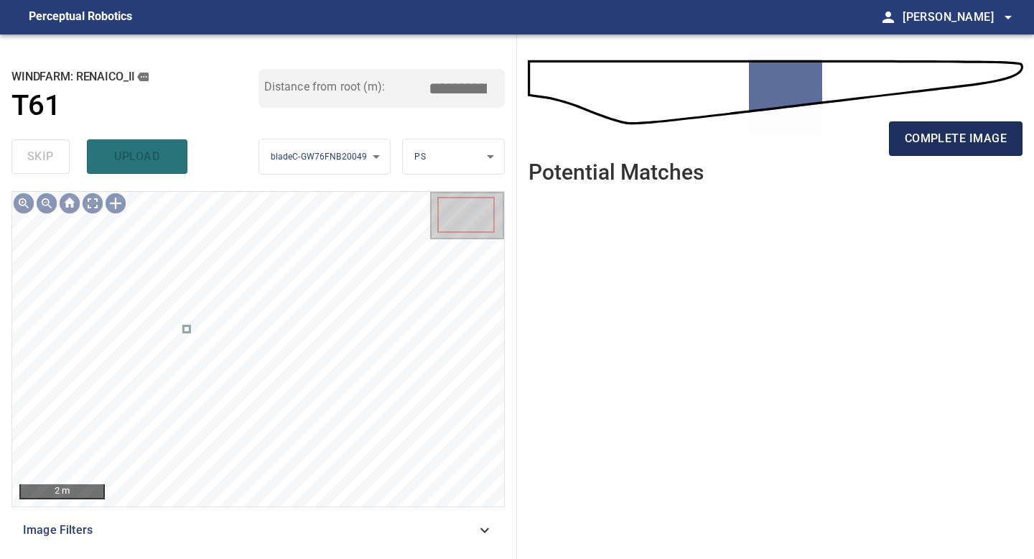
click at [960, 136] on span "complete image" at bounding box center [956, 139] width 102 height 20
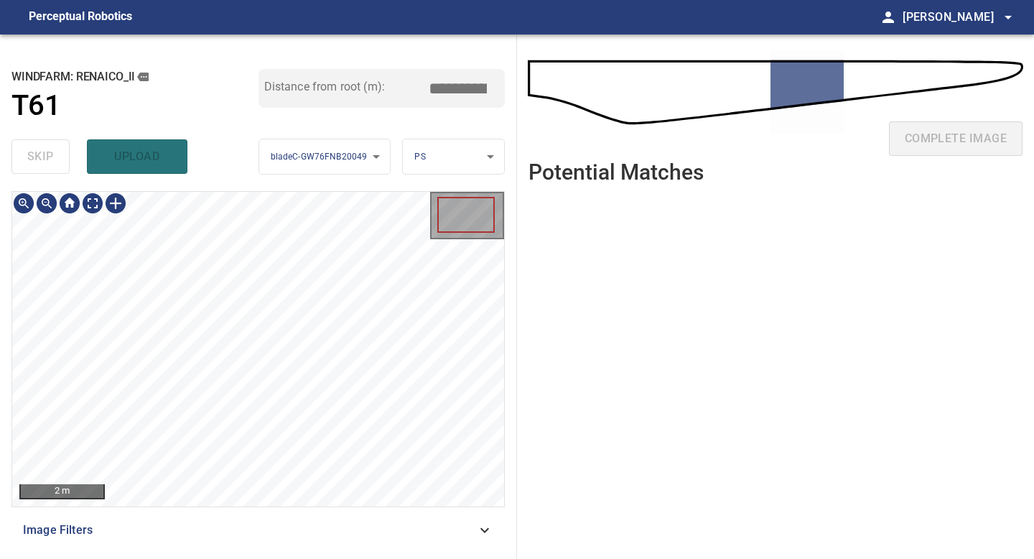
click at [290, 144] on div "**********" at bounding box center [258, 296] width 517 height 524
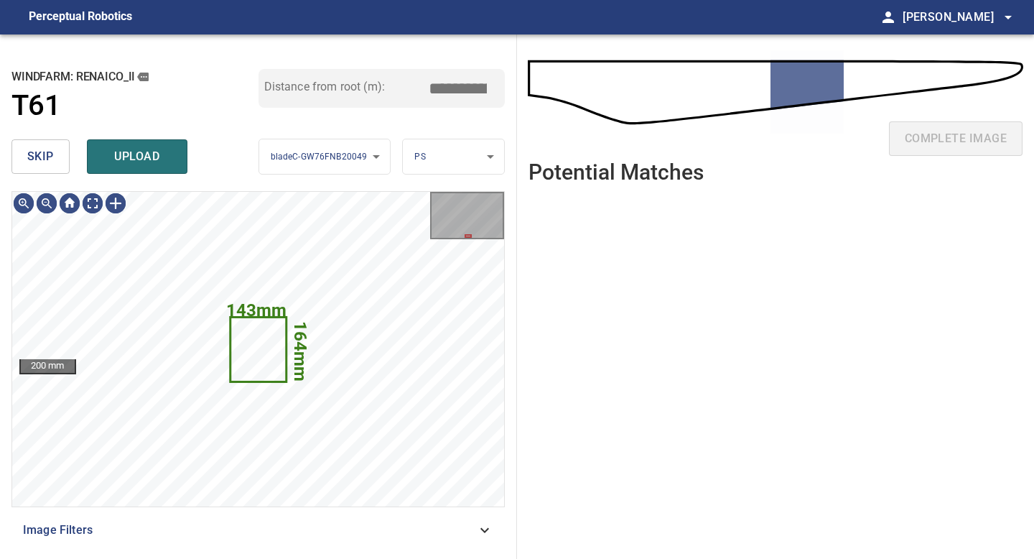
click at [55, 154] on button "skip" at bounding box center [40, 156] width 58 height 34
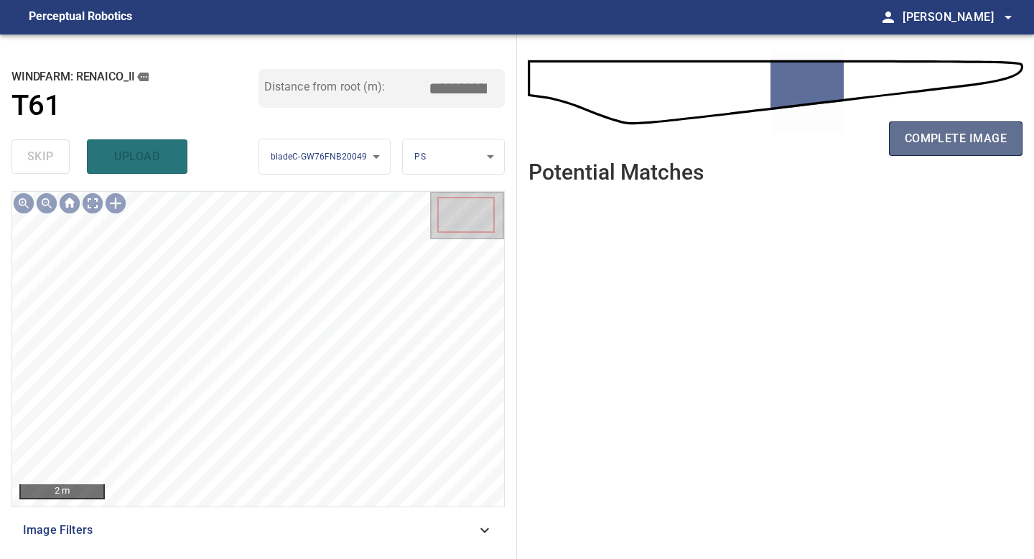
click at [952, 148] on button "complete image" at bounding box center [956, 138] width 134 height 34
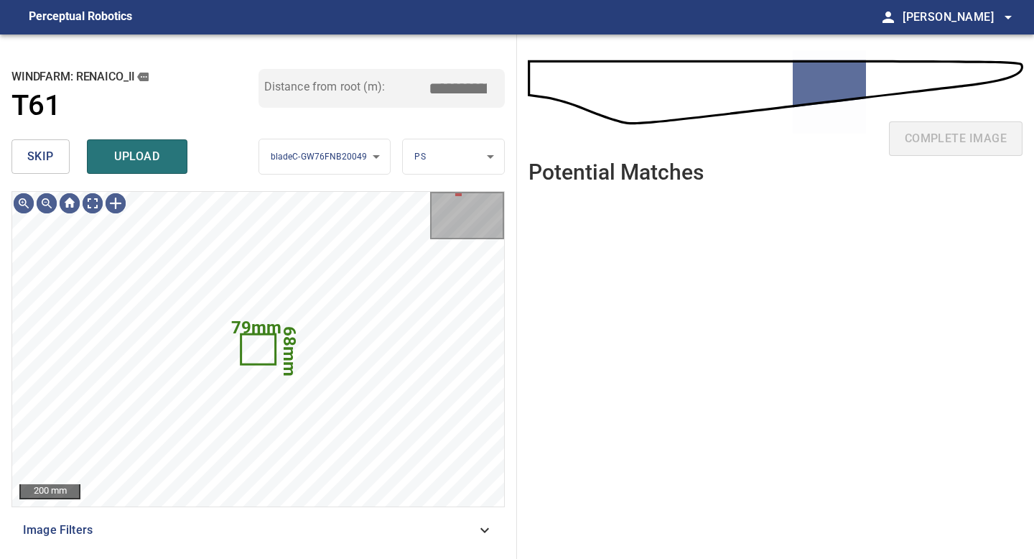
click at [43, 164] on span "skip" at bounding box center [40, 157] width 27 height 20
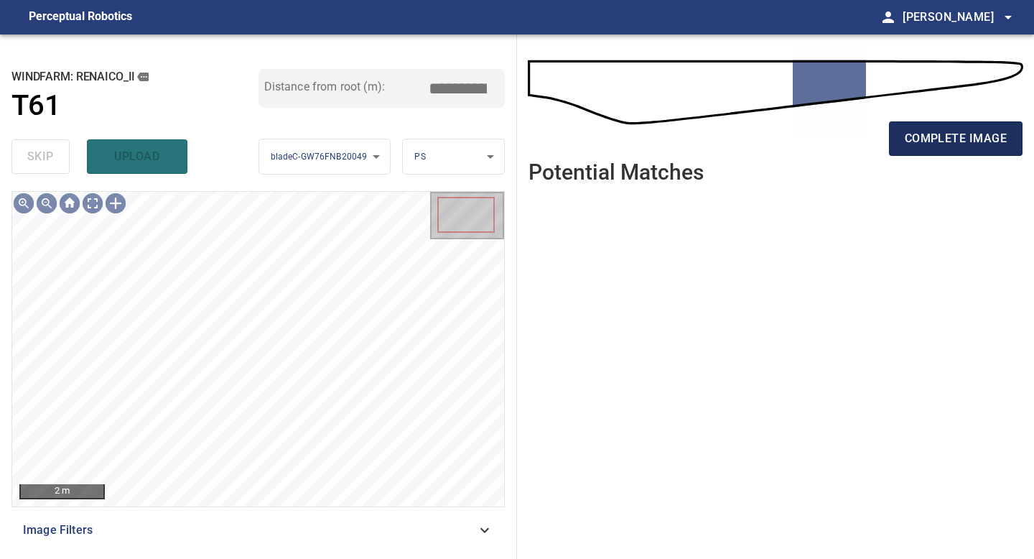
click at [953, 144] on span "complete image" at bounding box center [956, 139] width 102 height 20
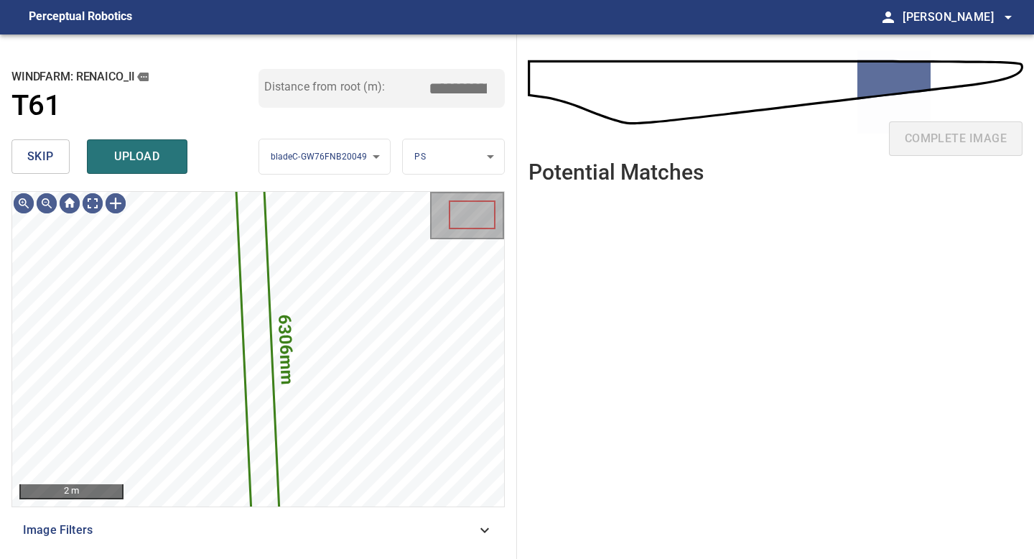
click at [64, 154] on button "skip" at bounding box center [40, 156] width 58 height 34
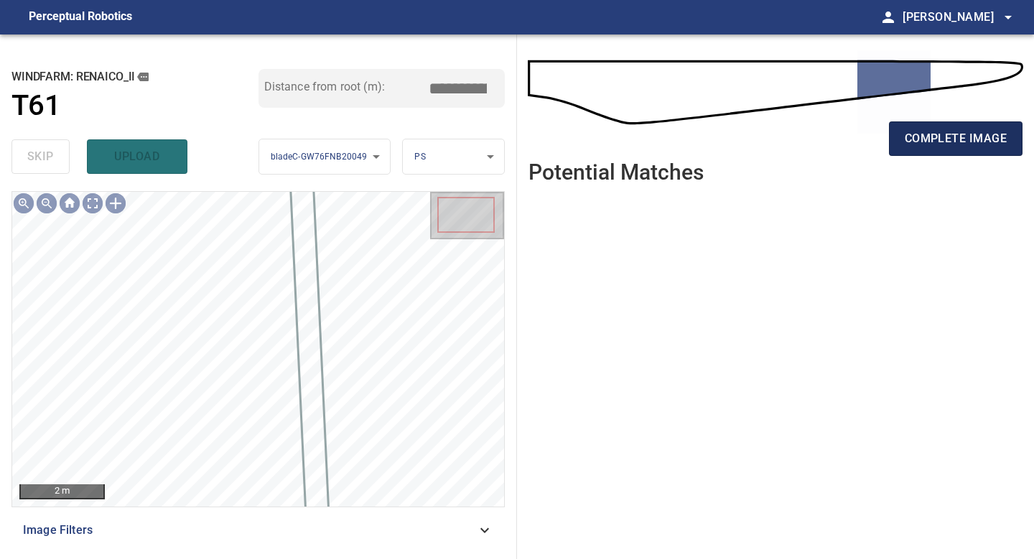
click at [929, 153] on button "complete image" at bounding box center [956, 138] width 134 height 34
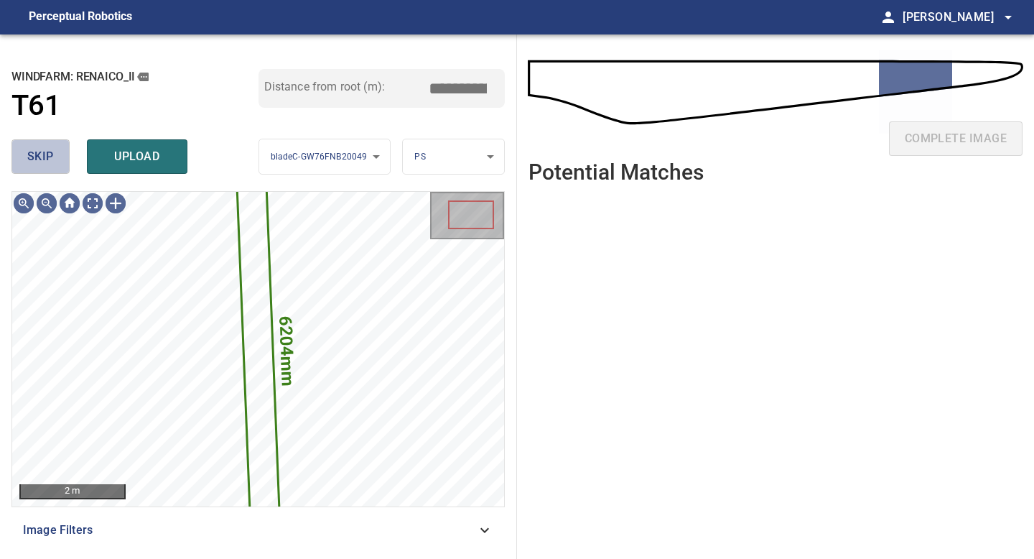
click at [61, 156] on button "skip" at bounding box center [40, 156] width 58 height 34
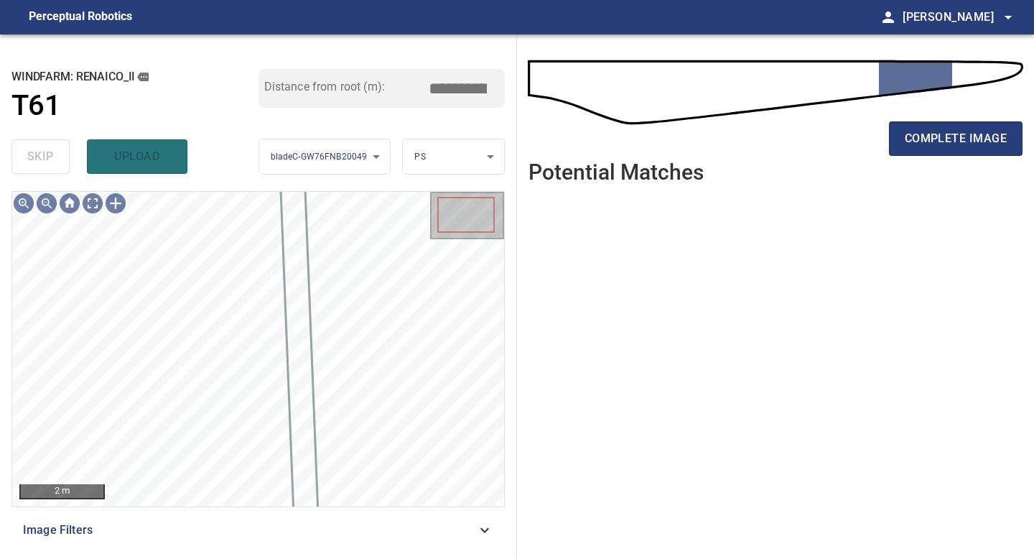
click at [875, 134] on div "complete image" at bounding box center [776, 144] width 494 height 57
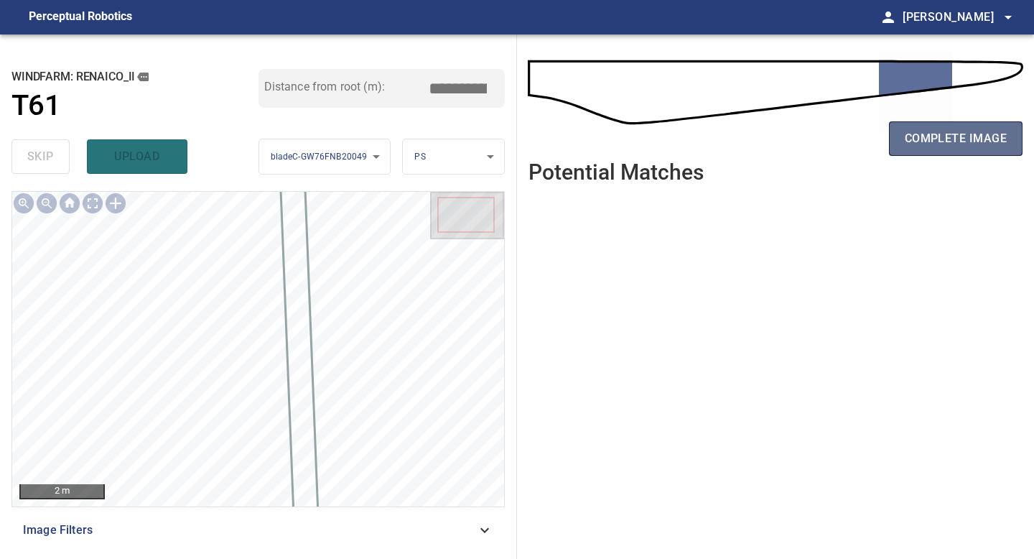
click at [896, 134] on button "complete image" at bounding box center [956, 138] width 134 height 34
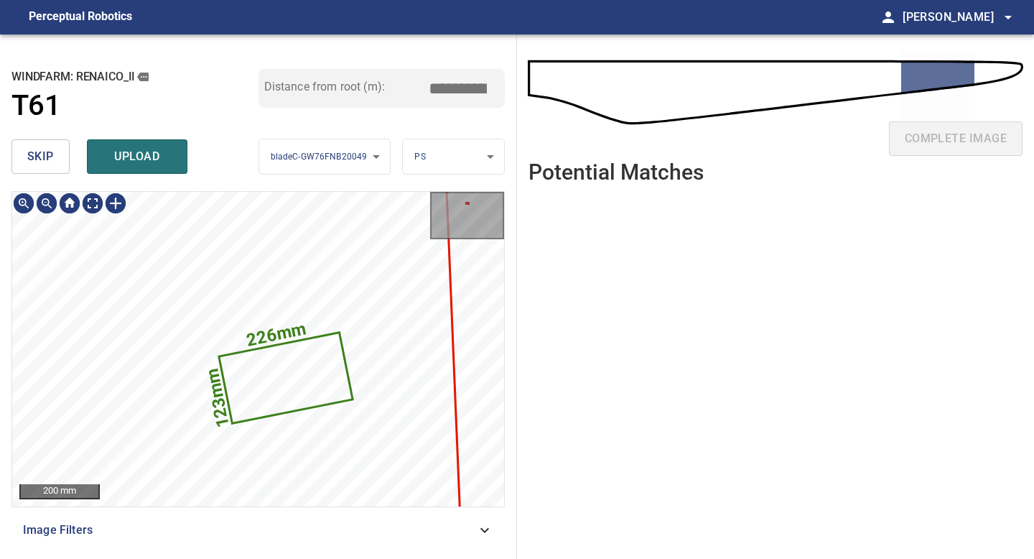
click at [61, 154] on button "skip" at bounding box center [40, 156] width 58 height 34
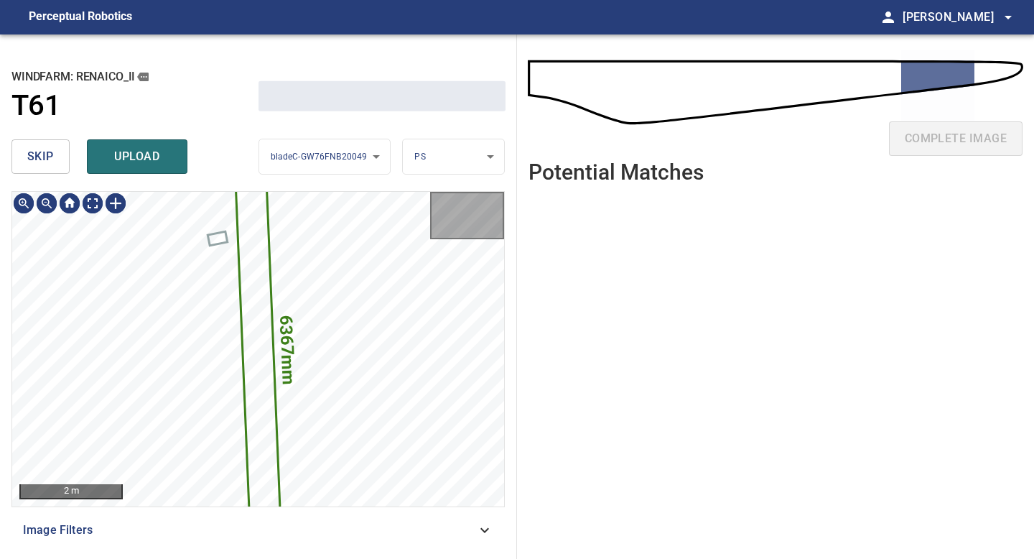
click at [61, 154] on button "skip" at bounding box center [40, 156] width 58 height 34
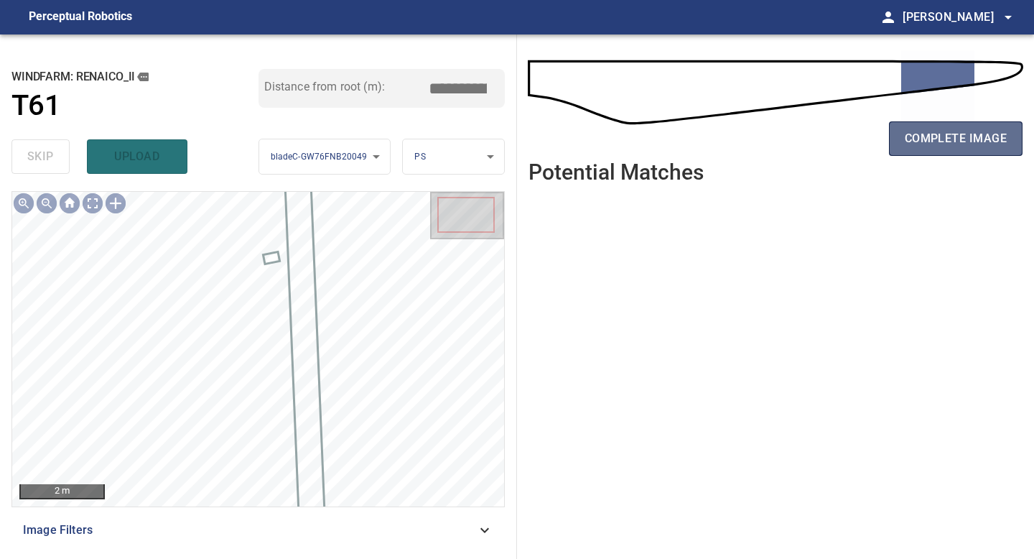
click at [927, 146] on span "complete image" at bounding box center [956, 139] width 102 height 20
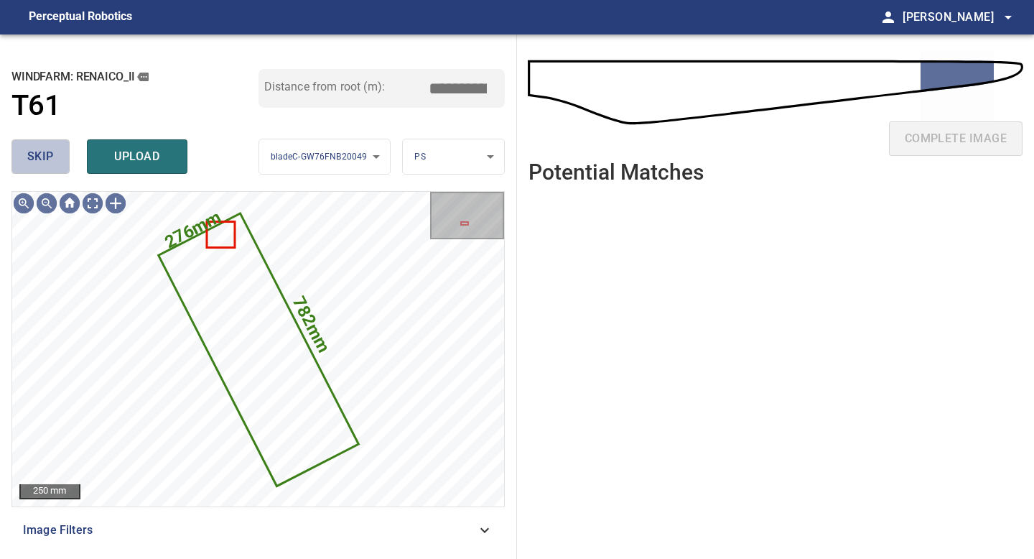
click at [49, 158] on span "skip" at bounding box center [40, 157] width 27 height 20
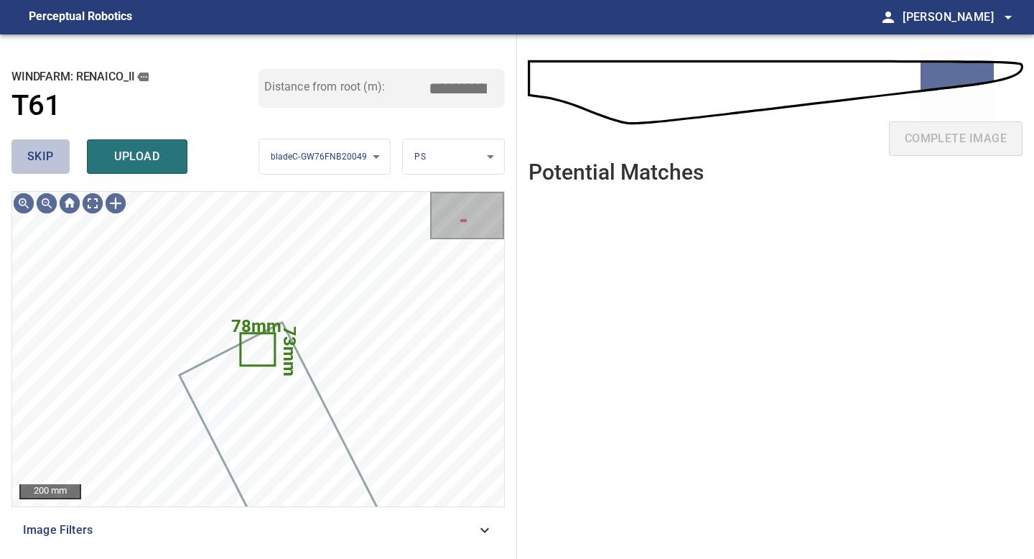
click at [49, 158] on span "skip" at bounding box center [40, 157] width 27 height 20
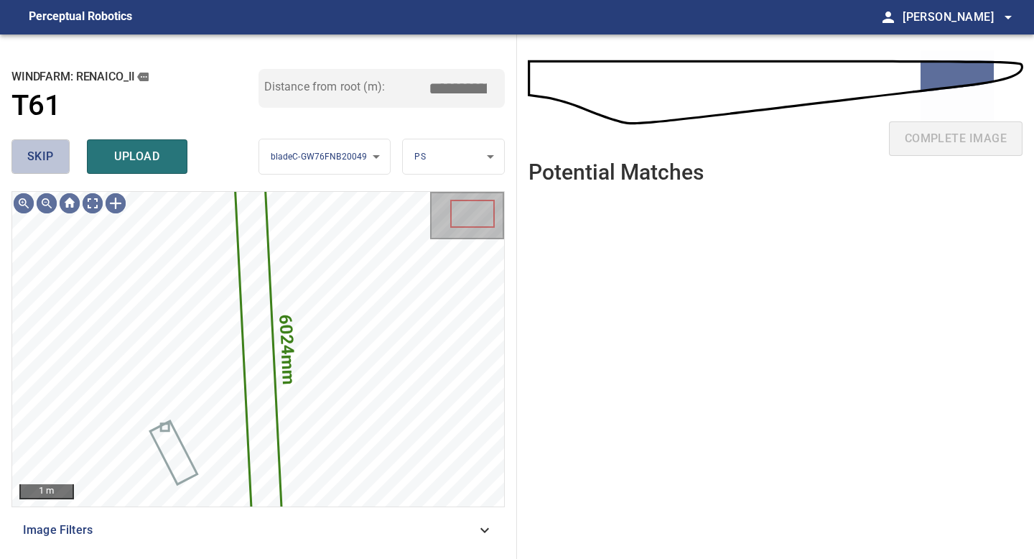
click at [49, 158] on span "skip" at bounding box center [40, 157] width 27 height 20
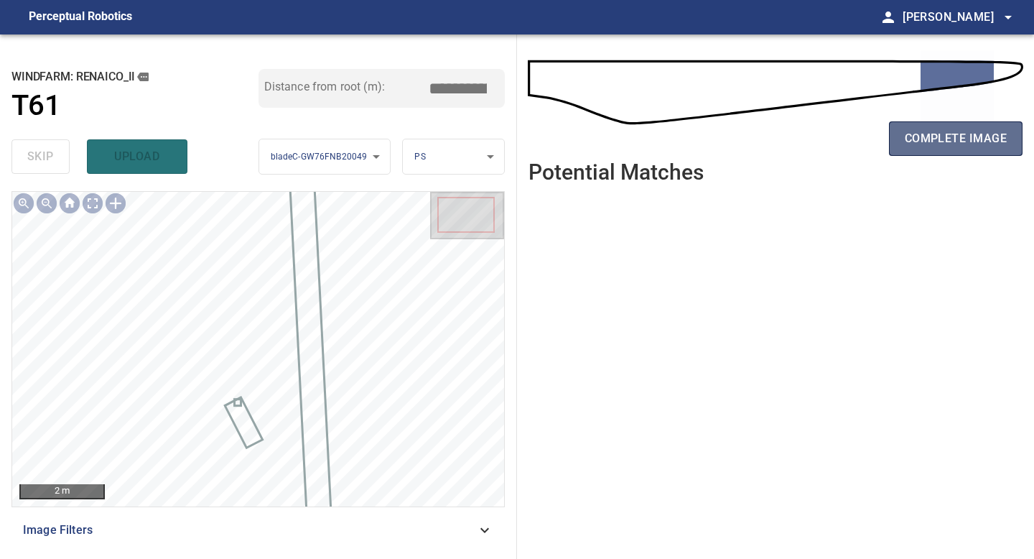
click at [930, 132] on span "complete image" at bounding box center [956, 139] width 102 height 20
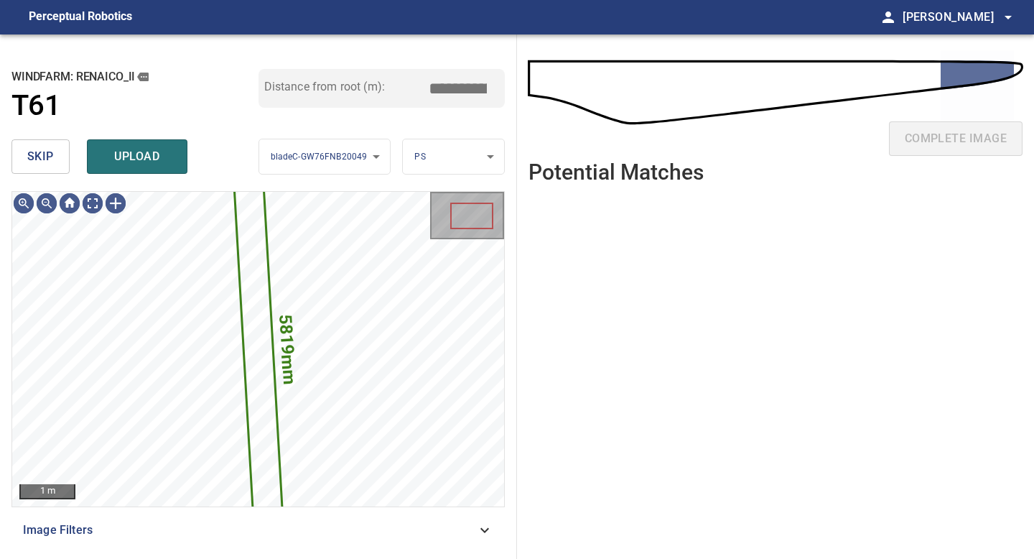
click at [50, 152] on span "skip" at bounding box center [40, 157] width 27 height 20
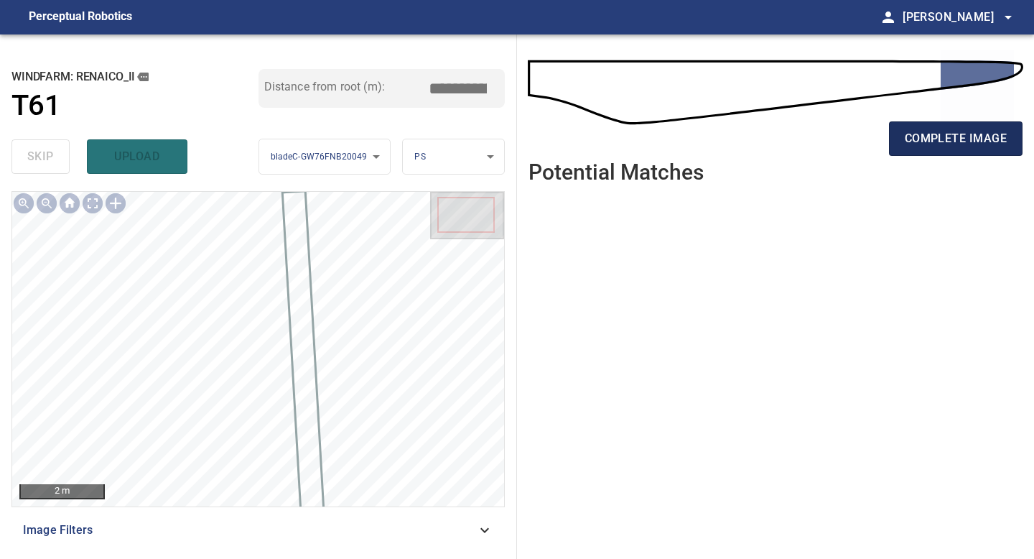
click at [967, 121] on button "complete image" at bounding box center [956, 138] width 134 height 34
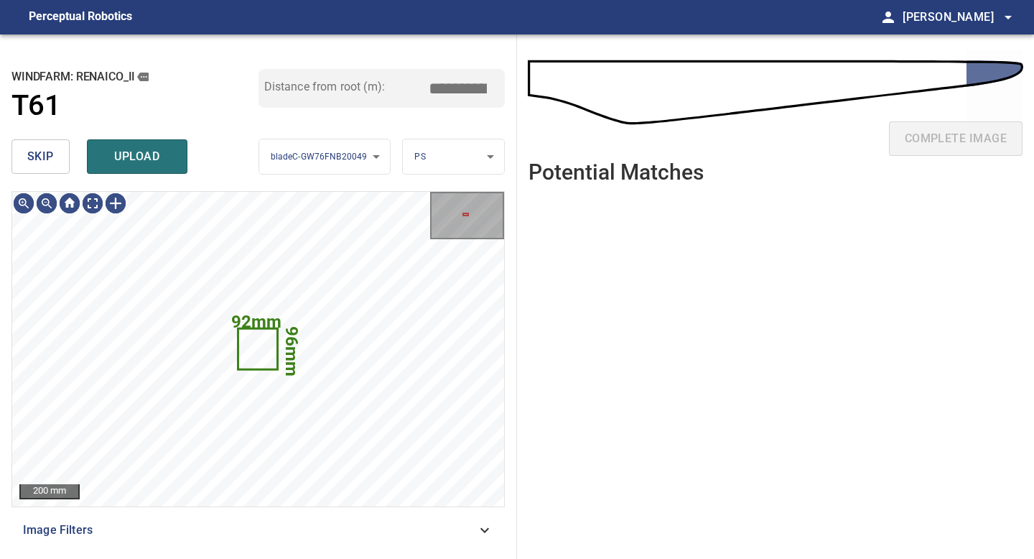
click at [43, 157] on span "skip" at bounding box center [40, 157] width 27 height 20
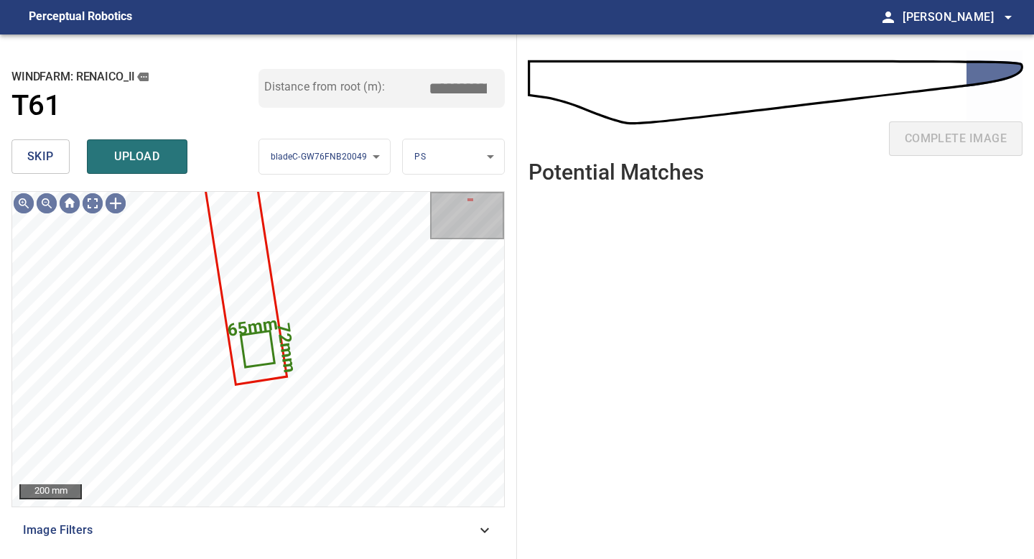
click at [43, 157] on span "skip" at bounding box center [40, 157] width 27 height 20
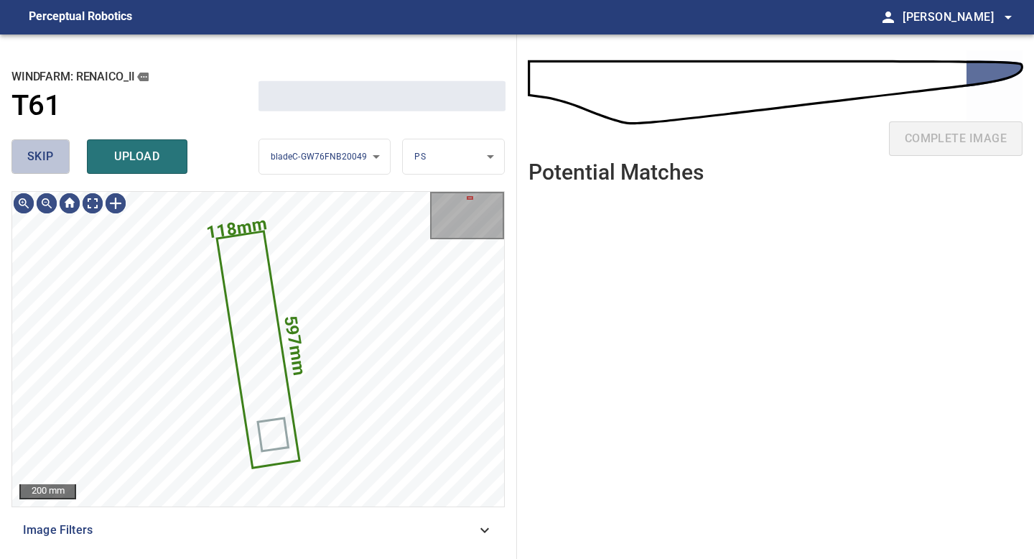
click at [43, 157] on span "skip" at bounding box center [40, 157] width 27 height 20
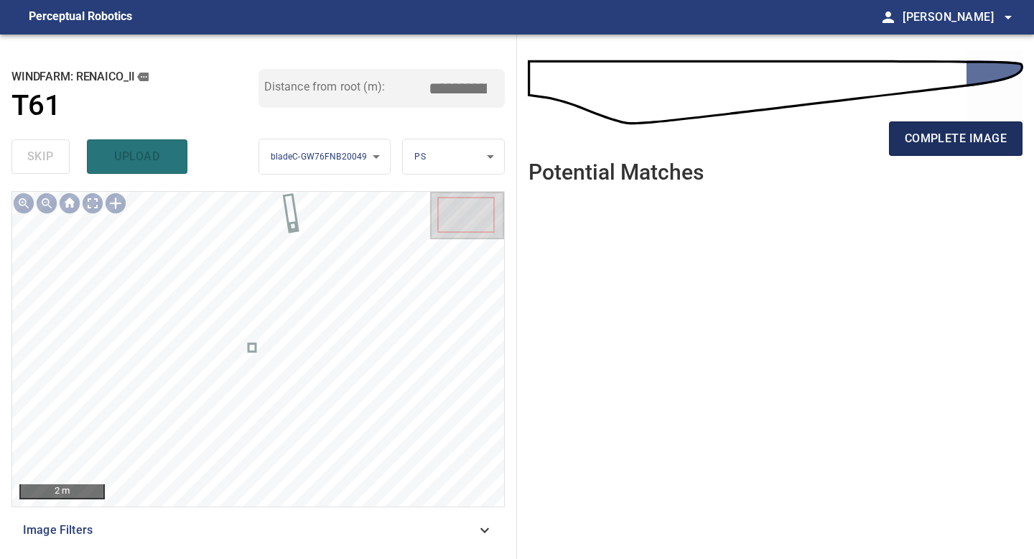
click at [977, 144] on span "complete image" at bounding box center [956, 139] width 102 height 20
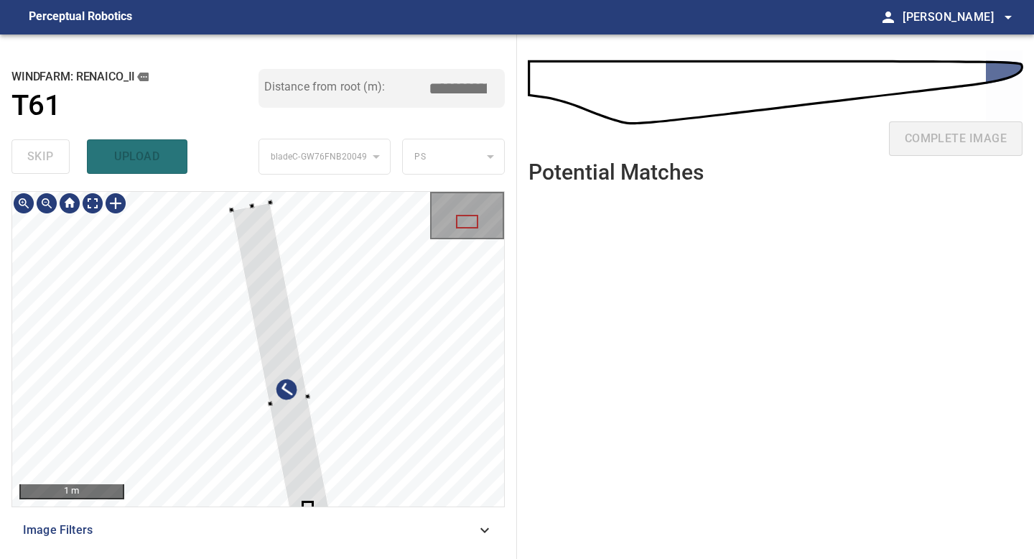
click at [278, 426] on div at bounding box center [287, 401] width 113 height 396
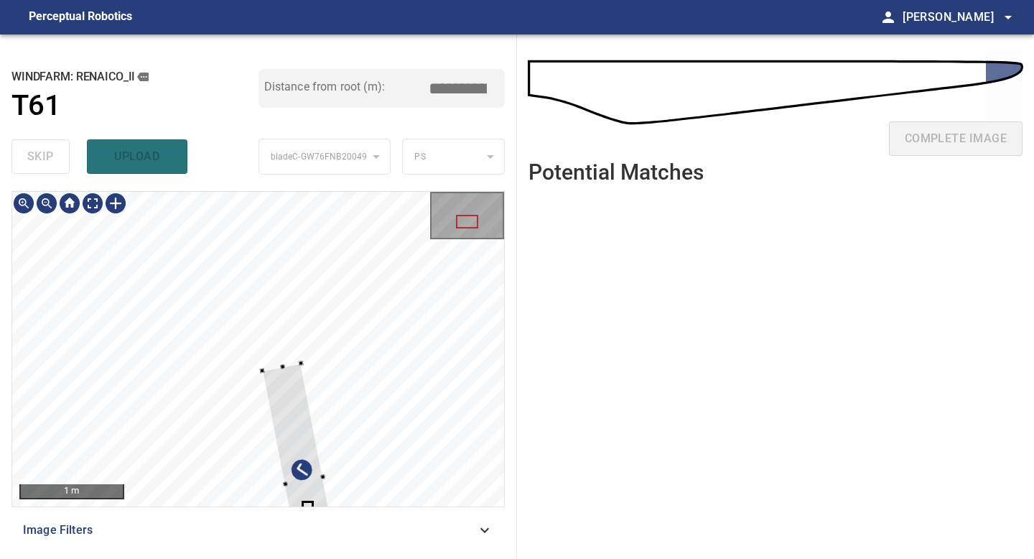
click at [287, 375] on div at bounding box center [303, 481] width 83 height 236
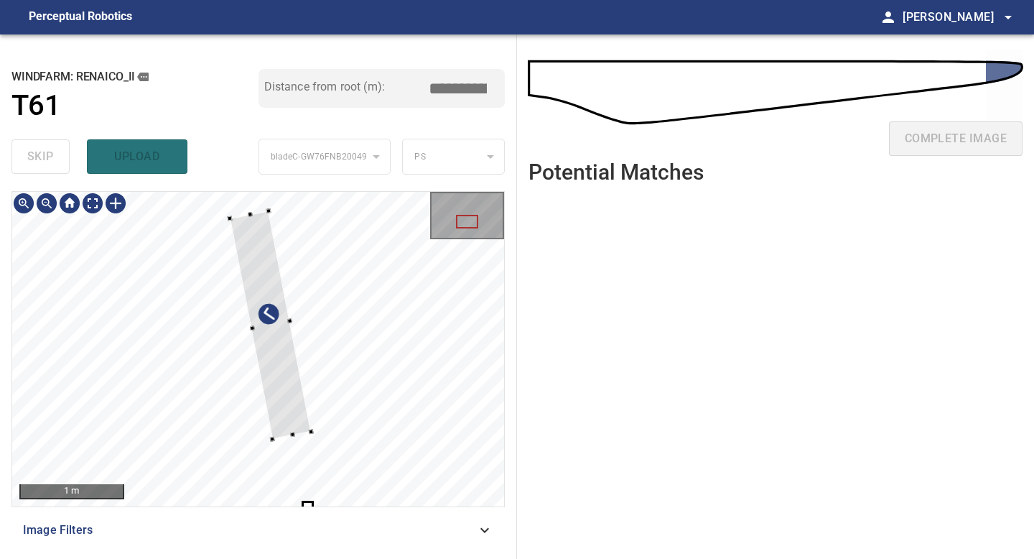
click at [252, 247] on div at bounding box center [270, 325] width 81 height 228
click at [240, 302] on div at bounding box center [258, 349] width 492 height 315
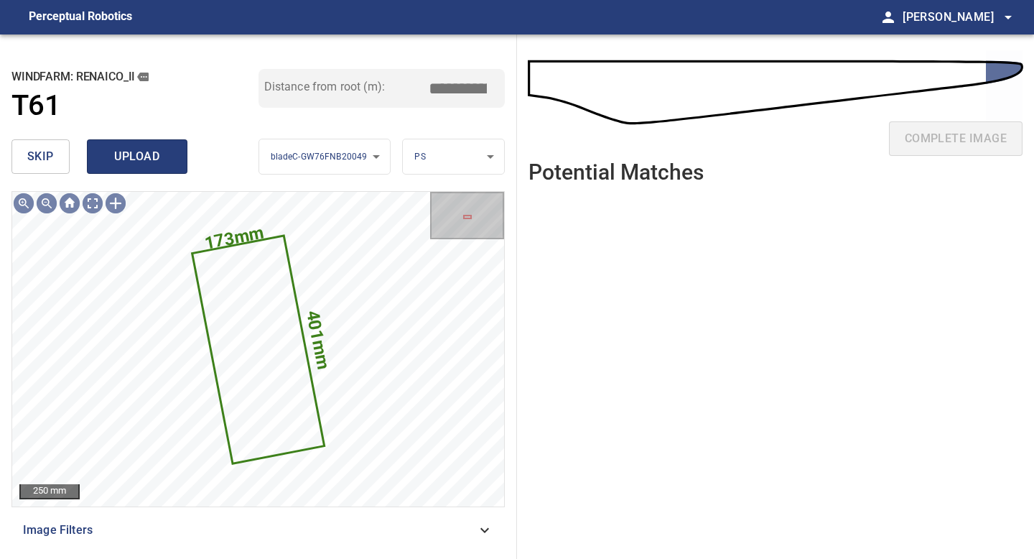
click at [147, 152] on span "upload" at bounding box center [137, 157] width 69 height 20
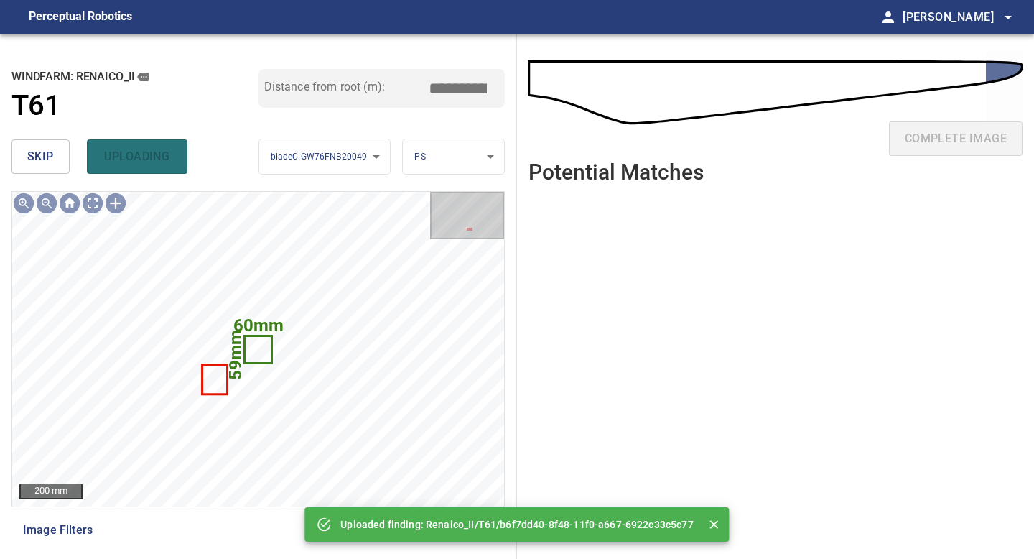
click at [48, 164] on span "skip" at bounding box center [40, 157] width 27 height 20
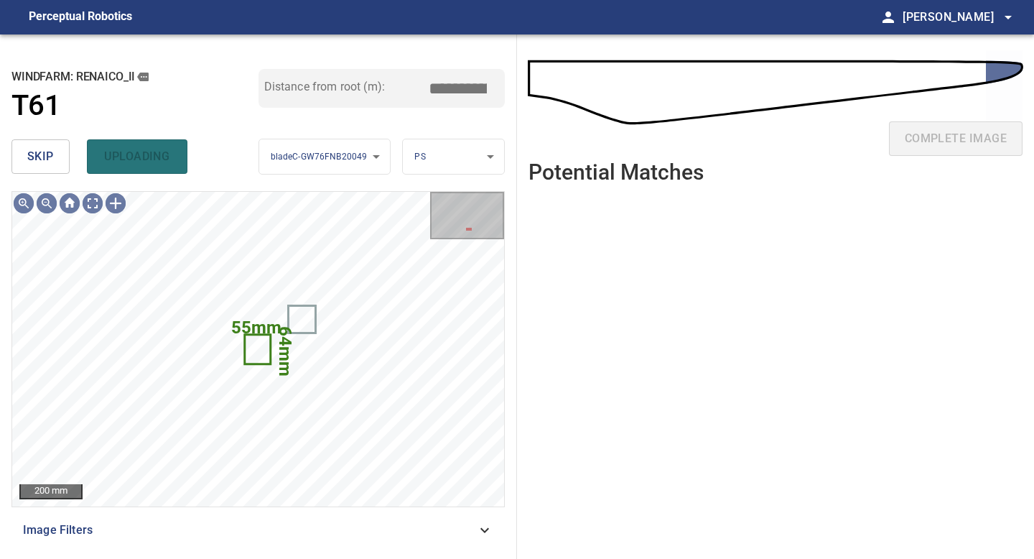
click at [48, 164] on span "skip" at bounding box center [40, 157] width 27 height 20
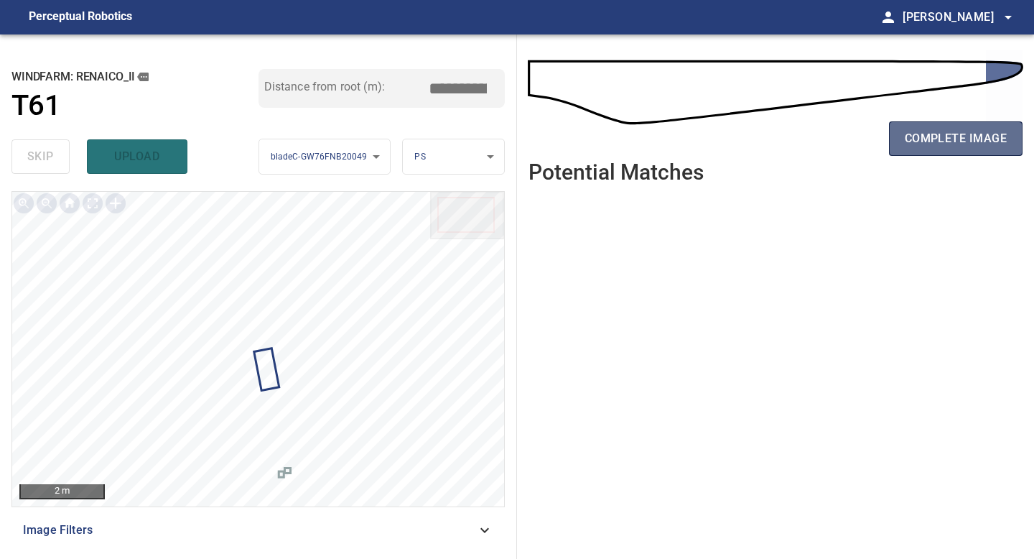
click at [947, 149] on button "complete image" at bounding box center [956, 138] width 134 height 34
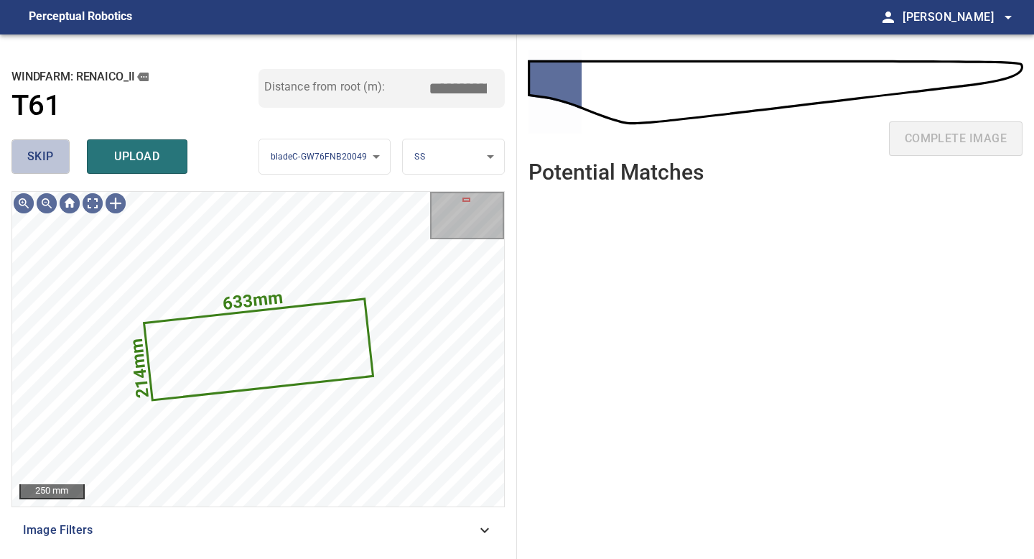
click at [60, 160] on button "skip" at bounding box center [40, 156] width 58 height 34
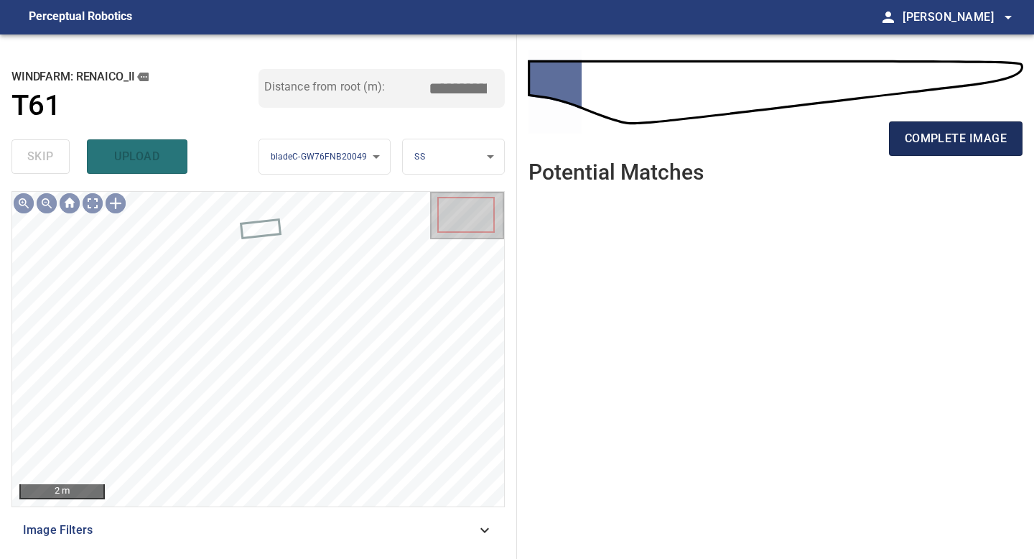
click at [942, 145] on span "complete image" at bounding box center [956, 139] width 102 height 20
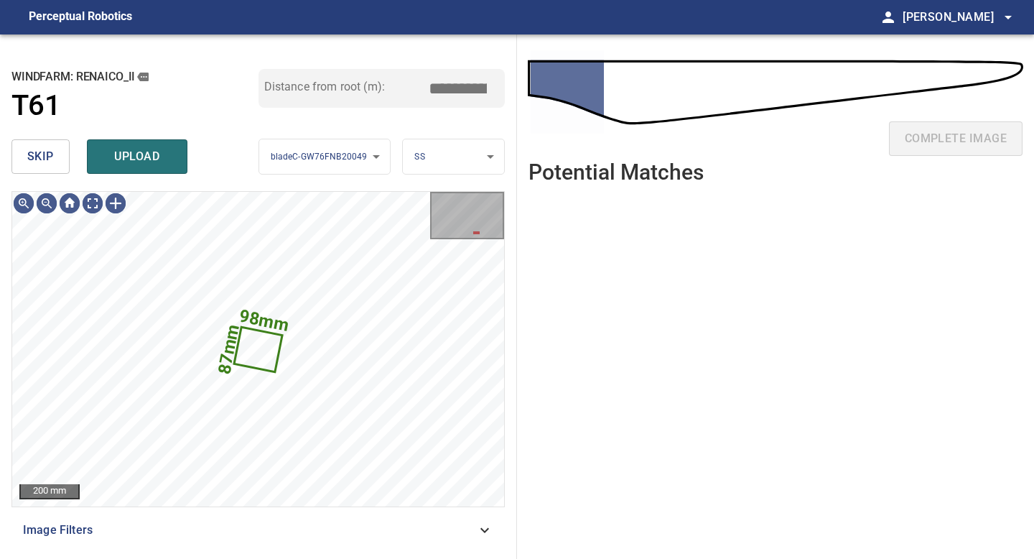
click at [58, 159] on button "skip" at bounding box center [40, 156] width 58 height 34
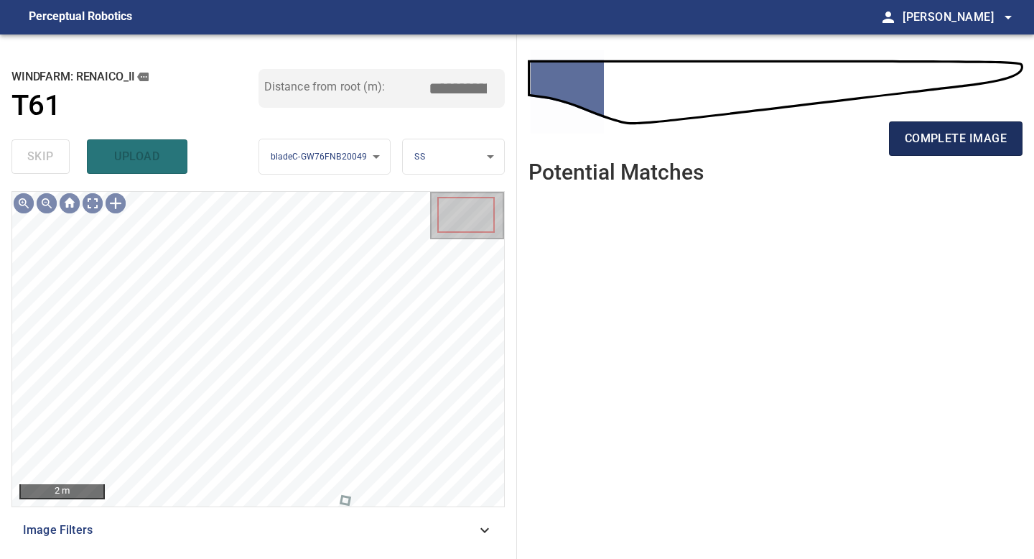
click at [924, 129] on span "complete image" at bounding box center [956, 139] width 102 height 20
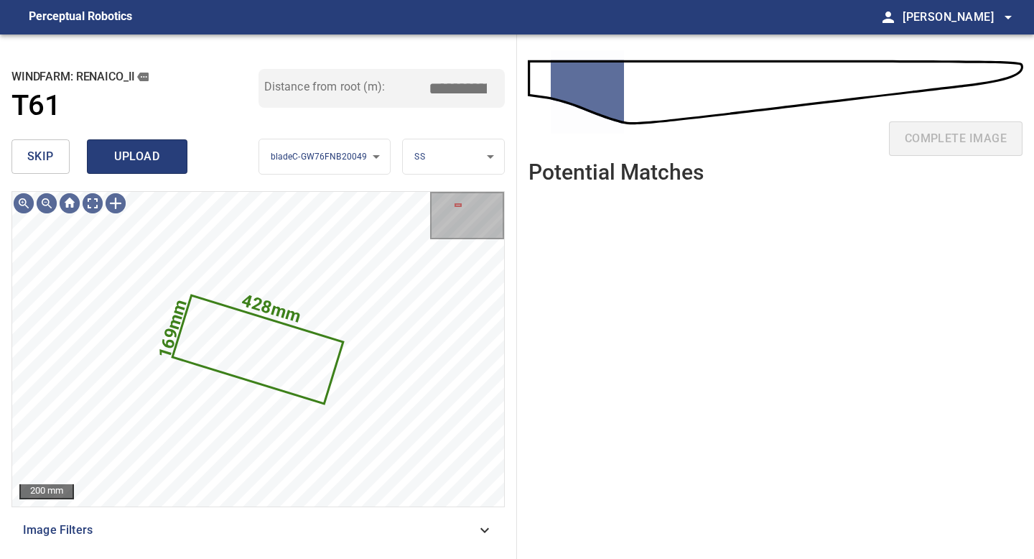
click at [144, 154] on span "upload" at bounding box center [137, 157] width 69 height 20
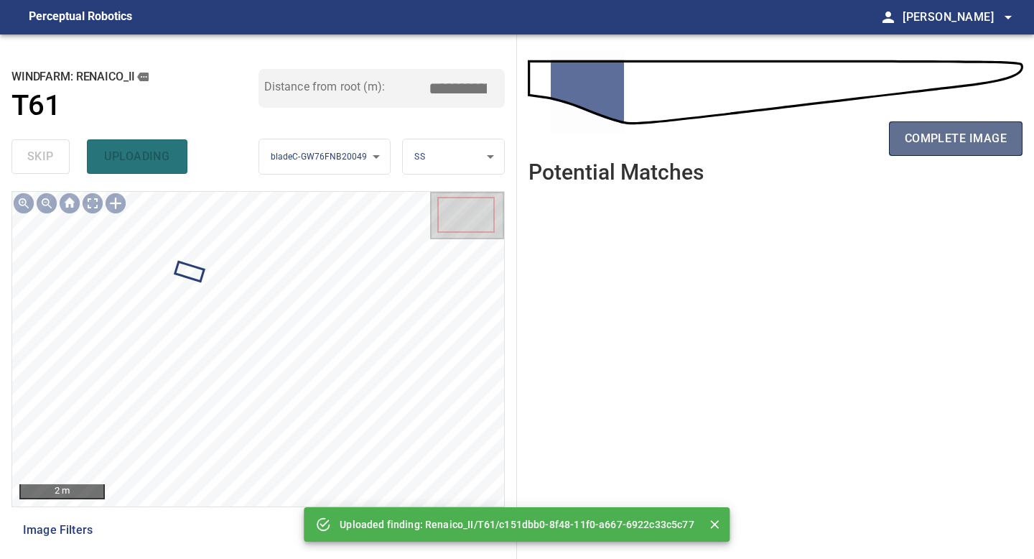
click at [929, 147] on span "complete image" at bounding box center [956, 139] width 102 height 20
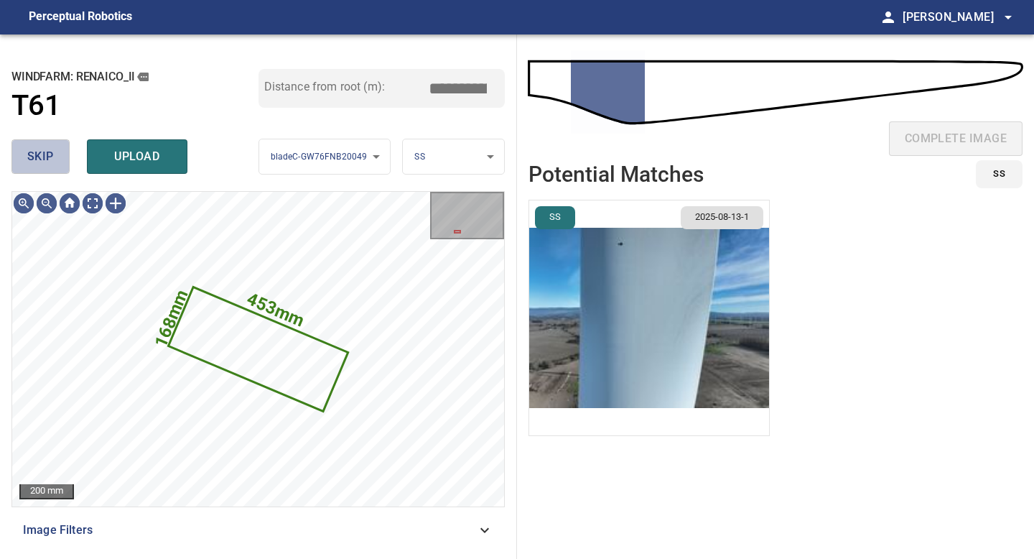
click at [40, 159] on span "skip" at bounding box center [40, 157] width 27 height 20
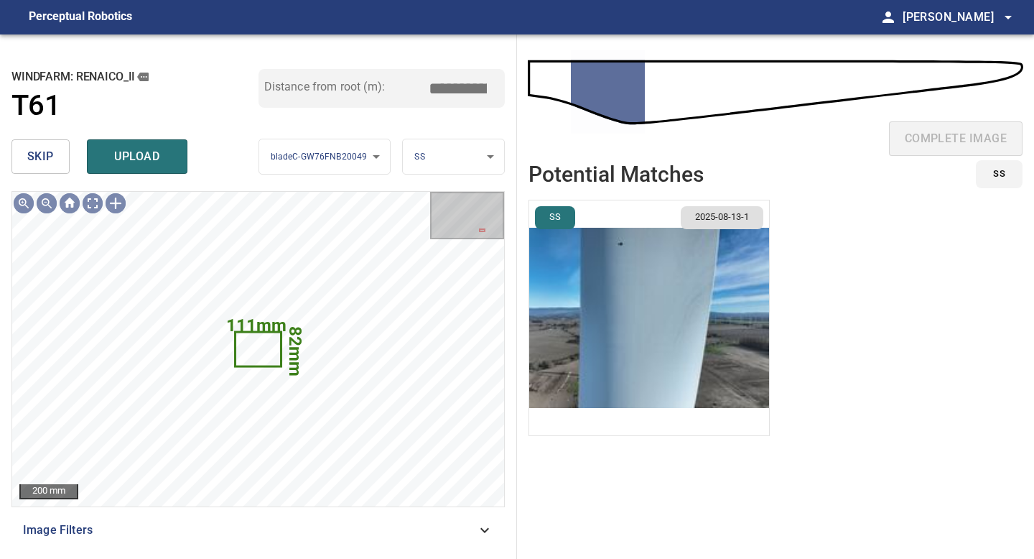
click at [37, 162] on span "skip" at bounding box center [40, 157] width 27 height 20
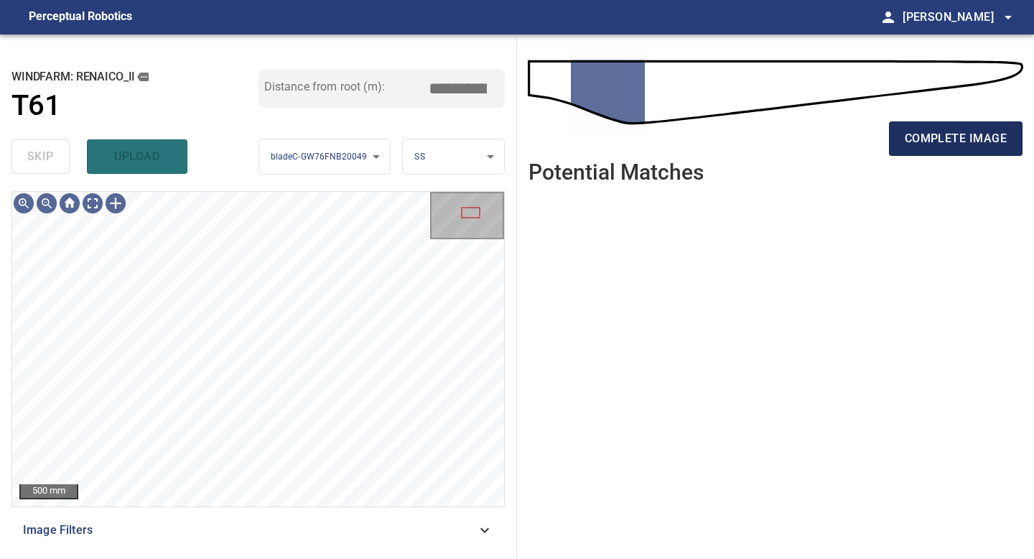
click at [901, 141] on button "complete image" at bounding box center [956, 138] width 134 height 34
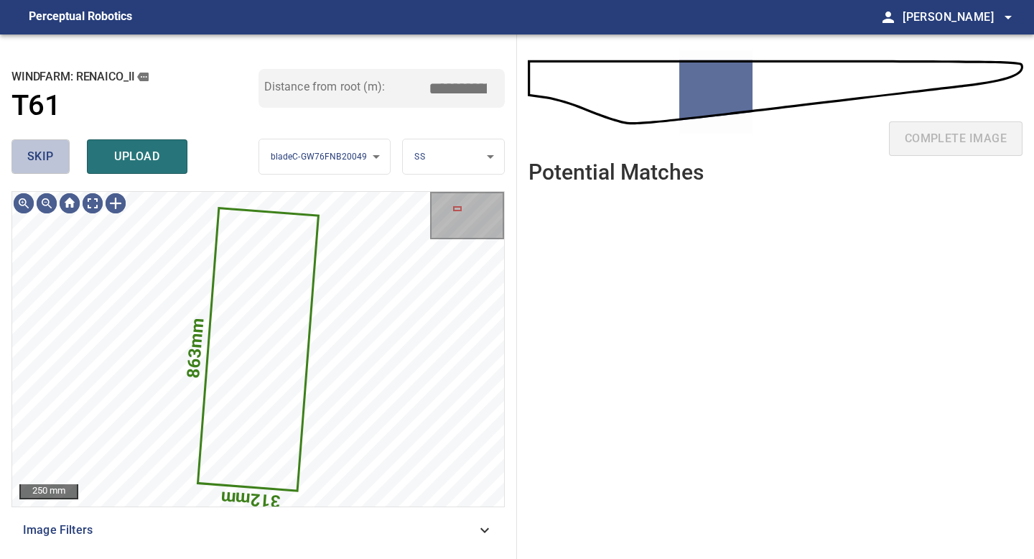
click at [52, 150] on span "skip" at bounding box center [40, 157] width 27 height 20
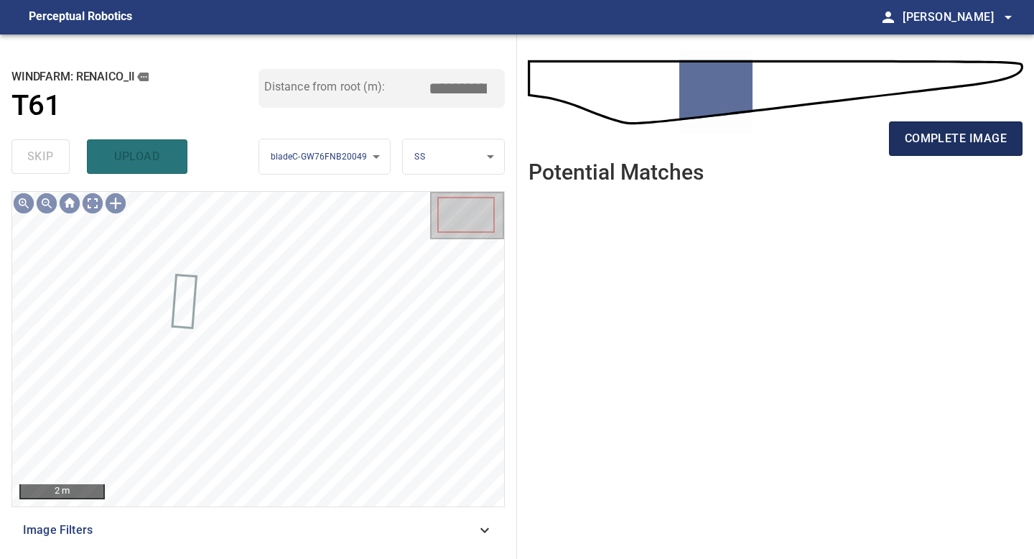
click at [927, 136] on span "complete image" at bounding box center [956, 139] width 102 height 20
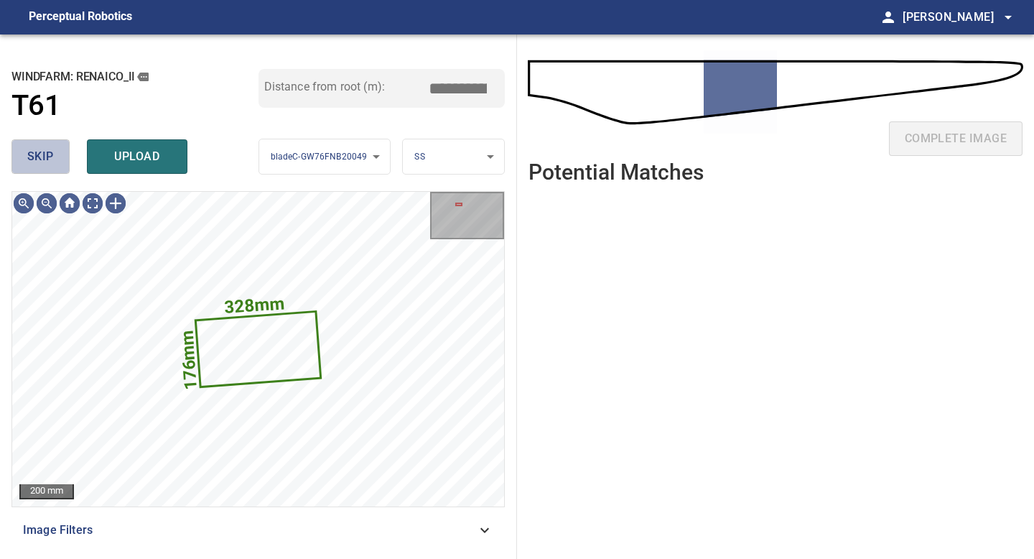
click at [49, 158] on span "skip" at bounding box center [40, 157] width 27 height 20
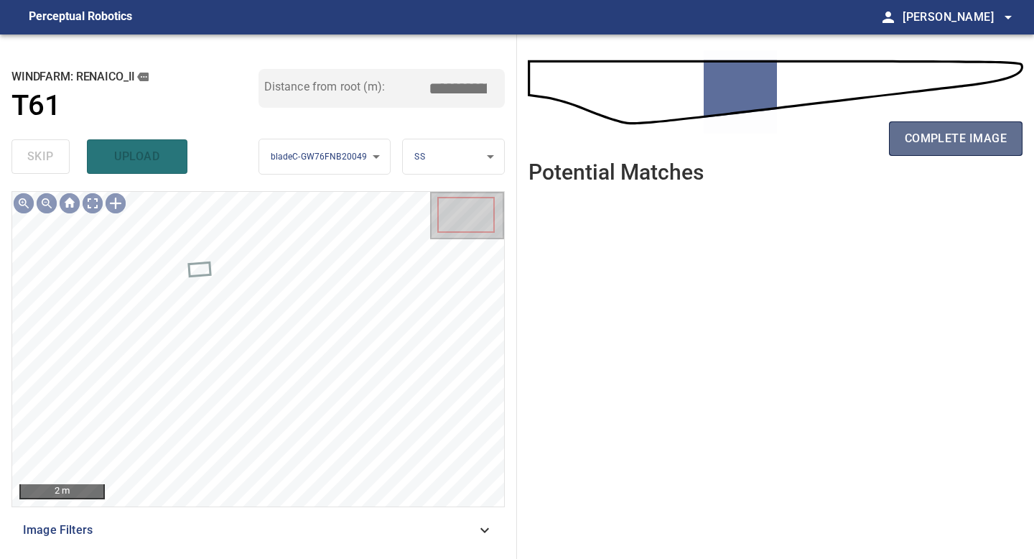
click at [965, 134] on span "complete image" at bounding box center [956, 139] width 102 height 20
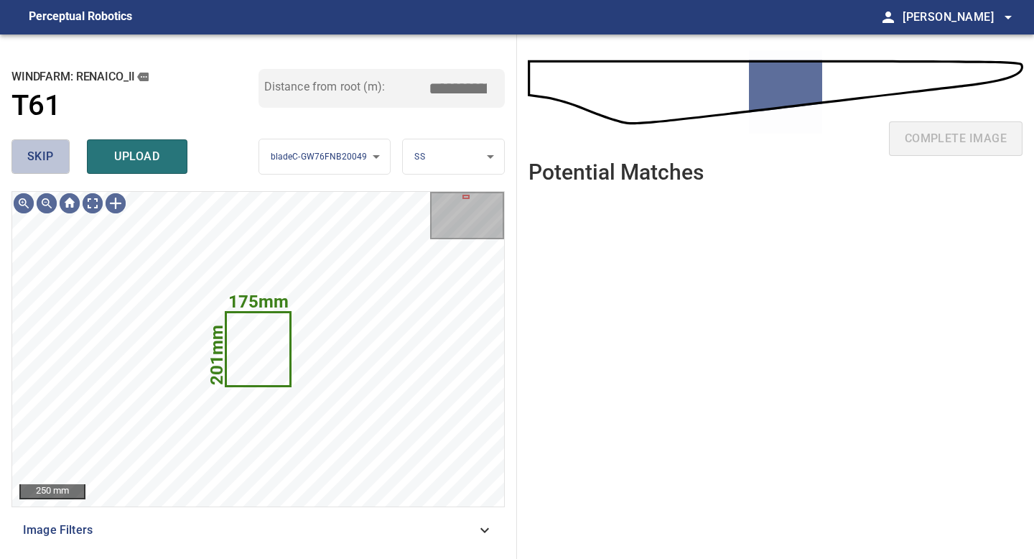
click at [55, 154] on button "skip" at bounding box center [40, 156] width 58 height 34
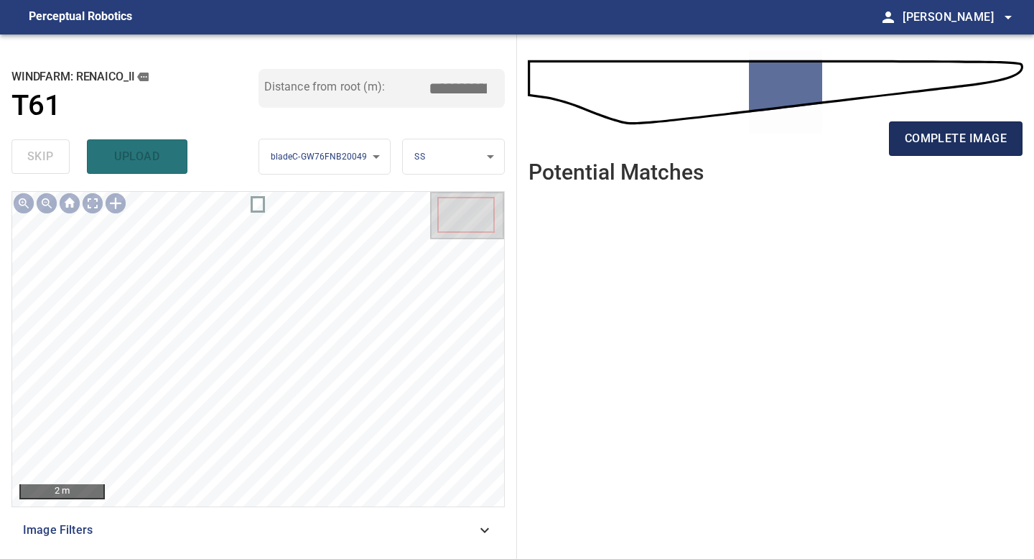
click at [950, 152] on button "complete image" at bounding box center [956, 138] width 134 height 34
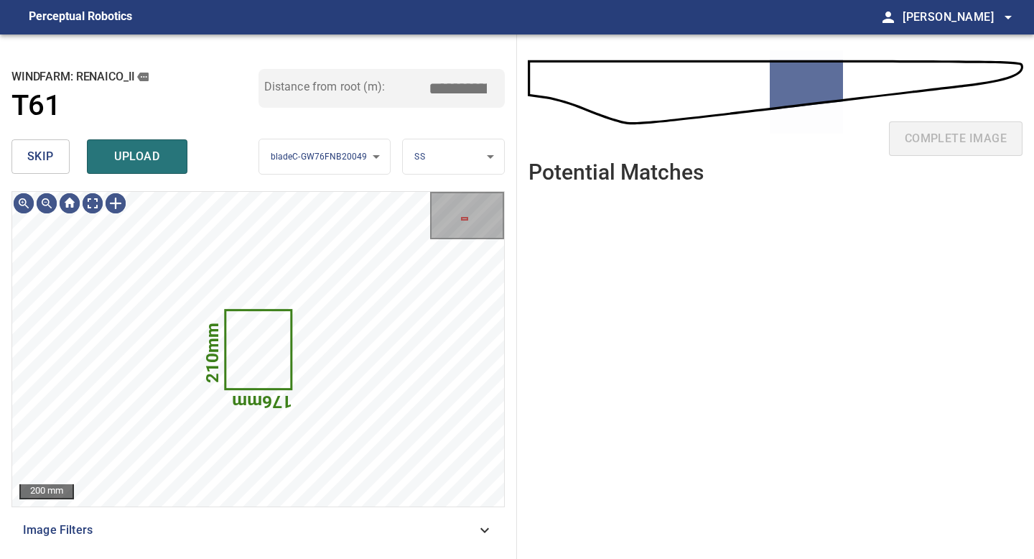
click at [55, 166] on button "skip" at bounding box center [40, 156] width 58 height 34
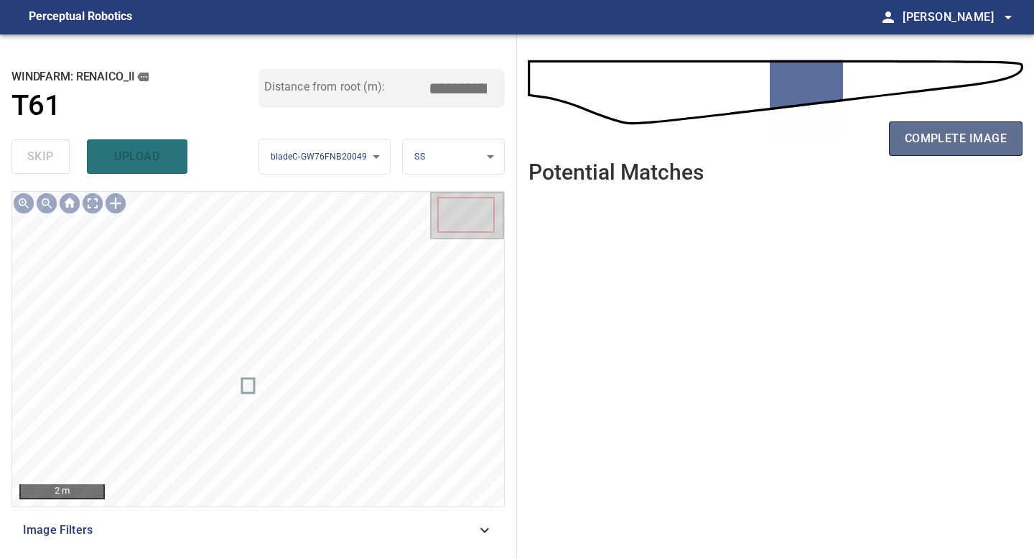
click at [944, 136] on span "complete image" at bounding box center [956, 139] width 102 height 20
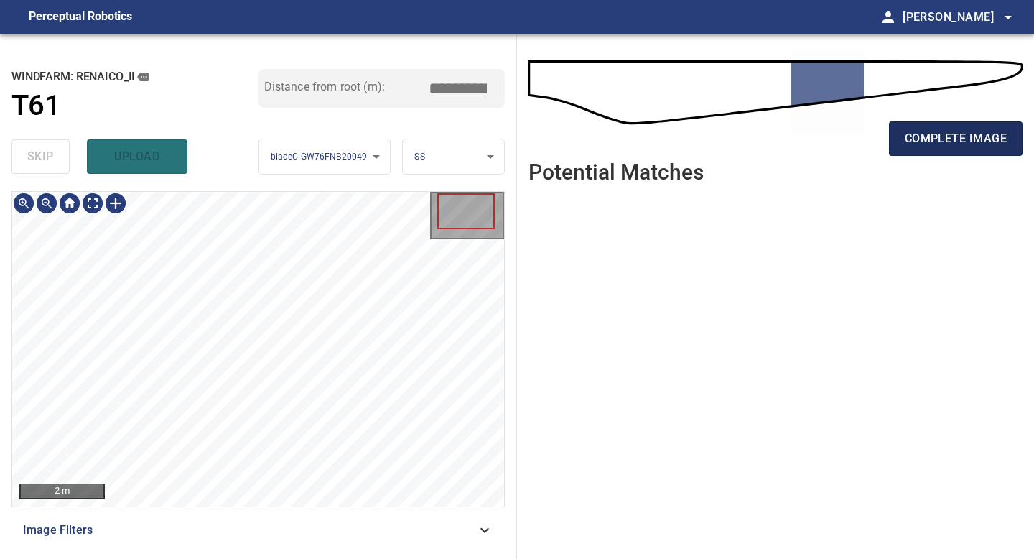
click at [960, 134] on span "complete image" at bounding box center [956, 139] width 102 height 20
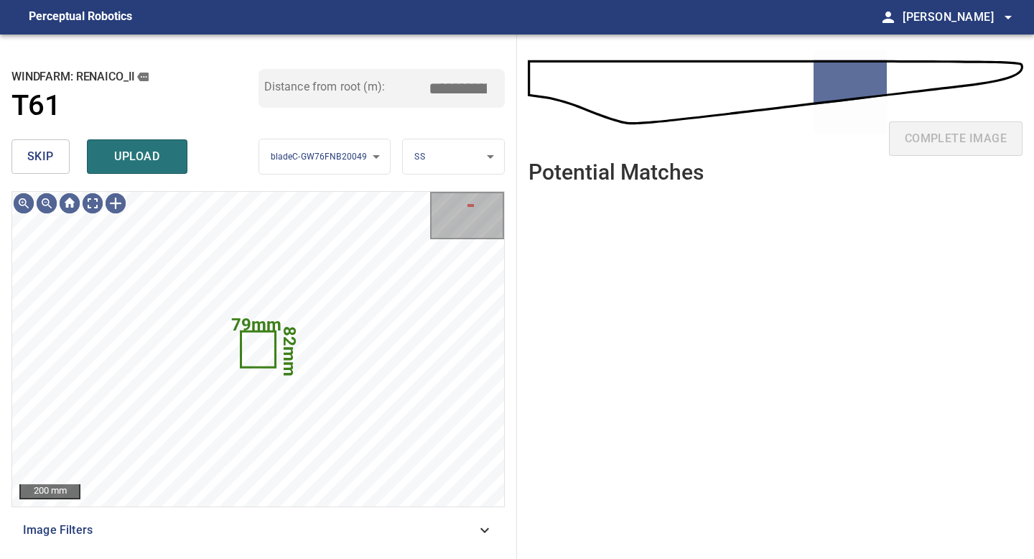
click at [56, 160] on button "skip" at bounding box center [40, 156] width 58 height 34
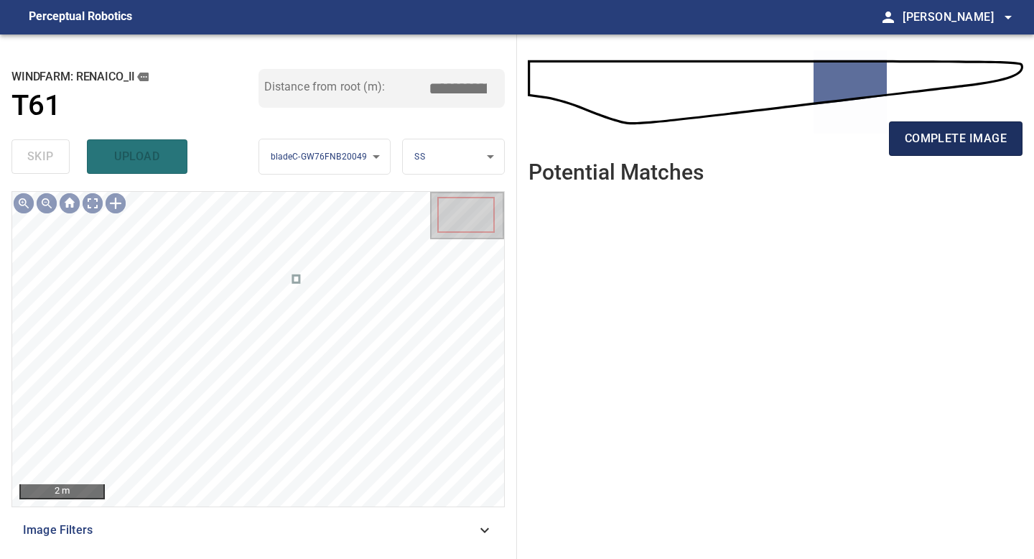
click at [920, 154] on button "complete image" at bounding box center [956, 138] width 134 height 34
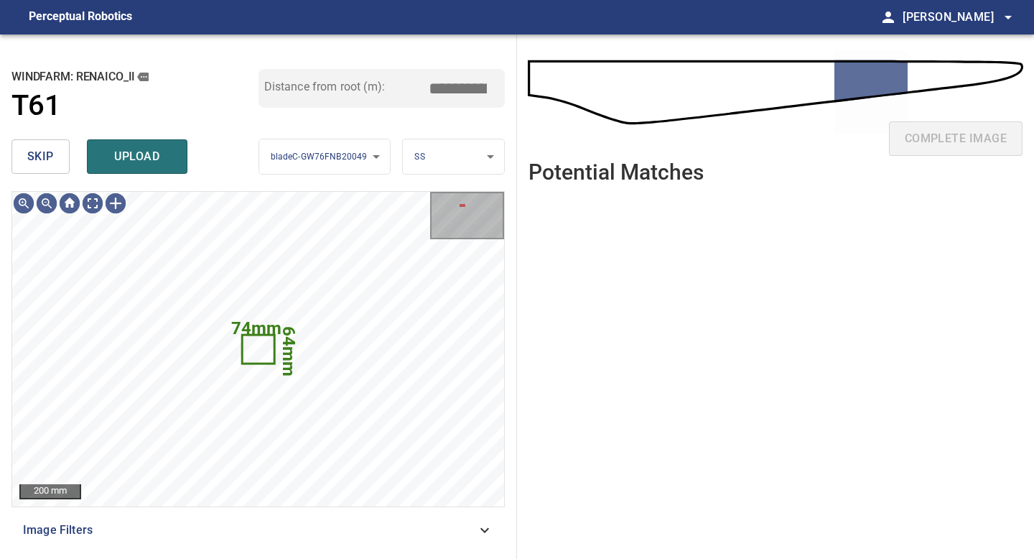
click at [53, 154] on span "skip" at bounding box center [40, 157] width 27 height 20
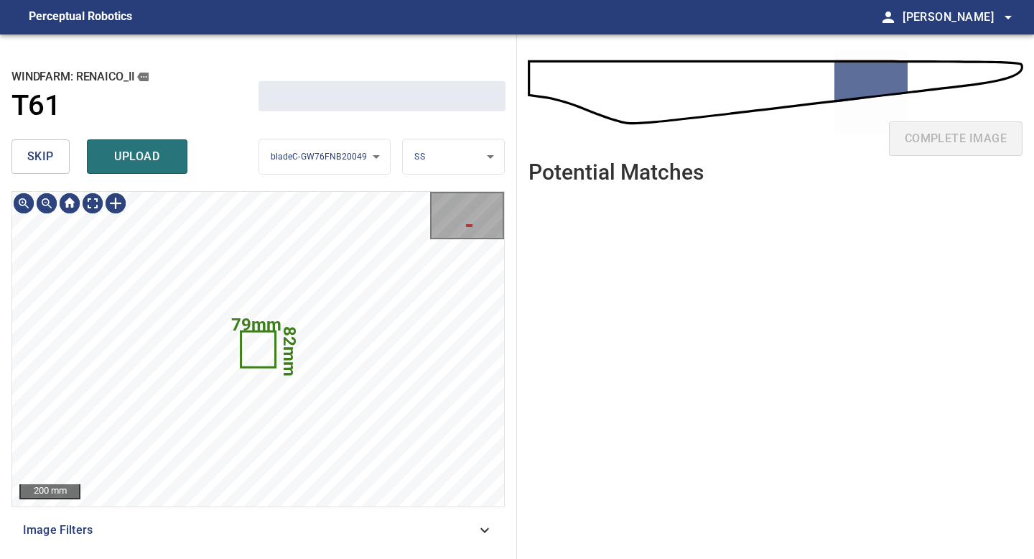
click at [53, 154] on span "skip" at bounding box center [40, 157] width 27 height 20
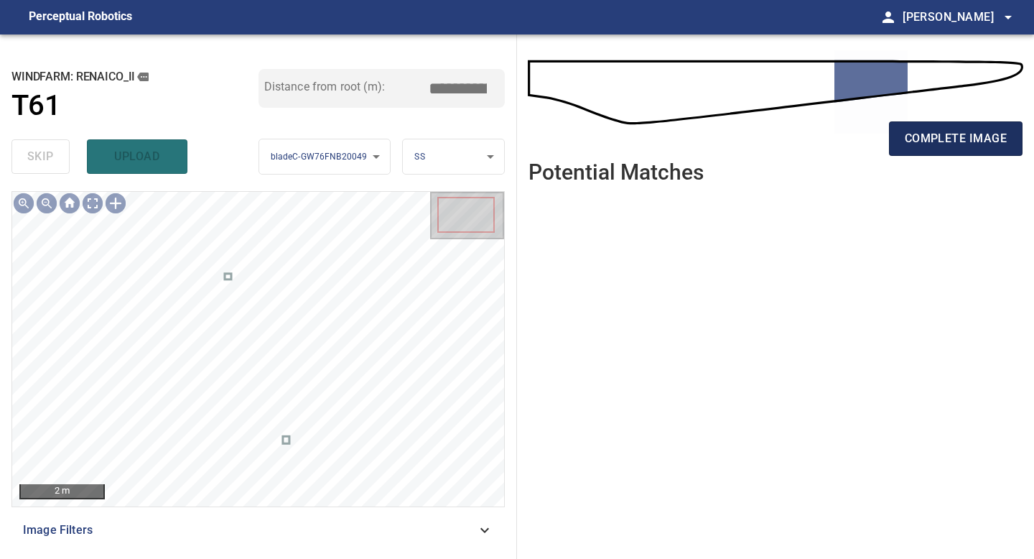
click at [924, 149] on button "complete image" at bounding box center [956, 138] width 134 height 34
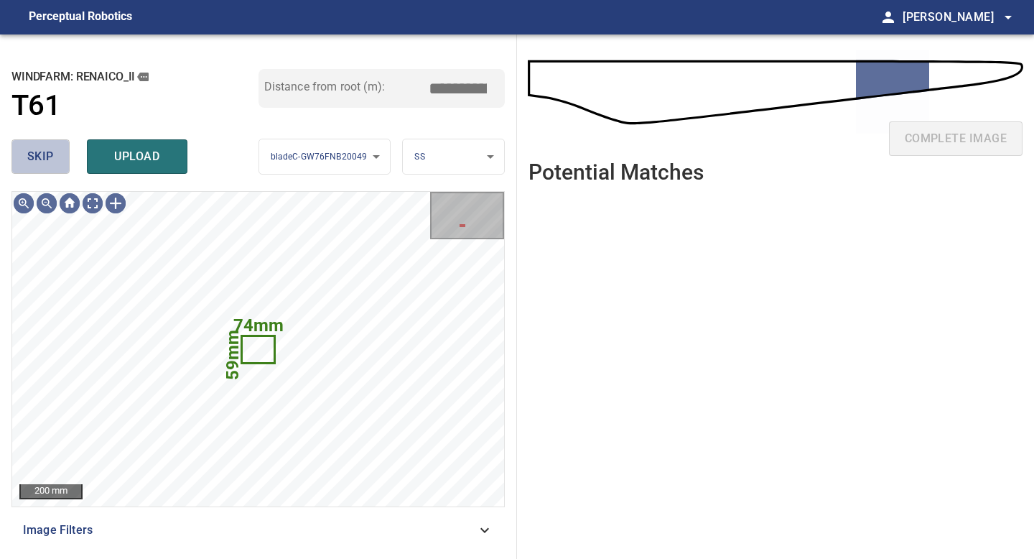
click at [55, 160] on button "skip" at bounding box center [40, 156] width 58 height 34
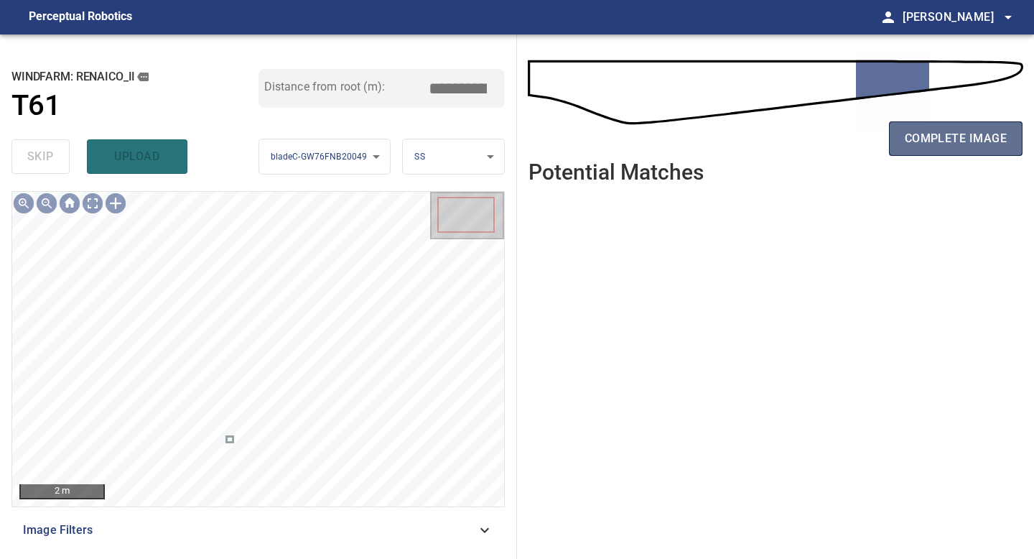
click at [942, 144] on span "complete image" at bounding box center [956, 139] width 102 height 20
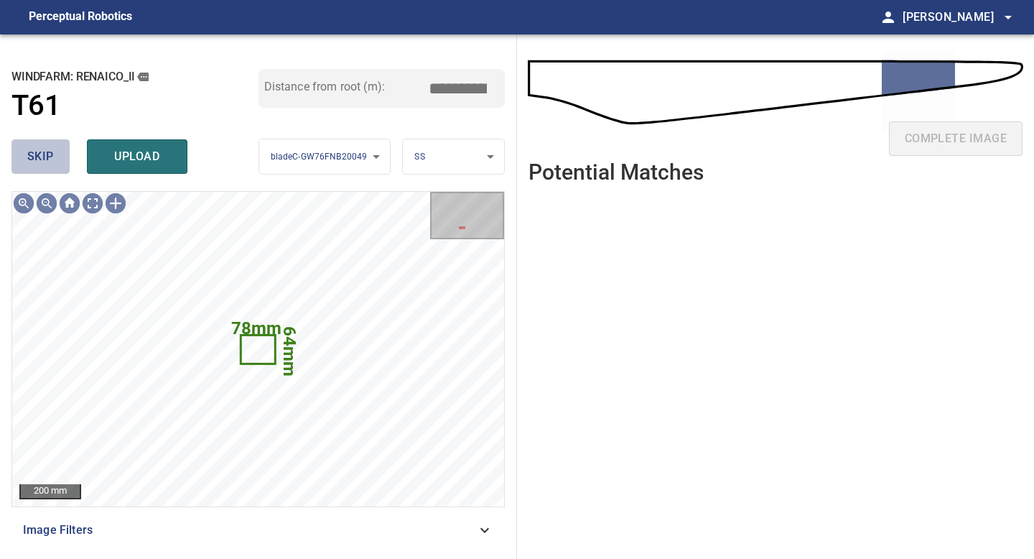
click at [34, 161] on span "skip" at bounding box center [40, 157] width 27 height 20
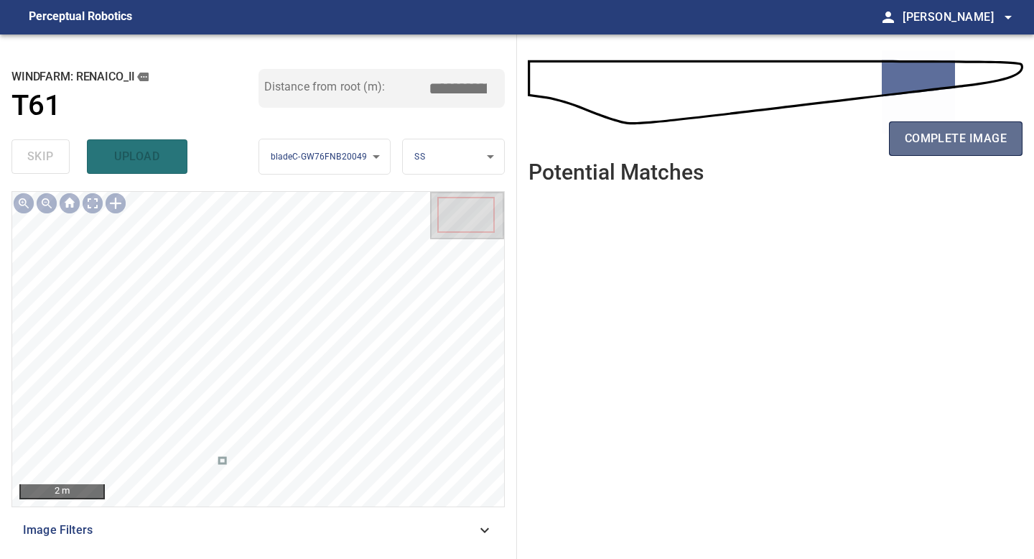
click at [949, 136] on span "complete image" at bounding box center [956, 139] width 102 height 20
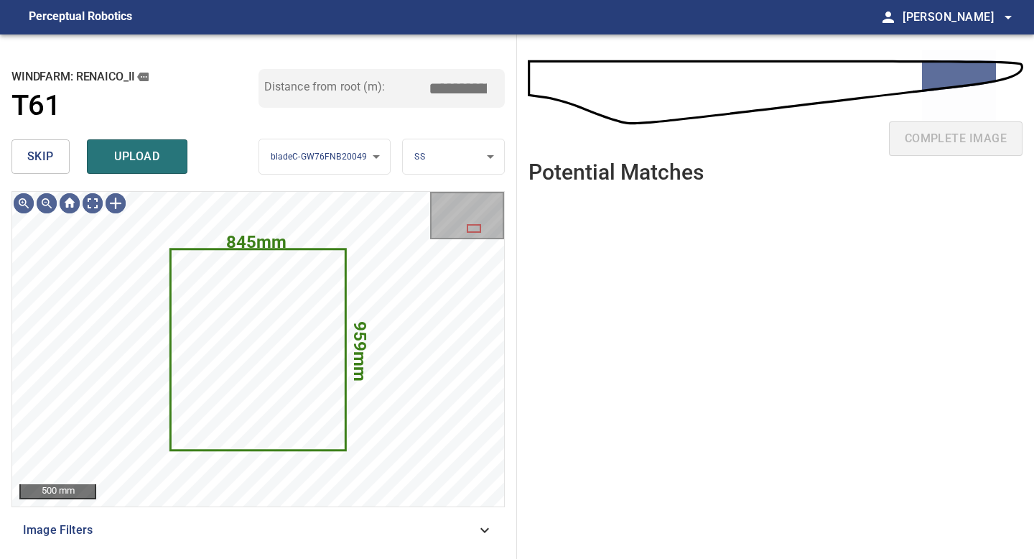
click at [40, 154] on span "skip" at bounding box center [40, 157] width 27 height 20
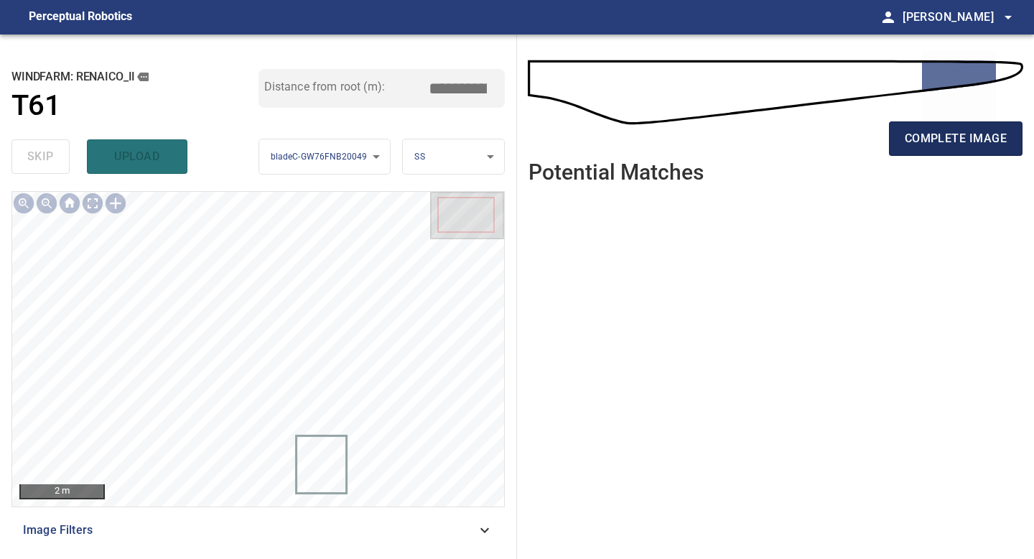
click at [965, 142] on span "complete image" at bounding box center [956, 139] width 102 height 20
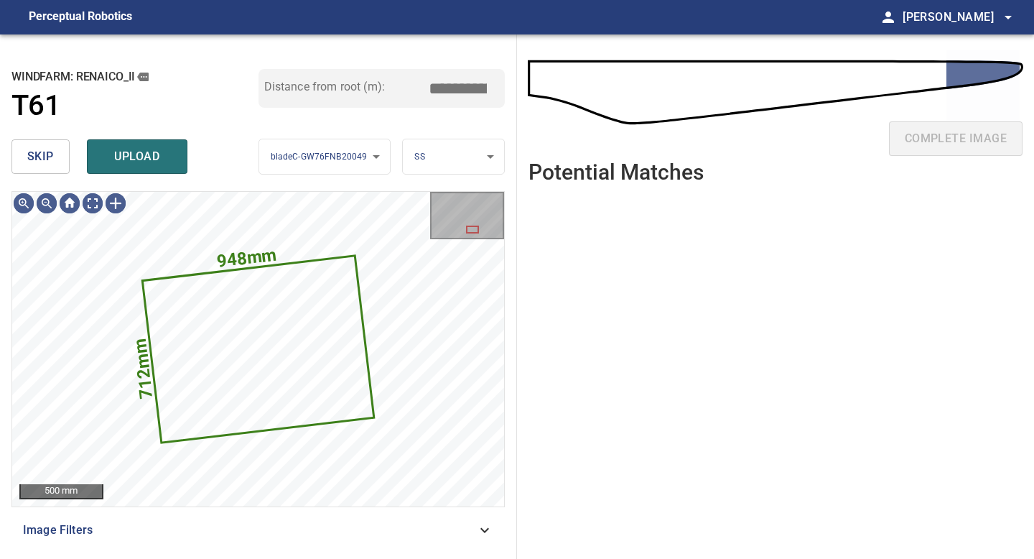
click at [45, 158] on span "skip" at bounding box center [40, 157] width 27 height 20
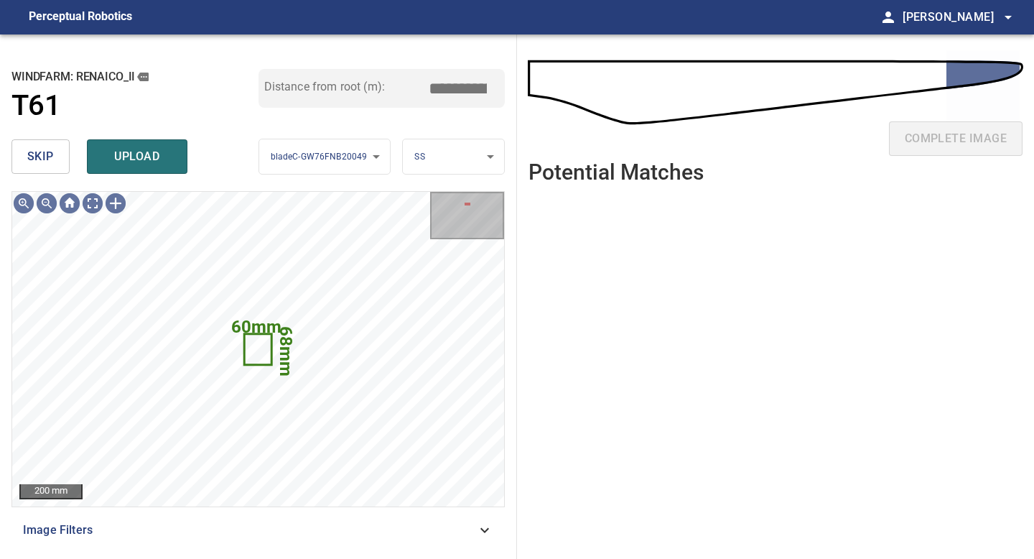
click at [38, 149] on span "skip" at bounding box center [40, 157] width 27 height 20
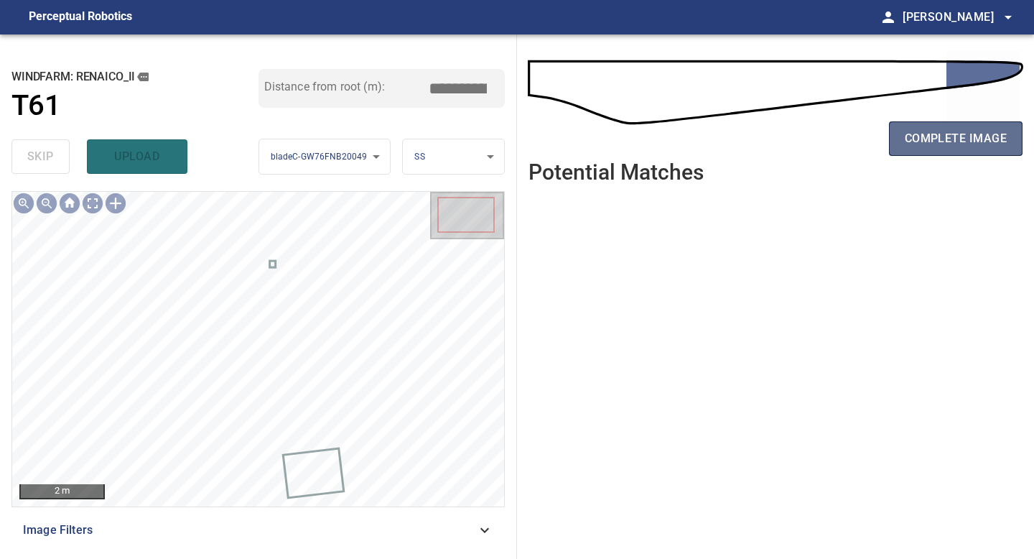
click at [959, 138] on span "complete image" at bounding box center [956, 139] width 102 height 20
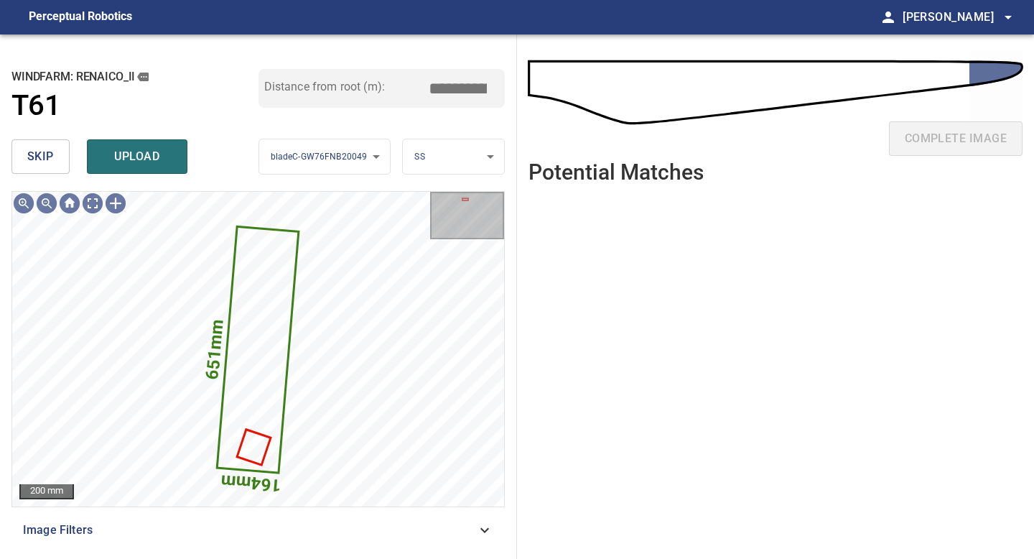
click at [57, 150] on button "skip" at bounding box center [40, 156] width 58 height 34
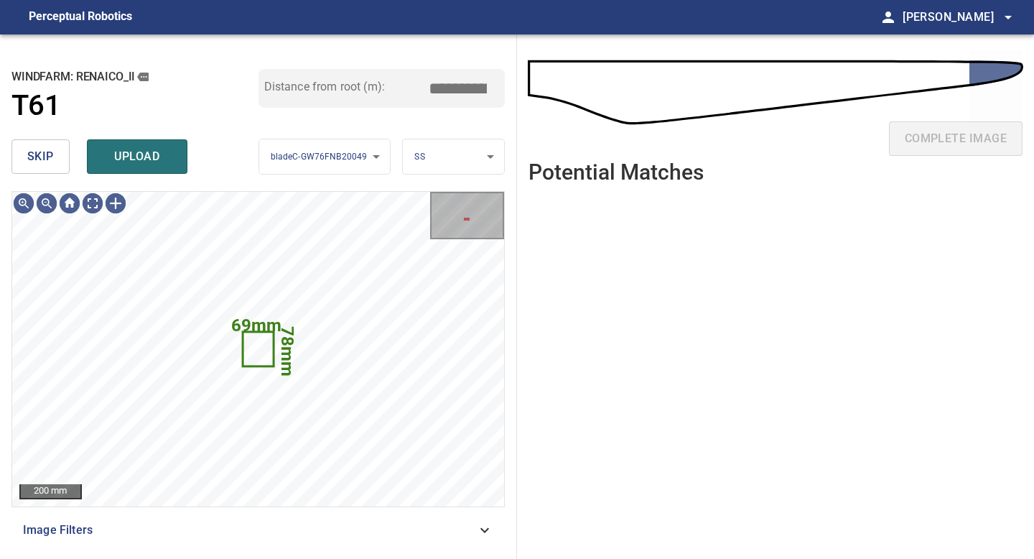
click at [57, 150] on button "skip" at bounding box center [40, 156] width 58 height 34
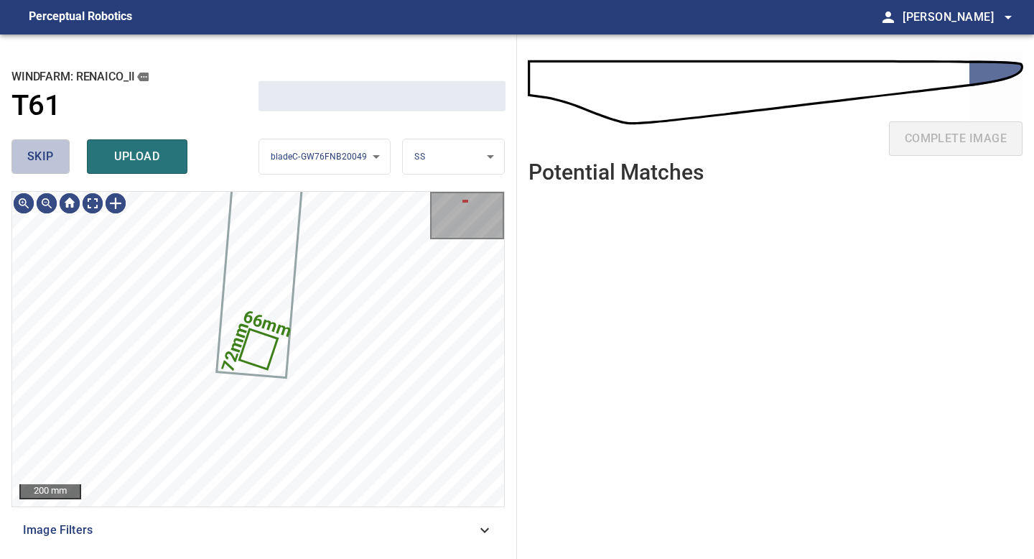
click at [57, 150] on button "skip" at bounding box center [40, 156] width 58 height 34
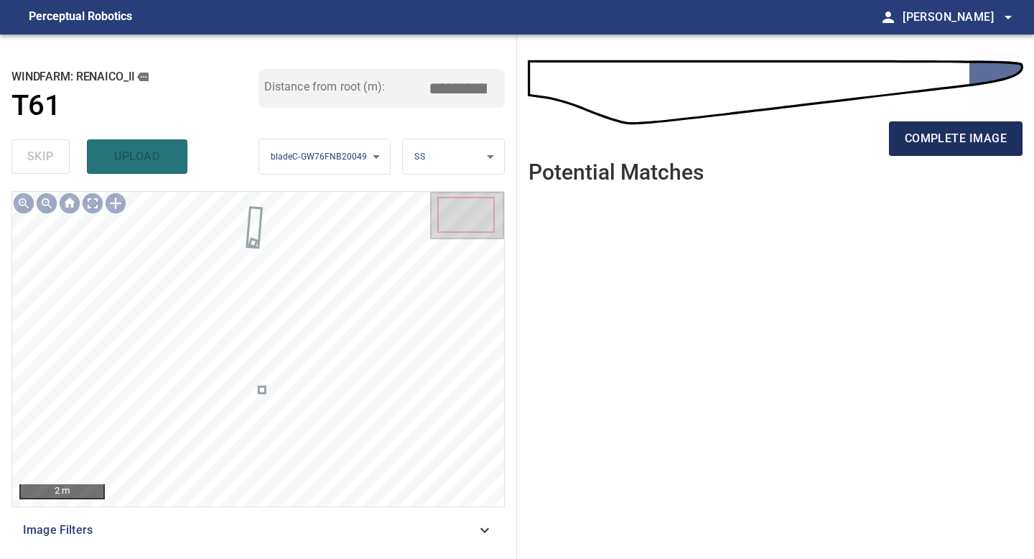
click at [921, 140] on span "complete image" at bounding box center [956, 139] width 102 height 20
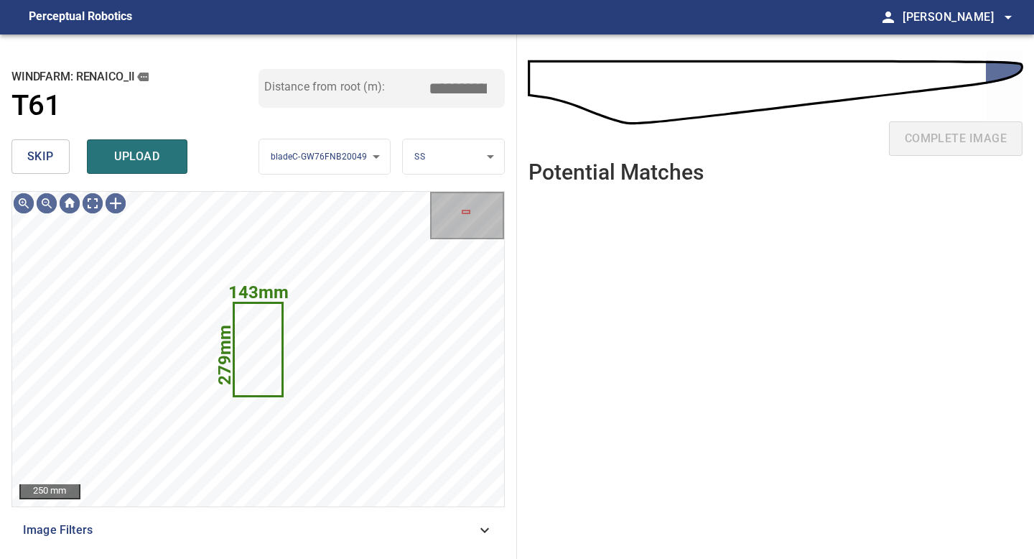
click at [49, 150] on span "skip" at bounding box center [40, 157] width 27 height 20
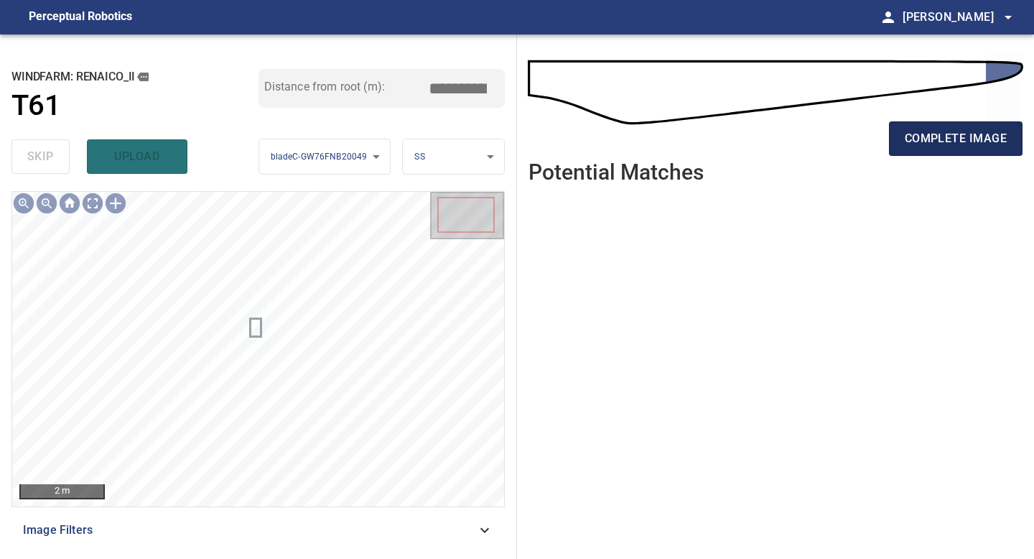
click at [942, 147] on span "complete image" at bounding box center [956, 139] width 102 height 20
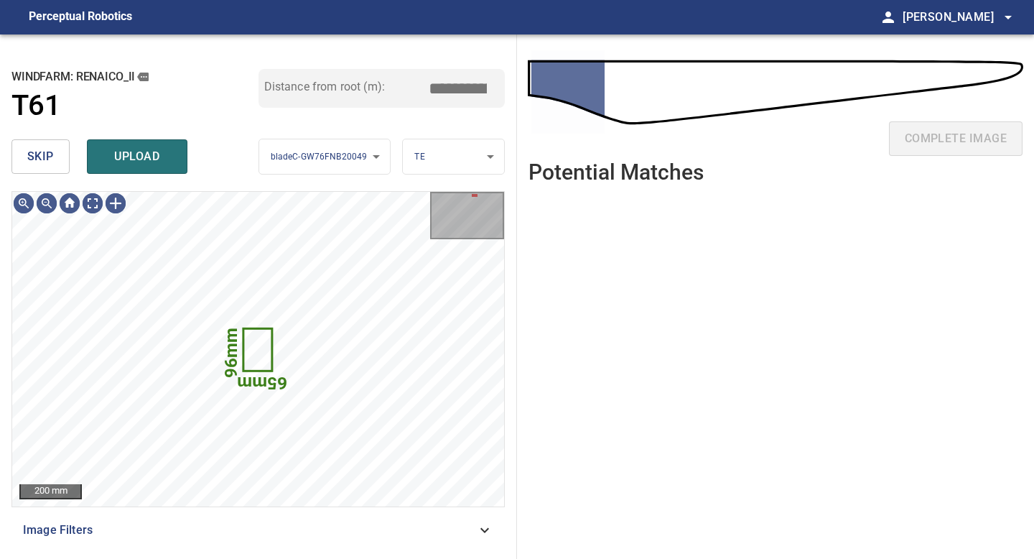
click at [27, 159] on span "skip" at bounding box center [40, 157] width 27 height 20
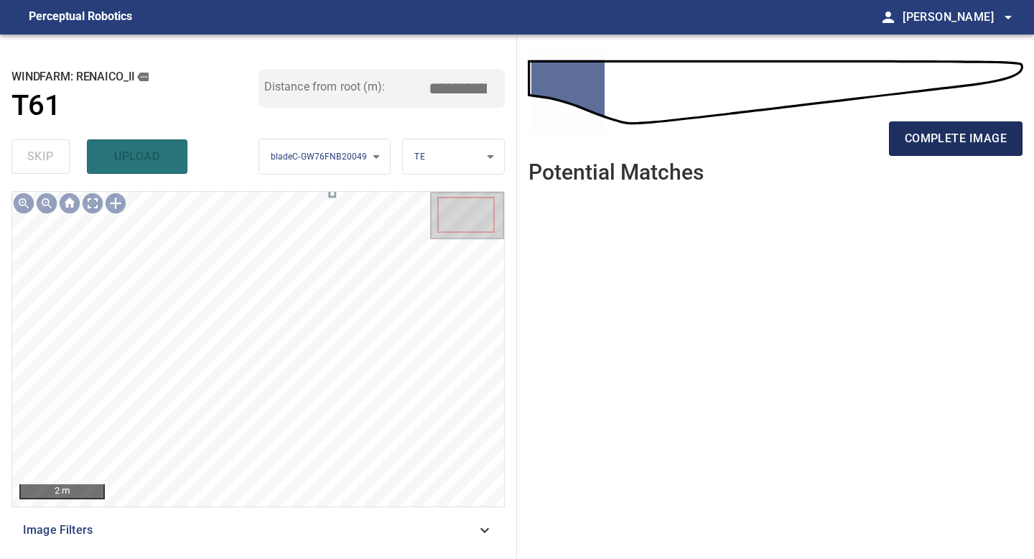
click at [977, 122] on button "complete image" at bounding box center [956, 138] width 134 height 34
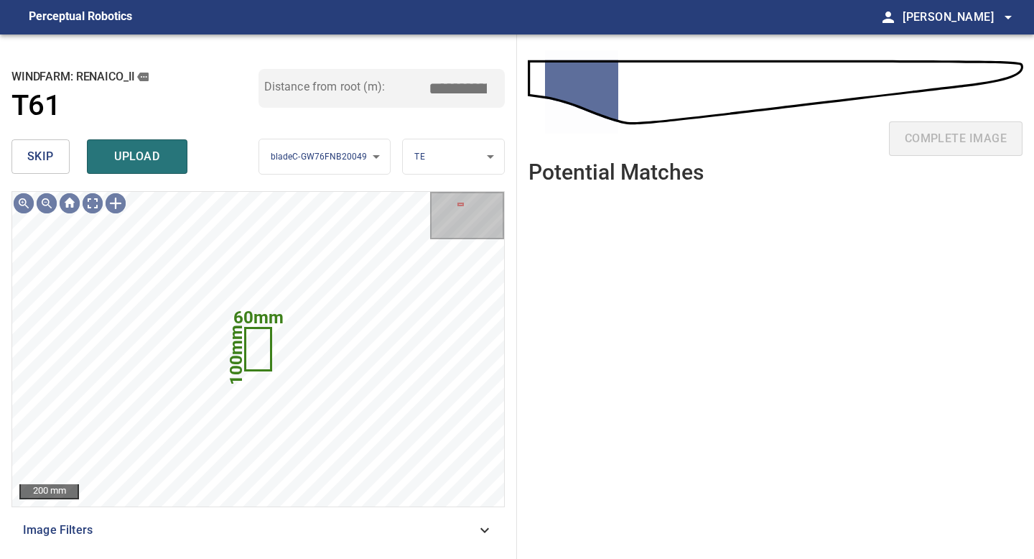
click at [44, 162] on span "skip" at bounding box center [40, 157] width 27 height 20
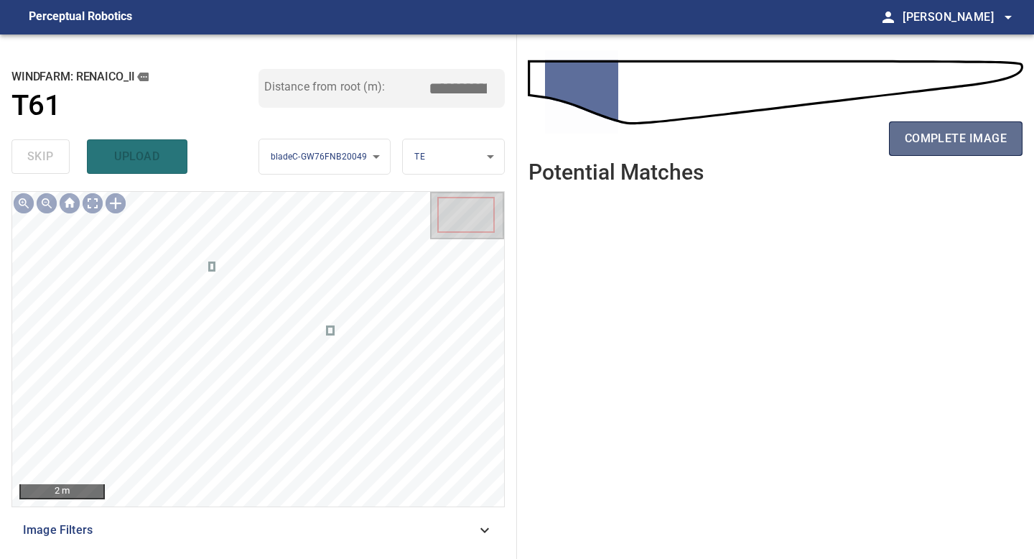
click at [954, 139] on span "complete image" at bounding box center [956, 139] width 102 height 20
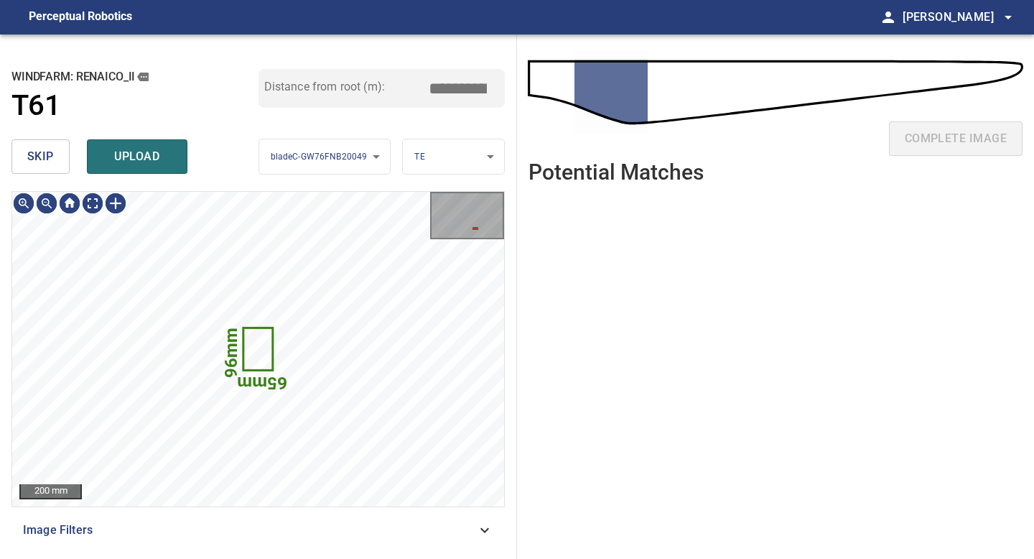
click at [55, 156] on button "skip" at bounding box center [40, 156] width 58 height 34
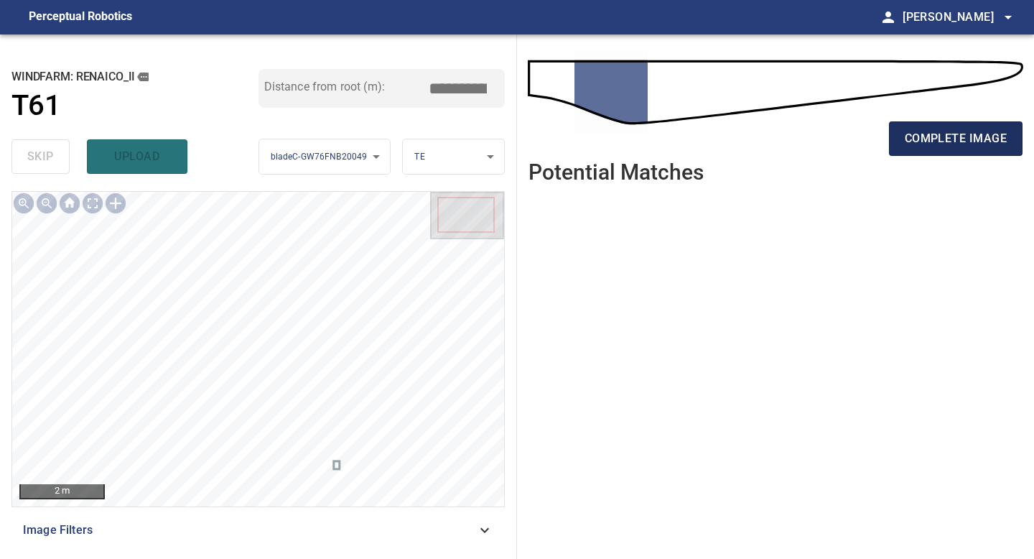
click at [916, 144] on span "complete image" at bounding box center [956, 139] width 102 height 20
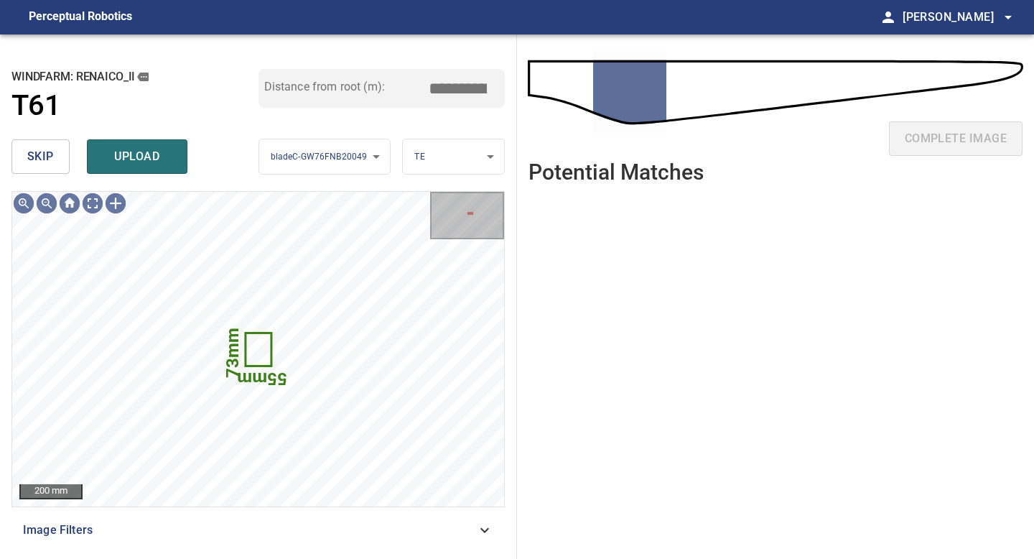
click at [55, 162] on button "skip" at bounding box center [40, 156] width 58 height 34
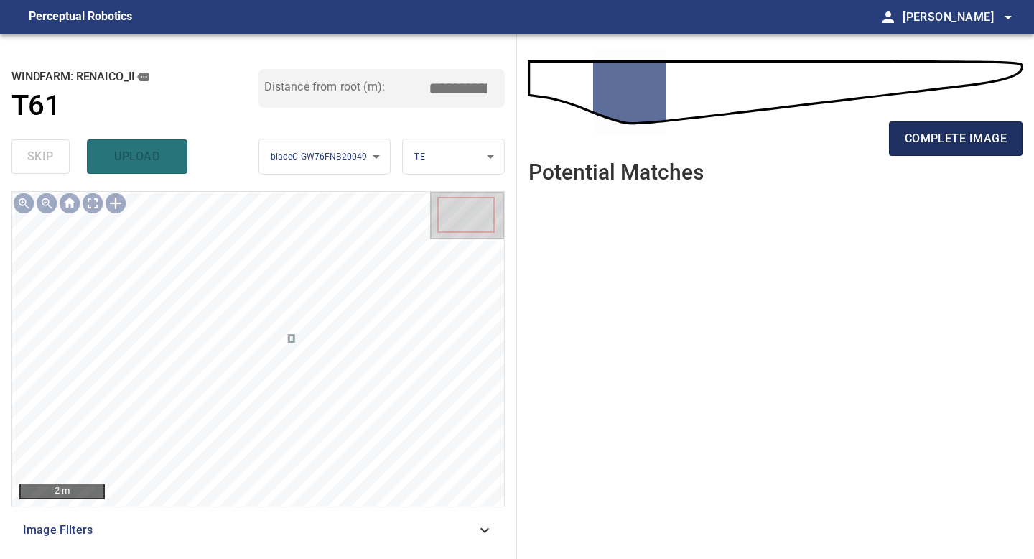
click at [949, 147] on span "complete image" at bounding box center [956, 139] width 102 height 20
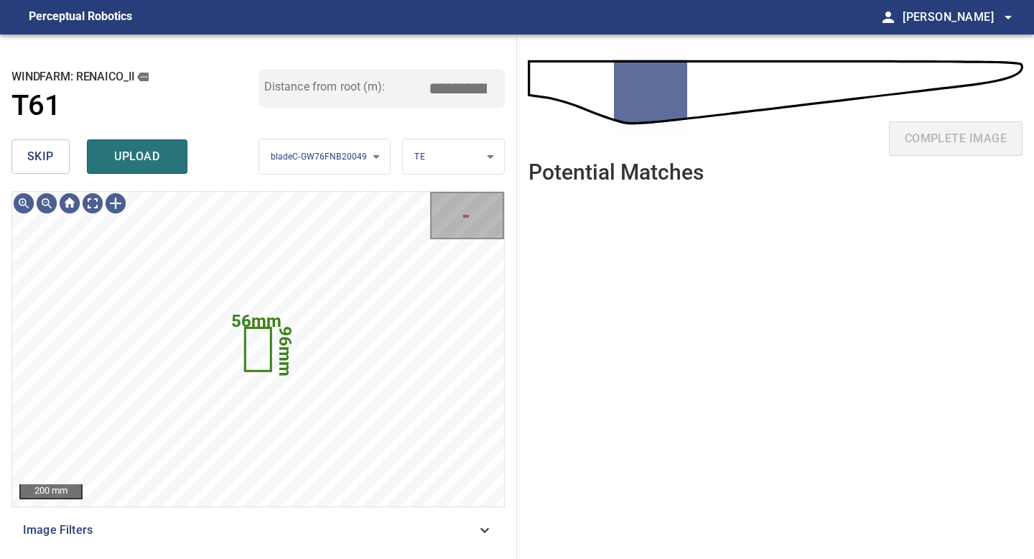
click at [49, 152] on span "skip" at bounding box center [40, 157] width 27 height 20
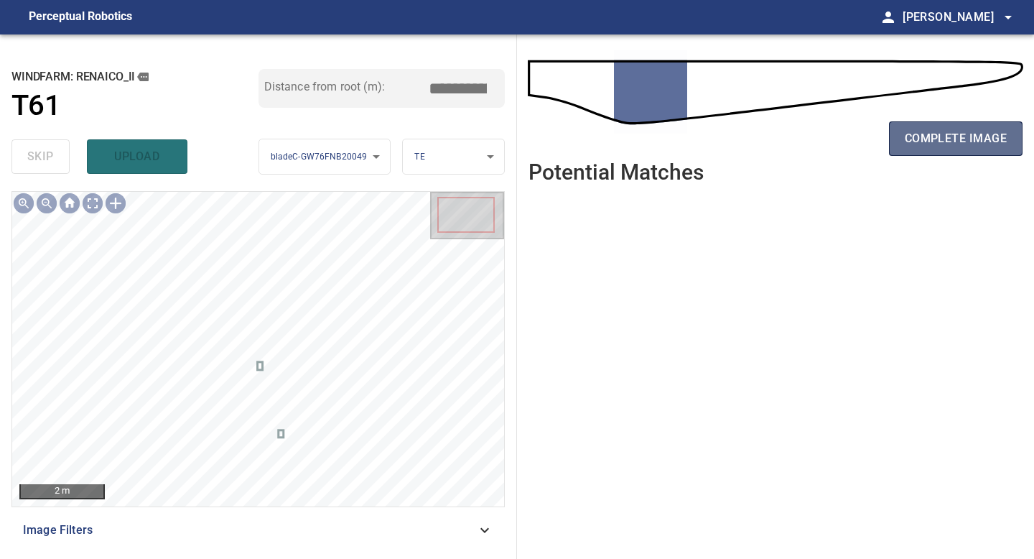
click at [919, 140] on span "complete image" at bounding box center [956, 139] width 102 height 20
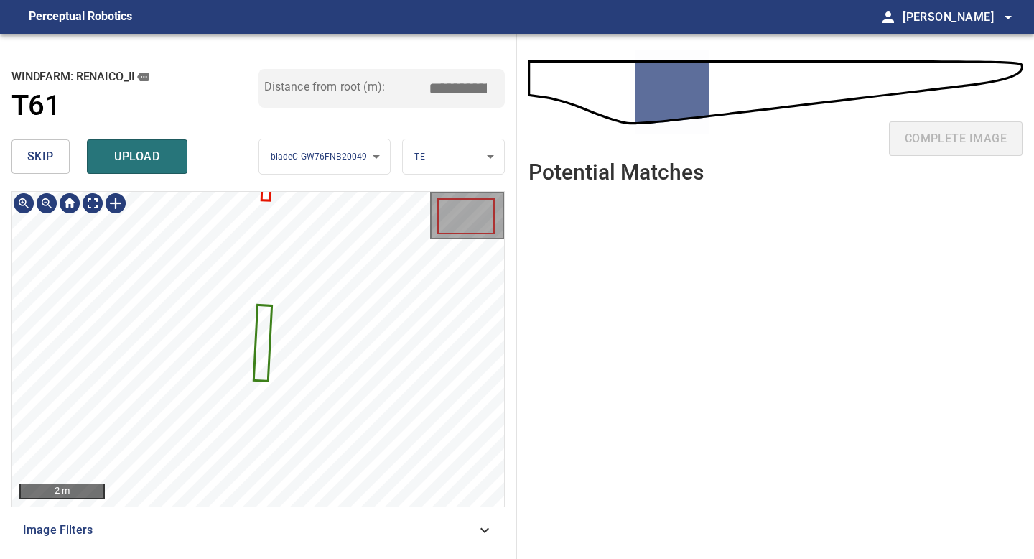
click at [58, 160] on button "skip" at bounding box center [40, 156] width 58 height 34
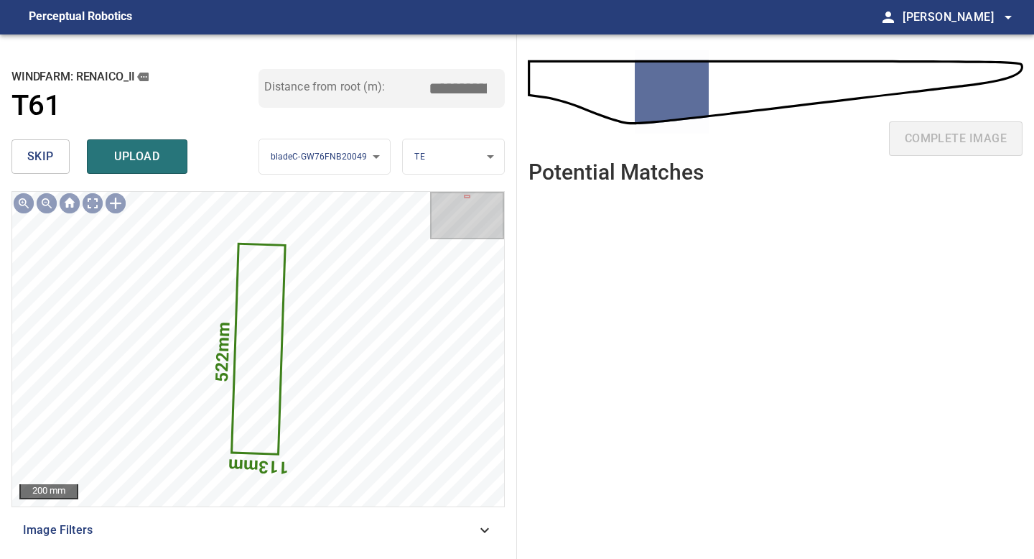
click at [58, 160] on button "skip" at bounding box center [40, 156] width 58 height 34
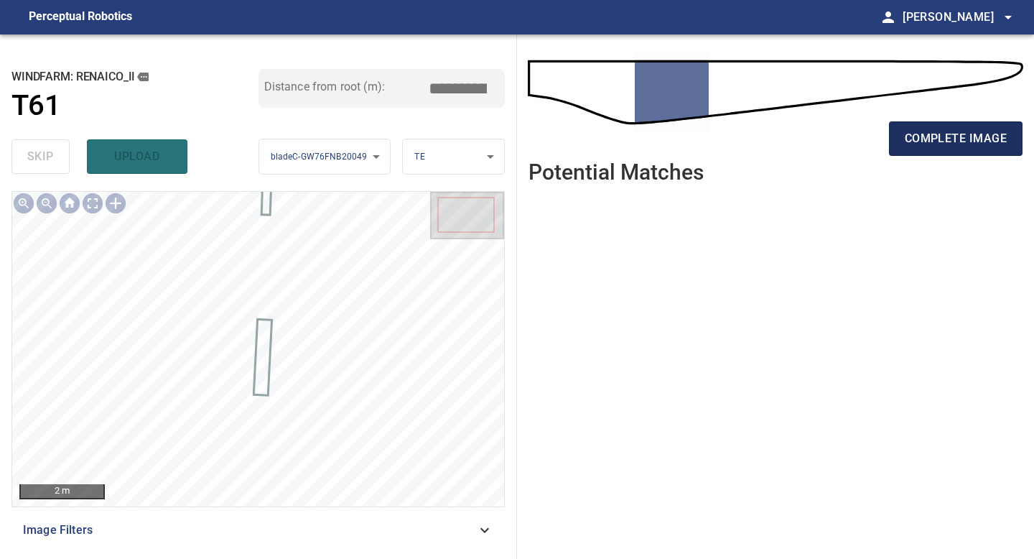
click at [949, 137] on span "complete image" at bounding box center [956, 139] width 102 height 20
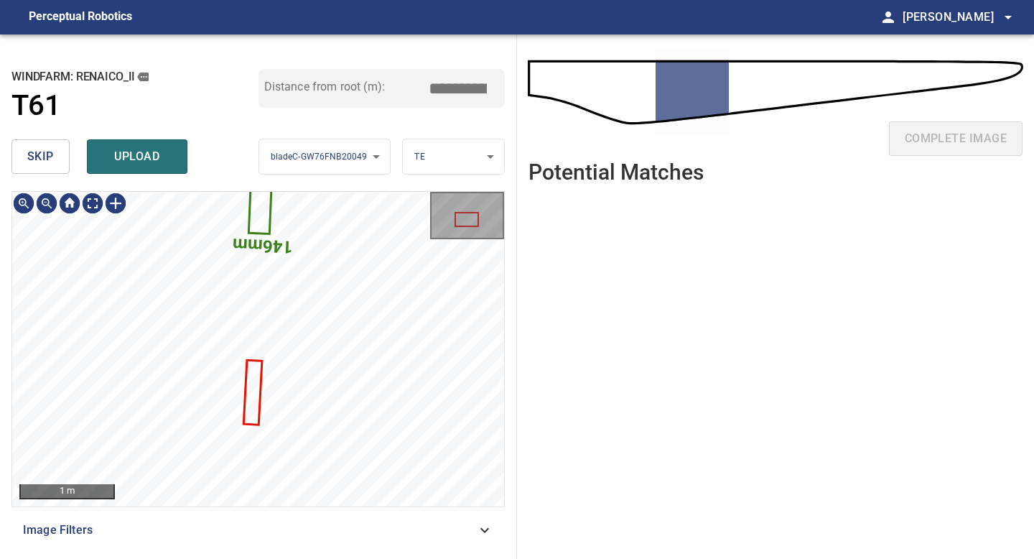
click at [68, 164] on button "skip" at bounding box center [40, 156] width 58 height 34
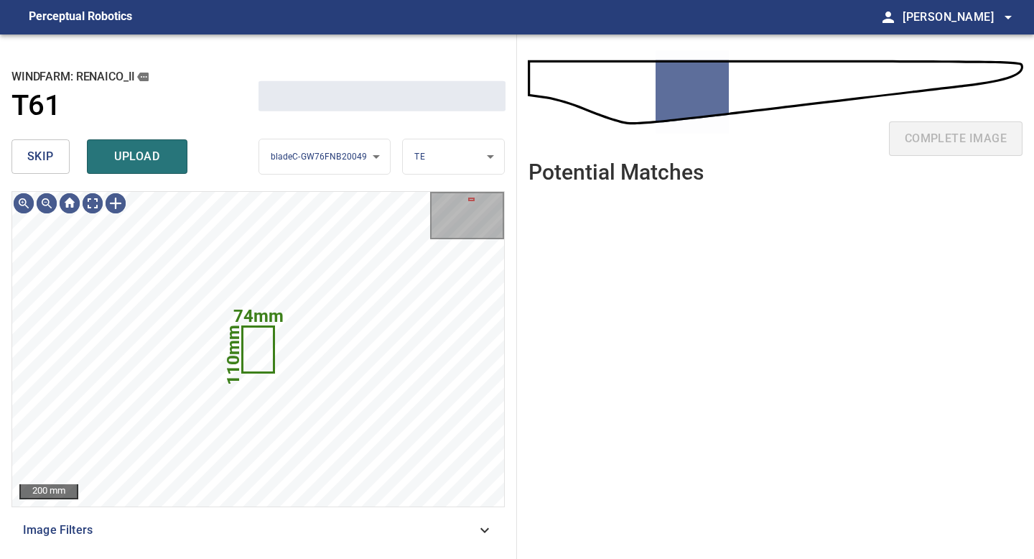
click at [68, 164] on button "skip" at bounding box center [40, 156] width 58 height 34
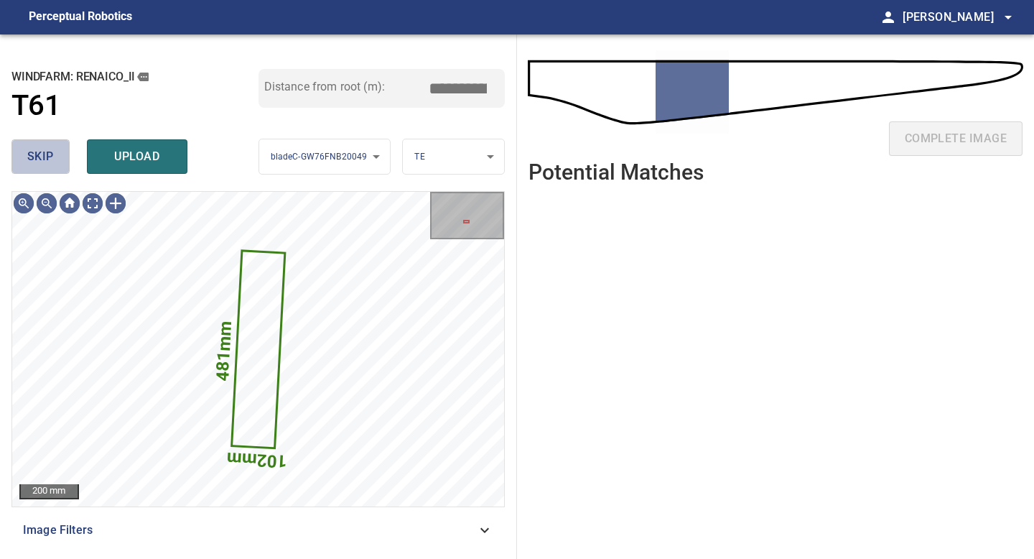
click at [68, 164] on button "skip" at bounding box center [40, 156] width 58 height 34
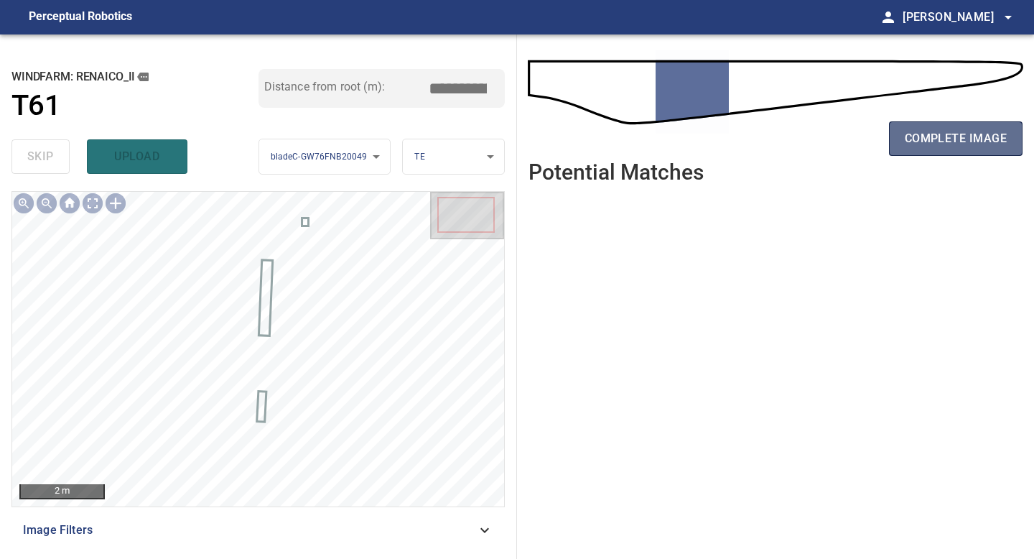
click at [931, 148] on span "complete image" at bounding box center [956, 139] width 102 height 20
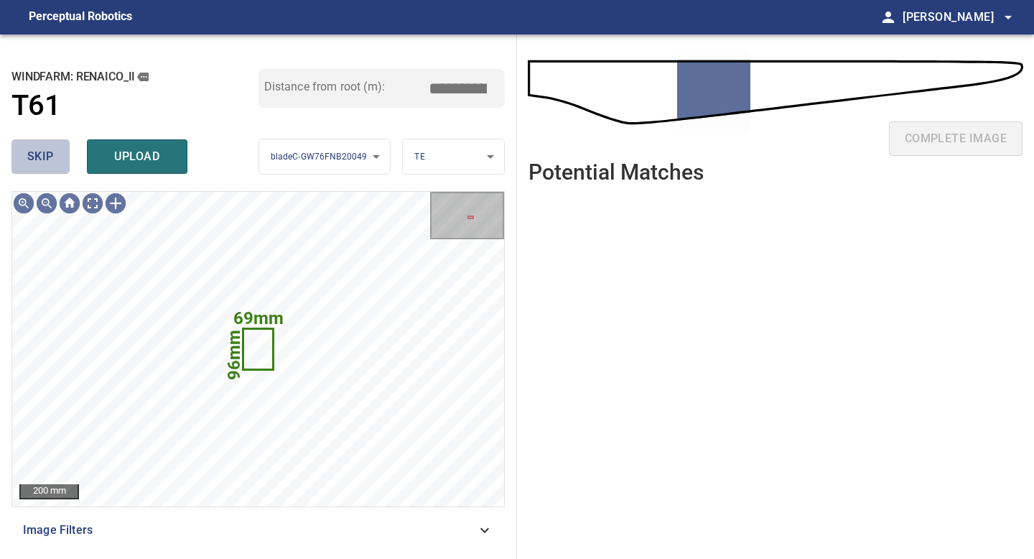
click at [60, 156] on button "skip" at bounding box center [40, 156] width 58 height 34
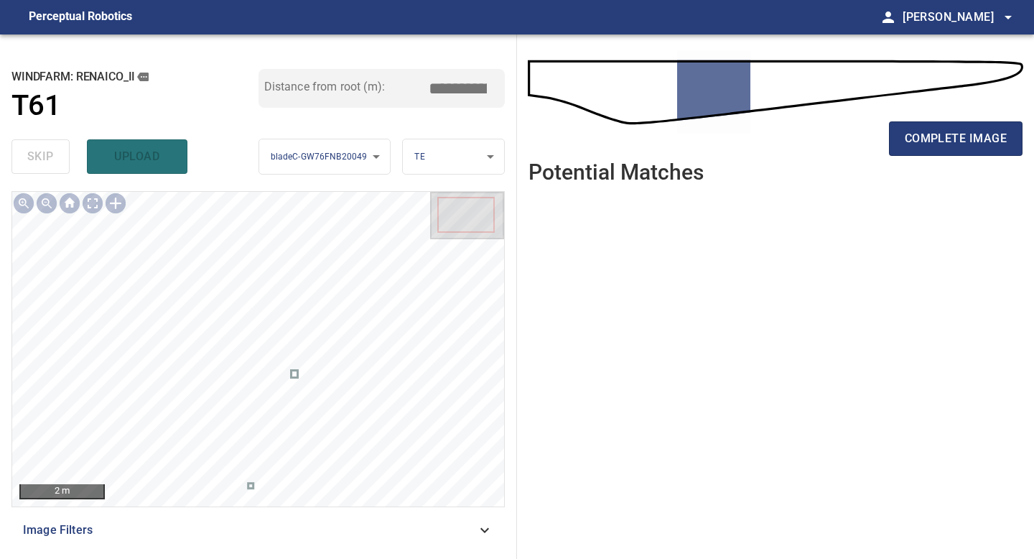
click at [961, 117] on div "complete image" at bounding box center [776, 144] width 494 height 57
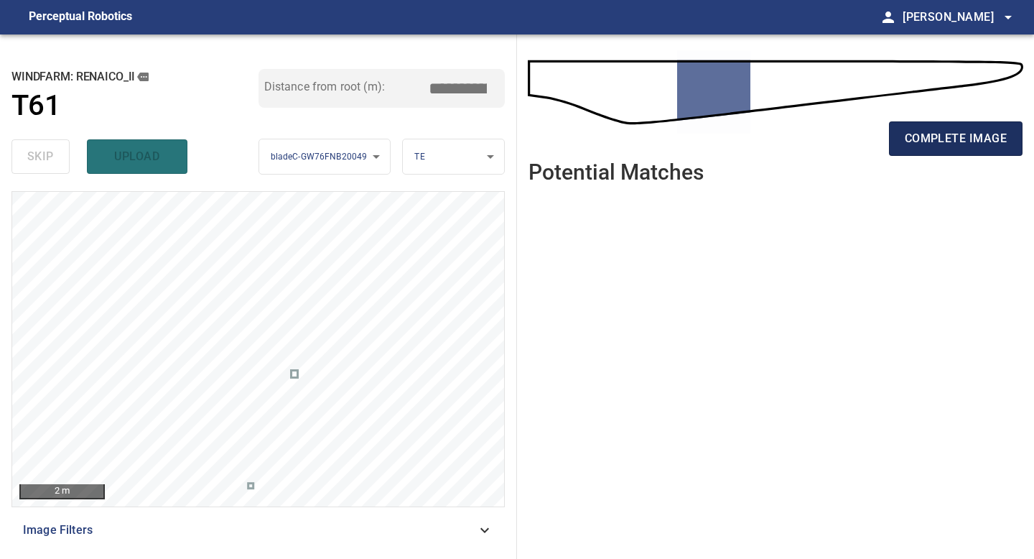
click at [963, 131] on span "complete image" at bounding box center [956, 139] width 102 height 20
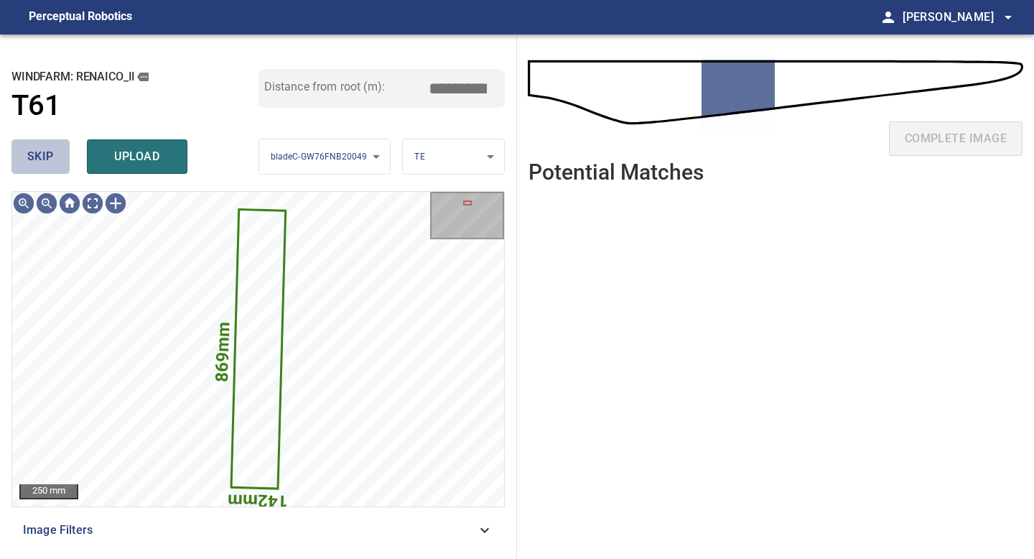
click at [63, 157] on button "skip" at bounding box center [40, 156] width 58 height 34
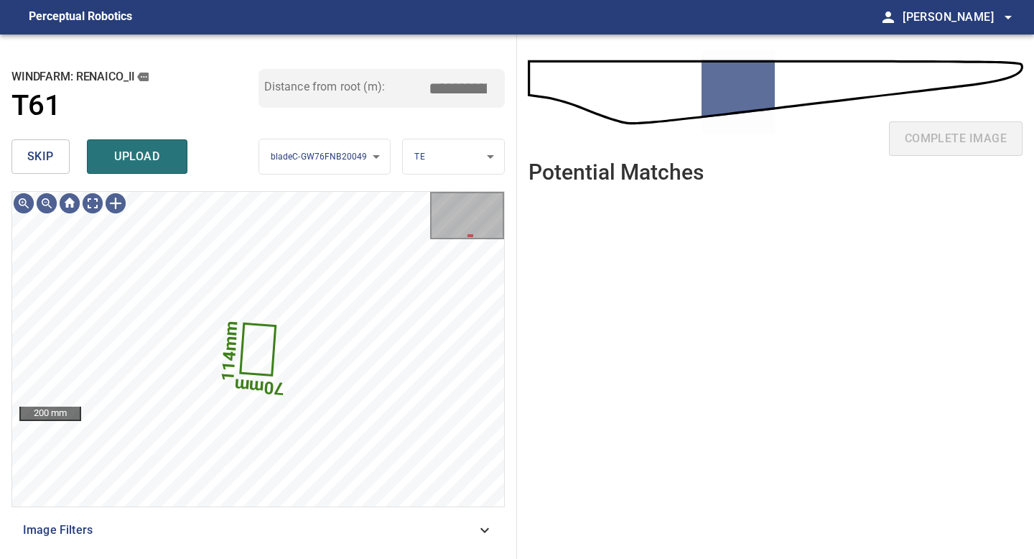
click at [45, 152] on span "skip" at bounding box center [40, 157] width 27 height 20
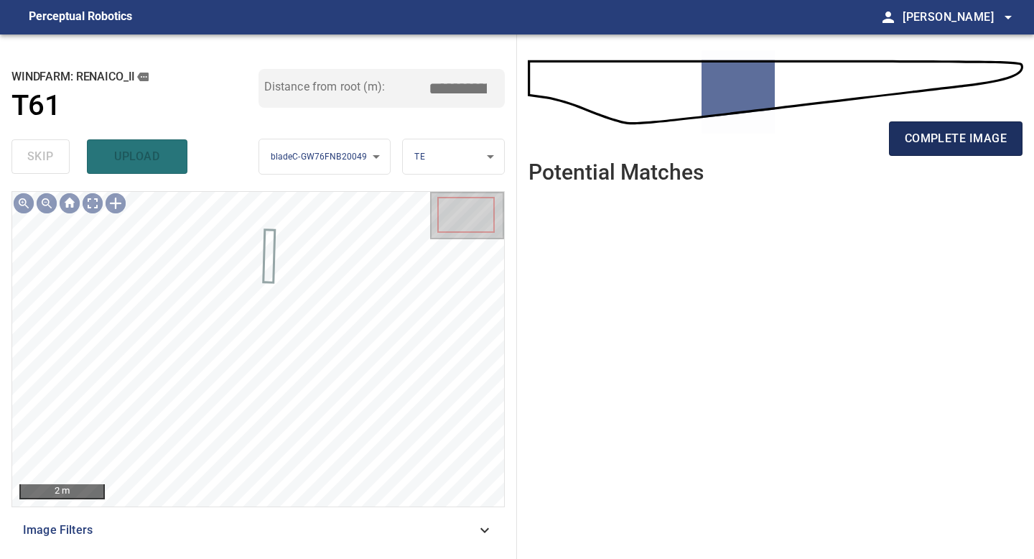
click at [956, 138] on span "complete image" at bounding box center [956, 139] width 102 height 20
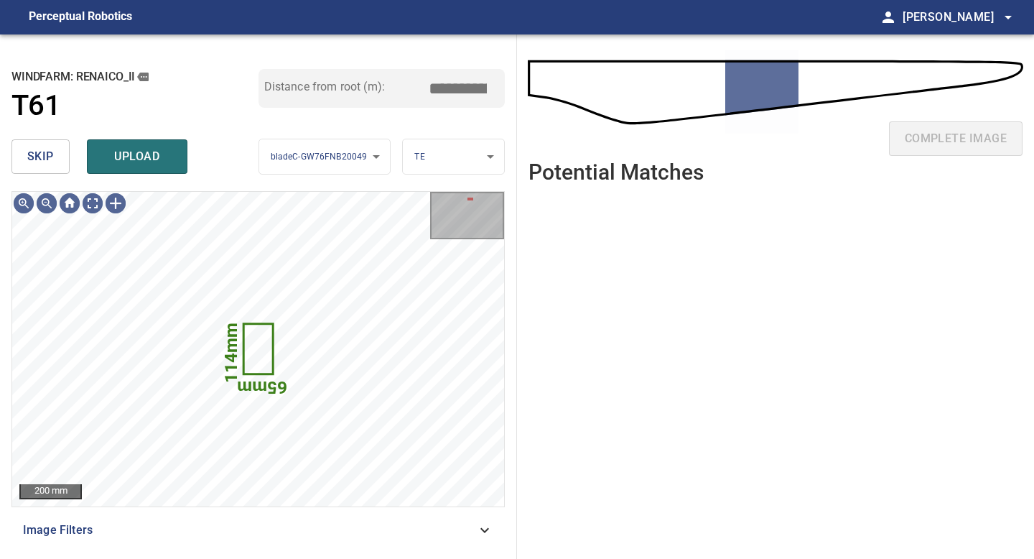
click at [52, 160] on span "skip" at bounding box center [40, 157] width 27 height 20
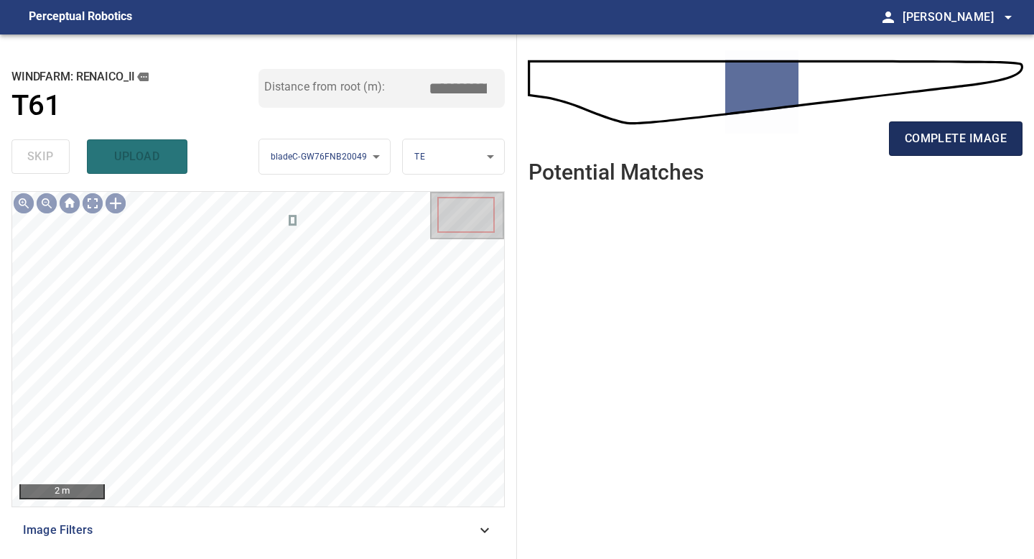
click at [964, 131] on span "complete image" at bounding box center [956, 139] width 102 height 20
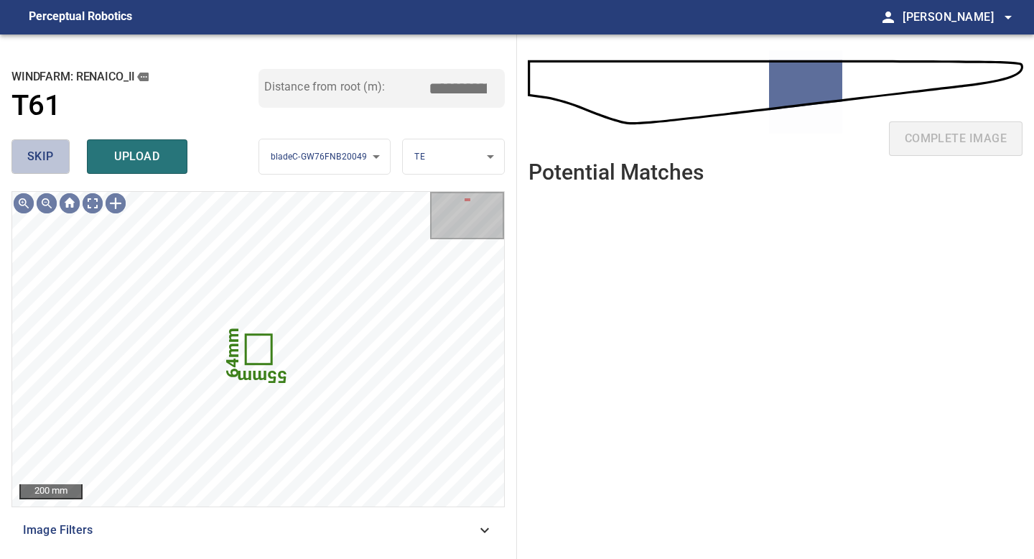
click at [60, 157] on button "skip" at bounding box center [40, 156] width 58 height 34
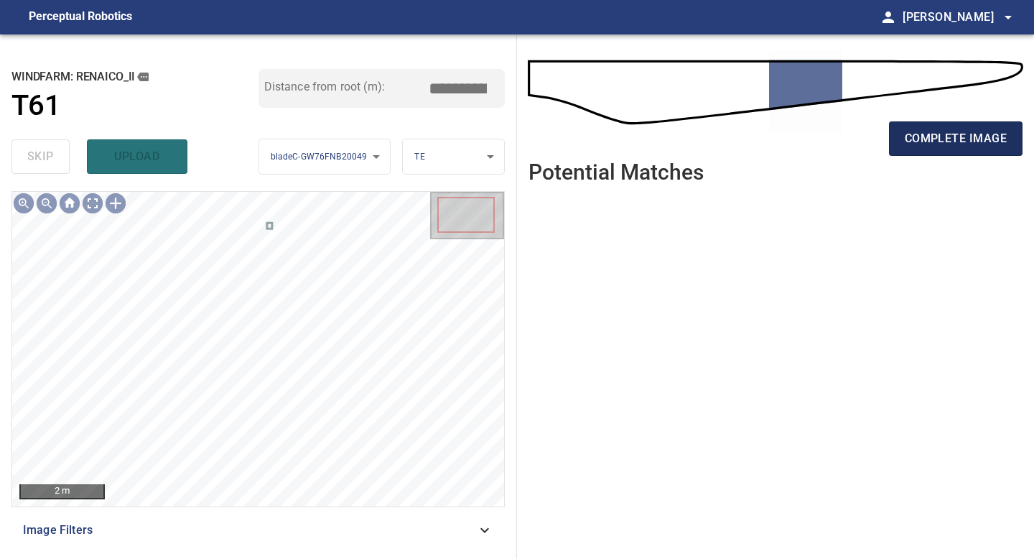
click at [921, 143] on span "complete image" at bounding box center [956, 139] width 102 height 20
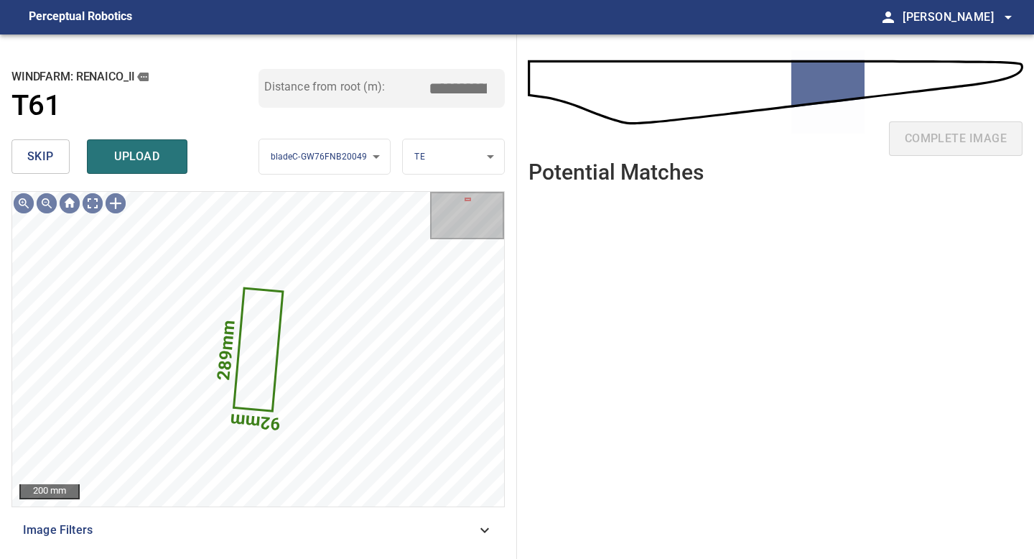
click at [48, 141] on button "skip" at bounding box center [40, 156] width 58 height 34
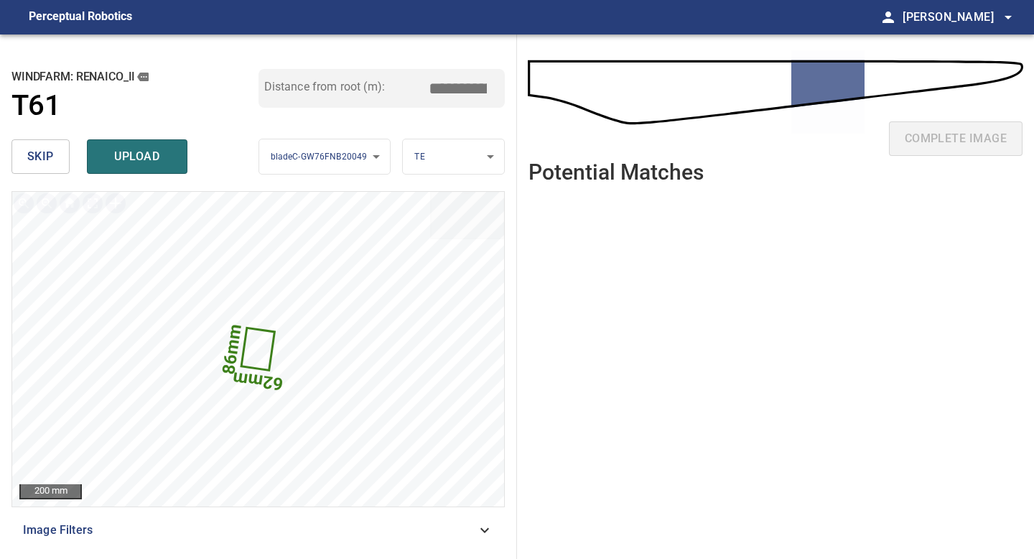
click at [42, 136] on div "skip upload" at bounding box center [134, 157] width 247 height 46
click at [44, 147] on span "skip" at bounding box center [40, 157] width 27 height 20
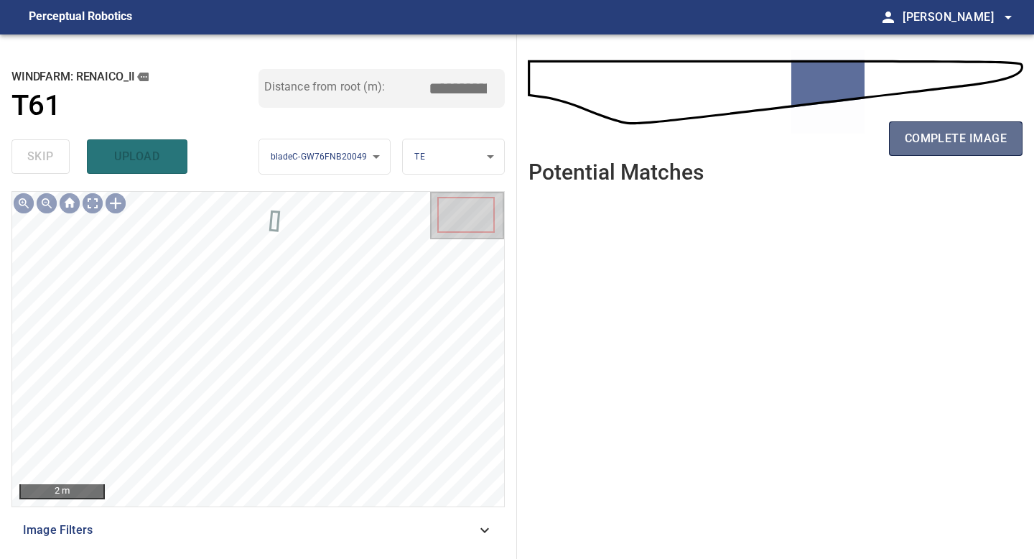
click at [941, 138] on span "complete image" at bounding box center [956, 139] width 102 height 20
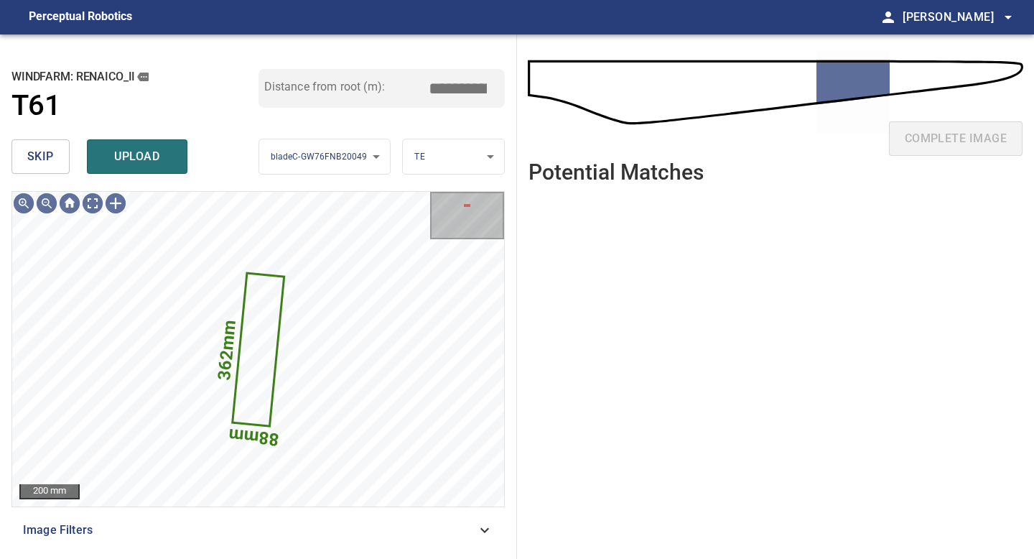
click at [52, 157] on span "skip" at bounding box center [40, 157] width 27 height 20
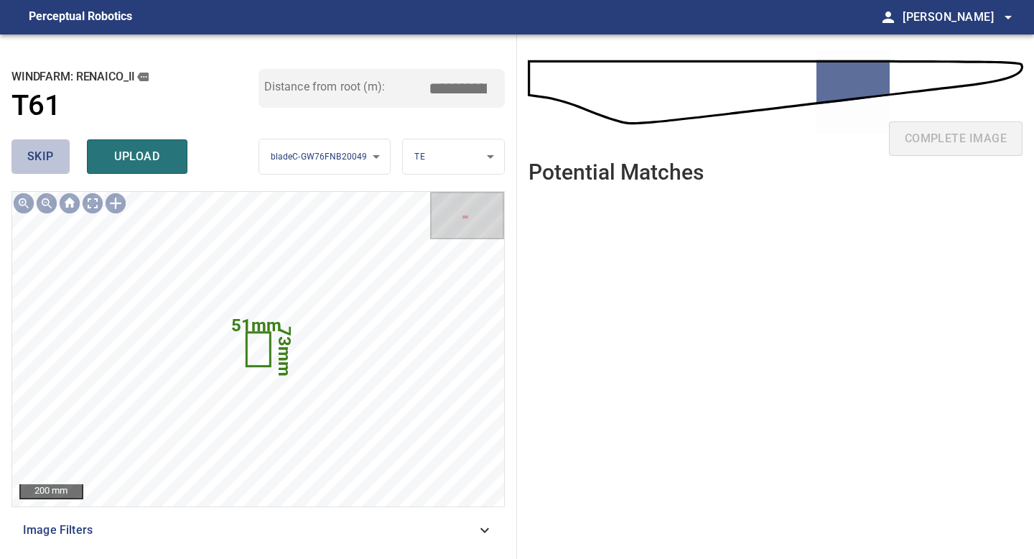
click at [42, 160] on span "skip" at bounding box center [40, 157] width 27 height 20
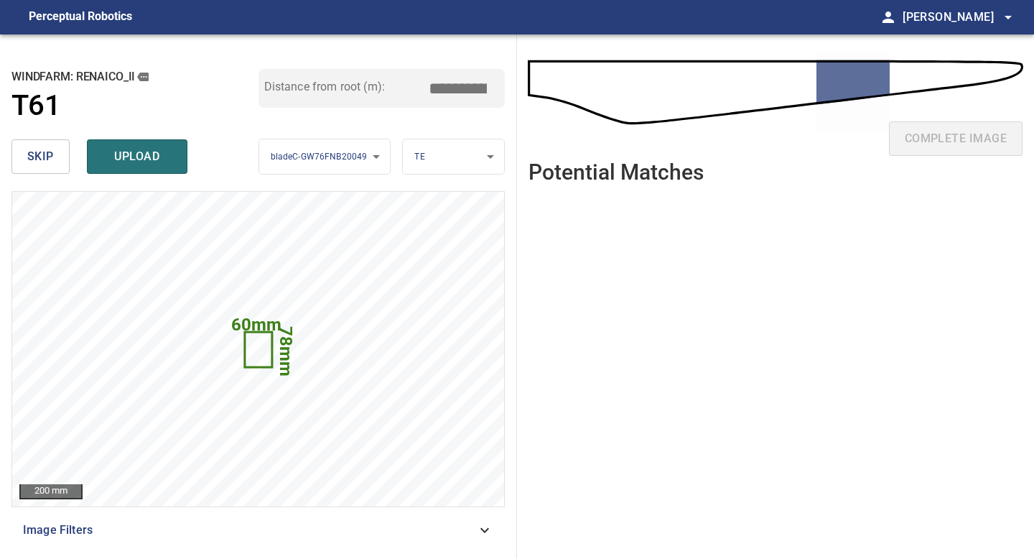
click at [34, 154] on span "skip" at bounding box center [40, 157] width 27 height 20
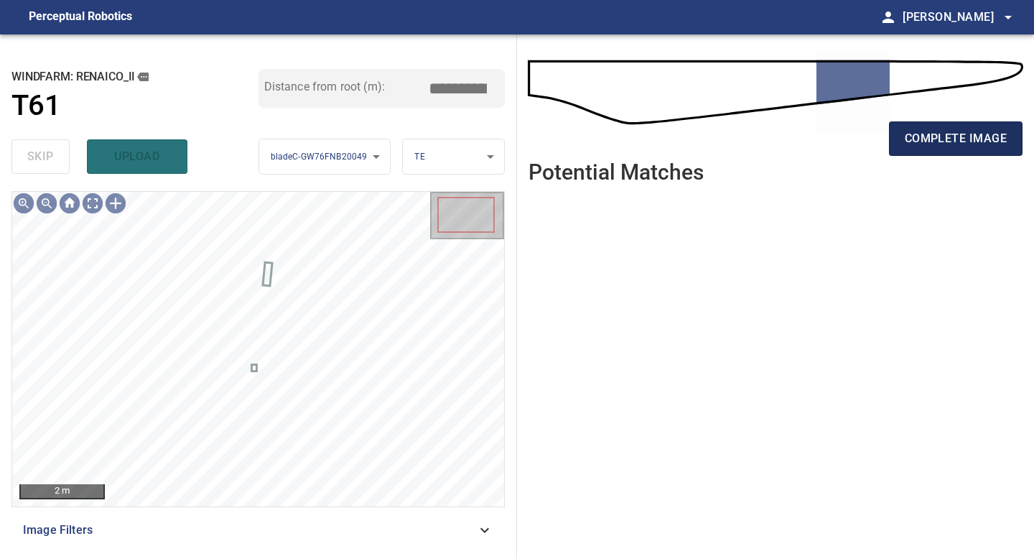
click at [960, 137] on span "complete image" at bounding box center [956, 139] width 102 height 20
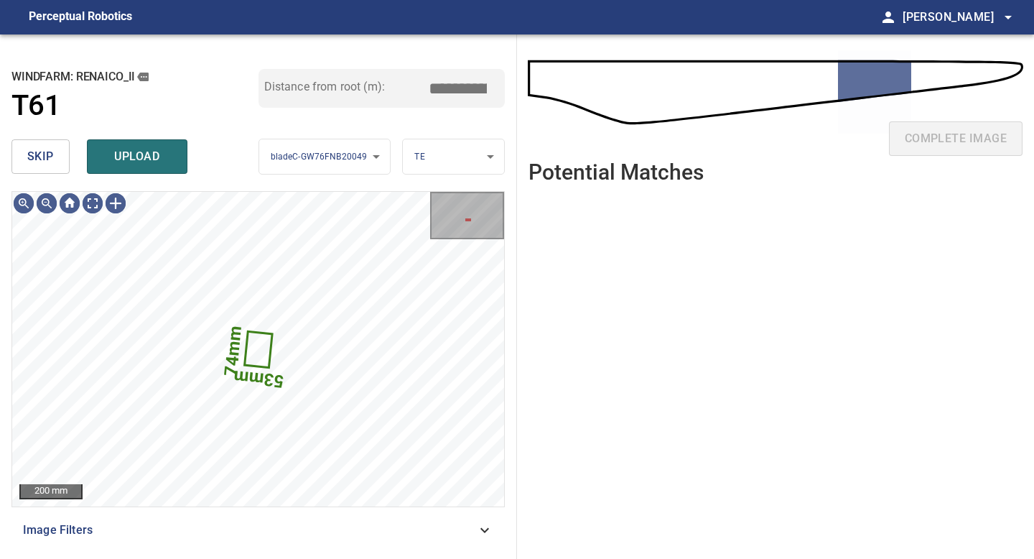
click at [43, 159] on span "skip" at bounding box center [40, 157] width 27 height 20
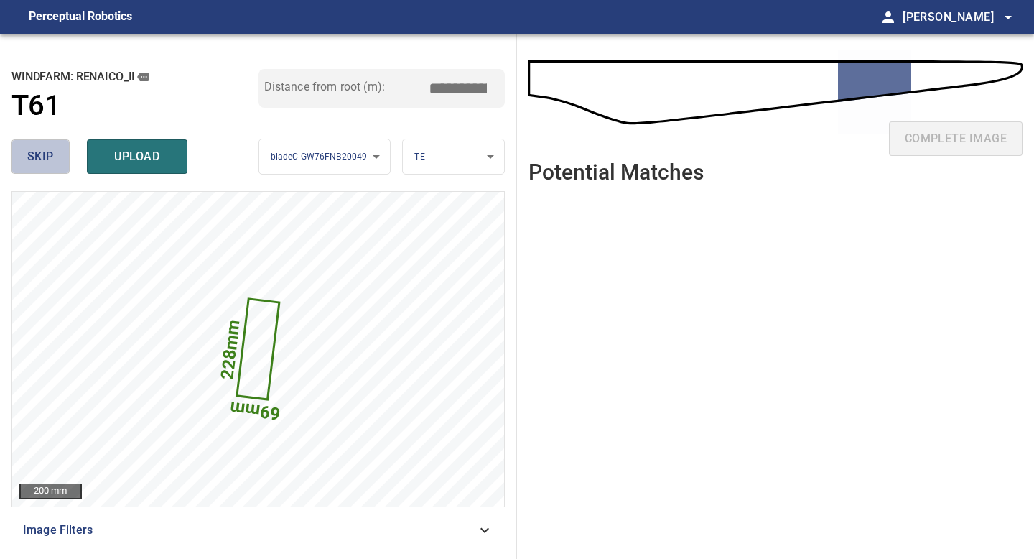
click at [45, 141] on button "skip" at bounding box center [40, 156] width 58 height 34
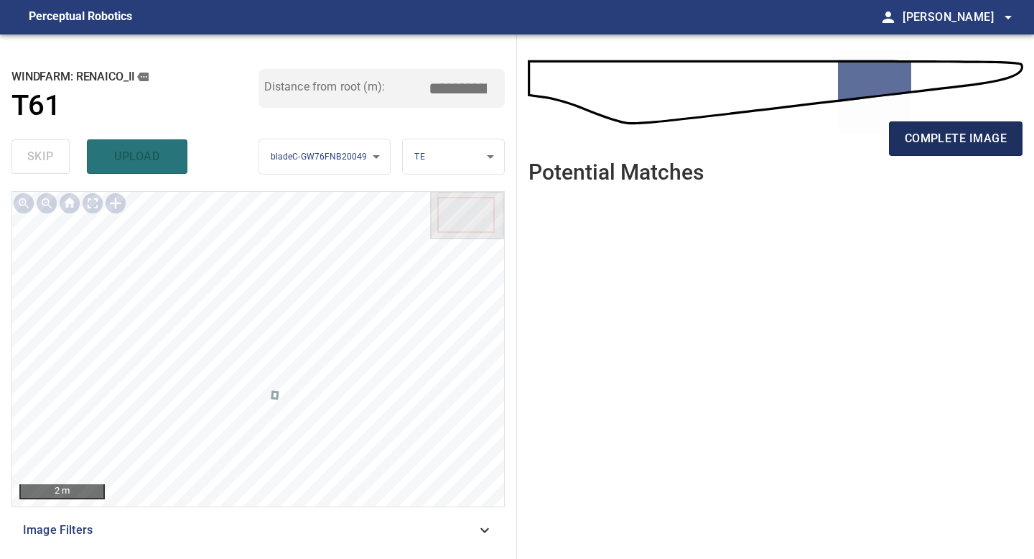
click at [970, 135] on span "complete image" at bounding box center [956, 139] width 102 height 20
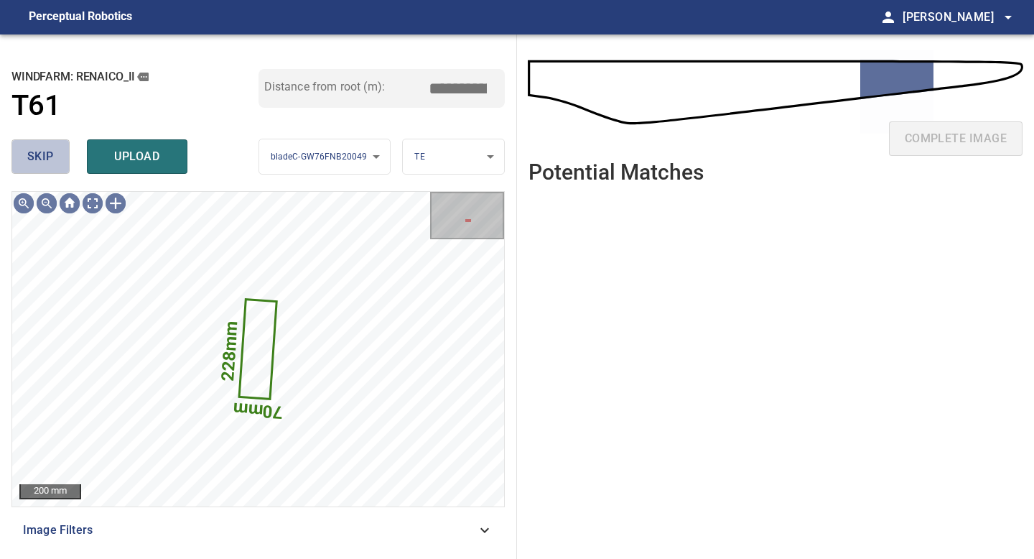
click at [32, 165] on span "skip" at bounding box center [40, 157] width 27 height 20
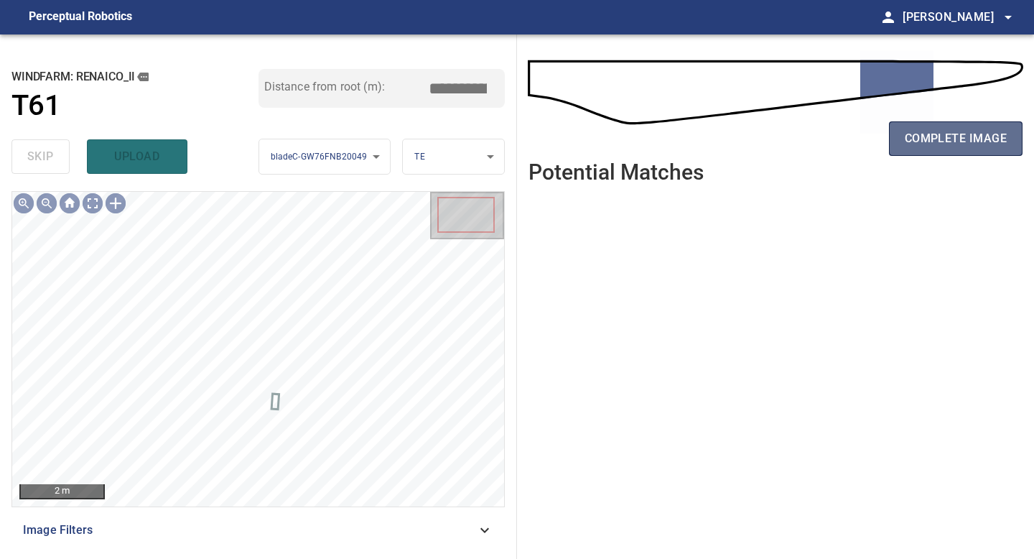
click at [957, 154] on button "complete image" at bounding box center [956, 138] width 134 height 34
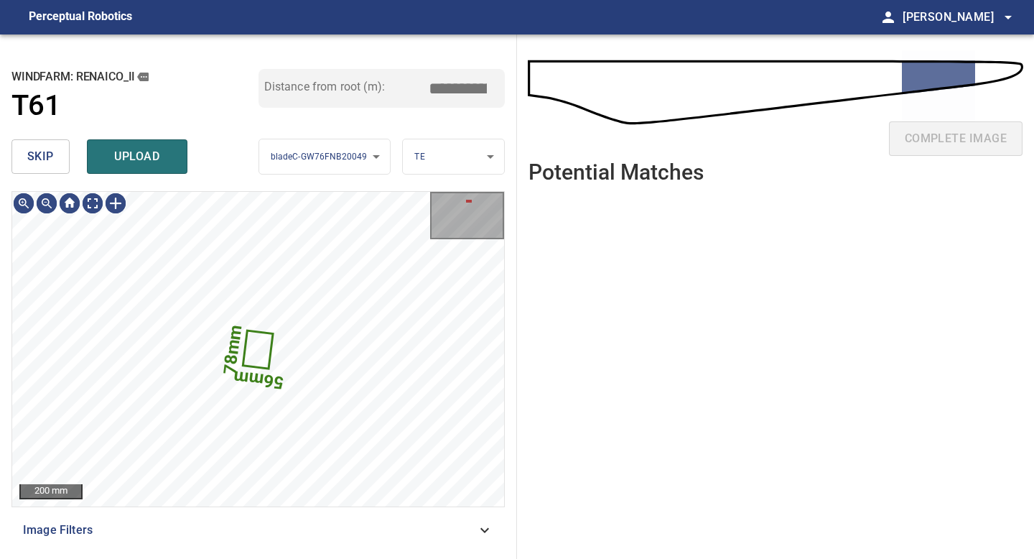
click at [38, 154] on span "skip" at bounding box center [40, 157] width 27 height 20
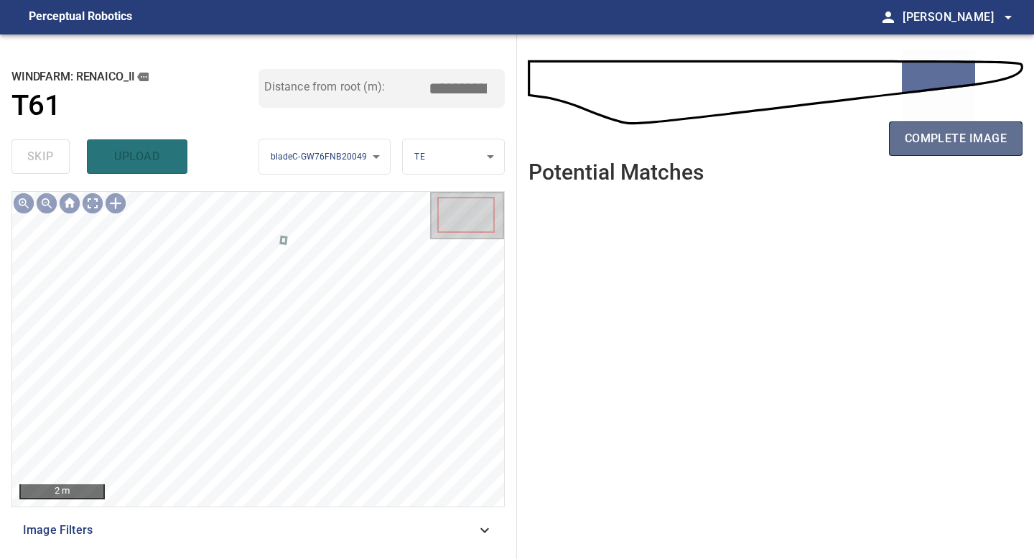
click at [944, 148] on button "complete image" at bounding box center [956, 138] width 134 height 34
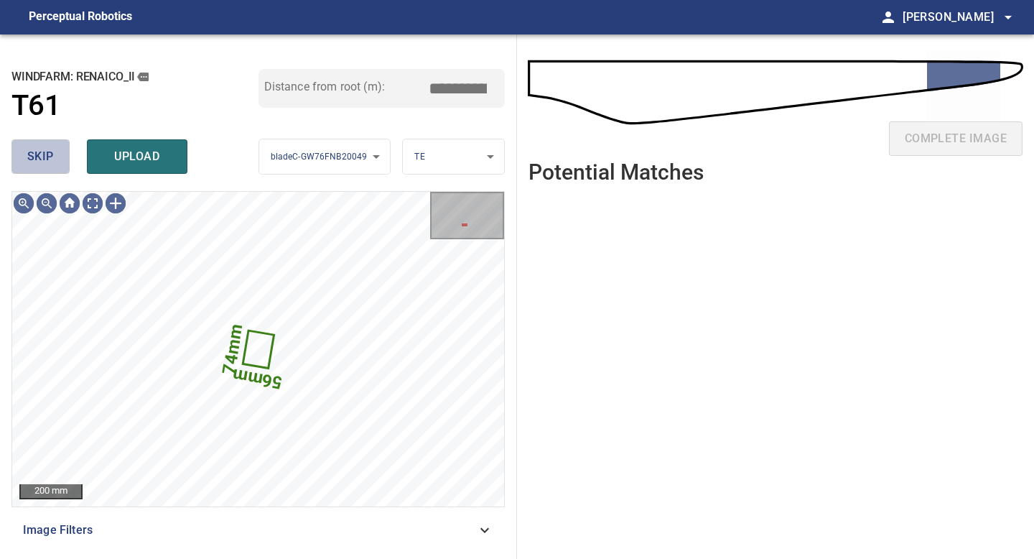
click at [48, 156] on span "skip" at bounding box center [40, 157] width 27 height 20
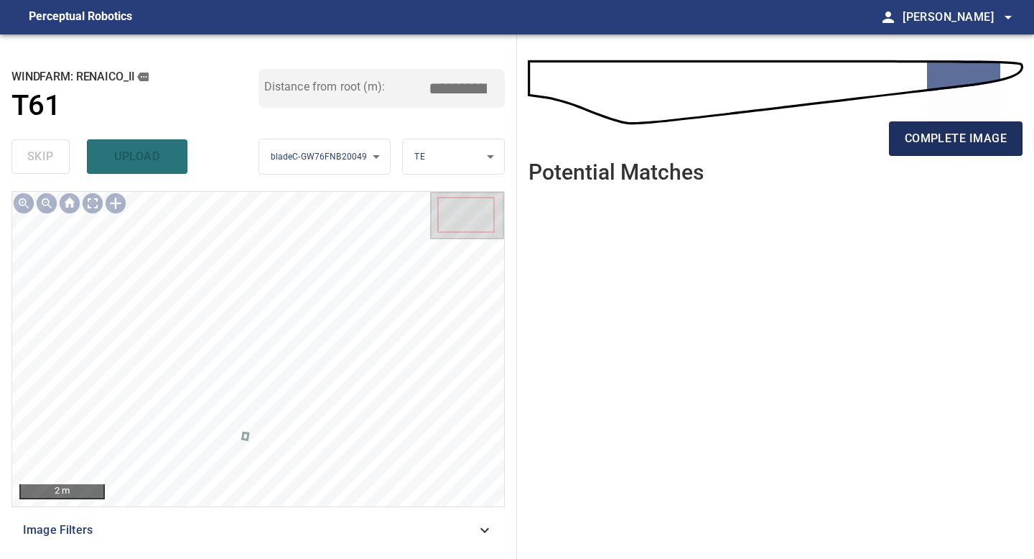
click at [975, 138] on span "complete image" at bounding box center [956, 139] width 102 height 20
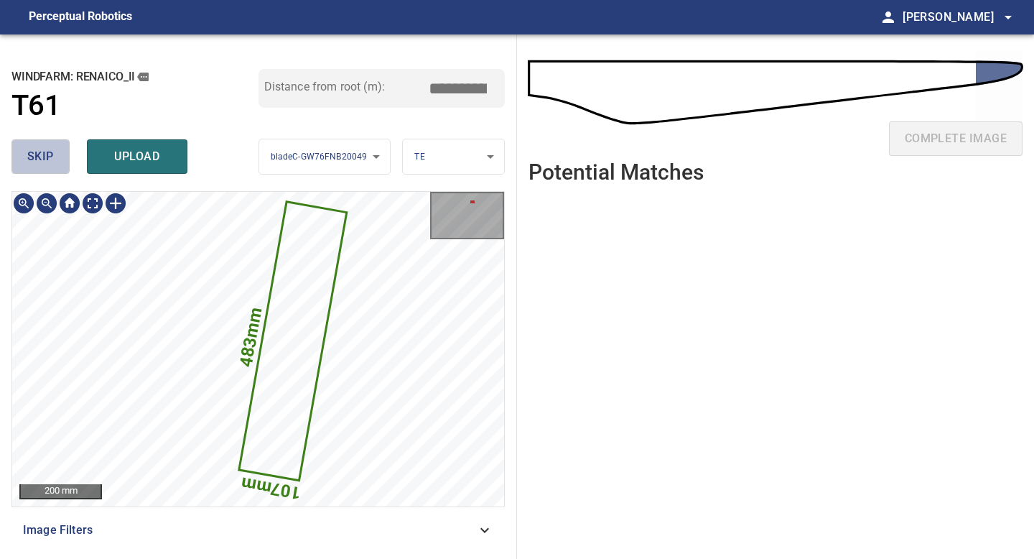
click at [52, 147] on span "skip" at bounding box center [40, 157] width 27 height 20
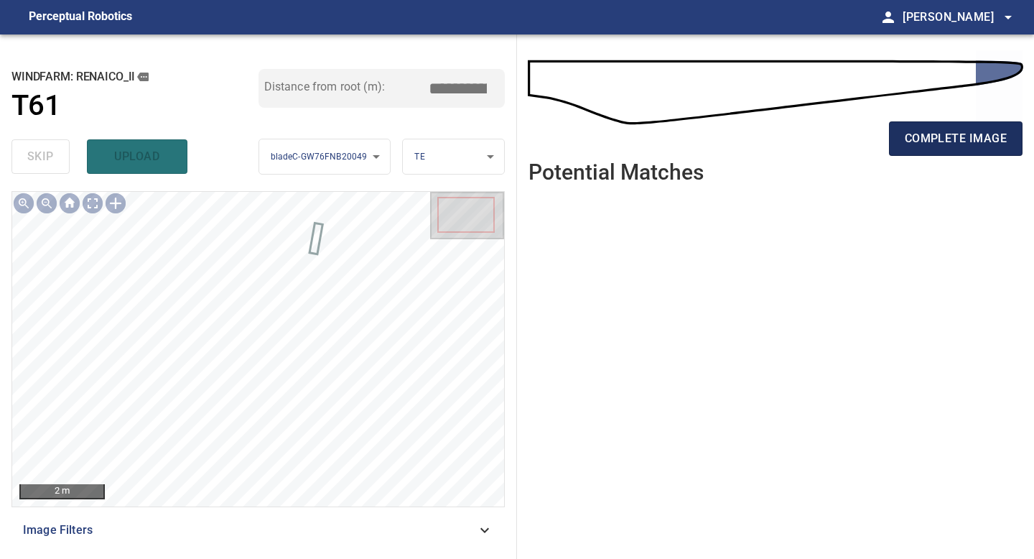
click at [955, 132] on span "complete image" at bounding box center [956, 139] width 102 height 20
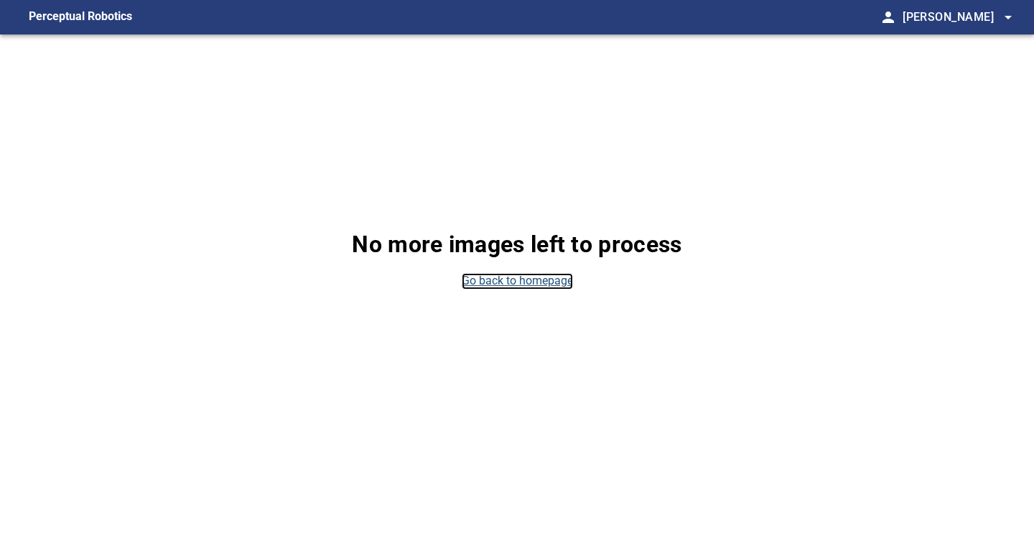
click at [522, 283] on link "Go back to homepage" at bounding box center [517, 281] width 111 height 17
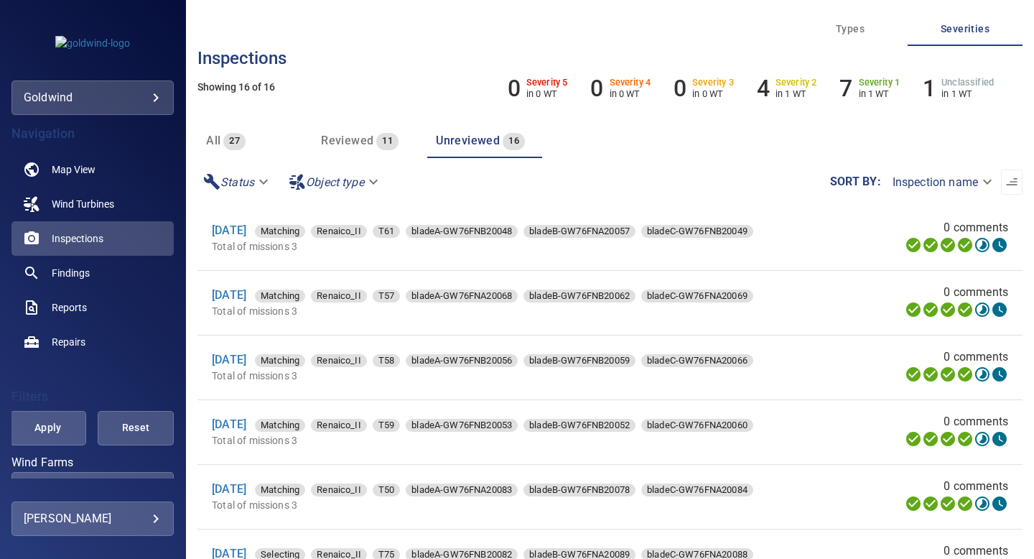
scroll to position [124, 0]
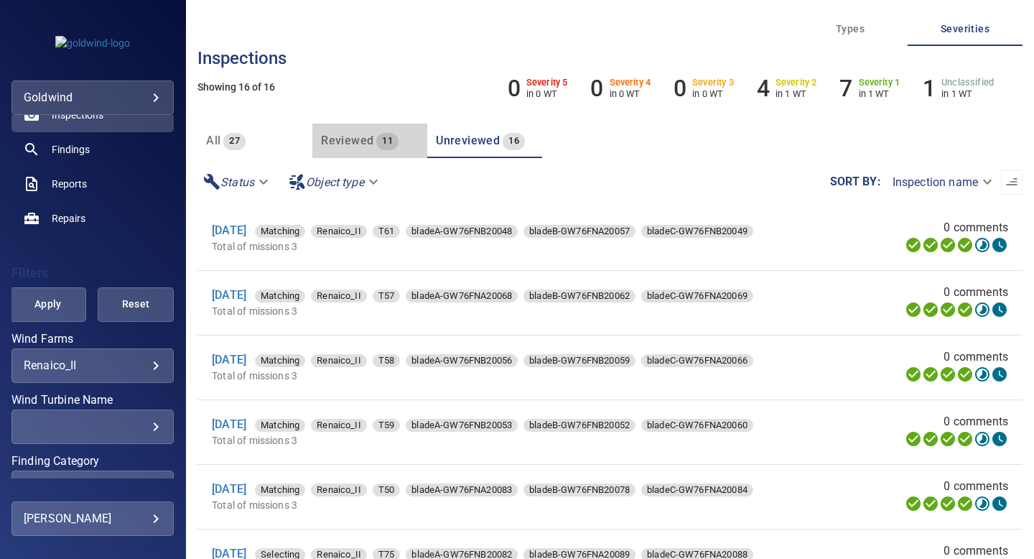
click at [371, 134] on span "Reviewed" at bounding box center [347, 141] width 52 height 14
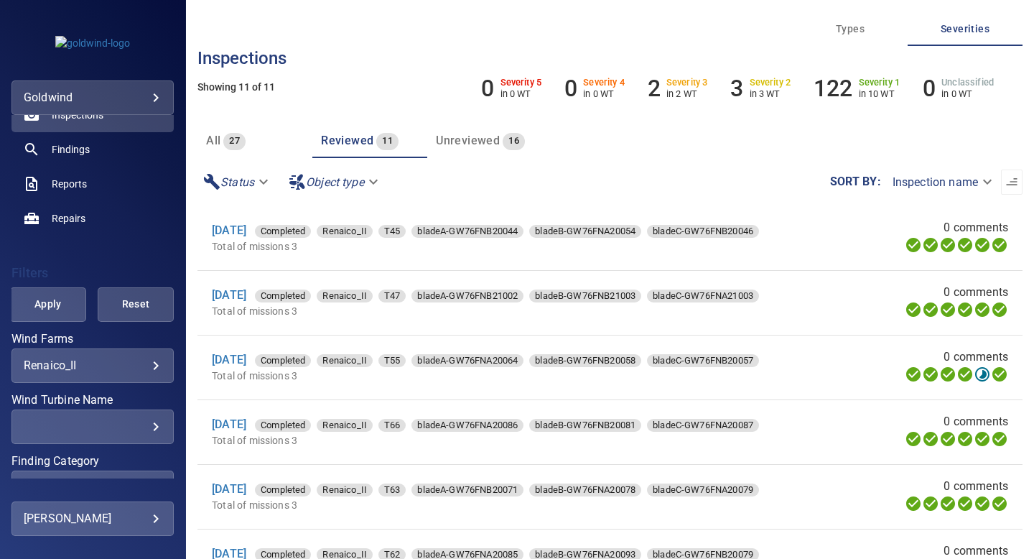
click at [475, 143] on span "Unreviewed" at bounding box center [468, 141] width 64 height 14
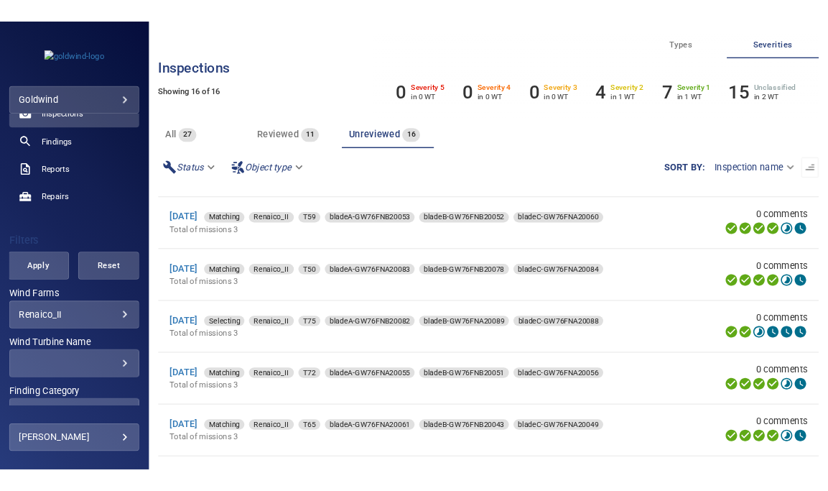
scroll to position [0, 0]
